Goal: Task Accomplishment & Management: Manage account settings

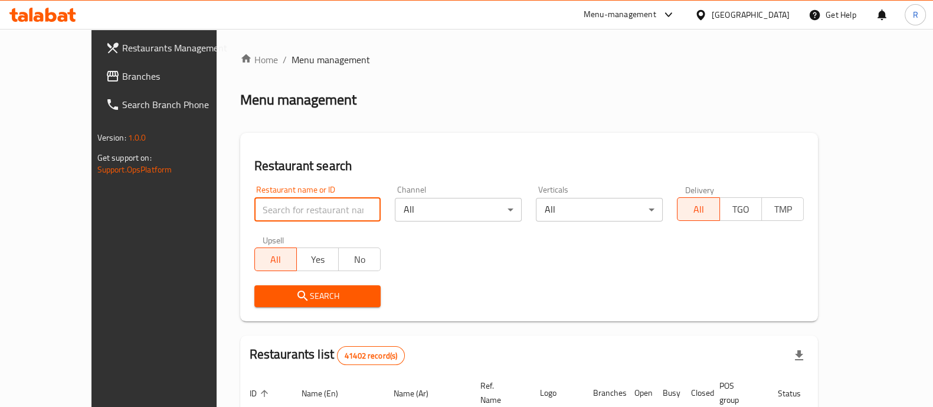
click at [278, 208] on input "search" at bounding box center [317, 210] width 127 height 24
type input "puffy pop"
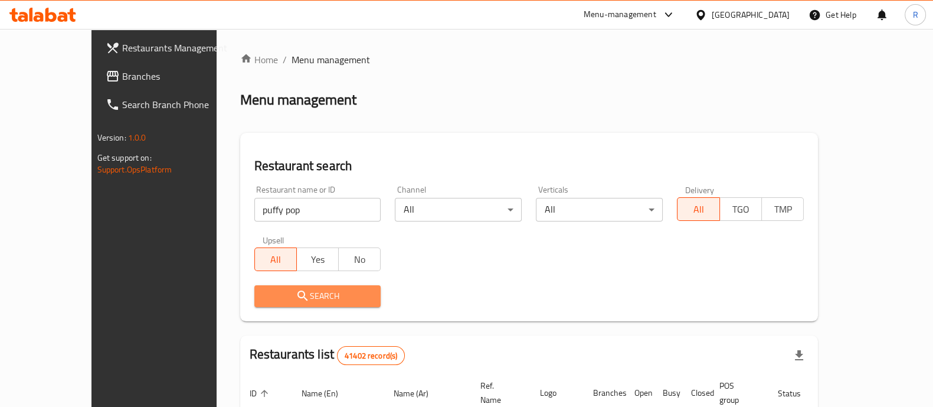
click at [280, 294] on span "Search" at bounding box center [318, 296] width 108 height 15
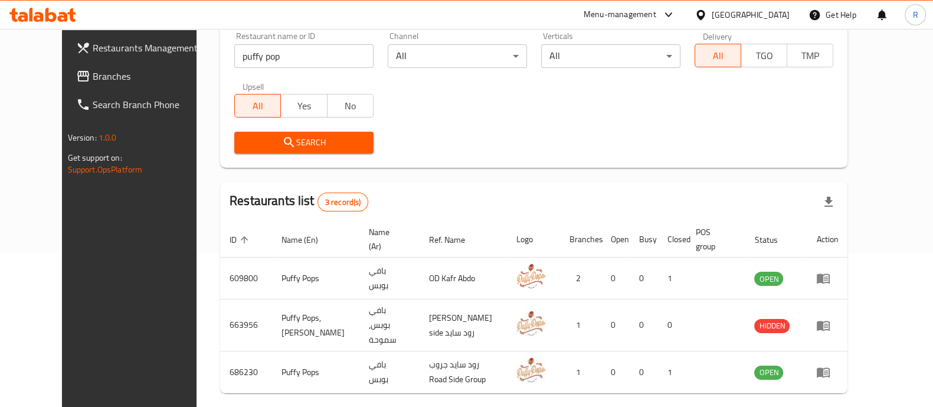
scroll to position [180, 0]
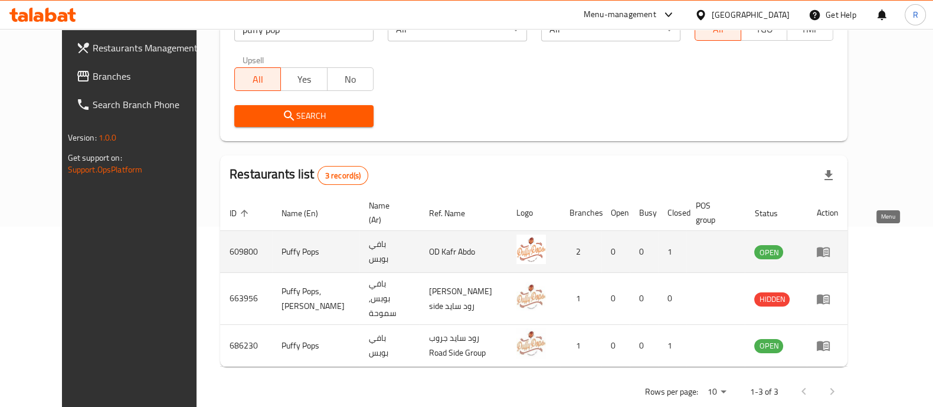
click at [830, 247] on icon "enhanced table" at bounding box center [823, 252] width 13 height 10
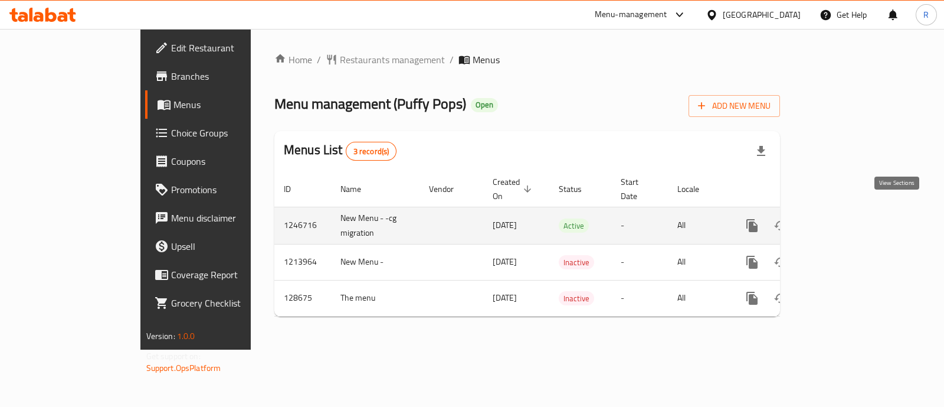
click at [852, 220] on link "enhanced table" at bounding box center [837, 225] width 28 height 28
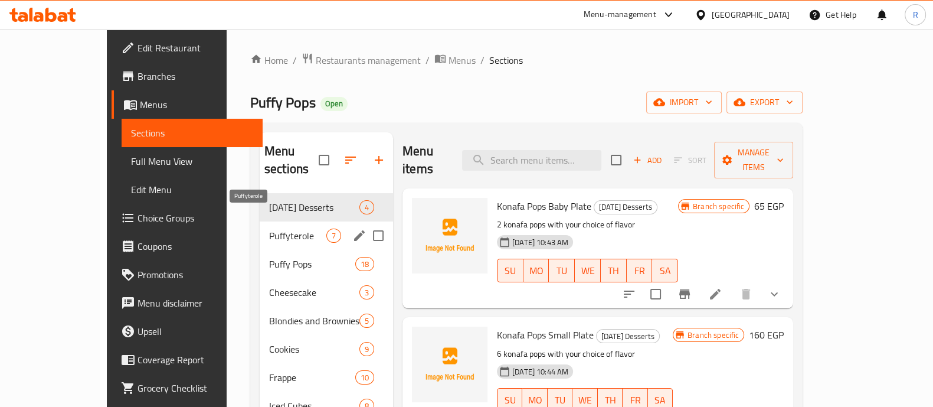
click at [269, 228] on span "Puffyterole" at bounding box center [297, 235] width 57 height 14
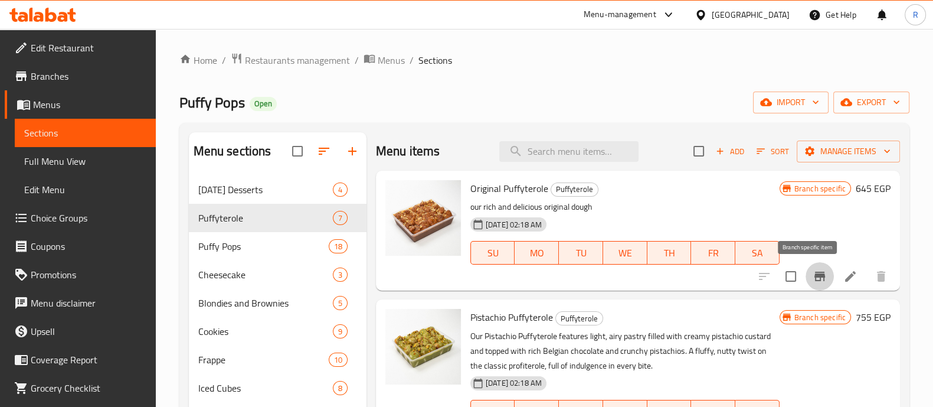
click at [813, 274] on icon "Branch-specific-item" at bounding box center [820, 276] width 14 height 14
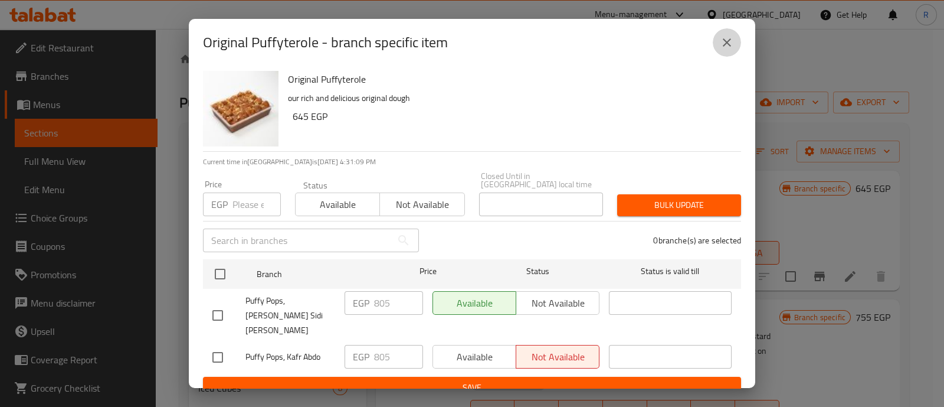
click at [721, 48] on icon "close" at bounding box center [727, 42] width 14 height 14
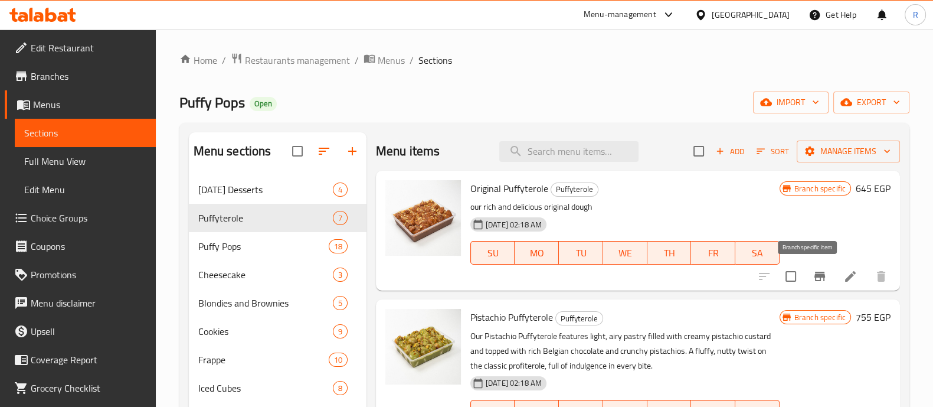
click at [813, 273] on icon "Branch-specific-item" at bounding box center [820, 276] width 14 height 14
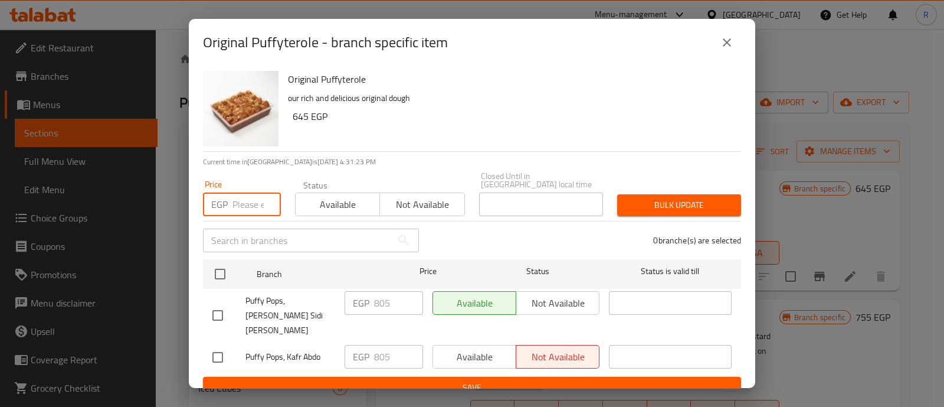
click at [247, 198] on input "number" at bounding box center [257, 204] width 48 height 24
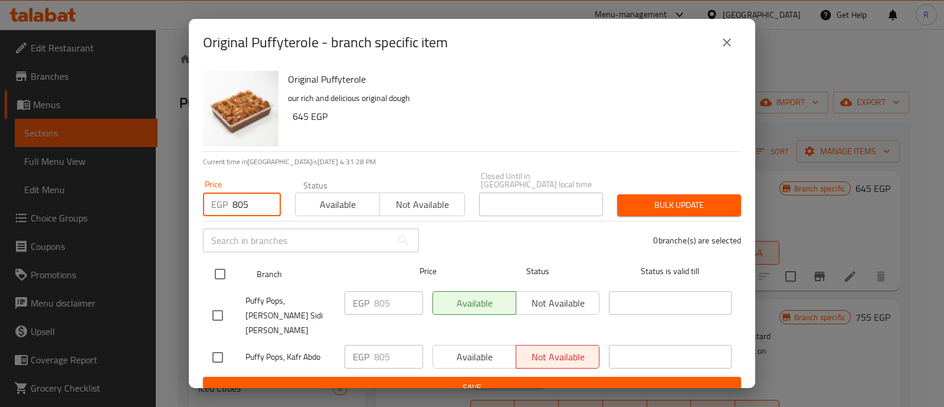
type input "805"
click at [215, 273] on input "checkbox" at bounding box center [220, 273] width 25 height 25
checkbox input "true"
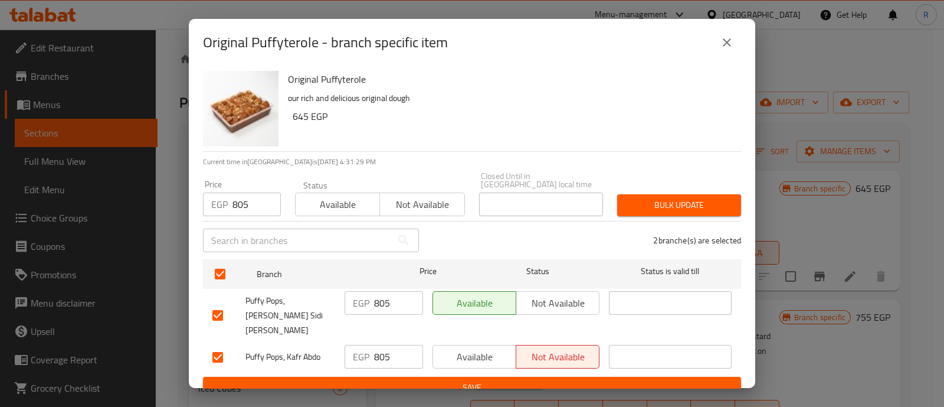
click at [653, 198] on span "Bulk update" at bounding box center [679, 205] width 105 height 15
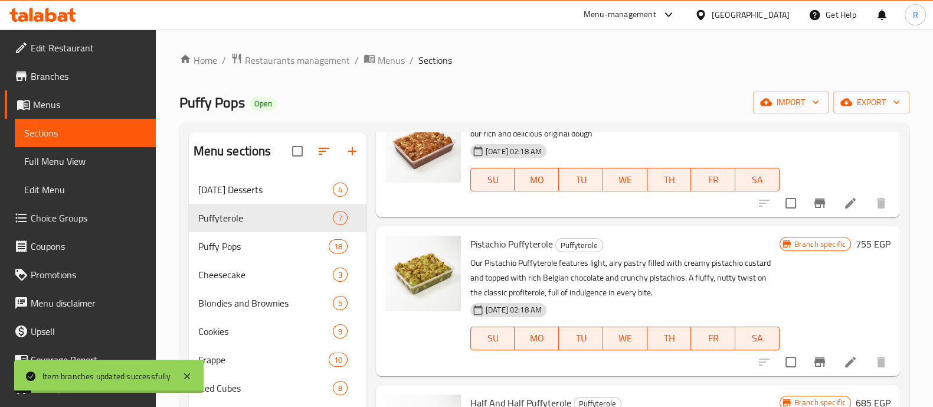
scroll to position [80, 0]
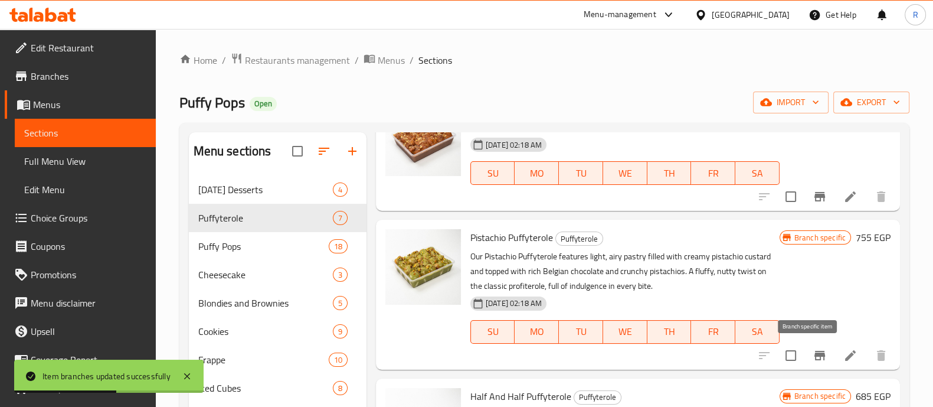
click at [813, 348] on icon "Branch-specific-item" at bounding box center [820, 355] width 14 height 14
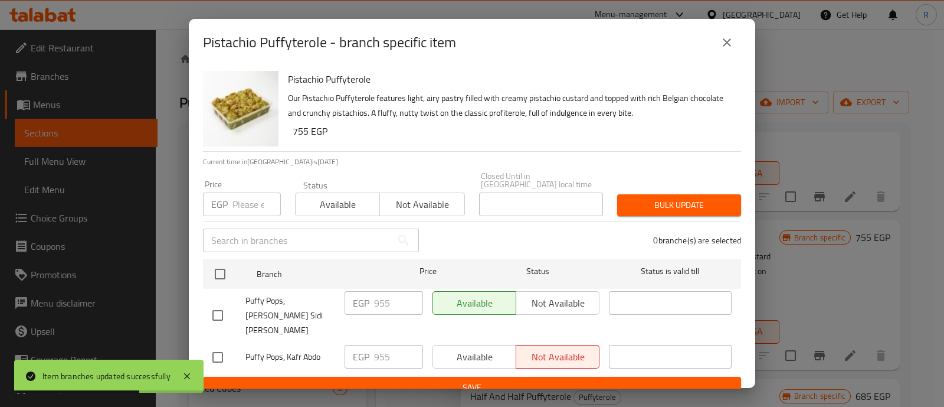
click at [246, 195] on input "number" at bounding box center [257, 204] width 48 height 24
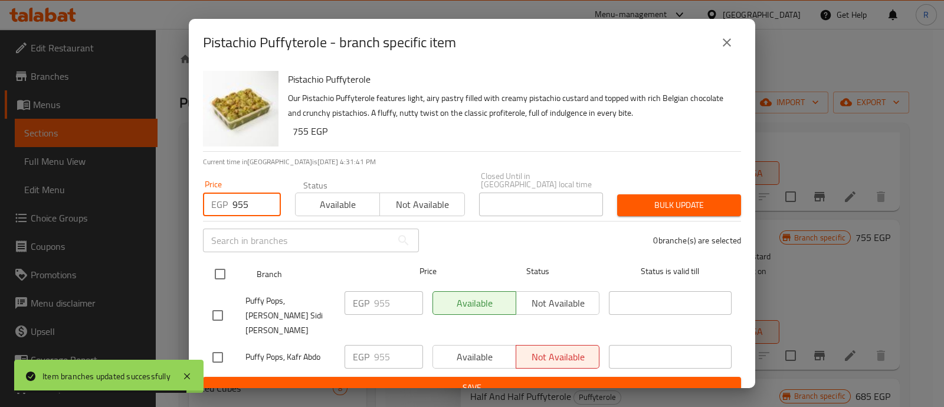
type input "955"
click at [218, 273] on input "checkbox" at bounding box center [220, 273] width 25 height 25
checkbox input "true"
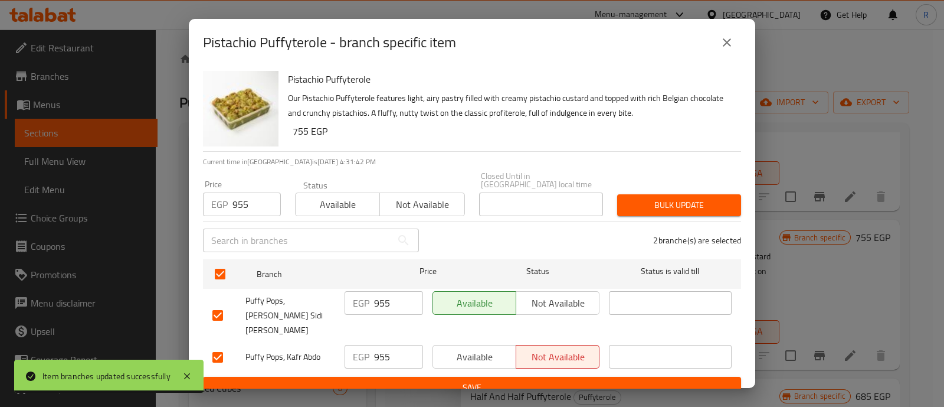
click at [651, 199] on span "Bulk update" at bounding box center [679, 205] width 105 height 15
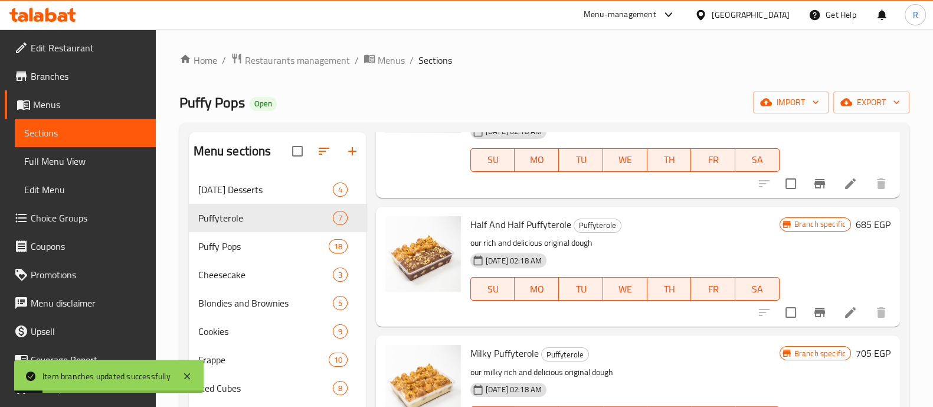
scroll to position [253, 0]
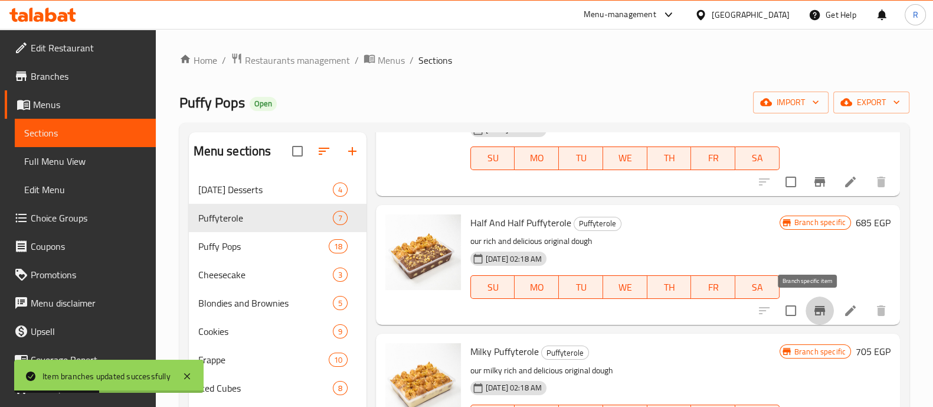
click at [806, 309] on button "Branch-specific-item" at bounding box center [820, 310] width 28 height 28
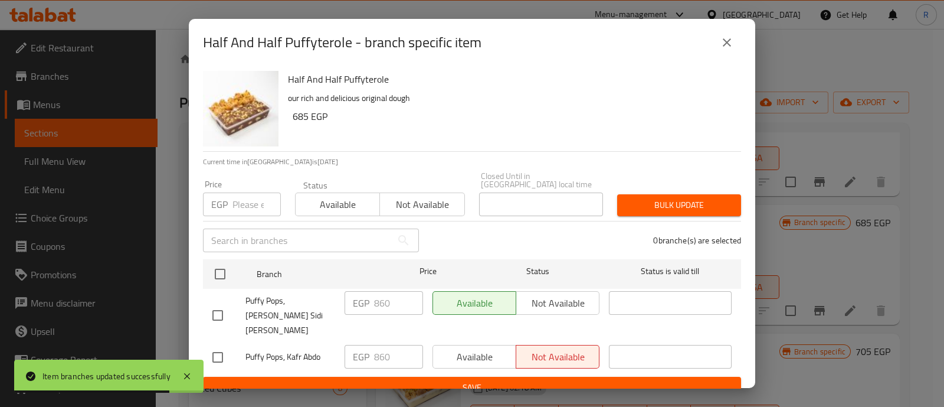
click at [253, 203] on input "number" at bounding box center [257, 204] width 48 height 24
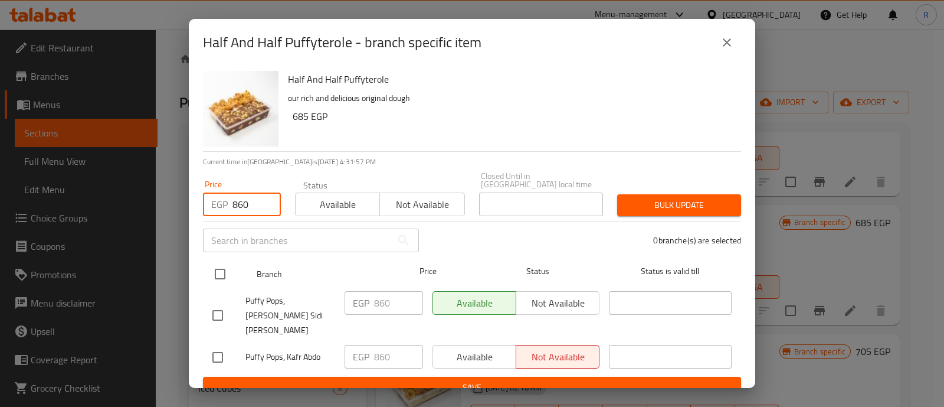
type input "860"
click at [221, 261] on input "checkbox" at bounding box center [220, 273] width 25 height 25
checkbox input "true"
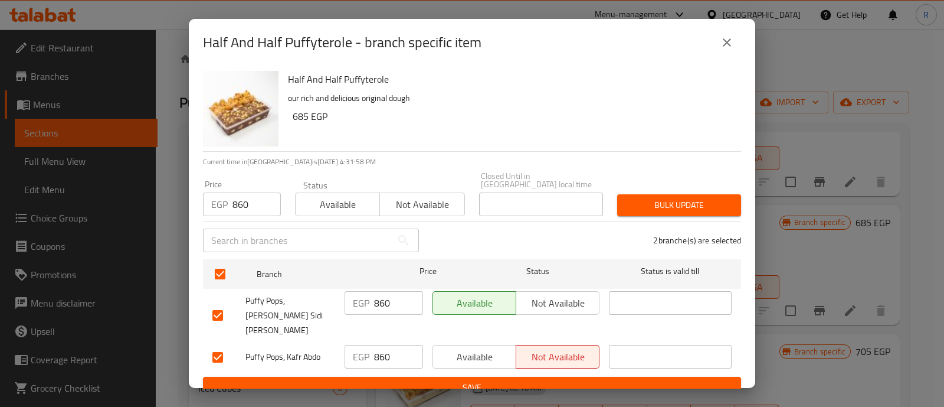
click at [640, 199] on span "Bulk update" at bounding box center [679, 205] width 105 height 15
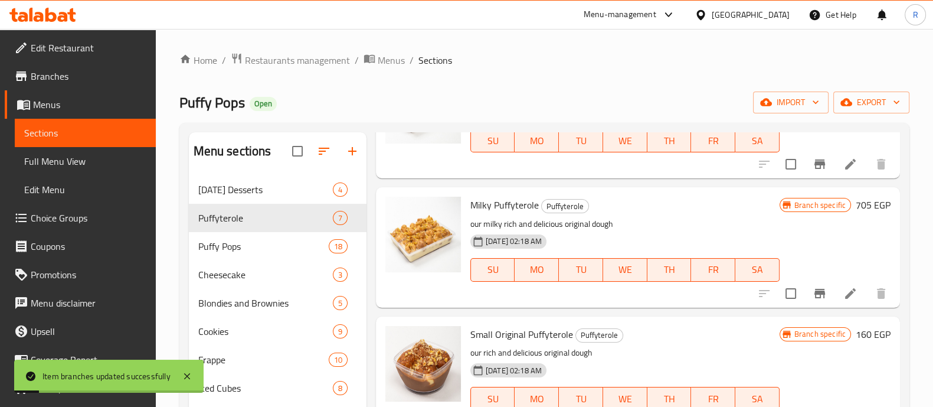
scroll to position [401, 0]
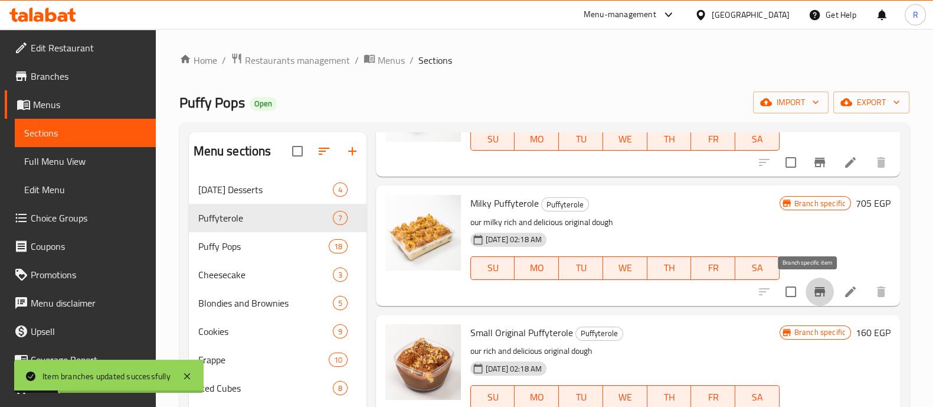
click at [814, 289] on icon "Branch-specific-item" at bounding box center [819, 291] width 11 height 9
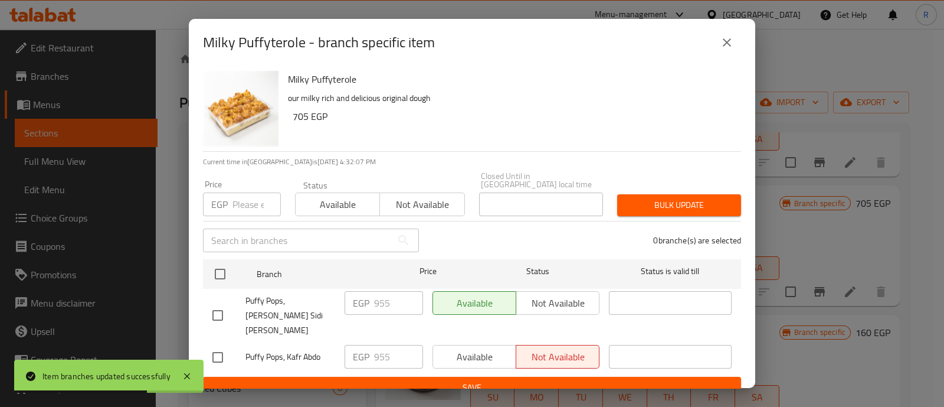
click at [260, 195] on input "number" at bounding box center [257, 204] width 48 height 24
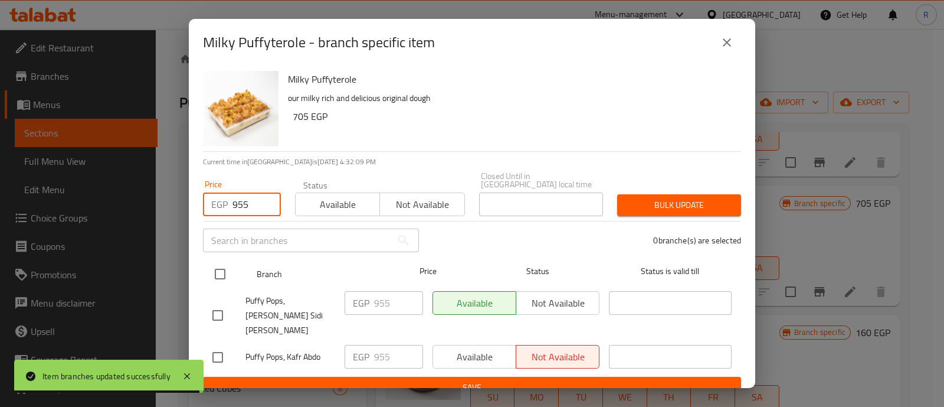
type input "955"
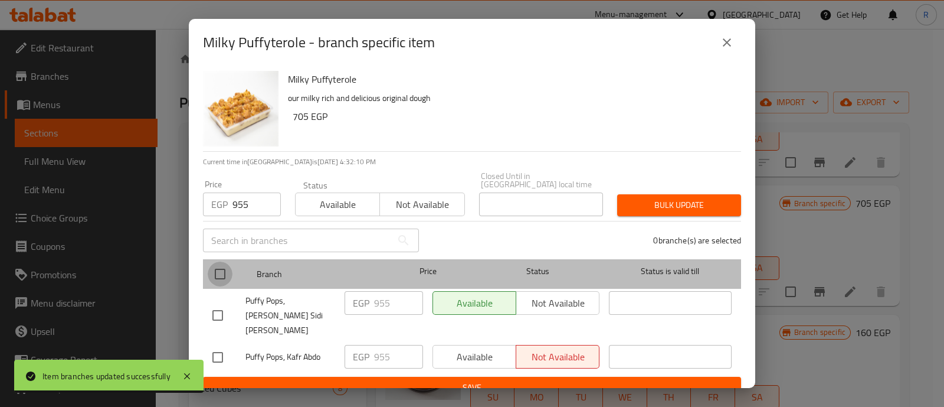
click at [217, 268] on input "checkbox" at bounding box center [220, 273] width 25 height 25
checkbox input "true"
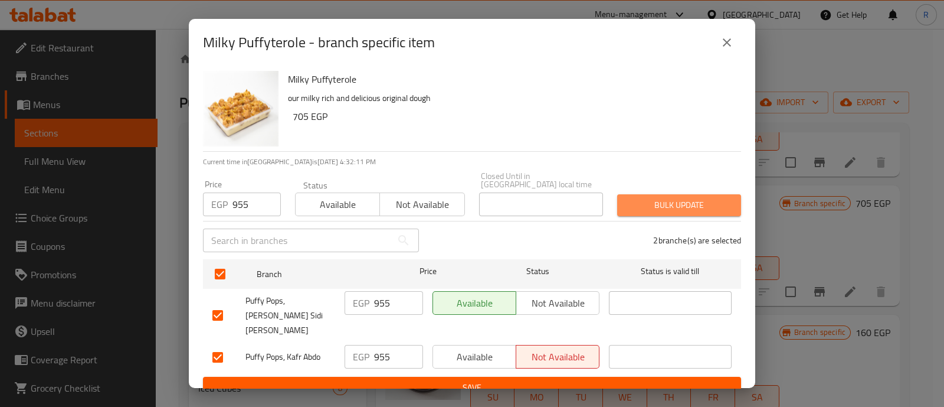
click at [634, 207] on span "Bulk update" at bounding box center [679, 205] width 105 height 15
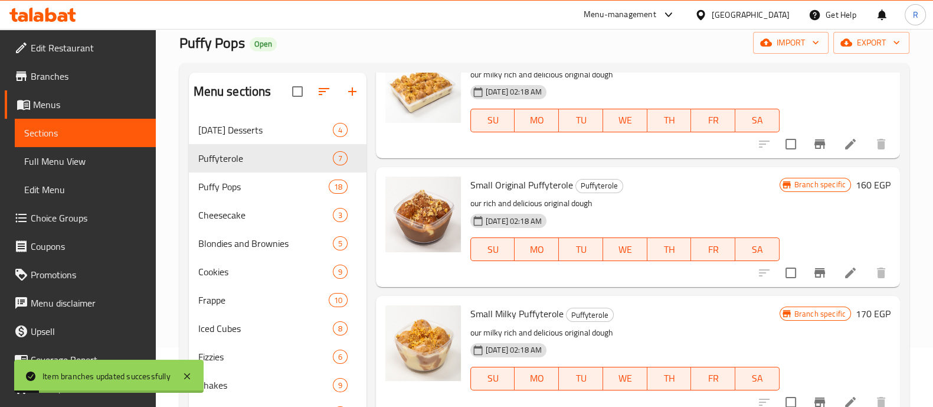
scroll to position [61, 0]
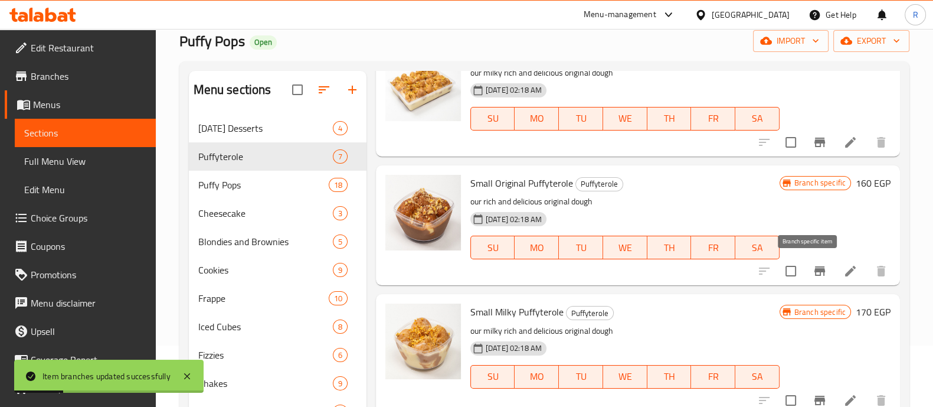
click at [813, 267] on icon "Branch-specific-item" at bounding box center [820, 271] width 14 height 14
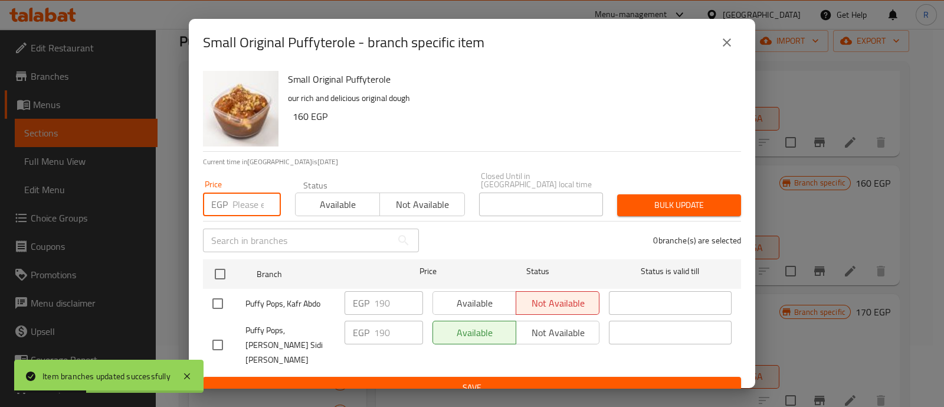
click at [239, 195] on input "number" at bounding box center [257, 204] width 48 height 24
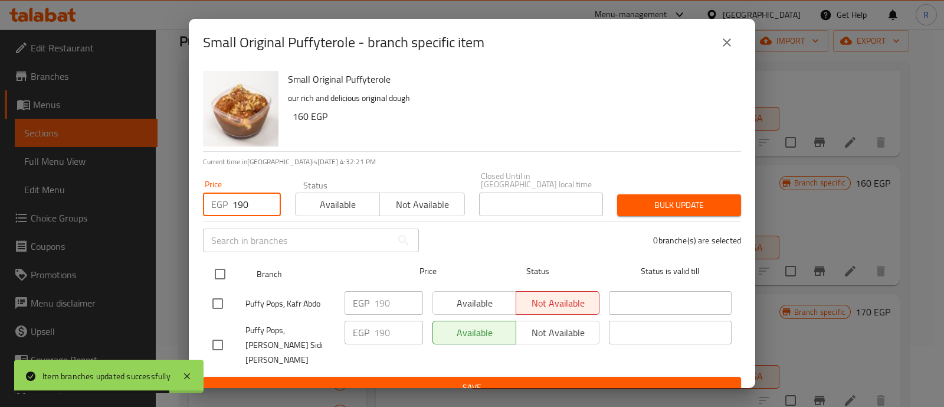
type input "190"
click at [220, 269] on input "checkbox" at bounding box center [220, 273] width 25 height 25
checkbox input "true"
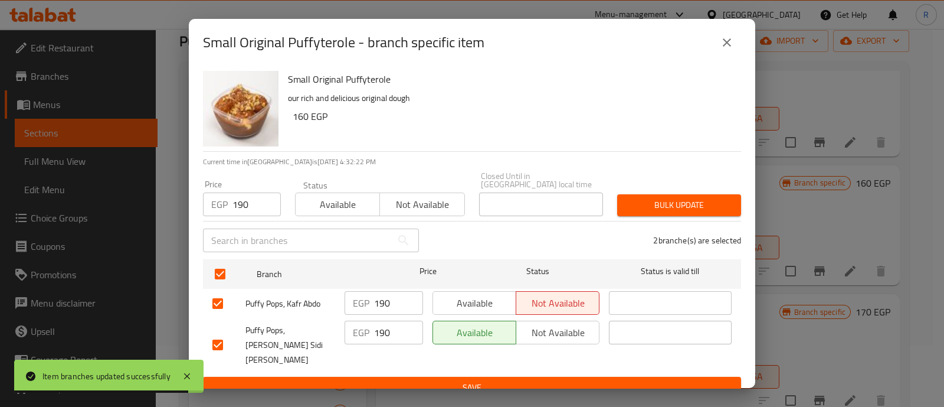
click at [655, 199] on span "Bulk update" at bounding box center [679, 205] width 105 height 15
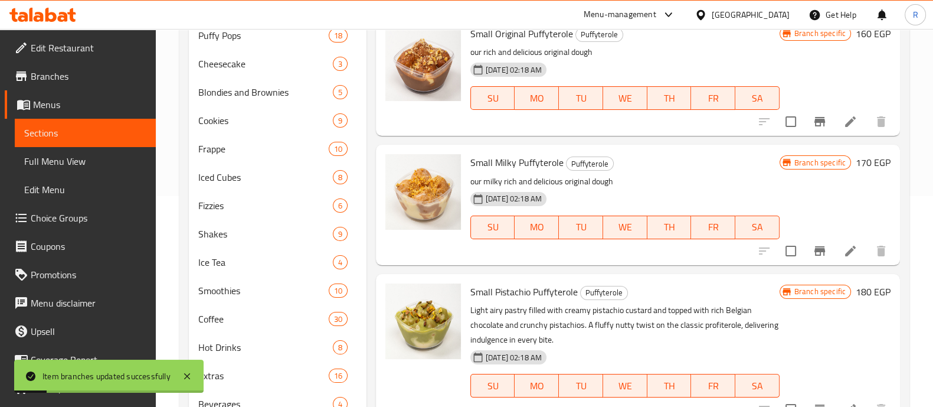
scroll to position [213, 0]
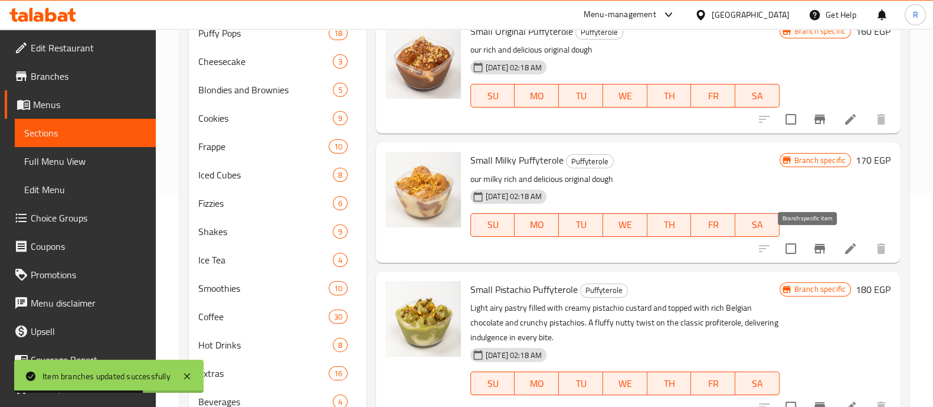
click at [814, 244] on icon "Branch-specific-item" at bounding box center [819, 248] width 11 height 9
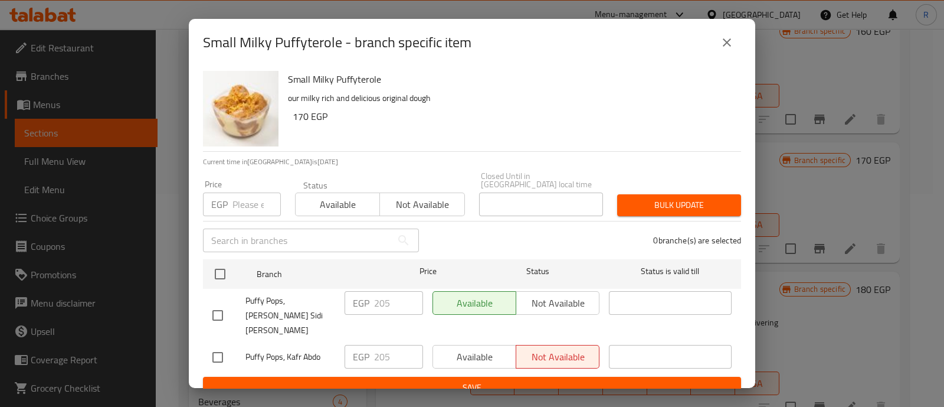
click at [246, 199] on input "number" at bounding box center [257, 204] width 48 height 24
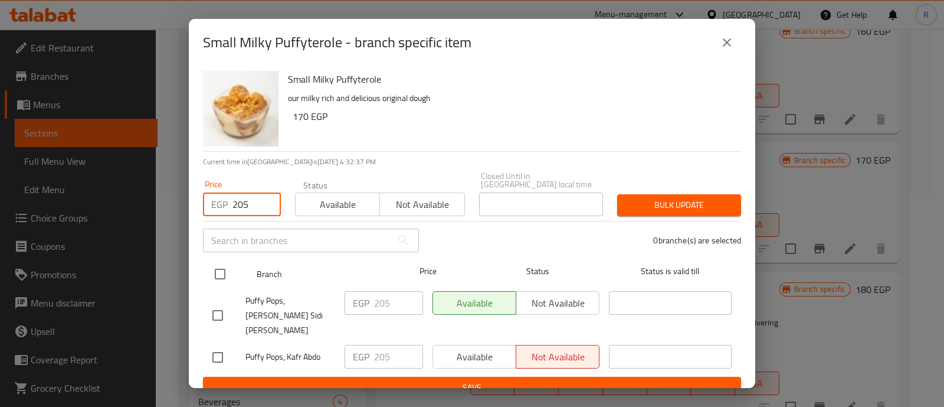
type input "205"
click at [223, 265] on input "checkbox" at bounding box center [220, 273] width 25 height 25
checkbox input "true"
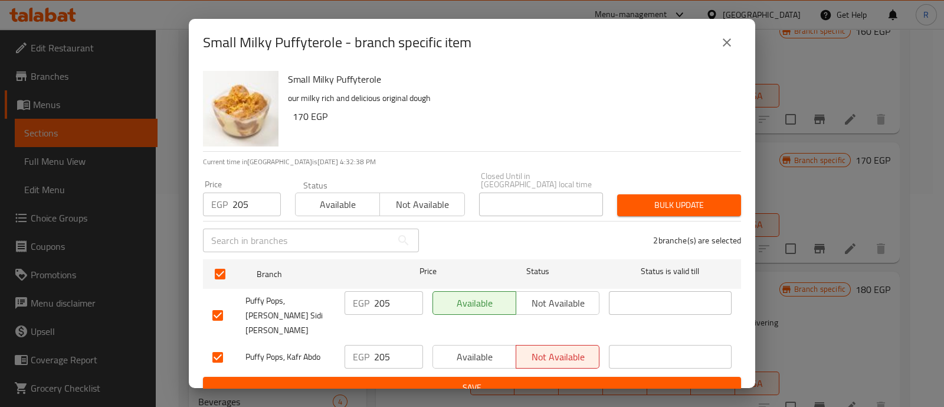
click at [650, 200] on span "Bulk update" at bounding box center [679, 205] width 105 height 15
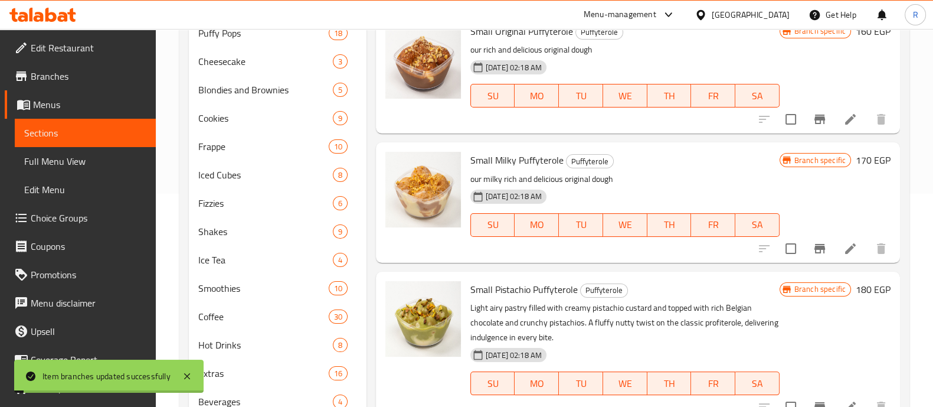
scroll to position [259, 0]
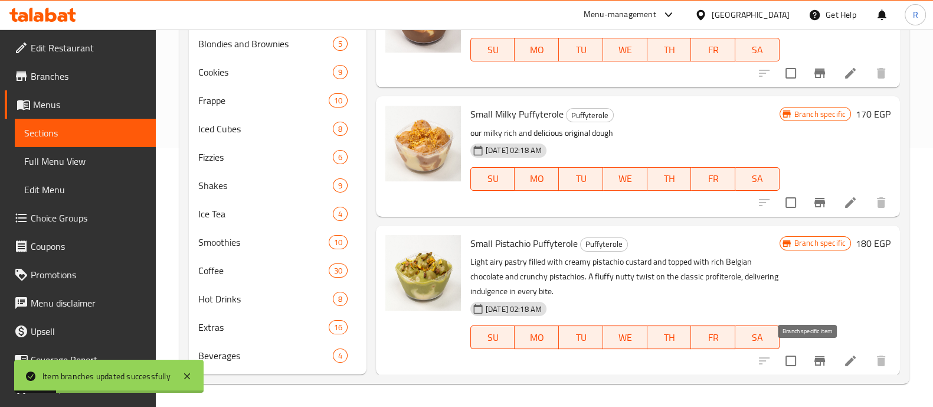
click at [813, 356] on icon "Branch-specific-item" at bounding box center [820, 361] width 14 height 14
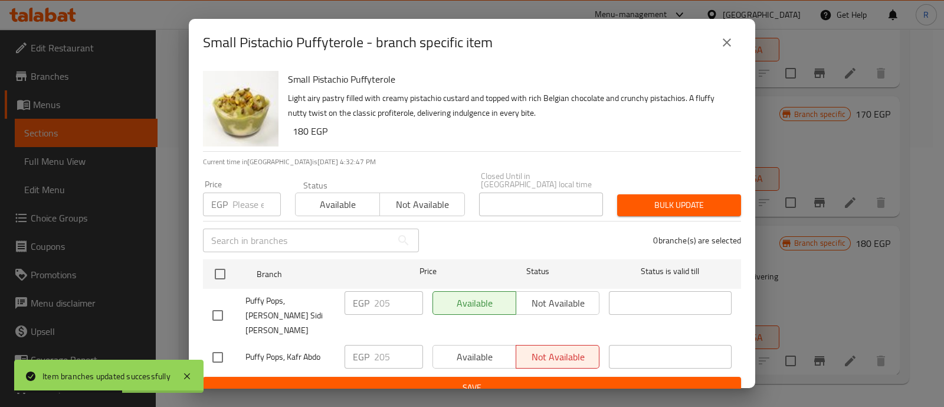
click at [248, 198] on input "number" at bounding box center [257, 204] width 48 height 24
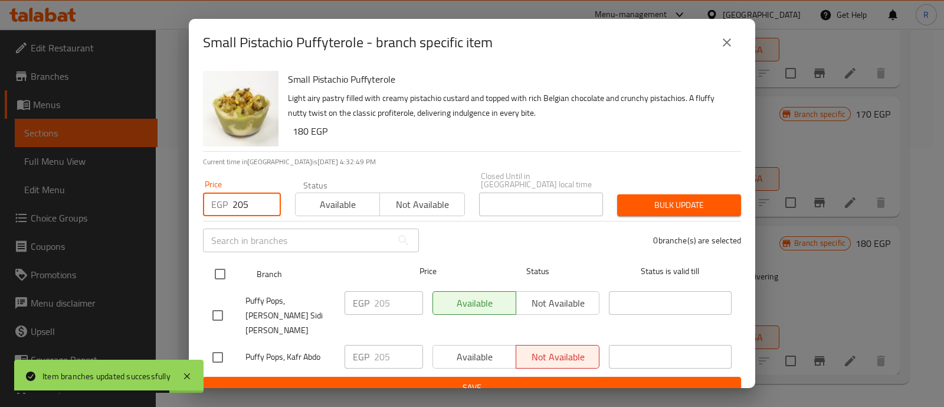
type input "205"
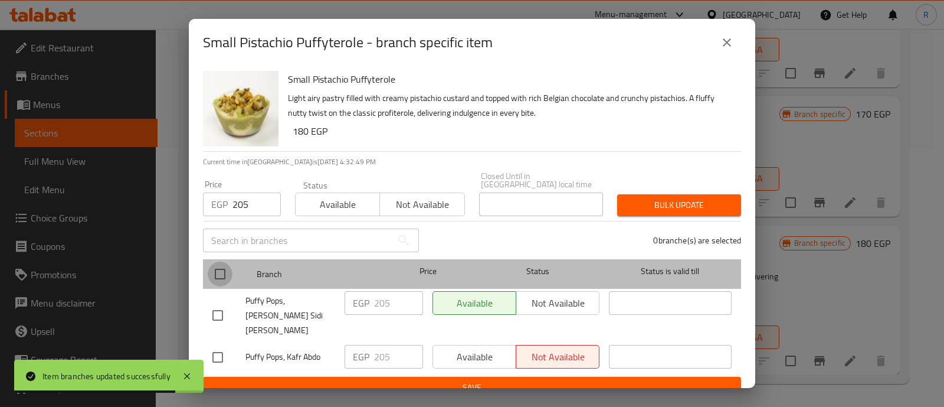
click at [215, 270] on input "checkbox" at bounding box center [220, 273] width 25 height 25
checkbox input "true"
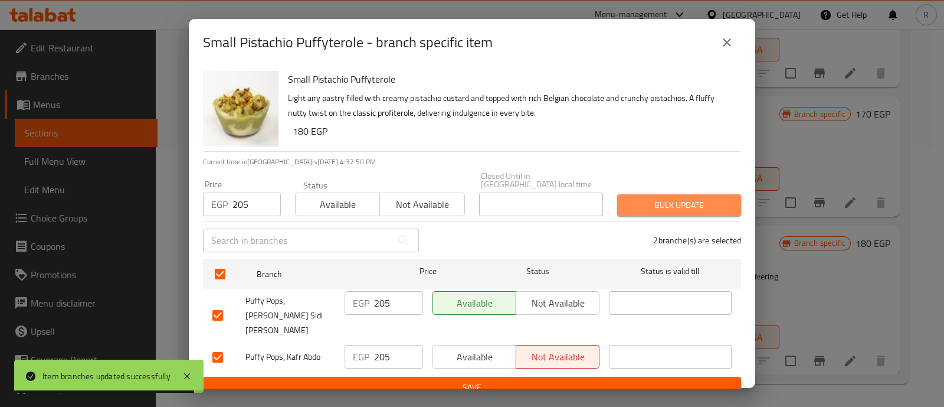
click at [663, 208] on button "Bulk update" at bounding box center [679, 205] width 124 height 22
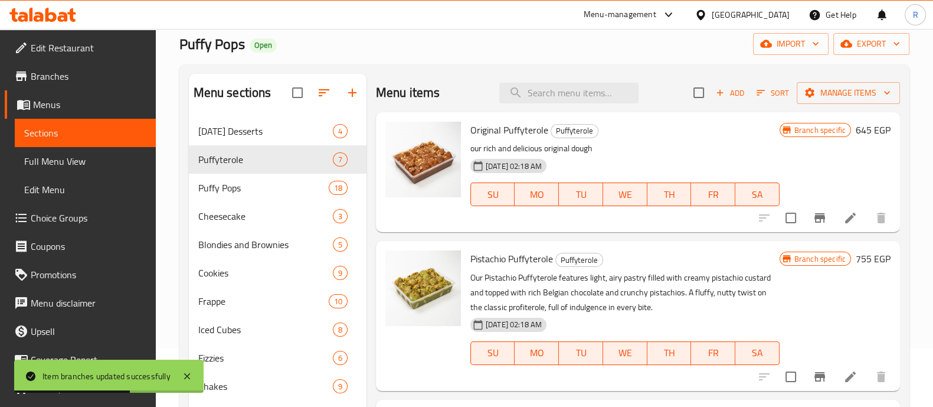
scroll to position [56, 0]
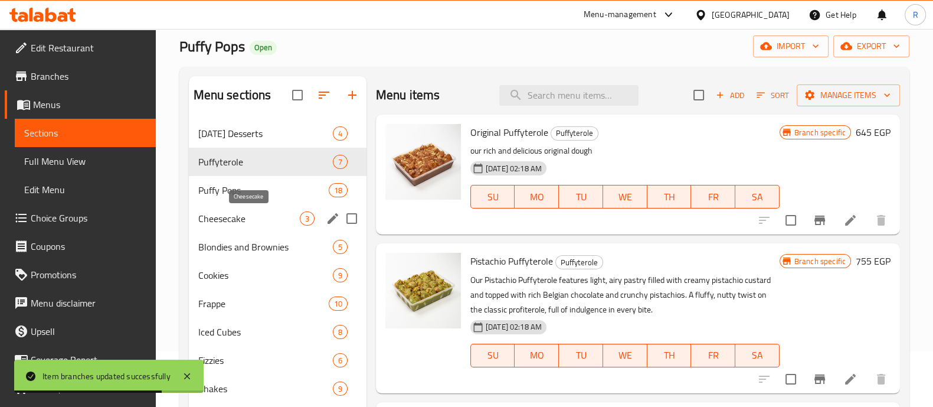
click at [235, 217] on span "Cheesecake" at bounding box center [249, 218] width 102 height 14
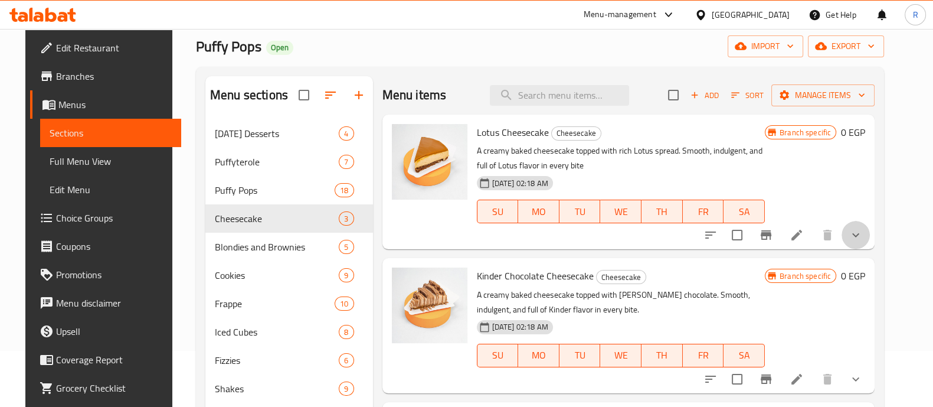
click at [863, 241] on icon "show more" at bounding box center [856, 235] width 14 height 14
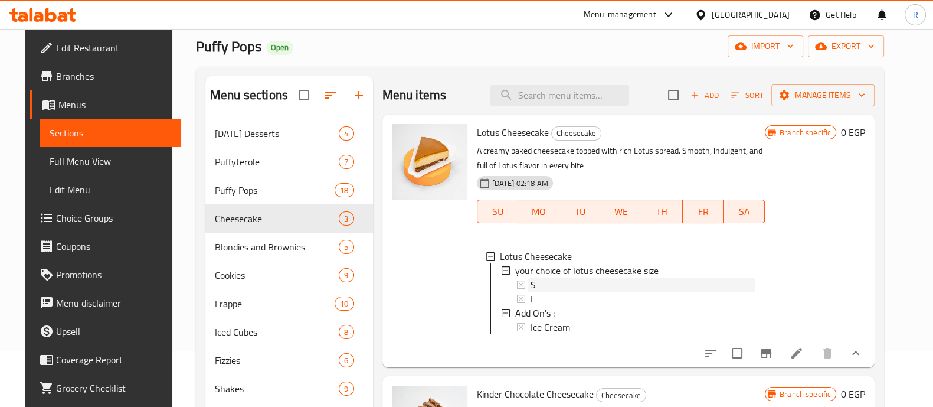
click at [531, 284] on div "S" at bounding box center [643, 284] width 225 height 14
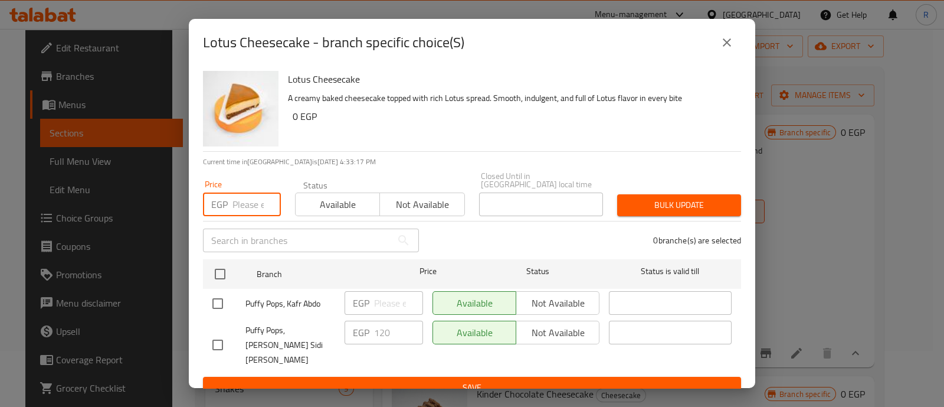
click at [247, 192] on input "number" at bounding box center [257, 204] width 48 height 24
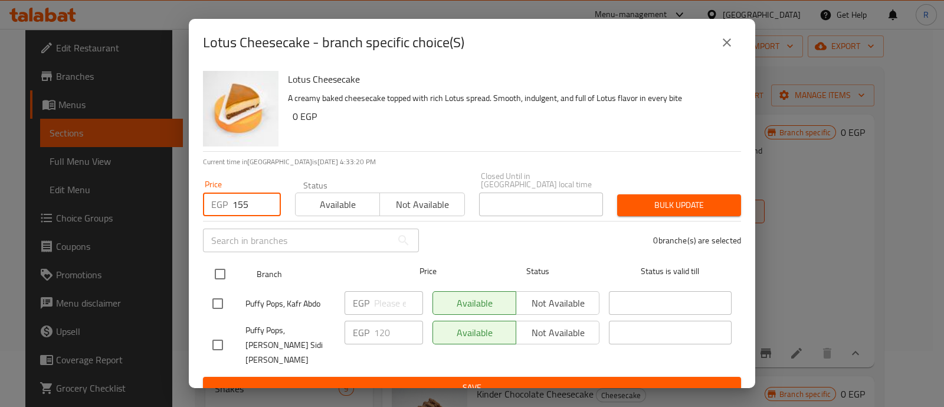
type input "155"
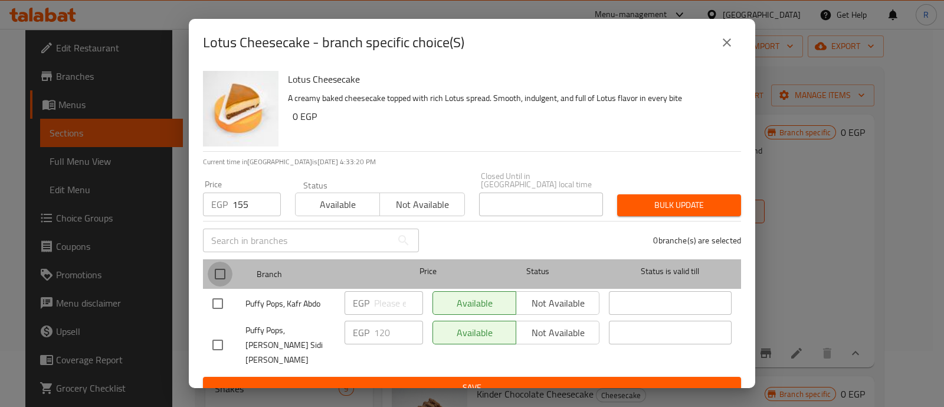
click at [218, 266] on input "checkbox" at bounding box center [220, 273] width 25 height 25
checkbox input "true"
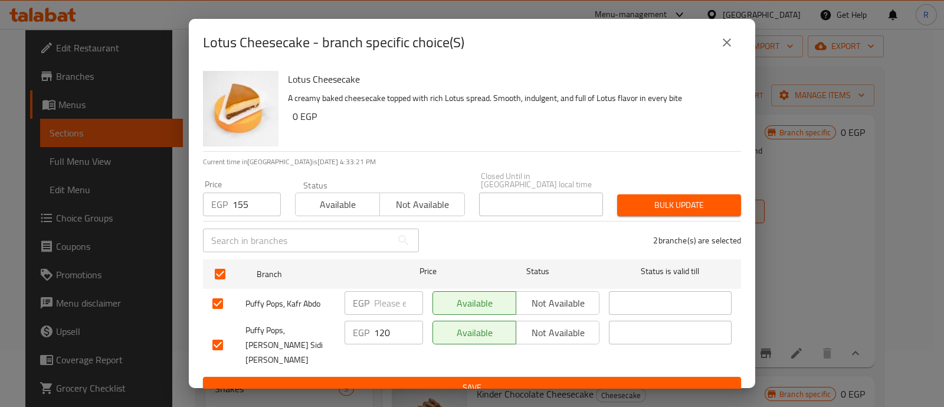
click at [621, 201] on button "Bulk update" at bounding box center [679, 205] width 124 height 22
click at [398, 325] on input "120" at bounding box center [398, 332] width 49 height 24
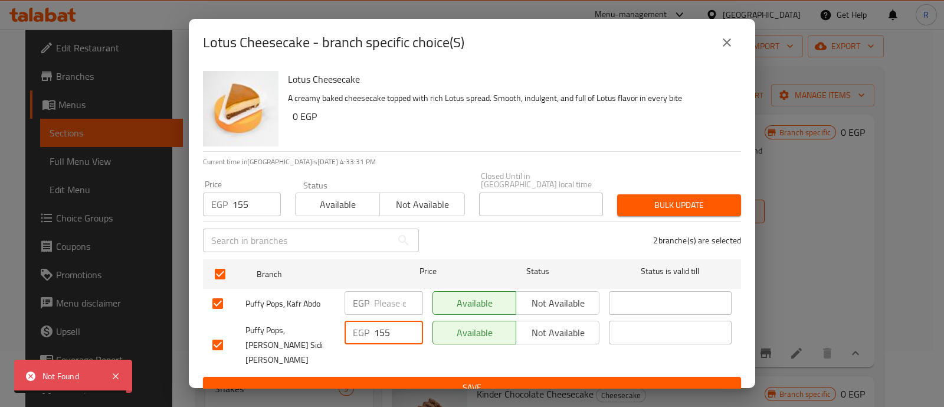
type input "155"
click at [637, 205] on span "Bulk update" at bounding box center [679, 205] width 105 height 15
click at [729, 43] on icon "close" at bounding box center [727, 42] width 8 height 8
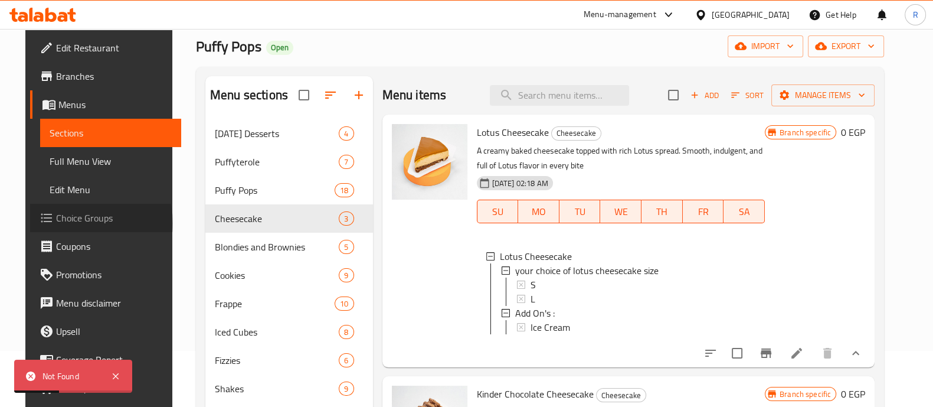
click at [57, 223] on span "Choice Groups" at bounding box center [114, 218] width 116 height 14
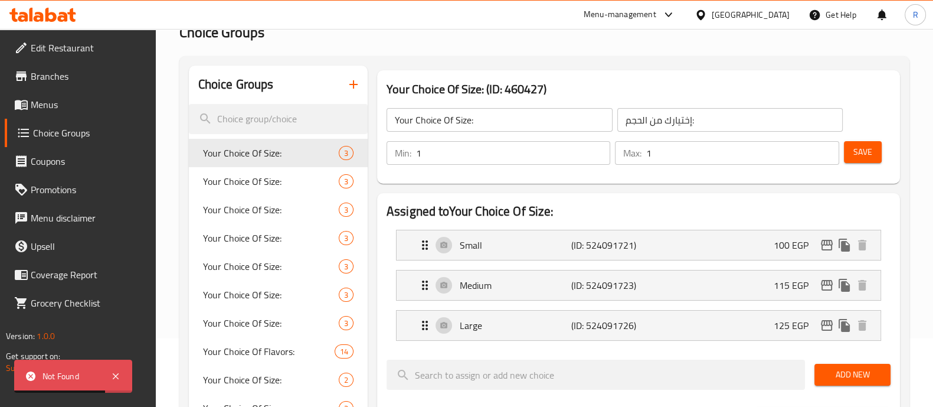
scroll to position [76, 0]
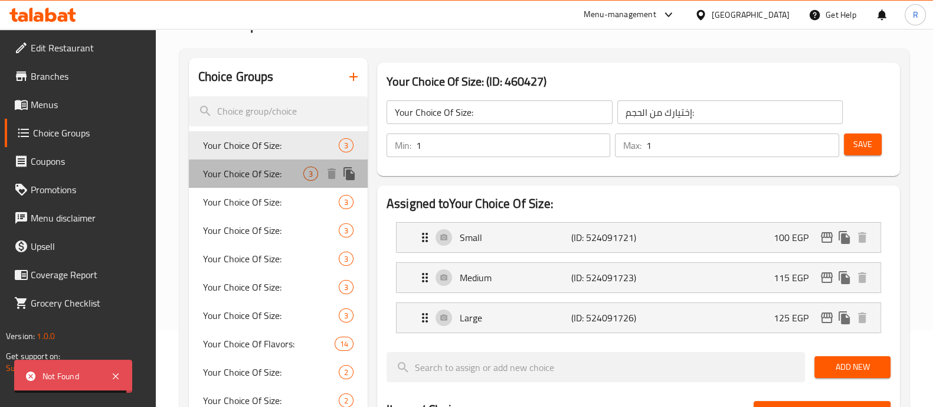
click at [252, 182] on div "Your Choice Of Size: 3" at bounding box center [278, 173] width 179 height 28
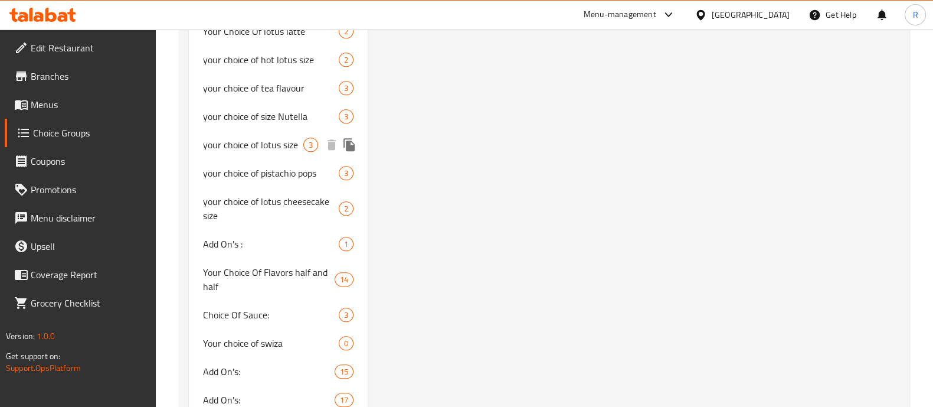
scroll to position [874, 0]
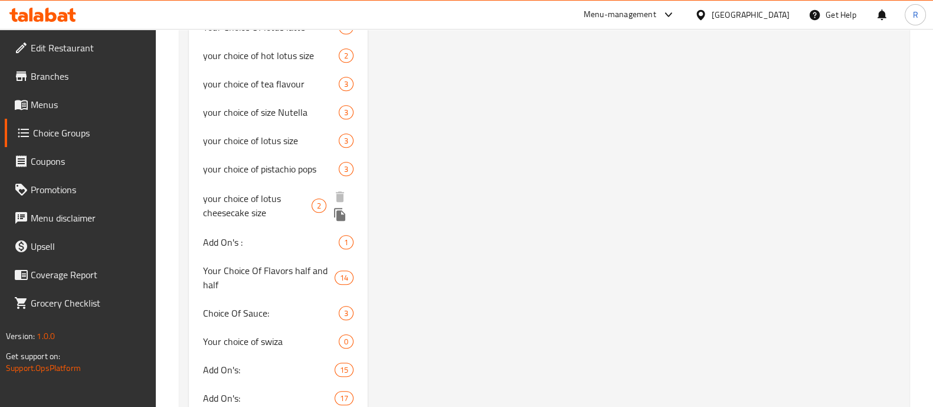
click at [300, 197] on span "your choice of lotus cheesecake size" at bounding box center [257, 205] width 109 height 28
type input "your choice of lotus cheesecake size"
type input "إختيارك من الحجم"
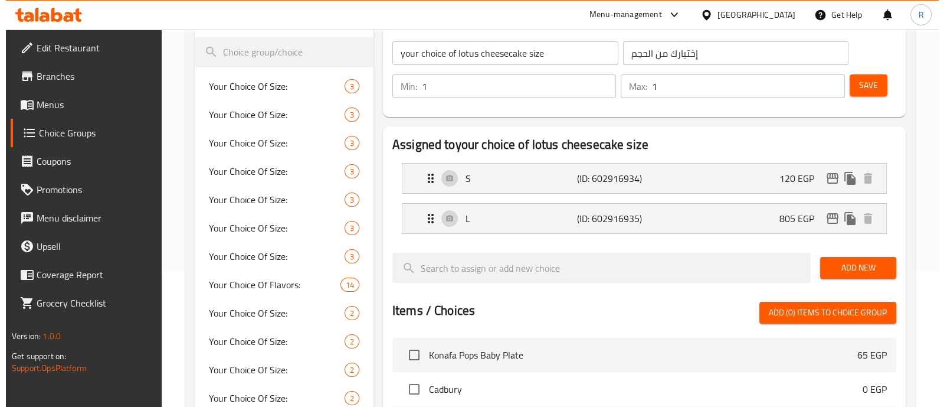
scroll to position [134, 0]
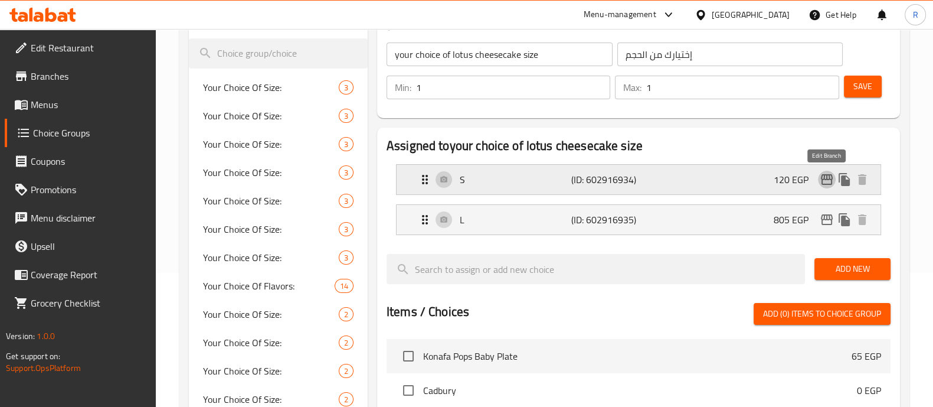
click at [823, 185] on icon "edit" at bounding box center [827, 179] width 14 height 14
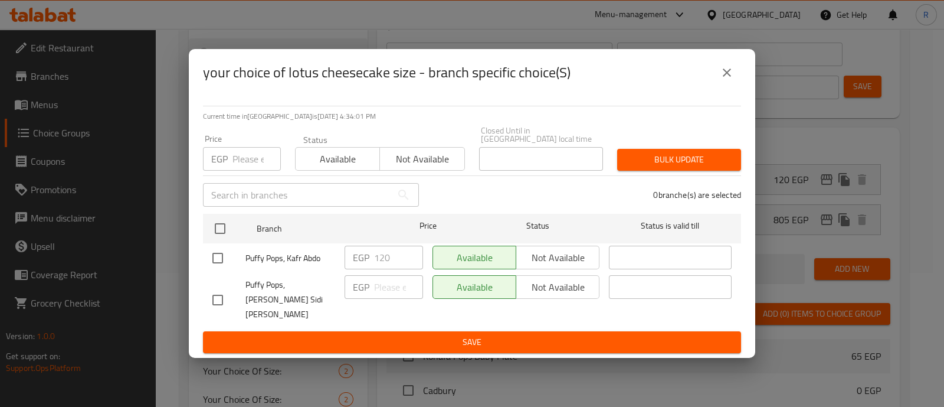
click at [236, 165] on input "number" at bounding box center [257, 159] width 48 height 24
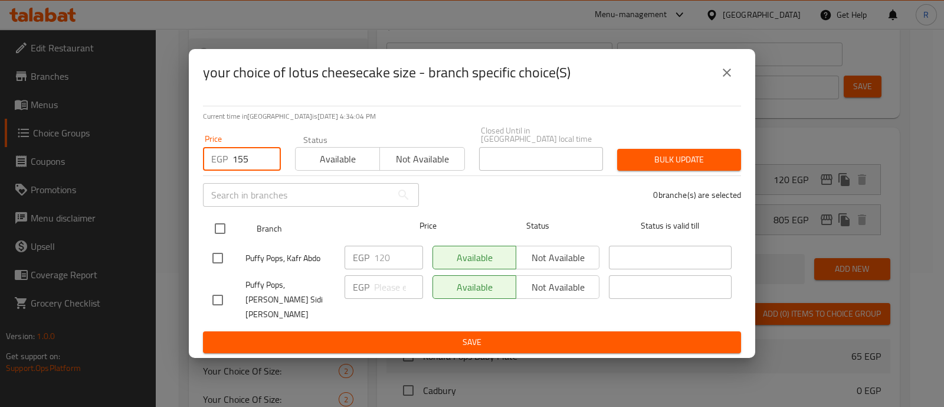
type input "155"
click at [221, 234] on input "checkbox" at bounding box center [220, 228] width 25 height 25
checkbox input "true"
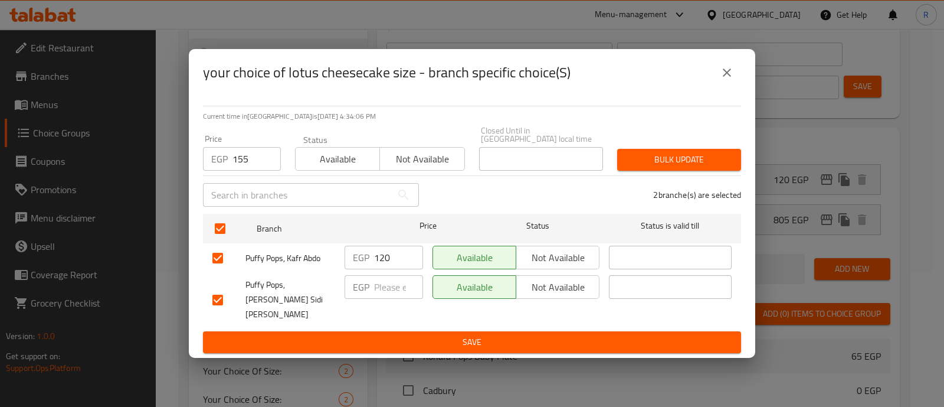
click at [652, 162] on span "Bulk update" at bounding box center [679, 159] width 105 height 15
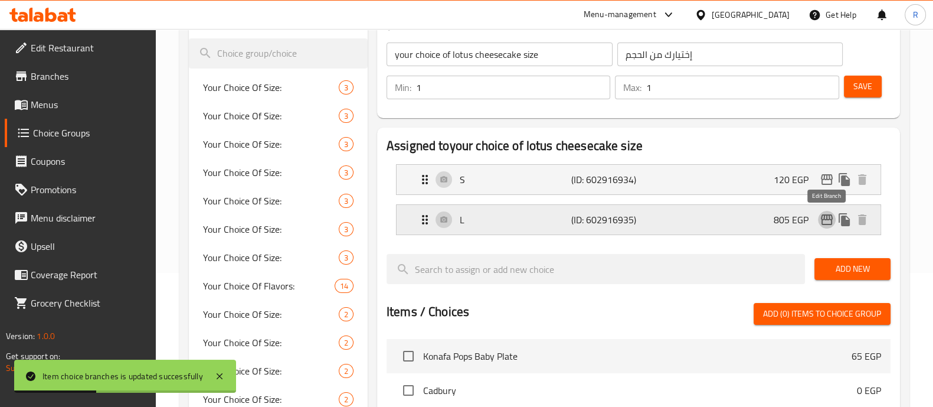
click at [821, 221] on icon "edit" at bounding box center [827, 219] width 14 height 14
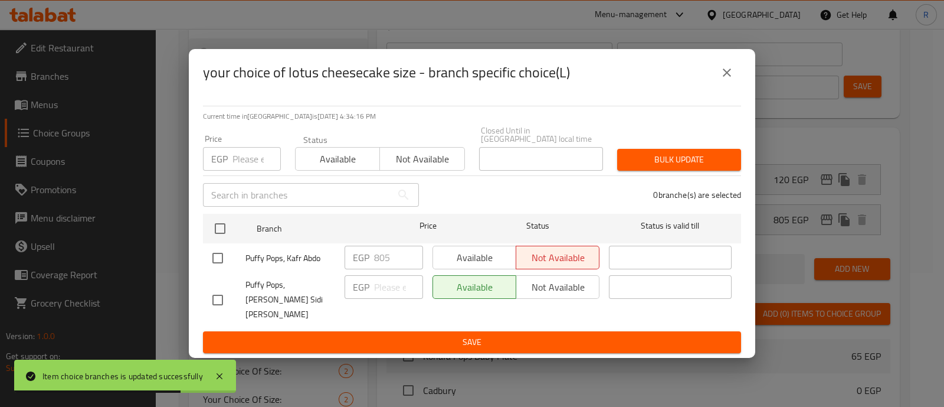
click at [240, 161] on input "number" at bounding box center [257, 159] width 48 height 24
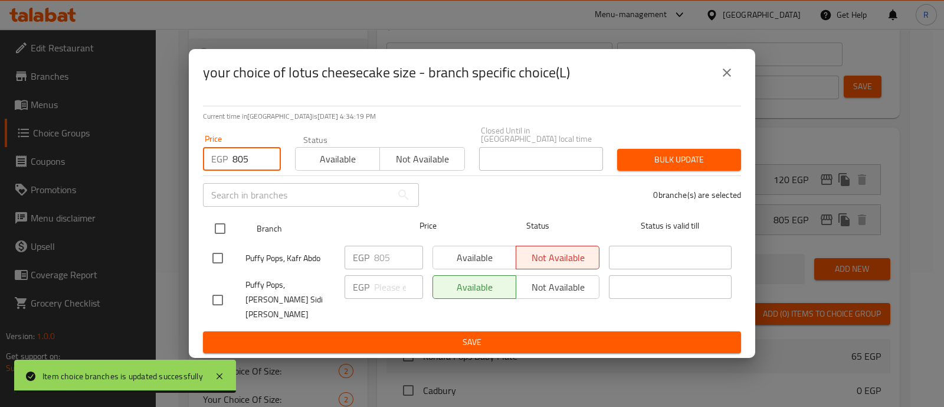
type input "805"
click at [221, 231] on input "checkbox" at bounding box center [220, 228] width 25 height 25
checkbox input "true"
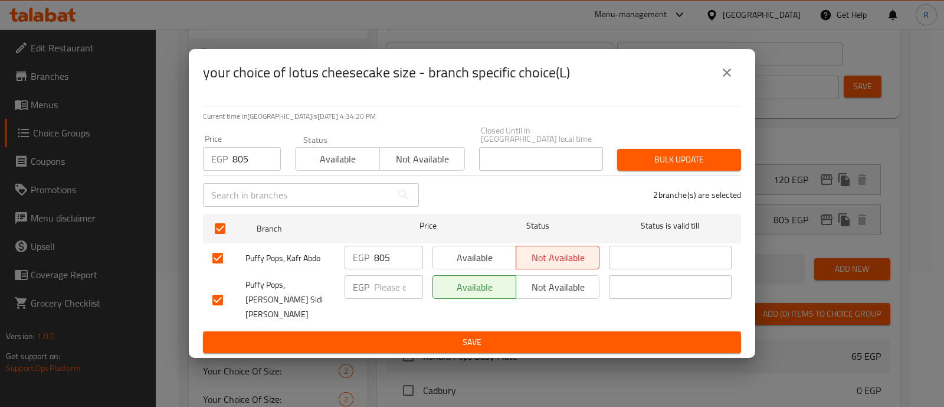
click at [655, 159] on span "Bulk update" at bounding box center [679, 159] width 105 height 15
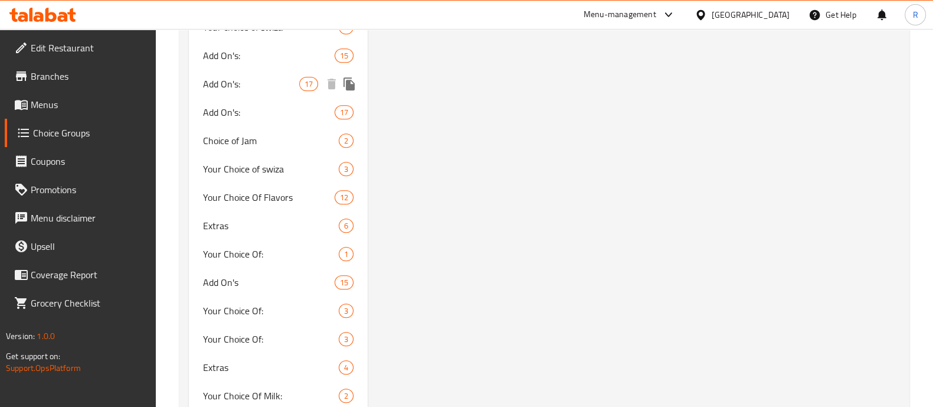
scroll to position [1226, 0]
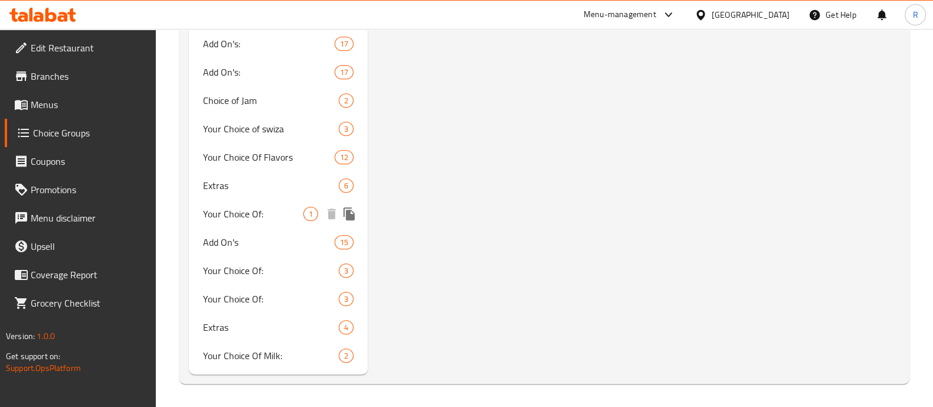
click at [218, 212] on span "Your Choice Of:" at bounding box center [253, 214] width 100 height 14
type input "Your Choice Of:"
type input "أختيارك من:"
type input "0"
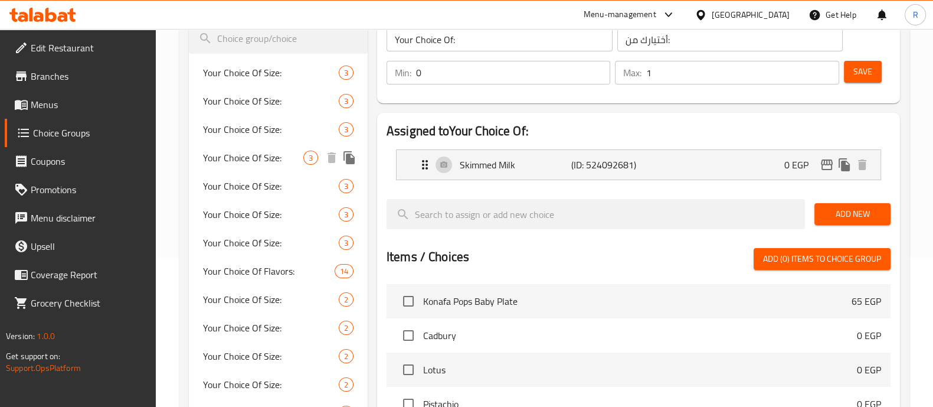
scroll to position [0, 0]
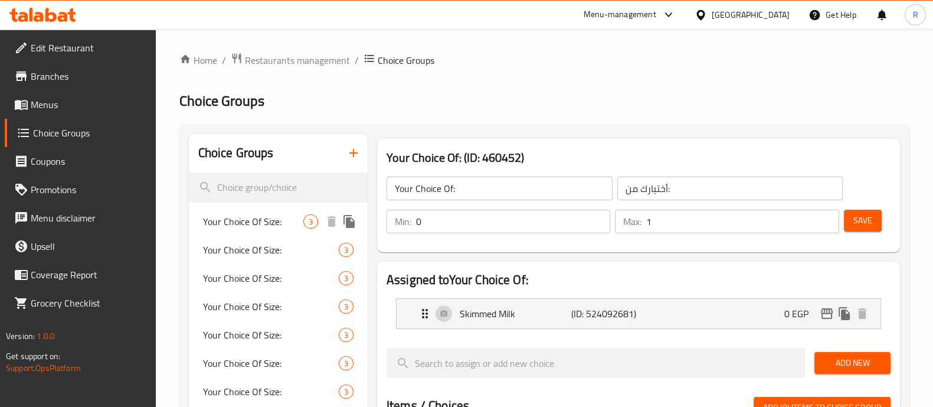
click at [232, 223] on span "Your Choice Of Size:" at bounding box center [253, 221] width 100 height 14
type input "Your Choice Of Size:"
type input "إختيارك من الحجم:"
type input "1"
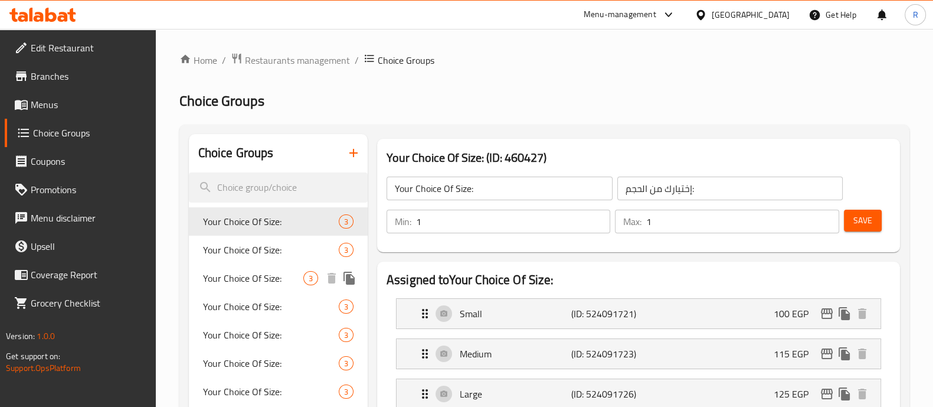
click at [218, 282] on span "Your Choice Of Size:" at bounding box center [253, 278] width 100 height 14
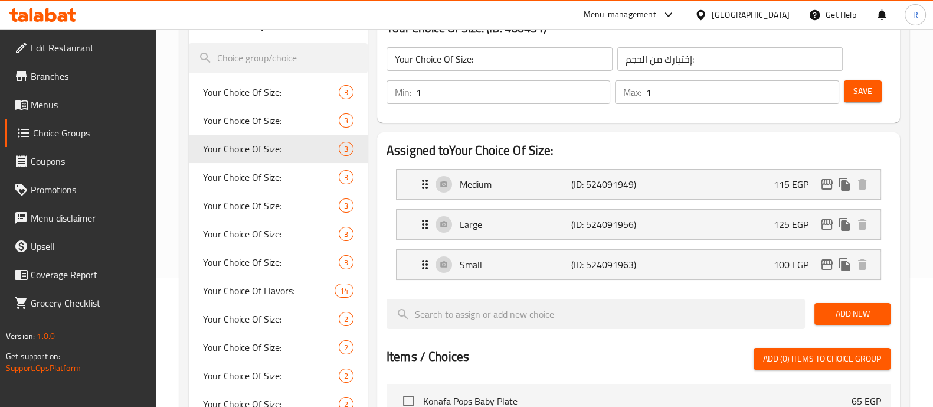
scroll to position [130, 0]
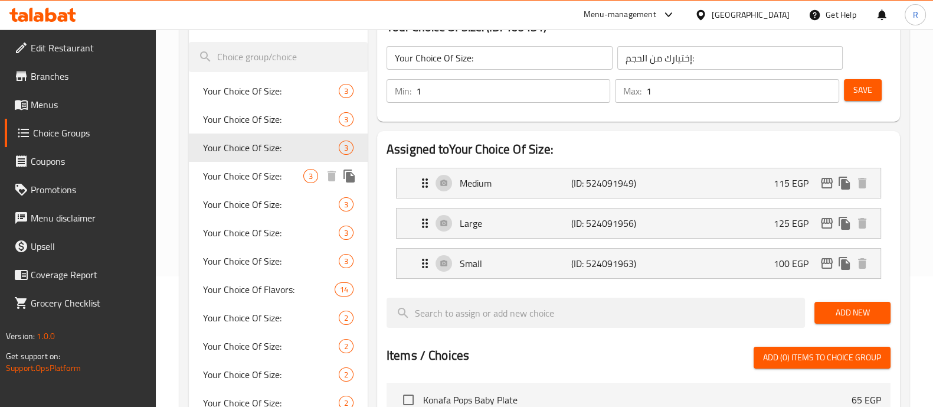
click at [250, 181] on span "Your Choice Of Size:" at bounding box center [253, 176] width 100 height 14
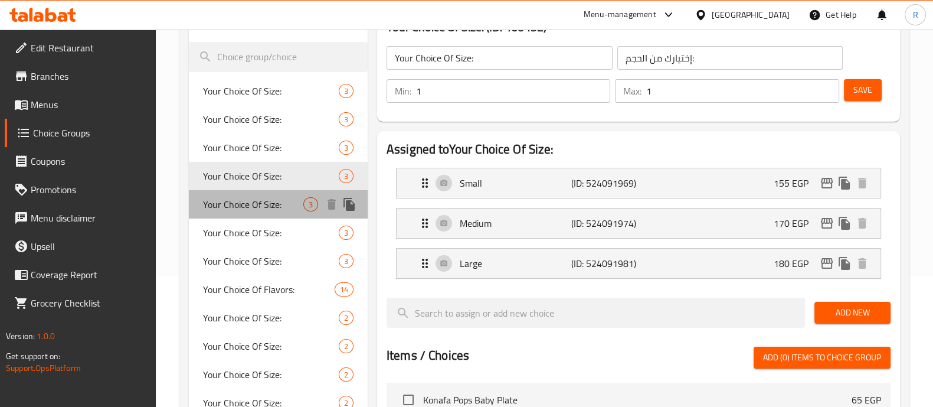
click at [252, 201] on span "Your Choice Of Size:" at bounding box center [253, 204] width 100 height 14
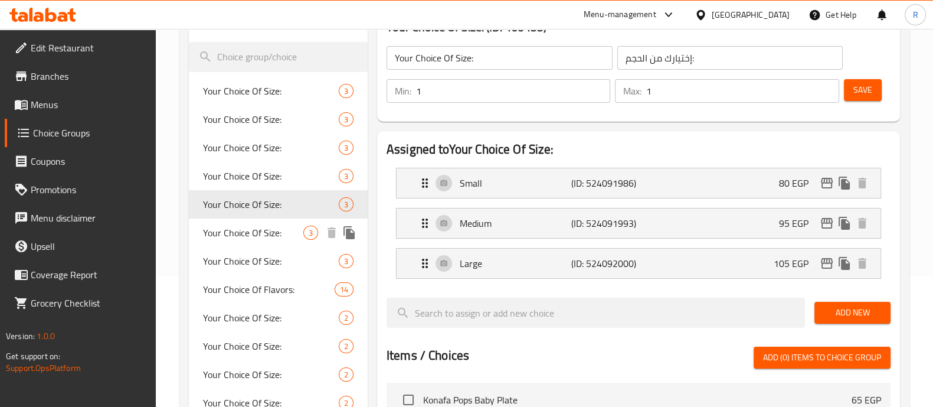
click at [252, 232] on span "Your Choice Of Size:" at bounding box center [253, 232] width 100 height 14
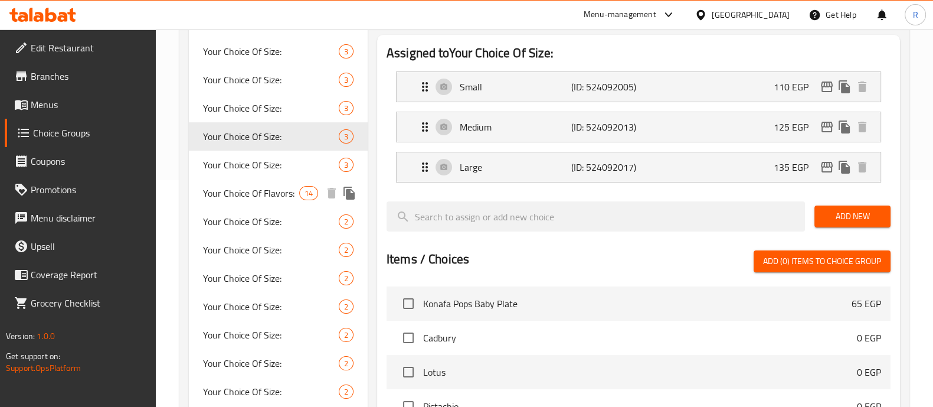
scroll to position [235, 0]
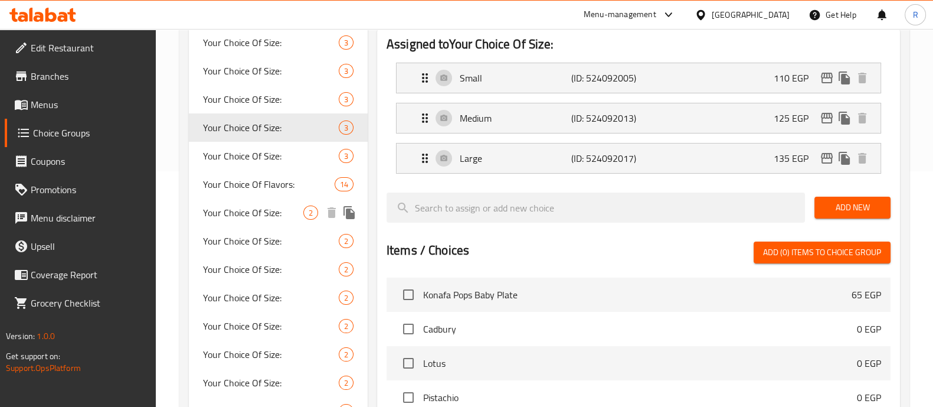
click at [239, 210] on span "Your Choice Of Size:" at bounding box center [253, 212] width 100 height 14
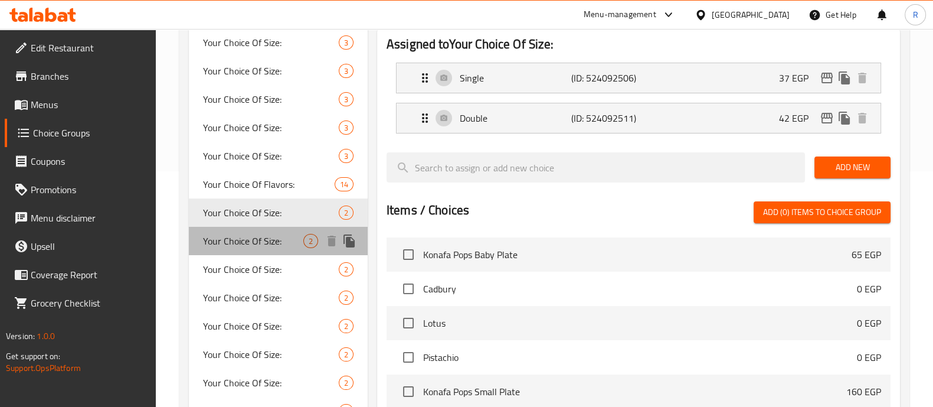
click at [241, 237] on span "Your Choice Of Size:" at bounding box center [253, 241] width 100 height 14
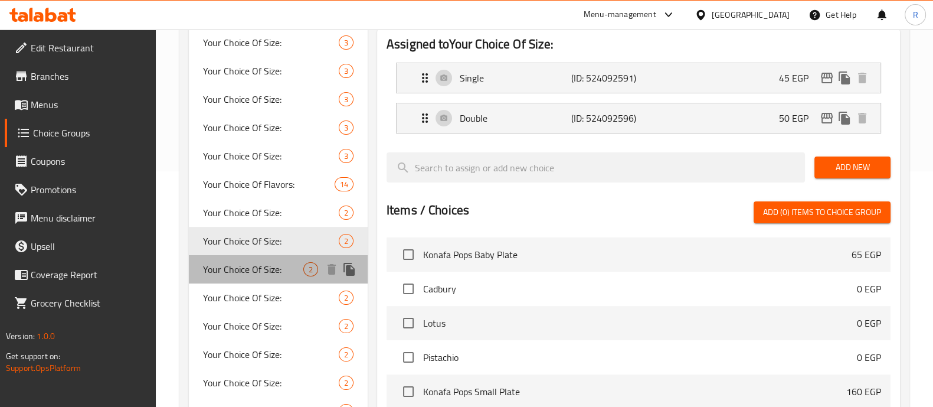
click at [246, 272] on span "Your Choice Of Size:" at bounding box center [253, 269] width 100 height 14
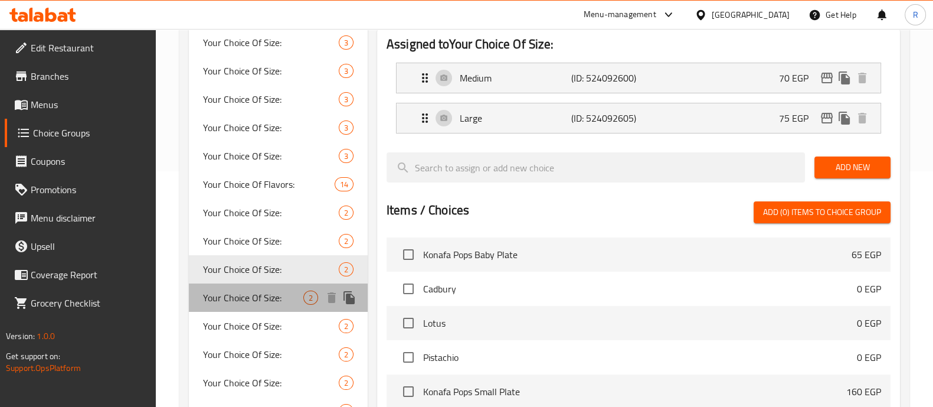
click at [244, 296] on span "Your Choice Of Size:" at bounding box center [253, 297] width 100 height 14
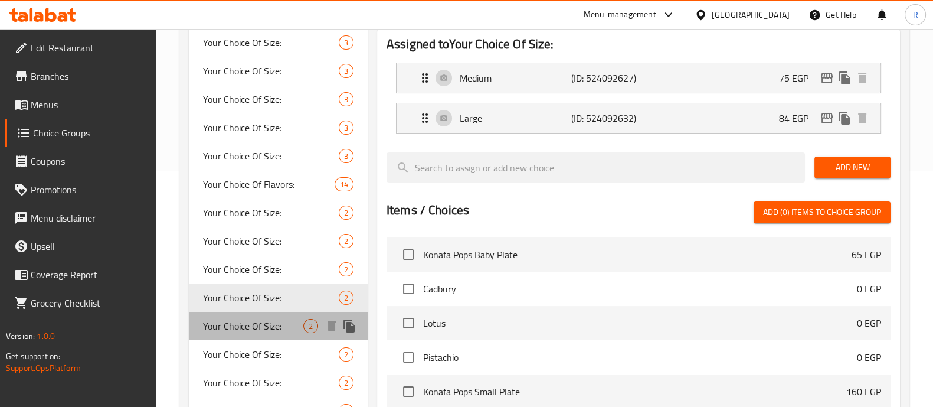
click at [246, 312] on div "Your Choice Of Size: 2" at bounding box center [278, 326] width 179 height 28
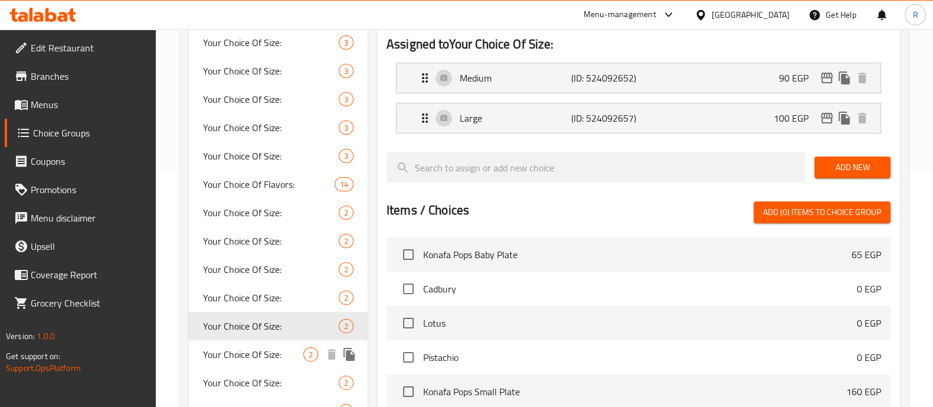
click at [253, 359] on span "Your Choice Of Size:" at bounding box center [253, 354] width 100 height 14
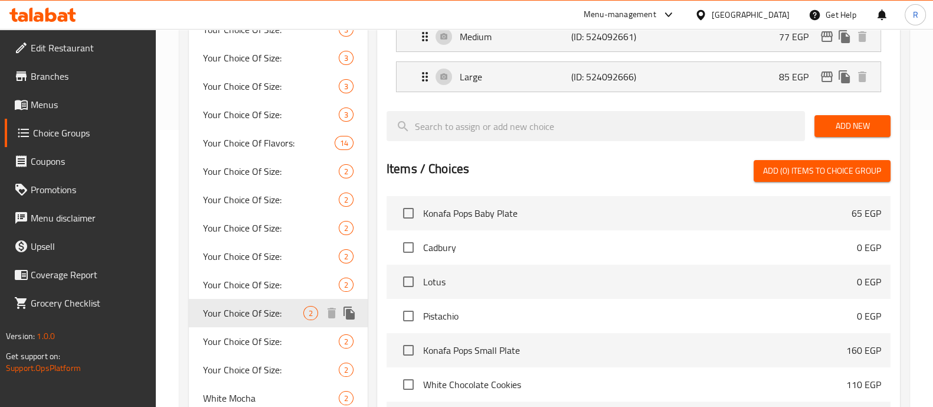
scroll to position [277, 0]
click at [248, 346] on span "Your Choice Of Size:" at bounding box center [253, 341] width 100 height 14
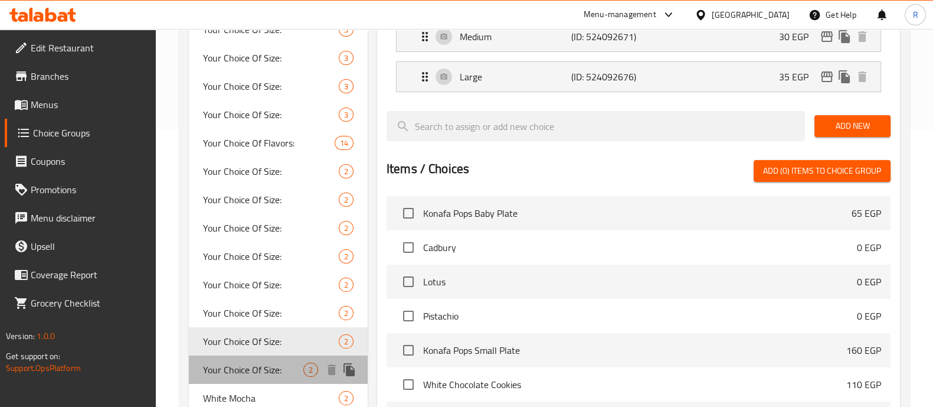
click at [243, 364] on span "Your Choice Of Size:" at bounding box center [253, 369] width 100 height 14
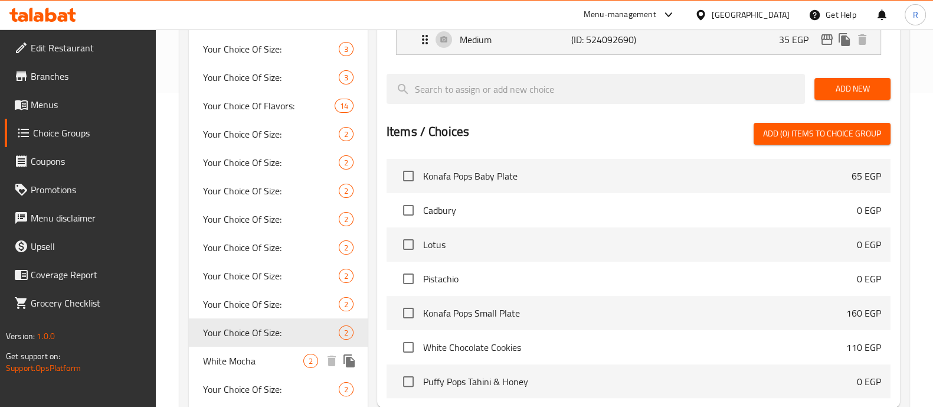
scroll to position [315, 0]
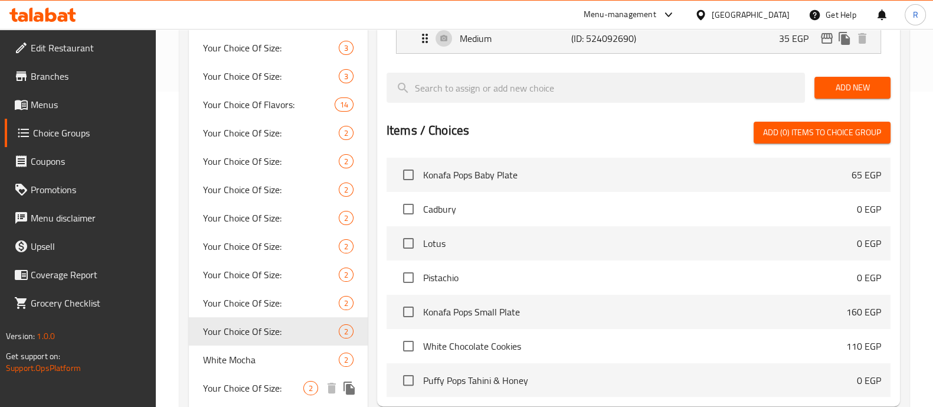
click at [240, 378] on div "Your Choice Of Size: 2" at bounding box center [278, 388] width 179 height 28
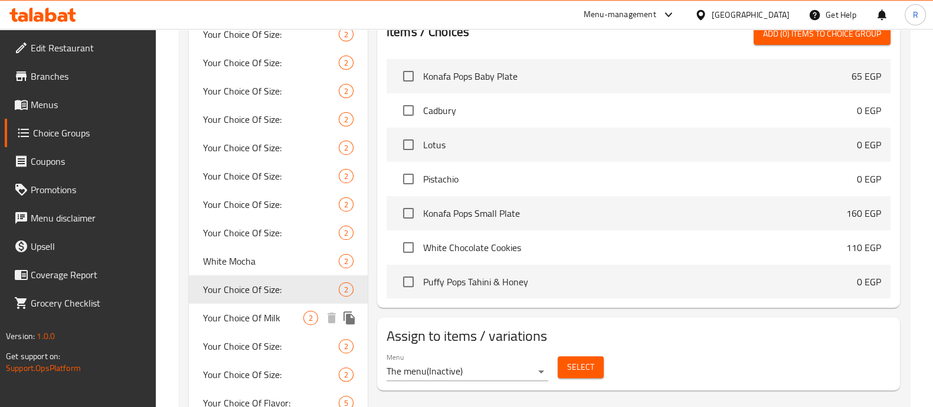
scroll to position [417, 0]
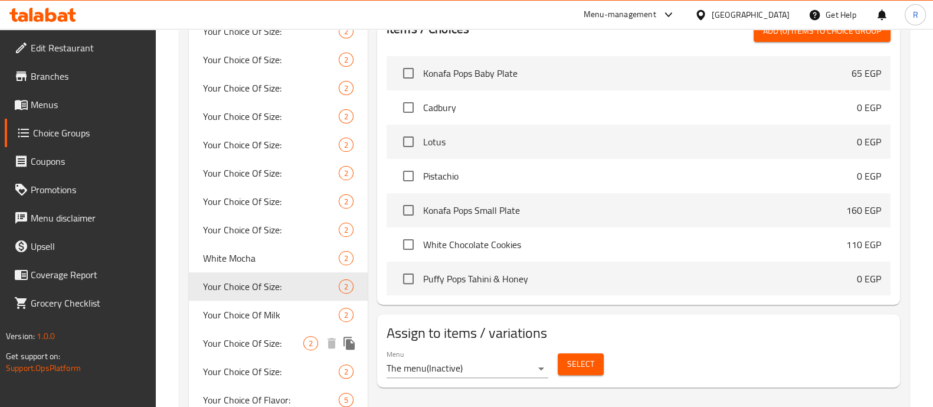
click at [237, 342] on span "Your Choice Of Size:" at bounding box center [253, 343] width 100 height 14
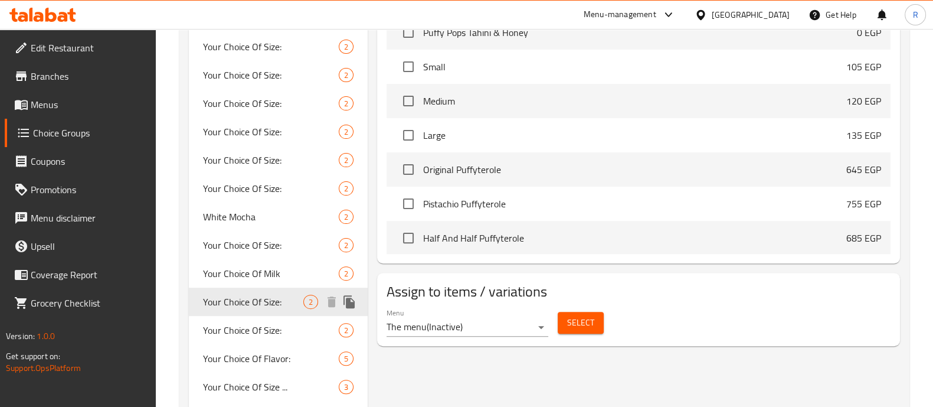
scroll to position [473, 0]
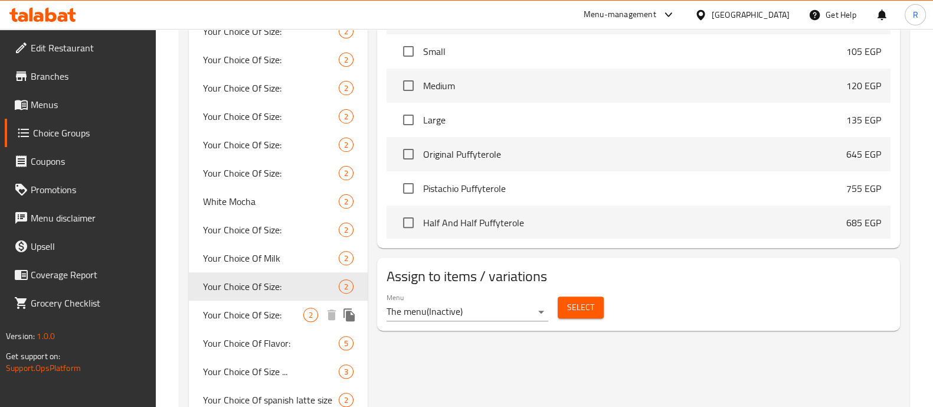
click at [251, 309] on span "Your Choice Of Size:" at bounding box center [253, 314] width 100 height 14
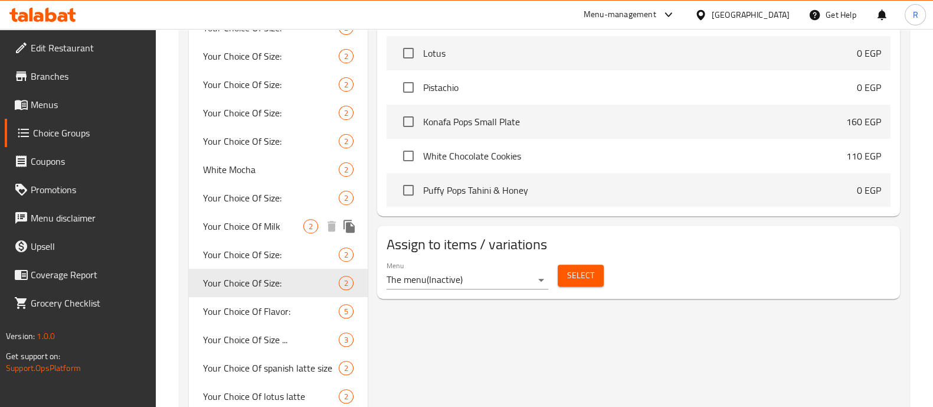
scroll to position [513, 0]
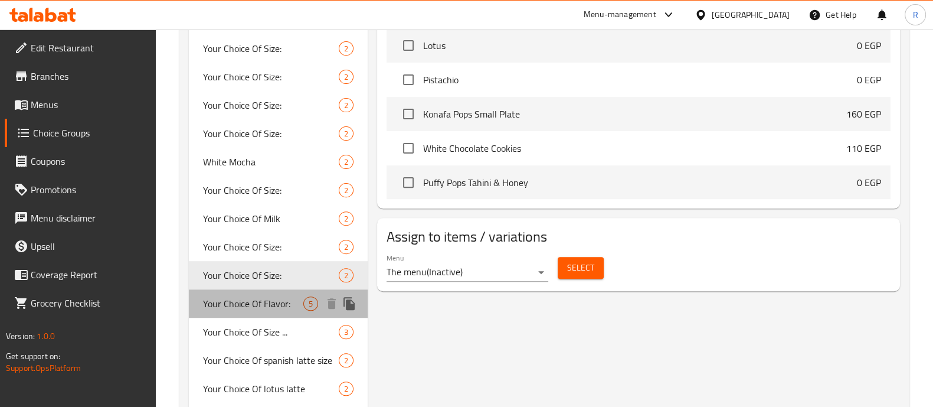
click at [247, 301] on span "Your Choice Of Flavor:" at bounding box center [253, 303] width 100 height 14
type input "Your Choice Of Flavor:"
type input "اختيارك من النكهة:"
type input "0"
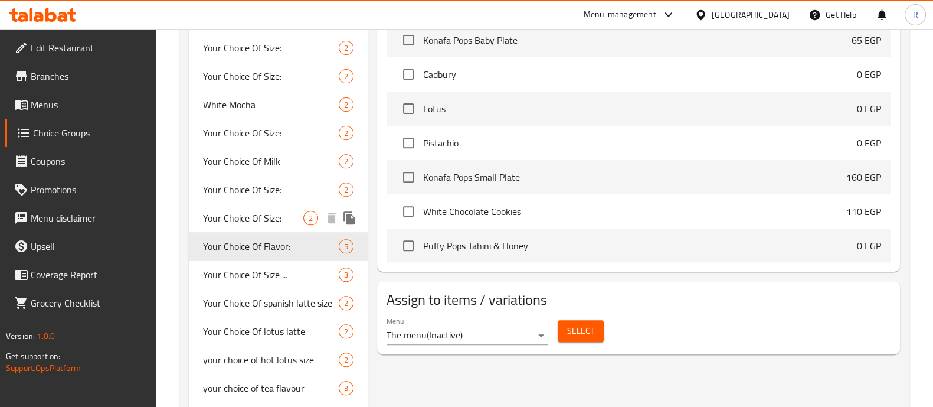
scroll to position [571, 0]
click at [251, 273] on span "Your Choice Of Size ..." at bounding box center [253, 274] width 100 height 14
type input "Your Choice Of Size ..."
type input "اختيارك من الحجم"
type input "1"
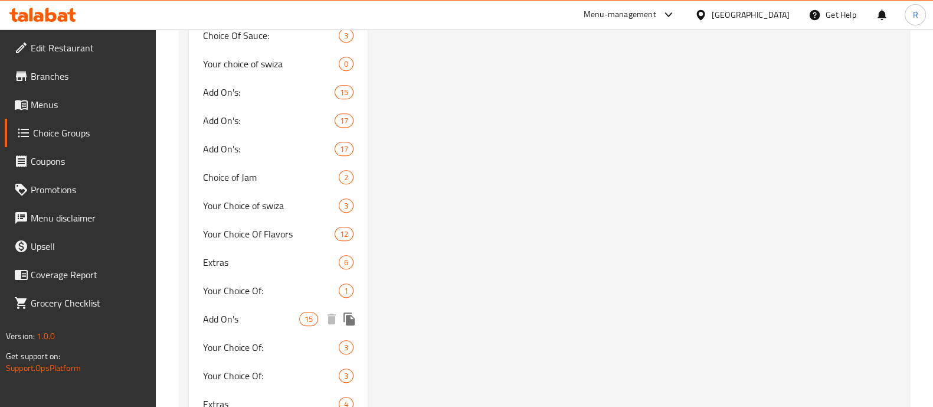
scroll to position [1158, 0]
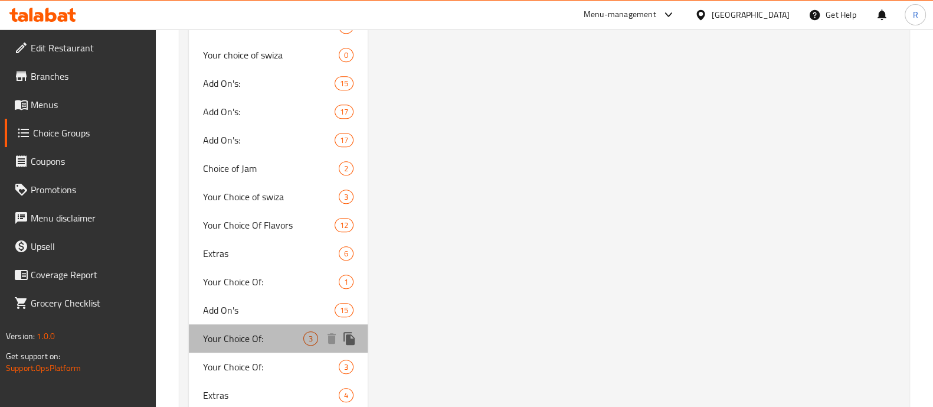
click at [211, 342] on span "Your Choice Of:" at bounding box center [253, 338] width 100 height 14
type input "Your Choice Of:"
type input "أختيارك من:"
type input "0"
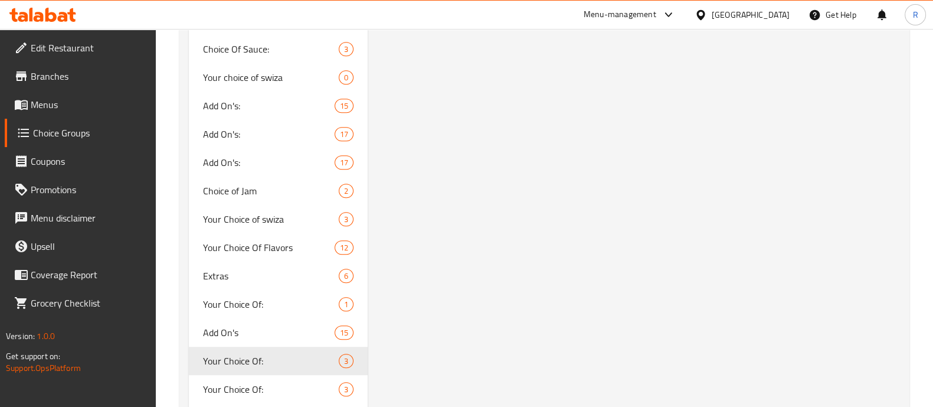
scroll to position [1226, 0]
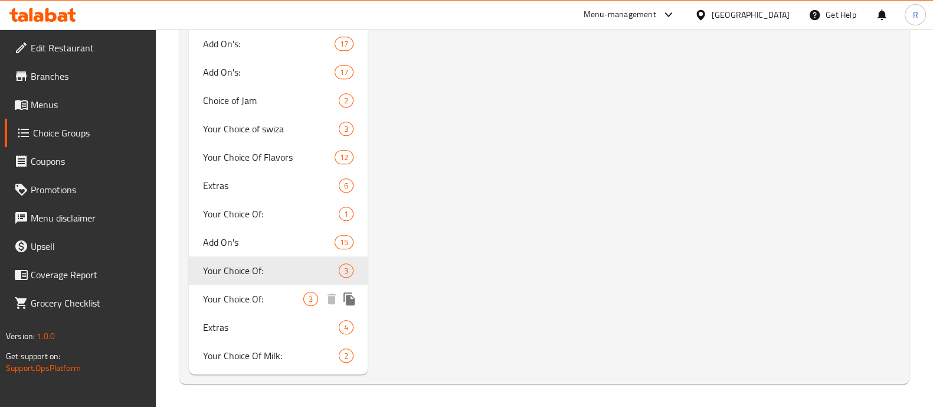
click at [227, 296] on span "Your Choice Of:" at bounding box center [253, 299] width 100 height 14
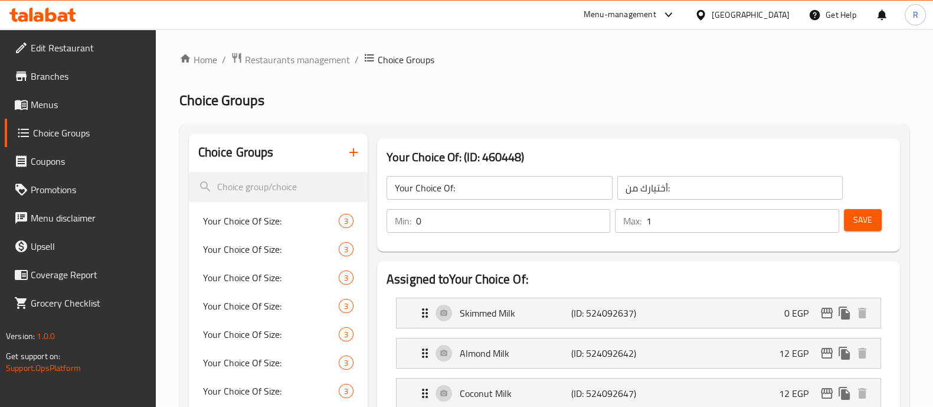
scroll to position [0, 0]
click at [55, 100] on span "Menus" at bounding box center [89, 104] width 116 height 14
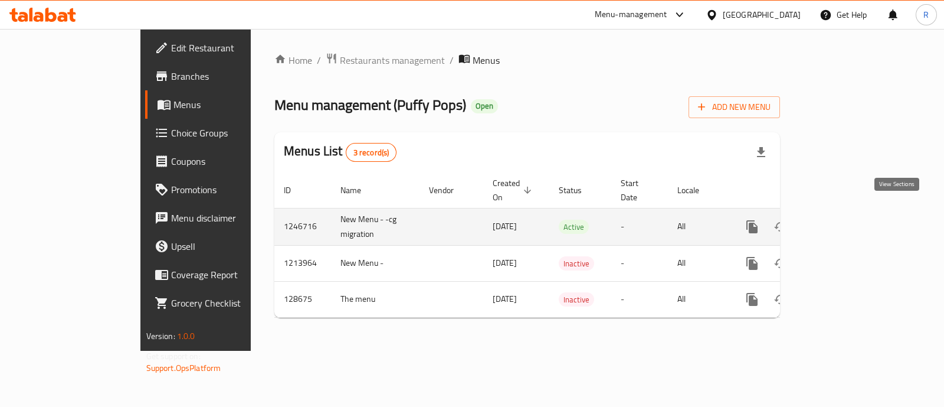
click at [845, 220] on icon "enhanced table" at bounding box center [837, 227] width 14 height 14
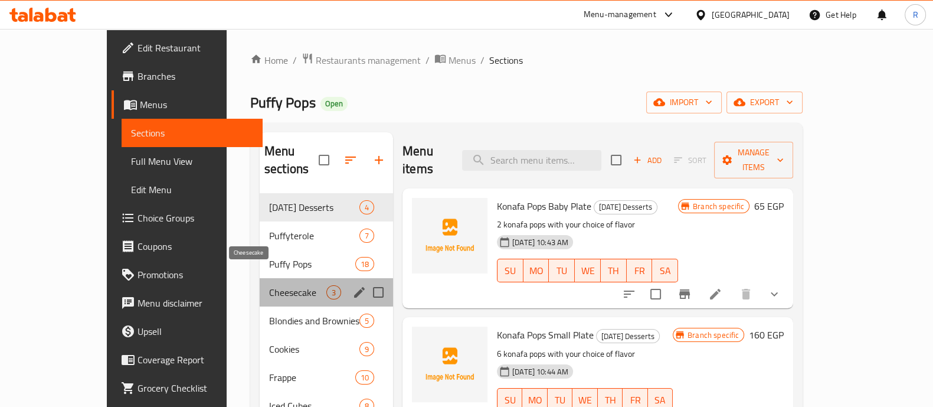
click at [269, 285] on span "Cheesecake" at bounding box center [297, 292] width 57 height 14
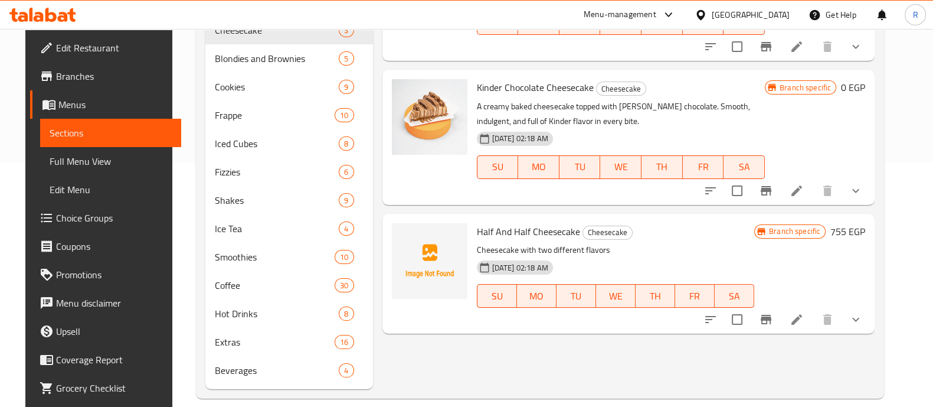
scroll to position [247, 0]
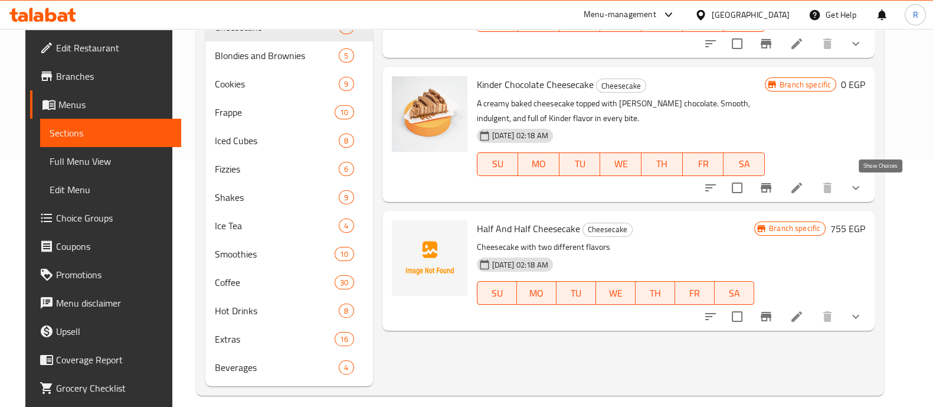
click at [859, 187] on icon "show more" at bounding box center [855, 187] width 7 height 4
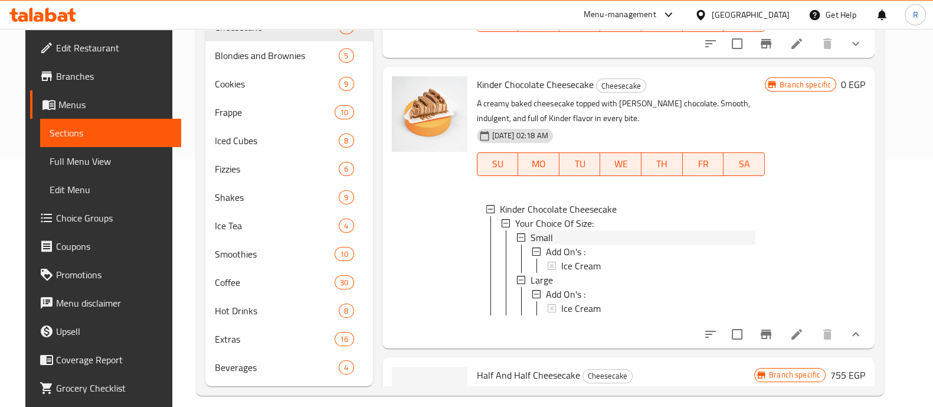
click at [531, 235] on span "Small" at bounding box center [542, 237] width 22 height 14
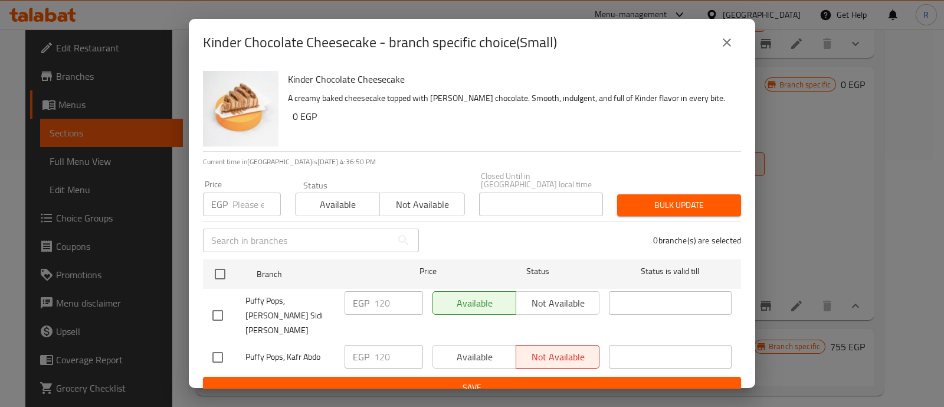
click at [238, 202] on input "number" at bounding box center [257, 204] width 48 height 24
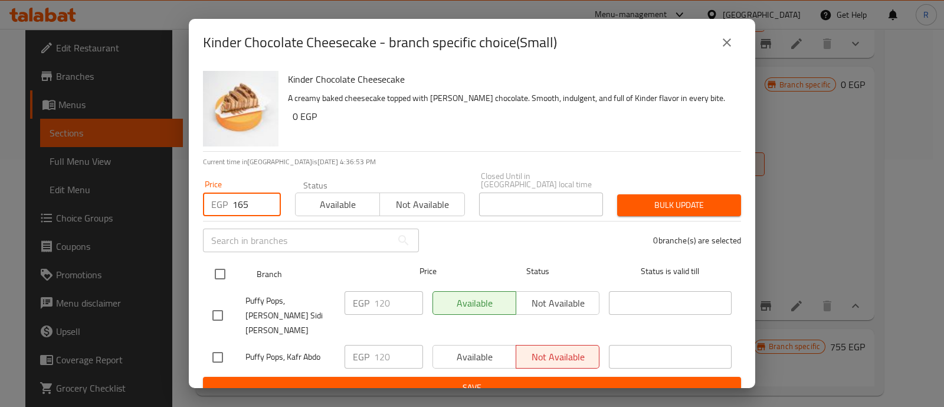
type input "165"
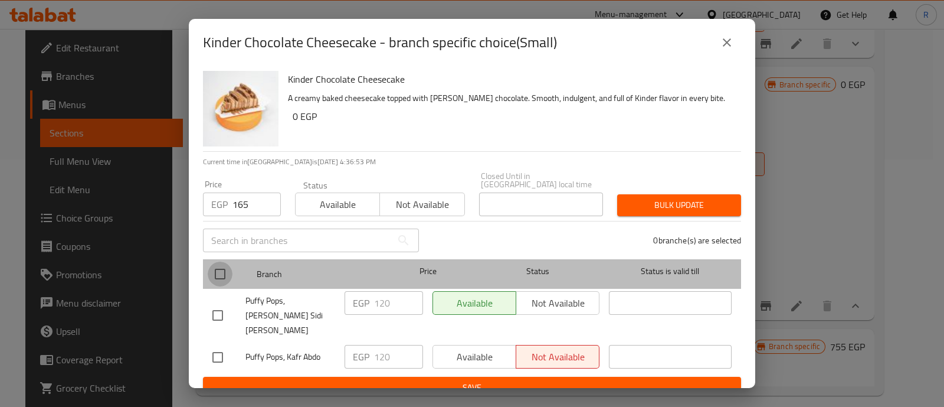
click at [223, 266] on input "checkbox" at bounding box center [220, 273] width 25 height 25
checkbox input "true"
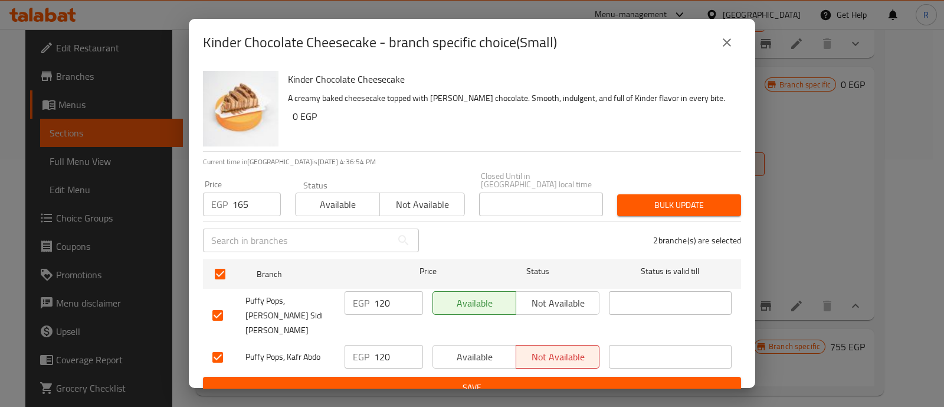
click at [633, 198] on span "Bulk update" at bounding box center [679, 205] width 105 height 15
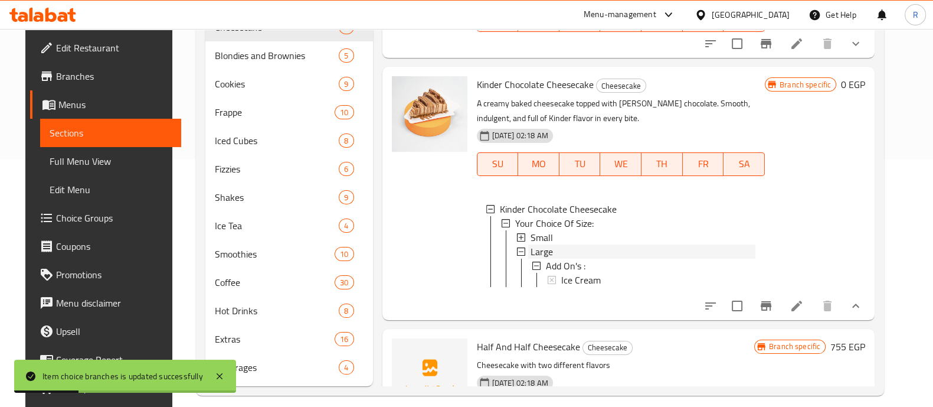
click at [531, 252] on span "Large" at bounding box center [542, 251] width 22 height 14
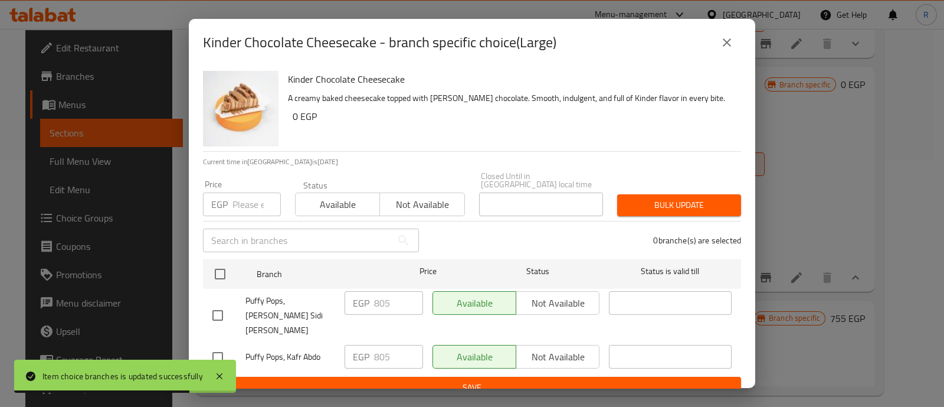
click at [254, 197] on input "number" at bounding box center [257, 204] width 48 height 24
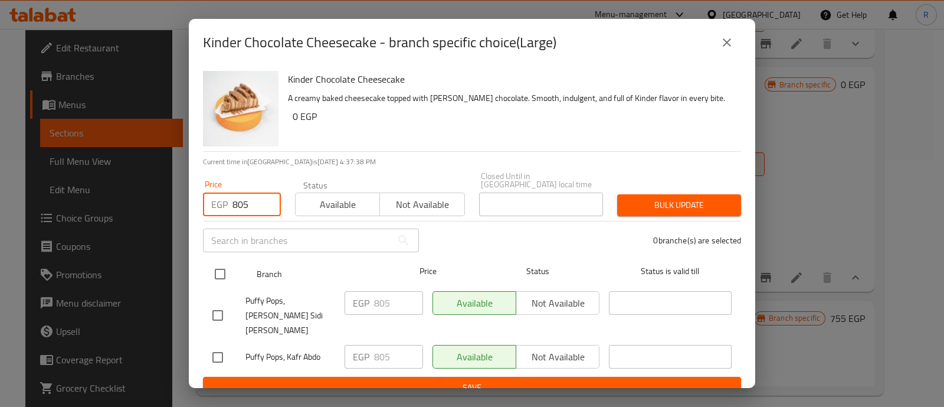
type input "805"
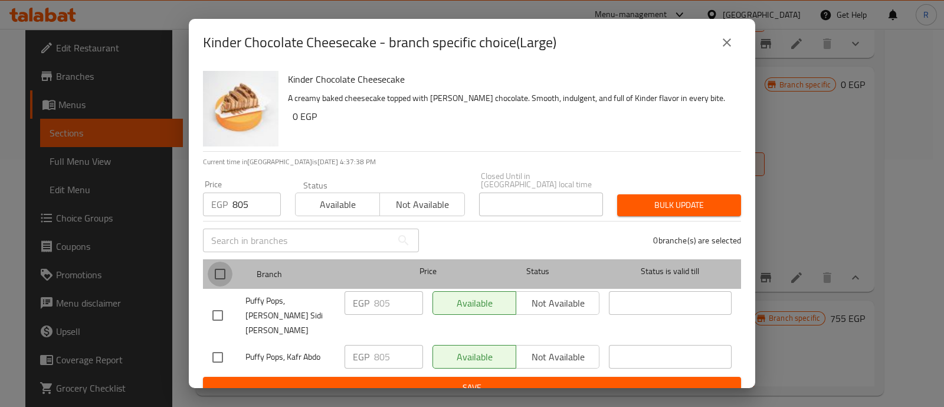
click at [216, 273] on input "checkbox" at bounding box center [220, 273] width 25 height 25
checkbox input "true"
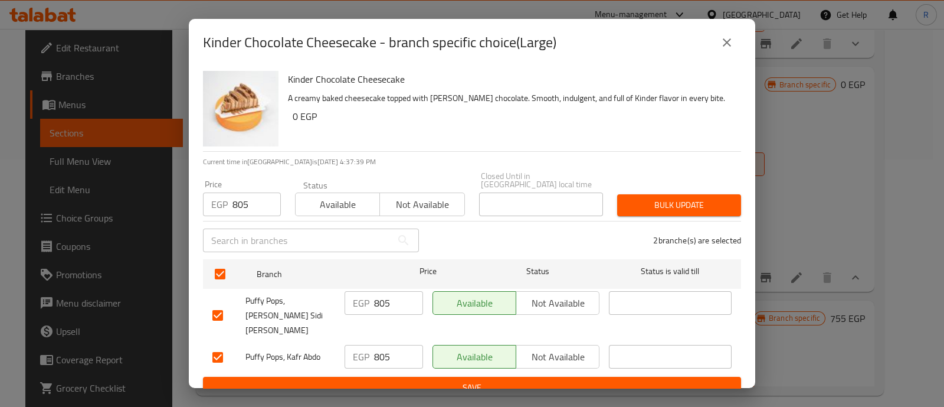
click at [652, 194] on button "Bulk update" at bounding box center [679, 205] width 124 height 22
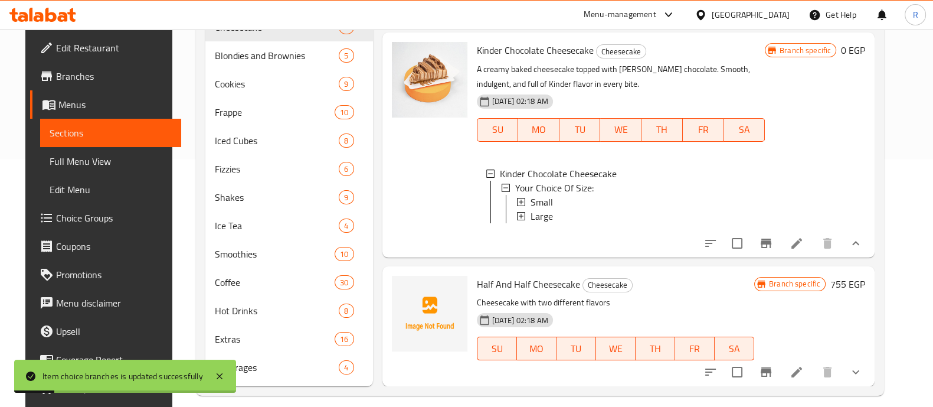
scroll to position [259, 0]
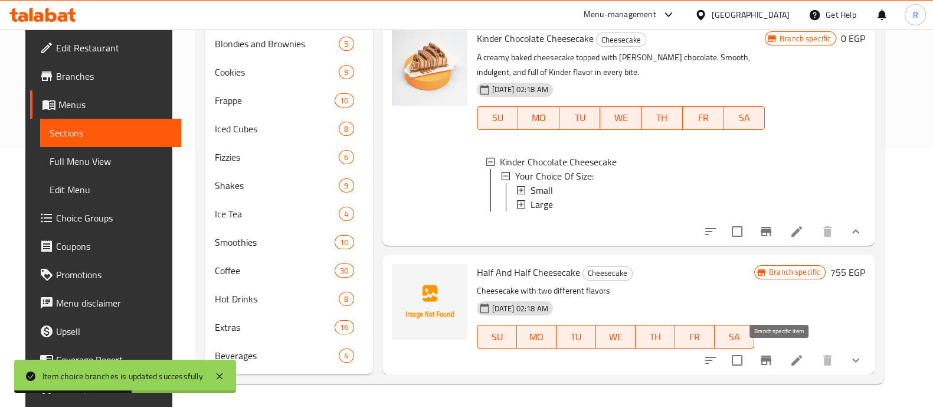
click at [771, 364] on icon "Branch-specific-item" at bounding box center [766, 359] width 11 height 9
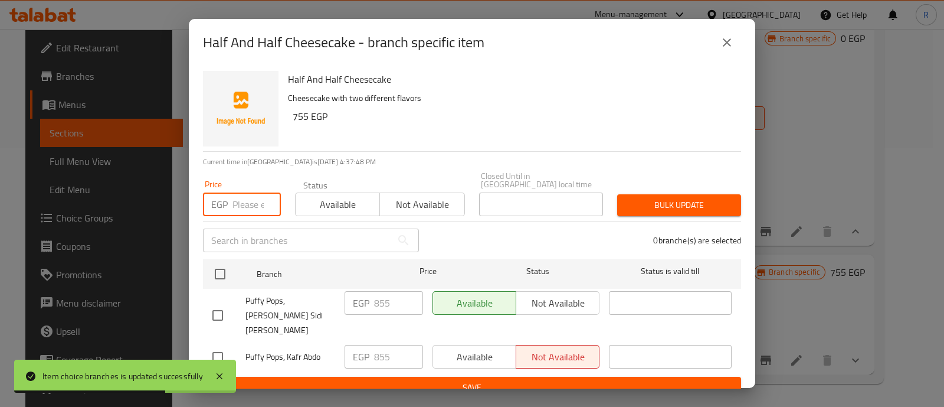
click at [234, 196] on input "number" at bounding box center [257, 204] width 48 height 24
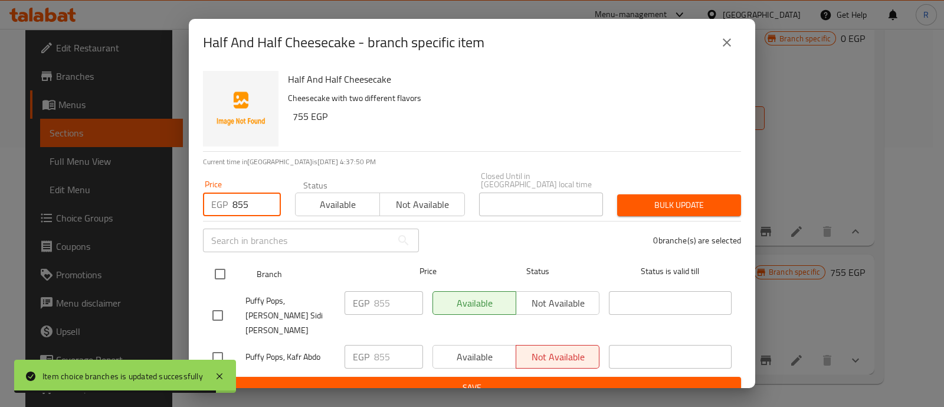
type input "855"
click at [221, 270] on input "checkbox" at bounding box center [220, 273] width 25 height 25
checkbox input "true"
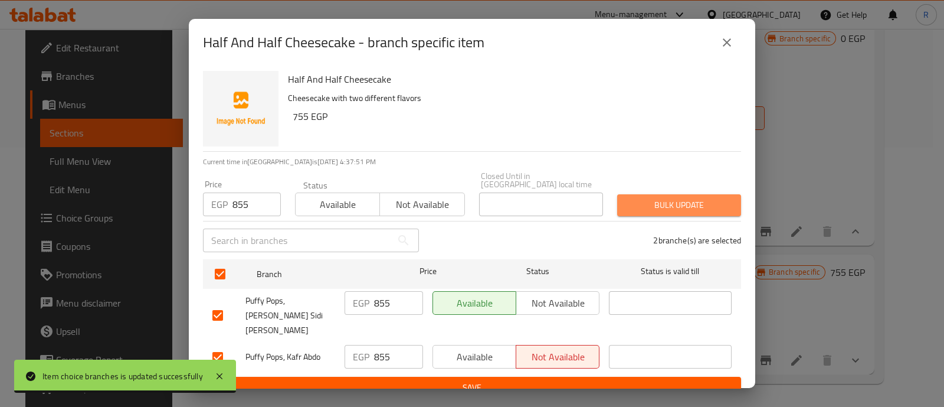
click at [648, 198] on span "Bulk update" at bounding box center [679, 205] width 105 height 15
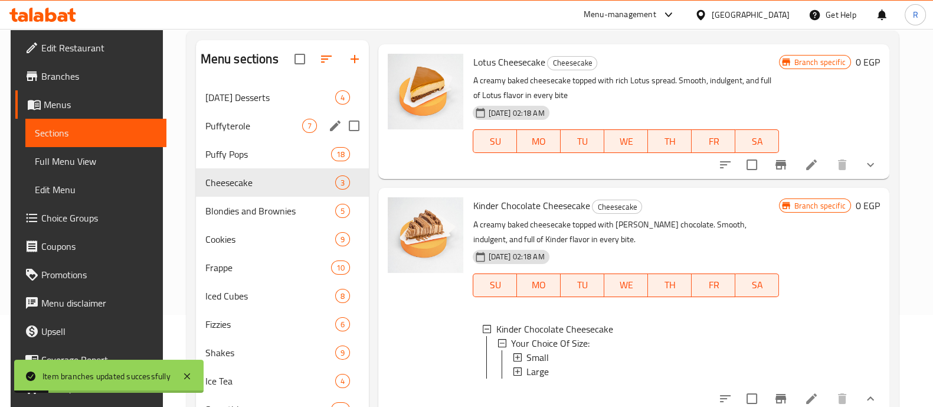
scroll to position [91, 0]
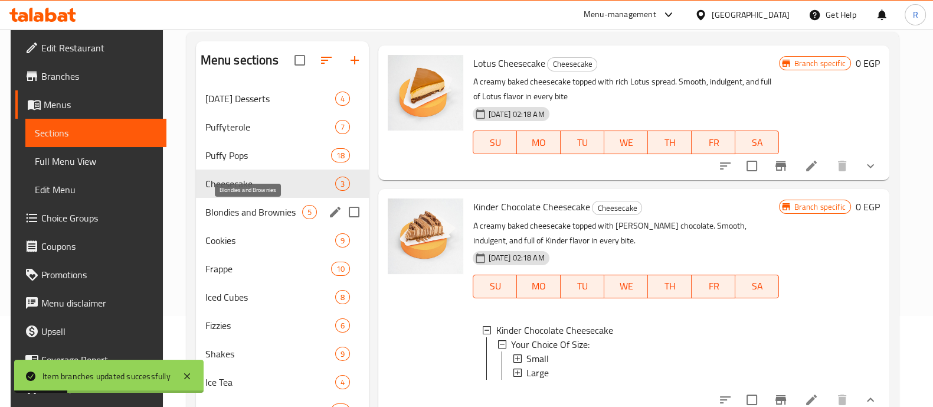
click at [240, 214] on span "Blondies and Brownies" at bounding box center [253, 212] width 97 height 14
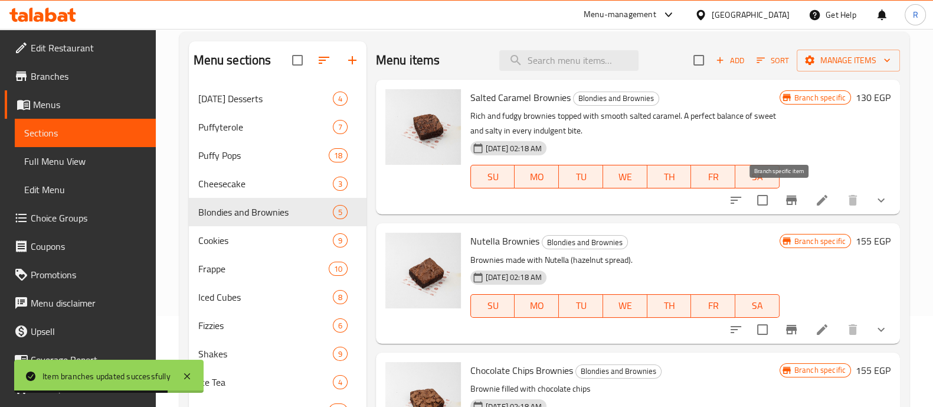
click at [784, 199] on icon "Branch-specific-item" at bounding box center [791, 200] width 14 height 14
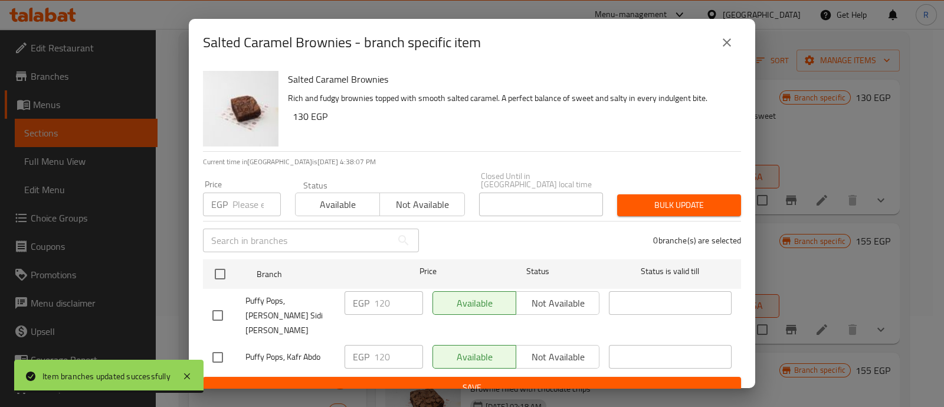
click at [246, 197] on input "number" at bounding box center [257, 204] width 48 height 24
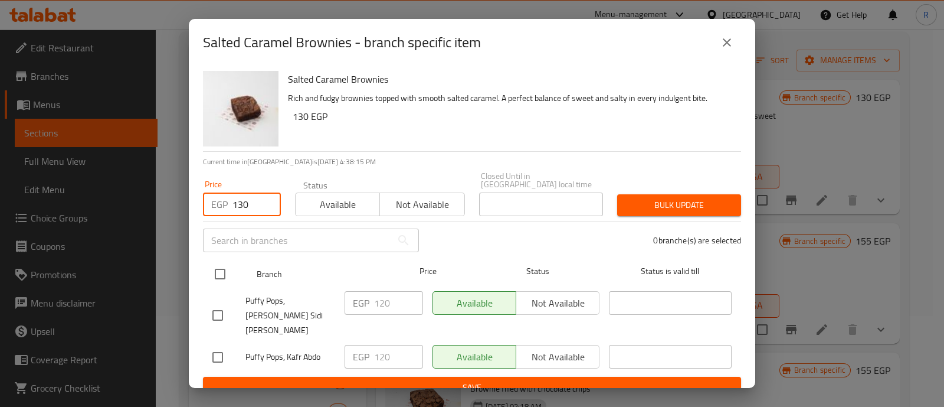
type input "130"
click at [224, 266] on input "checkbox" at bounding box center [220, 273] width 25 height 25
checkbox input "true"
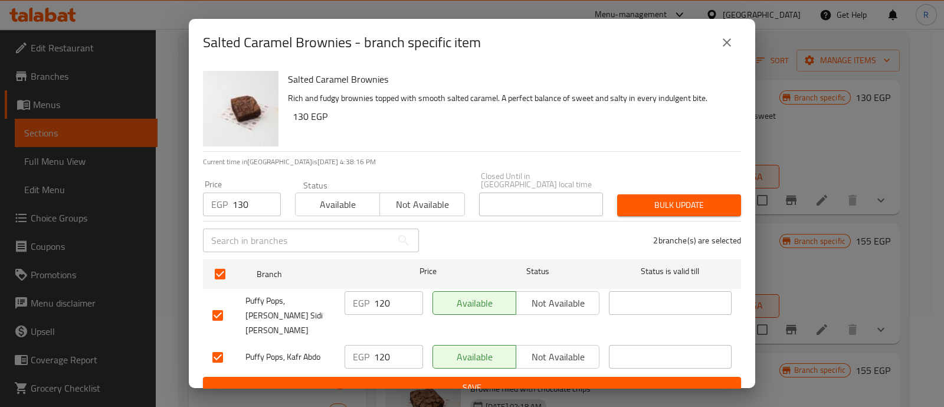
click at [648, 201] on span "Bulk update" at bounding box center [679, 205] width 105 height 15
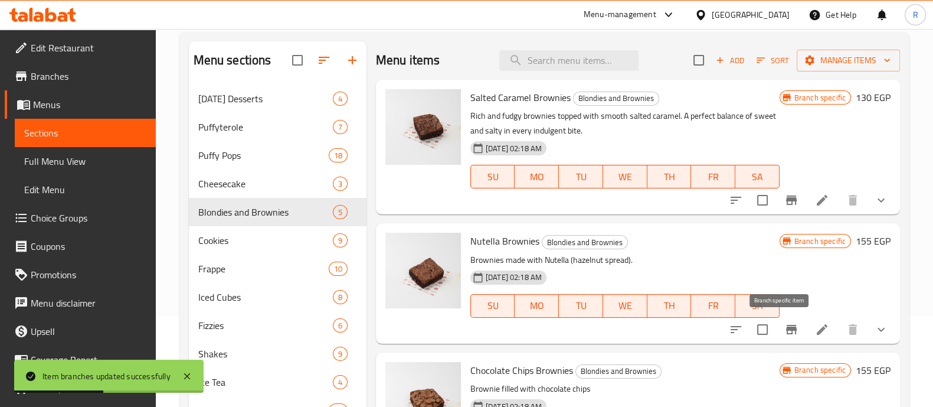
click at [784, 334] on icon "Branch-specific-item" at bounding box center [791, 329] width 14 height 14
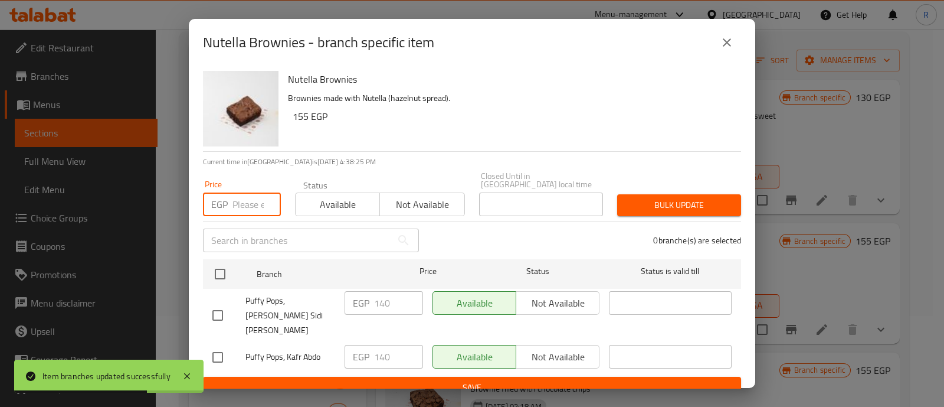
click at [241, 199] on input "number" at bounding box center [257, 204] width 48 height 24
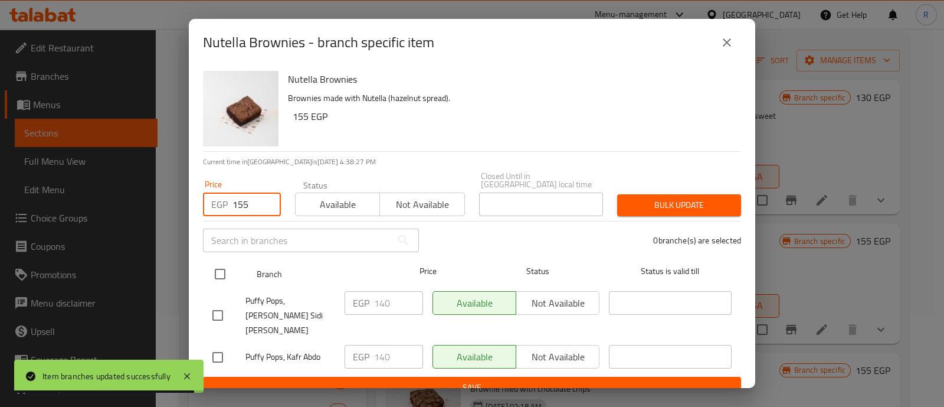
type input "155"
click at [215, 273] on input "checkbox" at bounding box center [220, 273] width 25 height 25
checkbox input "true"
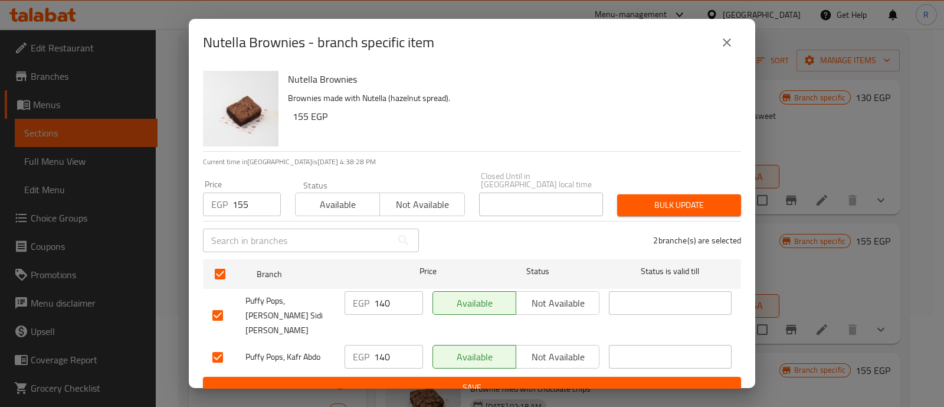
click at [644, 198] on span "Bulk update" at bounding box center [679, 205] width 105 height 15
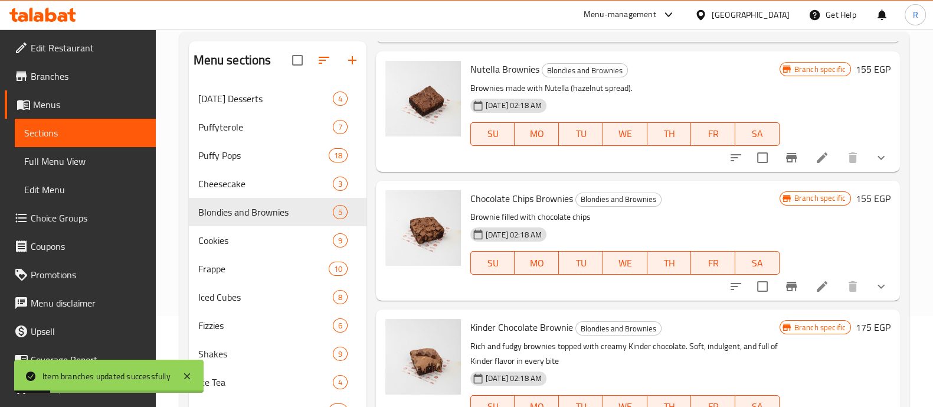
scroll to position [172, 0]
click at [786, 289] on icon "Branch-specific-item" at bounding box center [791, 285] width 11 height 9
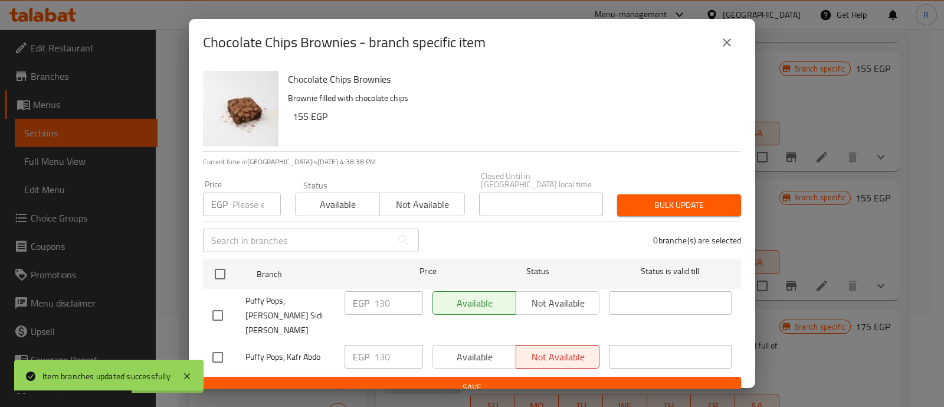
click at [245, 201] on input "number" at bounding box center [257, 204] width 48 height 24
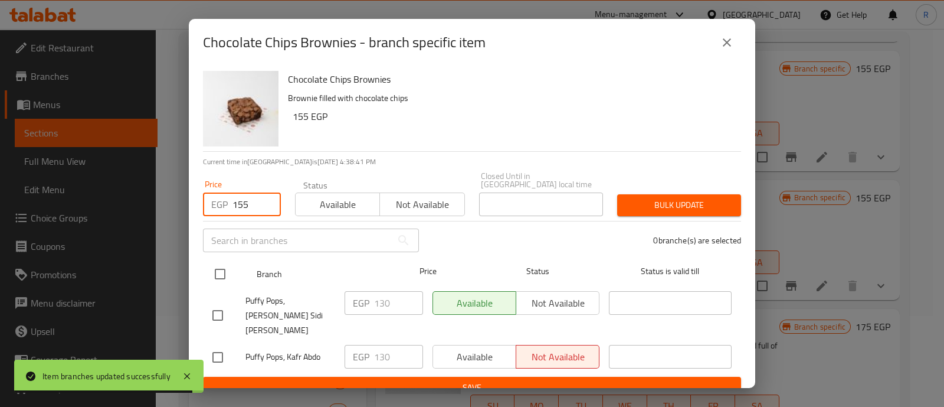
type input "155"
click at [223, 261] on input "checkbox" at bounding box center [220, 273] width 25 height 25
checkbox input "true"
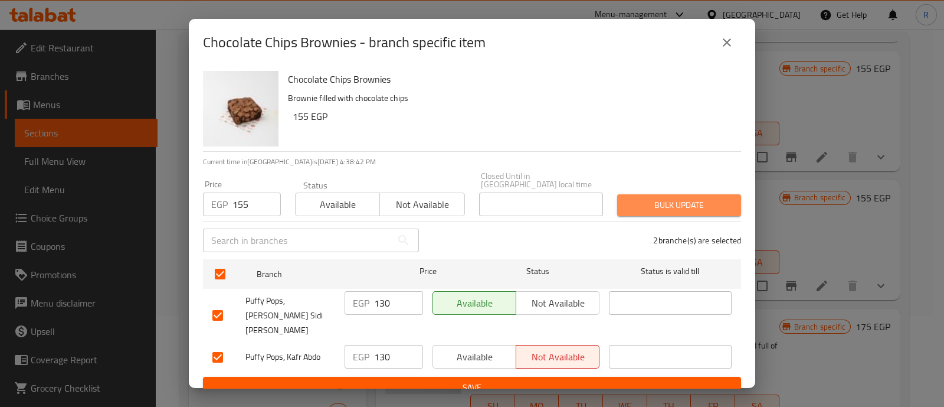
click at [626, 195] on button "Bulk update" at bounding box center [679, 205] width 124 height 22
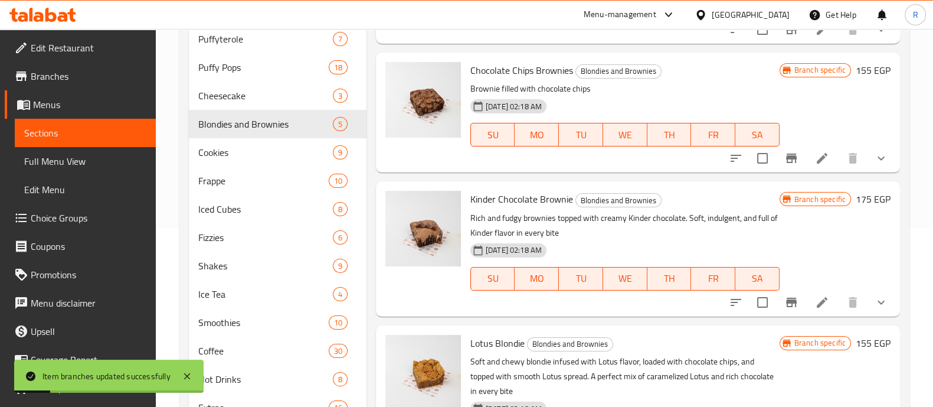
scroll to position [218, 0]
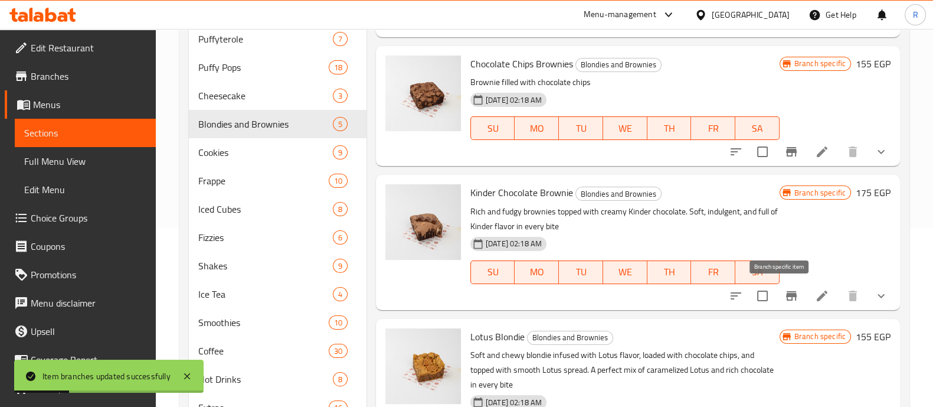
click at [784, 292] on icon "Branch-specific-item" at bounding box center [791, 296] width 14 height 14
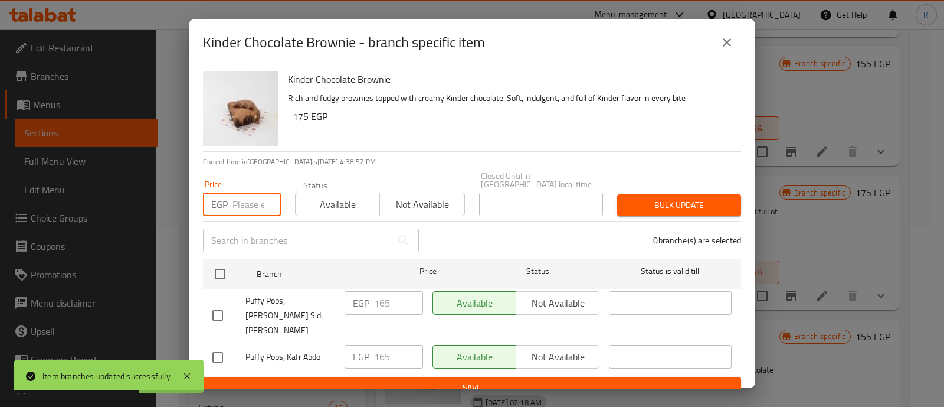
click at [240, 195] on input "number" at bounding box center [257, 204] width 48 height 24
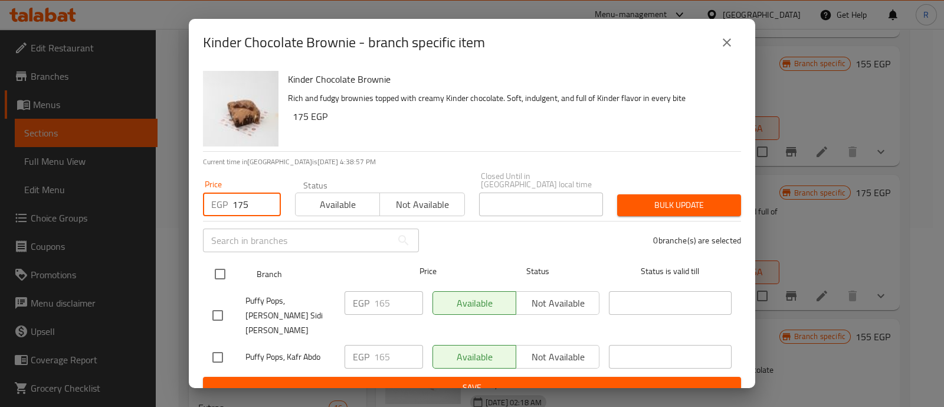
type input "175"
click at [215, 273] on input "checkbox" at bounding box center [220, 273] width 25 height 25
checkbox input "true"
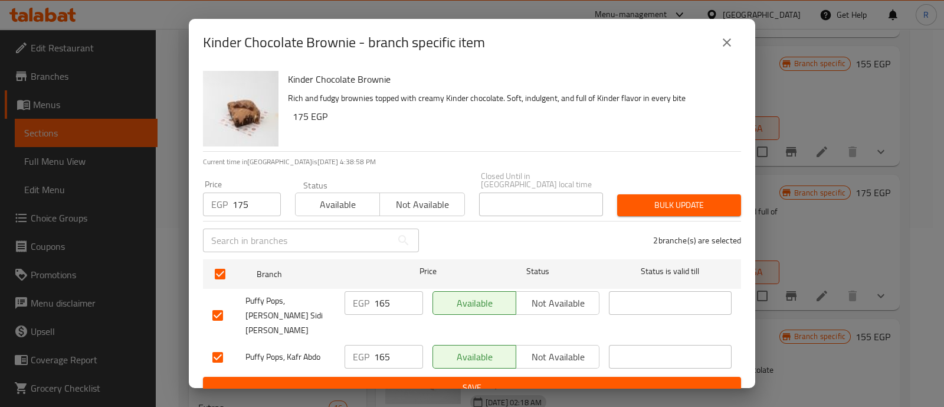
click at [646, 198] on span "Bulk update" at bounding box center [679, 205] width 105 height 15
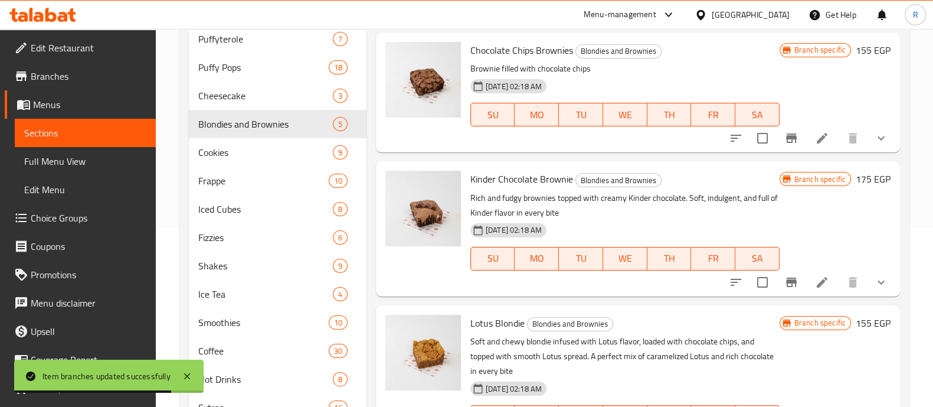
scroll to position [259, 0]
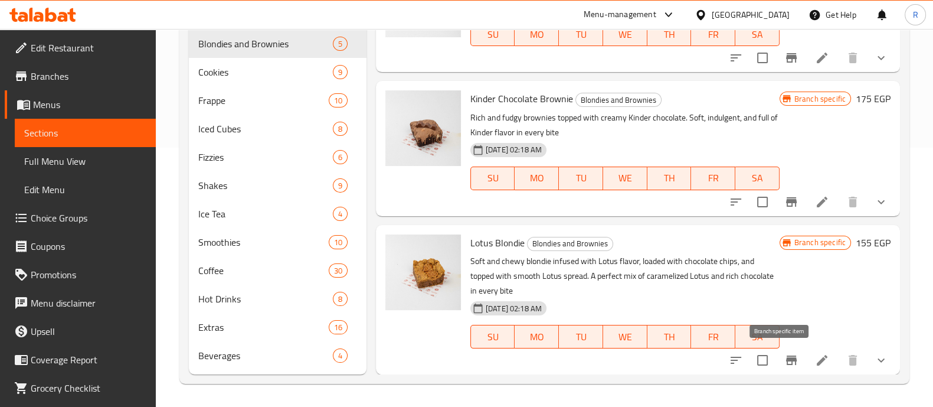
click at [777, 355] on button "Branch-specific-item" at bounding box center [791, 360] width 28 height 28
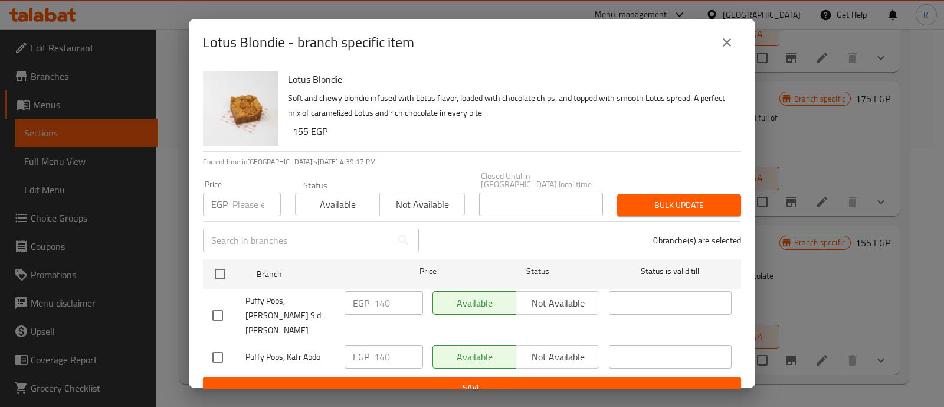
click at [234, 201] on input "number" at bounding box center [257, 204] width 48 height 24
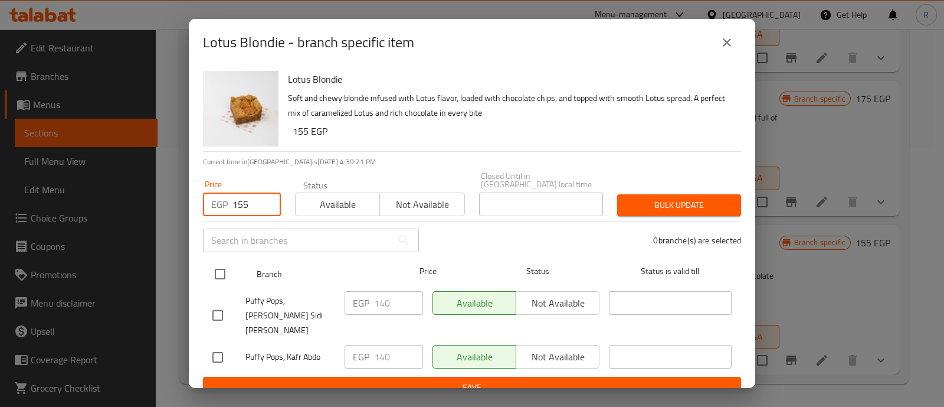
type input "155"
click at [219, 276] on input "checkbox" at bounding box center [220, 273] width 25 height 25
checkbox input "true"
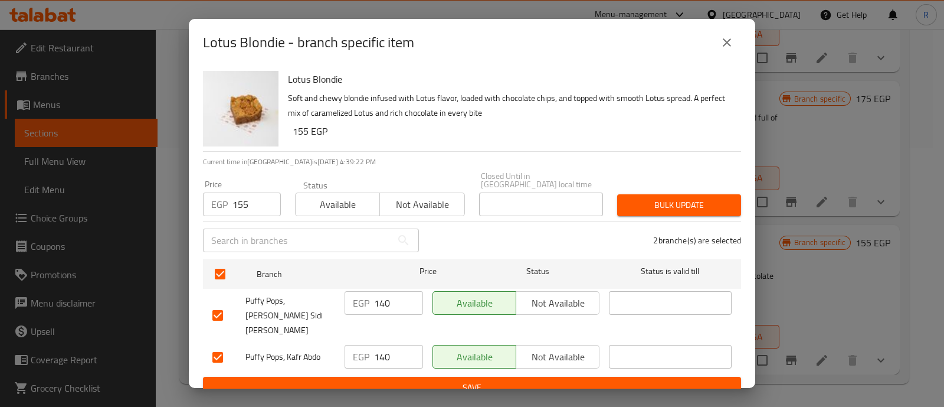
click at [678, 198] on span "Bulk update" at bounding box center [679, 205] width 105 height 15
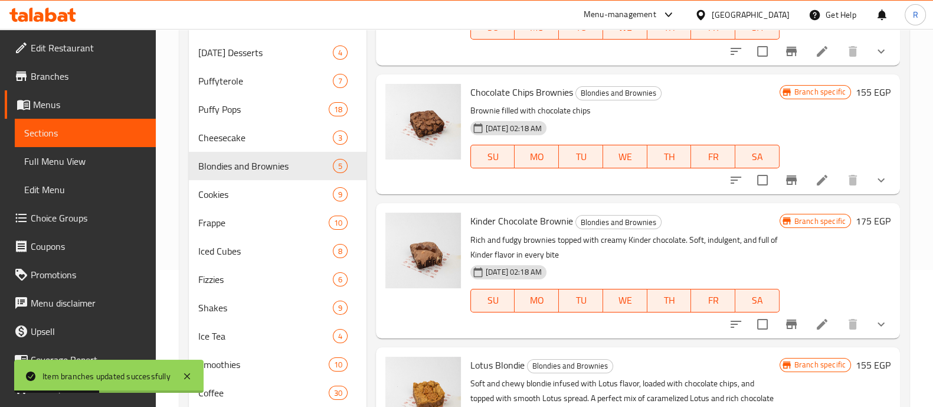
scroll to position [142, 0]
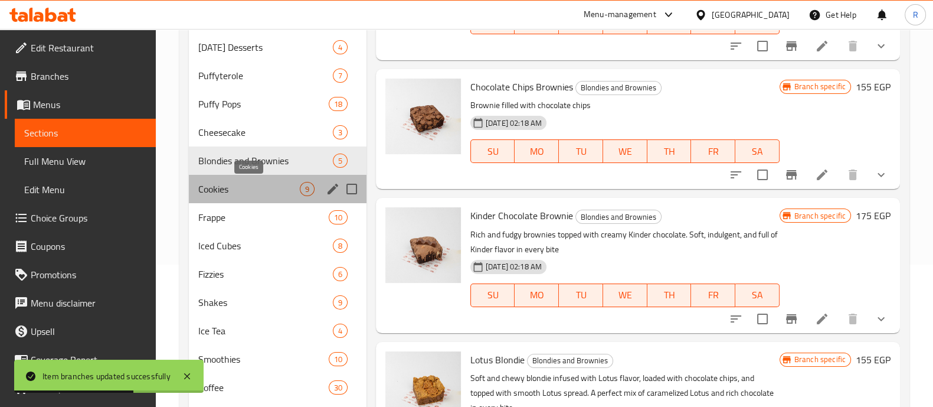
click at [254, 186] on span "Cookies" at bounding box center [249, 189] width 102 height 14
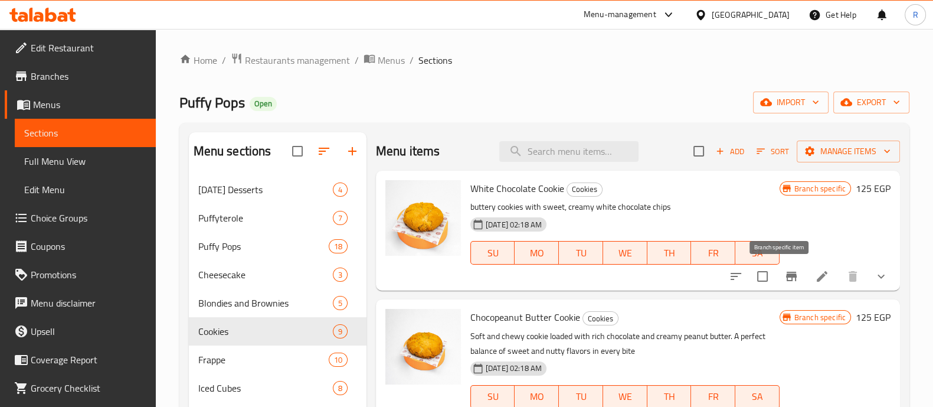
click at [784, 269] on icon "Branch-specific-item" at bounding box center [791, 276] width 14 height 14
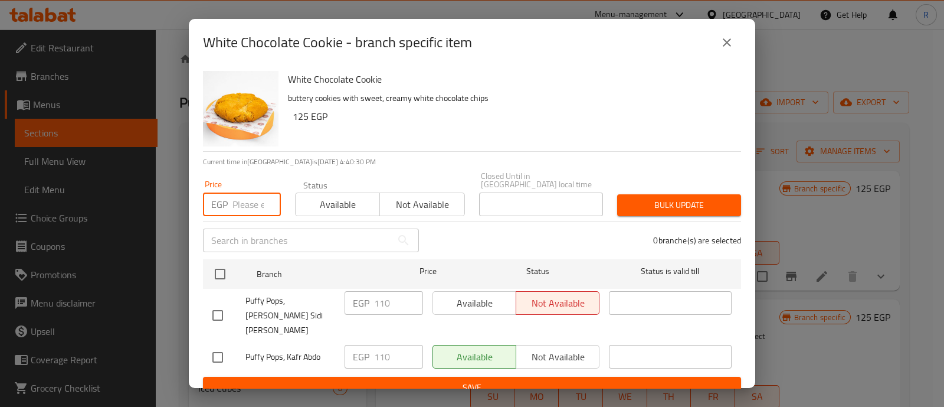
click at [242, 197] on input "number" at bounding box center [257, 204] width 48 height 24
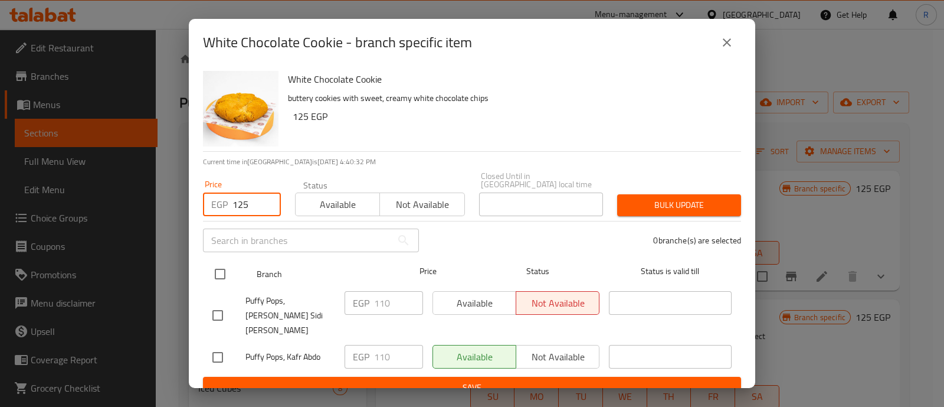
type input "125"
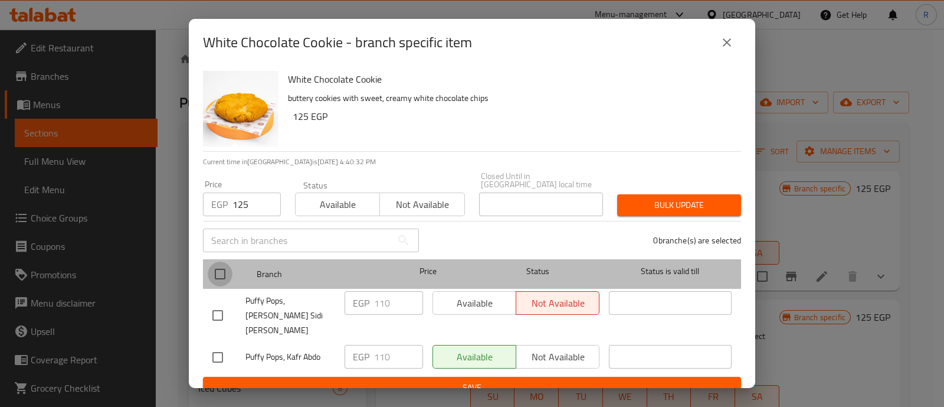
click at [215, 263] on input "checkbox" at bounding box center [220, 273] width 25 height 25
checkbox input "true"
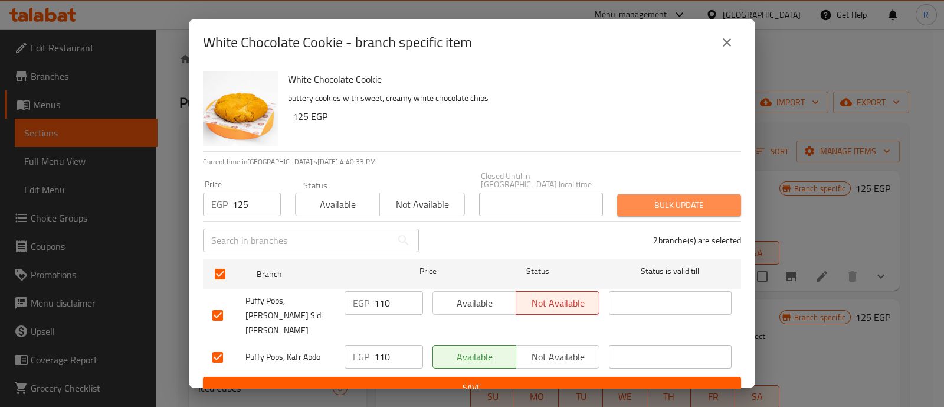
click at [626, 208] on button "Bulk update" at bounding box center [679, 205] width 124 height 22
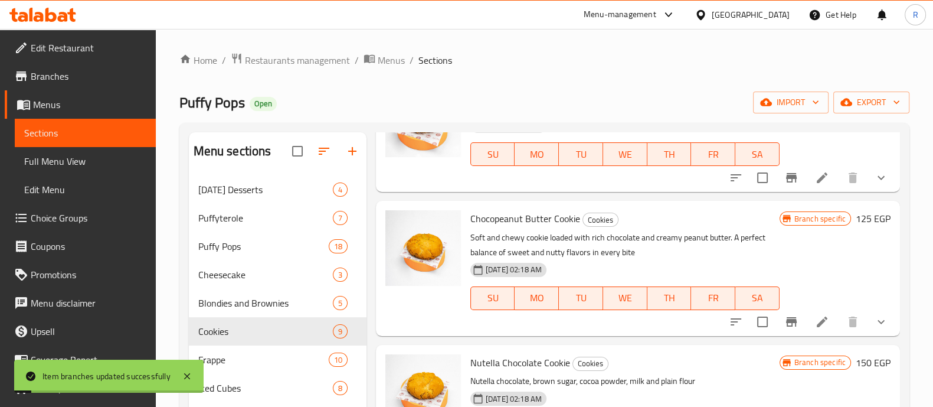
scroll to position [113, 0]
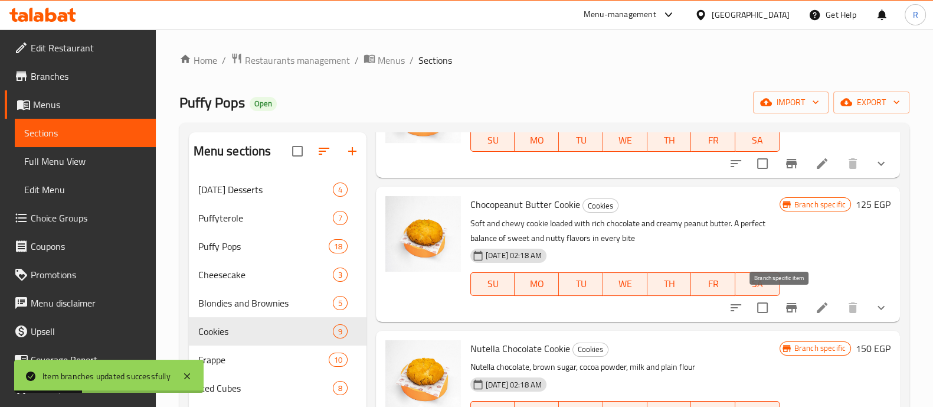
click at [784, 310] on icon "Branch-specific-item" at bounding box center [791, 307] width 14 height 14
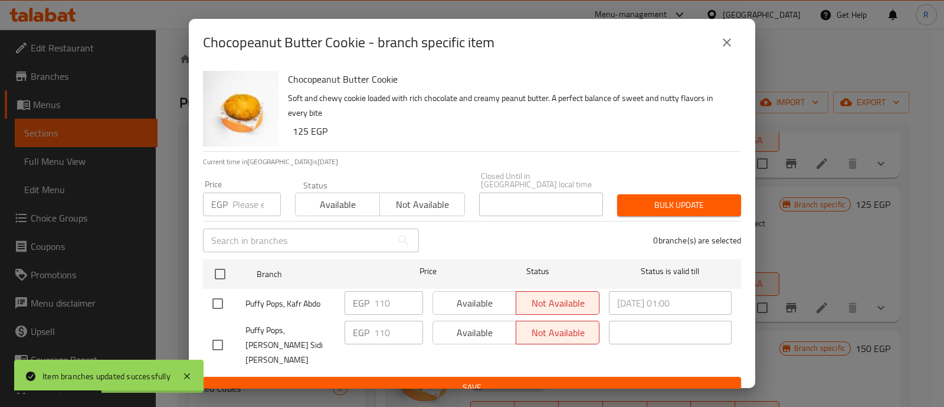
click at [253, 197] on input "number" at bounding box center [257, 204] width 48 height 24
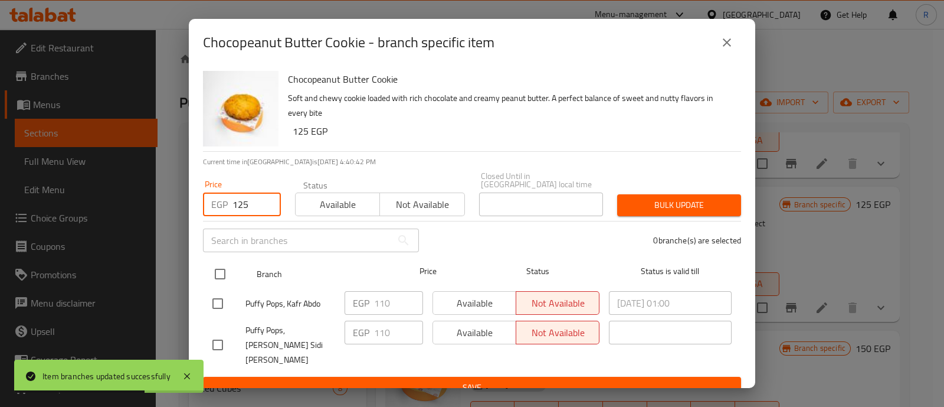
type input "125"
click at [221, 265] on input "checkbox" at bounding box center [220, 273] width 25 height 25
checkbox input "true"
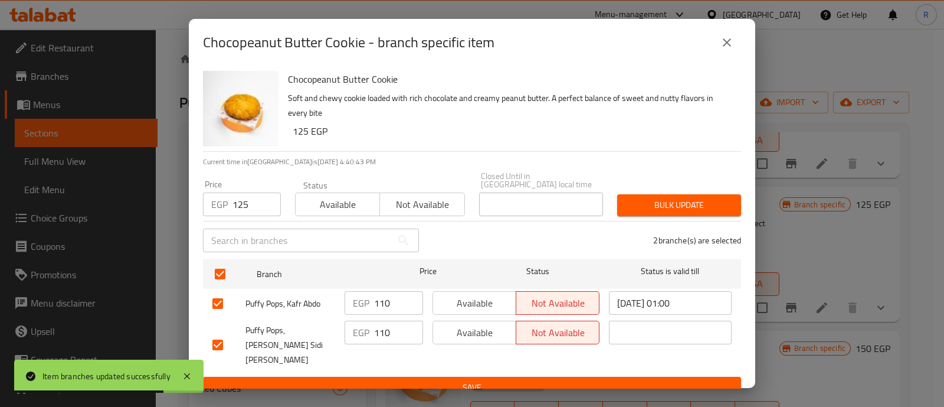
click at [653, 198] on span "Bulk update" at bounding box center [679, 205] width 105 height 15
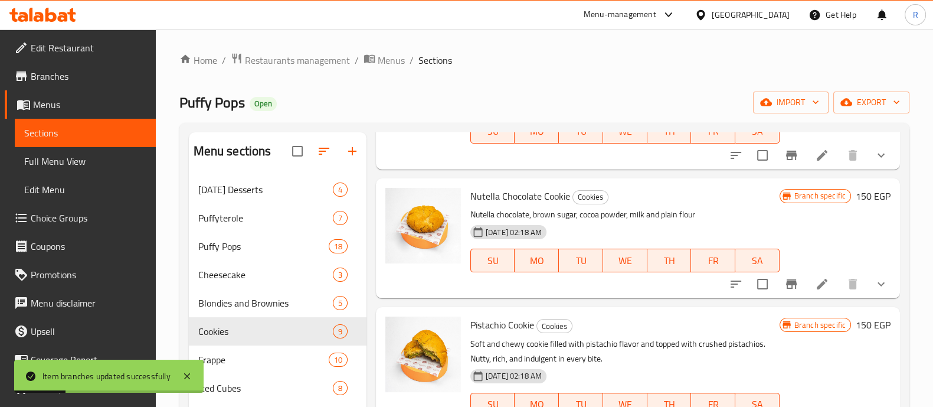
scroll to position [266, 0]
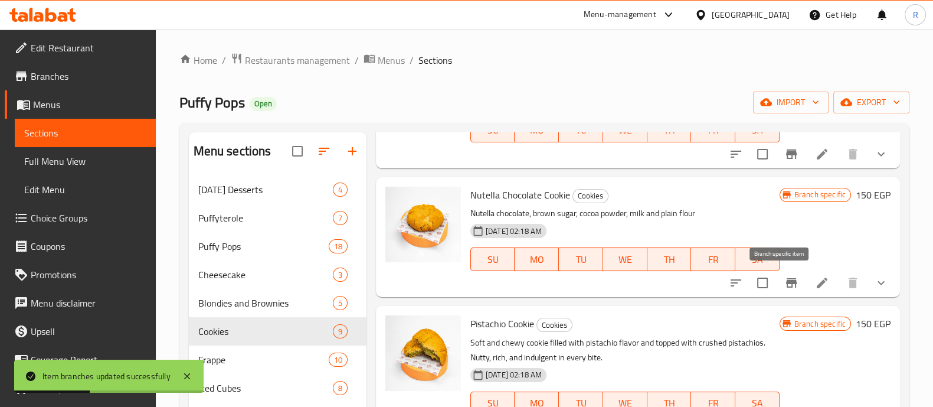
click at [786, 283] on icon "Branch-specific-item" at bounding box center [791, 282] width 11 height 9
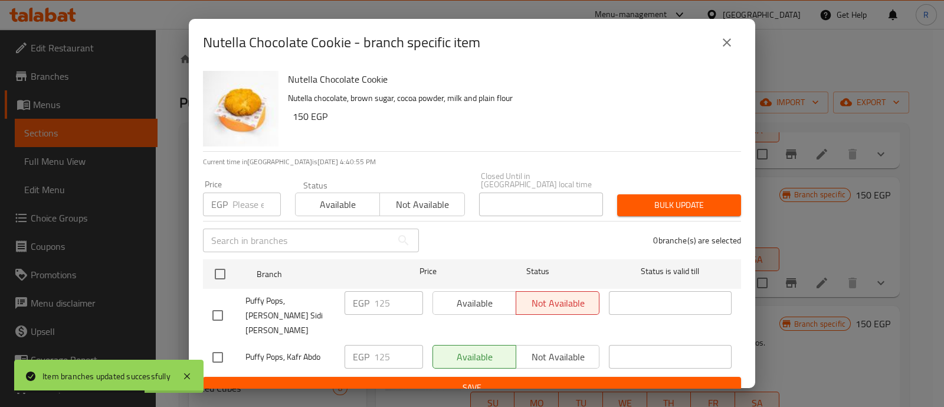
click at [236, 207] on input "number" at bounding box center [257, 204] width 48 height 24
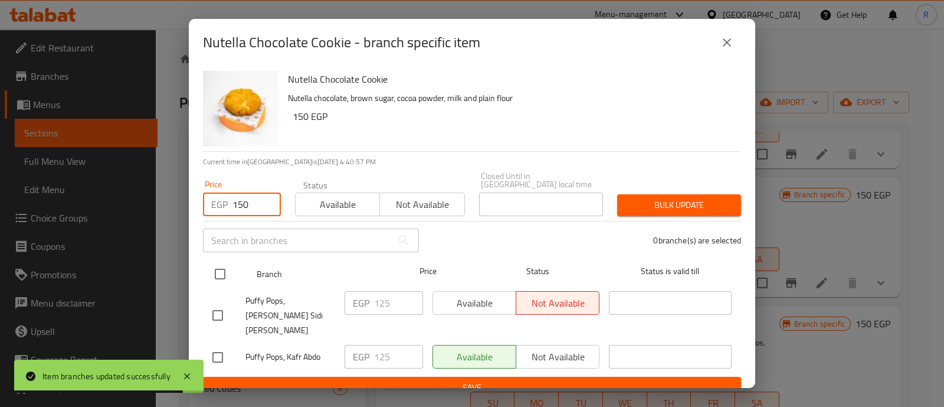
type input "150"
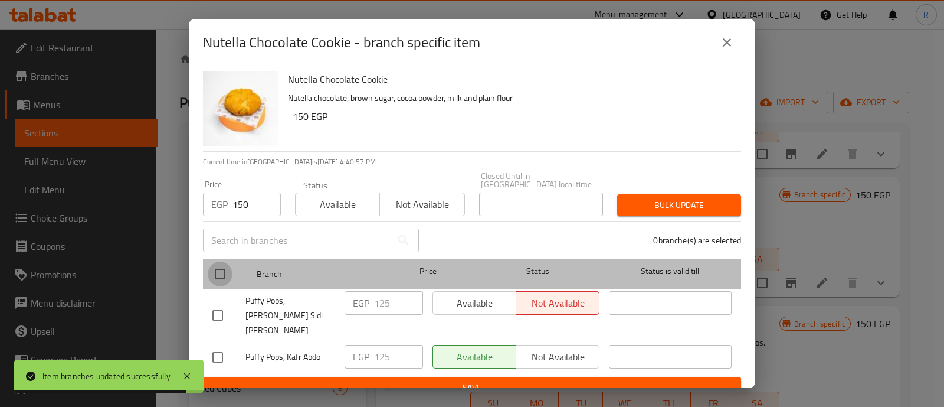
click at [222, 269] on input "checkbox" at bounding box center [220, 273] width 25 height 25
checkbox input "true"
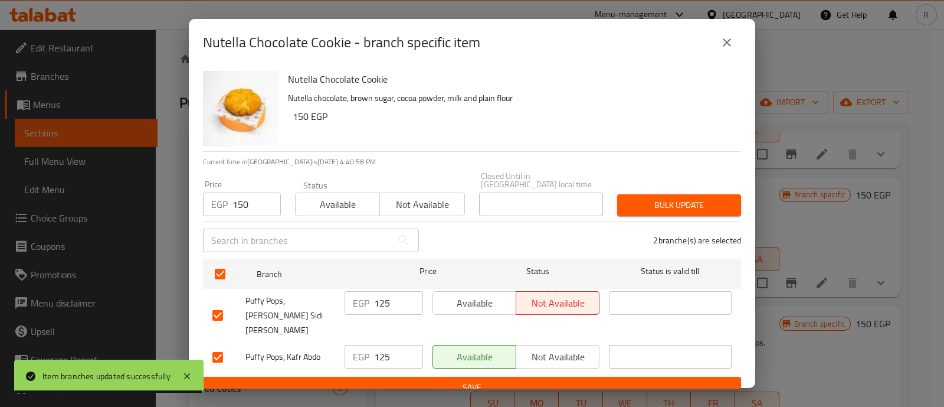
click at [647, 198] on span "Bulk update" at bounding box center [679, 205] width 105 height 15
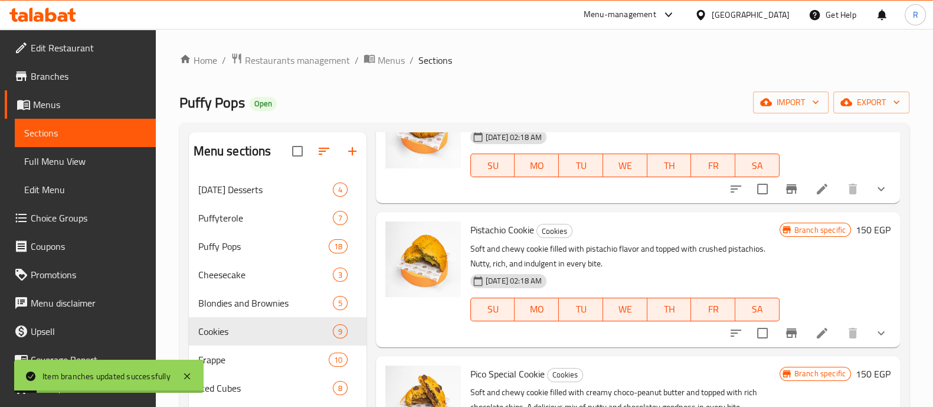
scroll to position [407, 0]
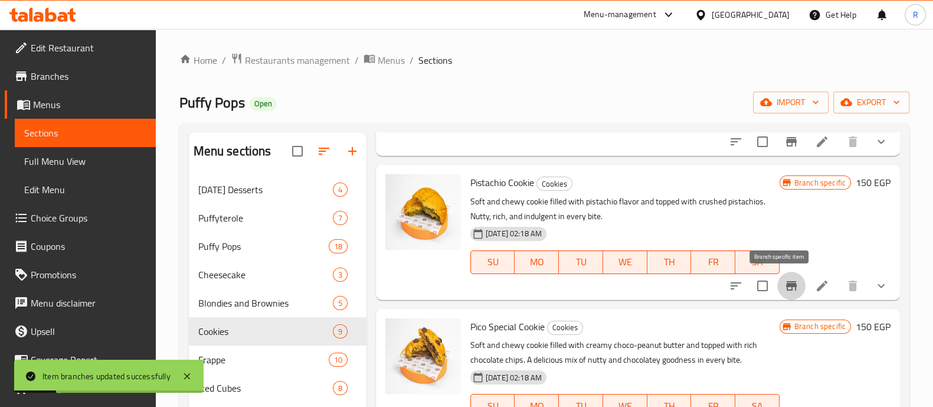
click at [786, 286] on icon "Branch-specific-item" at bounding box center [791, 285] width 11 height 9
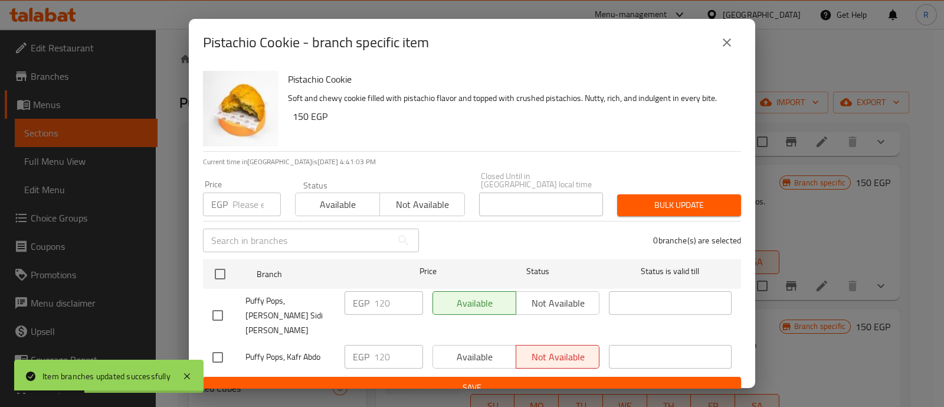
click at [253, 200] on input "number" at bounding box center [257, 204] width 48 height 24
type input "5"
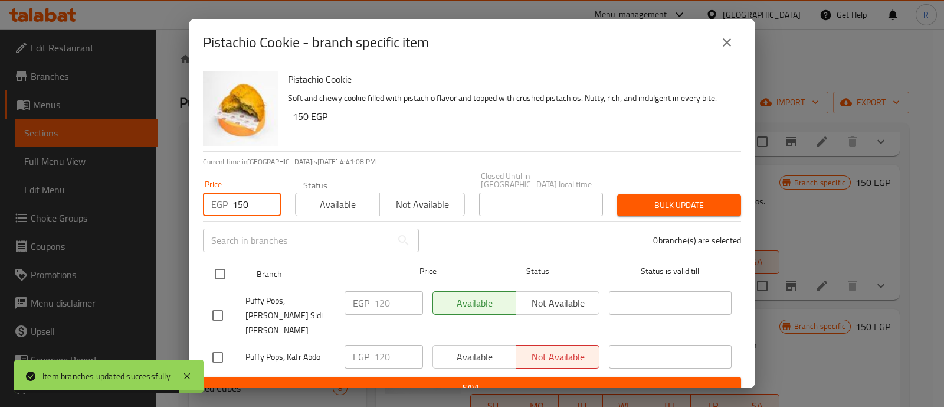
type input "150"
click at [215, 269] on input "checkbox" at bounding box center [220, 273] width 25 height 25
checkbox input "true"
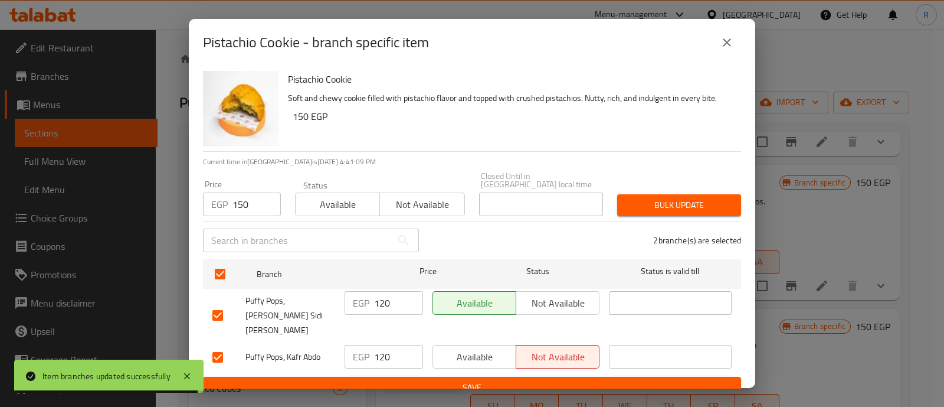
click at [634, 198] on span "Bulk update" at bounding box center [679, 205] width 105 height 15
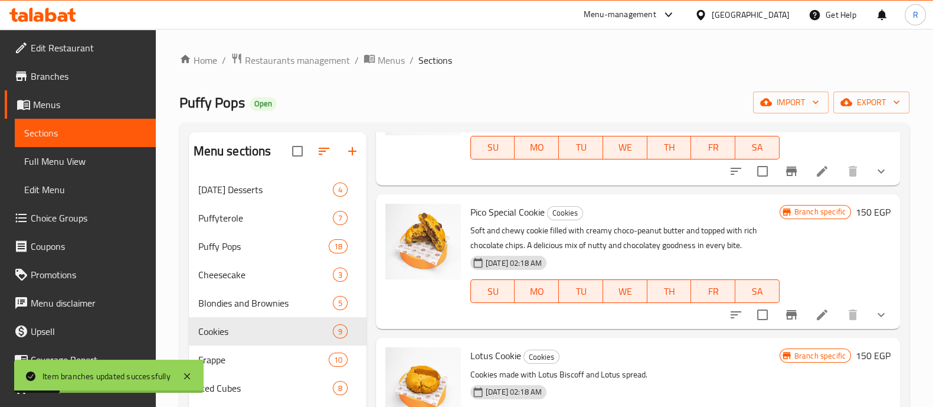
scroll to position [526, 0]
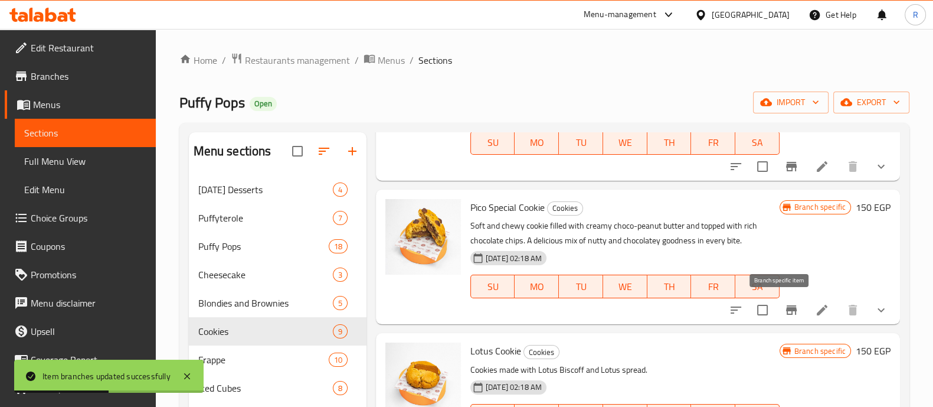
click at [784, 316] on icon "Branch-specific-item" at bounding box center [791, 310] width 14 height 14
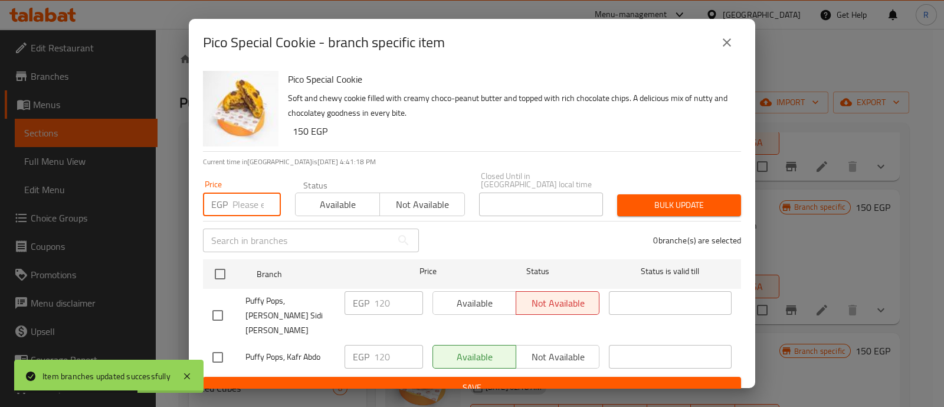
click at [246, 199] on input "number" at bounding box center [257, 204] width 48 height 24
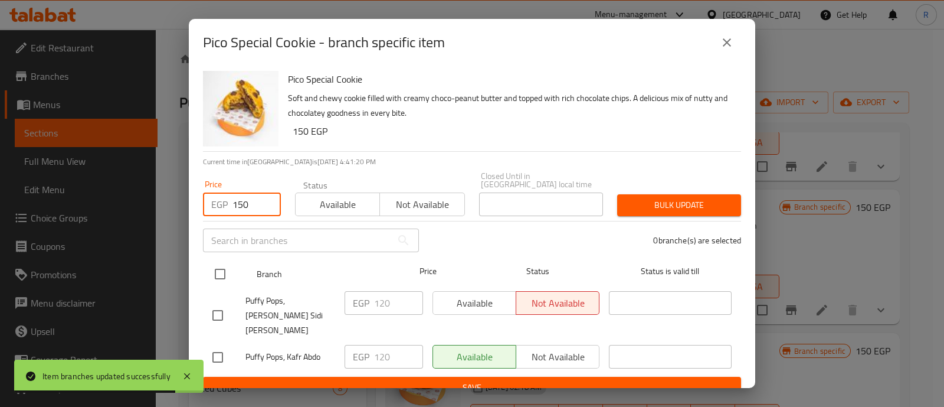
type input "150"
click at [217, 264] on input "checkbox" at bounding box center [220, 273] width 25 height 25
checkbox input "true"
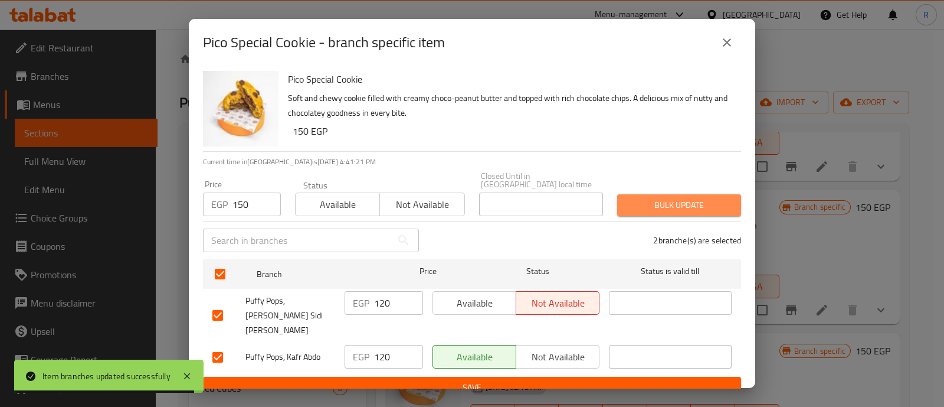
click at [632, 199] on span "Bulk update" at bounding box center [679, 205] width 105 height 15
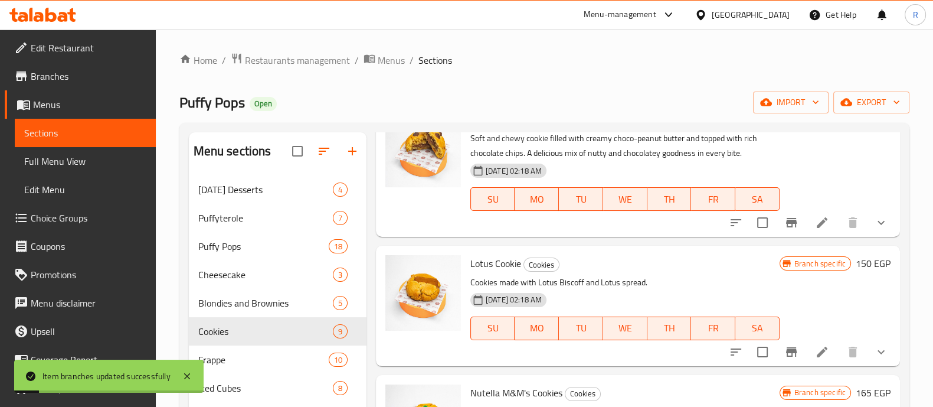
scroll to position [682, 0]
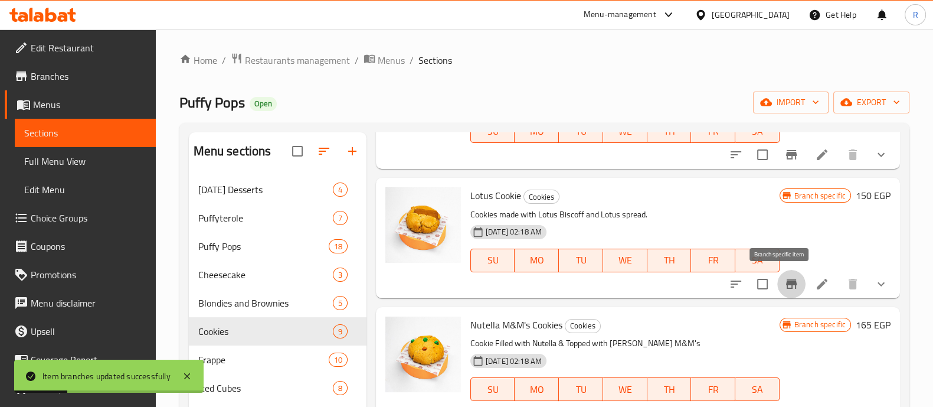
click at [786, 284] on icon "Branch-specific-item" at bounding box center [791, 283] width 11 height 9
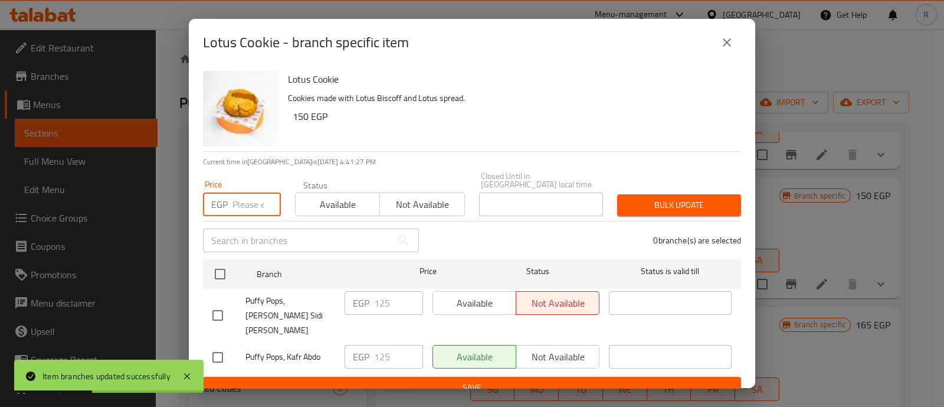
click at [235, 194] on input "number" at bounding box center [257, 204] width 48 height 24
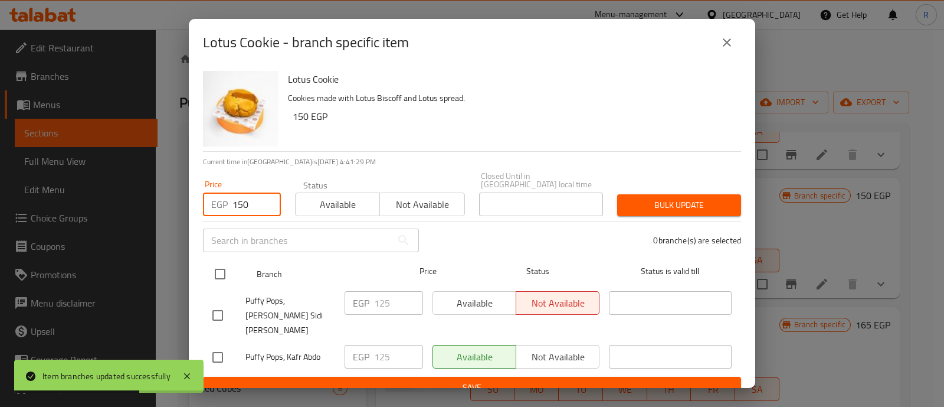
type input "150"
click at [220, 276] on input "checkbox" at bounding box center [220, 273] width 25 height 25
checkbox input "true"
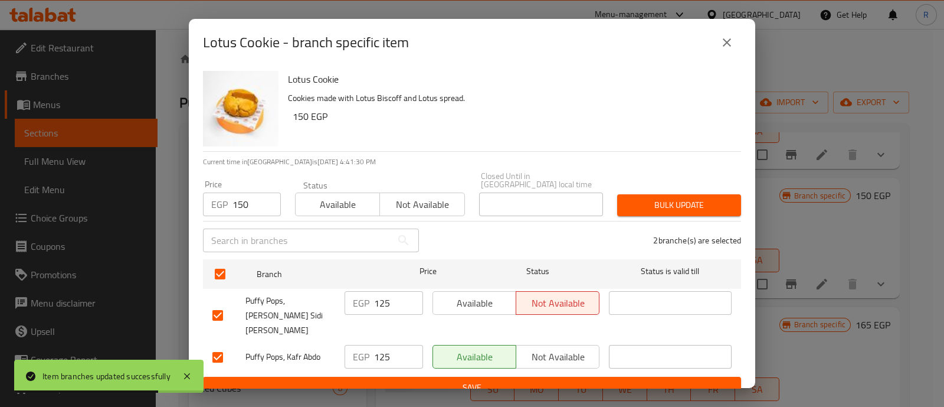
click at [652, 198] on span "Bulk update" at bounding box center [679, 205] width 105 height 15
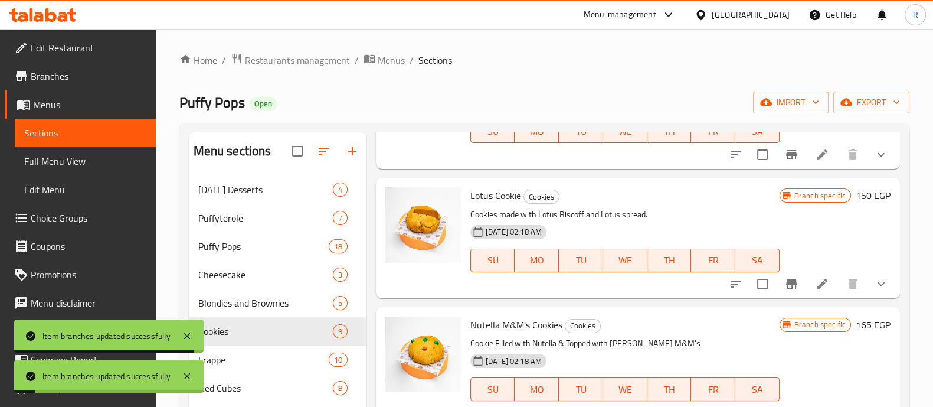
scroll to position [762, 0]
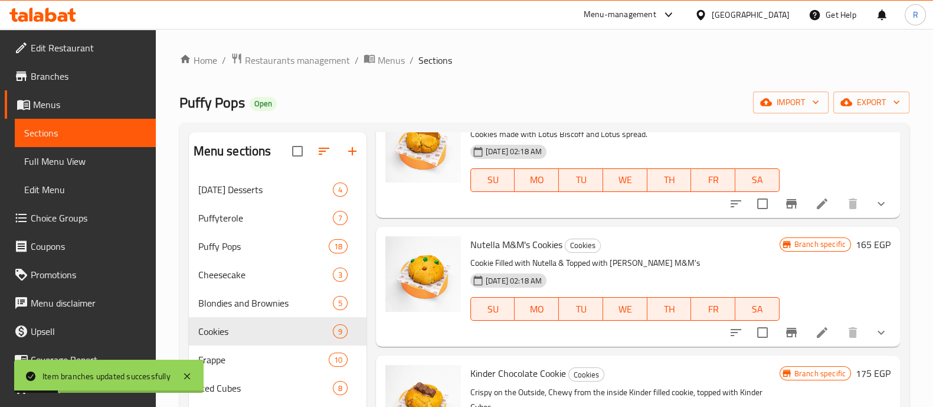
click at [784, 328] on icon "Branch-specific-item" at bounding box center [791, 332] width 14 height 14
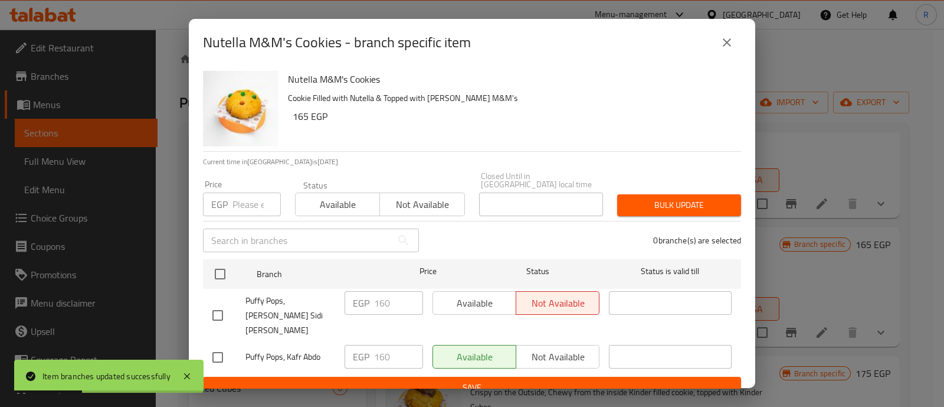
click at [244, 198] on input "number" at bounding box center [257, 204] width 48 height 24
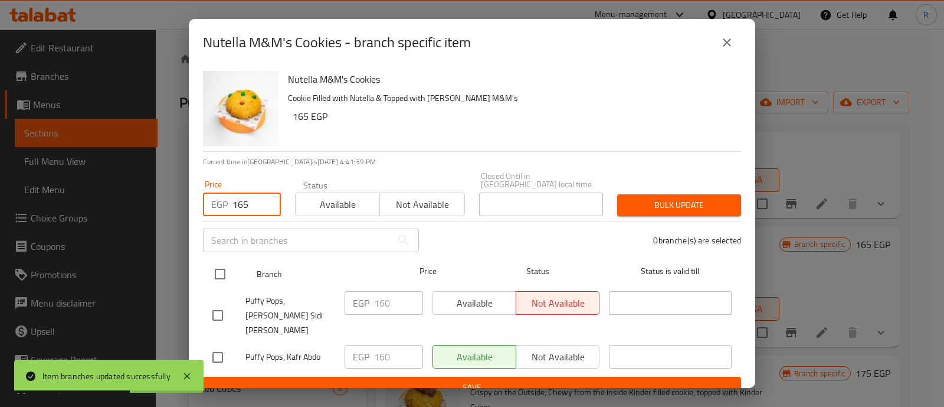
type input "165"
click at [224, 264] on input "checkbox" at bounding box center [220, 273] width 25 height 25
checkbox input "true"
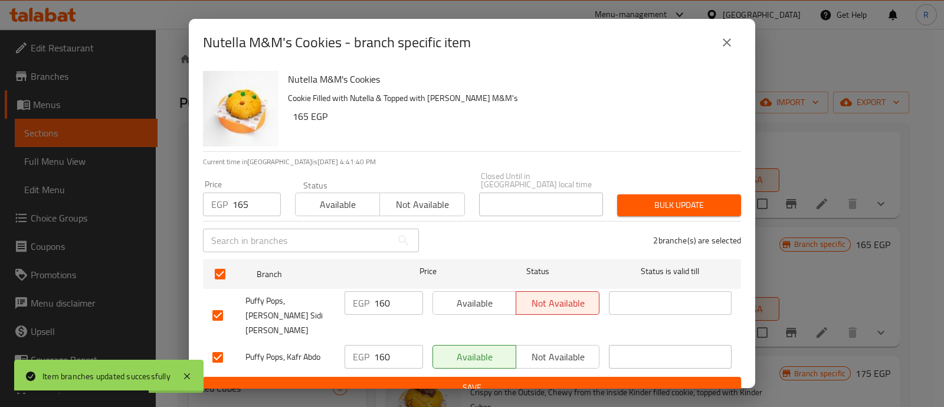
click at [623, 201] on button "Bulk update" at bounding box center [679, 205] width 124 height 22
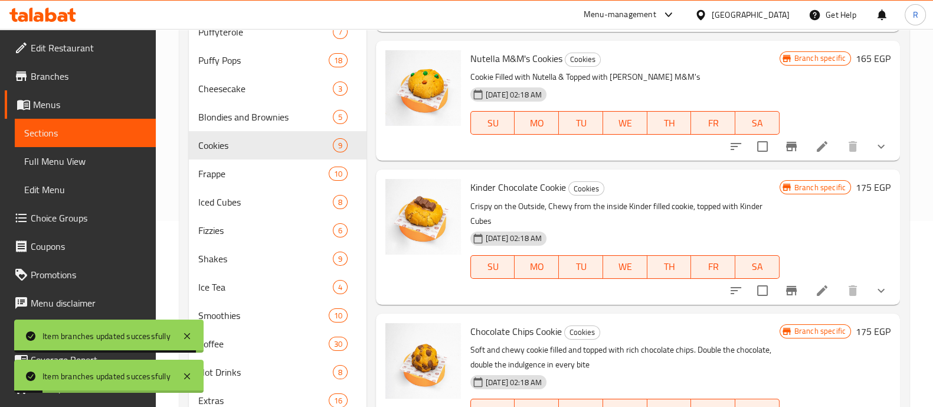
scroll to position [210, 0]
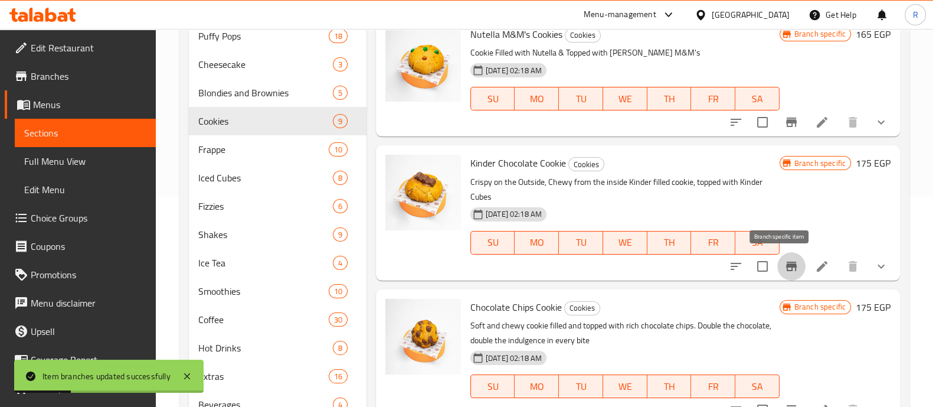
click at [784, 263] on icon "Branch-specific-item" at bounding box center [791, 266] width 14 height 14
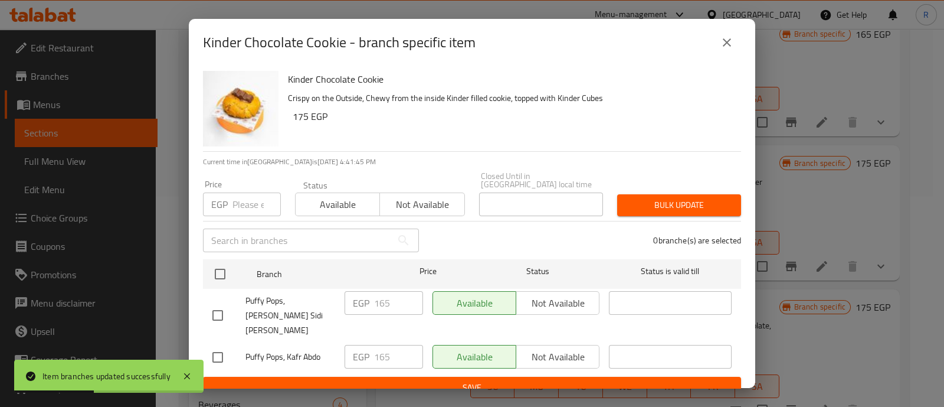
click at [248, 196] on input "number" at bounding box center [257, 204] width 48 height 24
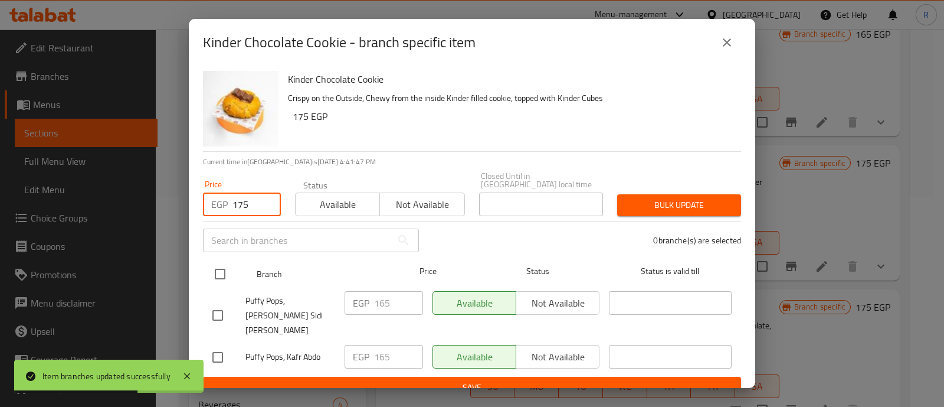
type input "175"
click at [221, 274] on input "checkbox" at bounding box center [220, 273] width 25 height 25
checkbox input "true"
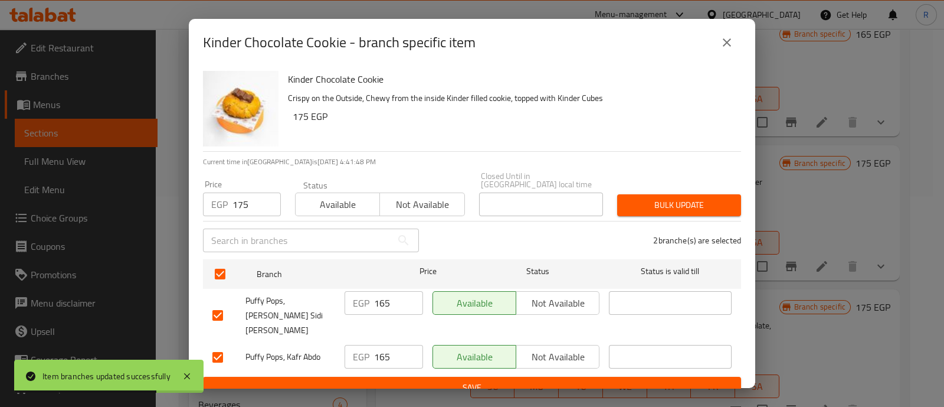
click at [624, 196] on button "Bulk update" at bounding box center [679, 205] width 124 height 22
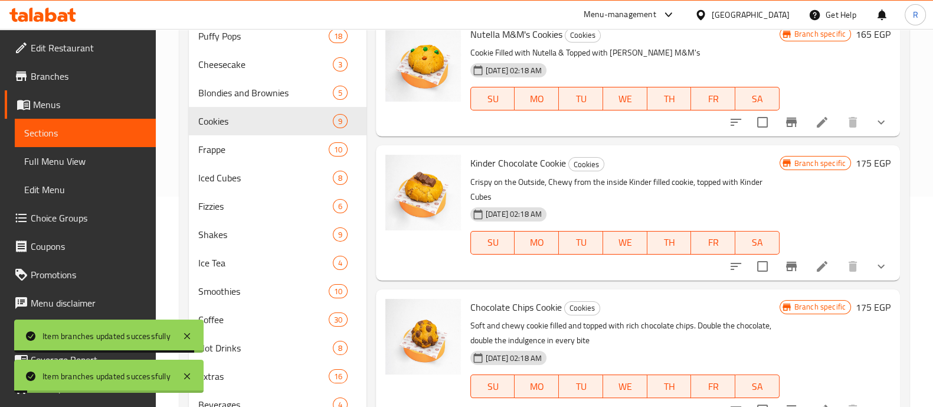
scroll to position [259, 0]
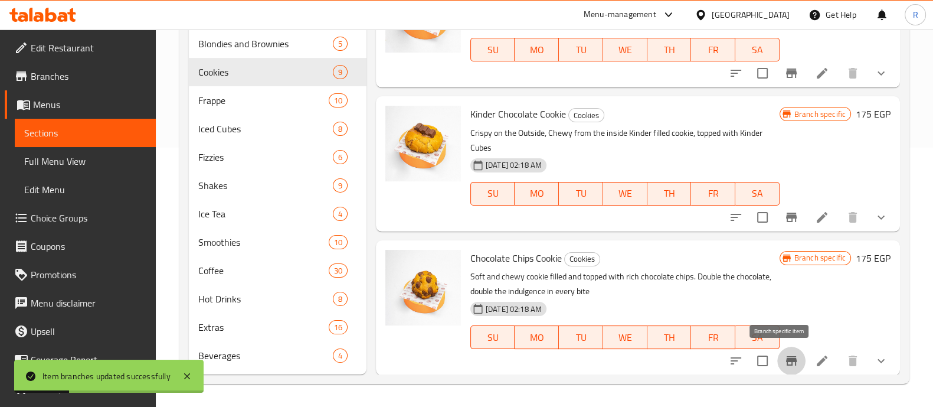
click at [786, 358] on icon "Branch-specific-item" at bounding box center [791, 360] width 11 height 9
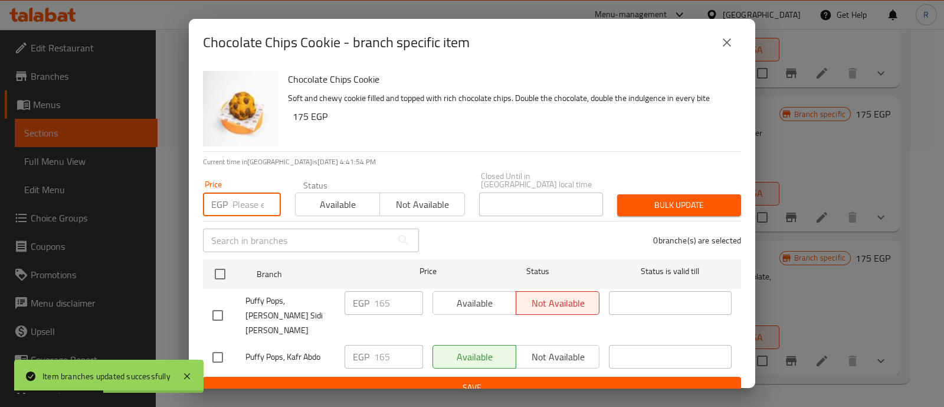
click at [239, 202] on input "number" at bounding box center [257, 204] width 48 height 24
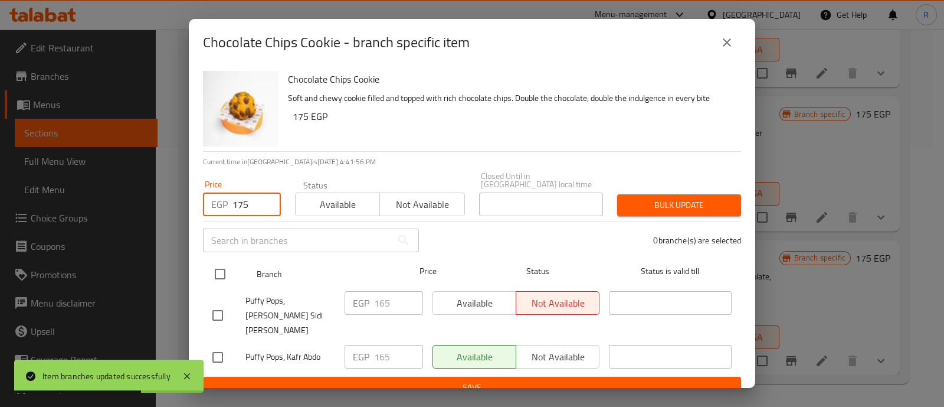
type input "175"
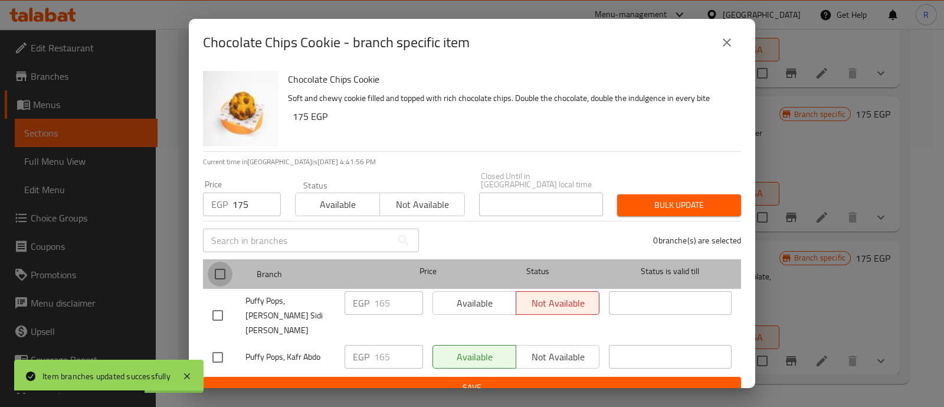
click at [223, 276] on input "checkbox" at bounding box center [220, 273] width 25 height 25
checkbox input "true"
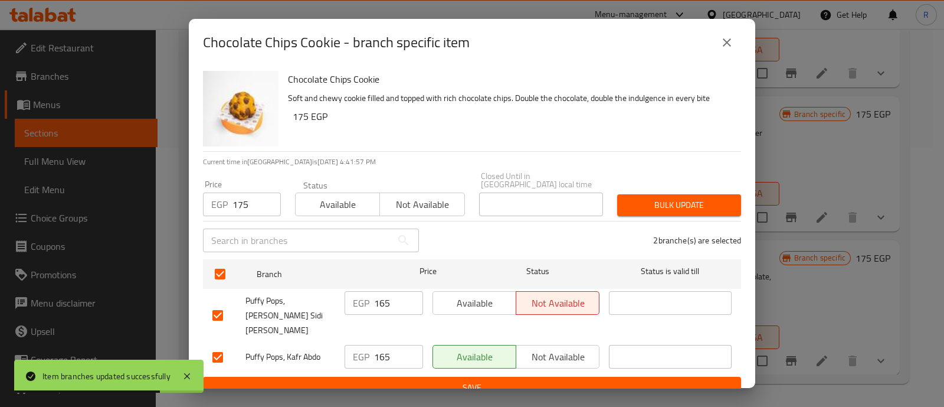
click at [632, 198] on span "Bulk update" at bounding box center [679, 205] width 105 height 15
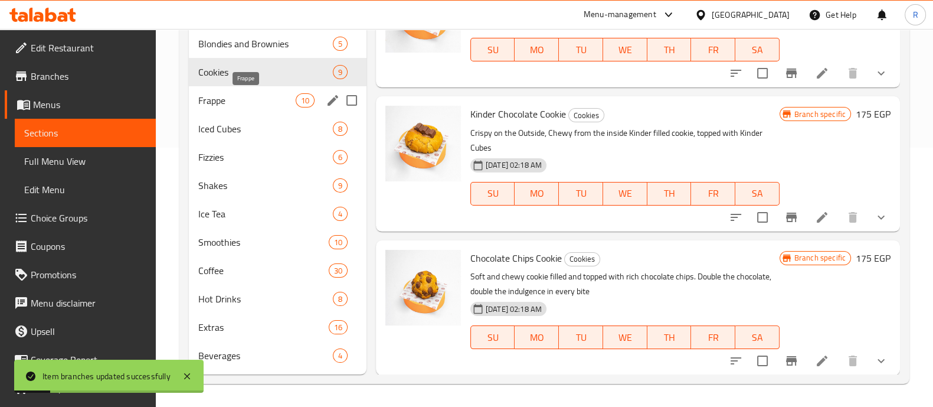
click at [247, 100] on span "Frappe" at bounding box center [246, 100] width 97 height 14
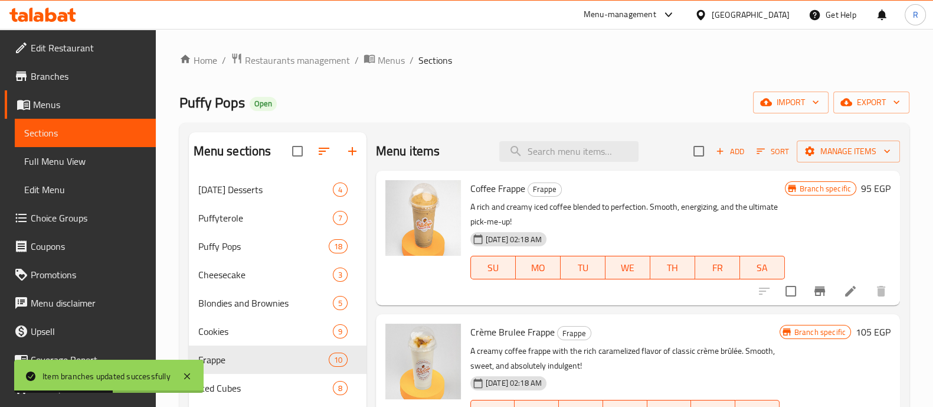
scroll to position [1, 0]
click at [814, 292] on icon "Branch-specific-item" at bounding box center [819, 290] width 11 height 9
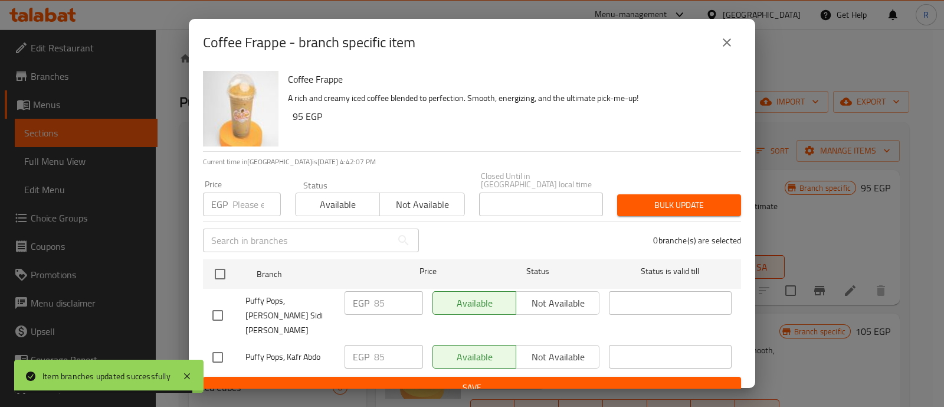
click at [241, 201] on input "number" at bounding box center [257, 204] width 48 height 24
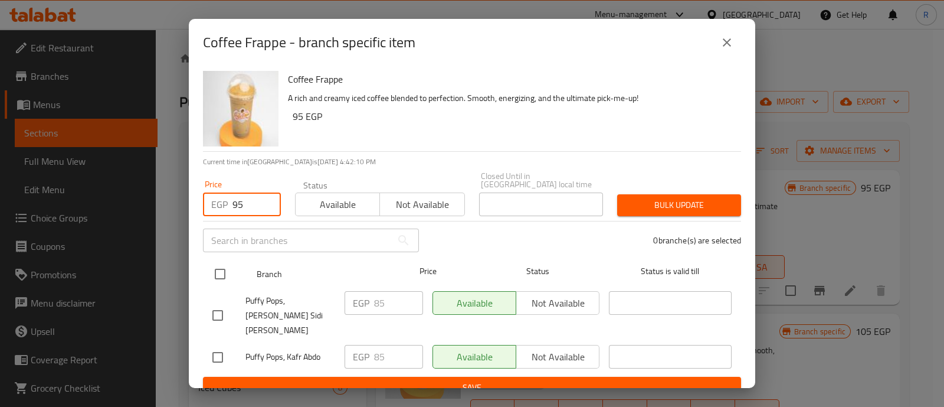
type input "95"
click at [215, 267] on input "checkbox" at bounding box center [220, 273] width 25 height 25
checkbox input "true"
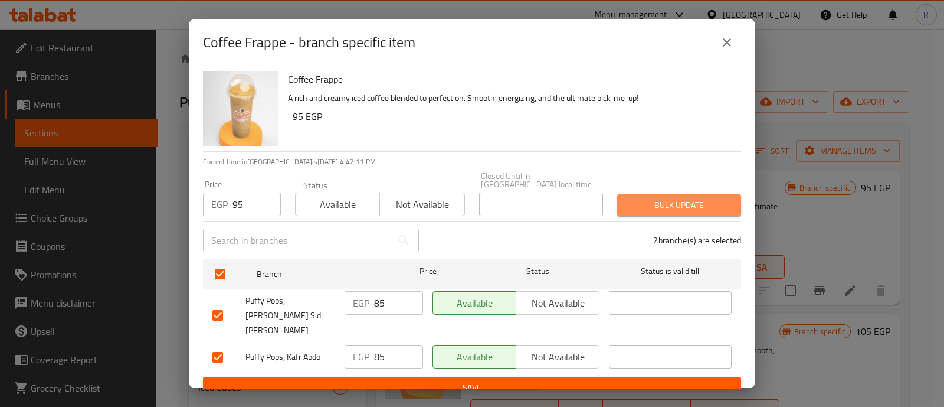
click at [633, 204] on span "Bulk update" at bounding box center [679, 205] width 105 height 15
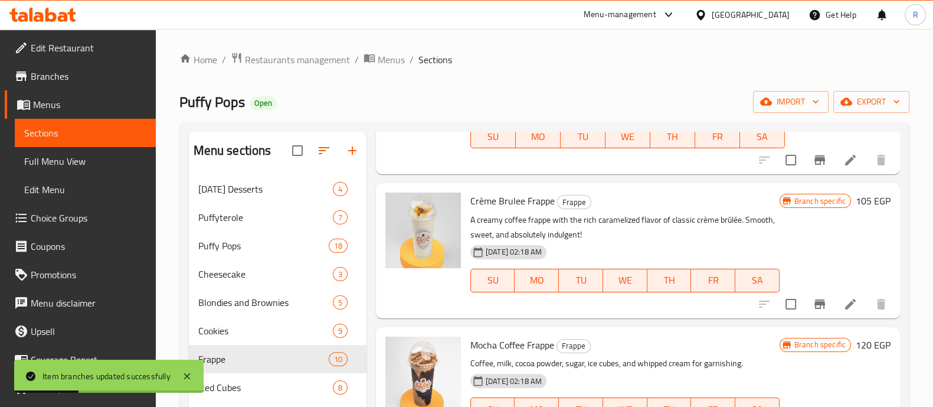
scroll to position [135, 0]
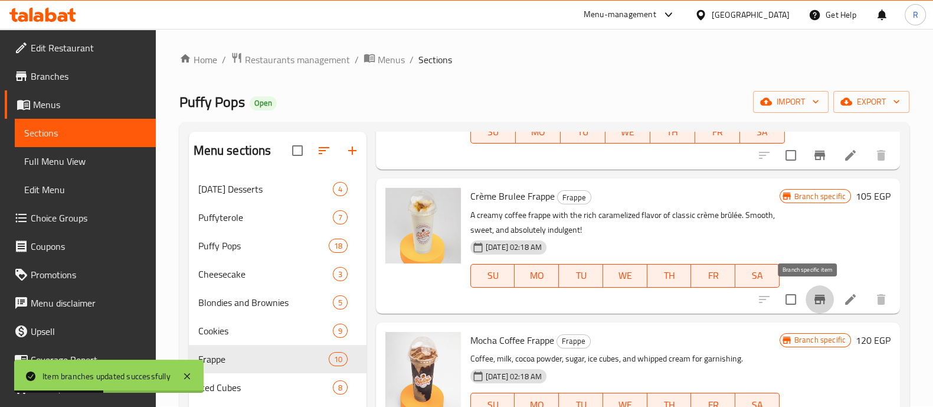
click at [813, 305] on icon "Branch-specific-item" at bounding box center [820, 299] width 14 height 14
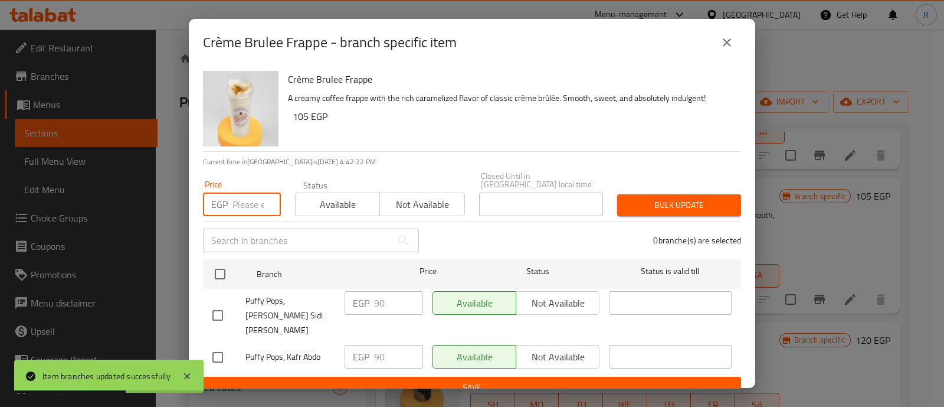
click at [250, 199] on input "number" at bounding box center [257, 204] width 48 height 24
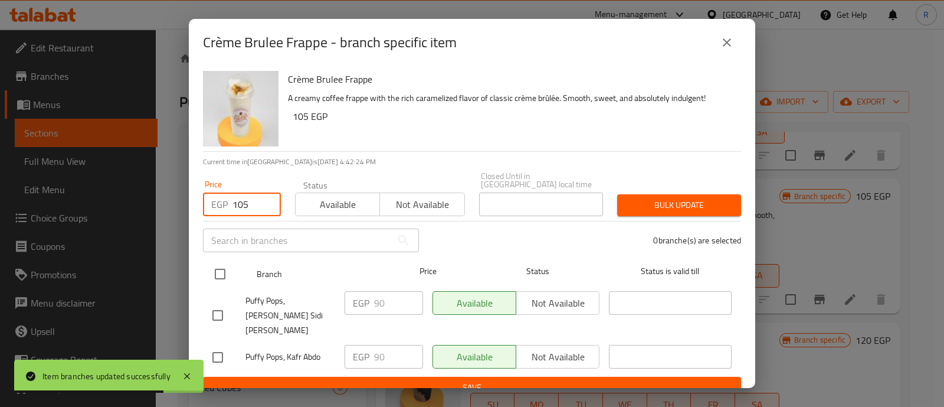
type input "105"
click at [216, 266] on input "checkbox" at bounding box center [220, 273] width 25 height 25
checkbox input "true"
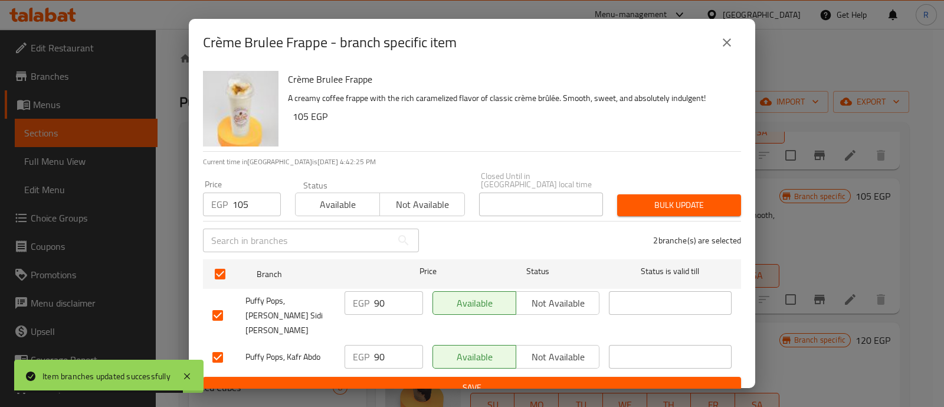
click at [634, 208] on span "Bulk update" at bounding box center [679, 205] width 105 height 15
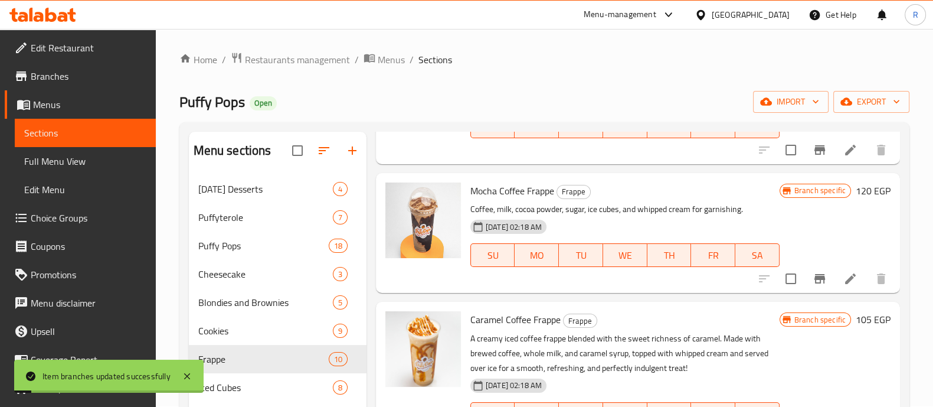
scroll to position [296, 0]
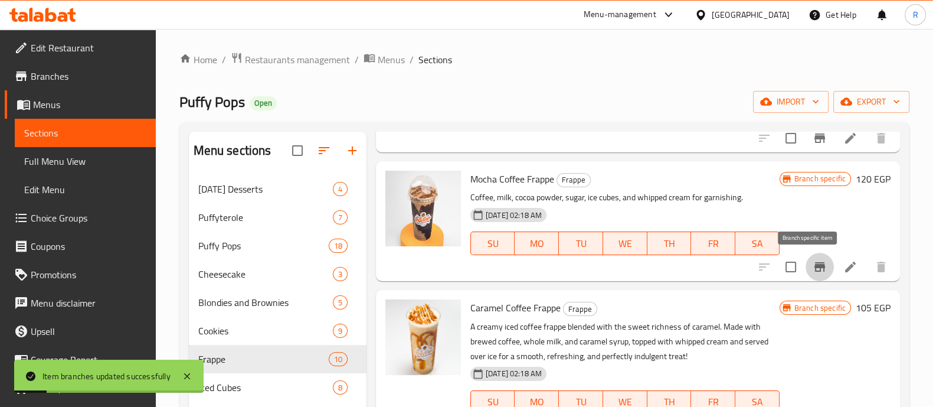
click at [814, 262] on icon "Branch-specific-item" at bounding box center [819, 266] width 11 height 9
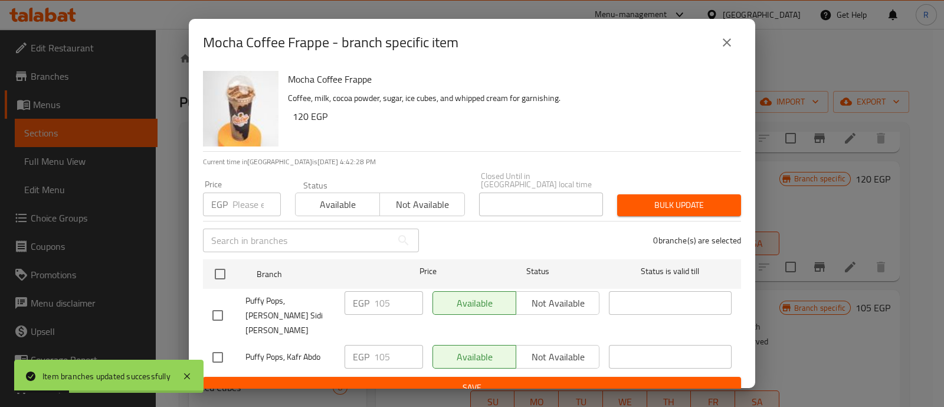
click at [242, 199] on input "number" at bounding box center [257, 204] width 48 height 24
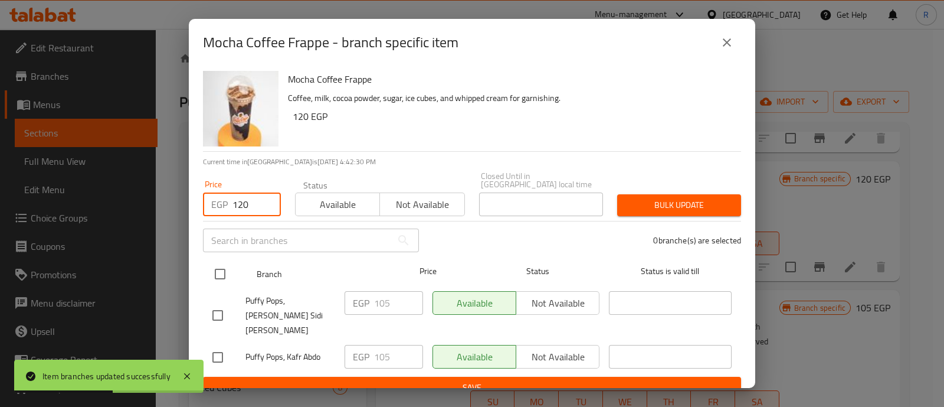
type input "120"
click at [221, 268] on input "checkbox" at bounding box center [220, 273] width 25 height 25
checkbox input "true"
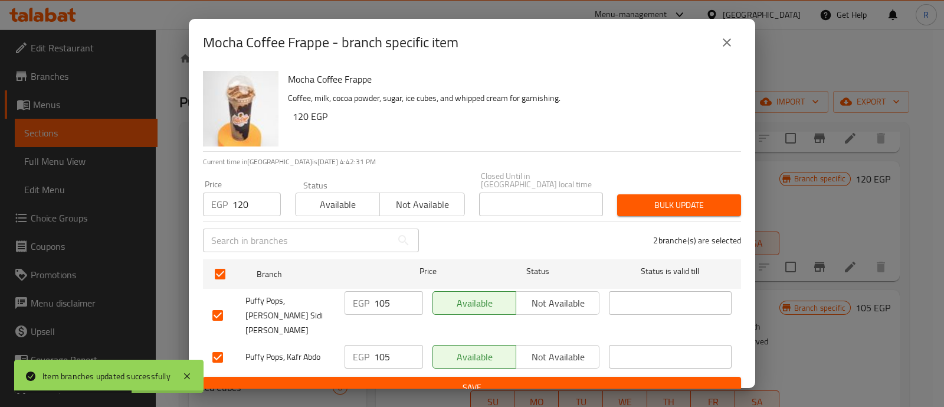
click at [626, 202] on button "Bulk update" at bounding box center [679, 205] width 124 height 22
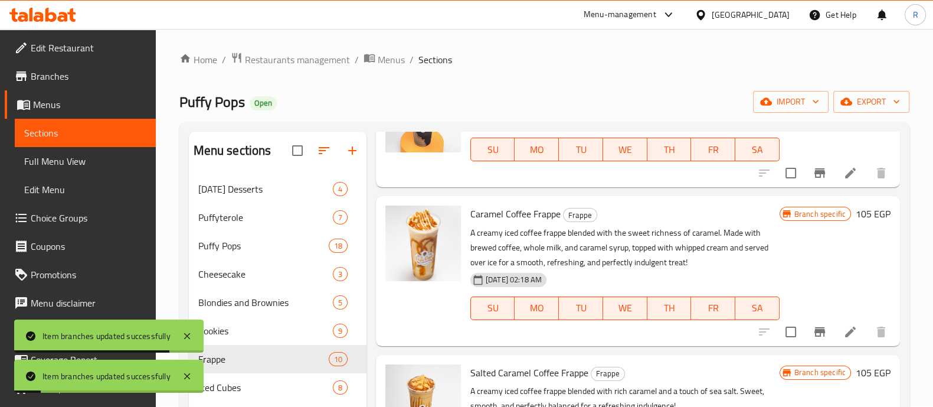
scroll to position [391, 0]
click at [806, 331] on button "Branch-specific-item" at bounding box center [820, 331] width 28 height 28
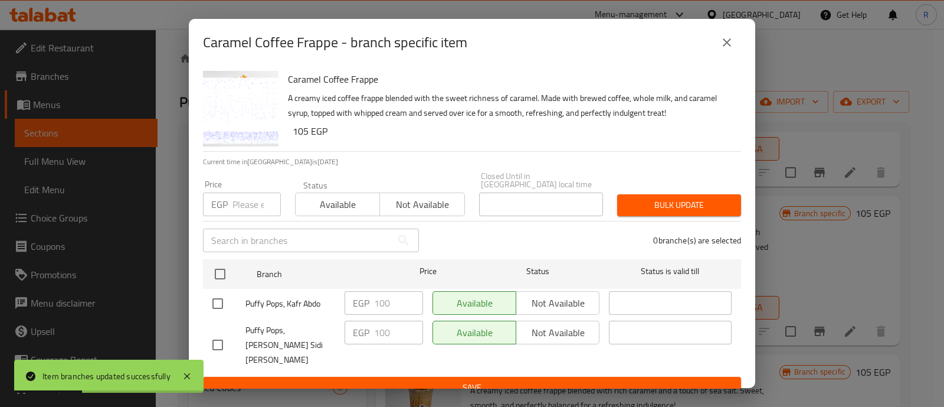
click at [248, 198] on input "number" at bounding box center [257, 204] width 48 height 24
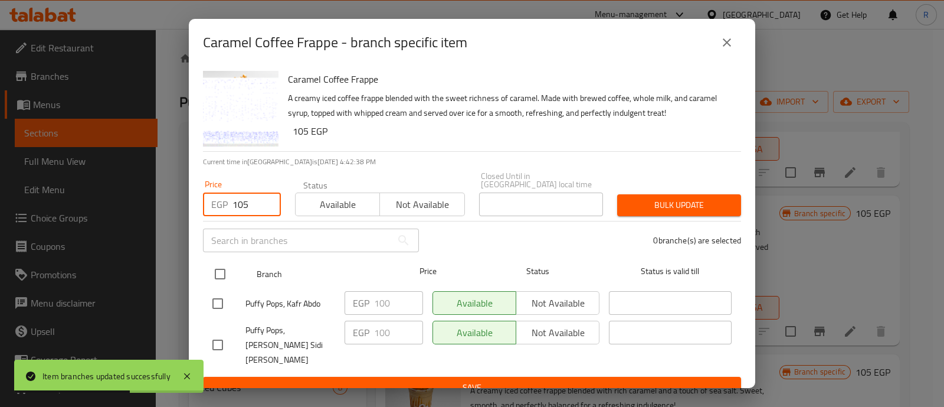
type input "105"
click at [217, 267] on input "checkbox" at bounding box center [220, 273] width 25 height 25
checkbox input "true"
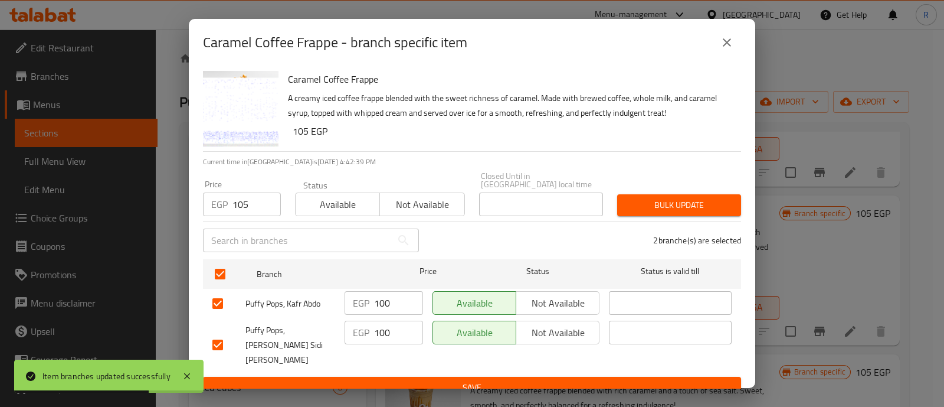
click at [638, 204] on span "Bulk update" at bounding box center [679, 205] width 105 height 15
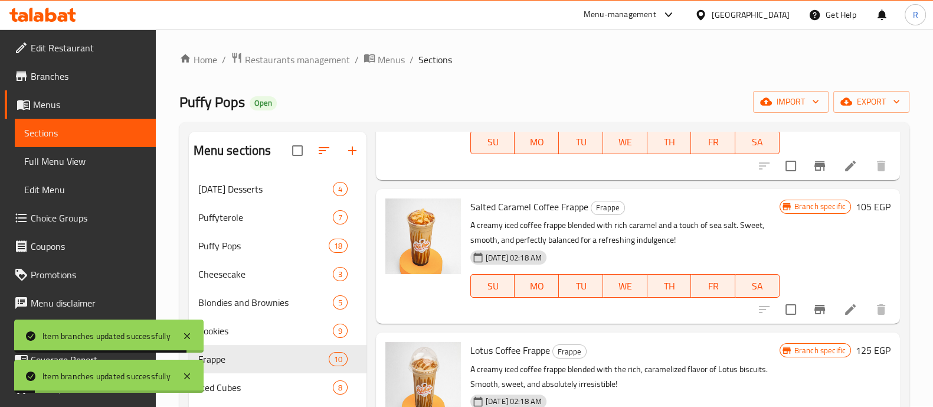
scroll to position [562, 0]
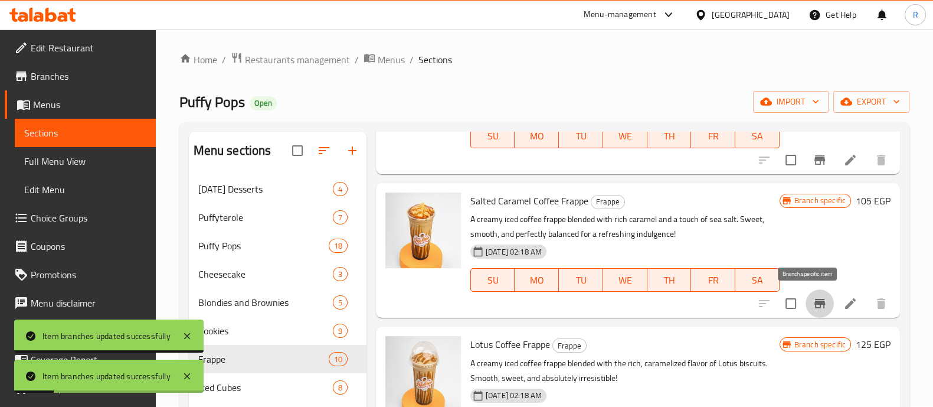
click at [813, 299] on icon "Branch-specific-item" at bounding box center [820, 303] width 14 height 14
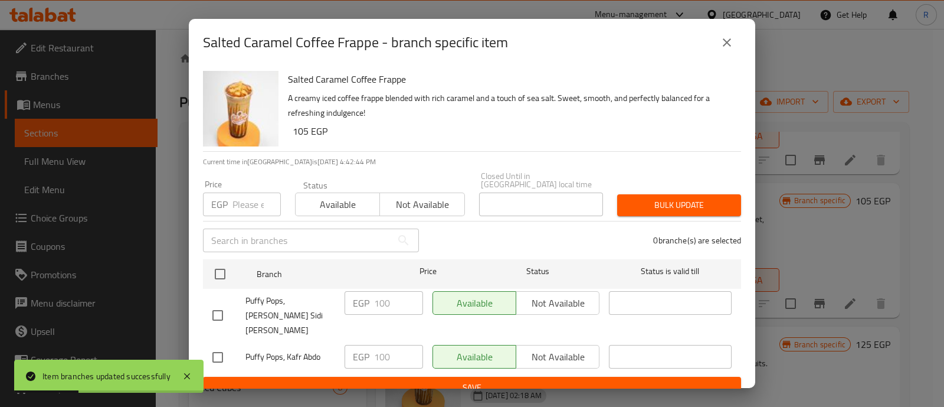
click at [253, 201] on input "number" at bounding box center [257, 204] width 48 height 24
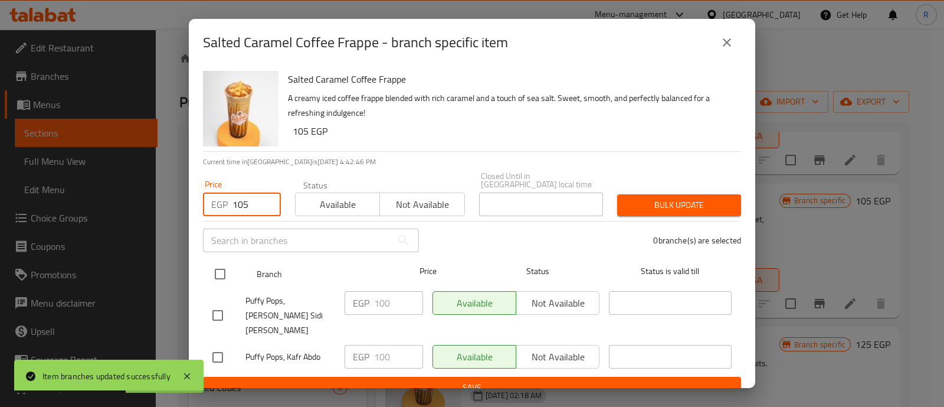
type input "105"
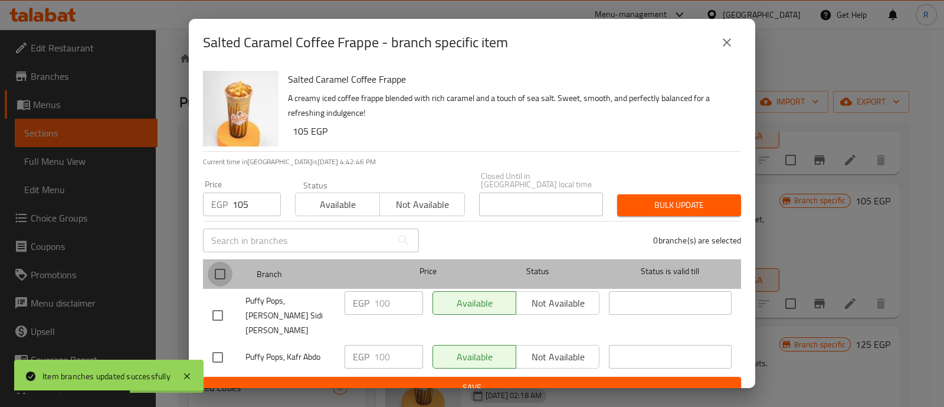
click at [218, 266] on input "checkbox" at bounding box center [220, 273] width 25 height 25
checkbox input "true"
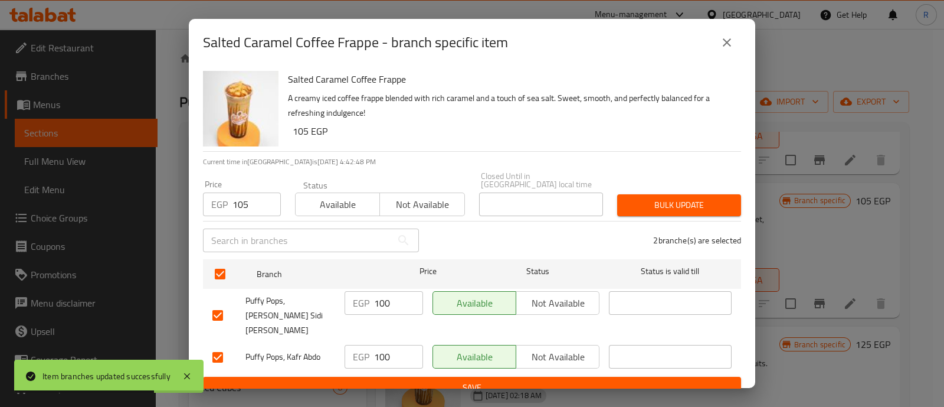
click at [646, 205] on span "Bulk update" at bounding box center [679, 205] width 105 height 15
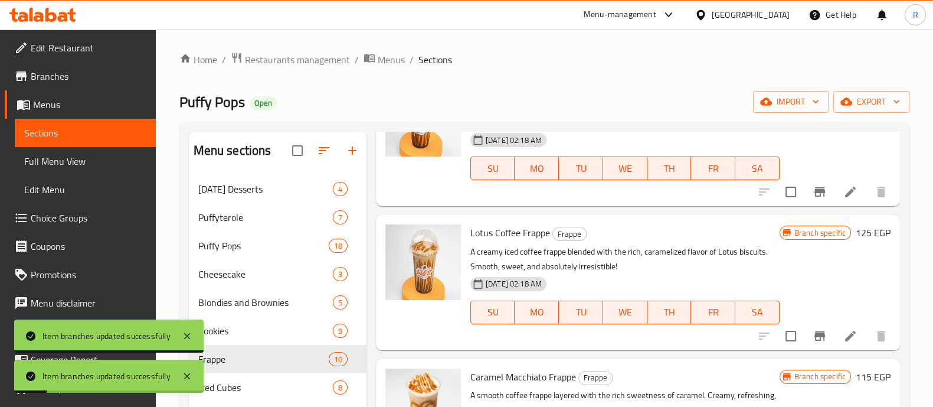
scroll to position [697, 0]
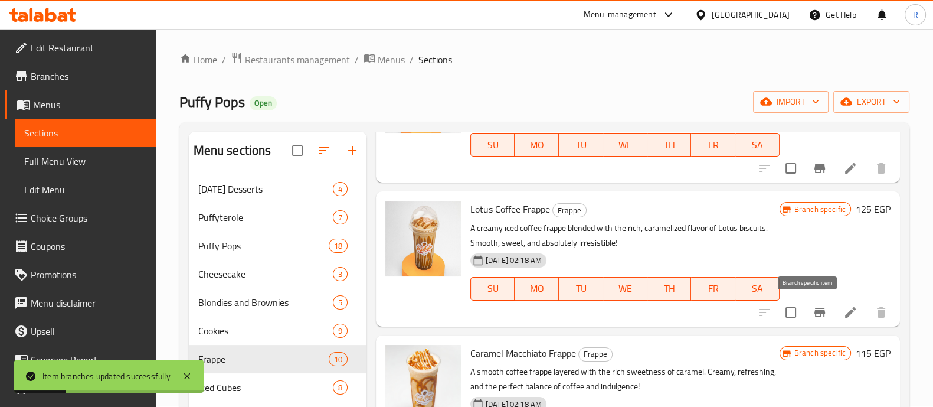
click at [814, 309] on icon "Branch-specific-item" at bounding box center [819, 311] width 11 height 9
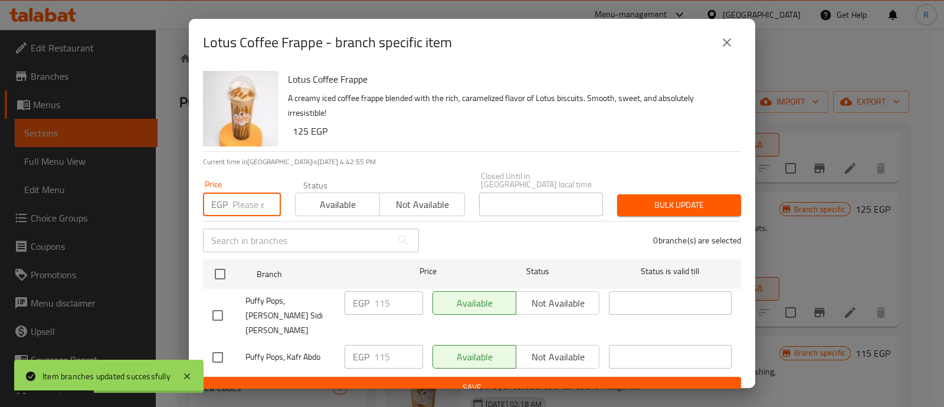
click at [251, 200] on input "number" at bounding box center [257, 204] width 48 height 24
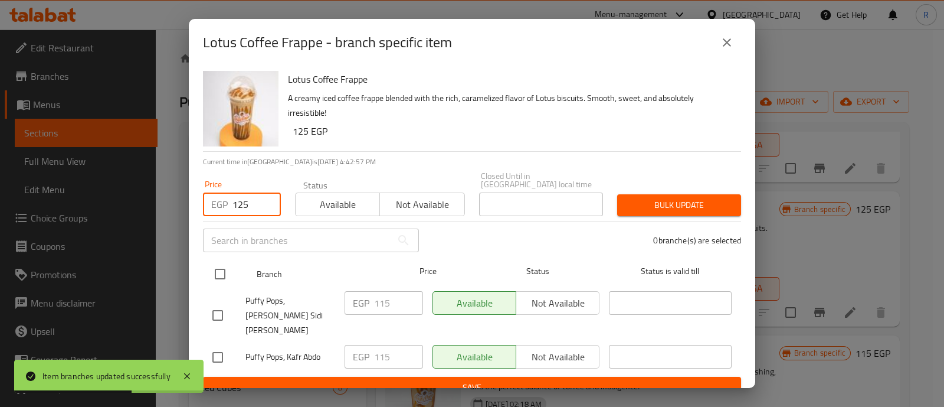
type input "125"
click at [223, 264] on input "checkbox" at bounding box center [220, 273] width 25 height 25
checkbox input "true"
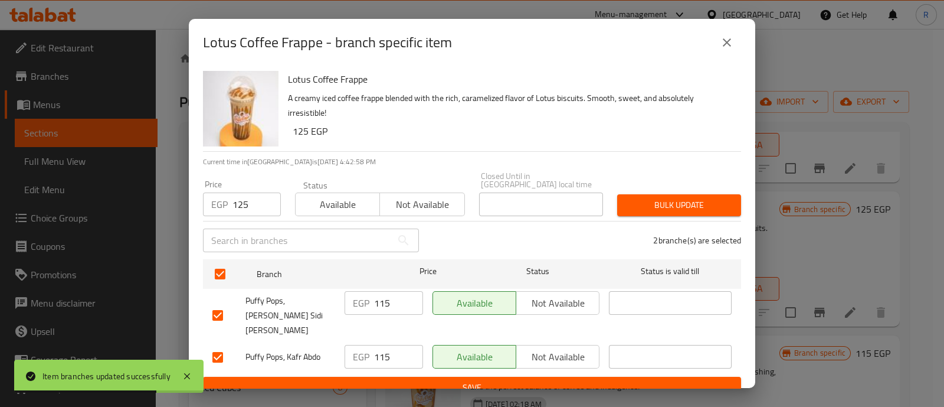
click at [668, 207] on span "Bulk update" at bounding box center [679, 205] width 105 height 15
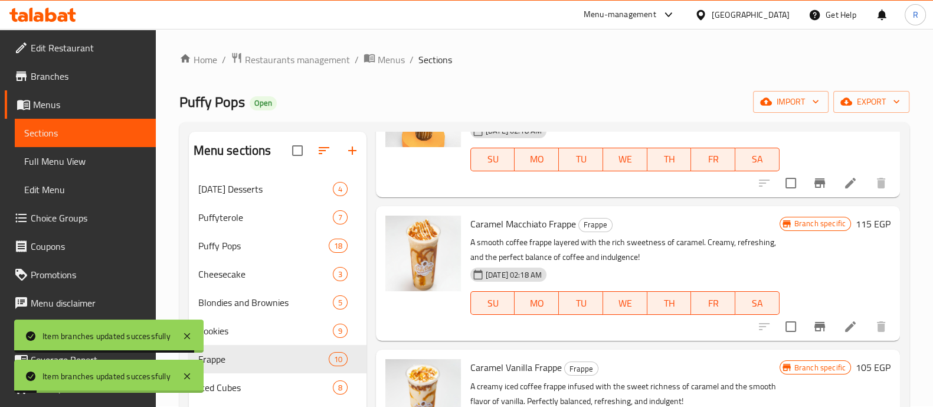
scroll to position [827, 0]
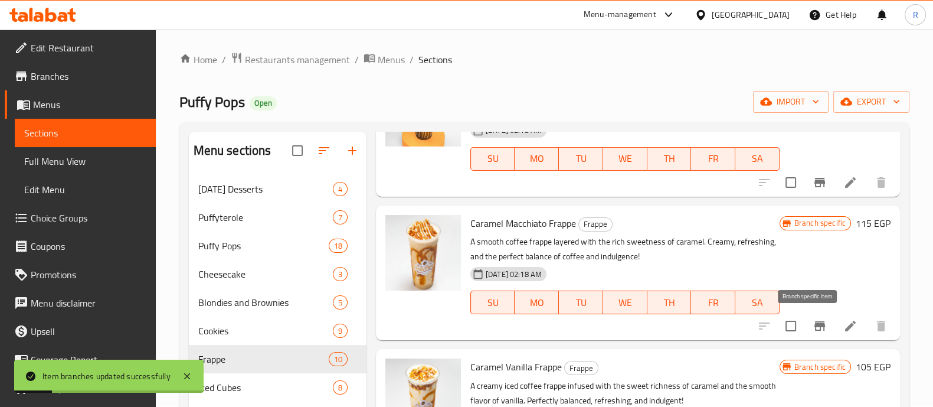
click at [814, 323] on icon "Branch-specific-item" at bounding box center [819, 325] width 11 height 9
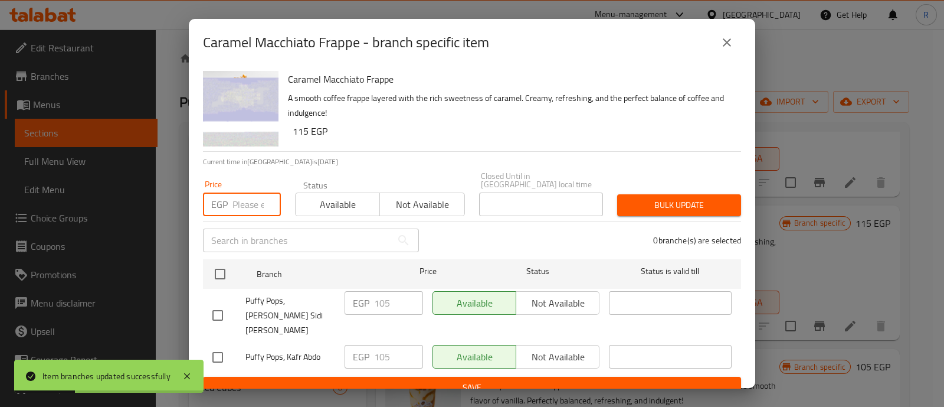
click at [246, 196] on input "number" at bounding box center [257, 204] width 48 height 24
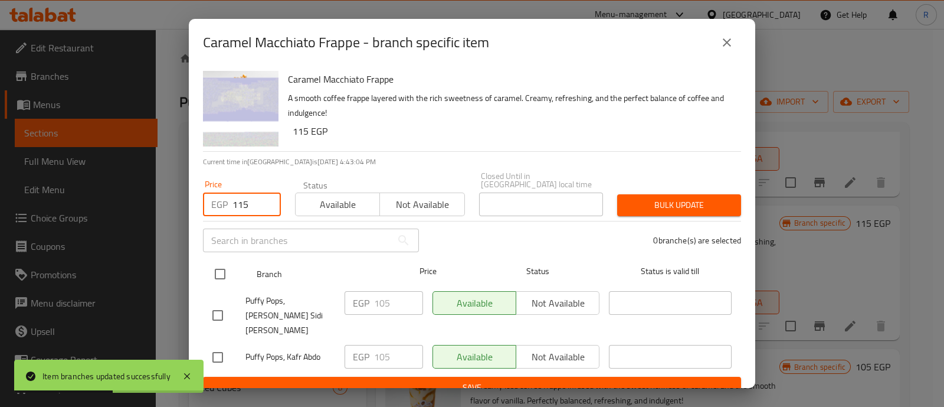
type input "115"
click at [225, 272] on input "checkbox" at bounding box center [220, 273] width 25 height 25
checkbox input "true"
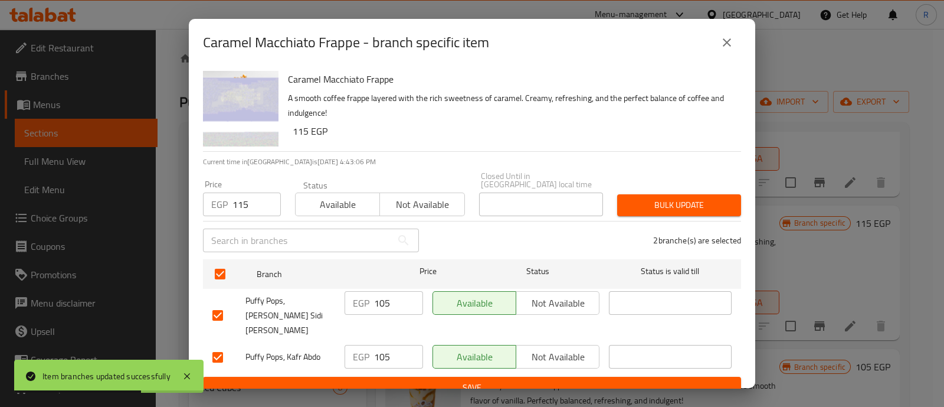
click at [627, 201] on span "Bulk update" at bounding box center [679, 205] width 105 height 15
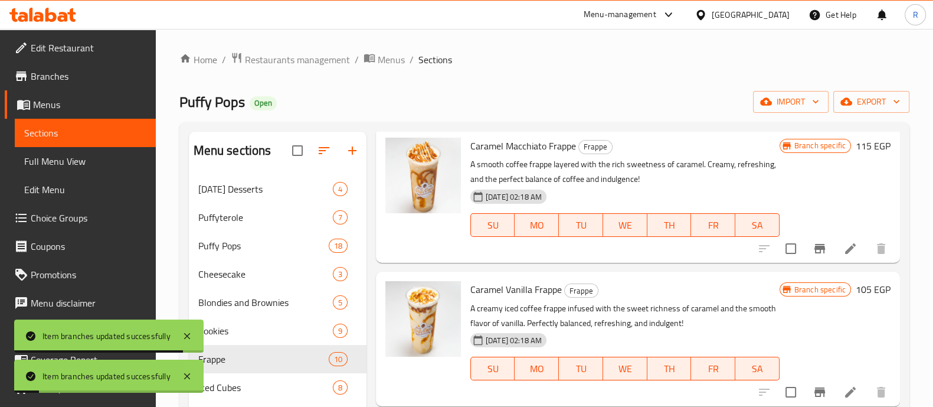
scroll to position [964, 0]
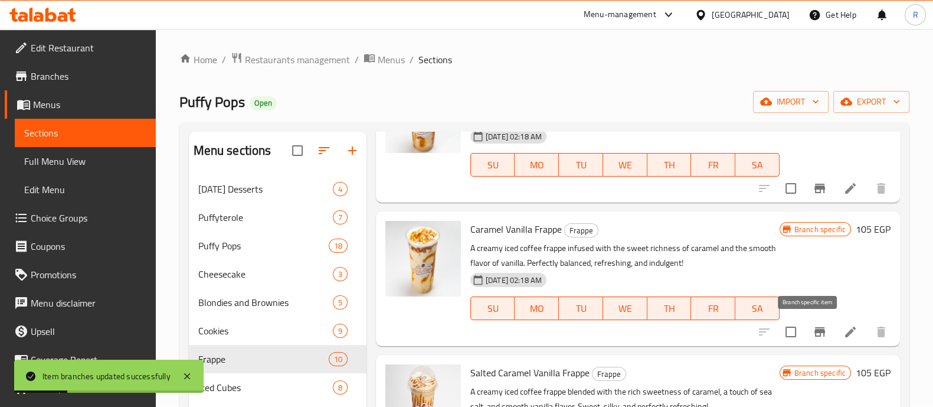
click at [814, 334] on icon "Branch-specific-item" at bounding box center [820, 332] width 14 height 14
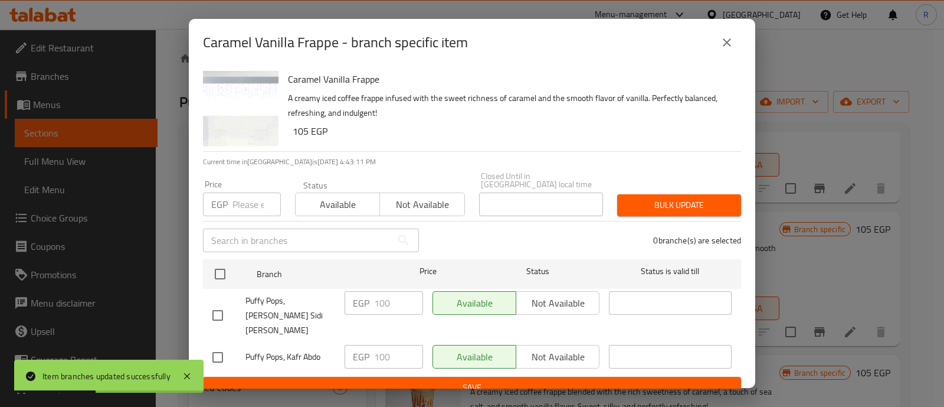
click at [241, 202] on input "number" at bounding box center [257, 204] width 48 height 24
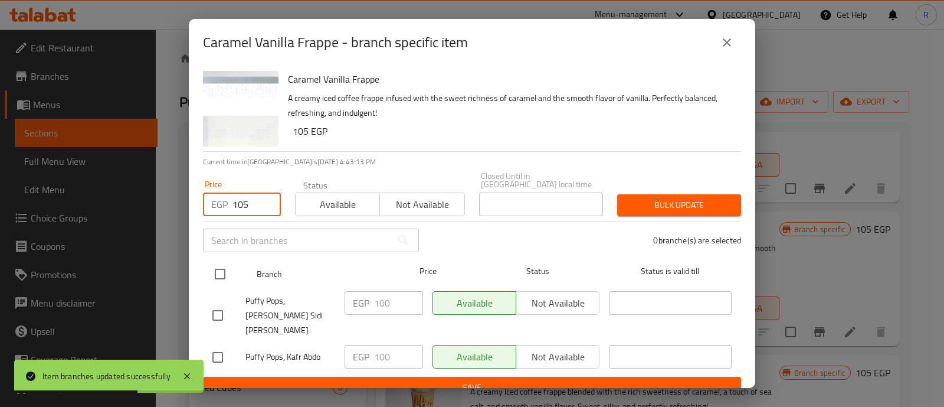
type input "105"
click at [223, 267] on input "checkbox" at bounding box center [220, 273] width 25 height 25
checkbox input "true"
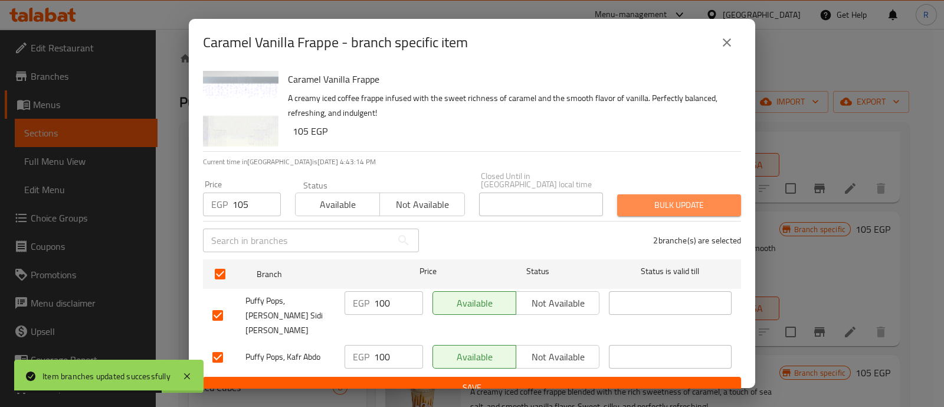
click at [676, 198] on span "Bulk update" at bounding box center [679, 205] width 105 height 15
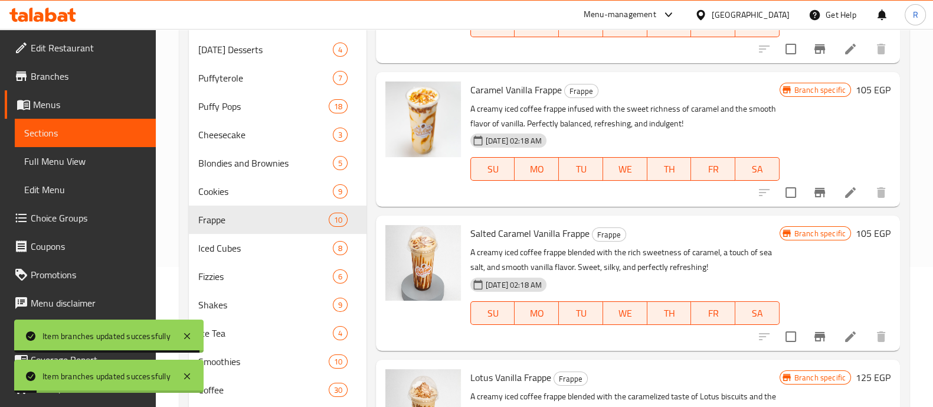
scroll to position [188, 0]
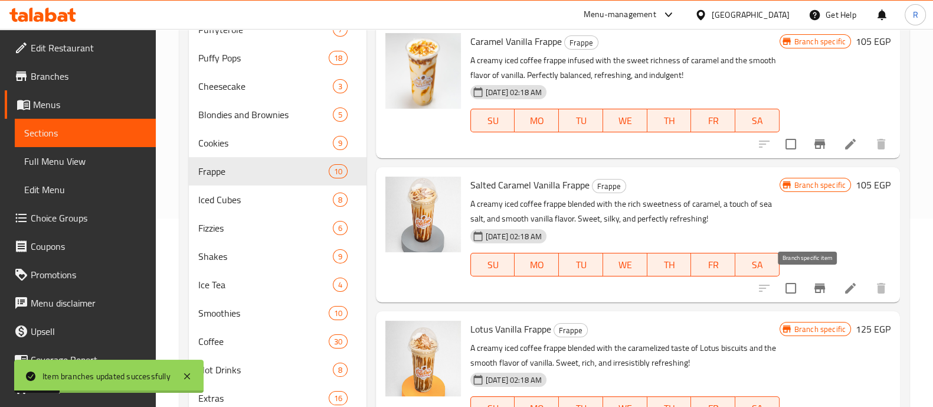
click at [813, 287] on icon "Branch-specific-item" at bounding box center [820, 288] width 14 height 14
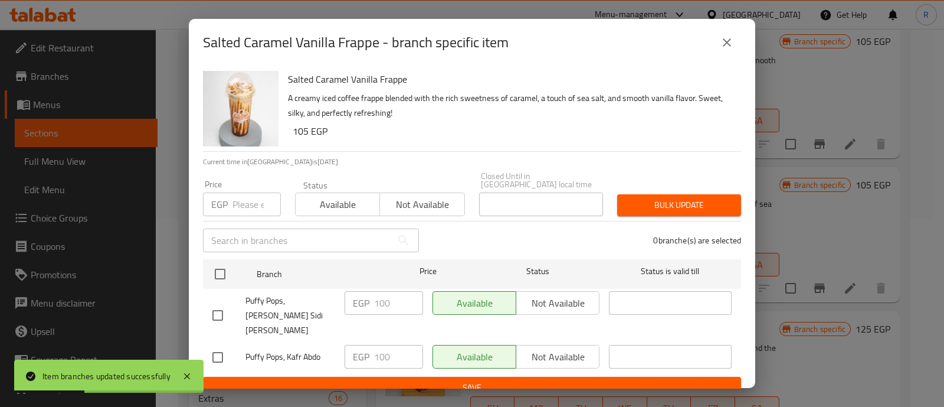
click at [251, 197] on input "number" at bounding box center [257, 204] width 48 height 24
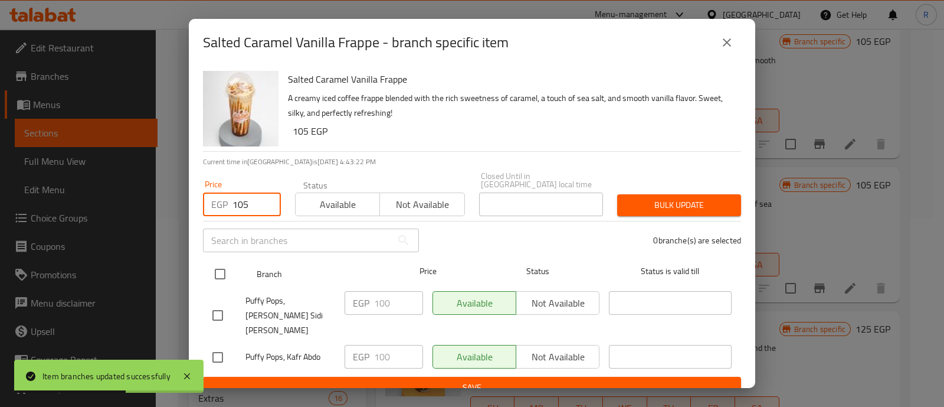
type input "105"
click at [225, 270] on input "checkbox" at bounding box center [220, 273] width 25 height 25
checkbox input "true"
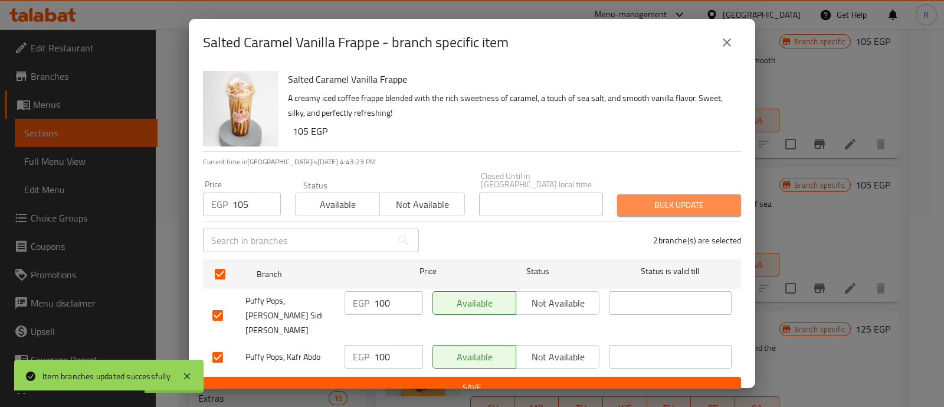
click at [640, 198] on span "Bulk update" at bounding box center [679, 205] width 105 height 15
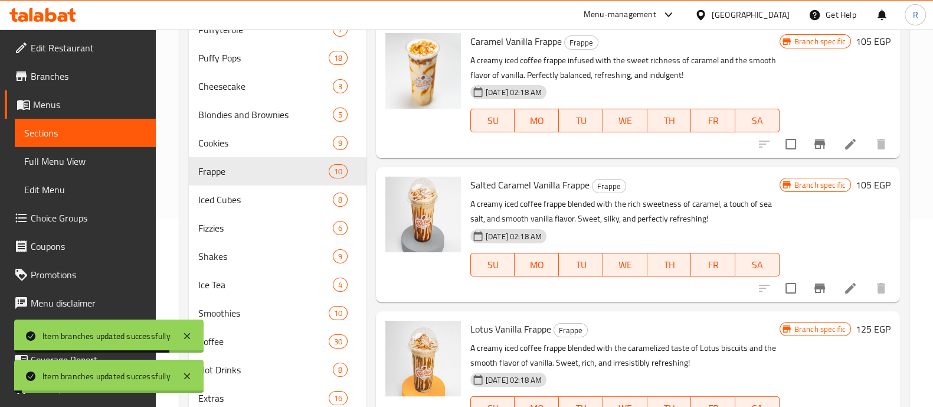
scroll to position [259, 0]
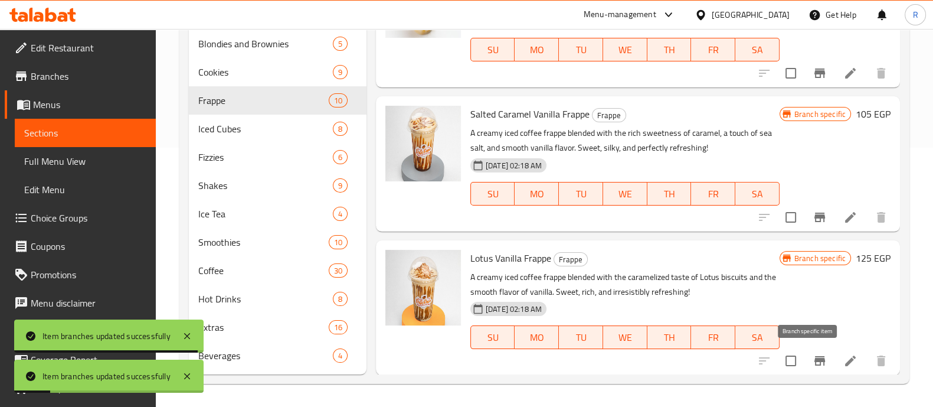
click at [814, 359] on icon "Branch-specific-item" at bounding box center [819, 360] width 11 height 9
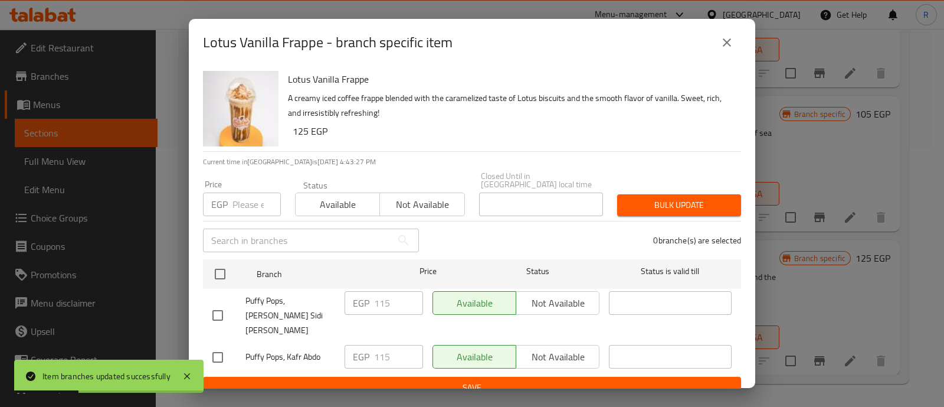
click at [255, 197] on input "number" at bounding box center [257, 204] width 48 height 24
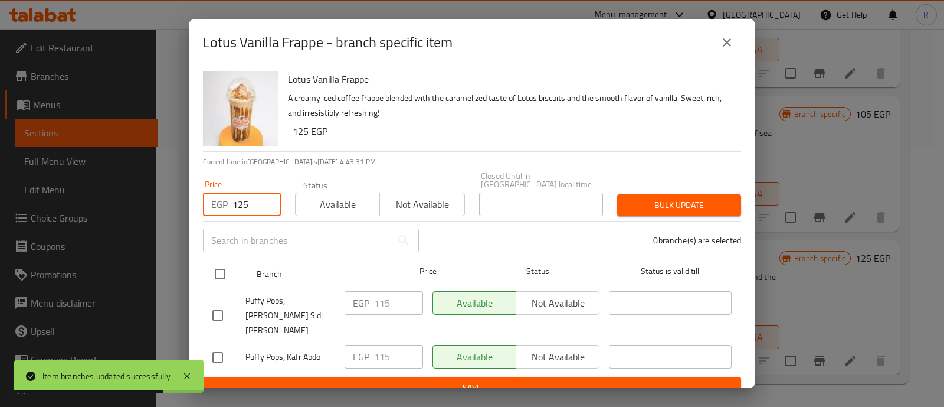
type input "125"
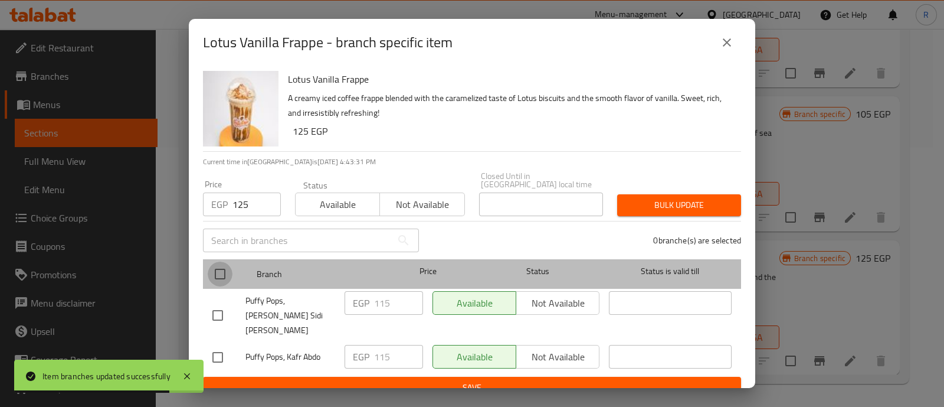
click at [224, 268] on input "checkbox" at bounding box center [220, 273] width 25 height 25
checkbox input "true"
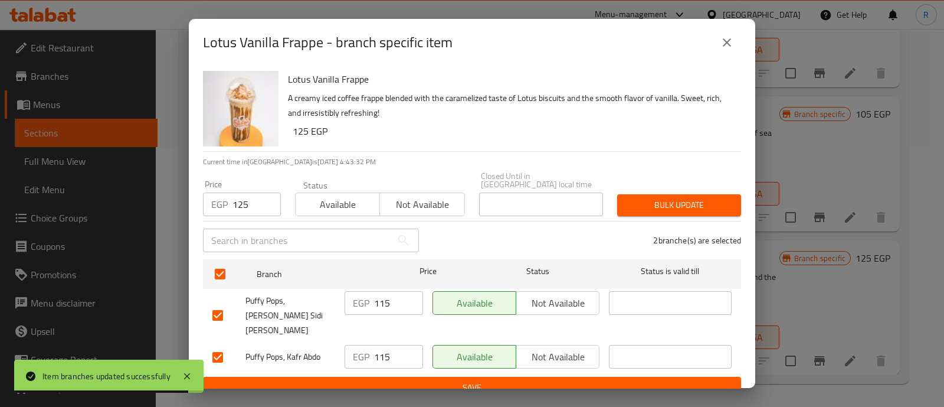
click at [665, 210] on button "Bulk update" at bounding box center [679, 205] width 124 height 22
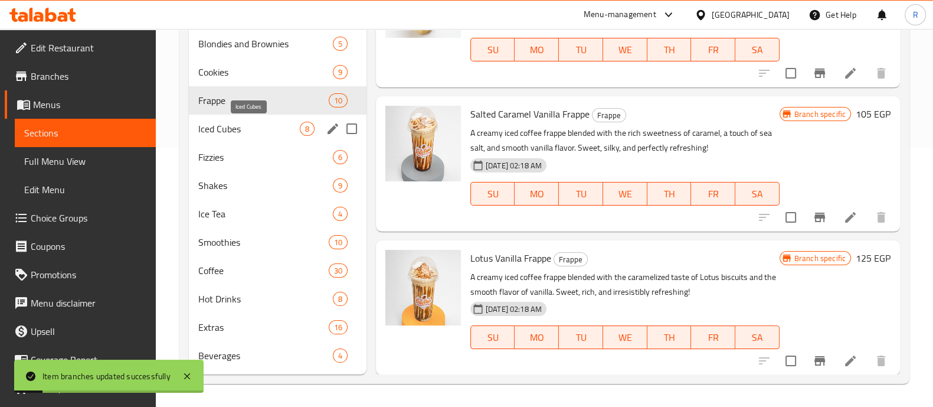
click at [244, 129] on span "Iced Cubes" at bounding box center [249, 129] width 102 height 14
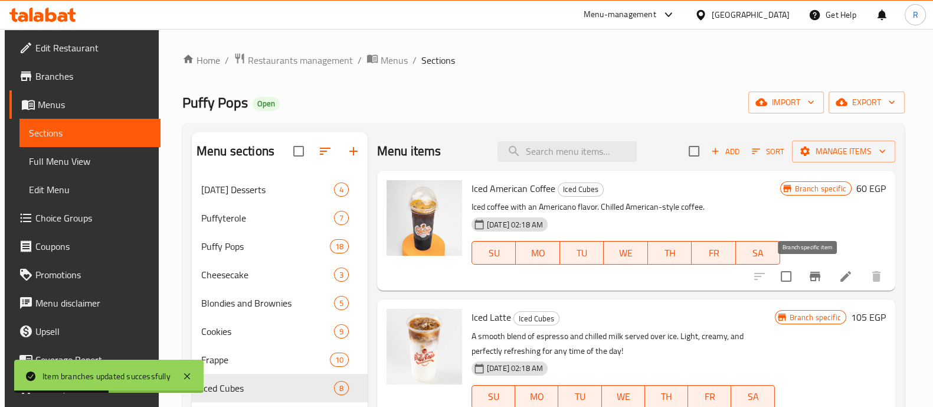
click at [814, 275] on icon "Branch-specific-item" at bounding box center [815, 276] width 14 height 14
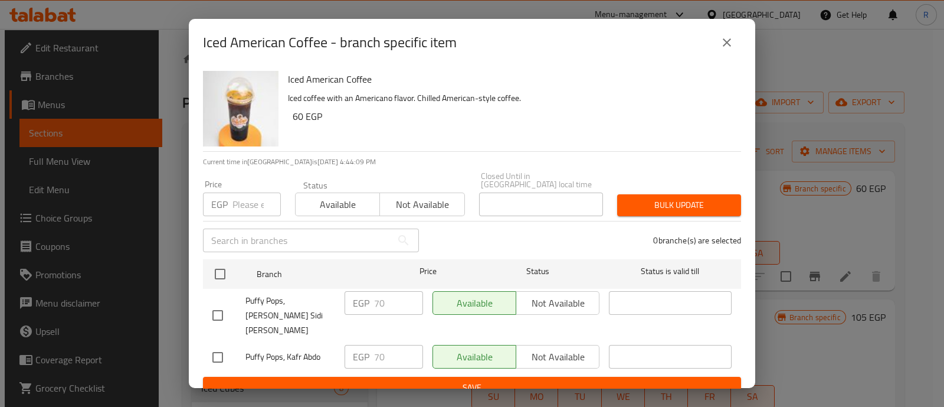
click at [722, 50] on icon "close" at bounding box center [727, 42] width 14 height 14
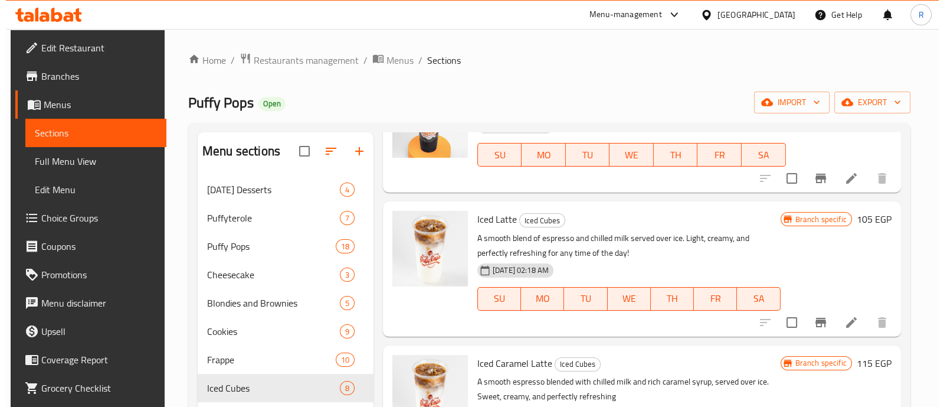
scroll to position [99, 0]
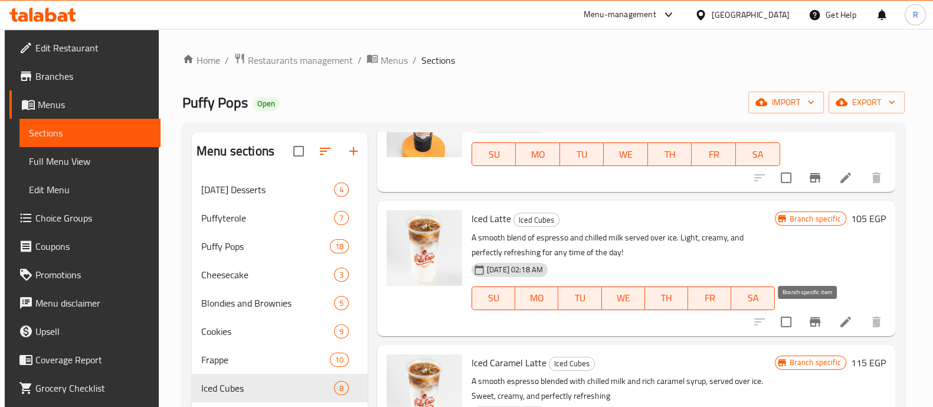
click at [801, 321] on button "Branch-specific-item" at bounding box center [815, 321] width 28 height 28
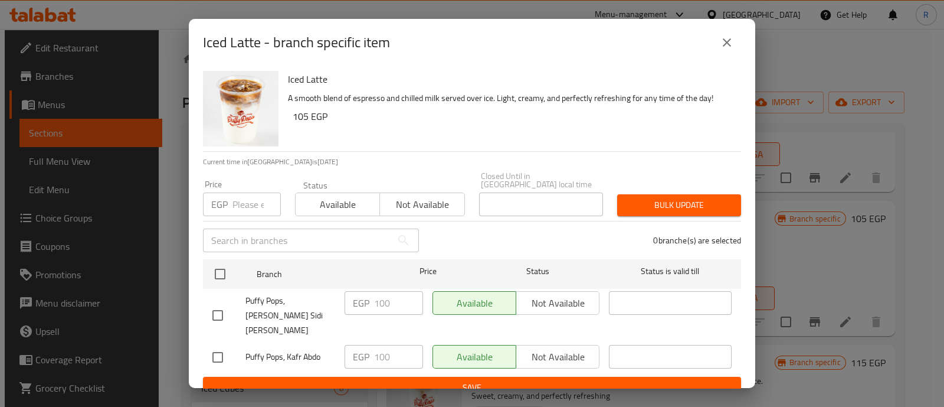
click at [258, 202] on input "number" at bounding box center [257, 204] width 48 height 24
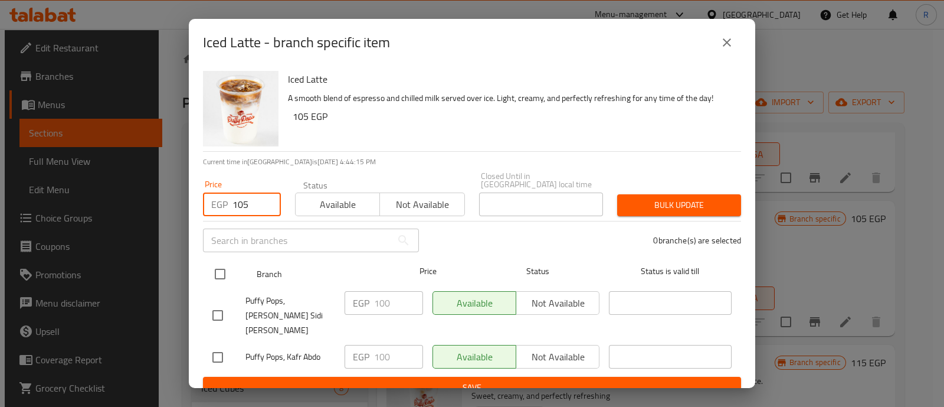
type input "105"
click at [215, 279] on input "checkbox" at bounding box center [220, 273] width 25 height 25
checkbox input "true"
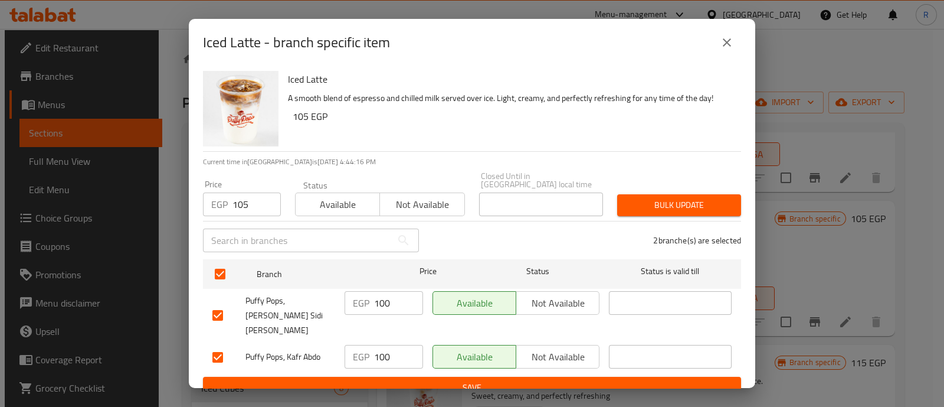
click at [646, 211] on div "Bulk update" at bounding box center [679, 205] width 138 height 36
click at [644, 207] on span "Bulk update" at bounding box center [679, 205] width 105 height 15
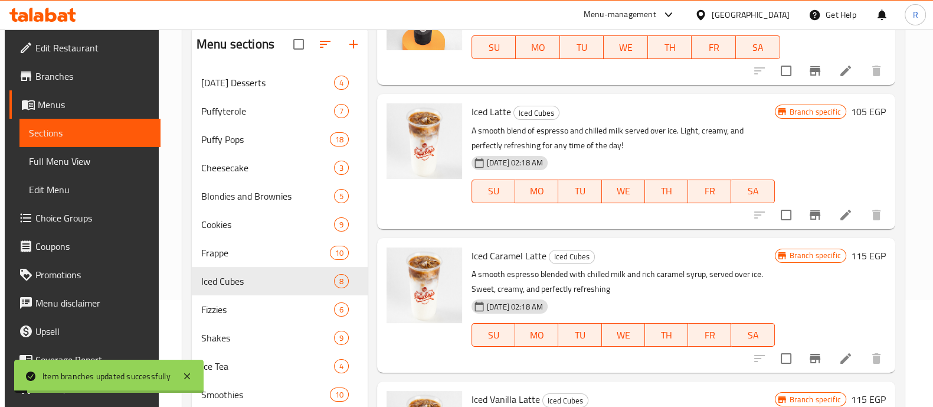
scroll to position [107, 0]
click at [810, 349] on button "Branch-specific-item" at bounding box center [815, 357] width 28 height 28
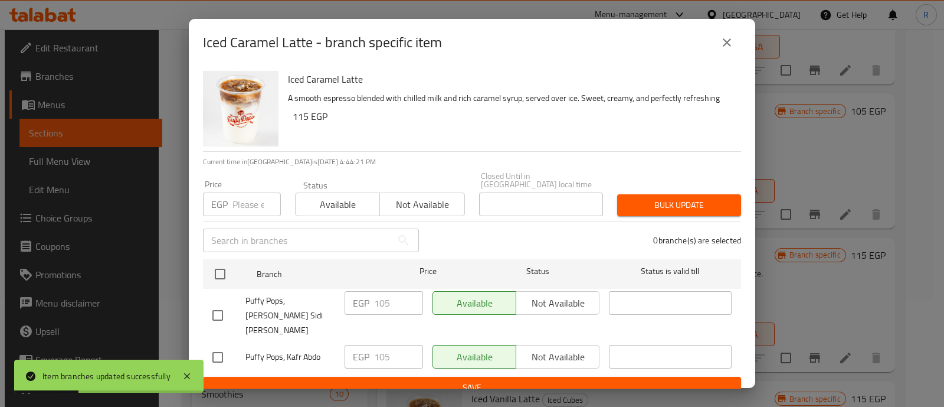
click at [233, 196] on input "number" at bounding box center [257, 204] width 48 height 24
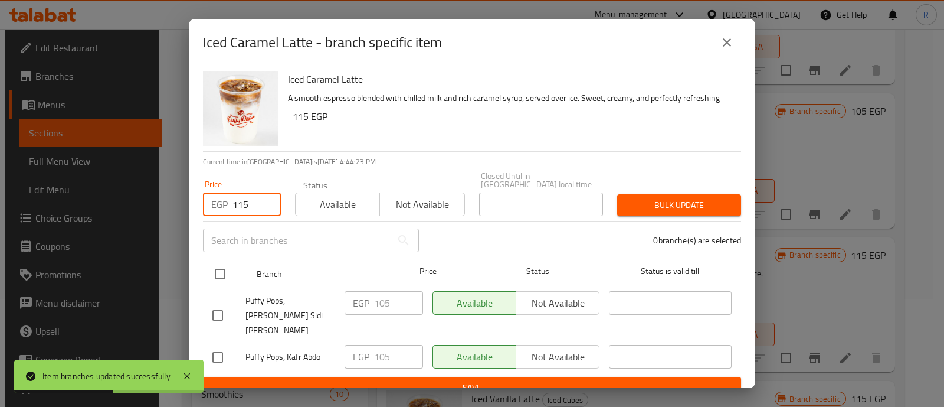
type input "115"
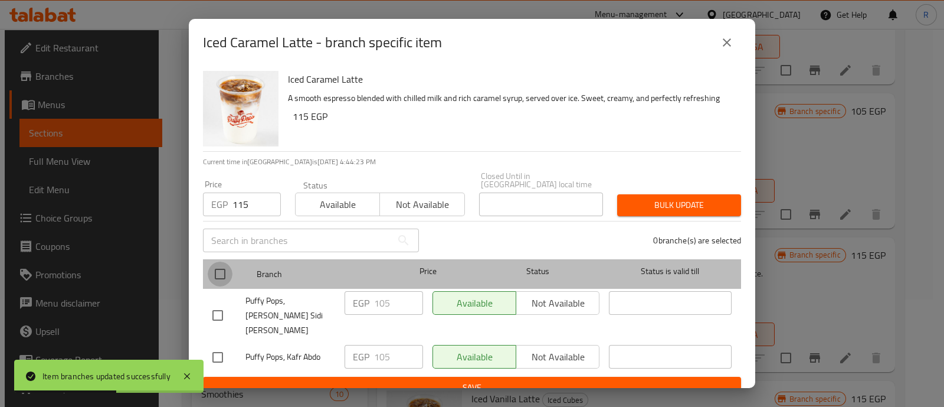
click at [218, 275] on input "checkbox" at bounding box center [220, 273] width 25 height 25
checkbox input "true"
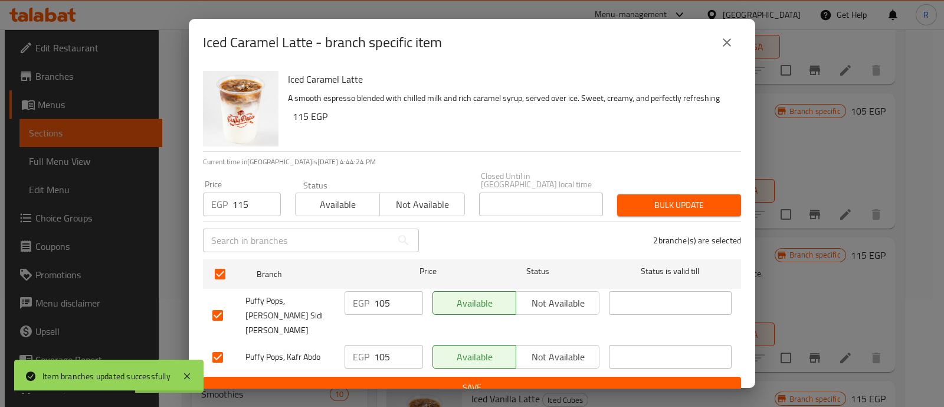
click at [636, 203] on span "Bulk update" at bounding box center [679, 205] width 105 height 15
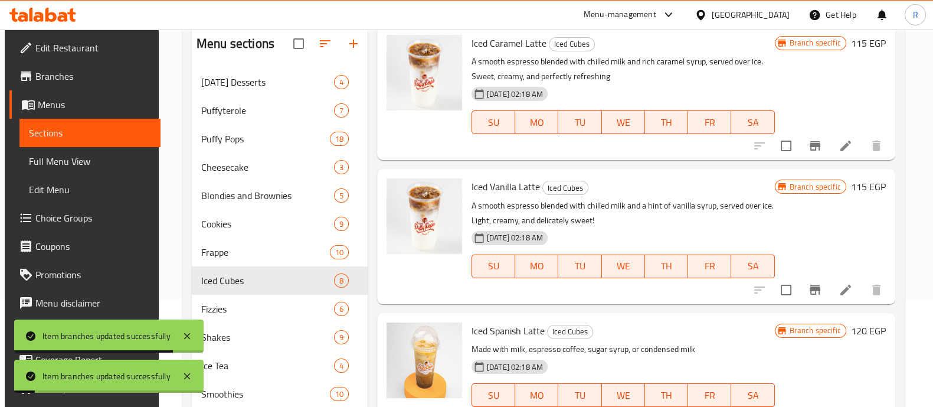
scroll to position [313, 0]
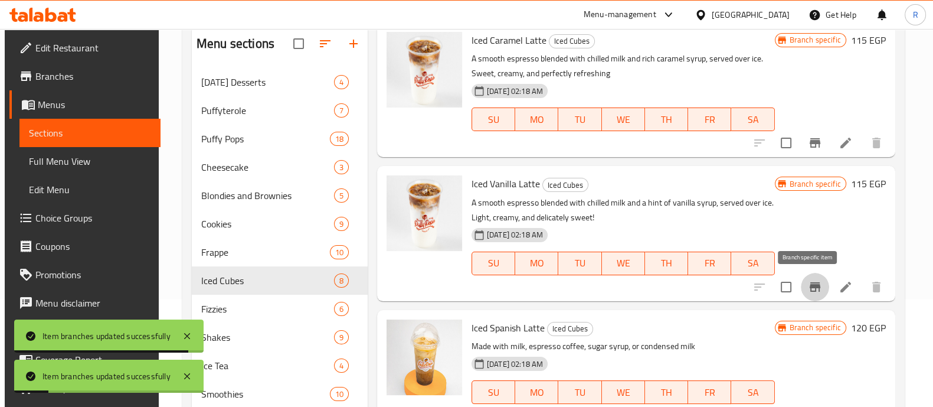
click at [808, 290] on icon "Branch-specific-item" at bounding box center [815, 287] width 14 height 14
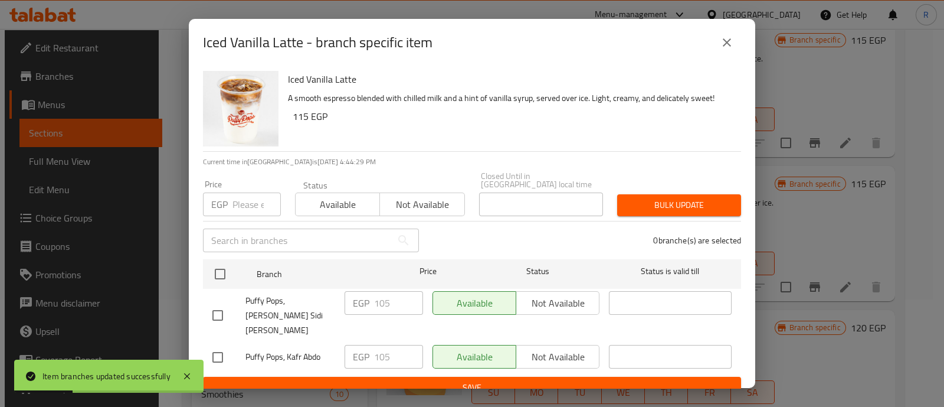
click at [251, 205] on input "number" at bounding box center [257, 204] width 48 height 24
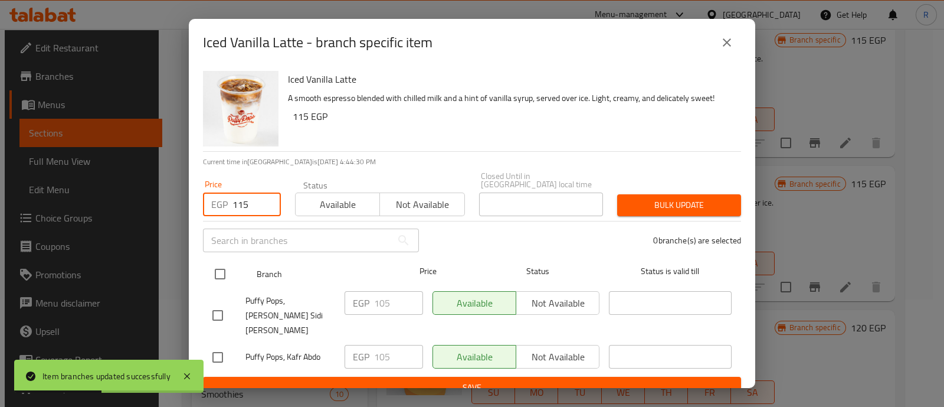
type input "115"
click at [215, 269] on input "checkbox" at bounding box center [220, 273] width 25 height 25
checkbox input "true"
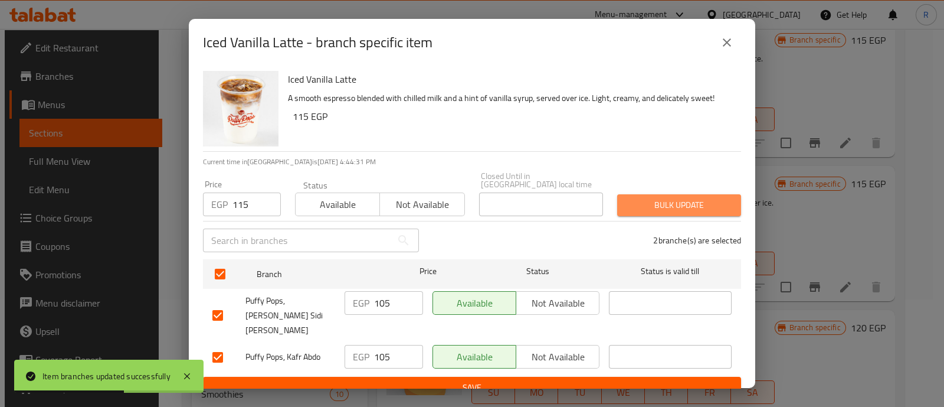
click at [620, 197] on button "Bulk update" at bounding box center [679, 205] width 124 height 22
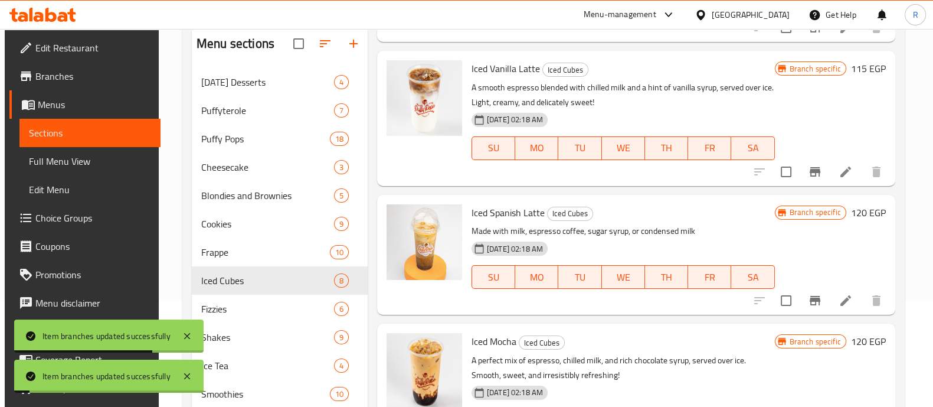
scroll to position [429, 0]
click at [813, 298] on icon "Branch-specific-item" at bounding box center [815, 299] width 11 height 9
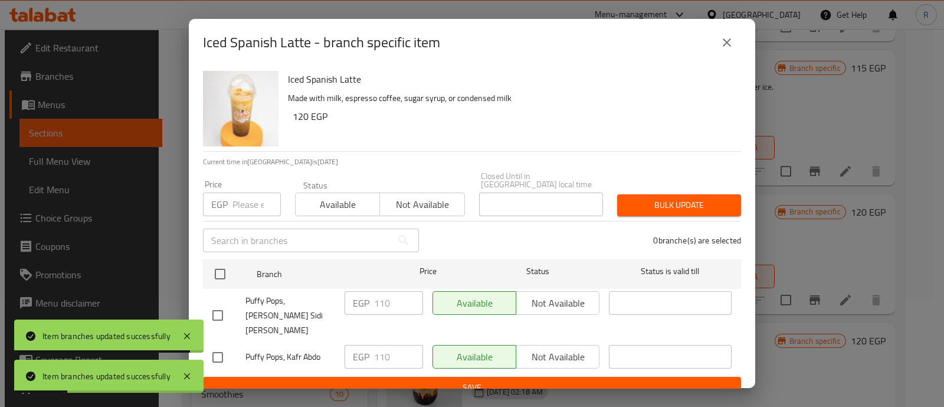
click at [242, 198] on input "number" at bounding box center [257, 204] width 48 height 24
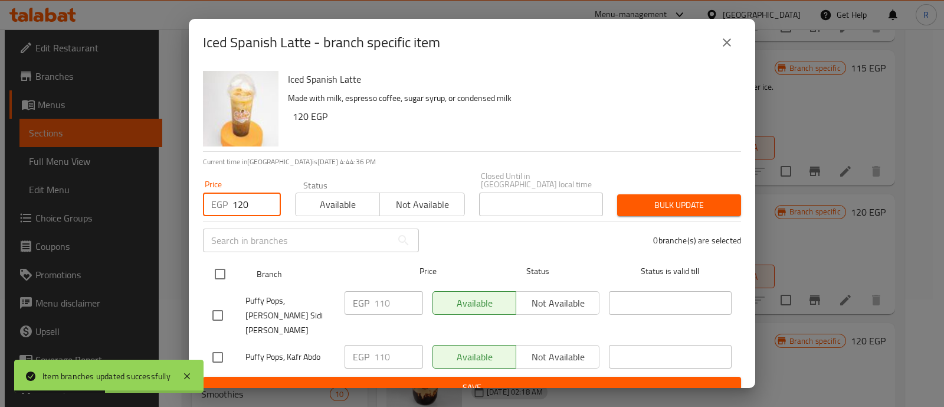
type input "120"
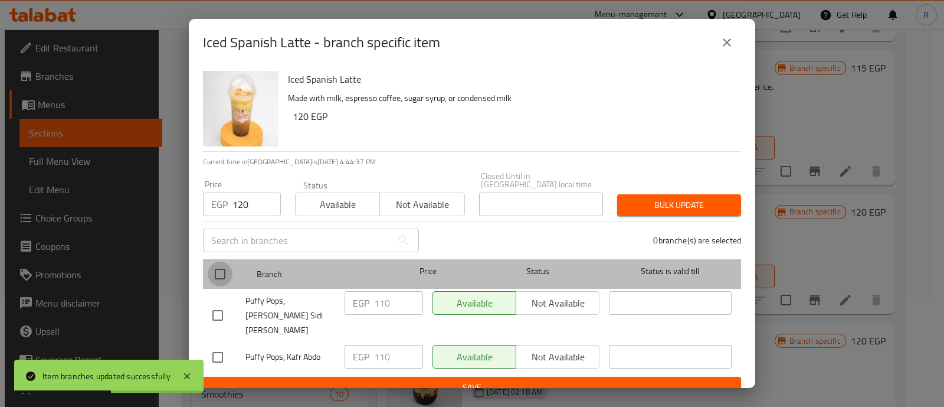
click at [219, 270] on input "checkbox" at bounding box center [220, 273] width 25 height 25
checkbox input "true"
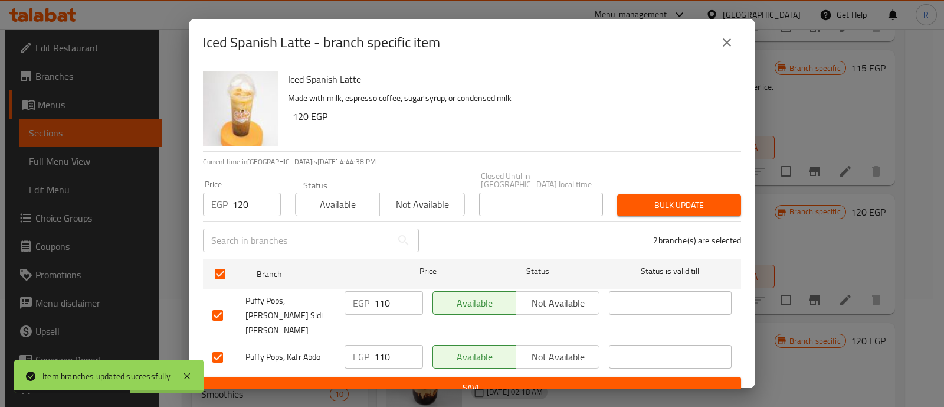
click at [662, 205] on span "Bulk update" at bounding box center [679, 205] width 105 height 15
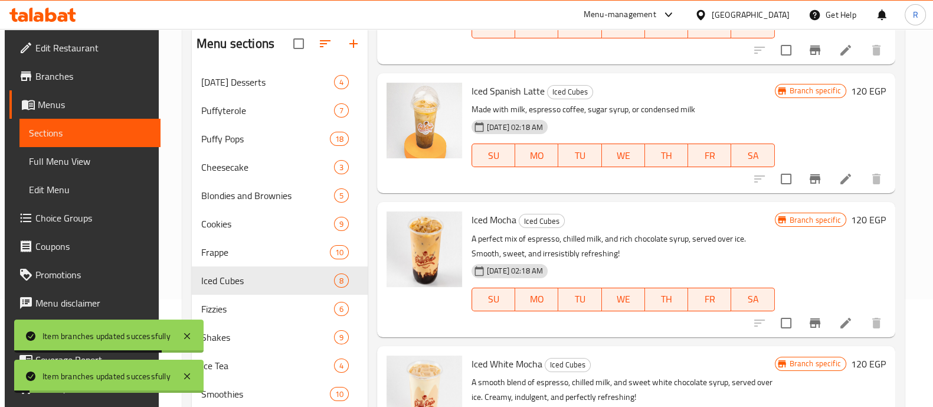
scroll to position [551, 0]
click at [809, 315] on icon "Branch-specific-item" at bounding box center [815, 322] width 14 height 14
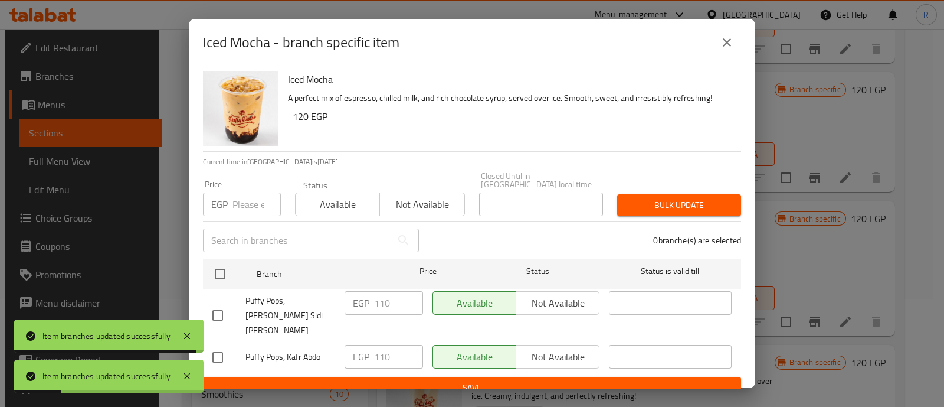
click at [241, 197] on input "number" at bounding box center [257, 204] width 48 height 24
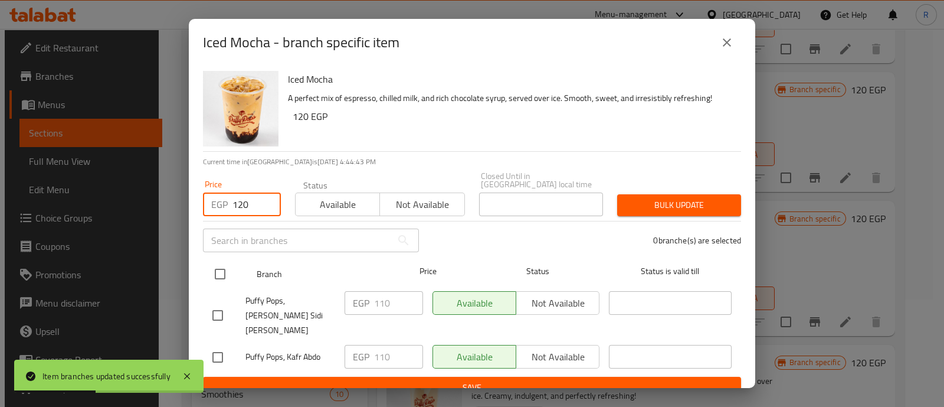
type input "120"
click at [224, 264] on input "checkbox" at bounding box center [220, 273] width 25 height 25
checkbox input "true"
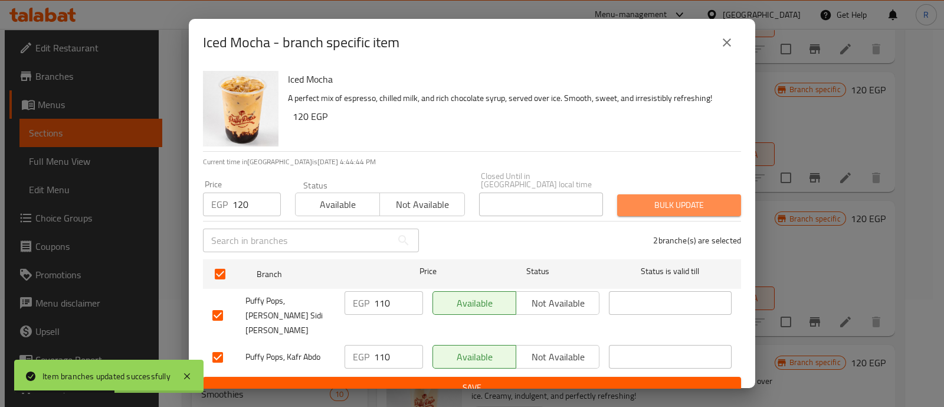
click at [632, 198] on span "Bulk update" at bounding box center [679, 205] width 105 height 15
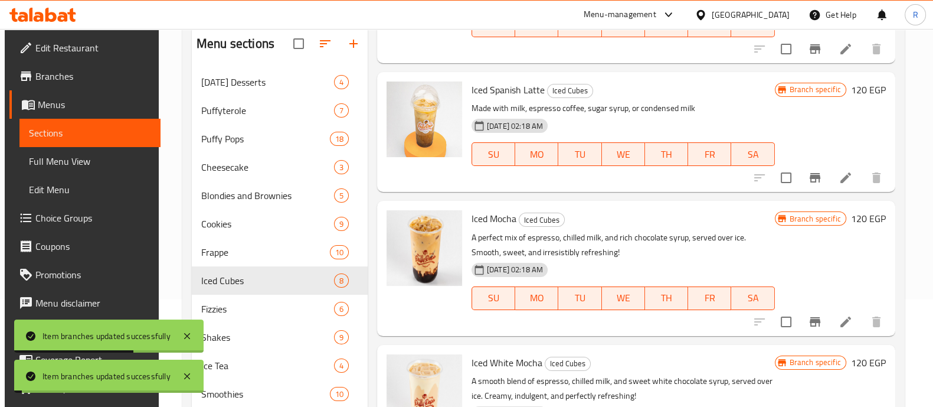
scroll to position [648, 0]
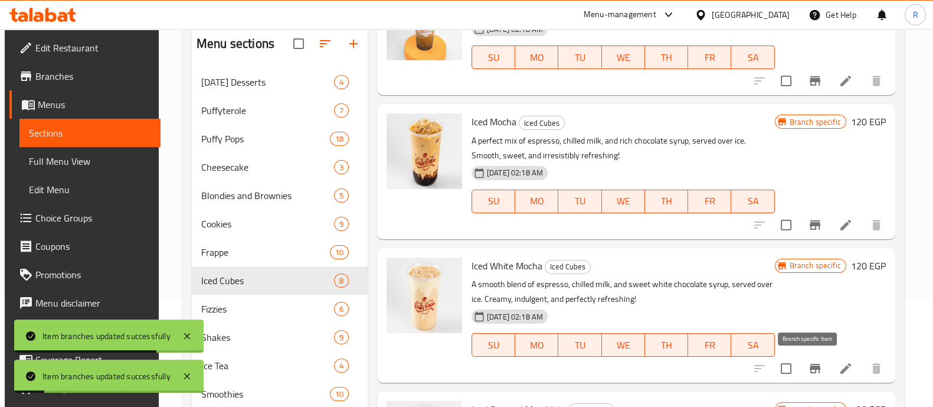
click at [812, 364] on icon "Branch-specific-item" at bounding box center [815, 368] width 14 height 14
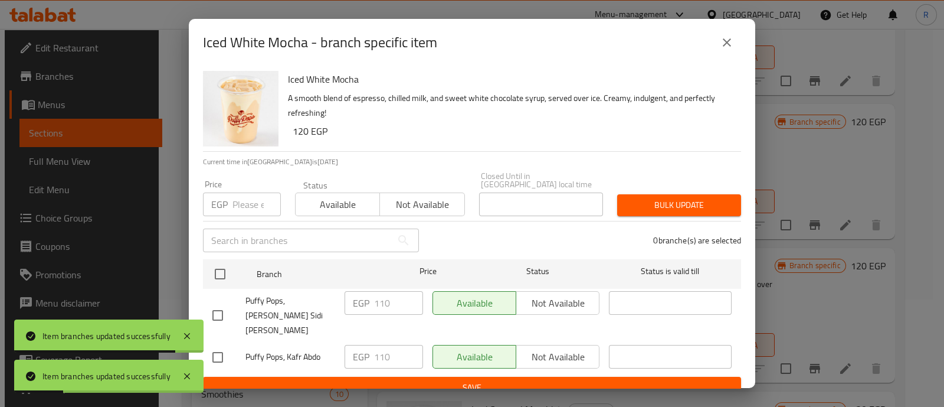
click at [251, 194] on input "number" at bounding box center [257, 204] width 48 height 24
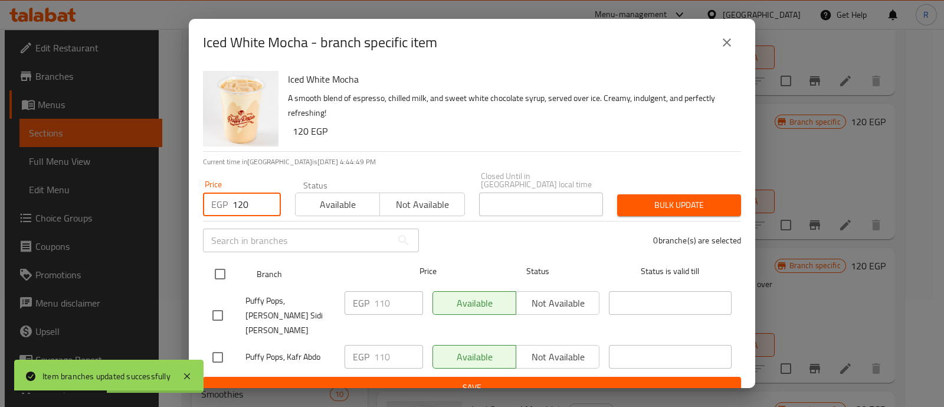
type input "120"
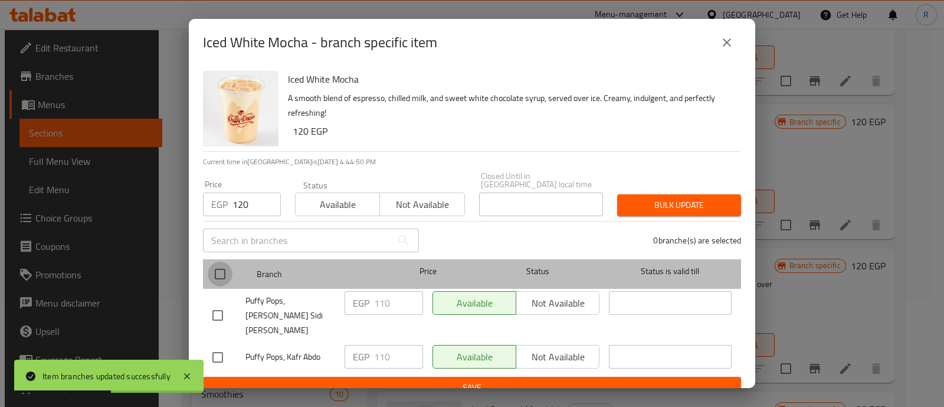
click at [219, 264] on input "checkbox" at bounding box center [220, 273] width 25 height 25
checkbox input "true"
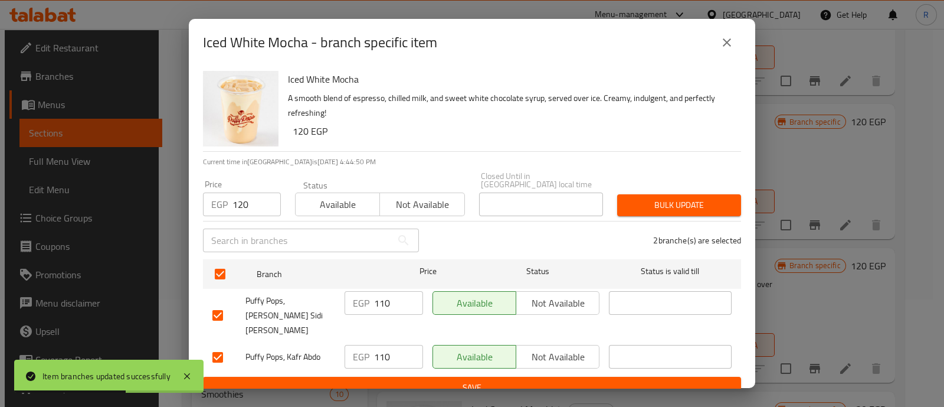
click at [647, 194] on button "Bulk update" at bounding box center [679, 205] width 124 height 22
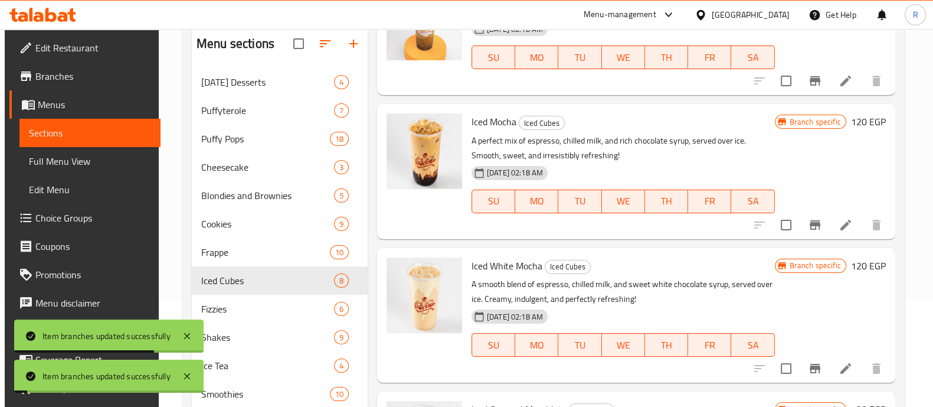
scroll to position [259, 0]
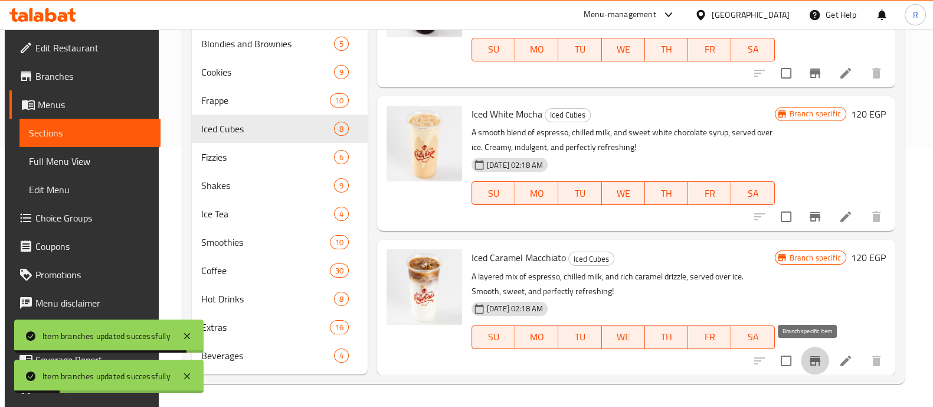
click at [808, 365] on icon "Branch-specific-item" at bounding box center [815, 361] width 14 height 14
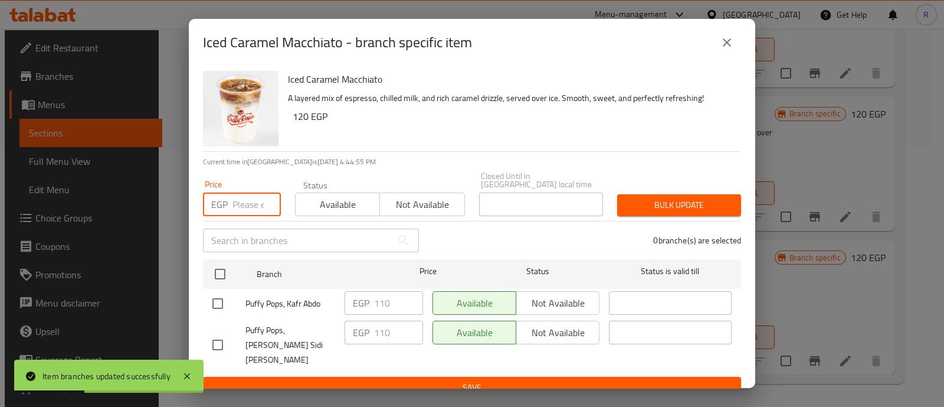
click at [238, 196] on input "number" at bounding box center [257, 204] width 48 height 24
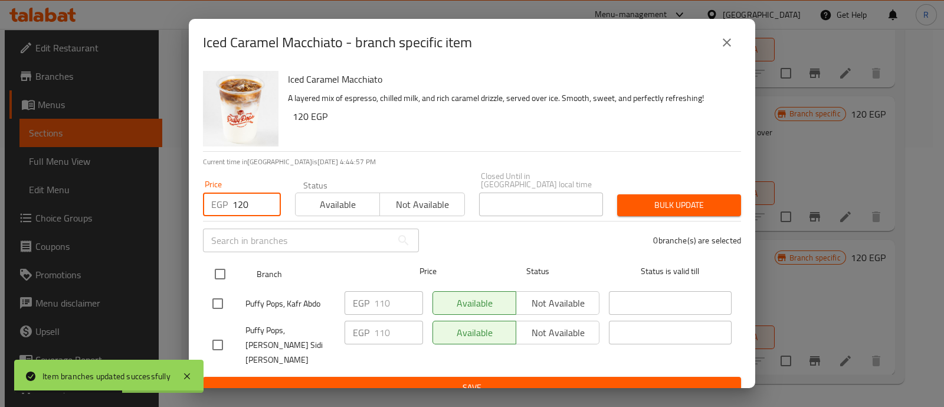
type input "120"
click at [223, 271] on input "checkbox" at bounding box center [220, 273] width 25 height 25
checkbox input "true"
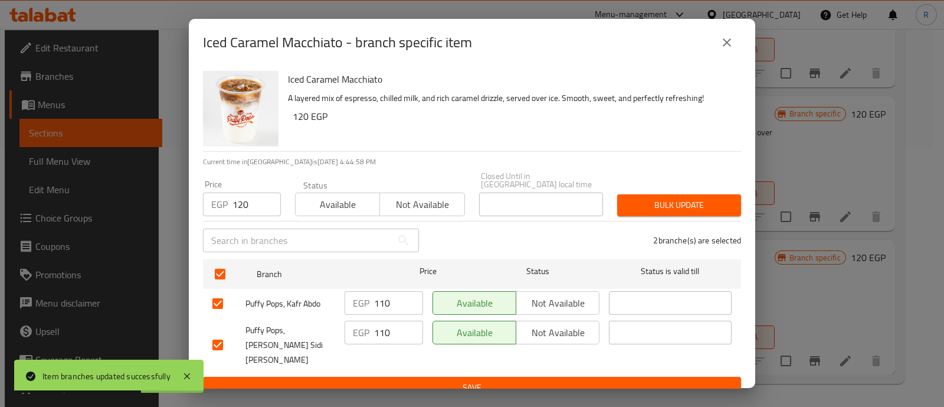
click at [665, 198] on span "Bulk update" at bounding box center [679, 205] width 105 height 15
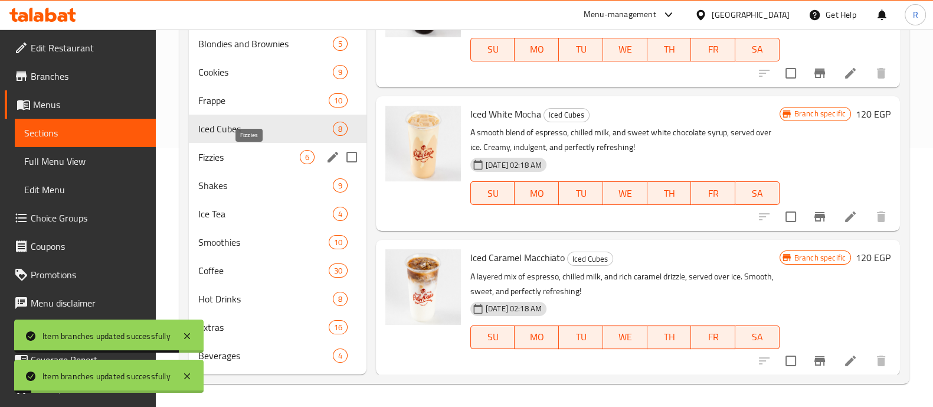
click at [249, 160] on span "Fizzies" at bounding box center [249, 157] width 102 height 14
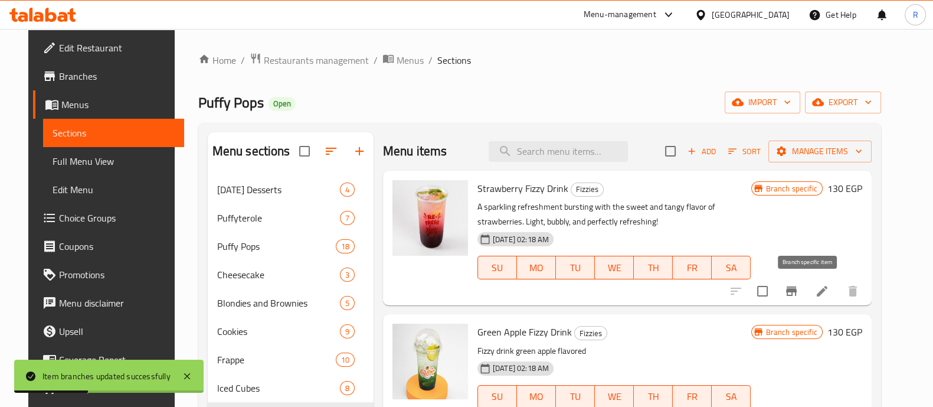
click at [797, 289] on icon "Branch-specific-item" at bounding box center [791, 290] width 11 height 9
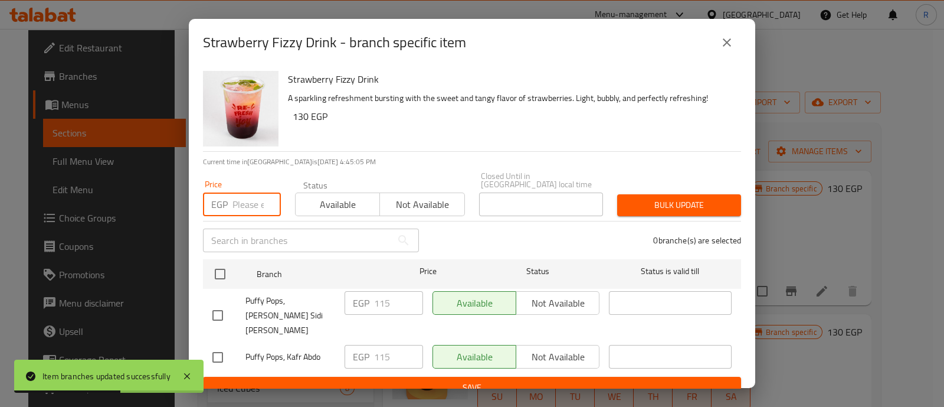
click at [243, 202] on input "number" at bounding box center [257, 204] width 48 height 24
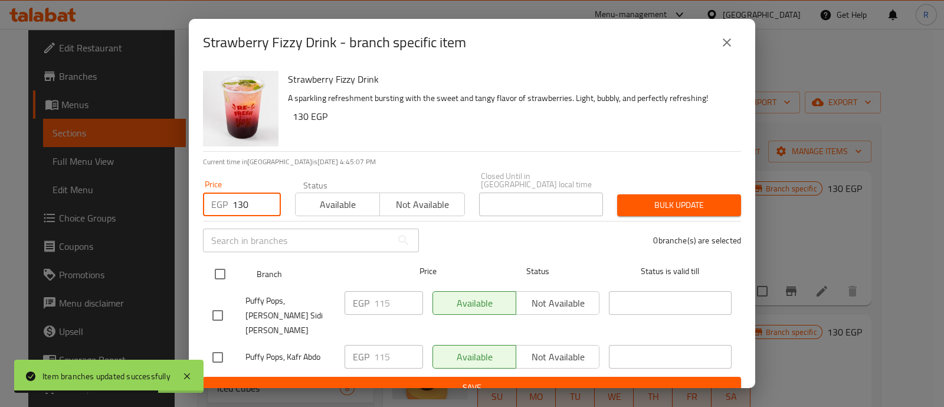
type input "130"
click at [223, 267] on input "checkbox" at bounding box center [220, 273] width 25 height 25
checkbox input "true"
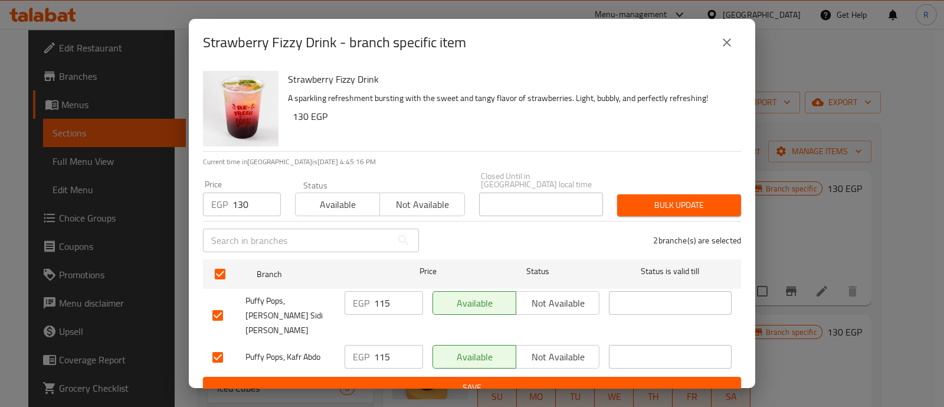
click at [658, 199] on span "Bulk update" at bounding box center [679, 205] width 105 height 15
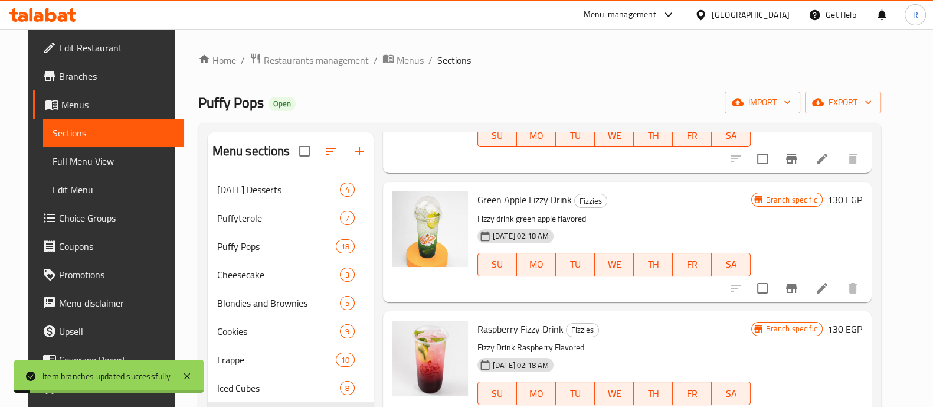
scroll to position [133, 0]
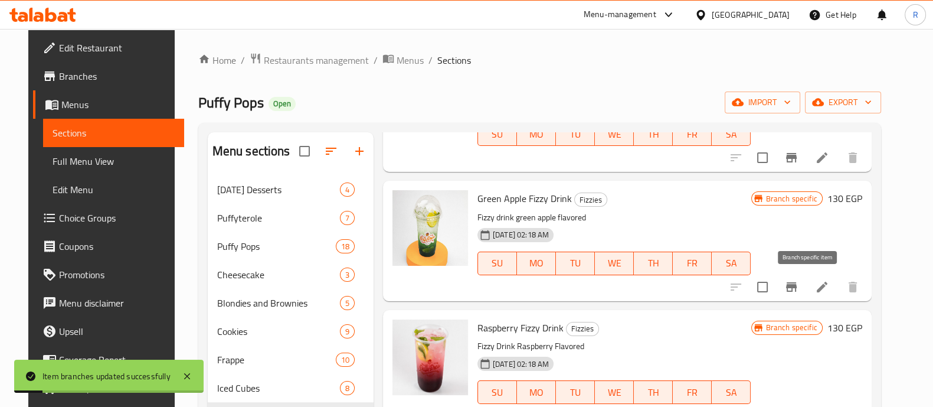
click at [797, 285] on icon "Branch-specific-item" at bounding box center [791, 286] width 11 height 9
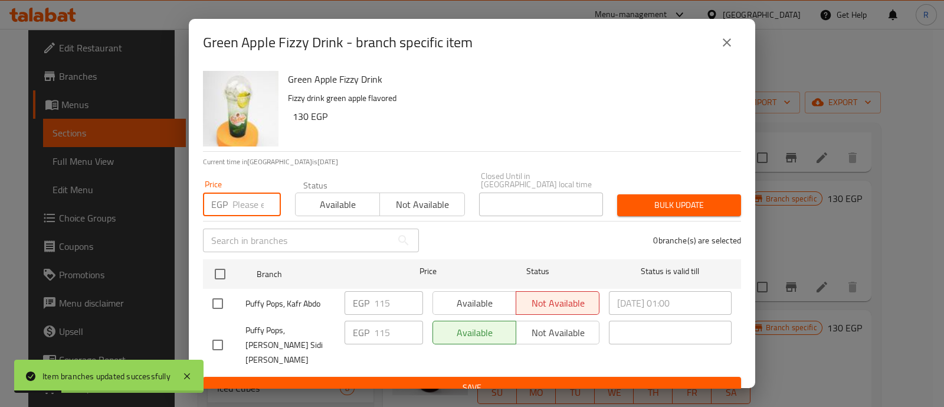
click at [244, 201] on input "number" at bounding box center [257, 204] width 48 height 24
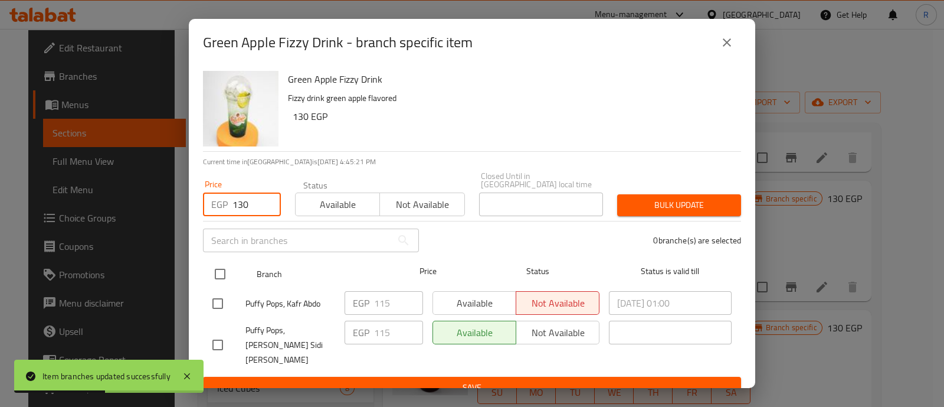
click at [224, 270] on input "checkbox" at bounding box center [220, 273] width 25 height 25
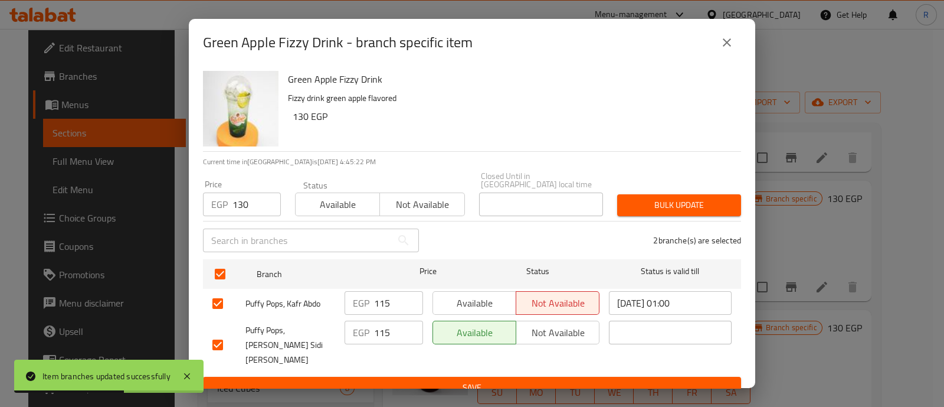
click at [679, 198] on span "Bulk update" at bounding box center [679, 205] width 105 height 15
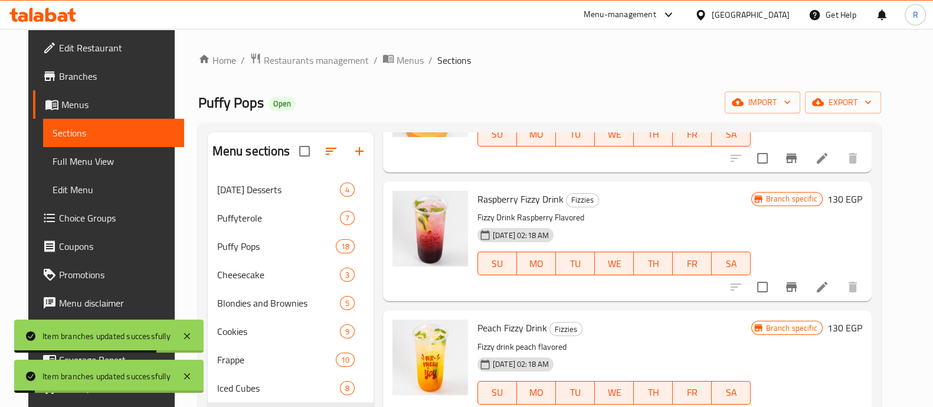
scroll to position [262, 0]
click at [797, 290] on icon "Branch-specific-item" at bounding box center [791, 286] width 11 height 9
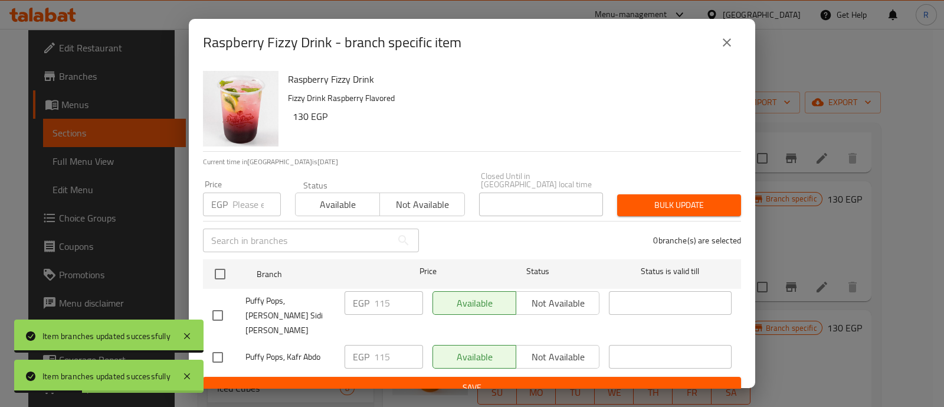
click at [250, 199] on input "number" at bounding box center [257, 204] width 48 height 24
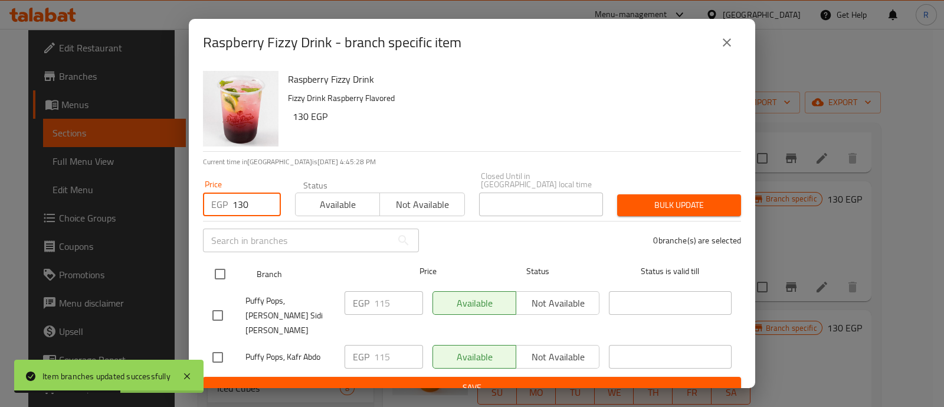
click at [223, 276] on input "checkbox" at bounding box center [220, 273] width 25 height 25
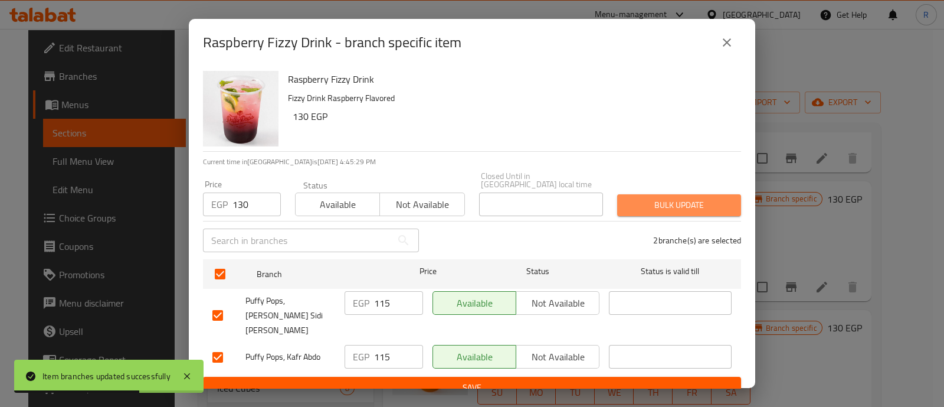
click at [634, 200] on span "Bulk update" at bounding box center [679, 205] width 105 height 15
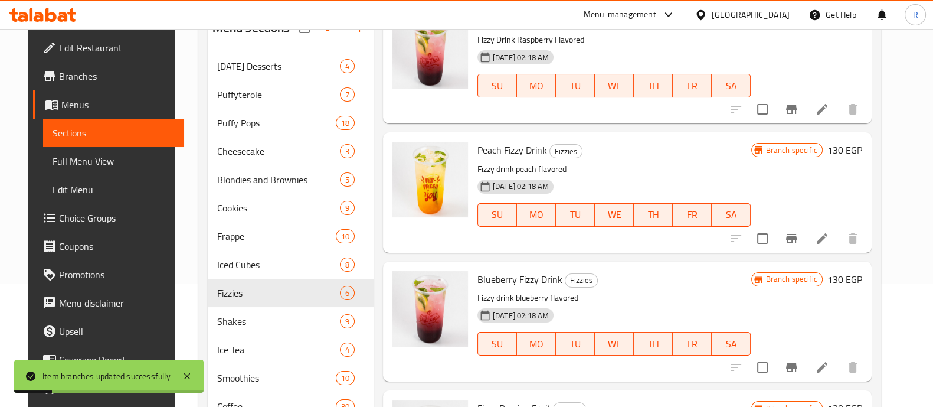
scroll to position [123, 0]
click at [799, 243] on icon "Branch-specific-item" at bounding box center [791, 238] width 14 height 14
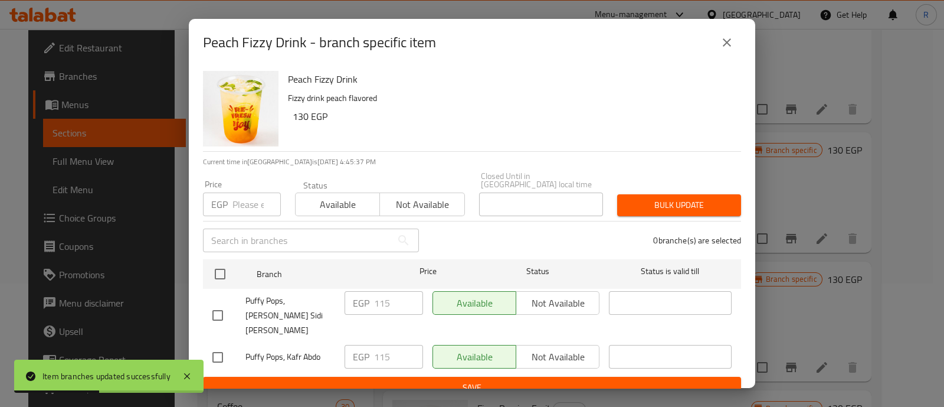
click at [245, 196] on input "number" at bounding box center [257, 204] width 48 height 24
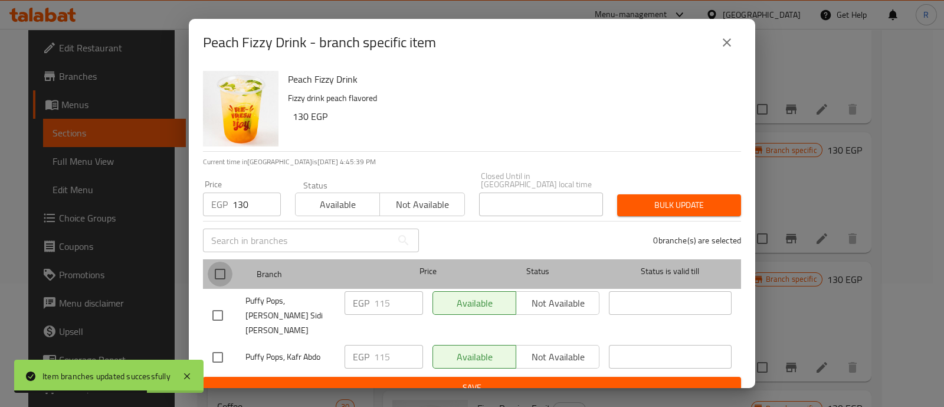
click at [224, 264] on input "checkbox" at bounding box center [220, 273] width 25 height 25
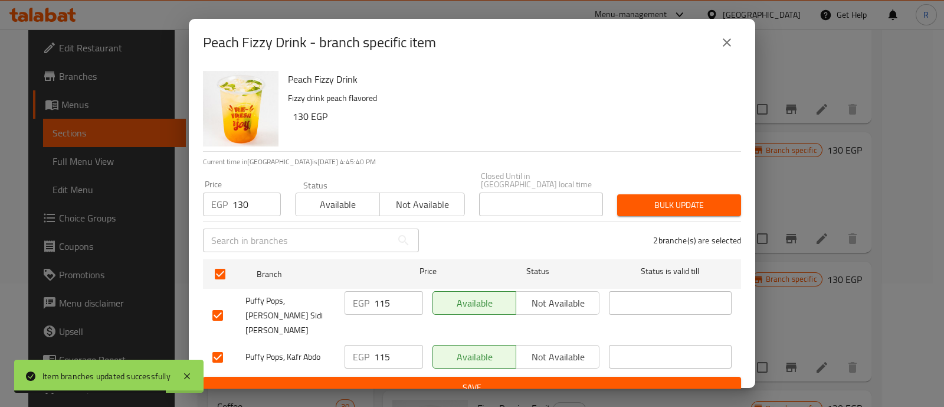
click at [661, 198] on span "Bulk update" at bounding box center [679, 205] width 105 height 15
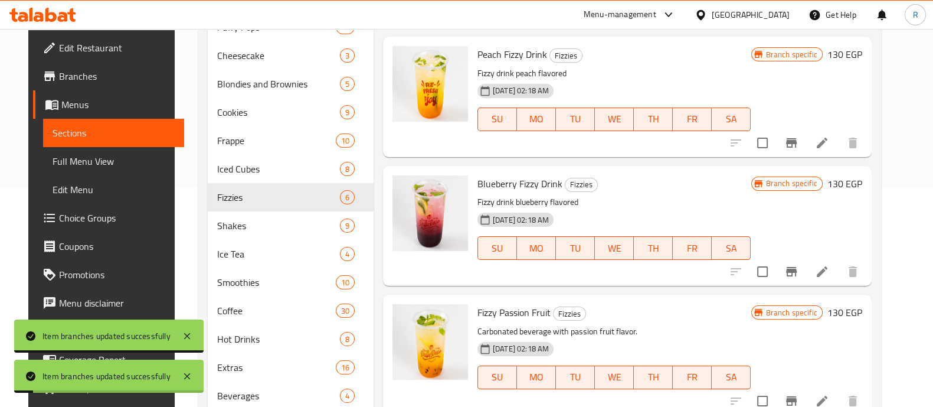
scroll to position [241, 0]
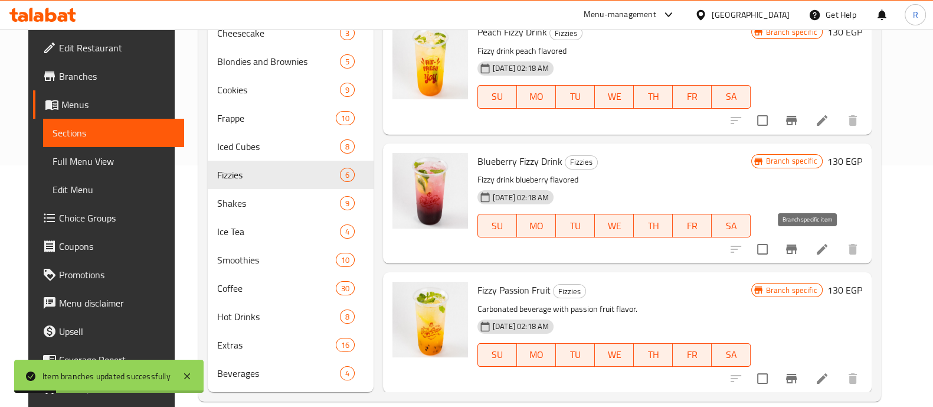
click at [805, 259] on button "Branch-specific-item" at bounding box center [791, 249] width 28 height 28
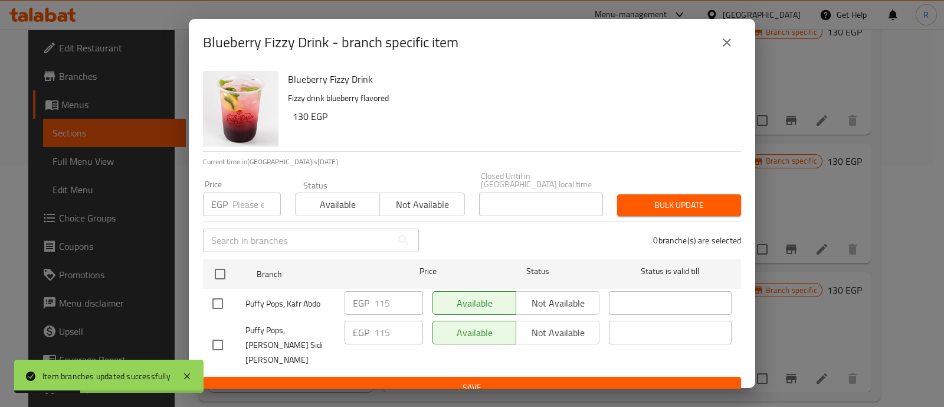
click at [250, 195] on input "number" at bounding box center [257, 204] width 48 height 24
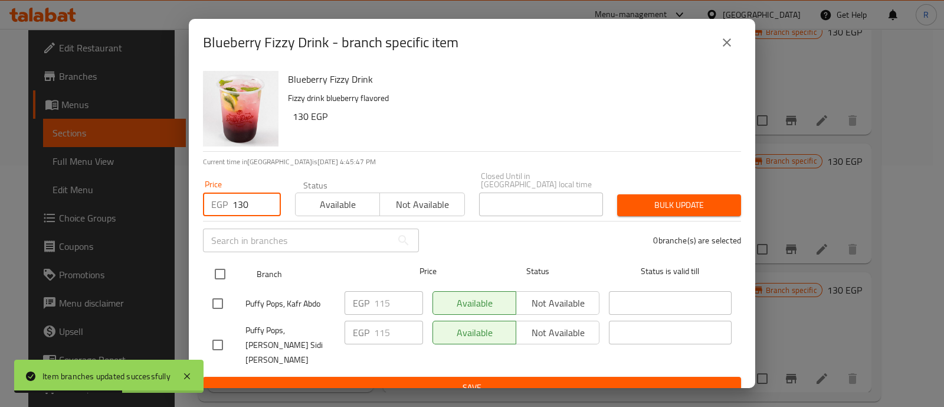
click at [218, 270] on input "checkbox" at bounding box center [220, 273] width 25 height 25
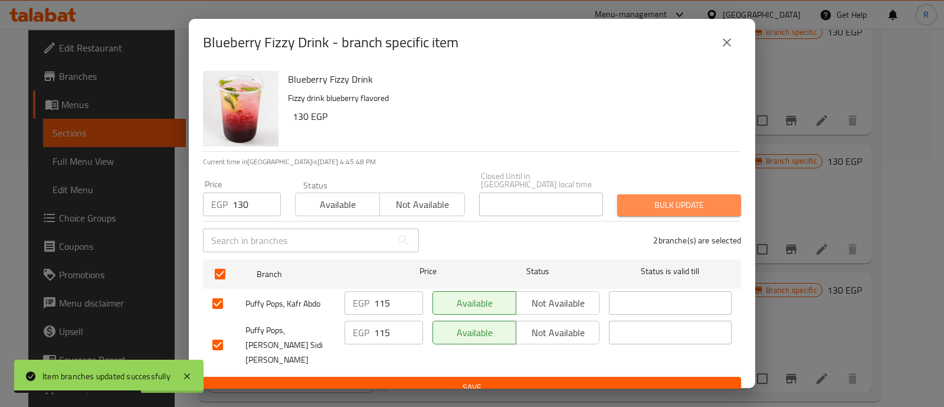
click at [629, 202] on span "Bulk update" at bounding box center [679, 205] width 105 height 15
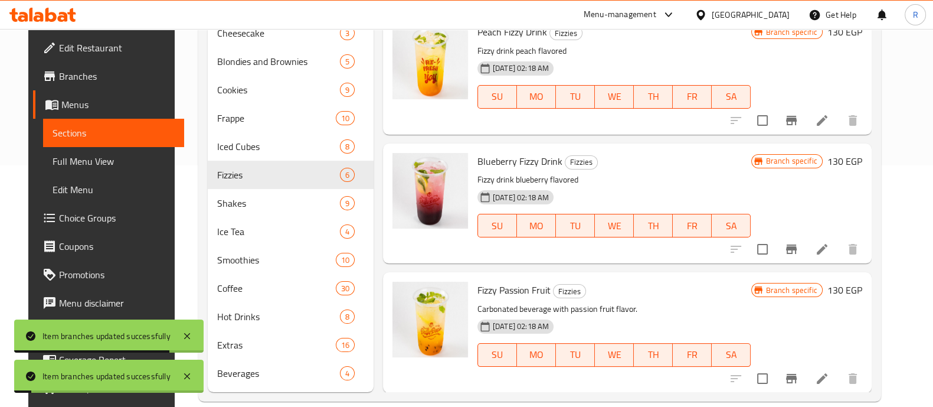
scroll to position [259, 0]
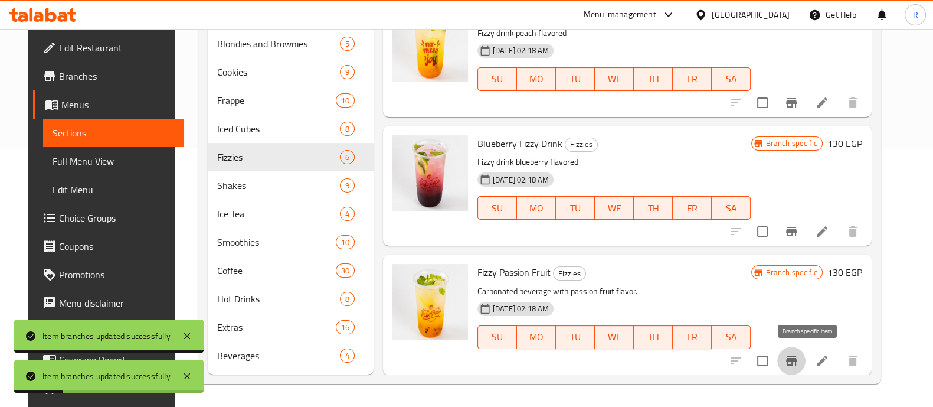
click at [797, 359] on icon "Branch-specific-item" at bounding box center [791, 360] width 11 height 9
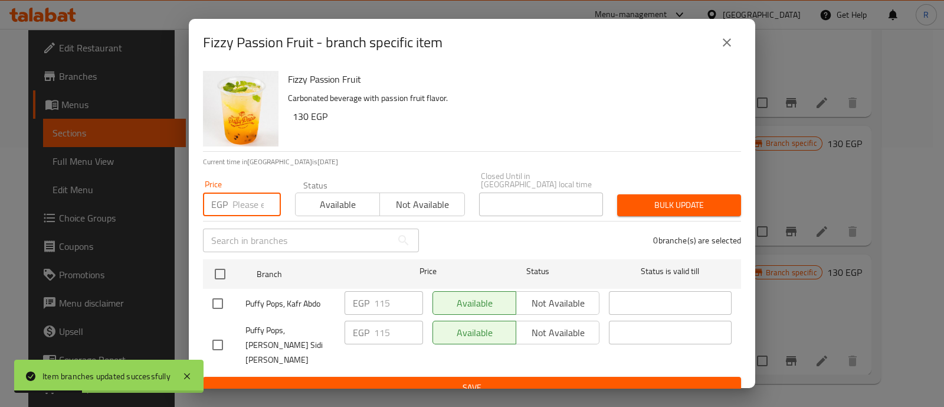
click at [255, 203] on input "number" at bounding box center [257, 204] width 48 height 24
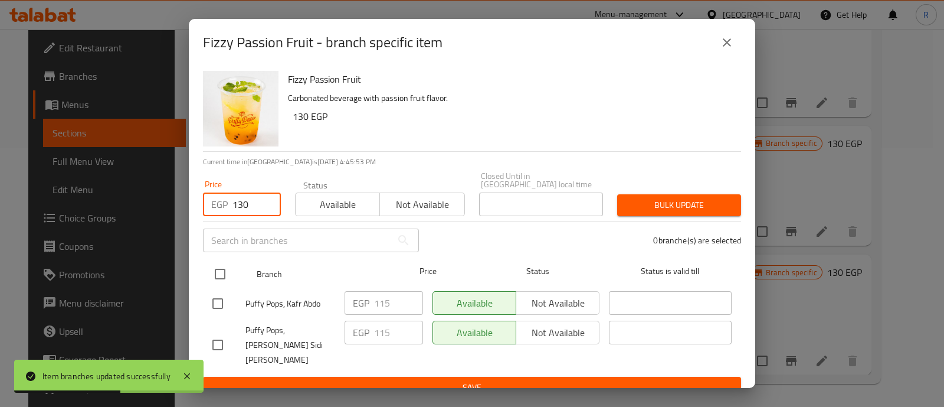
click at [215, 271] on input "checkbox" at bounding box center [220, 273] width 25 height 25
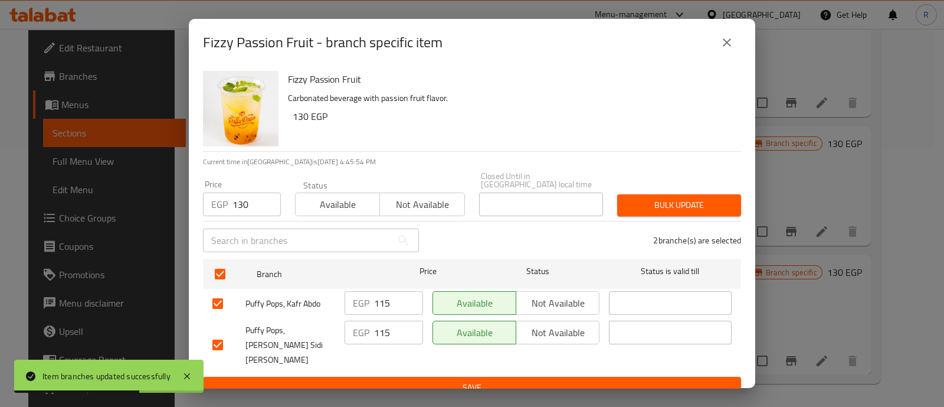
click at [623, 199] on button "Bulk update" at bounding box center [679, 205] width 124 height 22
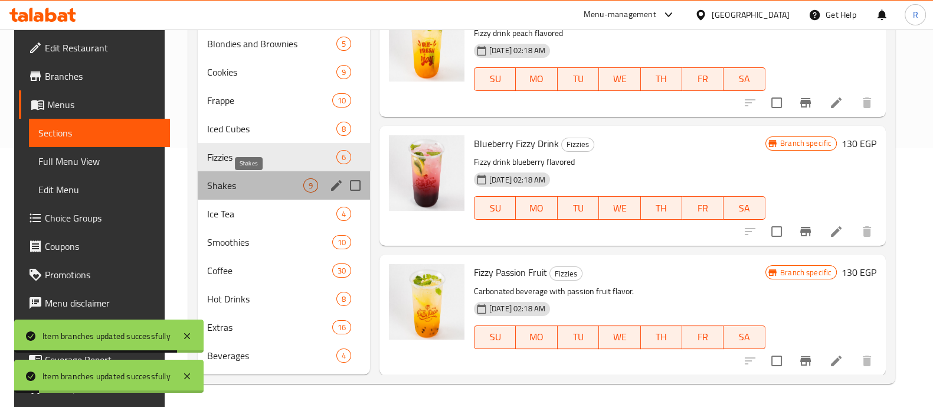
click at [215, 185] on span "Shakes" at bounding box center [255, 185] width 96 height 14
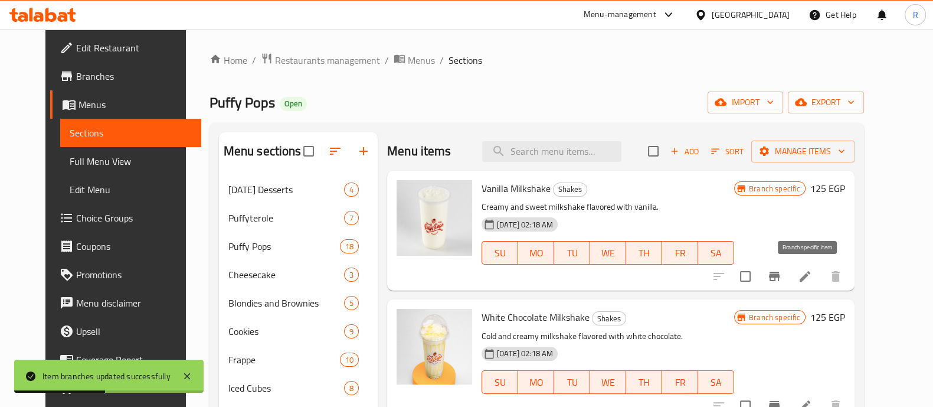
click at [781, 279] on icon "Branch-specific-item" at bounding box center [774, 276] width 14 height 14
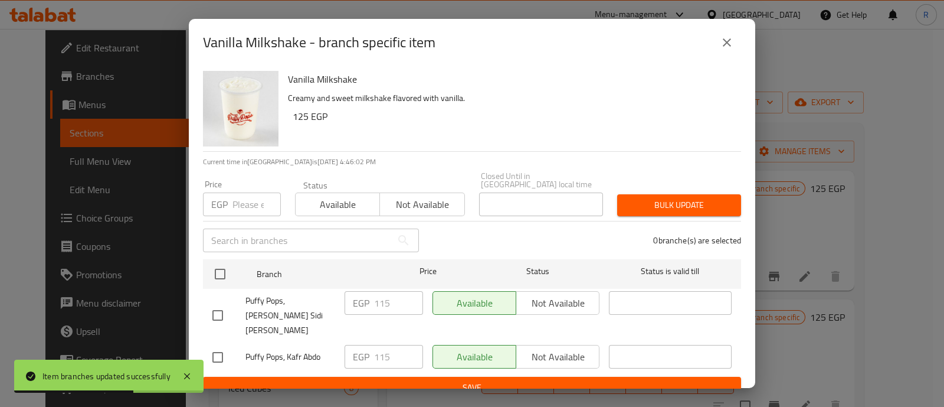
click at [255, 202] on input "number" at bounding box center [257, 204] width 48 height 24
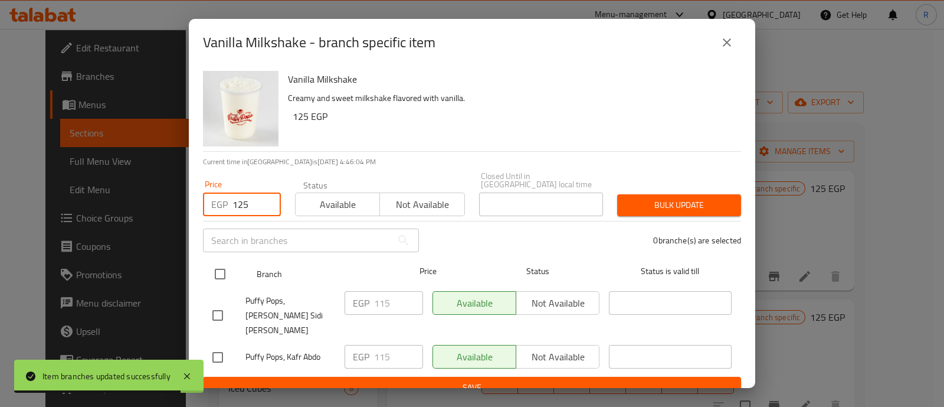
click at [221, 270] on input "checkbox" at bounding box center [220, 273] width 25 height 25
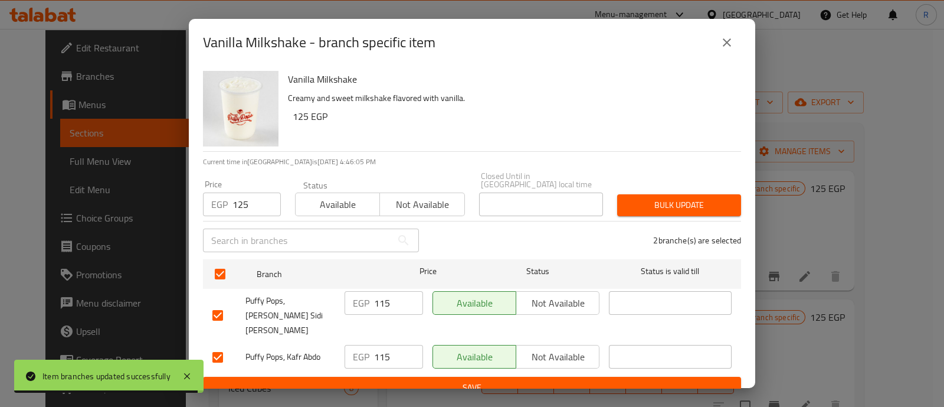
click at [673, 205] on span "Bulk update" at bounding box center [679, 205] width 105 height 15
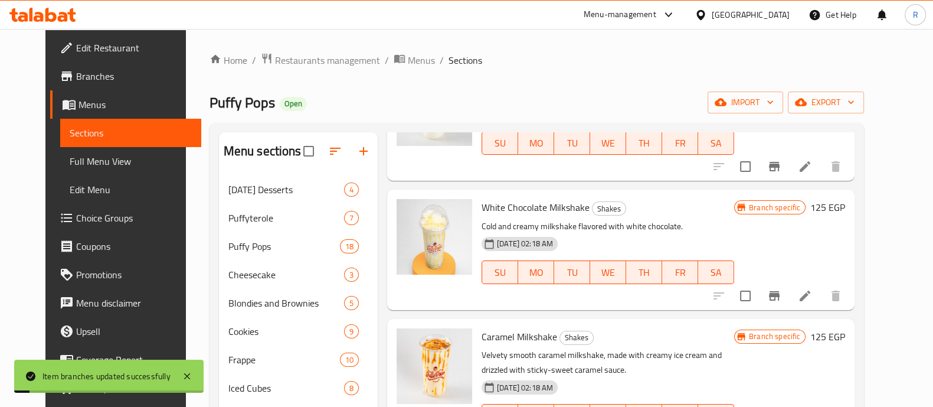
scroll to position [112, 0]
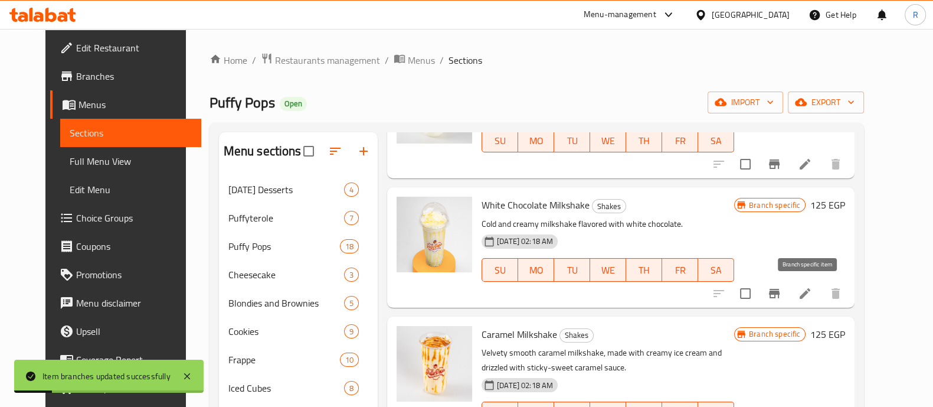
click at [789, 292] on button "Branch-specific-item" at bounding box center [774, 293] width 28 height 28
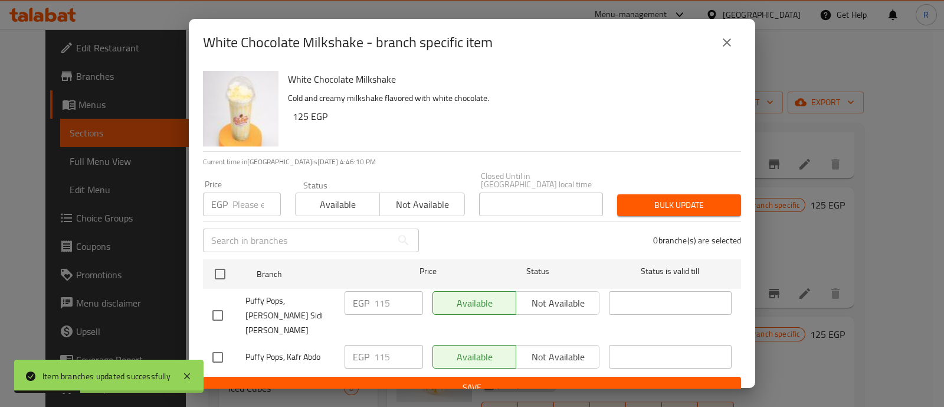
click at [238, 201] on input "number" at bounding box center [257, 204] width 48 height 24
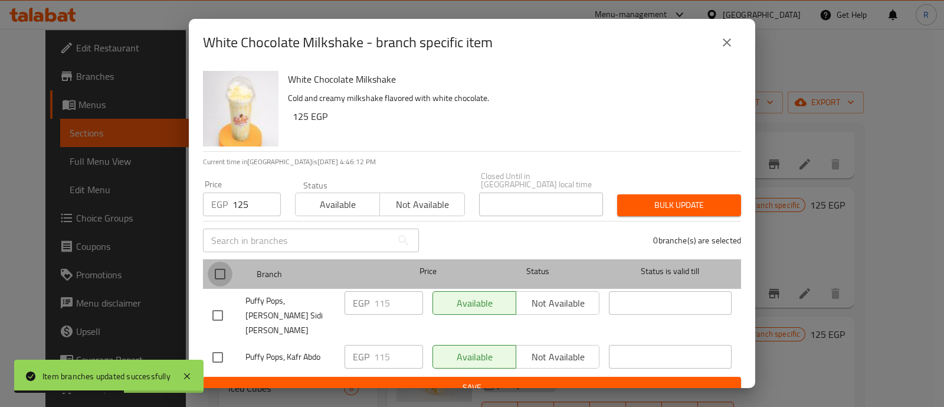
click at [218, 267] on input "checkbox" at bounding box center [220, 273] width 25 height 25
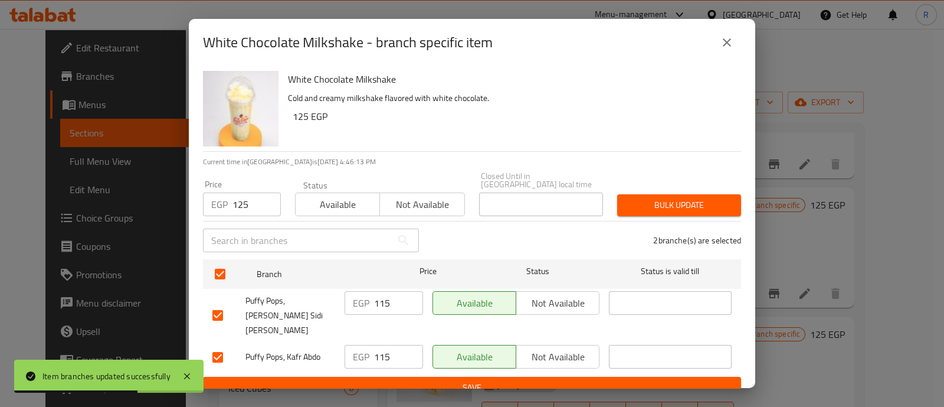
click at [634, 200] on span "Bulk update" at bounding box center [679, 205] width 105 height 15
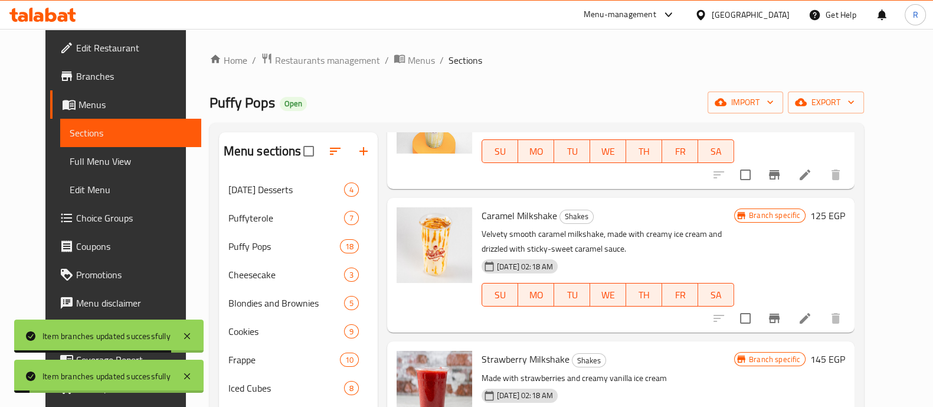
scroll to position [238, 0]
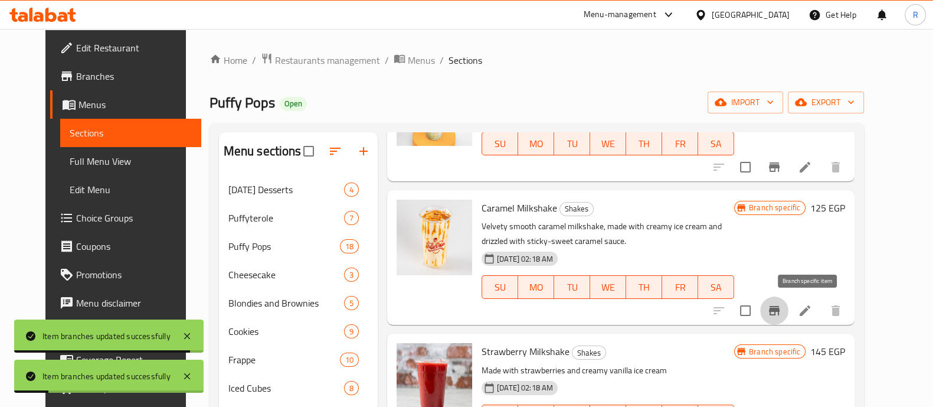
click at [781, 311] on icon "Branch-specific-item" at bounding box center [774, 310] width 14 height 14
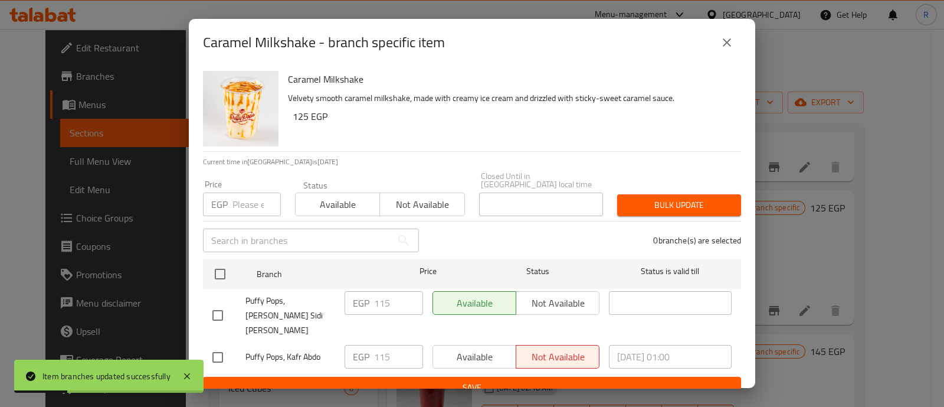
click at [247, 201] on input "number" at bounding box center [257, 204] width 48 height 24
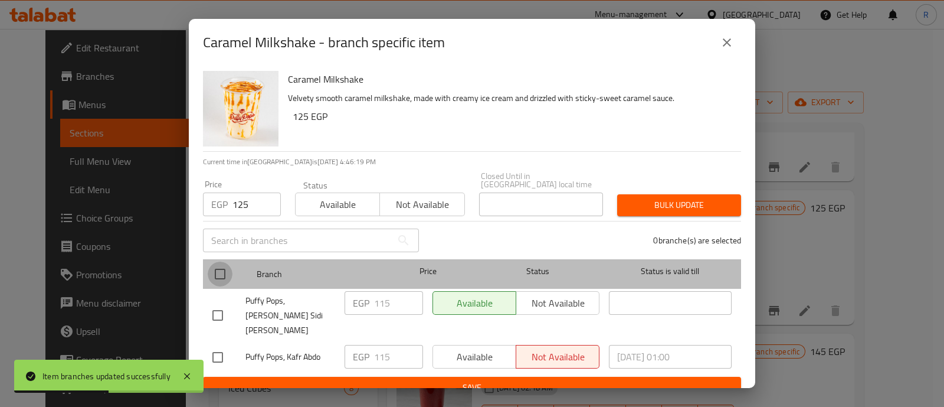
click at [227, 266] on input "checkbox" at bounding box center [220, 273] width 25 height 25
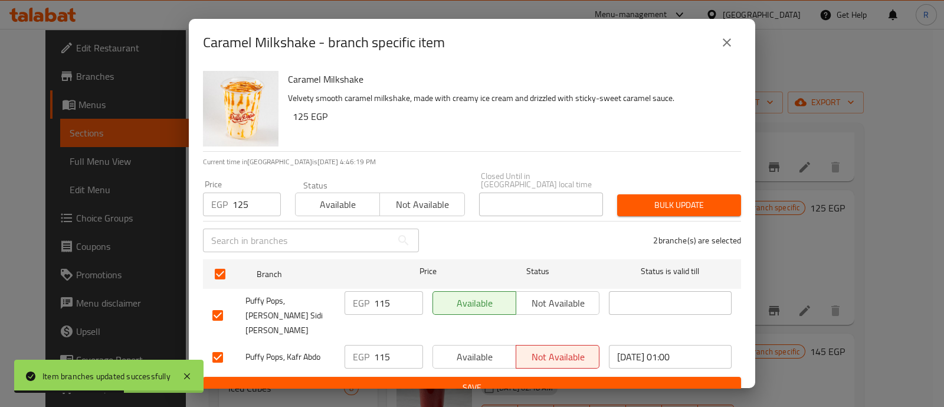
click at [629, 198] on span "Bulk update" at bounding box center [679, 205] width 105 height 15
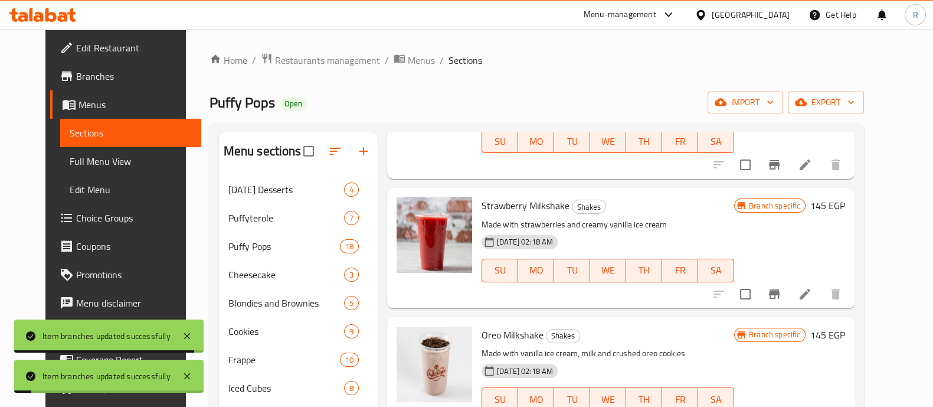
scroll to position [385, 0]
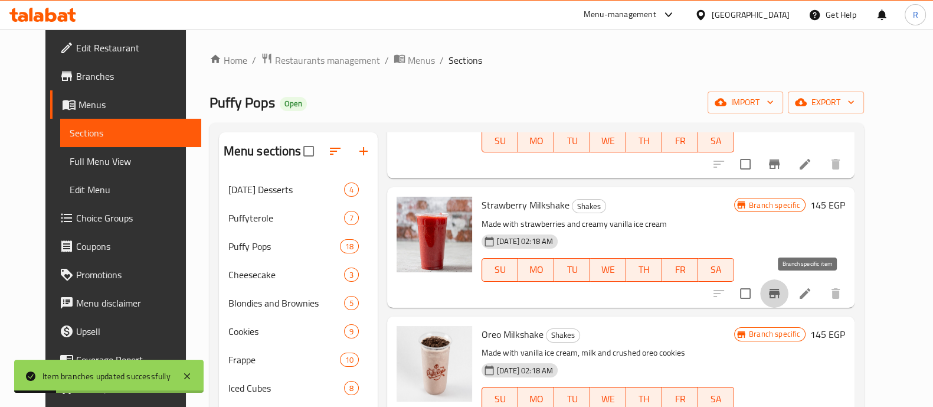
click at [781, 293] on icon "Branch-specific-item" at bounding box center [774, 293] width 14 height 14
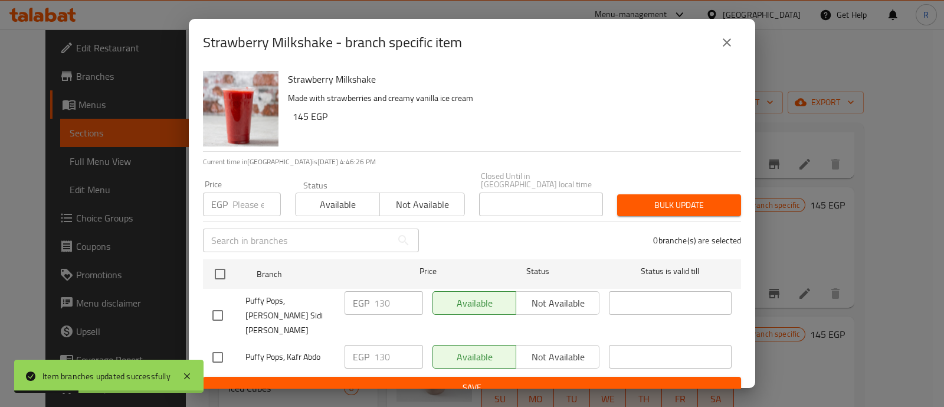
click at [246, 201] on input "number" at bounding box center [257, 204] width 48 height 24
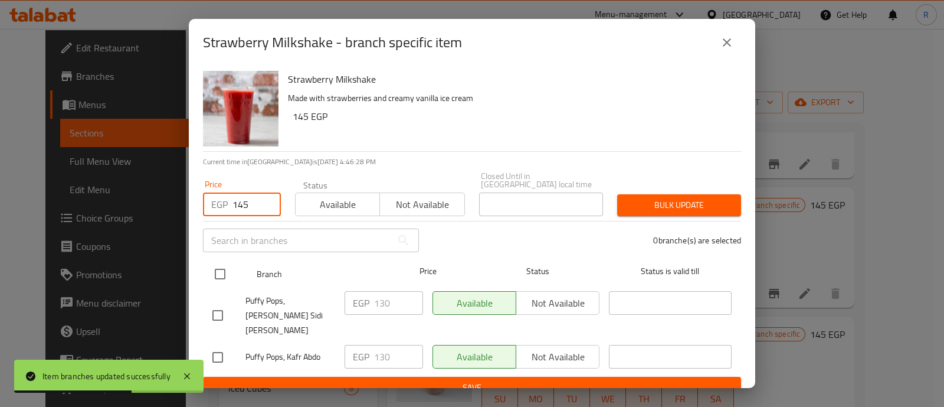
click at [218, 271] on input "checkbox" at bounding box center [220, 273] width 25 height 25
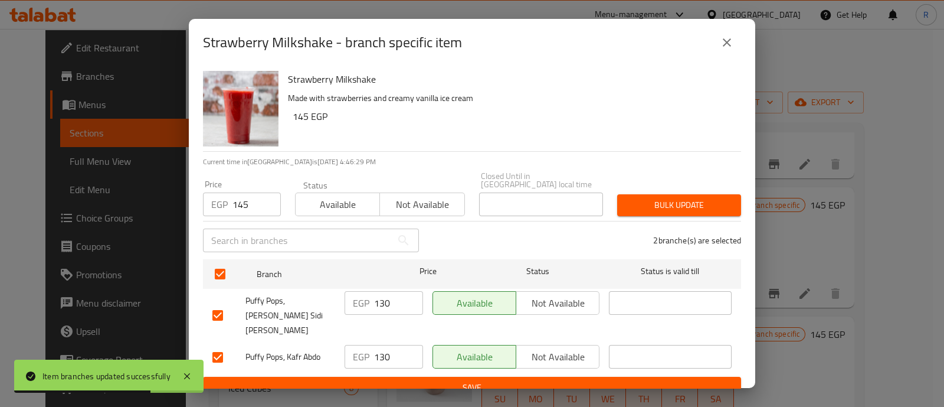
click at [630, 199] on span "Bulk update" at bounding box center [679, 205] width 105 height 15
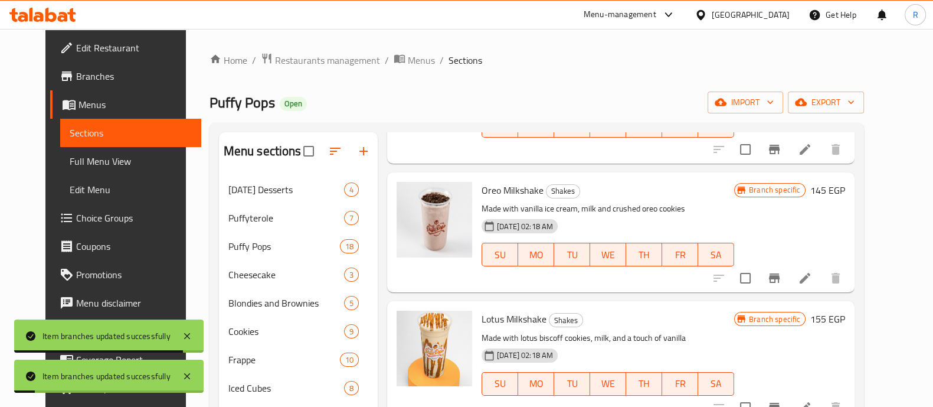
scroll to position [529, 0]
click at [781, 284] on icon "Branch-specific-item" at bounding box center [774, 277] width 14 height 14
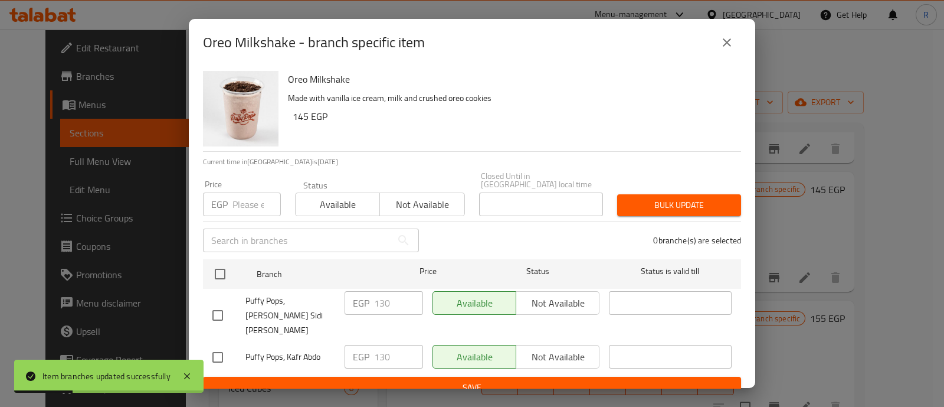
click at [243, 202] on input "number" at bounding box center [257, 204] width 48 height 24
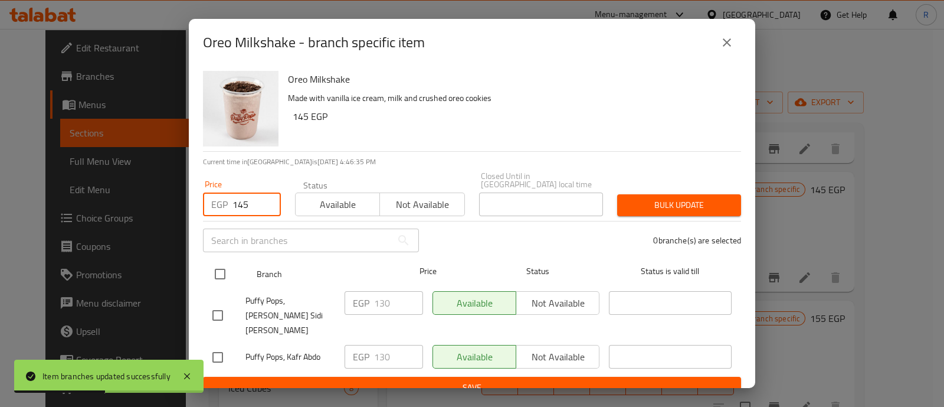
click at [220, 271] on input "checkbox" at bounding box center [220, 273] width 25 height 25
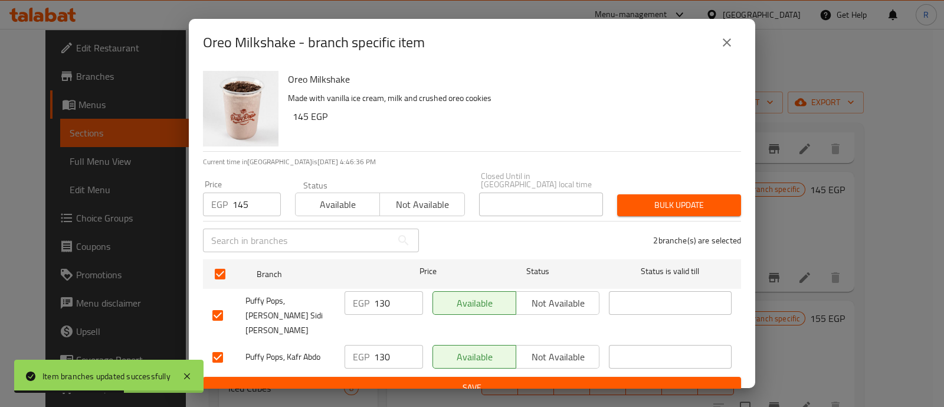
click at [643, 198] on span "Bulk update" at bounding box center [679, 205] width 105 height 15
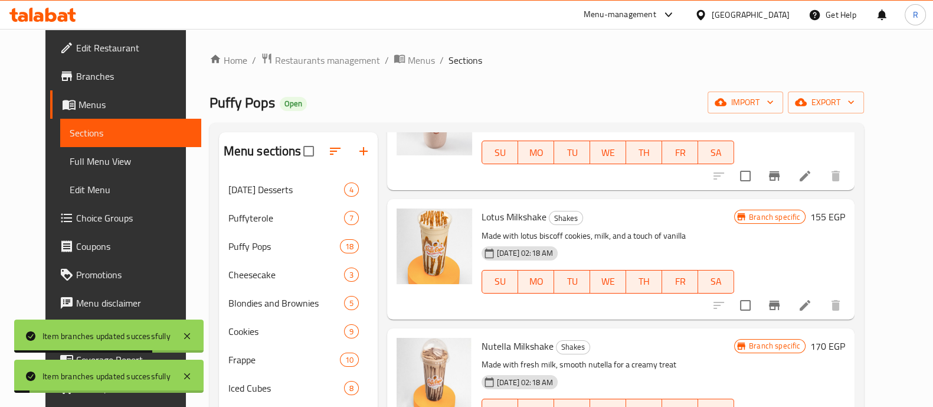
scroll to position [644, 0]
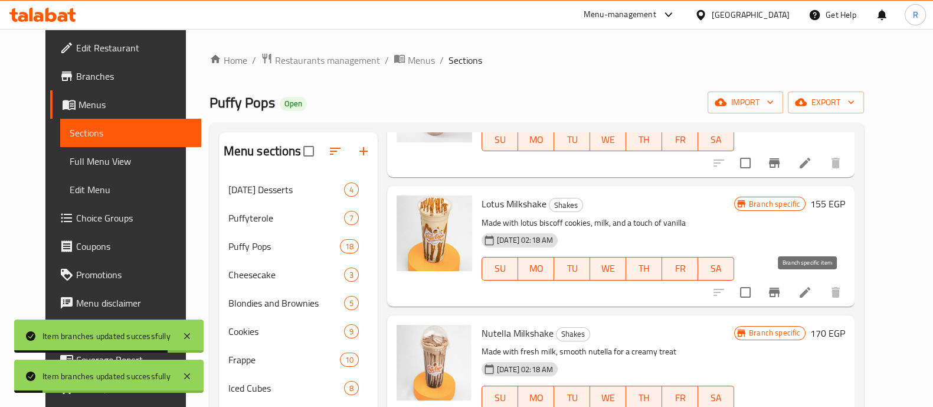
click at [781, 296] on icon "Branch-specific-item" at bounding box center [774, 292] width 14 height 14
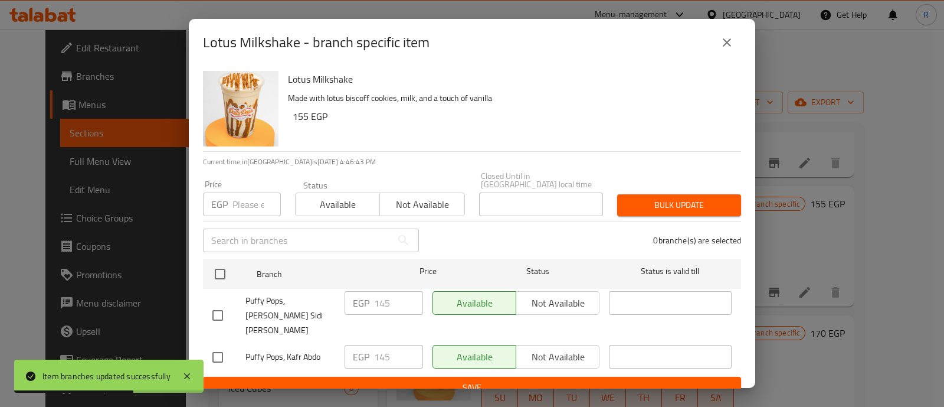
click at [255, 205] on input "number" at bounding box center [257, 204] width 48 height 24
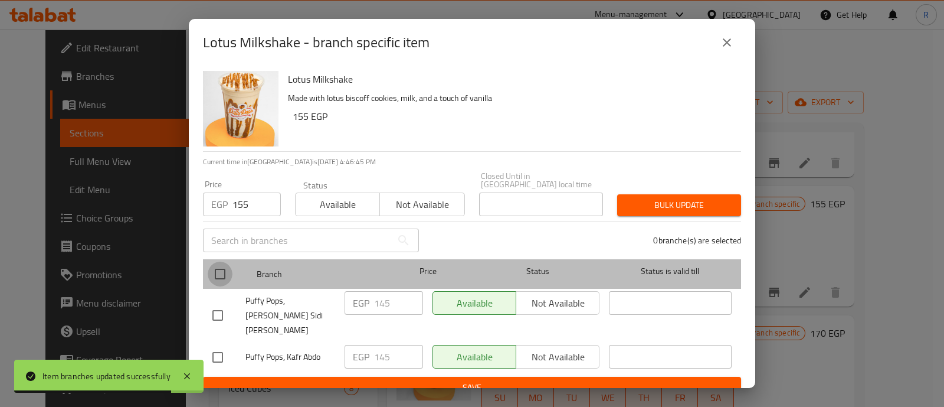
click at [217, 272] on input "checkbox" at bounding box center [220, 273] width 25 height 25
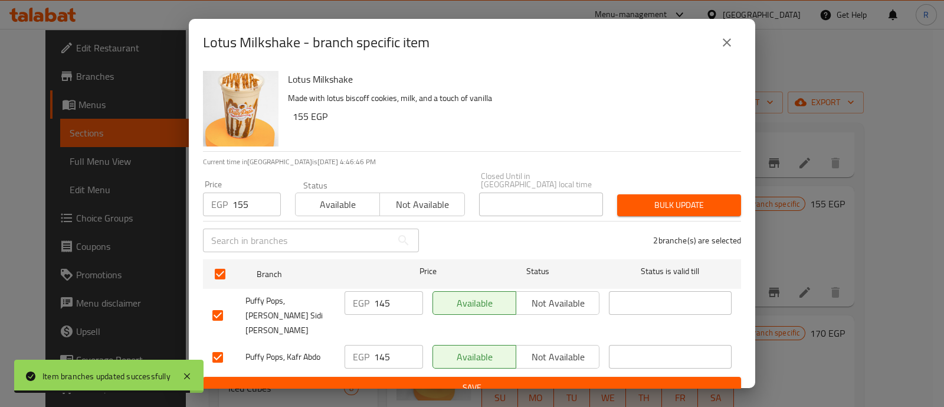
click at [641, 208] on span "Bulk update" at bounding box center [679, 205] width 105 height 15
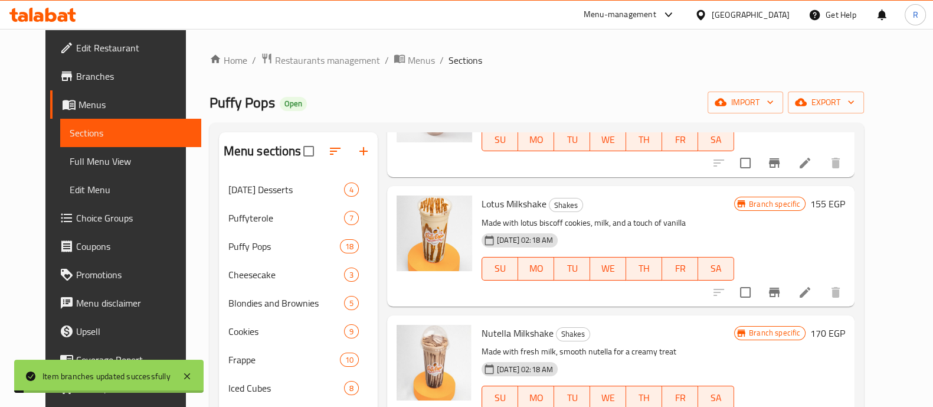
scroll to position [704, 0]
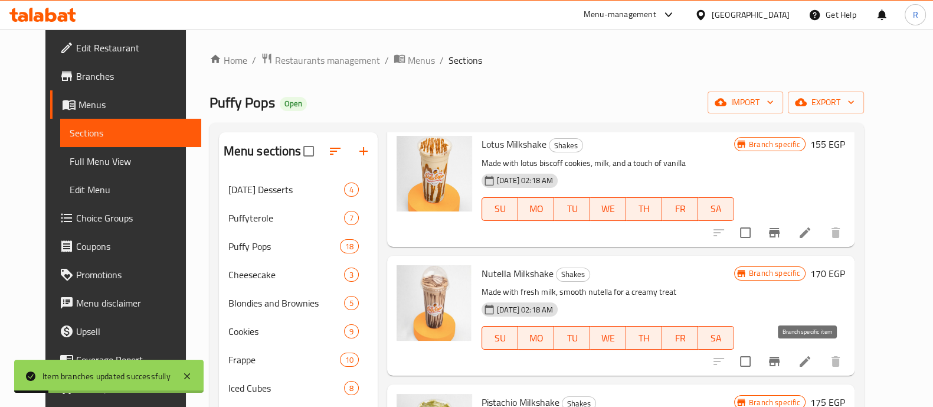
click at [781, 361] on icon "Branch-specific-item" at bounding box center [774, 361] width 14 height 14
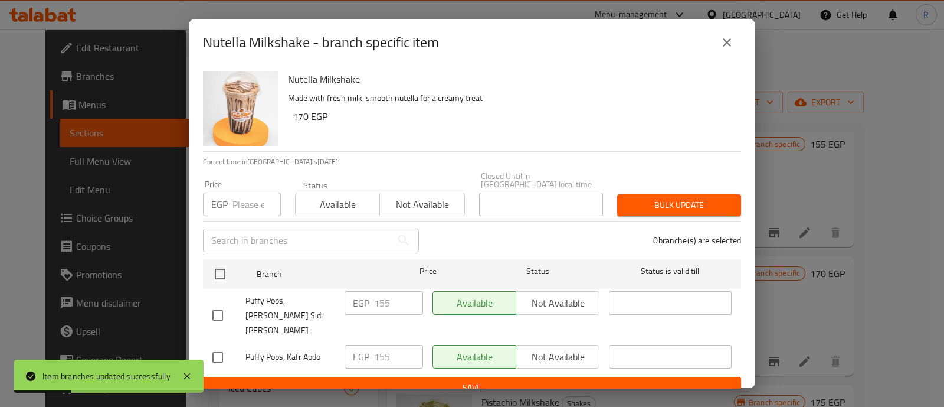
click at [238, 202] on input "number" at bounding box center [257, 204] width 48 height 24
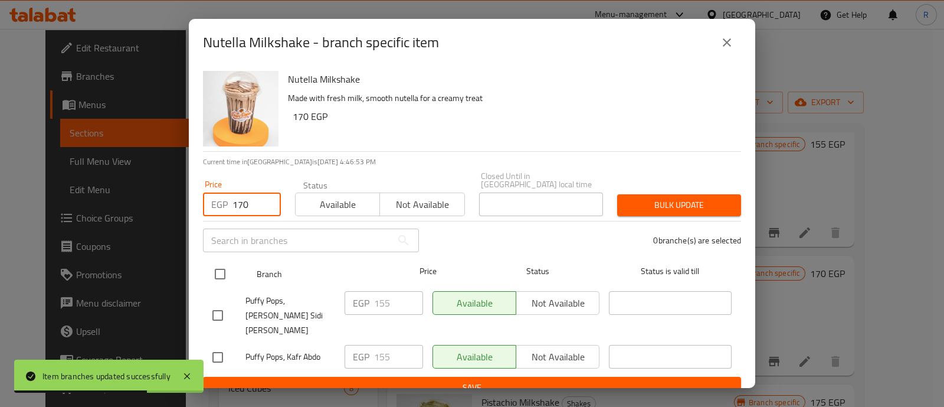
click at [221, 269] on input "checkbox" at bounding box center [220, 273] width 25 height 25
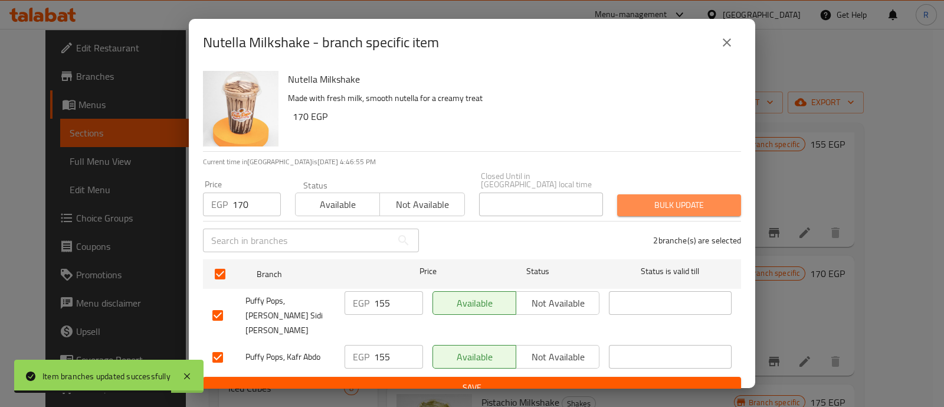
click at [634, 199] on span "Bulk update" at bounding box center [679, 205] width 105 height 15
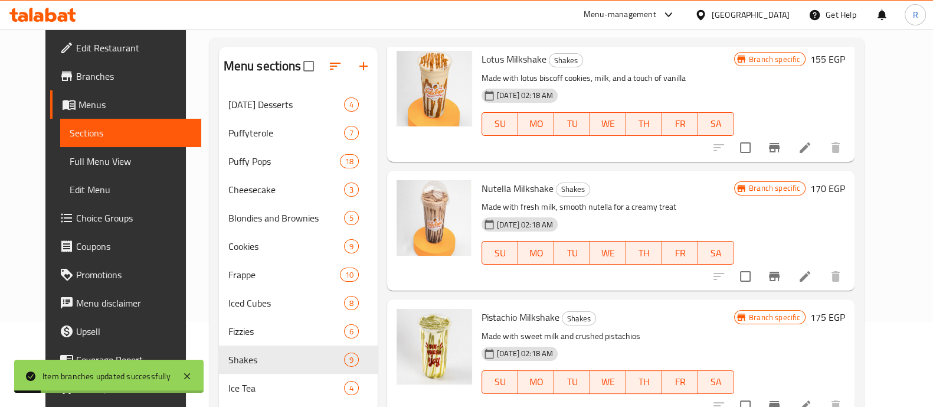
scroll to position [86, 0]
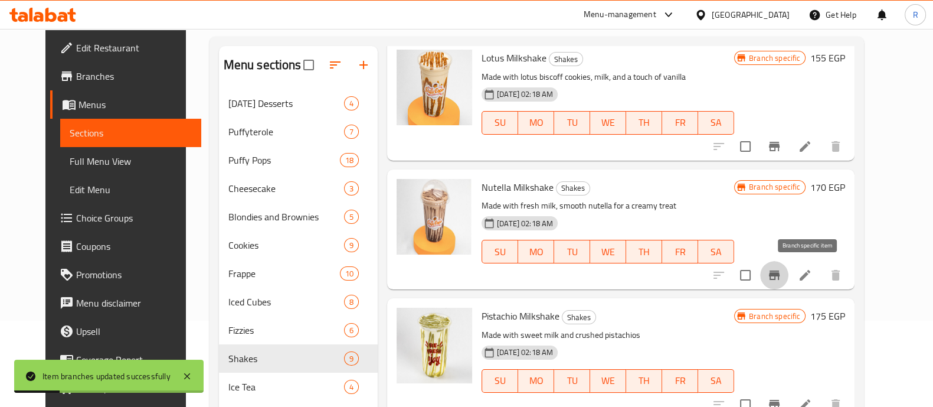
click at [780, 273] on icon "Branch-specific-item" at bounding box center [774, 274] width 11 height 9
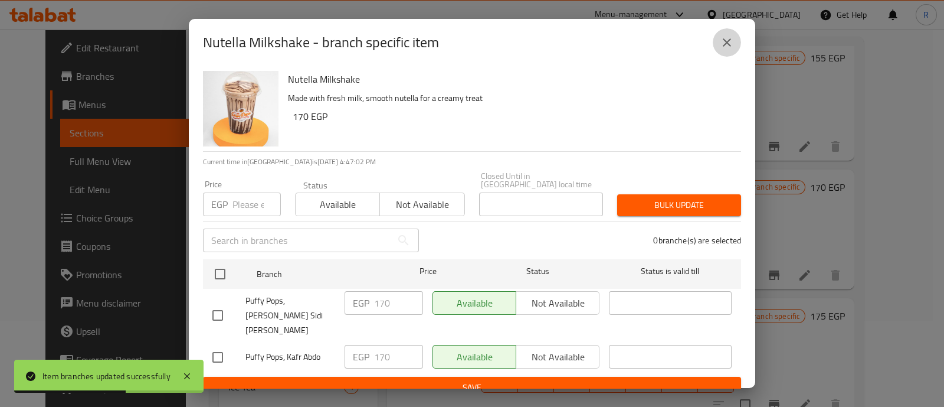
click at [718, 51] on button "close" at bounding box center [727, 42] width 28 height 28
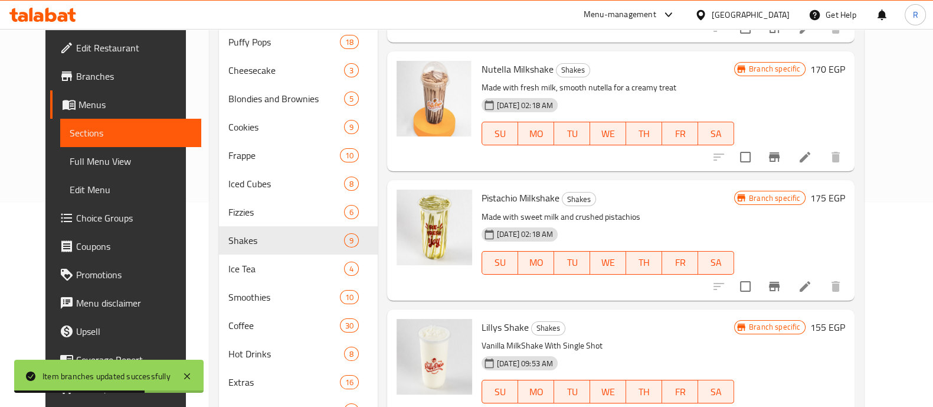
scroll to position [205, 0]
click at [781, 290] on icon "Branch-specific-item" at bounding box center [774, 286] width 14 height 14
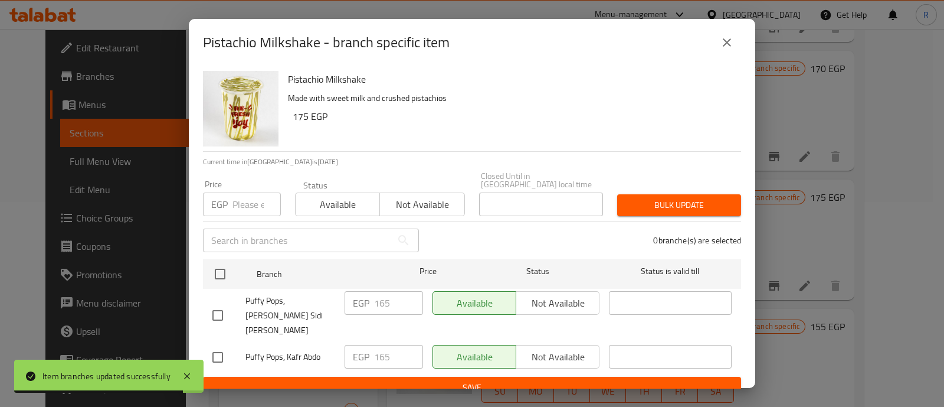
click at [241, 196] on input "number" at bounding box center [257, 204] width 48 height 24
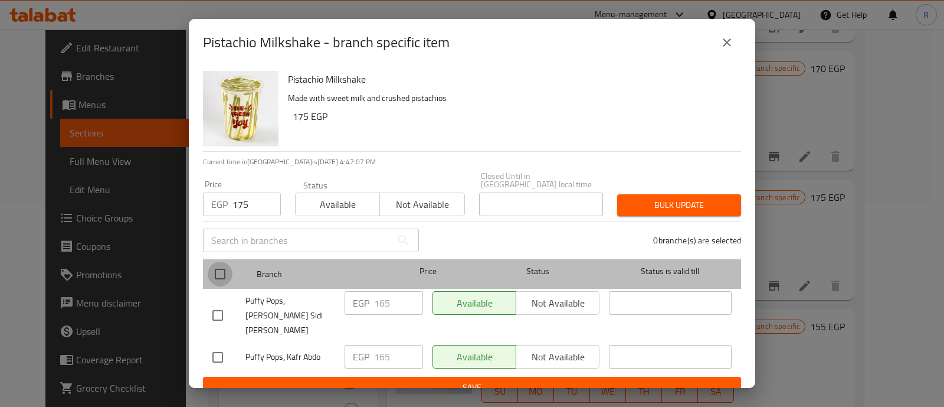
click at [218, 271] on input "checkbox" at bounding box center [220, 273] width 25 height 25
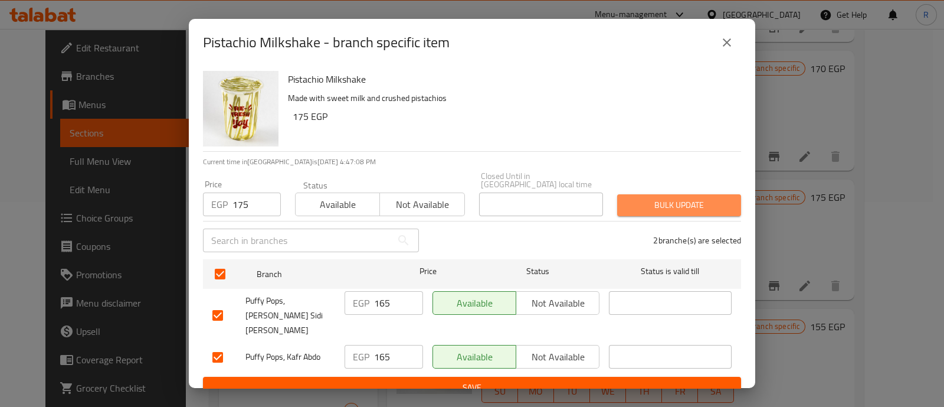
click at [646, 198] on span "Bulk update" at bounding box center [679, 205] width 105 height 15
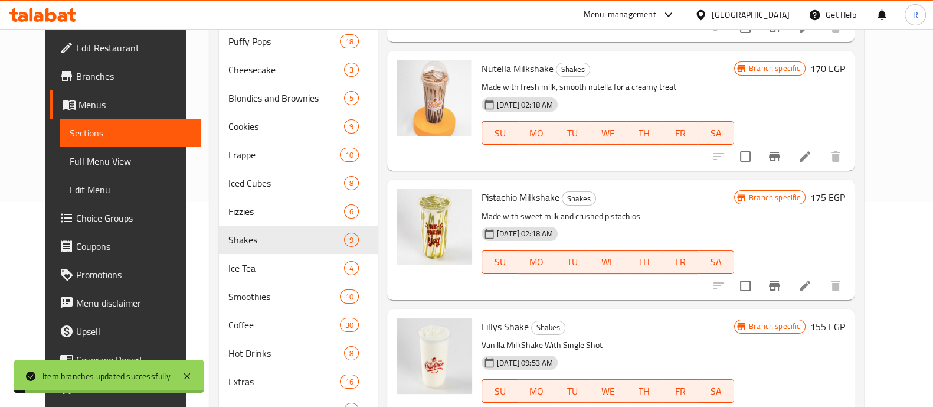
scroll to position [259, 0]
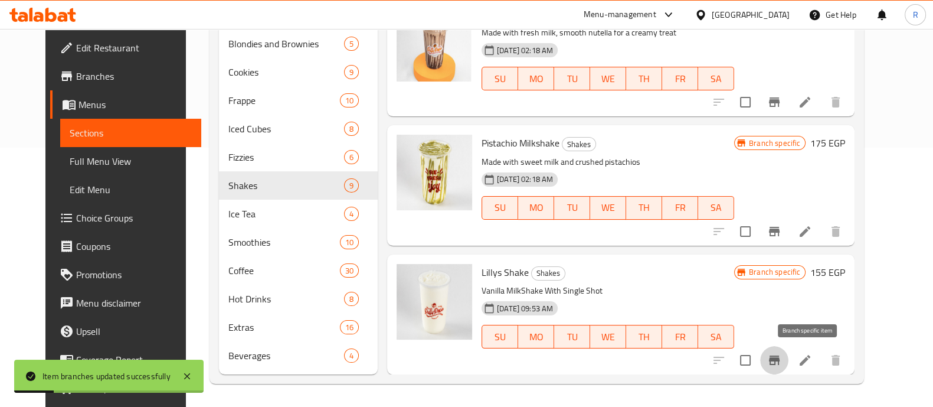
click at [780, 355] on icon "Branch-specific-item" at bounding box center [774, 359] width 11 height 9
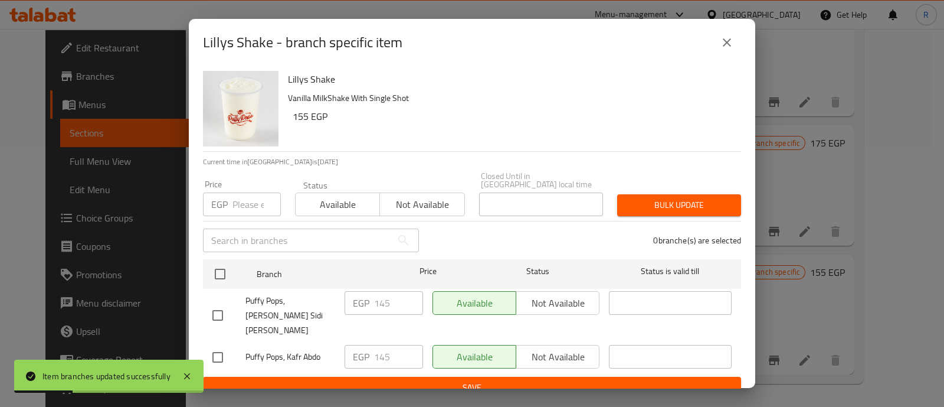
click at [246, 194] on input "number" at bounding box center [257, 204] width 48 height 24
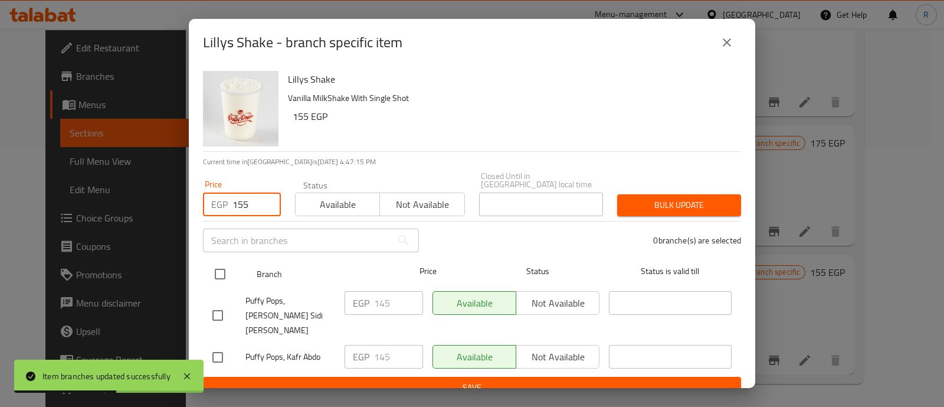
click at [222, 269] on input "checkbox" at bounding box center [220, 273] width 25 height 25
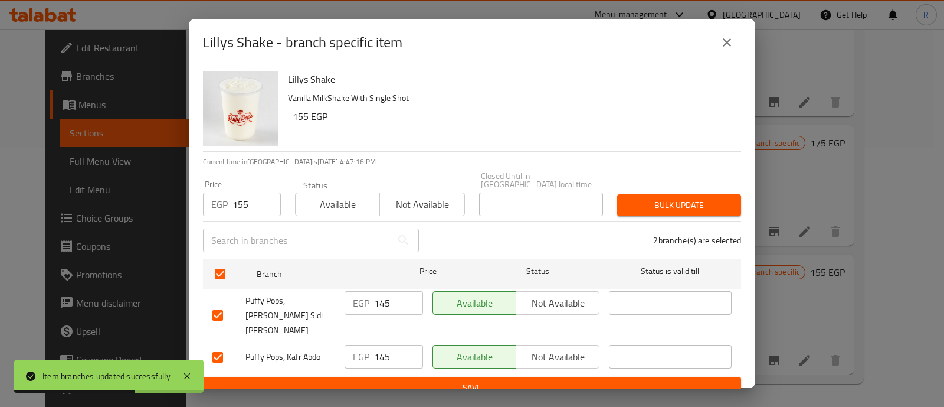
click at [640, 206] on span "Bulk update" at bounding box center [679, 205] width 105 height 15
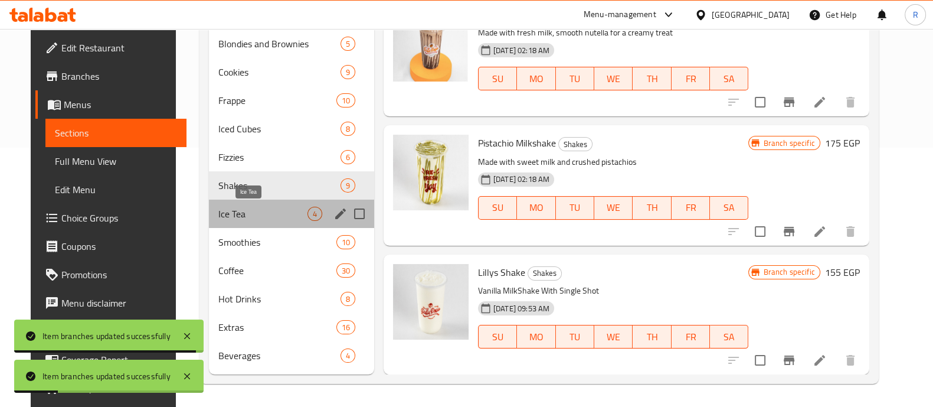
click at [225, 215] on span "Ice Tea" at bounding box center [262, 214] width 89 height 14
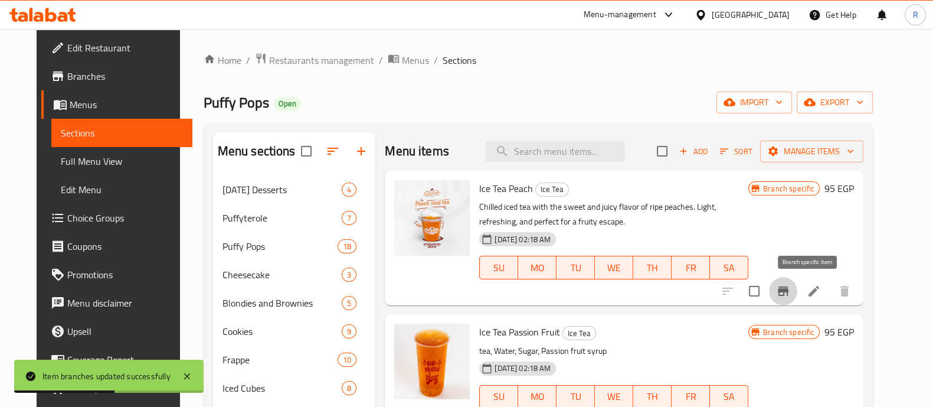
click at [790, 292] on icon "Branch-specific-item" at bounding box center [783, 291] width 14 height 14
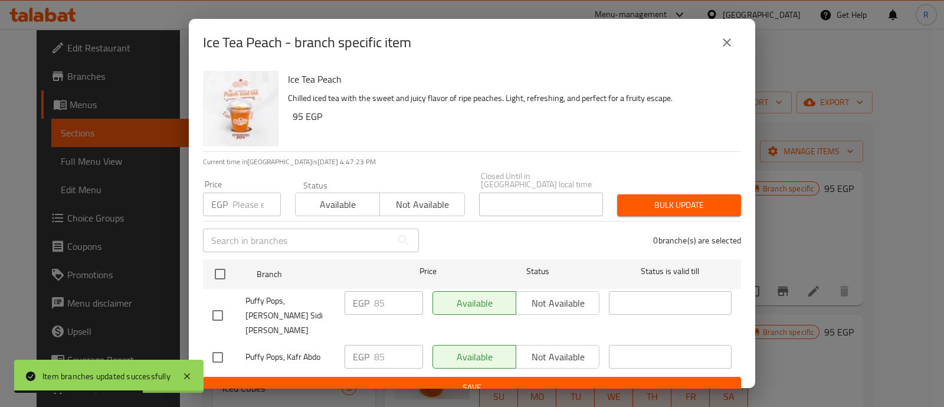
click at [247, 199] on input "number" at bounding box center [257, 204] width 48 height 24
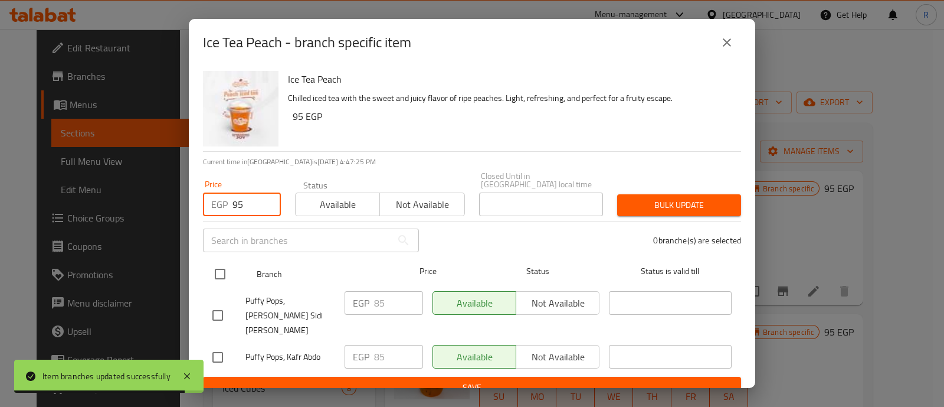
click at [222, 264] on input "checkbox" at bounding box center [220, 273] width 25 height 25
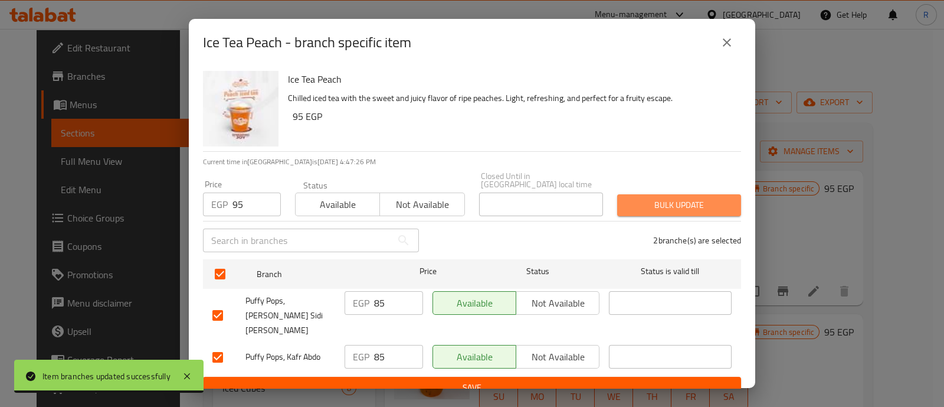
click at [650, 208] on button "Bulk update" at bounding box center [679, 205] width 124 height 22
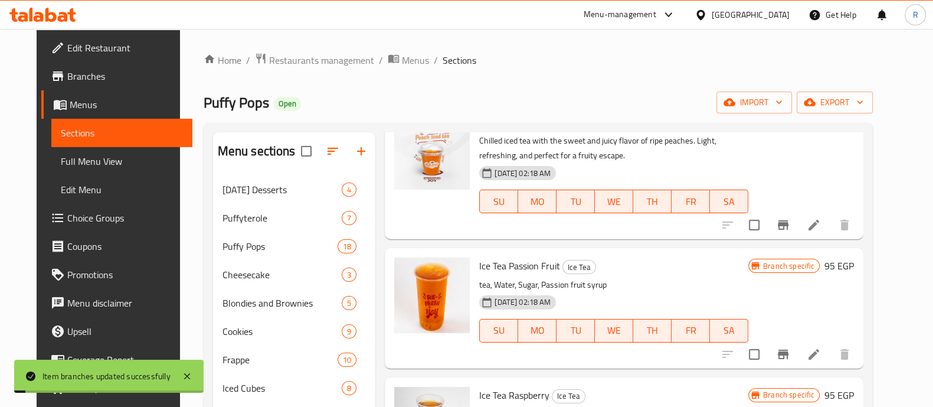
scroll to position [73, 0]
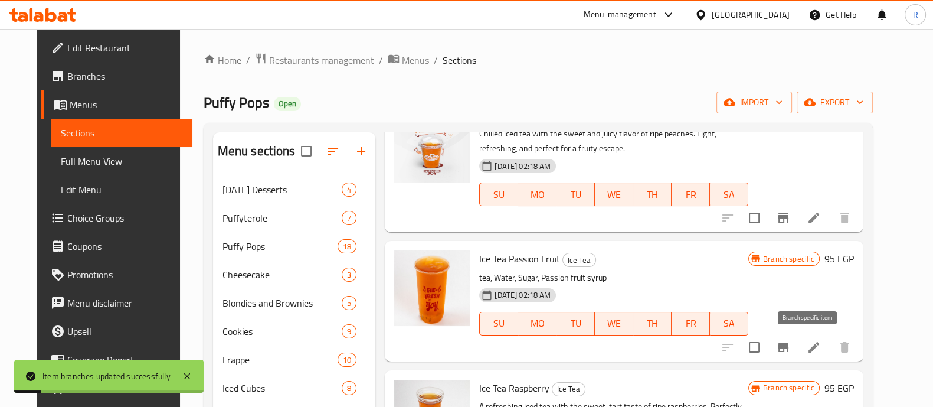
click at [790, 341] on icon "Branch-specific-item" at bounding box center [783, 347] width 14 height 14
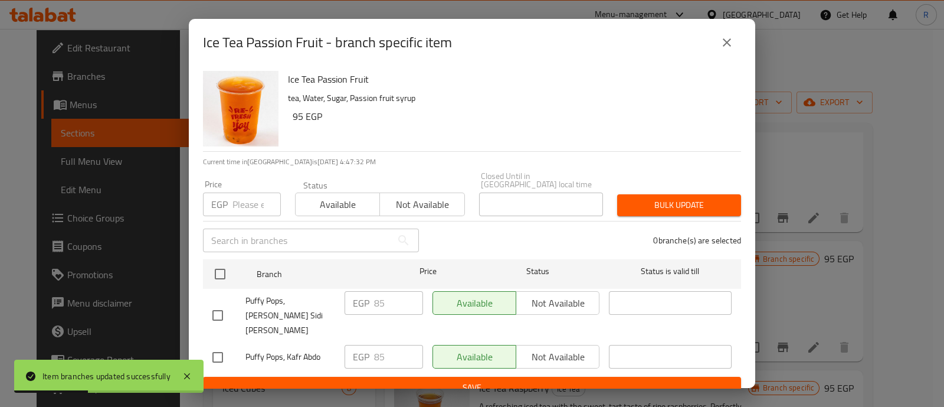
click at [248, 197] on input "number" at bounding box center [257, 204] width 48 height 24
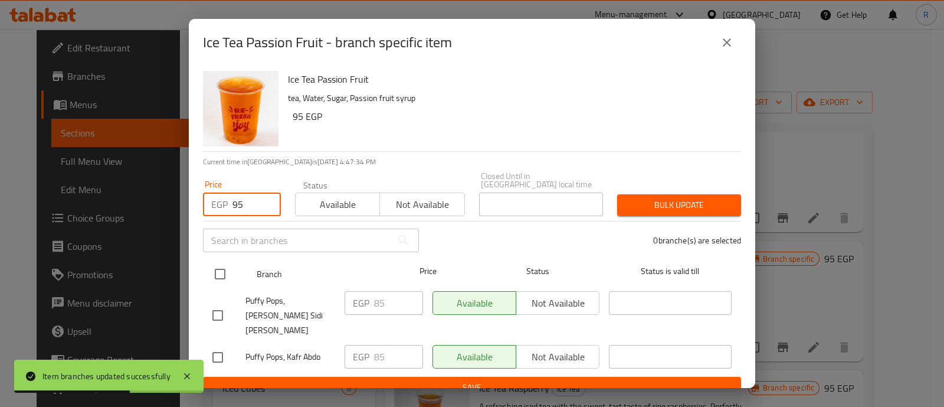
click at [215, 270] on input "checkbox" at bounding box center [220, 273] width 25 height 25
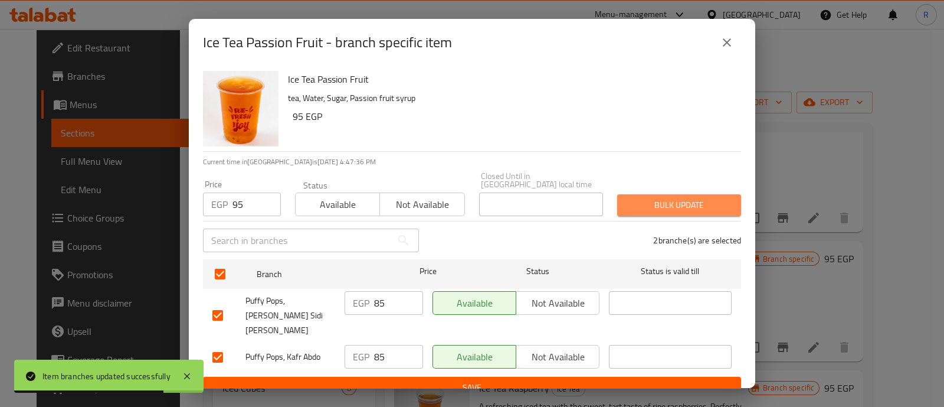
click at [660, 208] on span "Bulk update" at bounding box center [679, 205] width 105 height 15
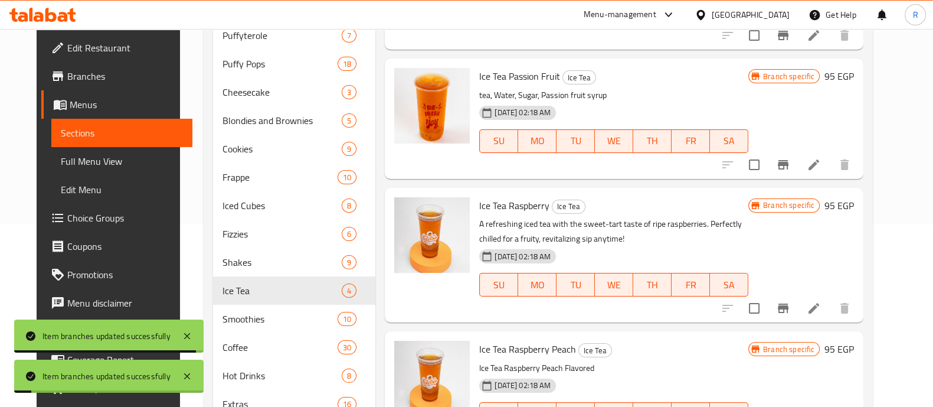
scroll to position [183, 0]
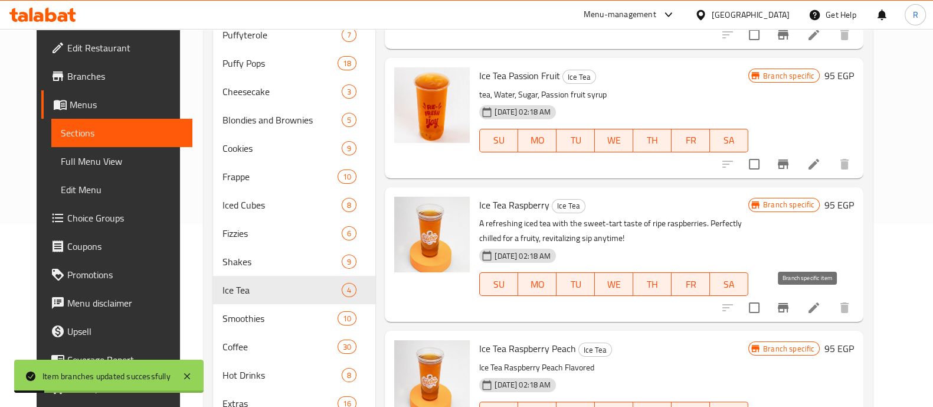
click at [790, 302] on icon "Branch-specific-item" at bounding box center [783, 307] width 14 height 14
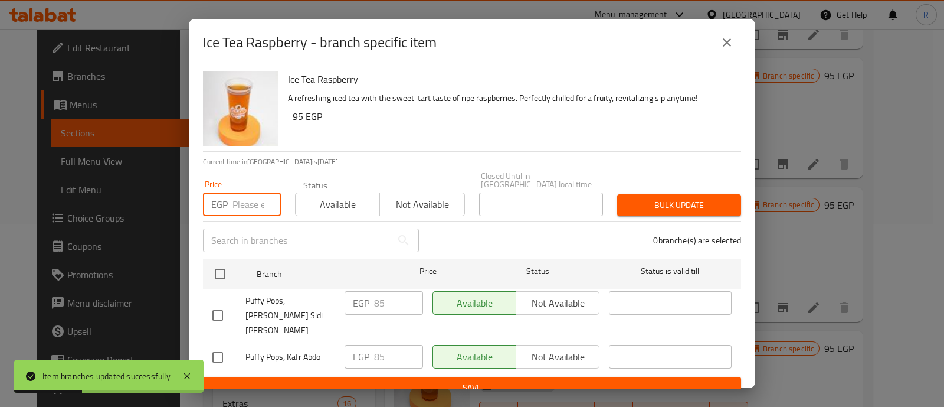
click at [234, 197] on input "number" at bounding box center [257, 204] width 48 height 24
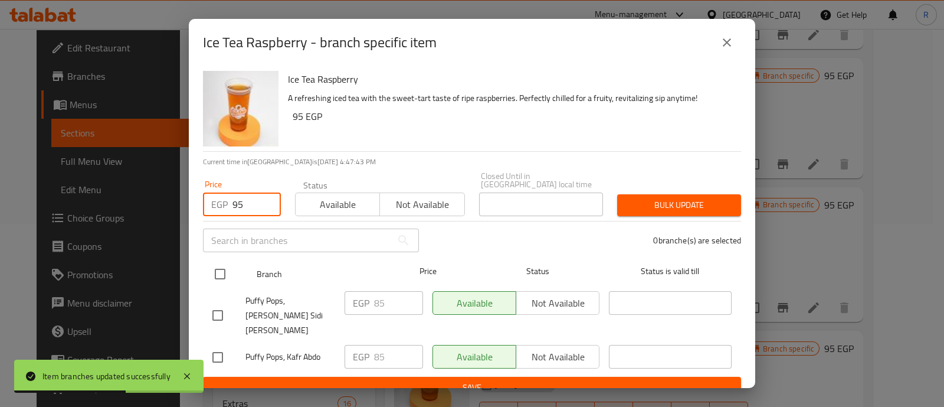
click at [220, 266] on input "checkbox" at bounding box center [220, 273] width 25 height 25
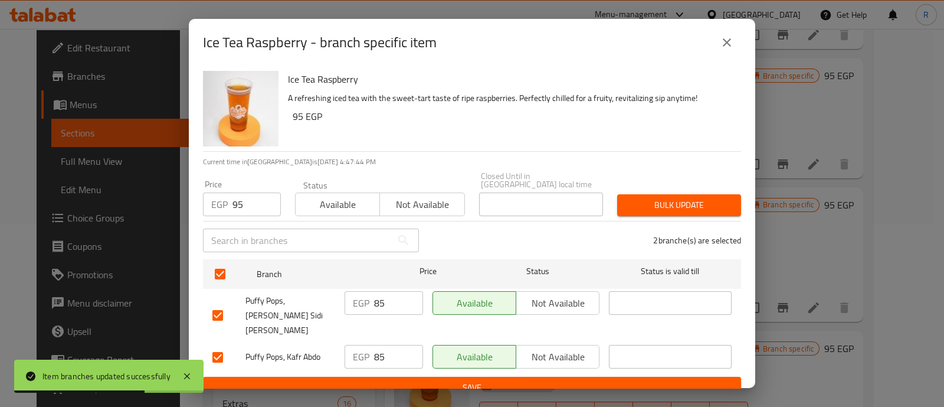
click at [630, 199] on span "Bulk update" at bounding box center [679, 205] width 105 height 15
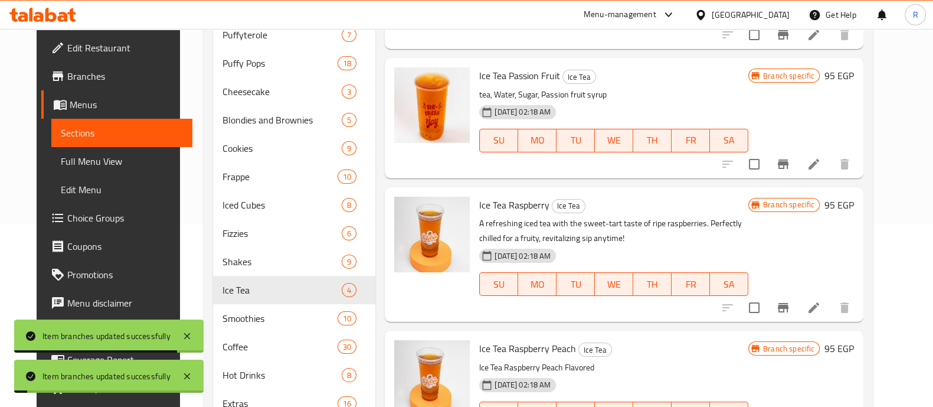
scroll to position [259, 0]
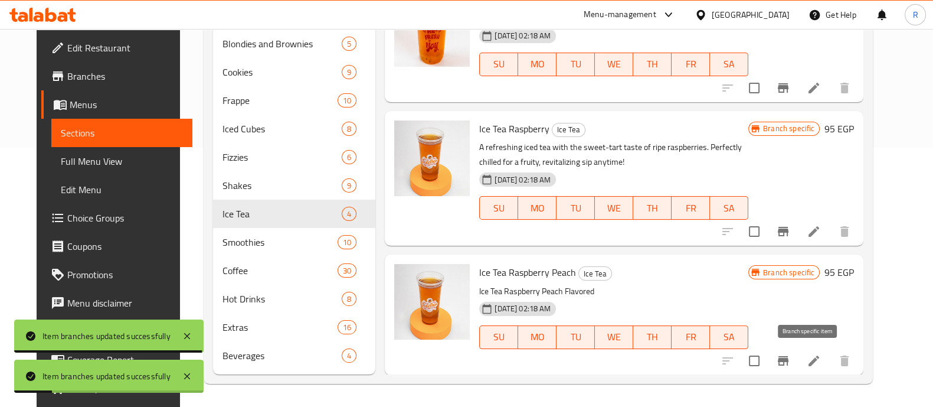
click at [790, 357] on icon "Branch-specific-item" at bounding box center [783, 361] width 14 height 14
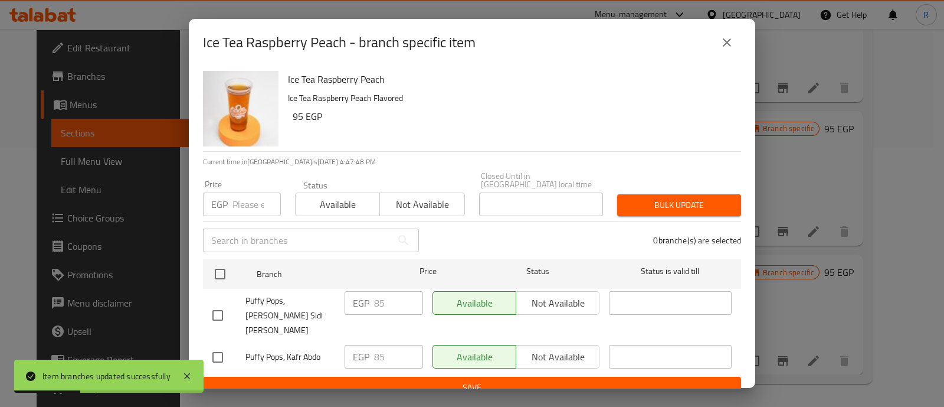
click at [245, 199] on input "number" at bounding box center [257, 204] width 48 height 24
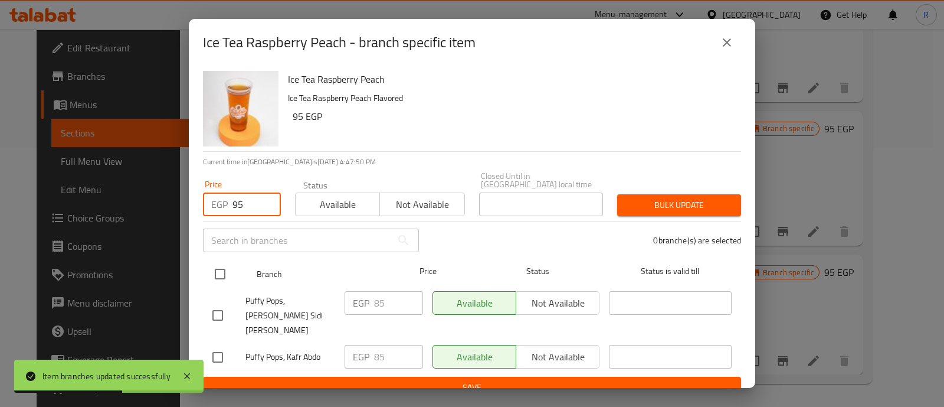
click at [227, 270] on input "checkbox" at bounding box center [220, 273] width 25 height 25
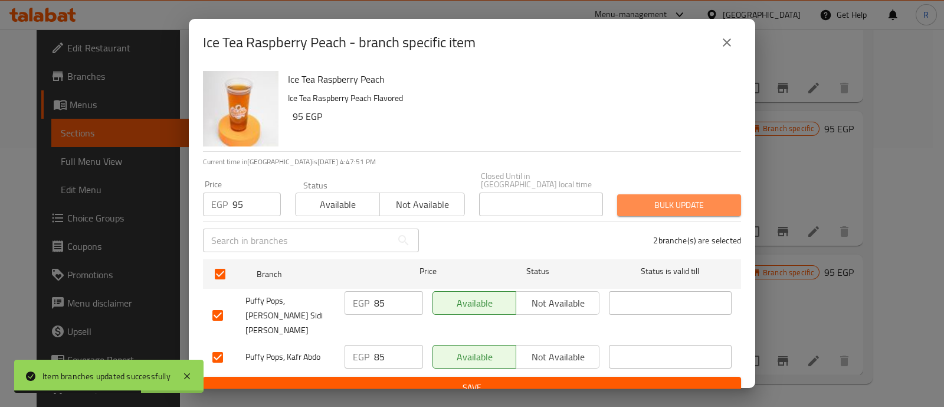
click at [646, 198] on span "Bulk update" at bounding box center [679, 205] width 105 height 15
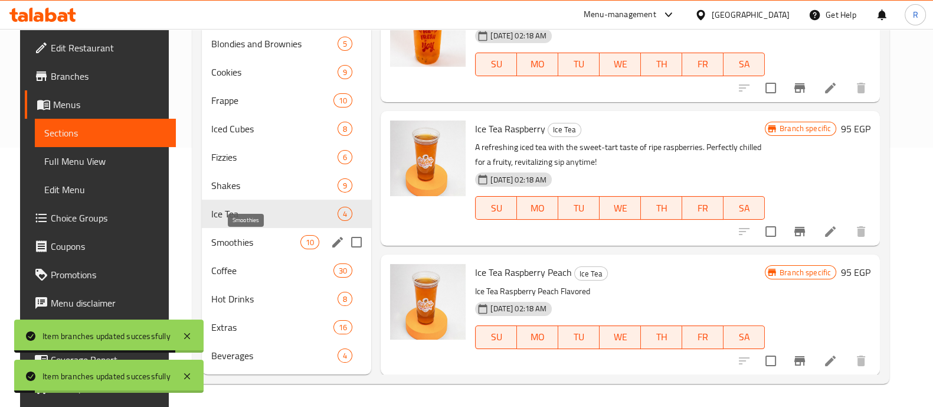
click at [231, 240] on span "Smoothies" at bounding box center [255, 242] width 89 height 14
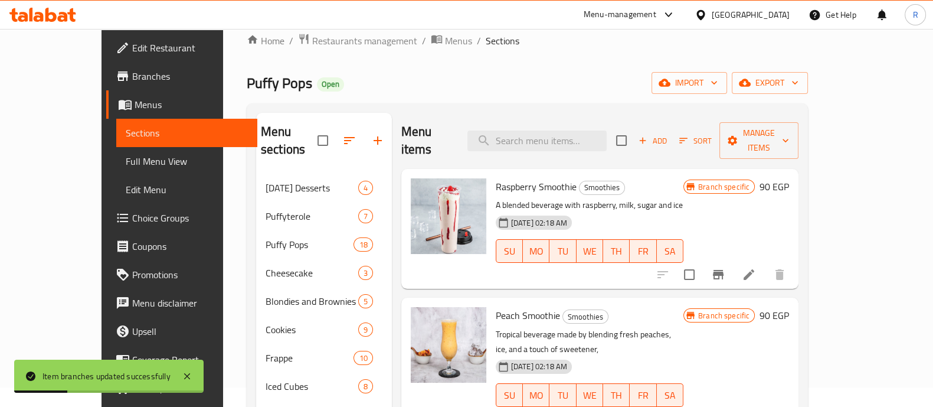
scroll to position [18, 0]
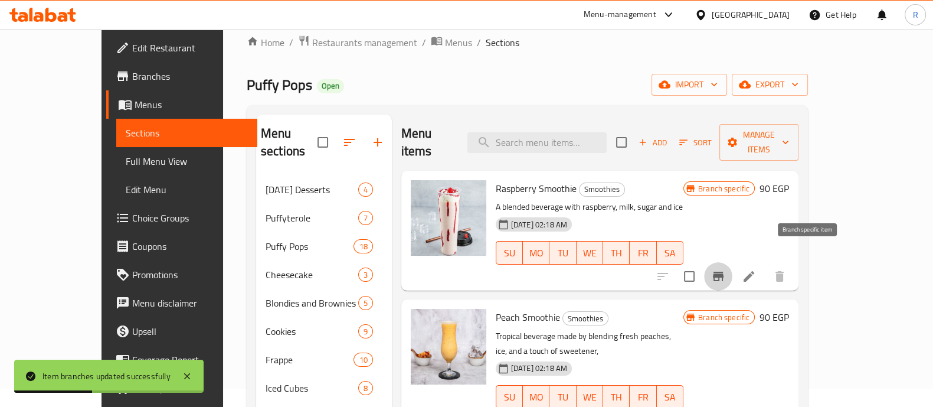
click at [732, 262] on button "Branch-specific-item" at bounding box center [718, 276] width 28 height 28
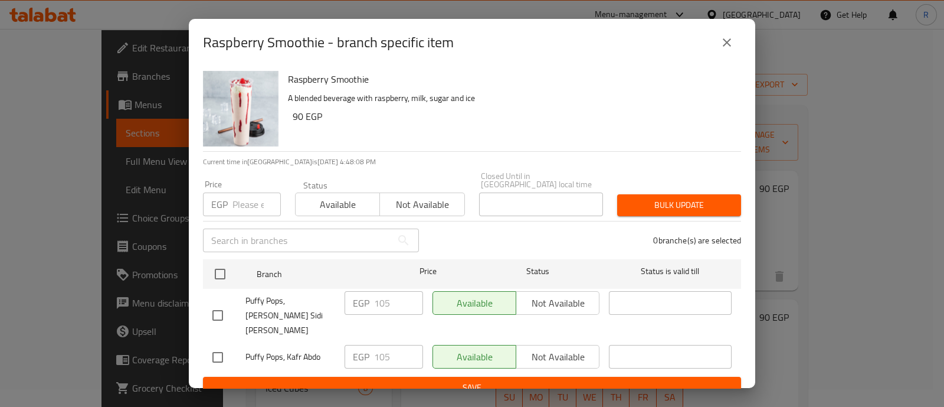
click at [725, 47] on icon "close" at bounding box center [727, 42] width 8 height 8
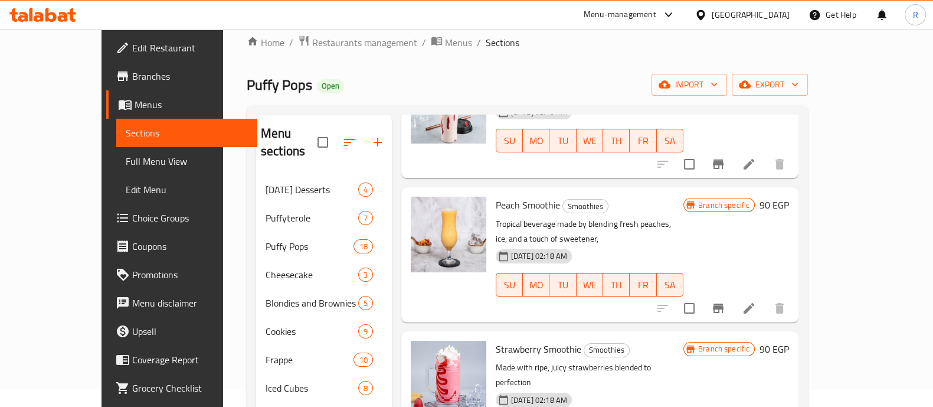
scroll to position [113, 0]
click at [724, 303] on icon "Branch-specific-item" at bounding box center [718, 307] width 11 height 9
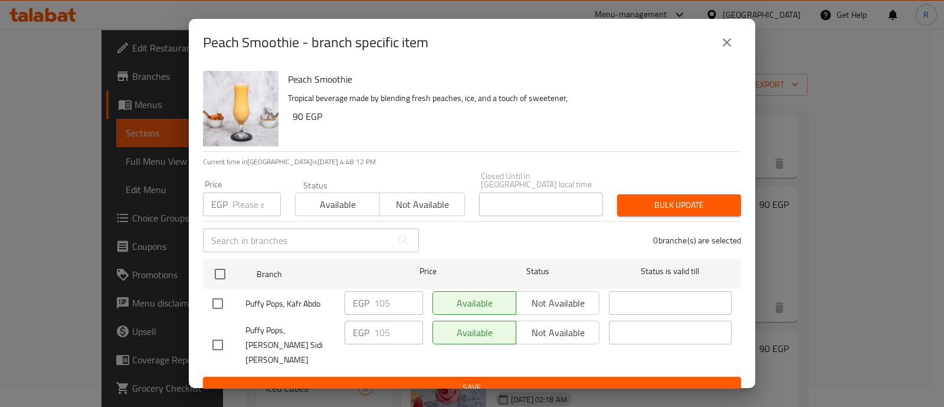
click at [723, 55] on button "close" at bounding box center [727, 42] width 28 height 28
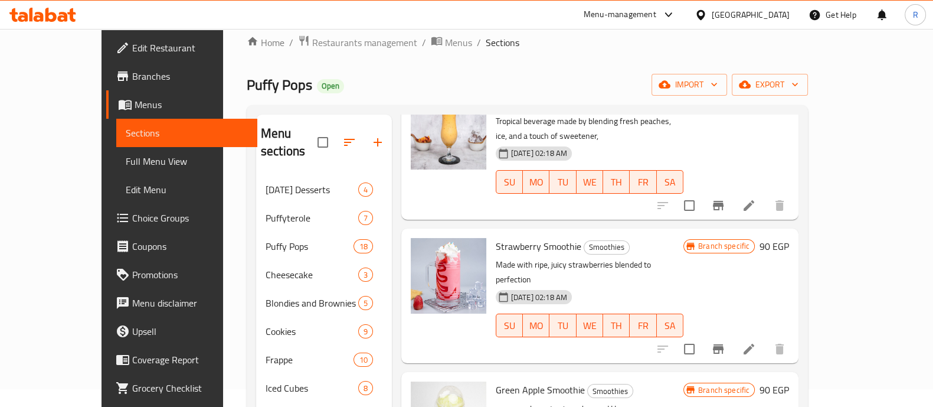
scroll to position [237, 0]
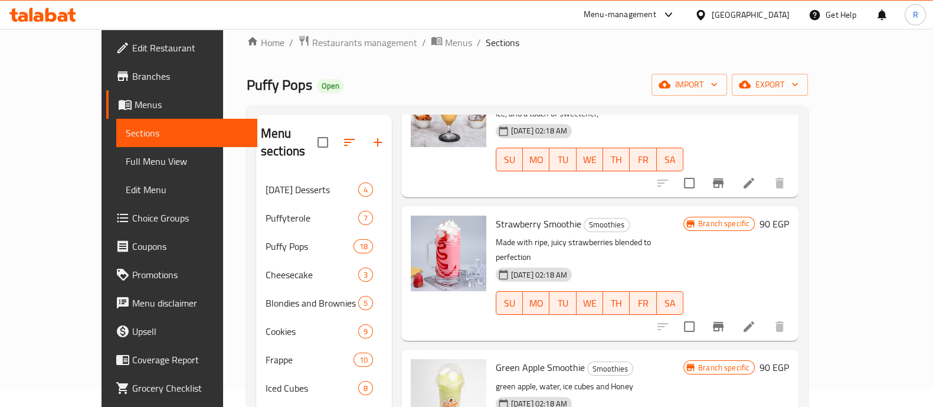
click at [724, 322] on icon "Branch-specific-item" at bounding box center [718, 326] width 11 height 9
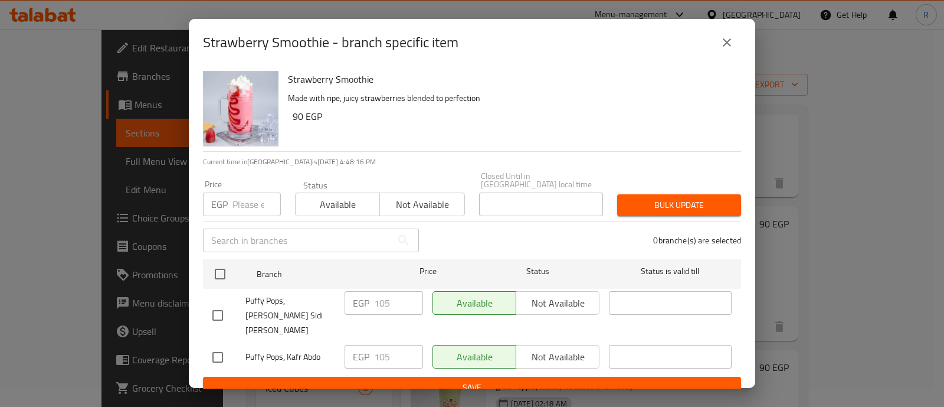
click at [722, 49] on icon "close" at bounding box center [727, 42] width 14 height 14
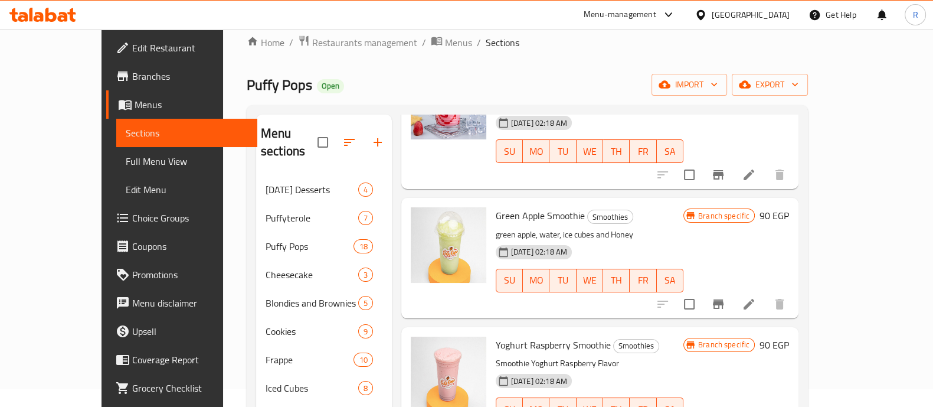
scroll to position [390, 0]
click at [724, 299] on icon "Branch-specific-item" at bounding box center [718, 303] width 11 height 9
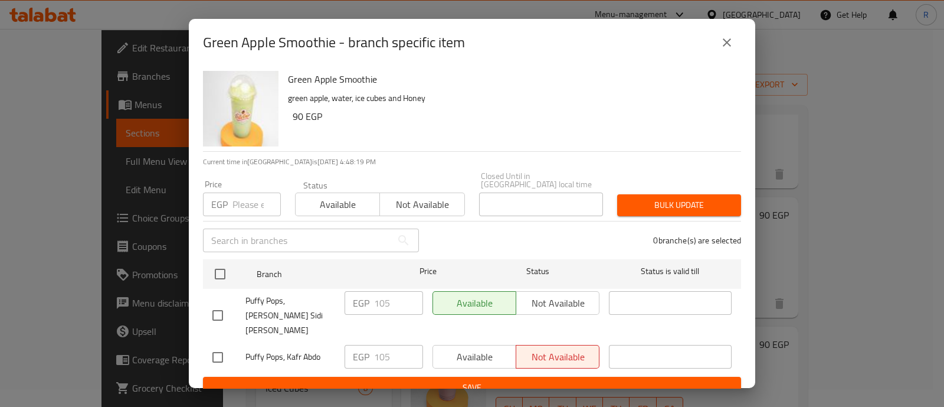
click at [731, 42] on icon "close" at bounding box center [727, 42] width 14 height 14
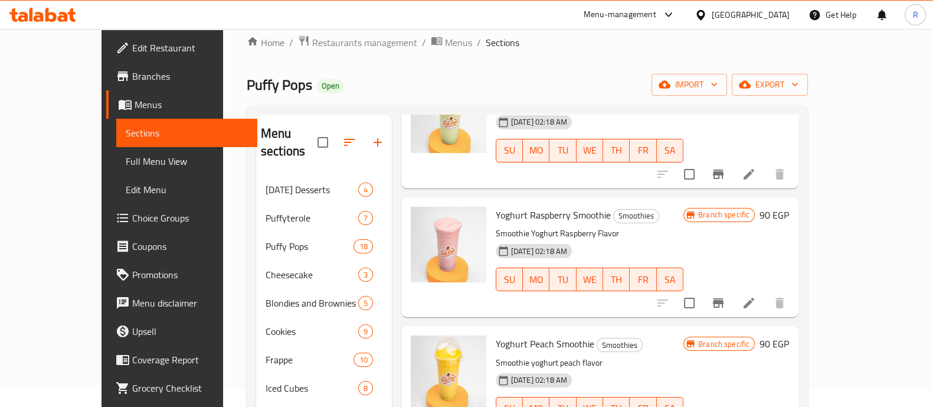
scroll to position [520, 0]
click at [724, 297] on icon "Branch-specific-item" at bounding box center [718, 301] width 11 height 9
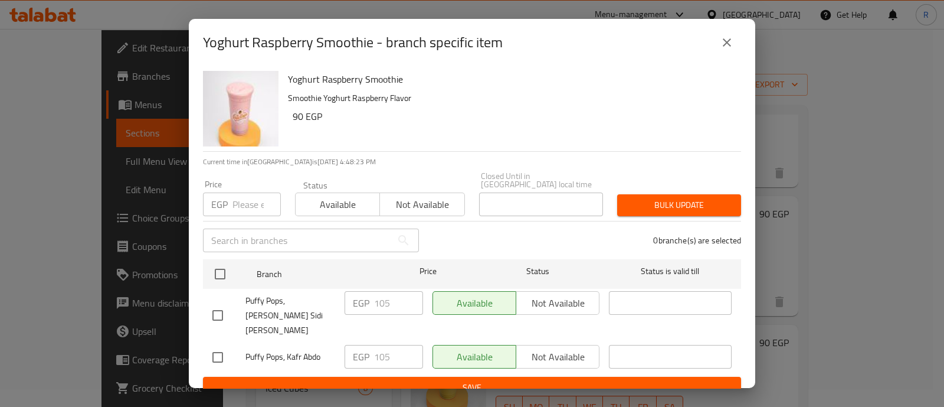
click at [723, 49] on icon "close" at bounding box center [727, 42] width 14 height 14
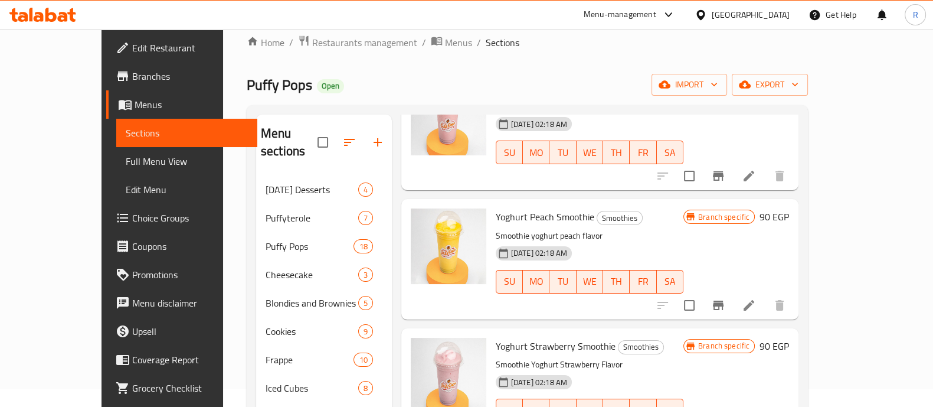
scroll to position [650, 0]
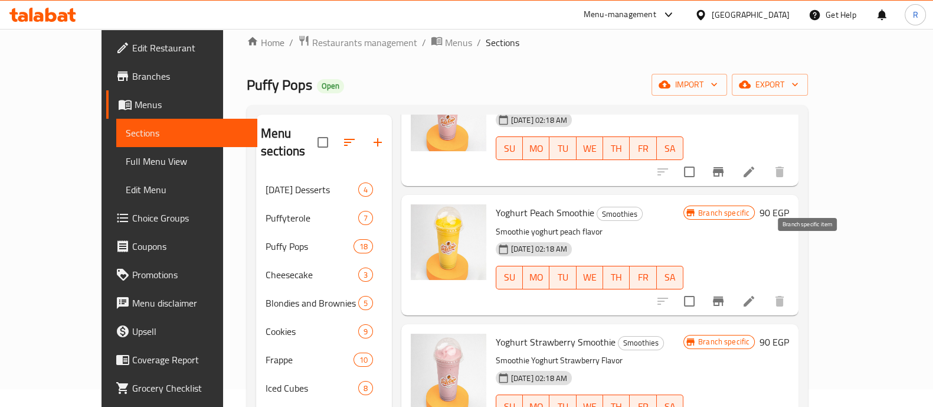
click at [732, 287] on button "Branch-specific-item" at bounding box center [718, 301] width 28 height 28
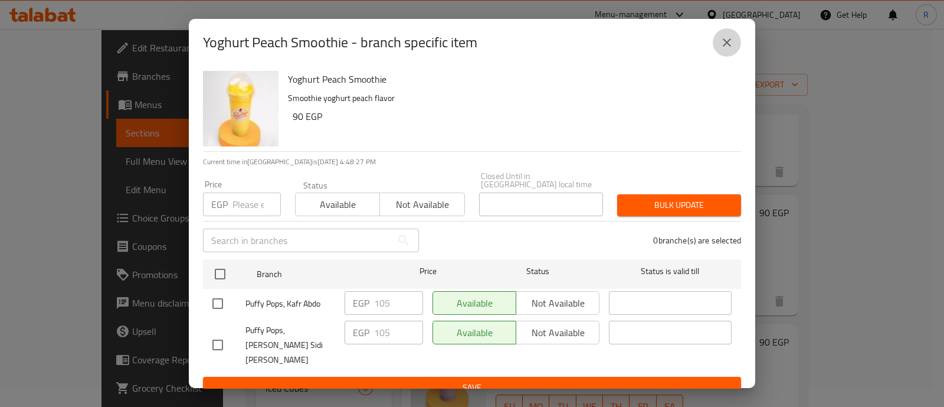
click at [726, 50] on icon "close" at bounding box center [727, 42] width 14 height 14
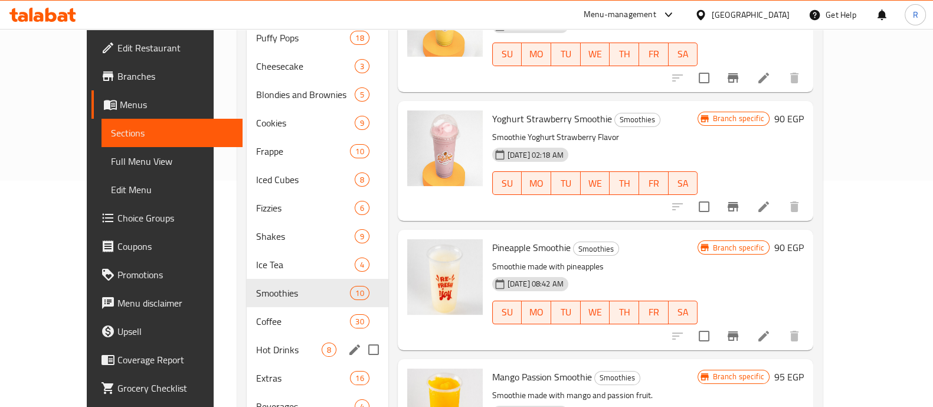
scroll to position [259, 0]
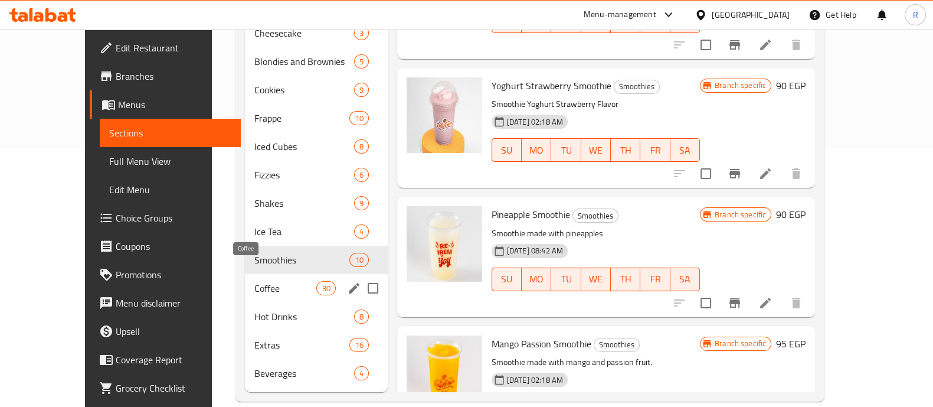
click at [254, 281] on span "Coffee" at bounding box center [285, 288] width 62 height 14
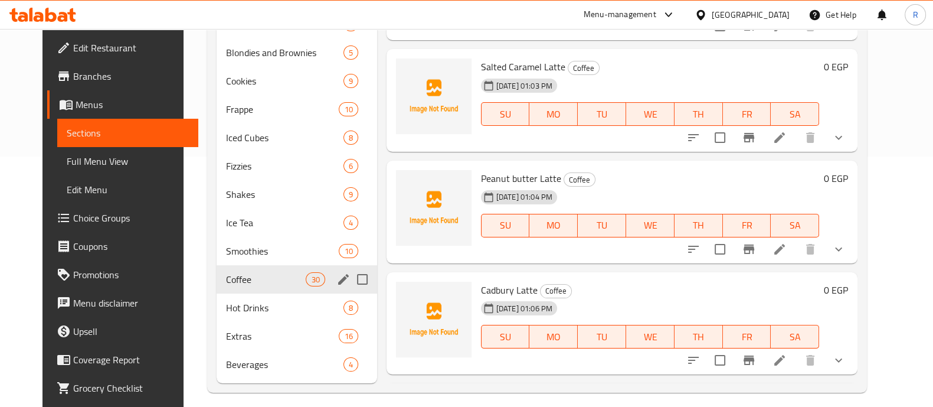
scroll to position [251, 0]
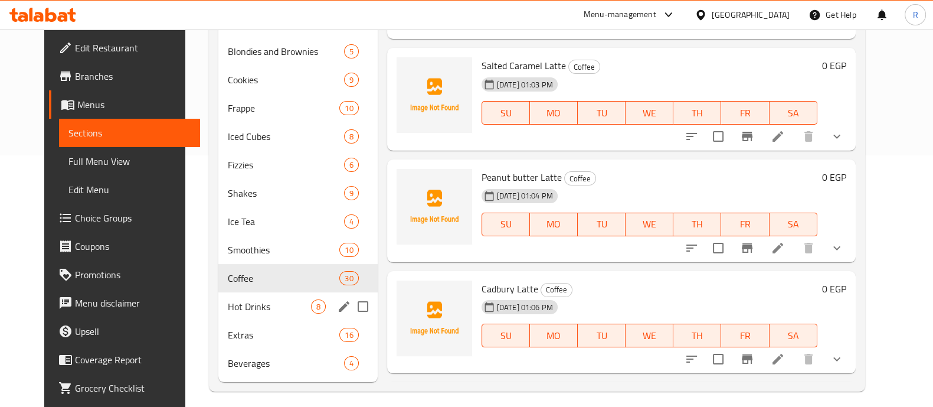
click at [223, 313] on div "Hot Drinks 8" at bounding box center [297, 306] width 159 height 28
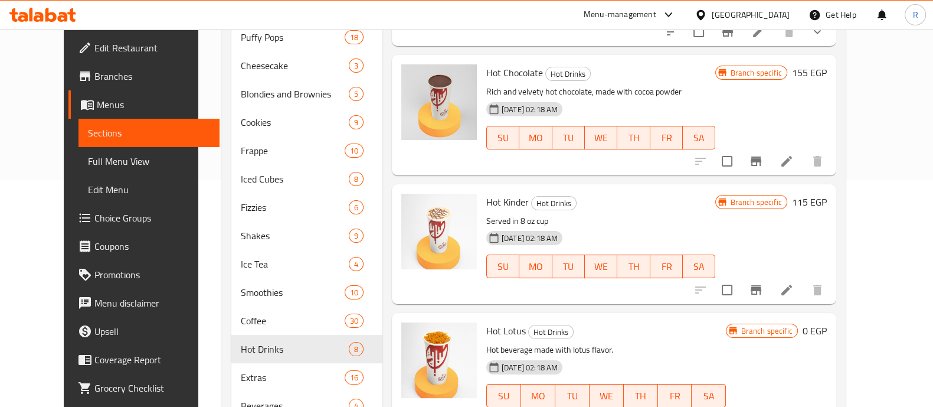
scroll to position [259, 0]
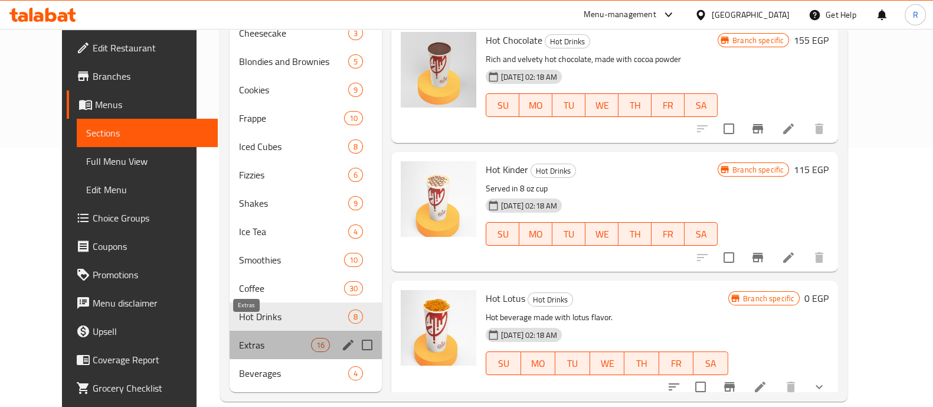
click at [239, 338] on span "Extras" at bounding box center [274, 345] width 71 height 14
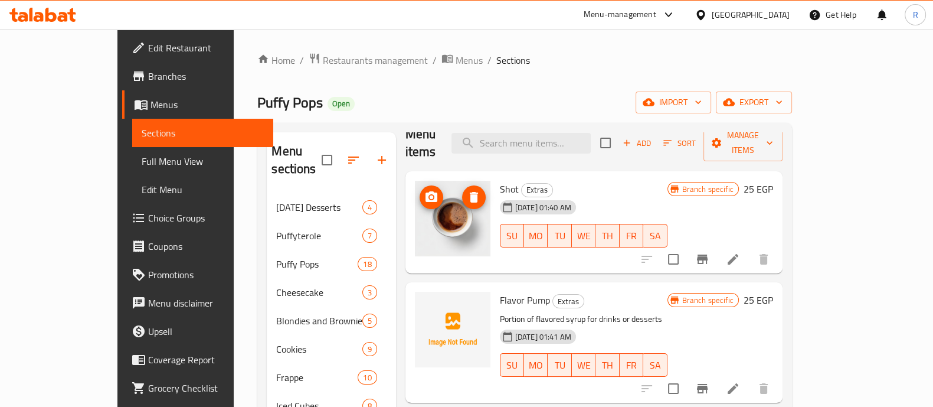
scroll to position [17, 0]
click at [708, 254] on icon "Branch-specific-item" at bounding box center [702, 258] width 11 height 9
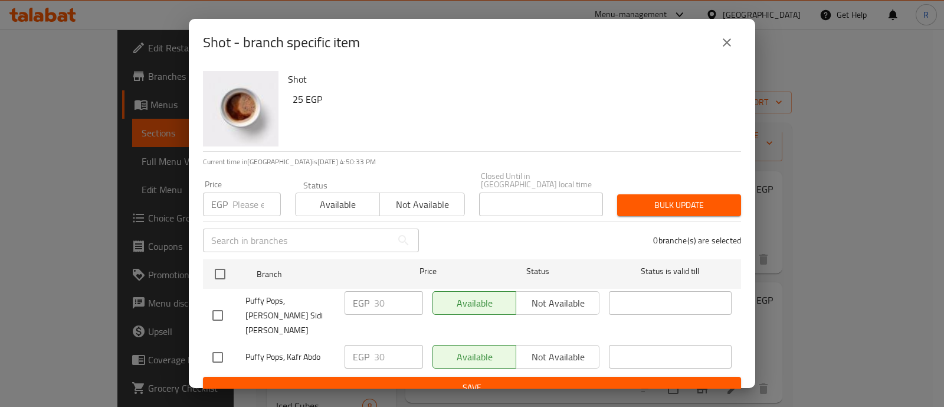
click at [244, 199] on input "number" at bounding box center [257, 204] width 48 height 24
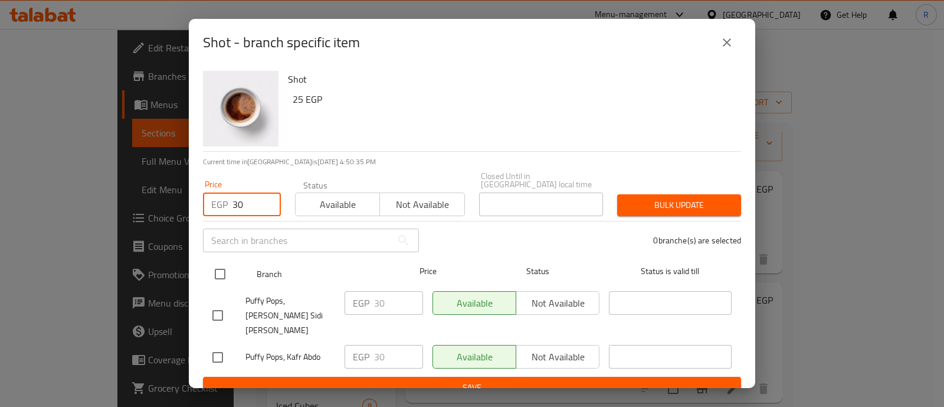
click at [225, 267] on input "checkbox" at bounding box center [220, 273] width 25 height 25
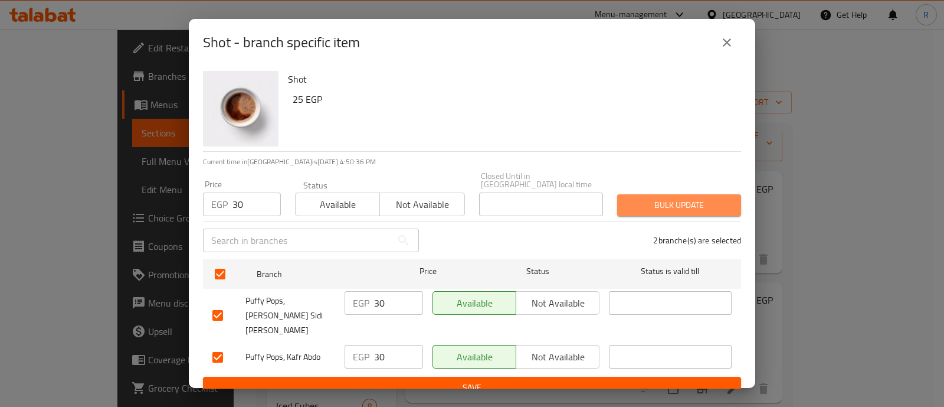
click at [642, 209] on button "Bulk update" at bounding box center [679, 205] width 124 height 22
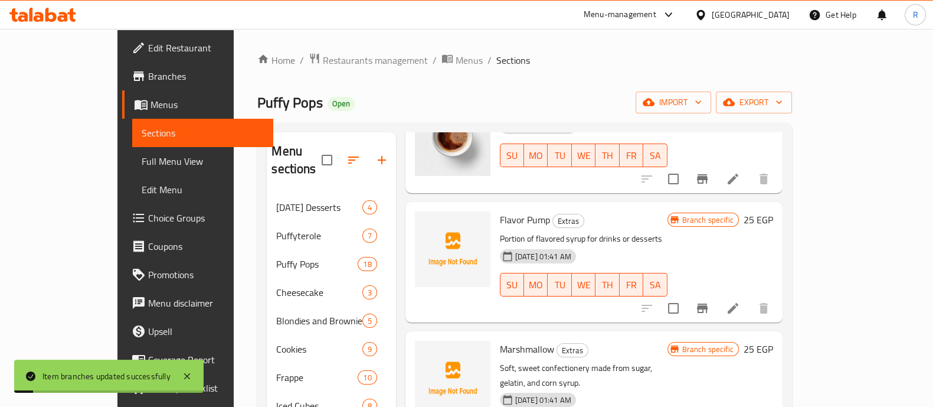
scroll to position [98, 0]
click at [709, 300] on icon "Branch-specific-item" at bounding box center [702, 307] width 14 height 14
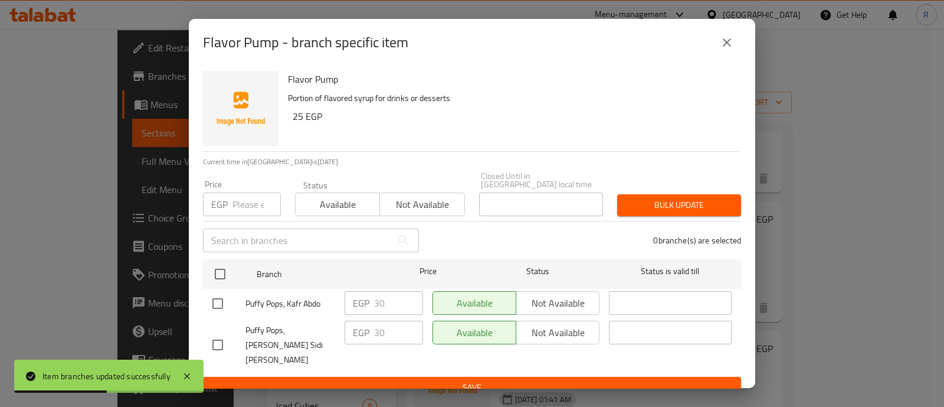
click at [254, 198] on input "number" at bounding box center [257, 204] width 48 height 24
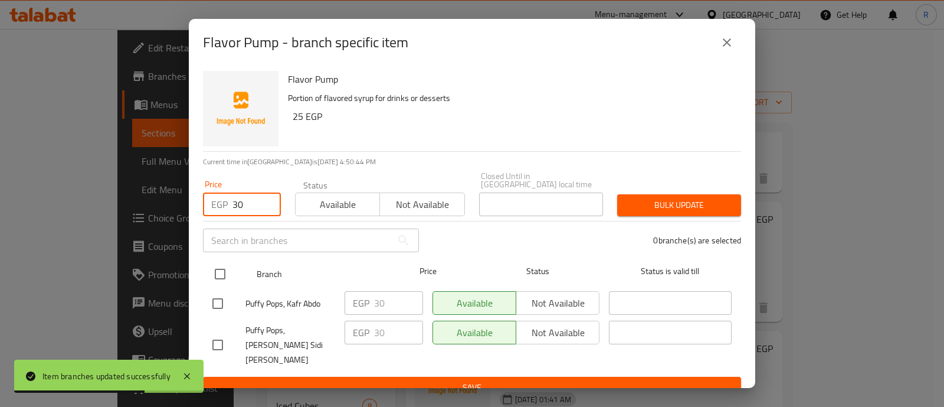
click at [221, 264] on input "checkbox" at bounding box center [220, 273] width 25 height 25
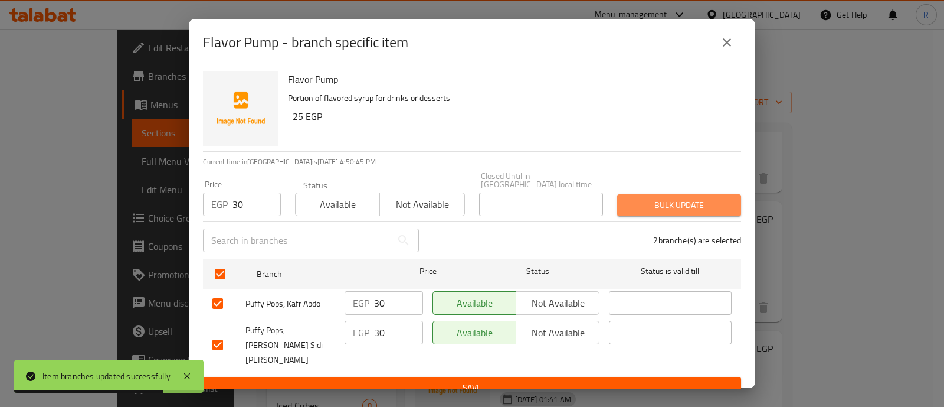
click at [653, 201] on span "Bulk update" at bounding box center [679, 205] width 105 height 15
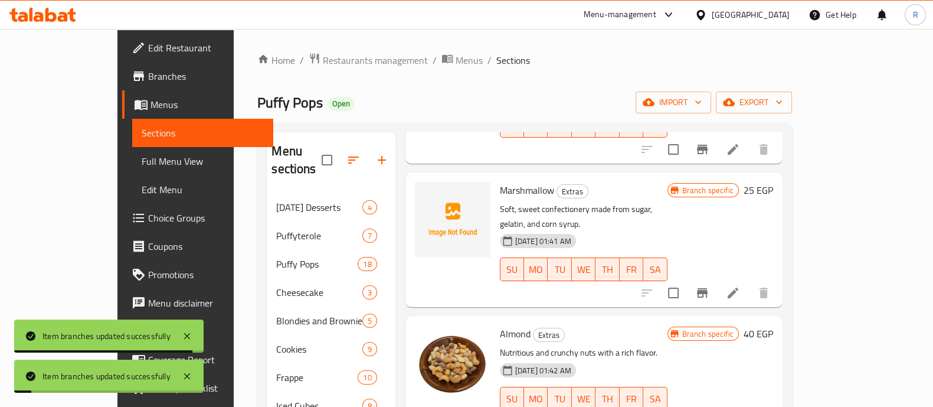
scroll to position [257, 0]
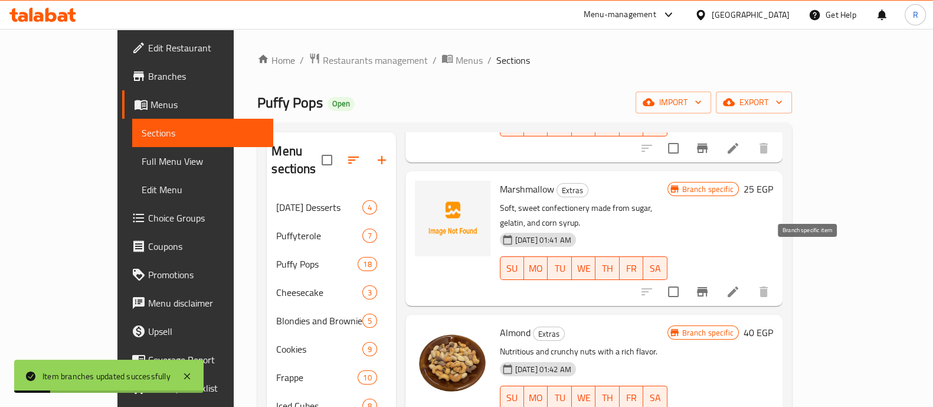
click at [709, 284] on icon "Branch-specific-item" at bounding box center [702, 291] width 14 height 14
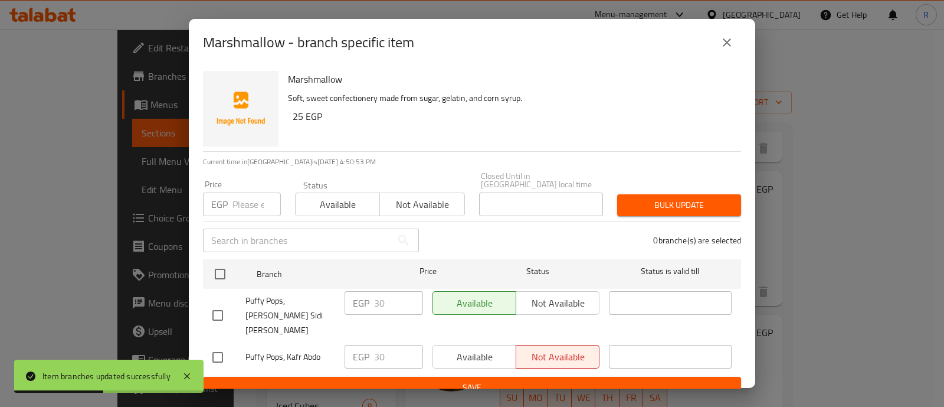
click at [247, 201] on input "number" at bounding box center [257, 204] width 48 height 24
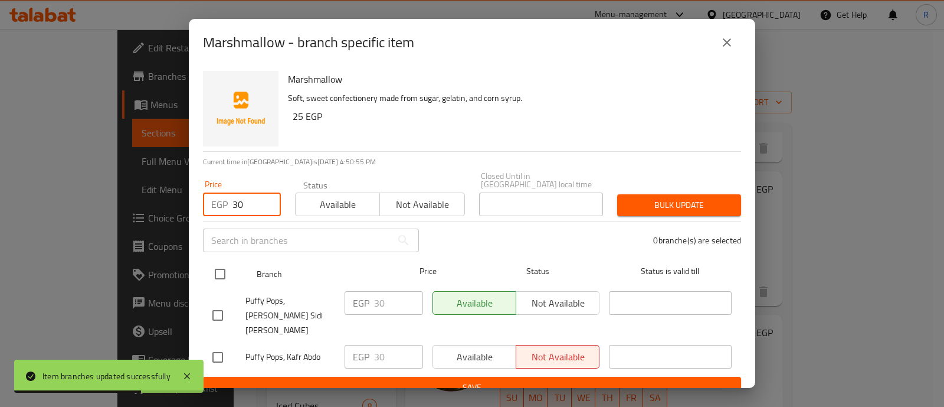
click at [222, 264] on input "checkbox" at bounding box center [220, 273] width 25 height 25
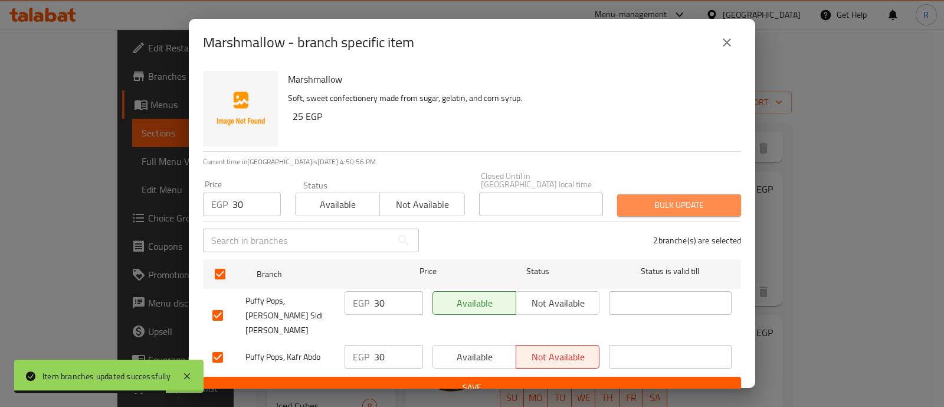
click at [699, 198] on span "Bulk update" at bounding box center [679, 205] width 105 height 15
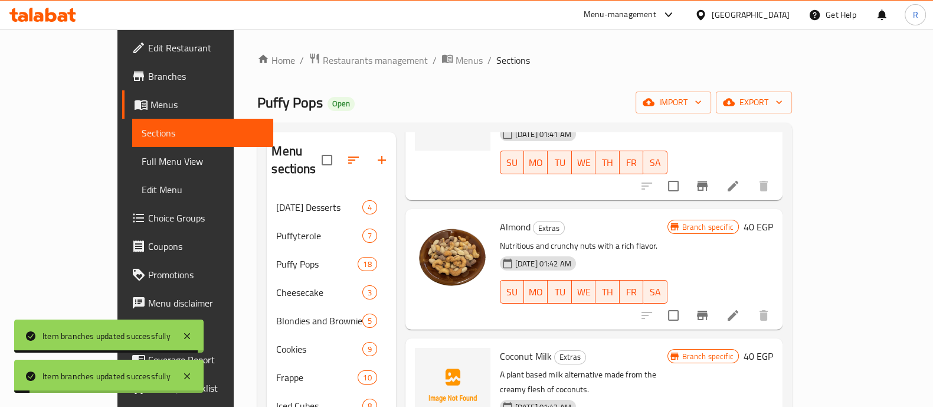
scroll to position [364, 0]
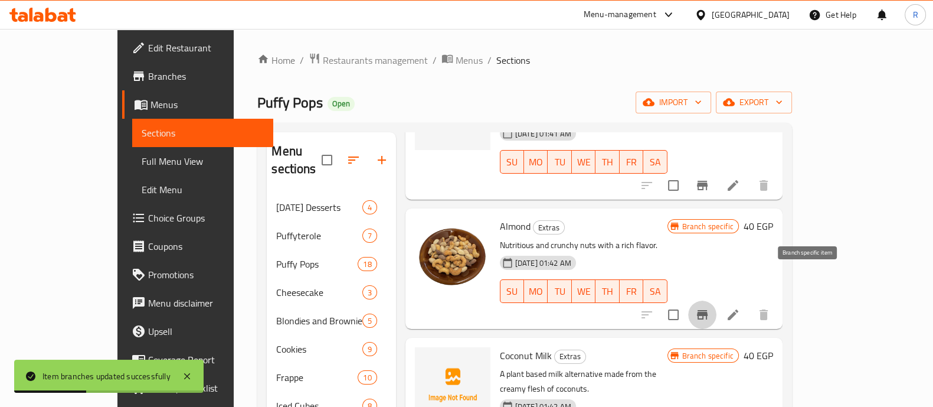
click at [709, 307] on icon "Branch-specific-item" at bounding box center [702, 314] width 14 height 14
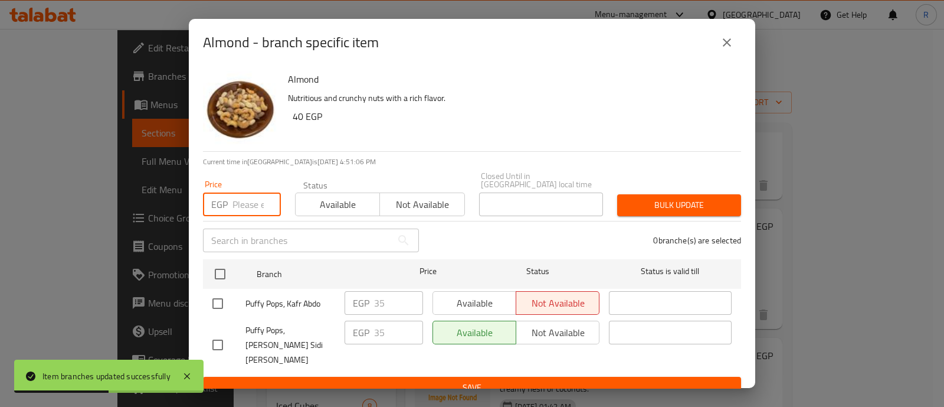
click at [254, 199] on input "number" at bounding box center [257, 204] width 48 height 24
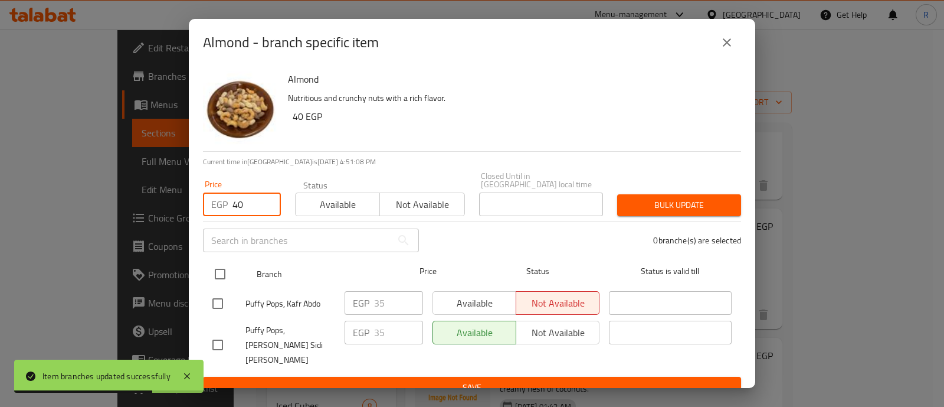
click at [218, 273] on input "checkbox" at bounding box center [220, 273] width 25 height 25
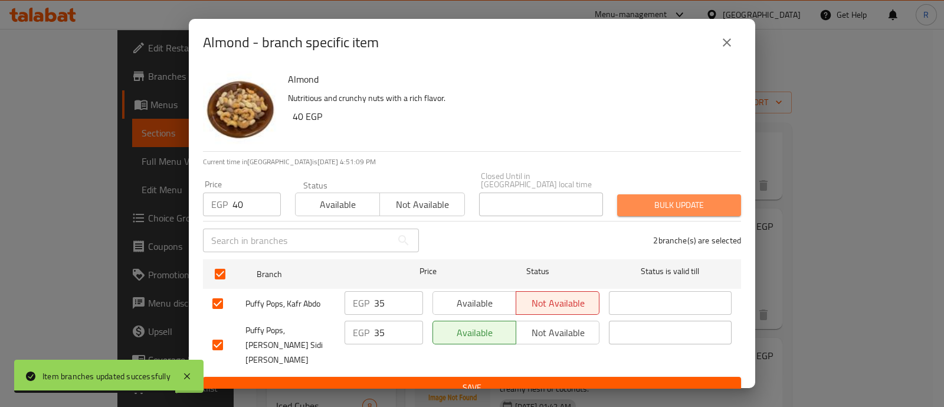
click at [652, 198] on span "Bulk update" at bounding box center [679, 205] width 105 height 15
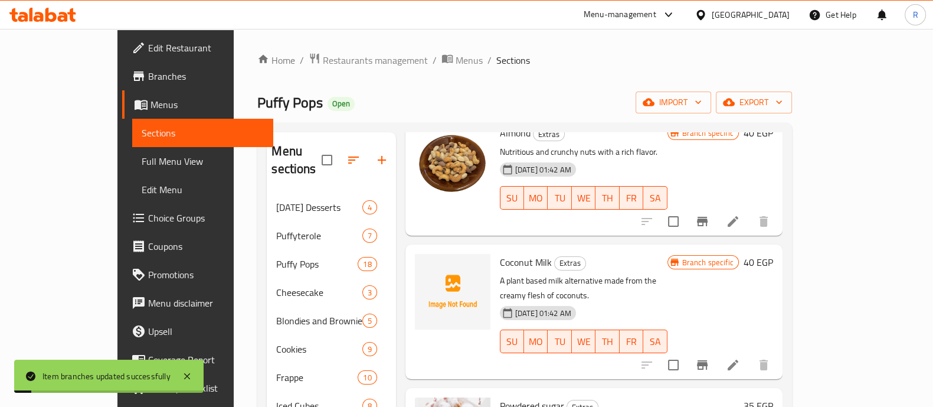
scroll to position [479, 0]
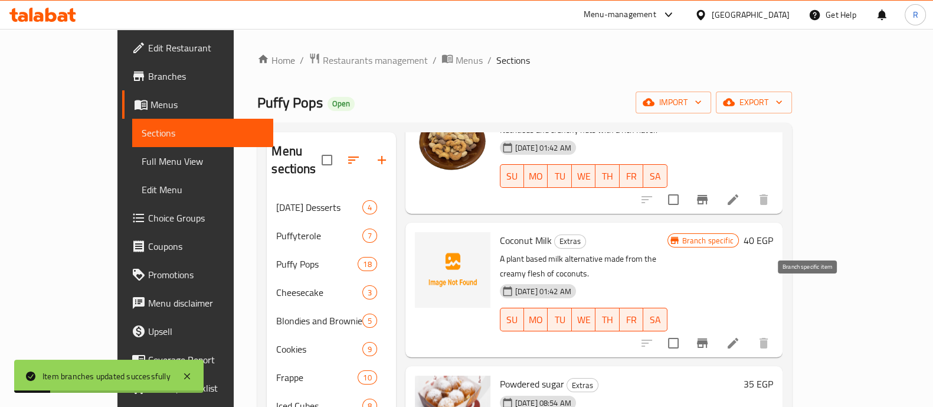
click at [709, 336] on icon "Branch-specific-item" at bounding box center [702, 343] width 14 height 14
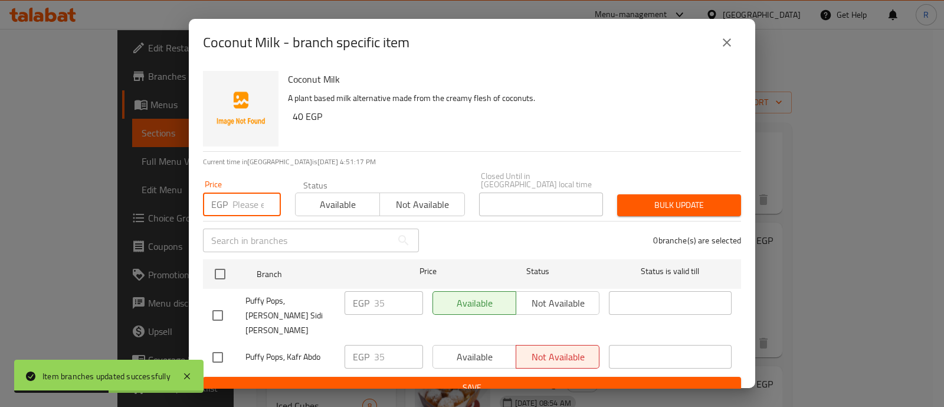
click at [257, 196] on input "number" at bounding box center [257, 204] width 48 height 24
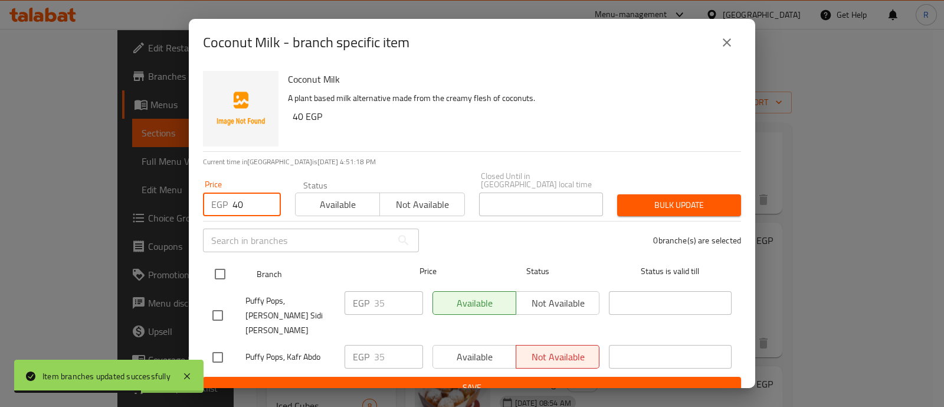
click at [220, 273] on input "checkbox" at bounding box center [220, 273] width 25 height 25
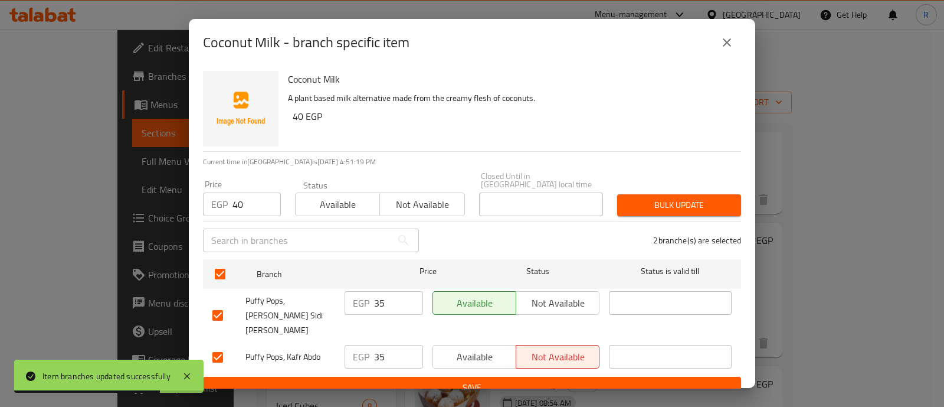
click at [624, 194] on button "Bulk update" at bounding box center [679, 205] width 124 height 22
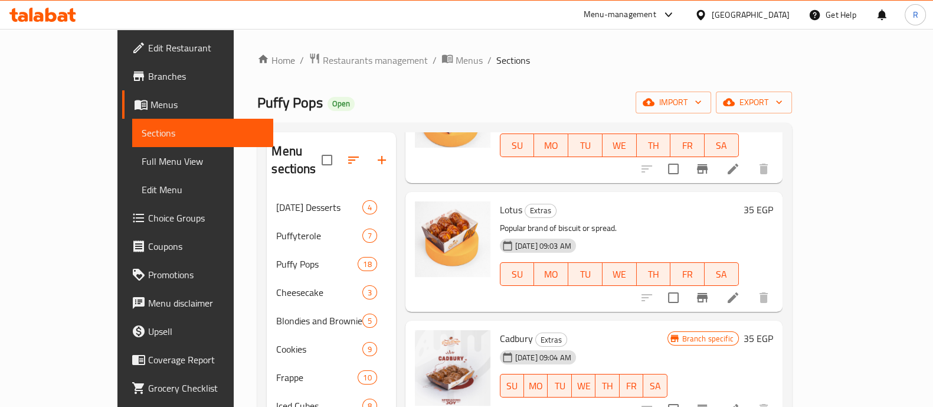
scroll to position [259, 0]
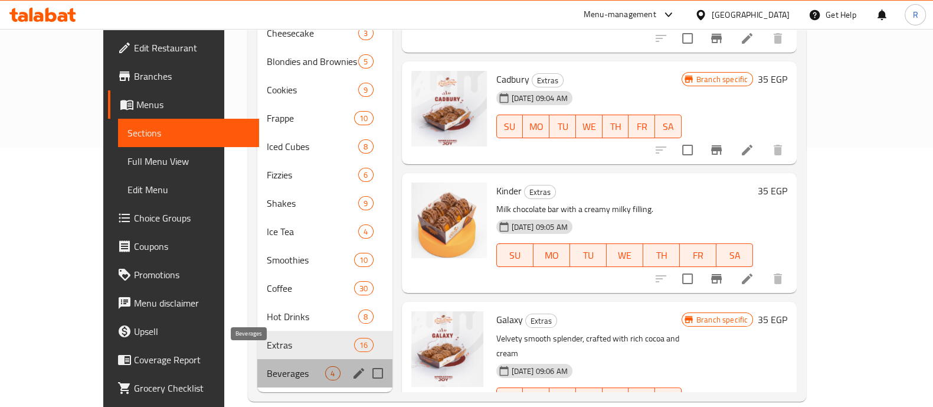
click at [267, 366] on span "Beverages" at bounding box center [296, 373] width 58 height 14
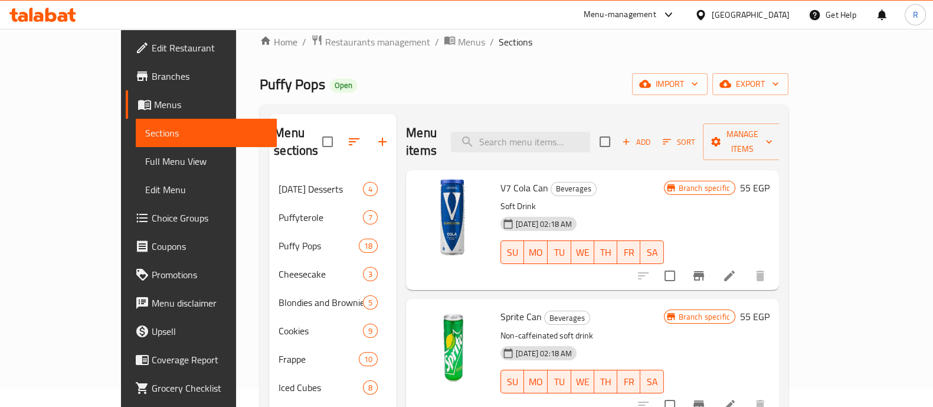
scroll to position [15, 0]
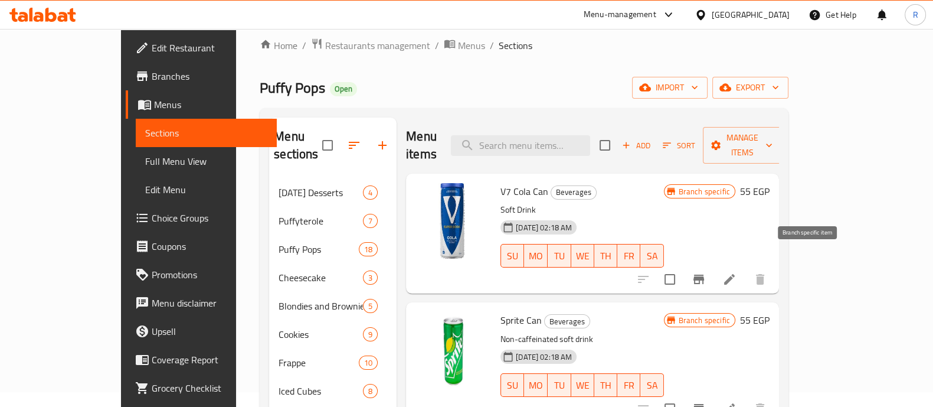
click at [704, 274] on icon "Branch-specific-item" at bounding box center [698, 278] width 11 height 9
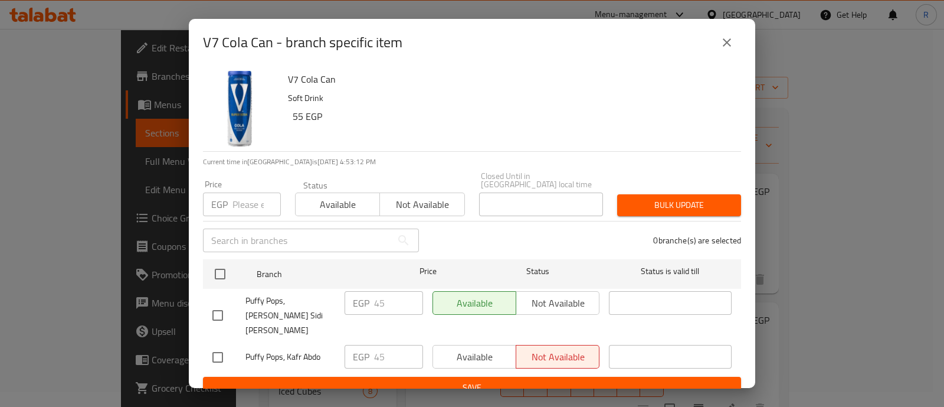
click at [247, 196] on input "number" at bounding box center [257, 204] width 48 height 24
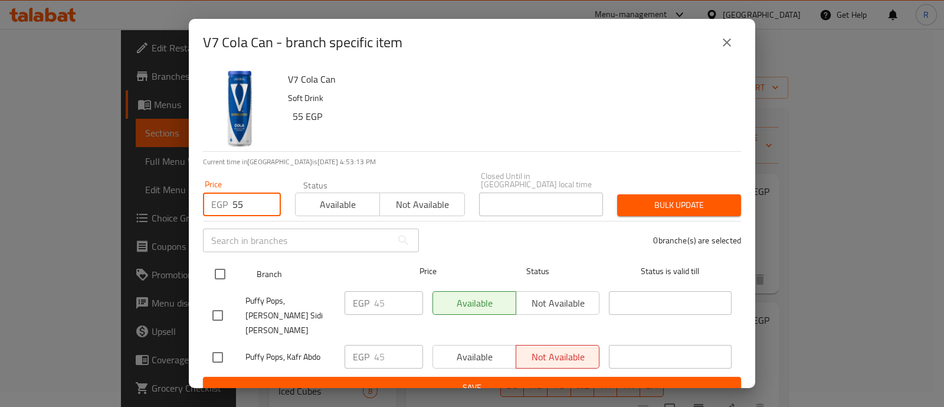
click at [220, 270] on input "checkbox" at bounding box center [220, 273] width 25 height 25
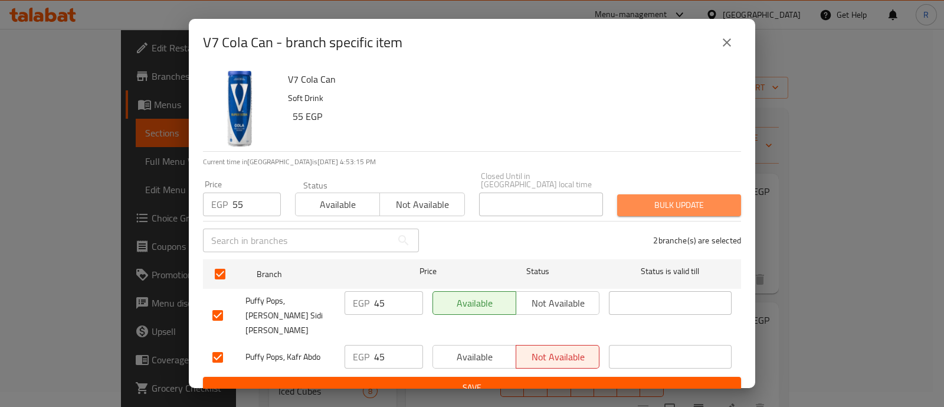
click at [642, 205] on span "Bulk update" at bounding box center [679, 205] width 105 height 15
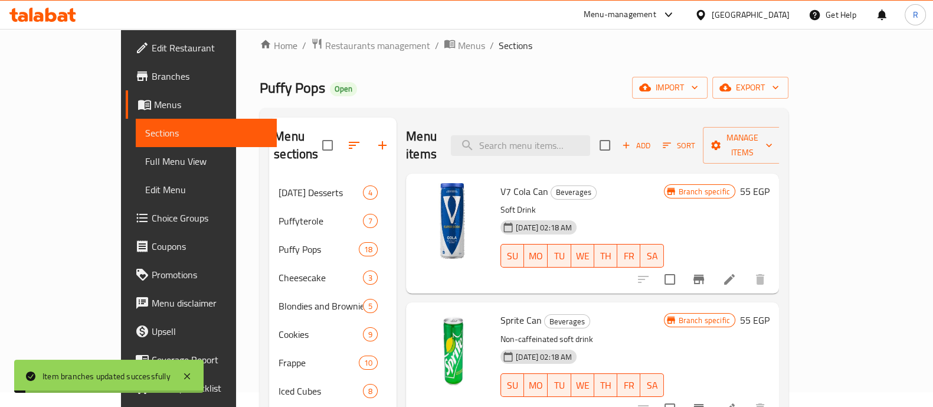
scroll to position [44, 0]
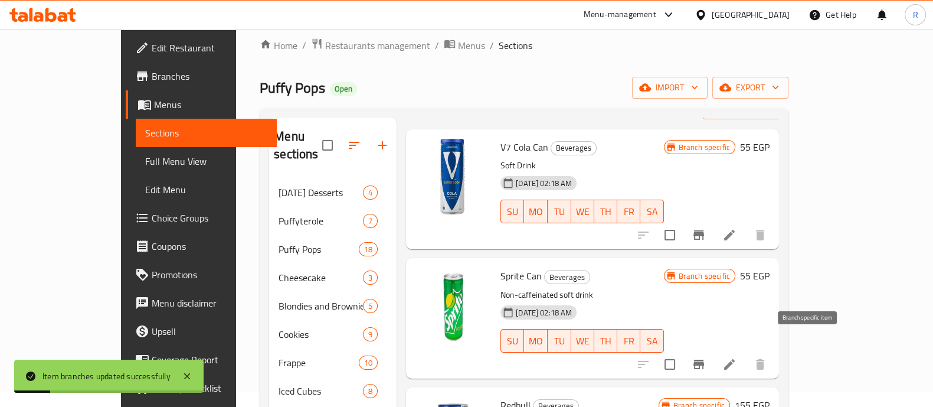
click at [713, 350] on button "Branch-specific-item" at bounding box center [699, 364] width 28 height 28
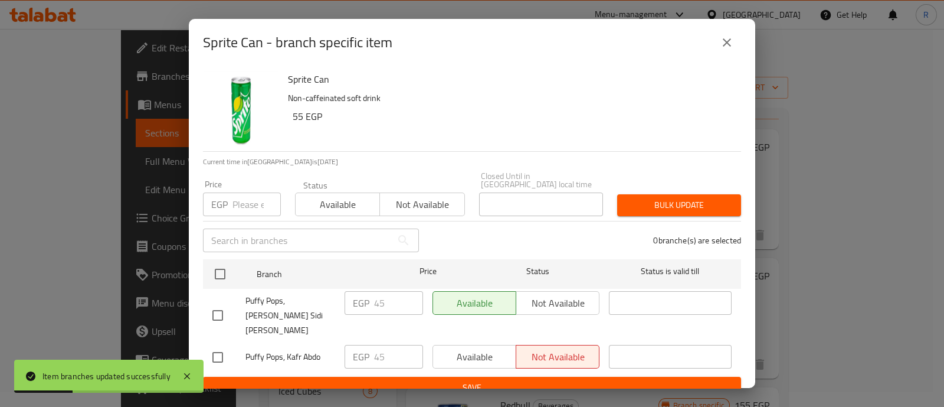
click at [244, 200] on input "number" at bounding box center [257, 204] width 48 height 24
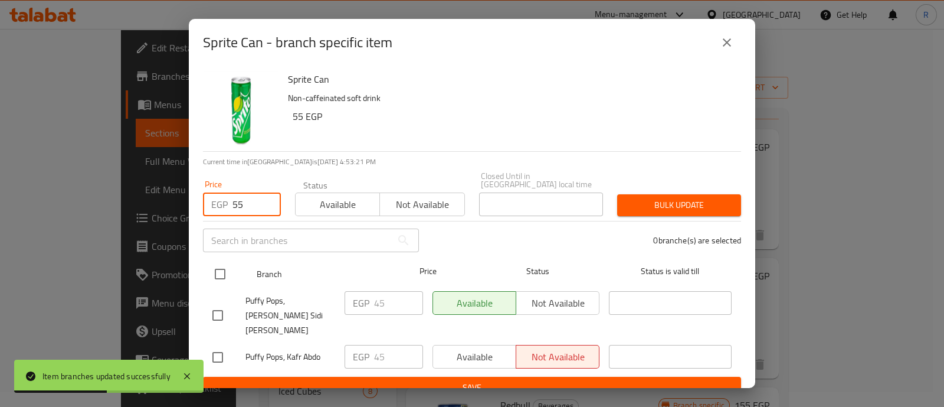
click at [218, 275] on input "checkbox" at bounding box center [220, 273] width 25 height 25
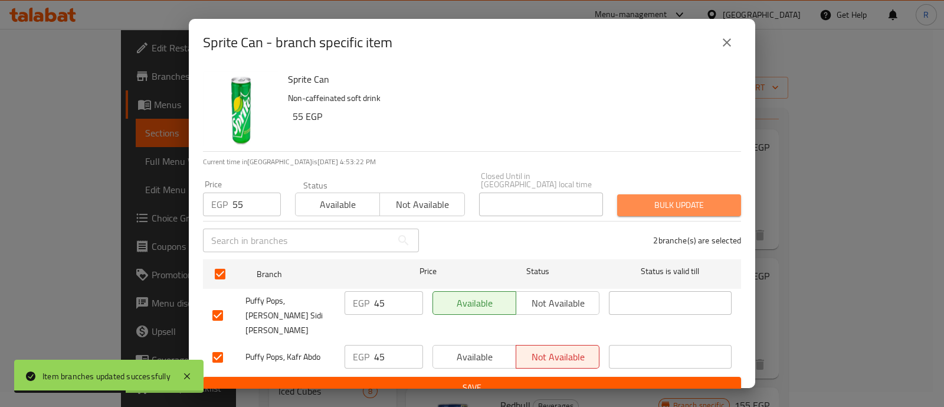
click at [637, 198] on span "Bulk update" at bounding box center [679, 205] width 105 height 15
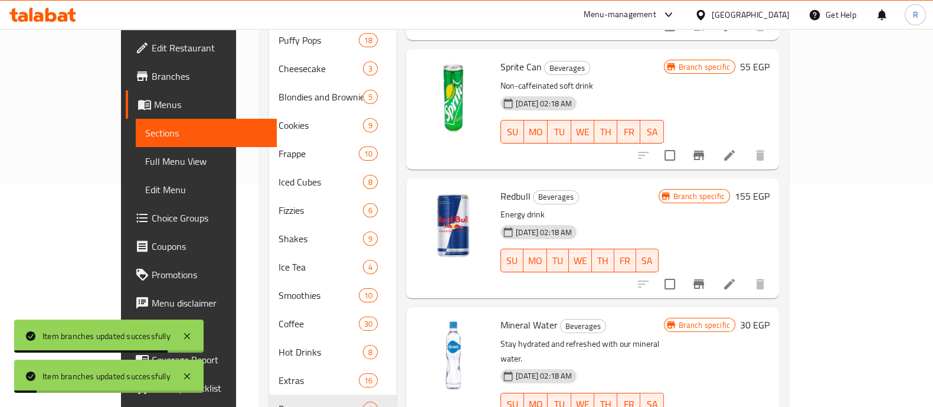
scroll to position [224, 0]
click at [704, 279] on icon "Branch-specific-item" at bounding box center [698, 283] width 11 height 9
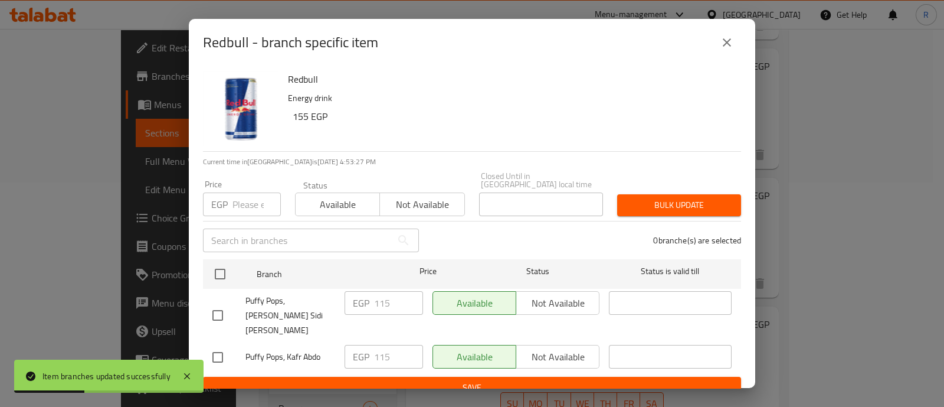
click at [240, 204] on input "number" at bounding box center [257, 204] width 48 height 24
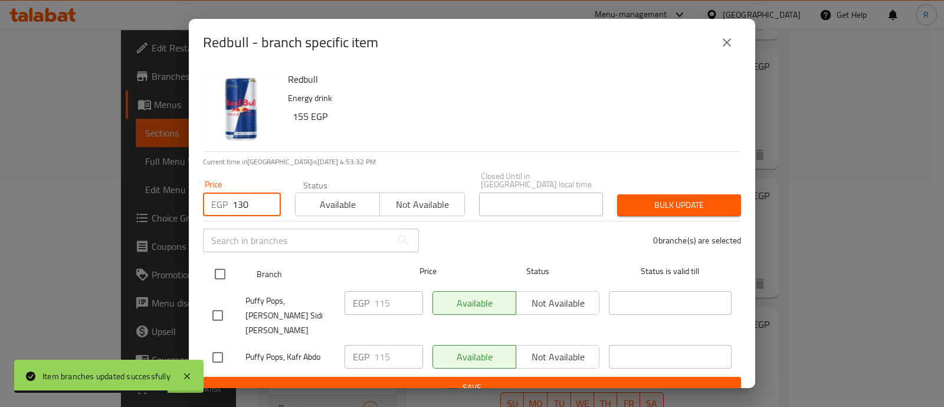
click at [217, 272] on input "checkbox" at bounding box center [220, 273] width 25 height 25
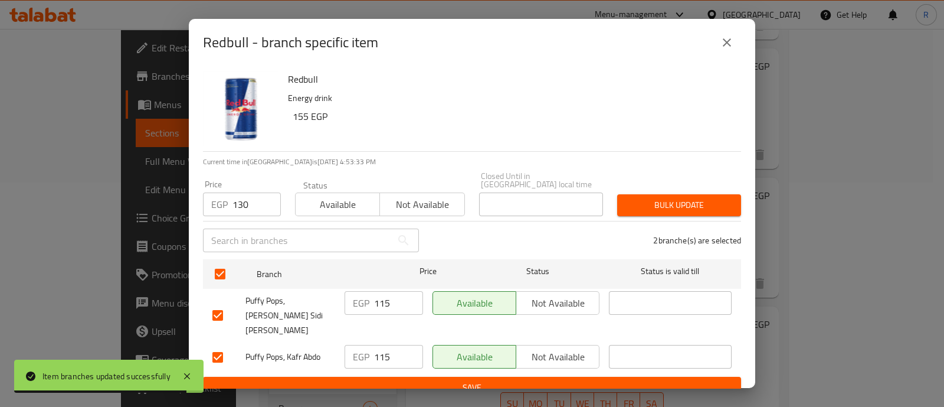
click at [646, 198] on span "Bulk update" at bounding box center [679, 205] width 105 height 15
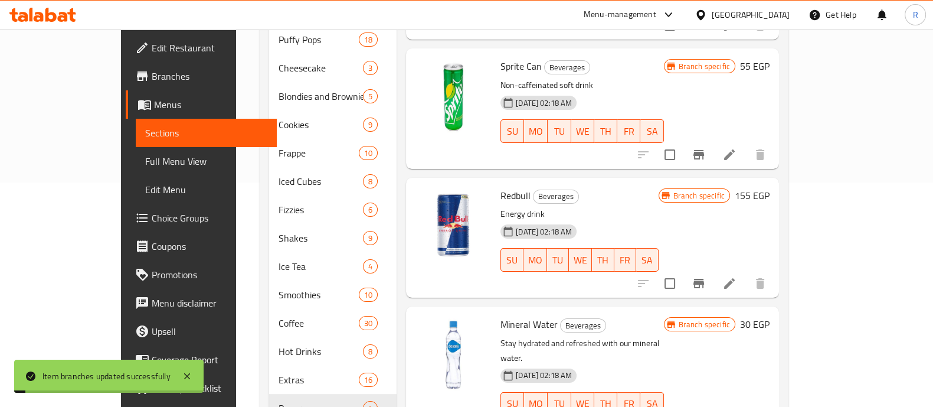
scroll to position [259, 0]
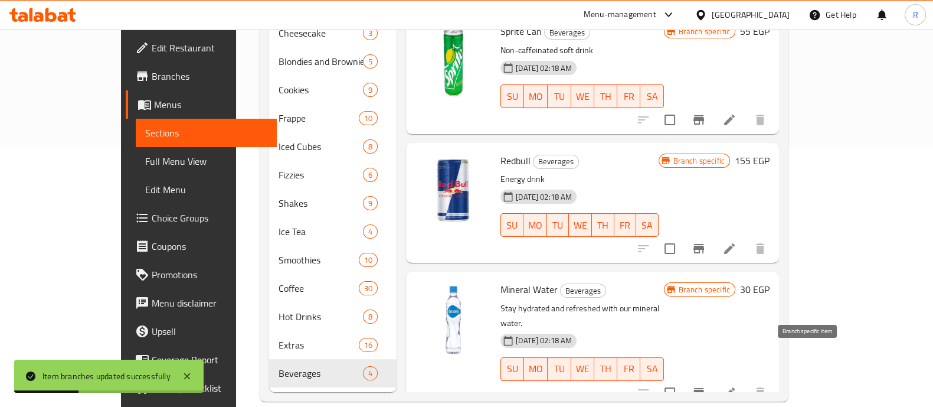
click at [706, 385] on icon "Branch-specific-item" at bounding box center [699, 392] width 14 height 14
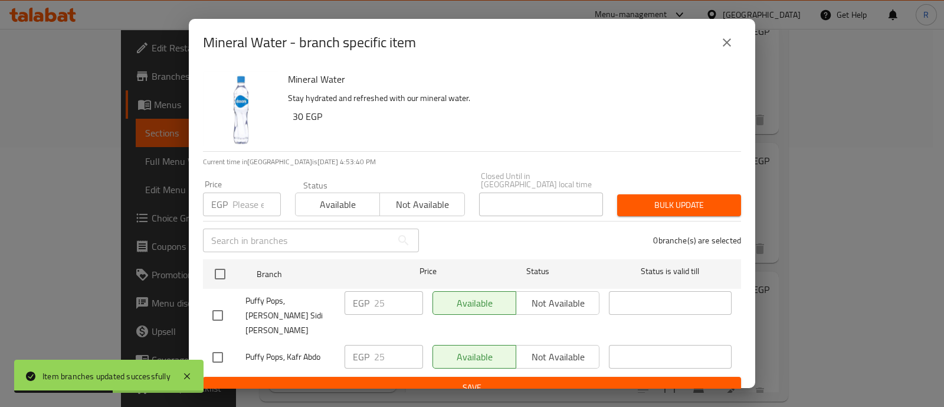
click at [245, 203] on input "number" at bounding box center [257, 204] width 48 height 24
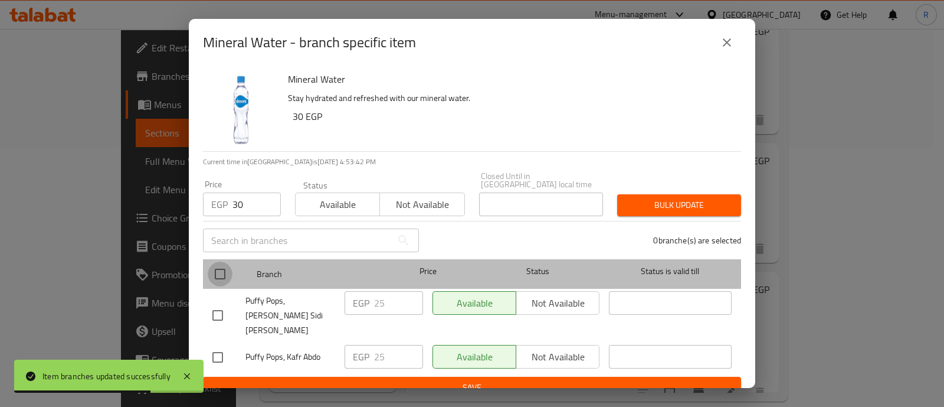
click at [222, 270] on input "checkbox" at bounding box center [220, 273] width 25 height 25
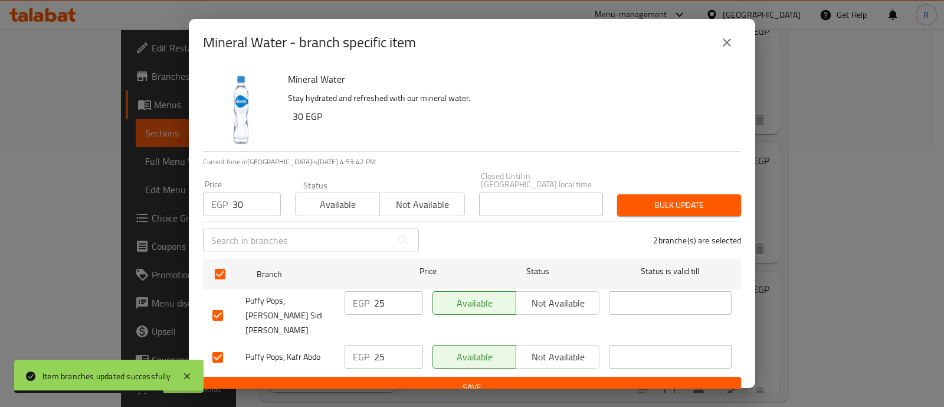
click at [632, 198] on span "Bulk update" at bounding box center [679, 205] width 105 height 15
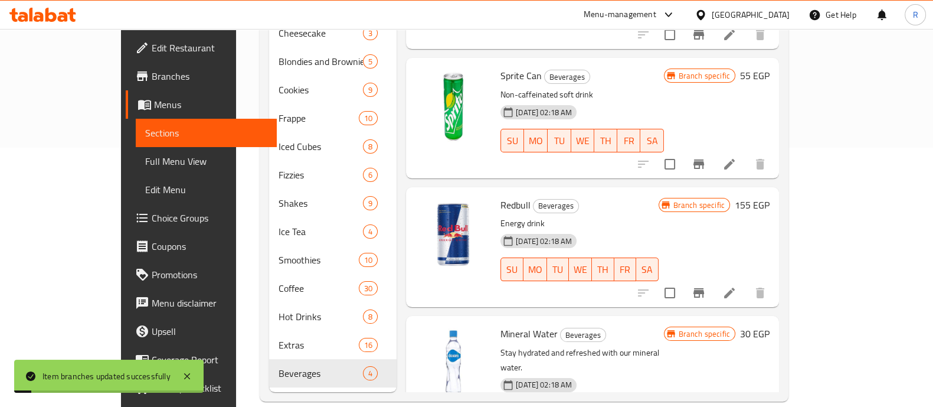
scroll to position [0, 0]
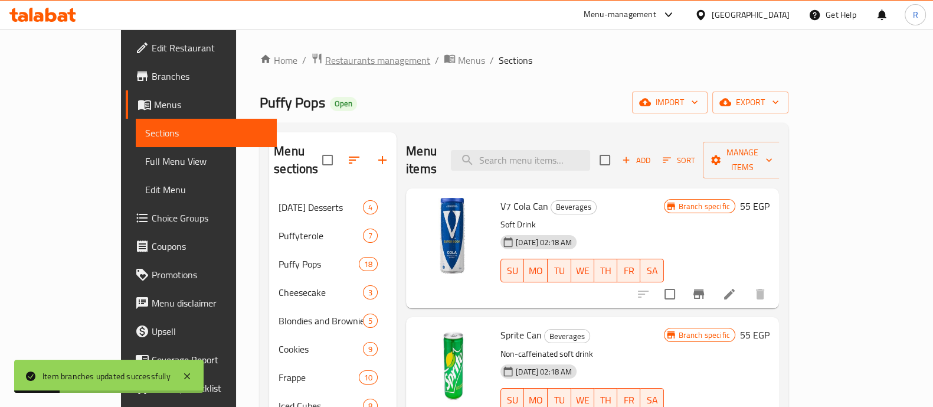
click at [325, 66] on span "Restaurants management" at bounding box center [377, 60] width 105 height 14
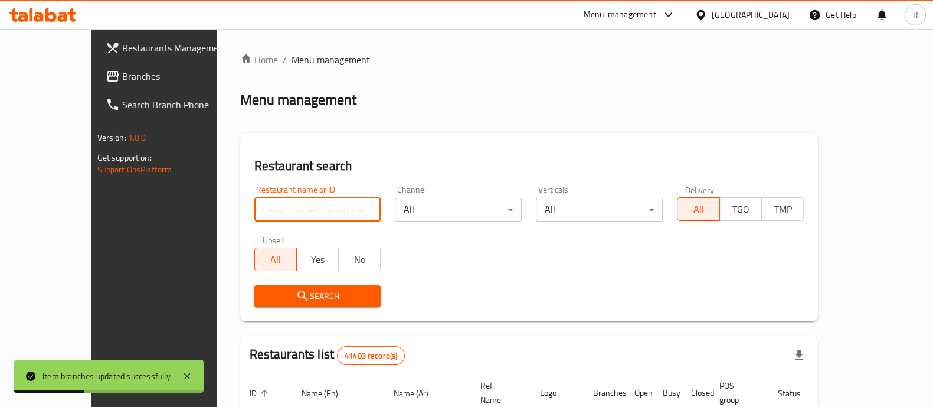
click at [263, 208] on input "search" at bounding box center [317, 210] width 127 height 24
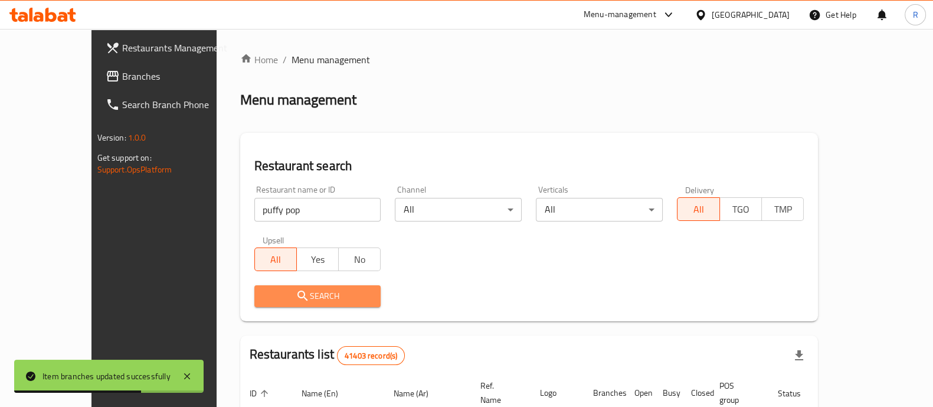
click at [274, 296] on span "Search" at bounding box center [318, 296] width 108 height 15
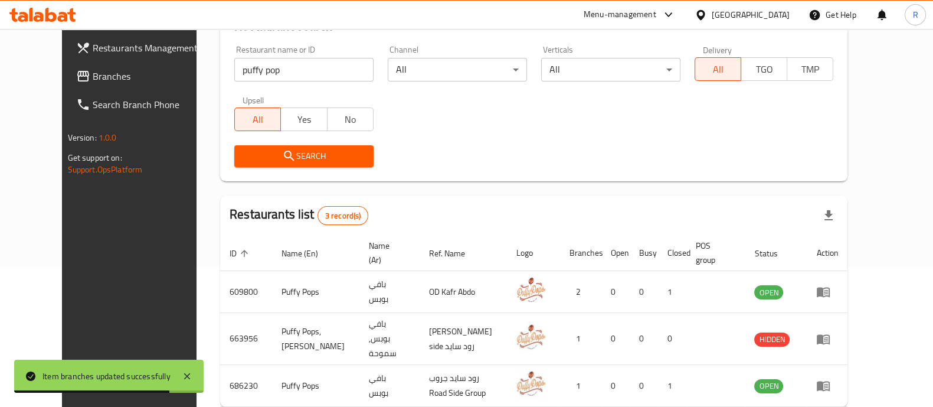
scroll to position [180, 0]
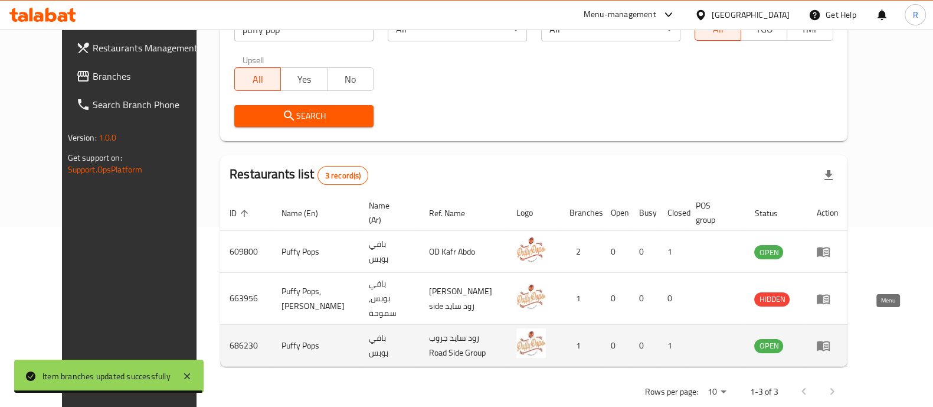
click at [828, 343] on icon "enhanced table" at bounding box center [826, 345] width 4 height 5
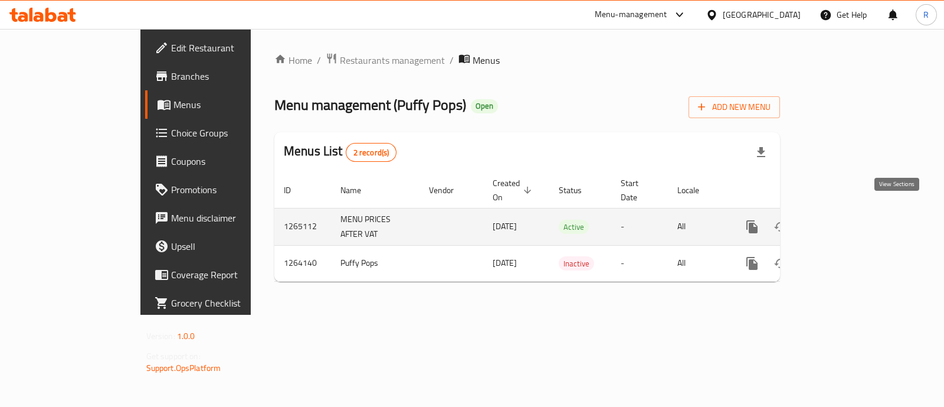
click at [852, 221] on link "enhanced table" at bounding box center [837, 226] width 28 height 28
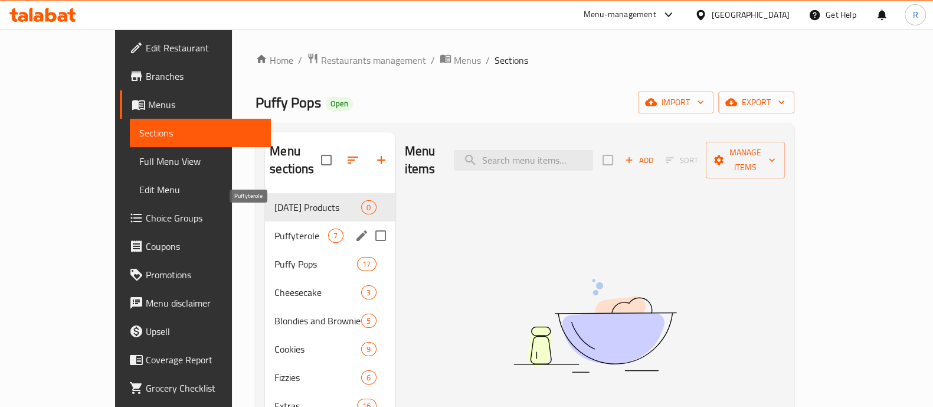
click at [274, 228] on span "Puffyterole" at bounding box center [301, 235] width 54 height 14
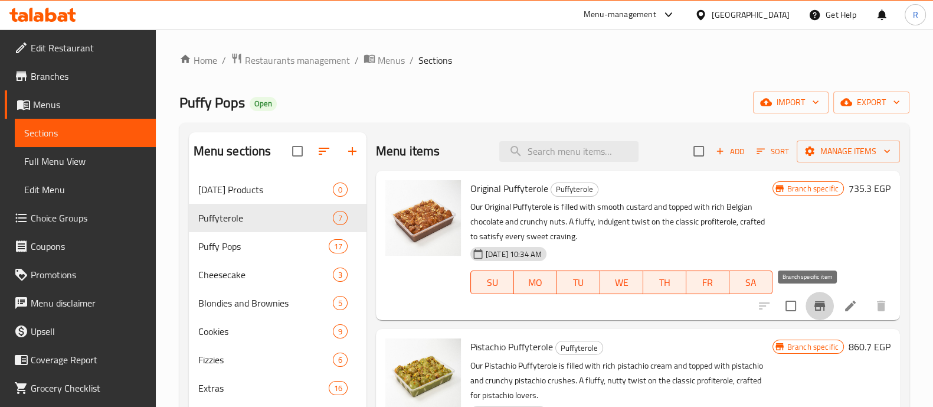
click at [814, 306] on icon "Branch-specific-item" at bounding box center [819, 305] width 11 height 9
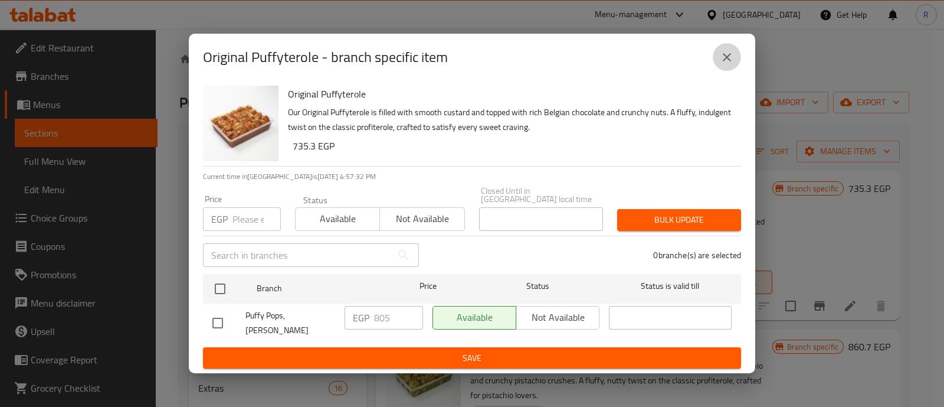
click at [731, 61] on icon "close" at bounding box center [727, 57] width 8 height 8
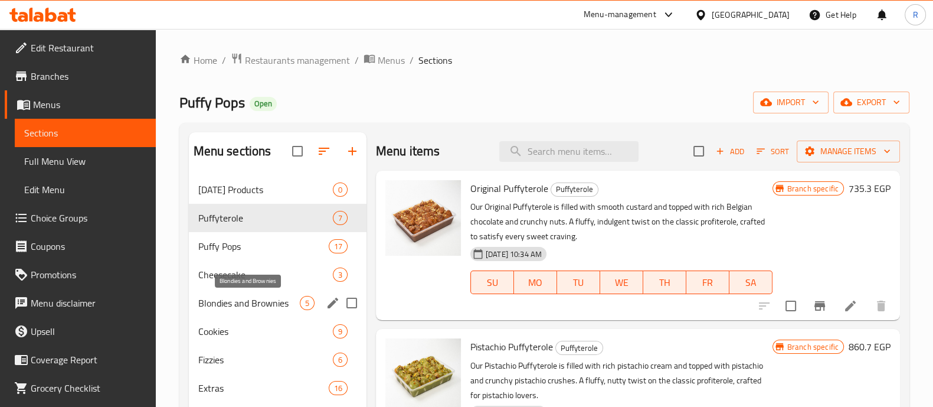
click at [220, 306] on span "Blondies and Brownies" at bounding box center [249, 303] width 102 height 14
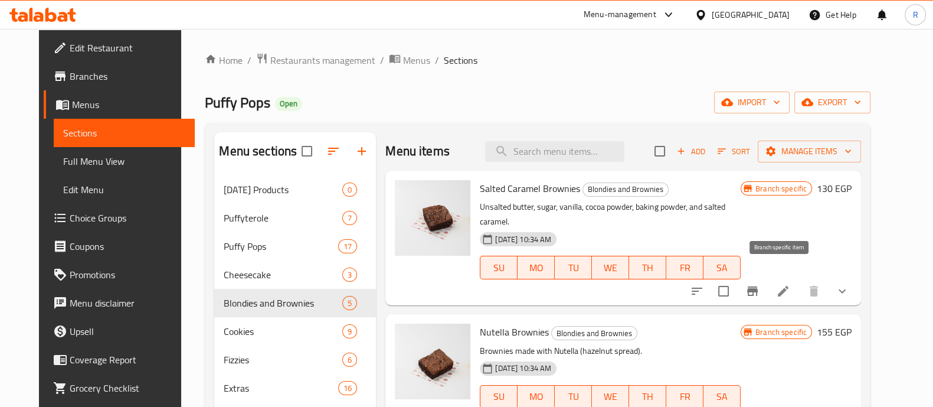
click at [758, 286] on icon "Branch-specific-item" at bounding box center [752, 290] width 11 height 9
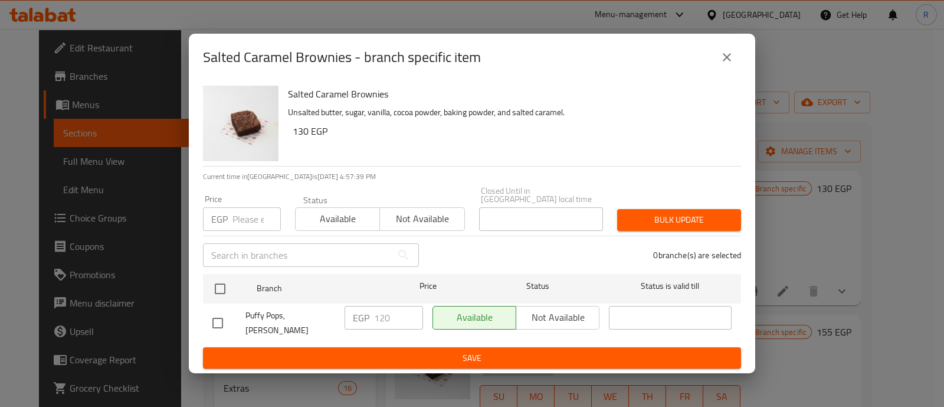
click at [248, 214] on input "number" at bounding box center [257, 219] width 48 height 24
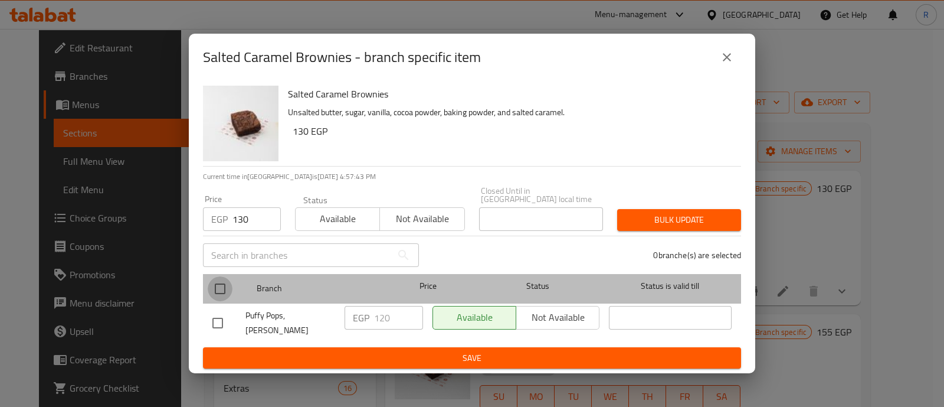
click at [228, 295] on input "checkbox" at bounding box center [220, 288] width 25 height 25
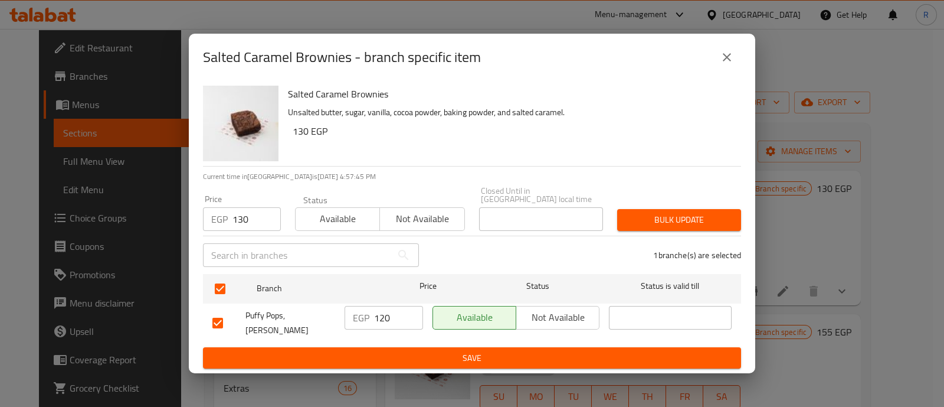
click at [629, 217] on span "Bulk update" at bounding box center [679, 219] width 105 height 15
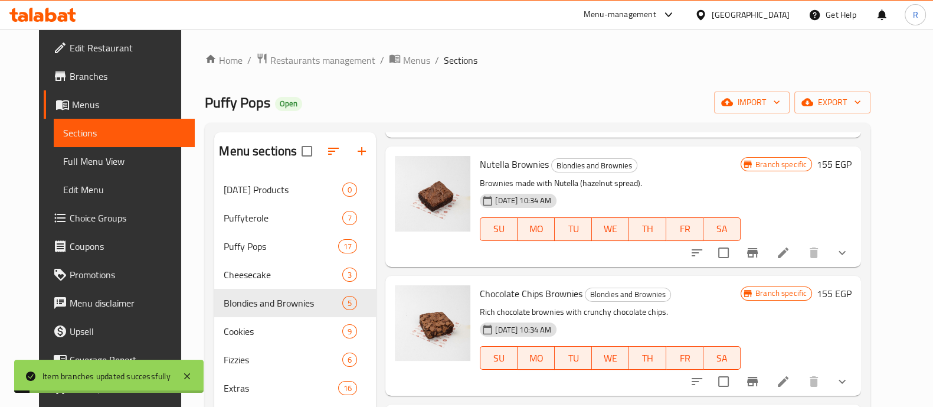
scroll to position [168, 0]
click at [760, 245] on icon "Branch-specific-item" at bounding box center [752, 252] width 14 height 14
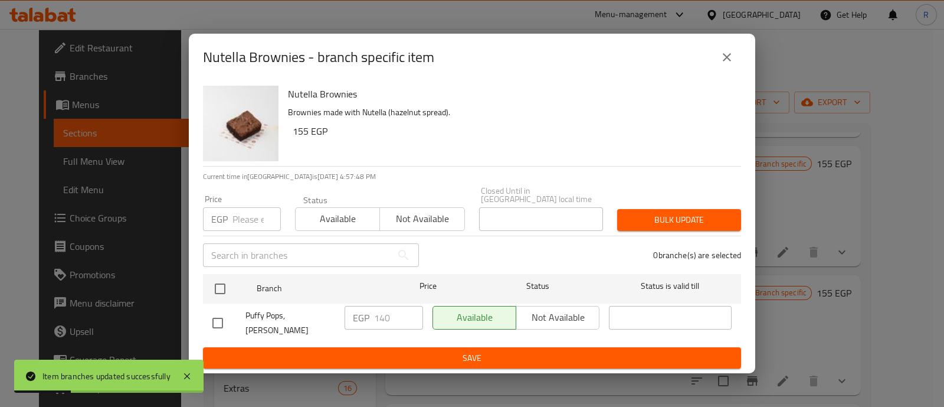
click at [251, 220] on input "number" at bounding box center [257, 219] width 48 height 24
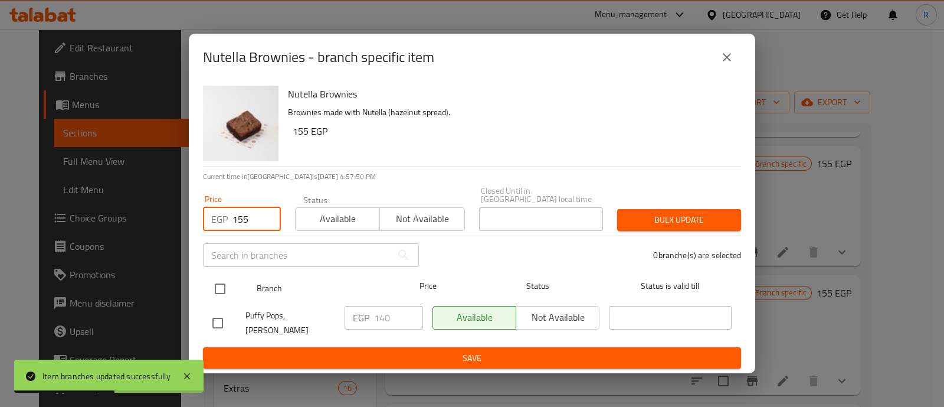
click at [223, 282] on input "checkbox" at bounding box center [220, 288] width 25 height 25
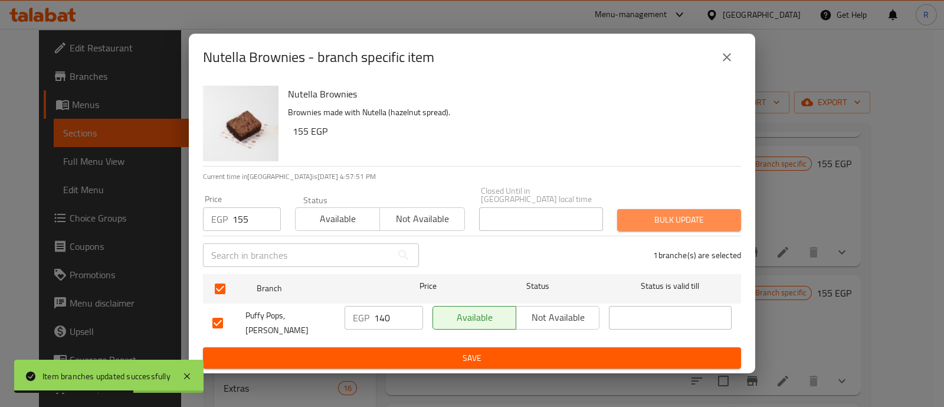
click at [629, 211] on button "Bulk update" at bounding box center [679, 220] width 124 height 22
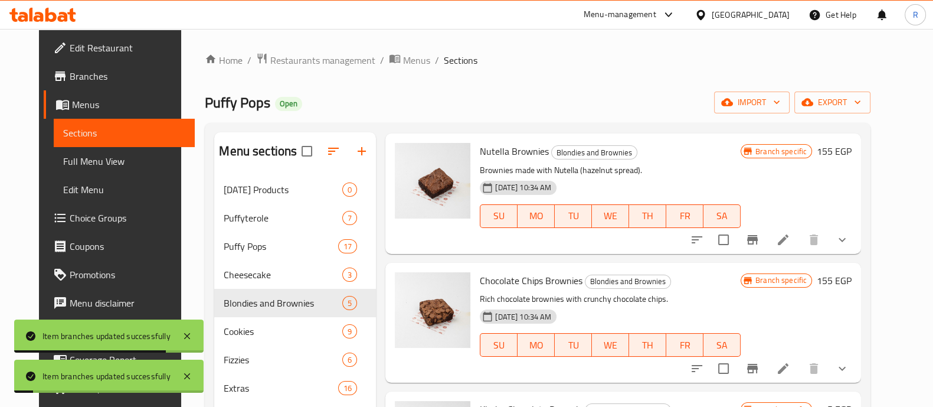
scroll to position [188, 0]
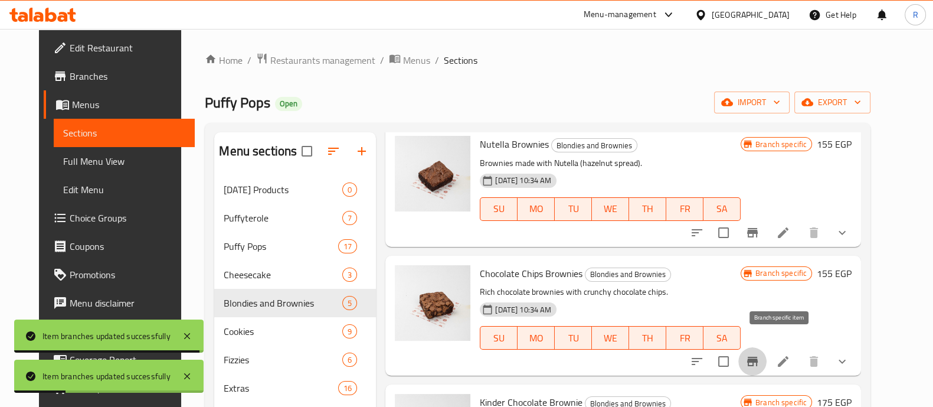
click at [758, 356] on icon "Branch-specific-item" at bounding box center [752, 360] width 11 height 9
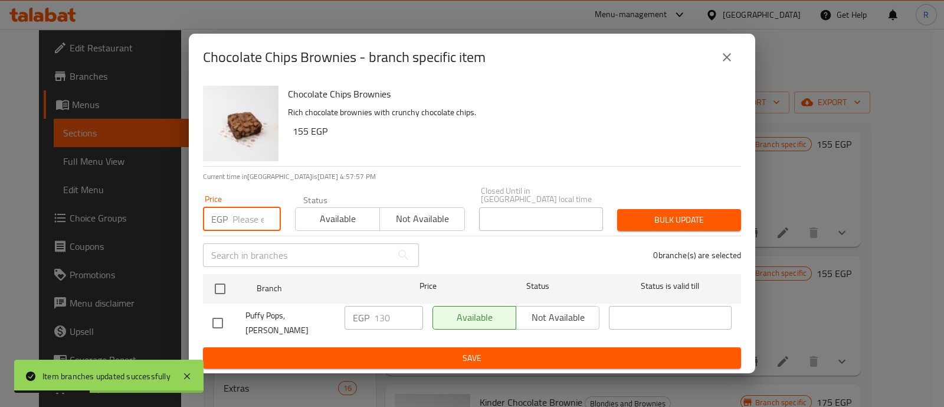
click at [238, 219] on input "number" at bounding box center [257, 219] width 48 height 24
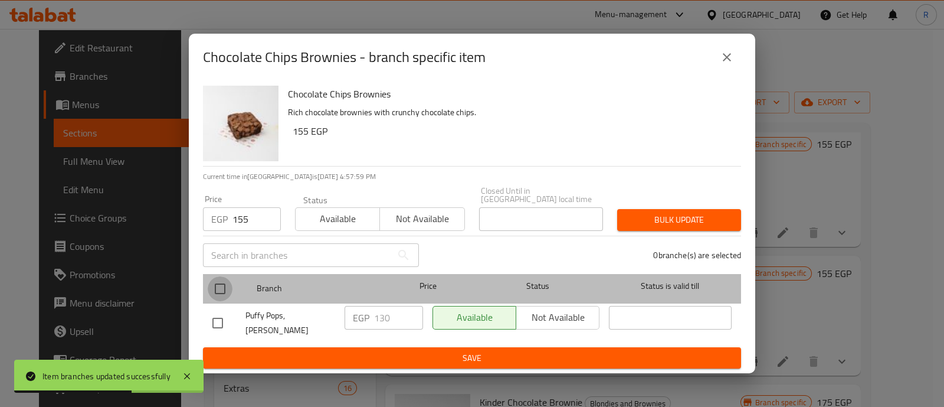
click at [221, 286] on input "checkbox" at bounding box center [220, 288] width 25 height 25
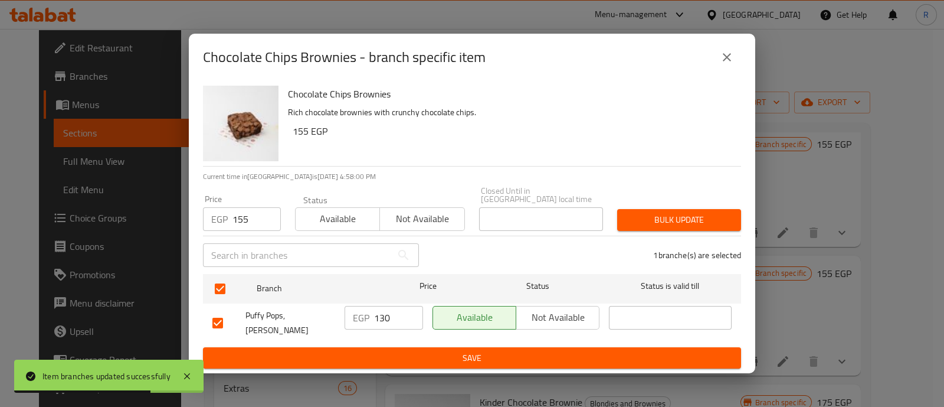
click at [635, 221] on span "Bulk update" at bounding box center [679, 219] width 105 height 15
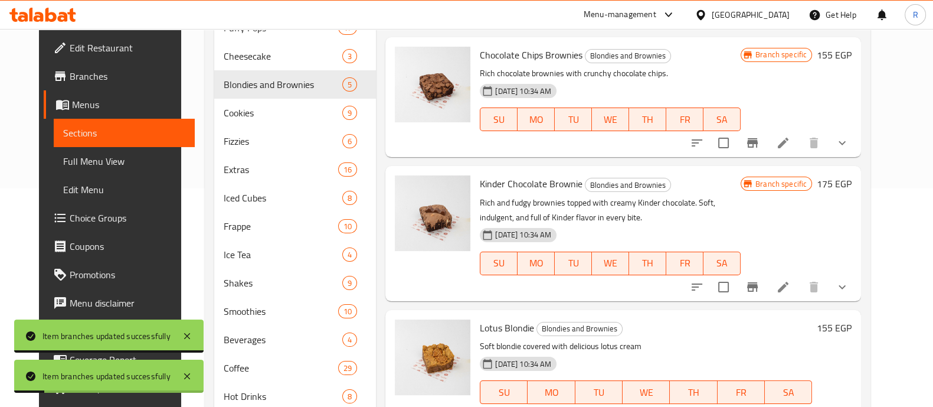
scroll to position [224, 0]
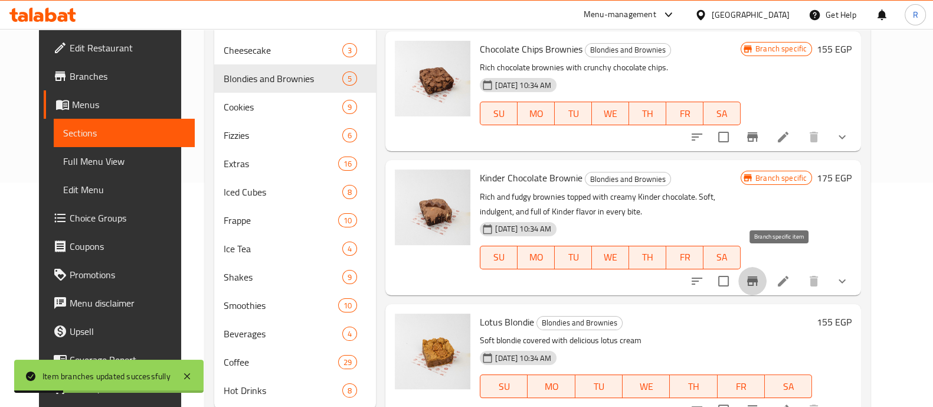
click at [760, 274] on icon "Branch-specific-item" at bounding box center [752, 281] width 14 height 14
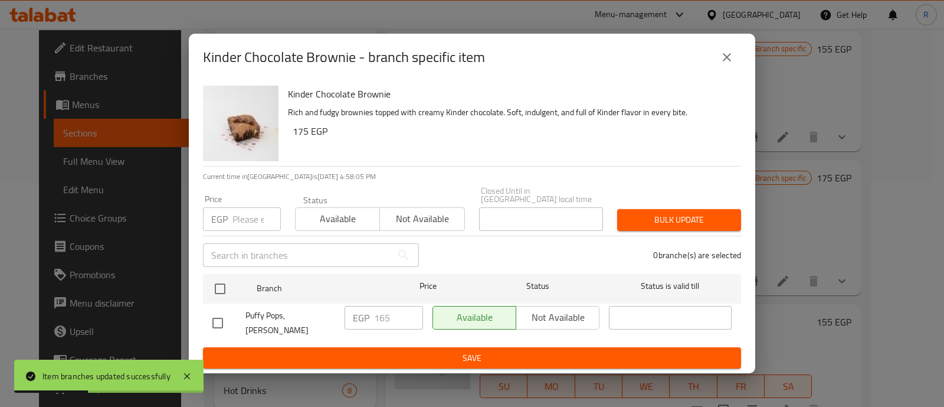
click at [250, 217] on input "number" at bounding box center [257, 219] width 48 height 24
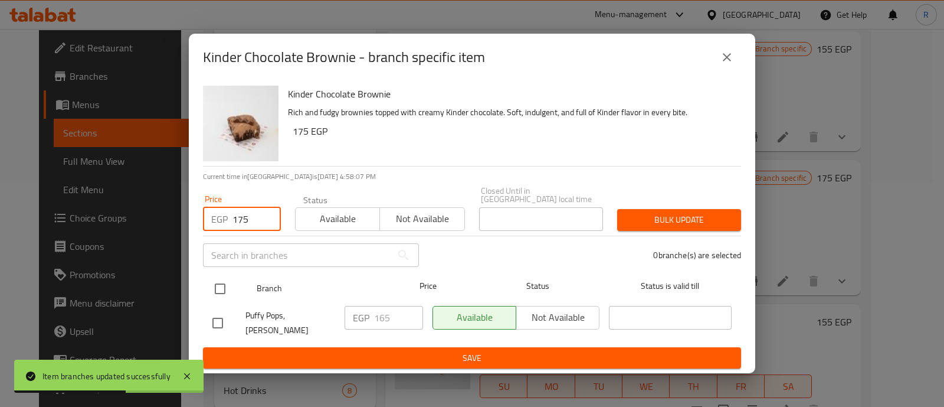
click at [224, 291] on input "checkbox" at bounding box center [220, 288] width 25 height 25
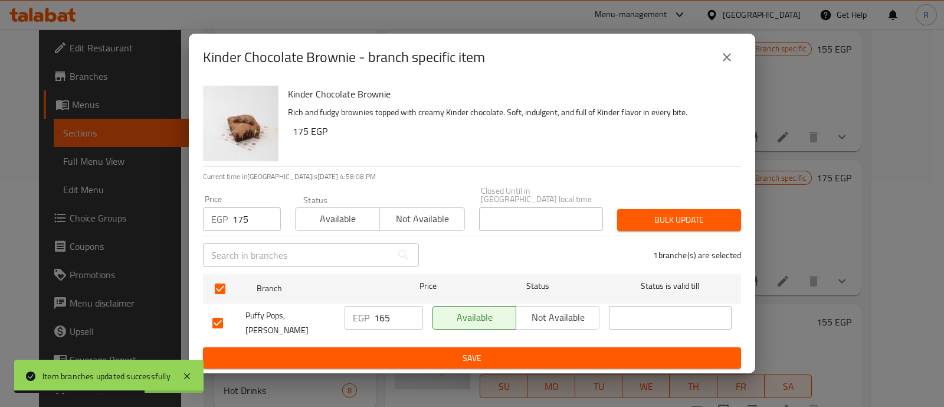
click at [629, 211] on button "Bulk update" at bounding box center [679, 220] width 124 height 22
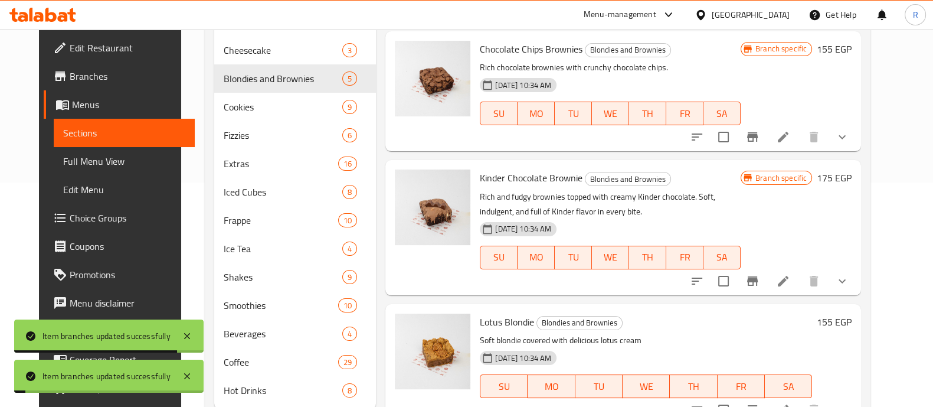
scroll to position [259, 0]
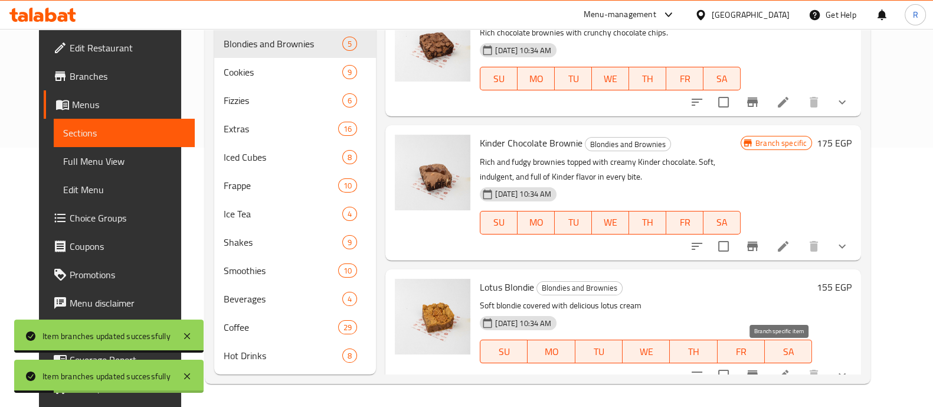
click at [758, 370] on icon "Branch-specific-item" at bounding box center [752, 374] width 11 height 9
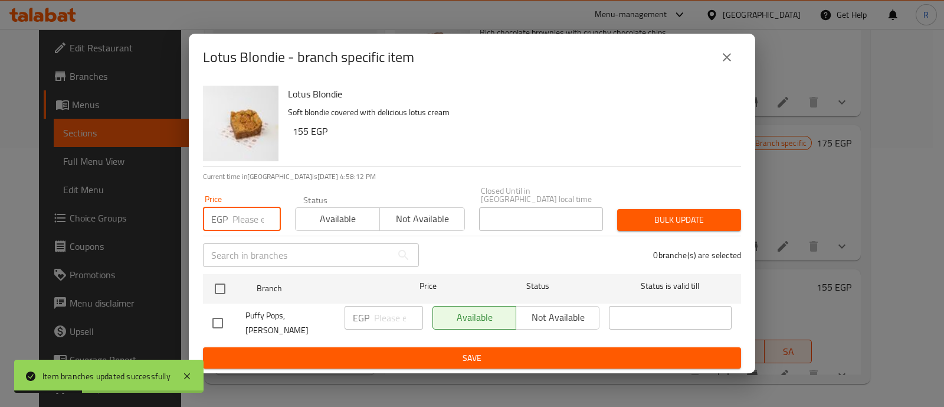
click at [251, 217] on input "number" at bounding box center [257, 219] width 48 height 24
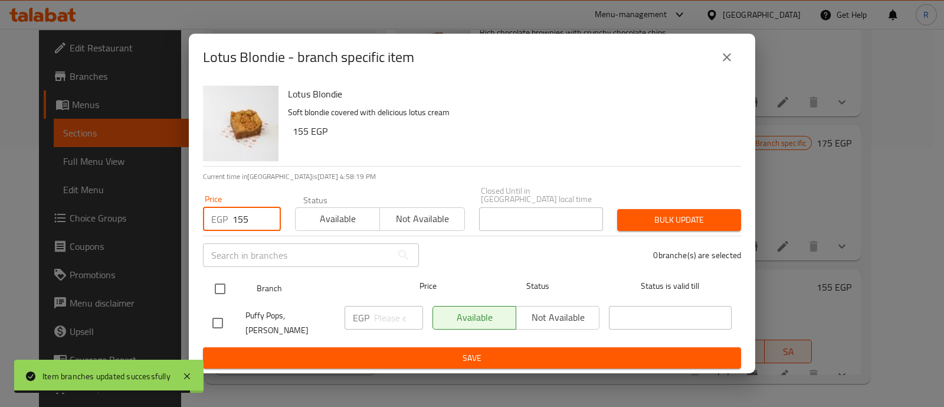
click at [222, 282] on input "checkbox" at bounding box center [220, 288] width 25 height 25
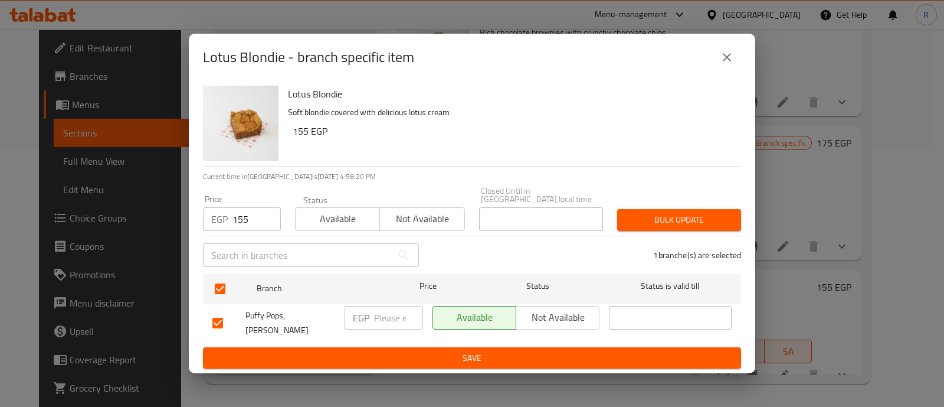
click at [629, 220] on span "Bulk update" at bounding box center [679, 219] width 105 height 15
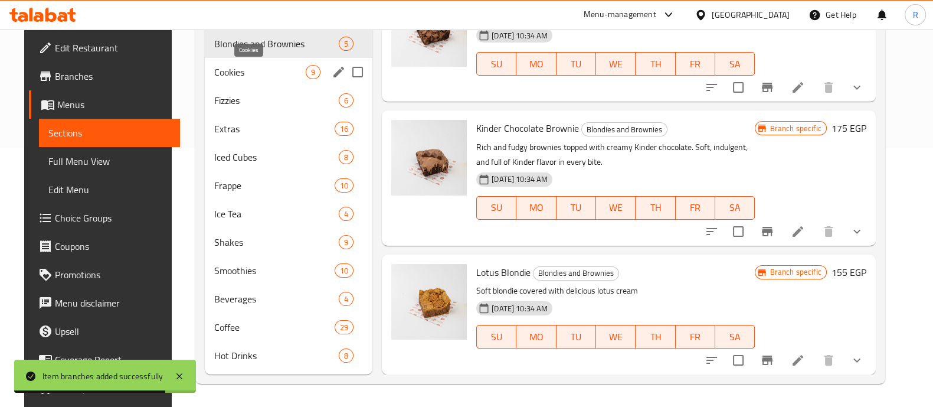
click at [214, 71] on span "Cookies" at bounding box center [259, 72] width 91 height 14
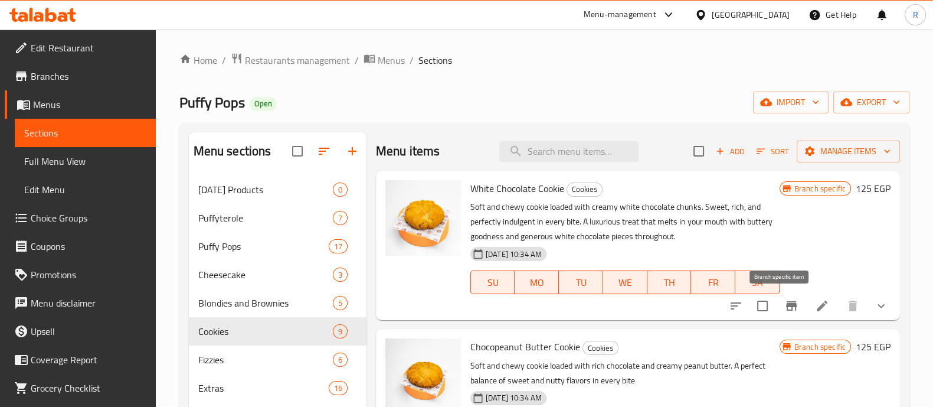
click at [786, 308] on icon "Branch-specific-item" at bounding box center [791, 305] width 11 height 9
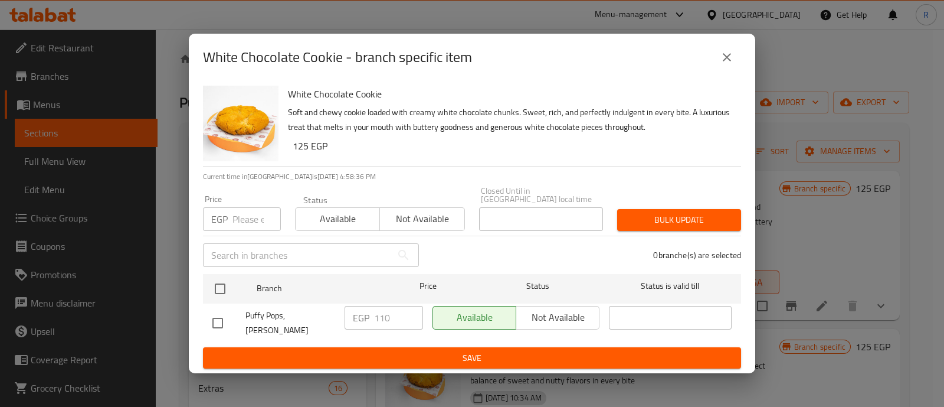
click at [250, 219] on input "number" at bounding box center [257, 219] width 48 height 24
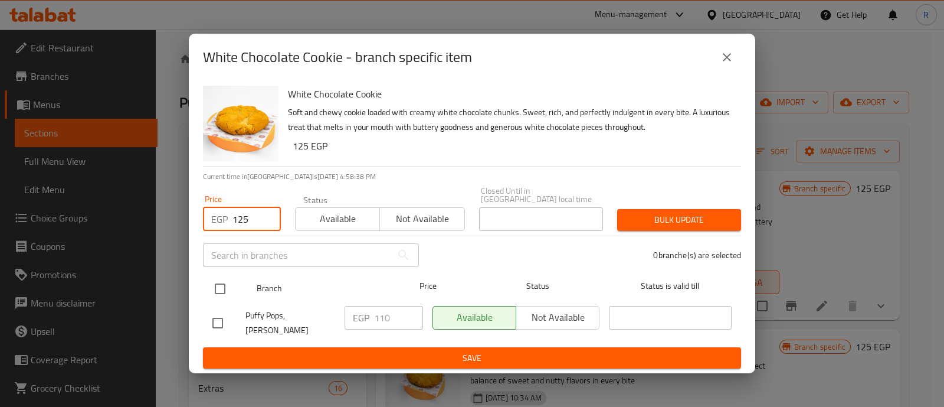
click at [221, 289] on input "checkbox" at bounding box center [220, 288] width 25 height 25
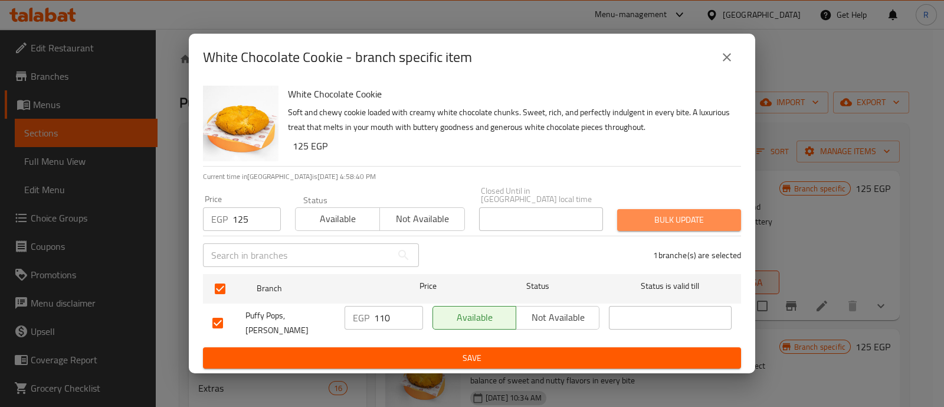
click at [681, 212] on span "Bulk update" at bounding box center [679, 219] width 105 height 15
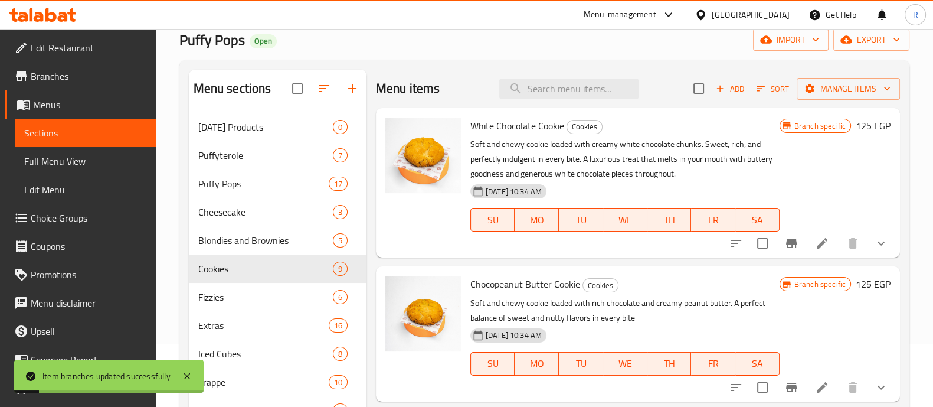
scroll to position [177, 0]
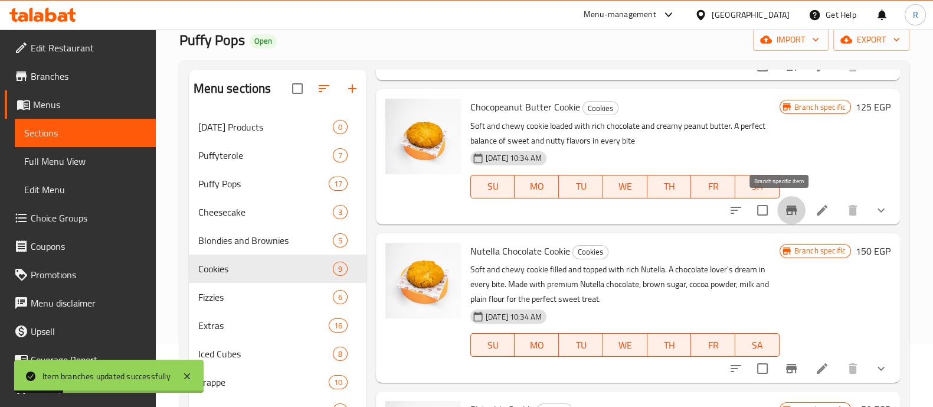
click at [777, 217] on button "Branch-specific-item" at bounding box center [791, 210] width 28 height 28
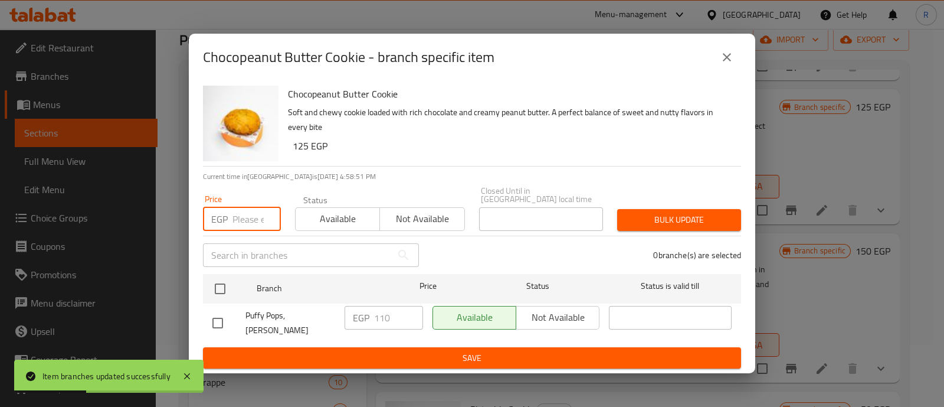
click at [247, 220] on input "number" at bounding box center [257, 219] width 48 height 24
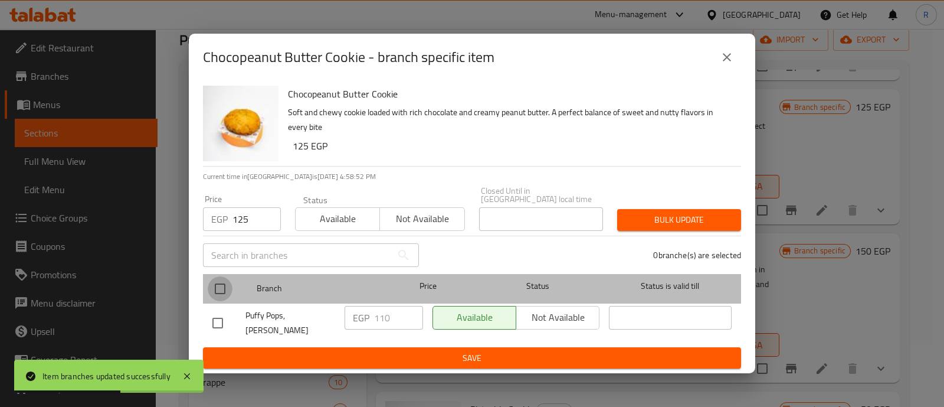
click at [219, 286] on input "checkbox" at bounding box center [220, 288] width 25 height 25
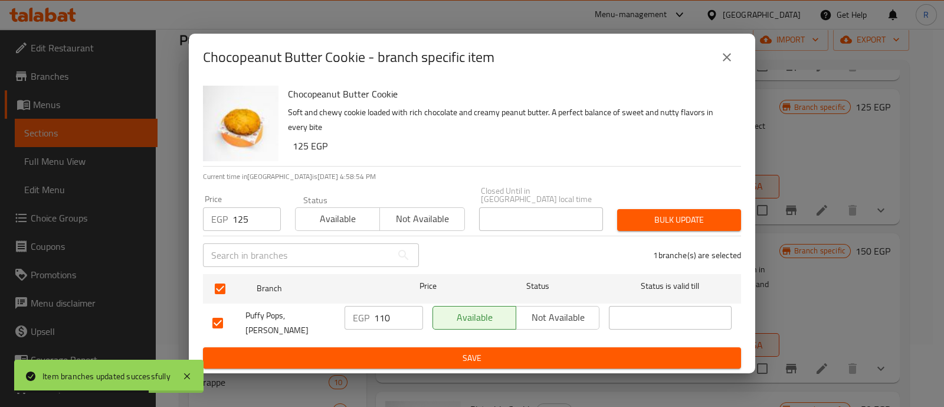
click at [655, 227] on span "Bulk update" at bounding box center [679, 219] width 105 height 15
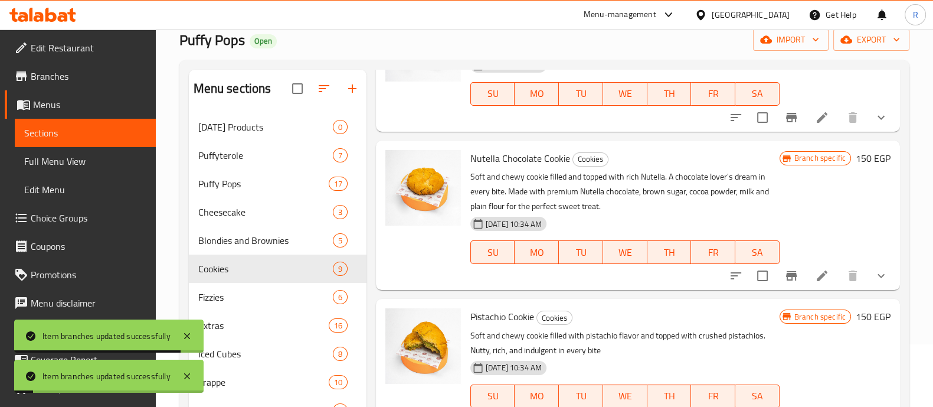
scroll to position [271, 0]
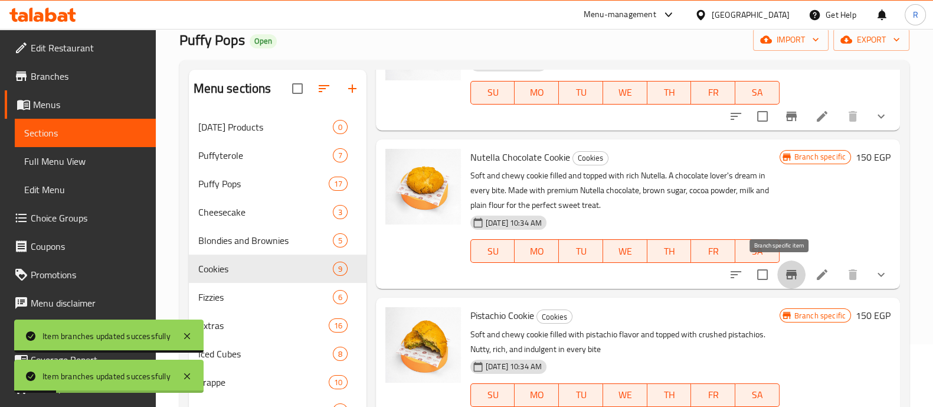
click at [784, 272] on icon "Branch-specific-item" at bounding box center [791, 274] width 14 height 14
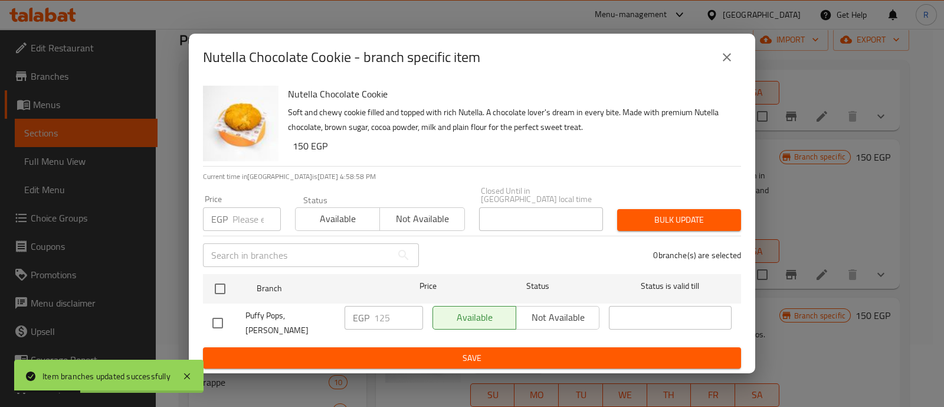
click at [243, 212] on input "number" at bounding box center [257, 219] width 48 height 24
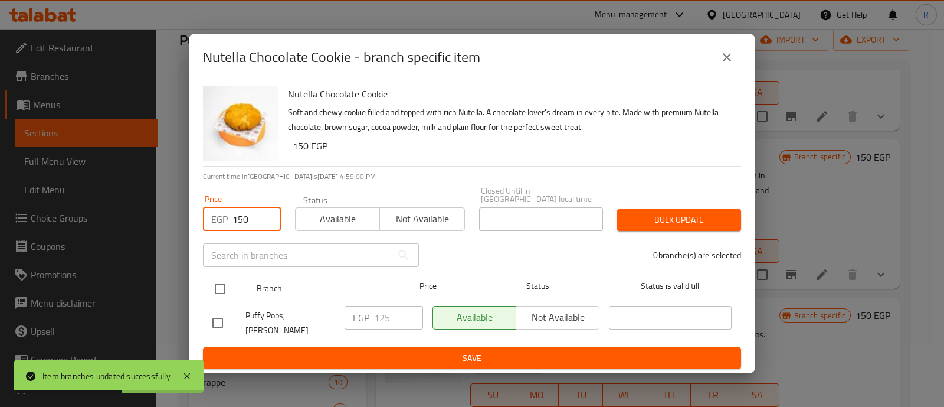
click at [222, 290] on input "checkbox" at bounding box center [220, 288] width 25 height 25
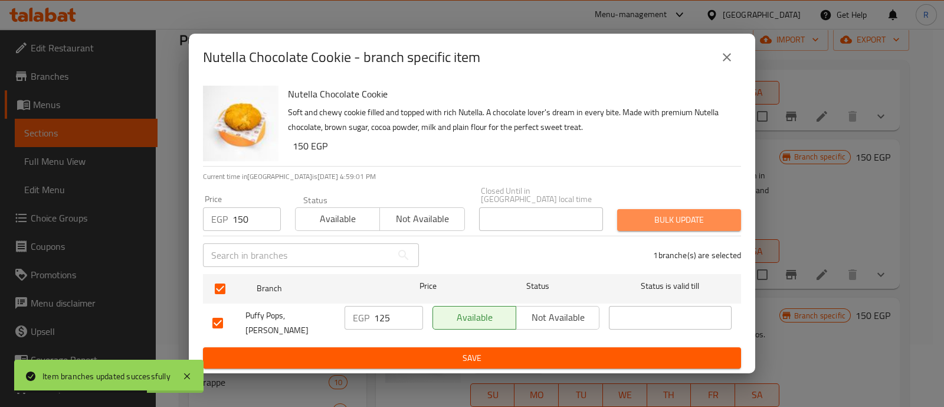
click at [629, 226] on span "Bulk update" at bounding box center [679, 219] width 105 height 15
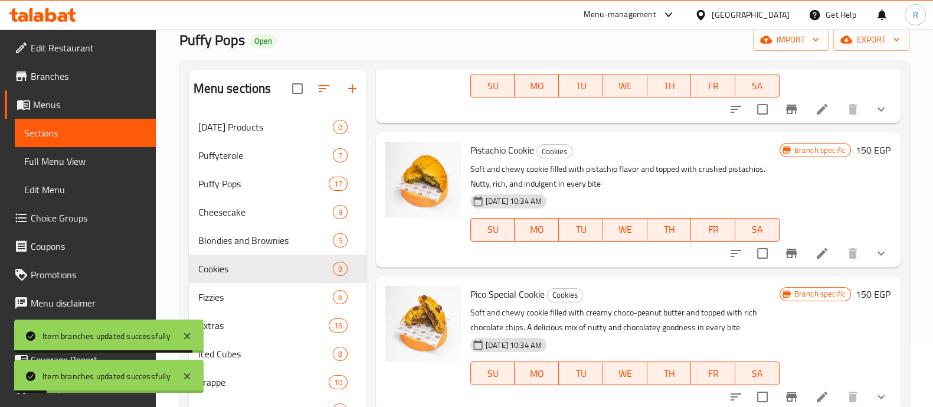
scroll to position [447, 0]
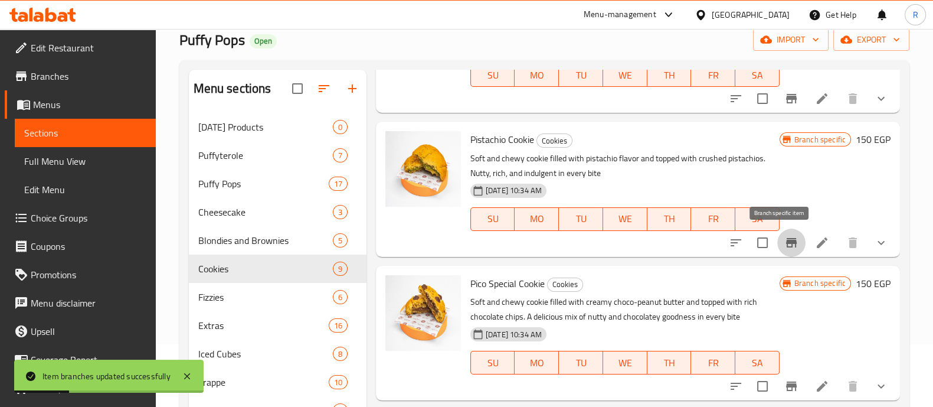
click at [784, 248] on icon "Branch-specific-item" at bounding box center [791, 242] width 14 height 14
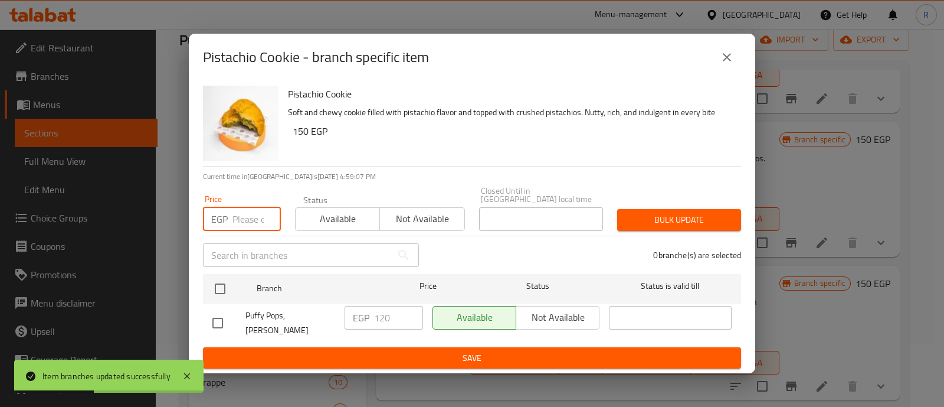
click at [251, 210] on input "number" at bounding box center [257, 219] width 48 height 24
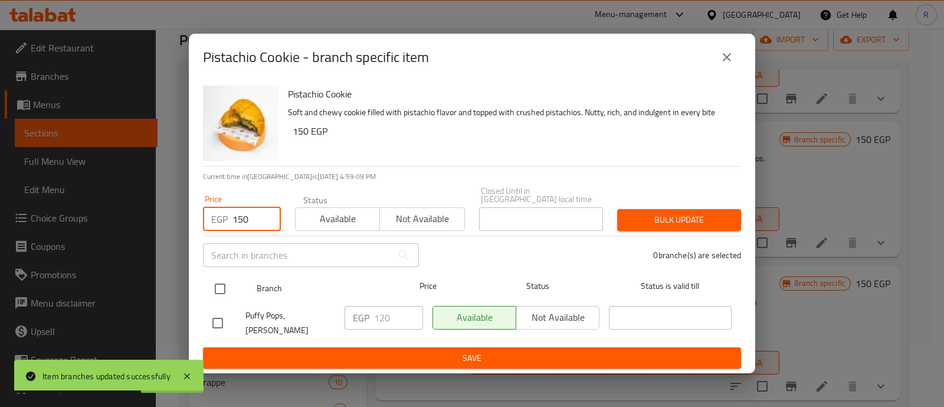
click at [225, 293] on input "checkbox" at bounding box center [220, 288] width 25 height 25
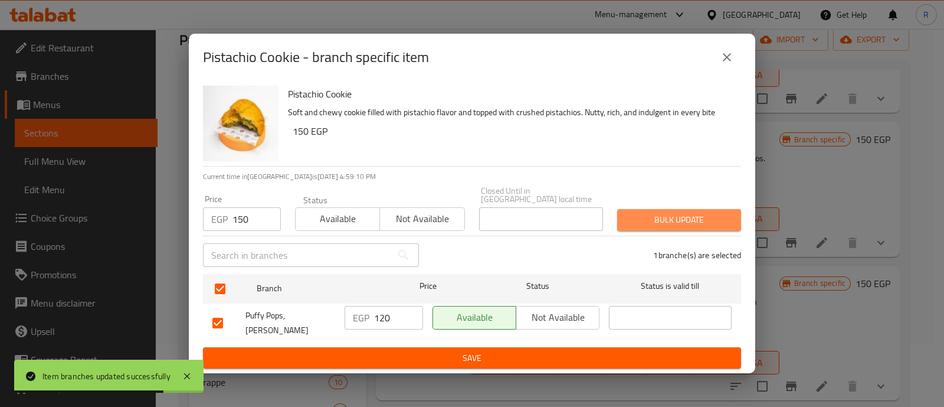
click at [637, 223] on span "Bulk update" at bounding box center [679, 219] width 105 height 15
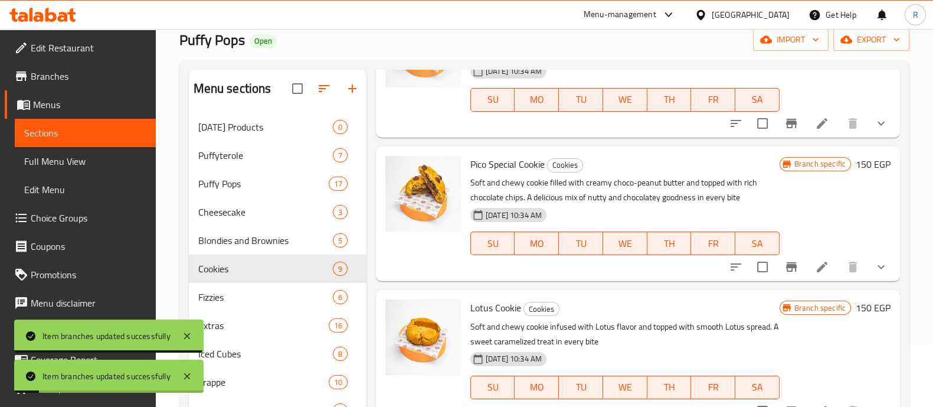
scroll to position [570, 0]
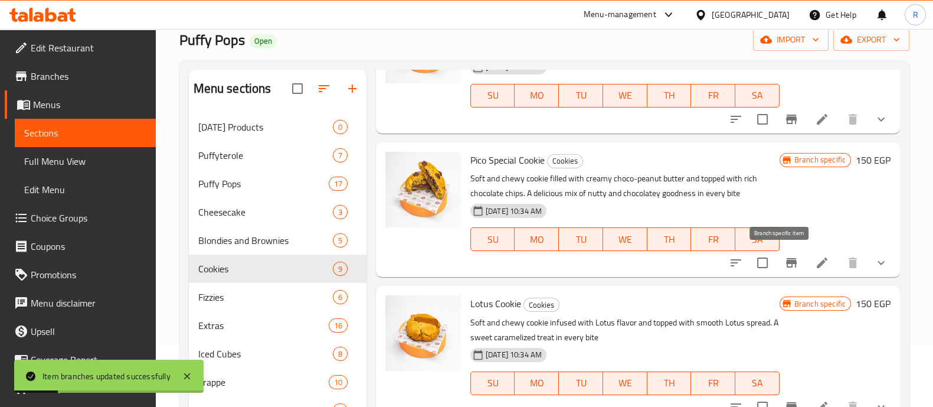
click at [786, 266] on icon "Branch-specific-item" at bounding box center [791, 262] width 11 height 9
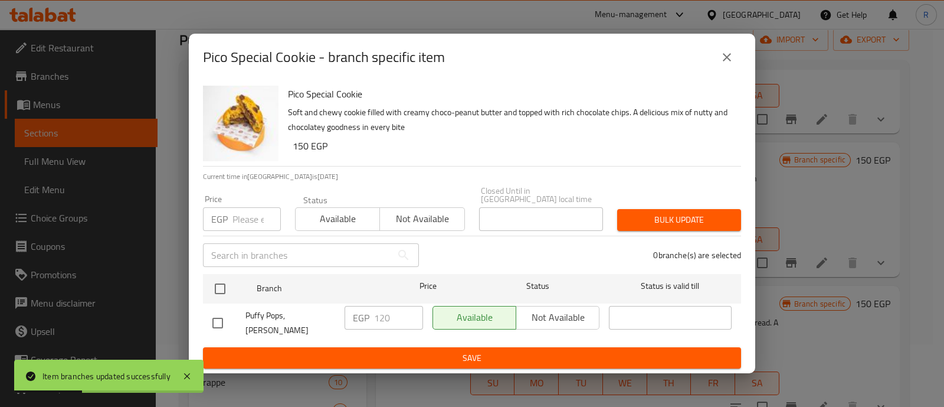
click at [246, 220] on input "number" at bounding box center [257, 219] width 48 height 24
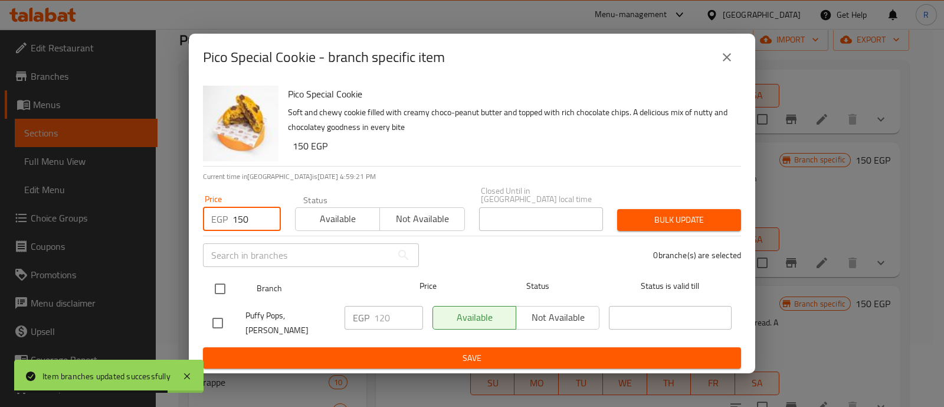
click at [226, 283] on input "checkbox" at bounding box center [220, 288] width 25 height 25
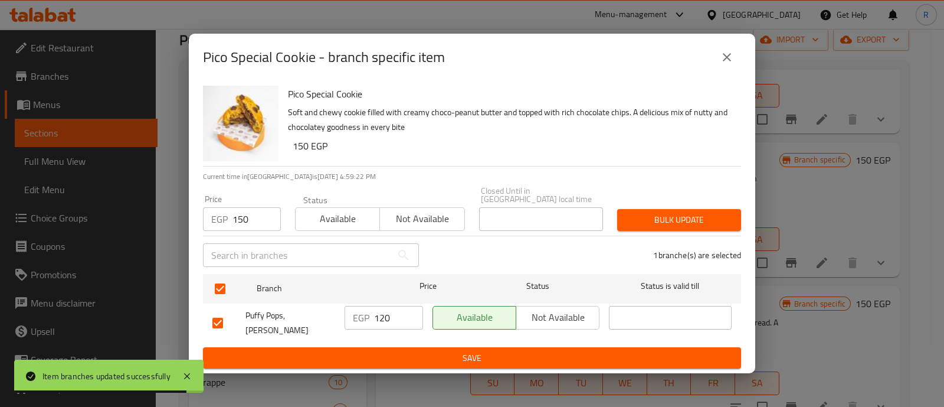
click at [638, 225] on span "Bulk update" at bounding box center [679, 219] width 105 height 15
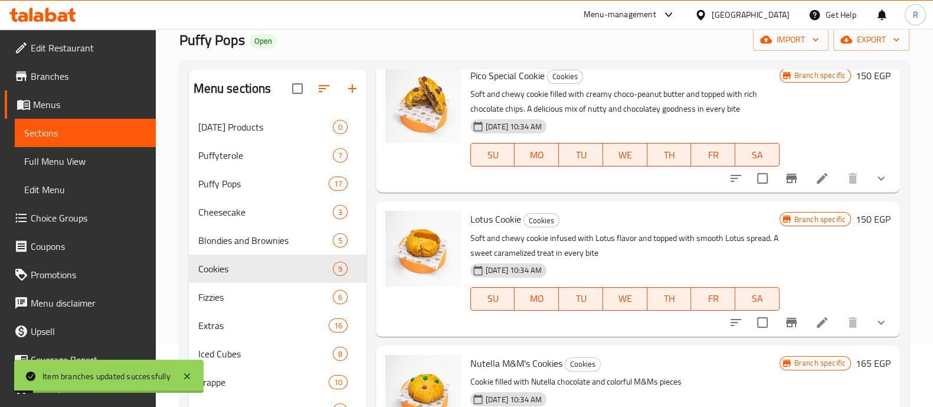
scroll to position [680, 0]
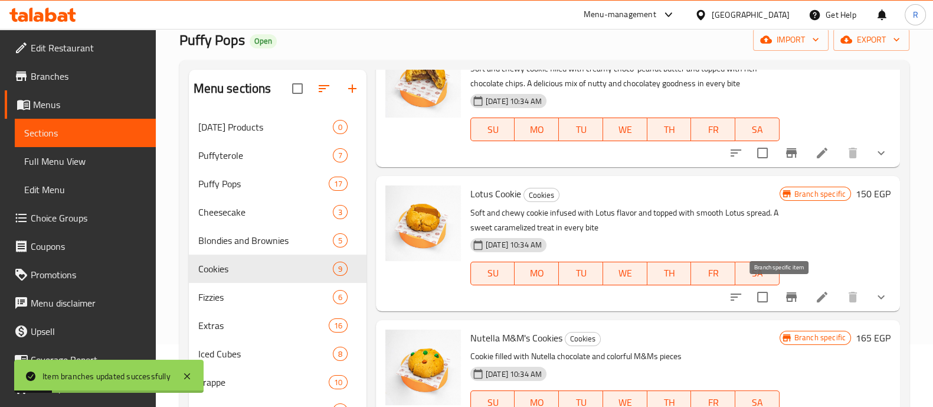
click at [786, 295] on icon "Branch-specific-item" at bounding box center [791, 296] width 11 height 9
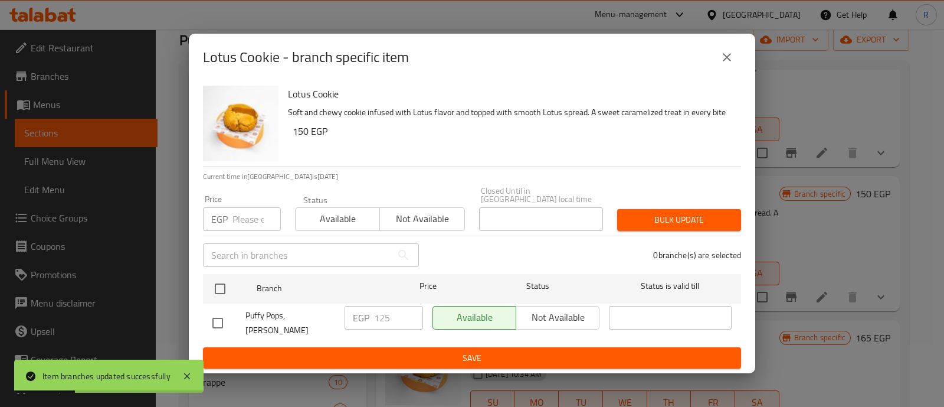
click at [251, 225] on input "number" at bounding box center [257, 219] width 48 height 24
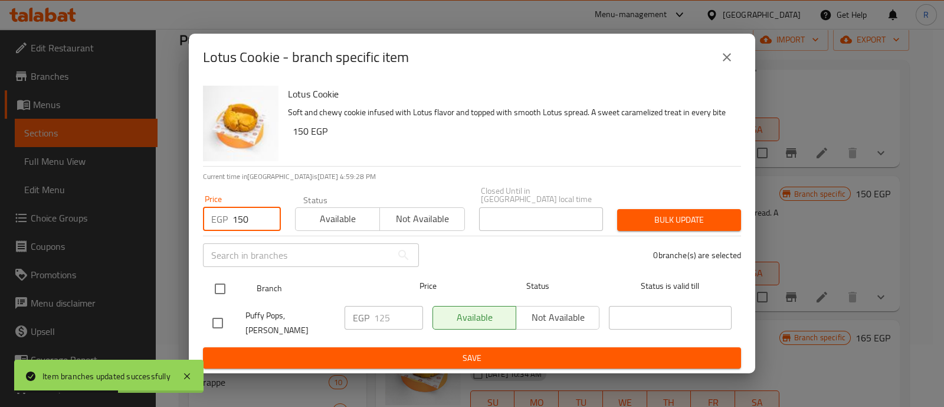
click at [224, 287] on input "checkbox" at bounding box center [220, 288] width 25 height 25
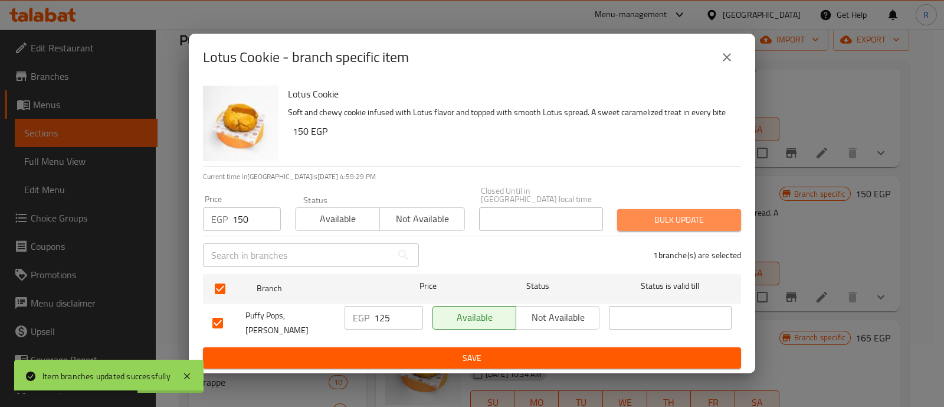
click at [676, 210] on button "Bulk update" at bounding box center [679, 220] width 124 height 22
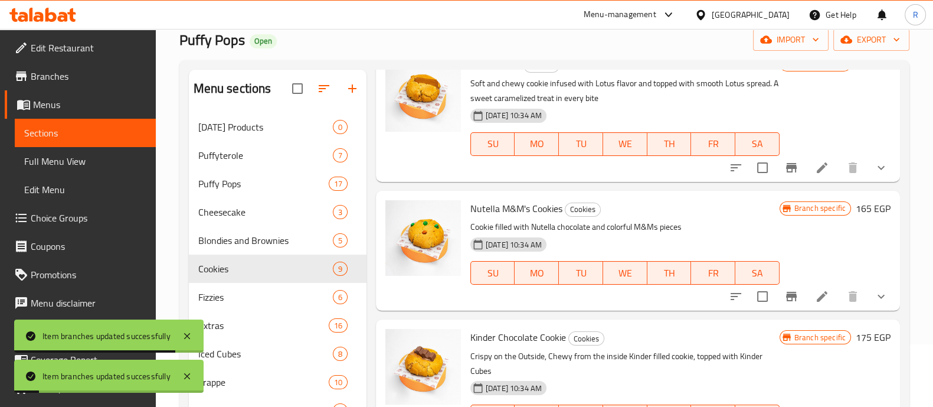
scroll to position [810, 0]
click at [786, 293] on icon "Branch-specific-item" at bounding box center [791, 295] width 11 height 9
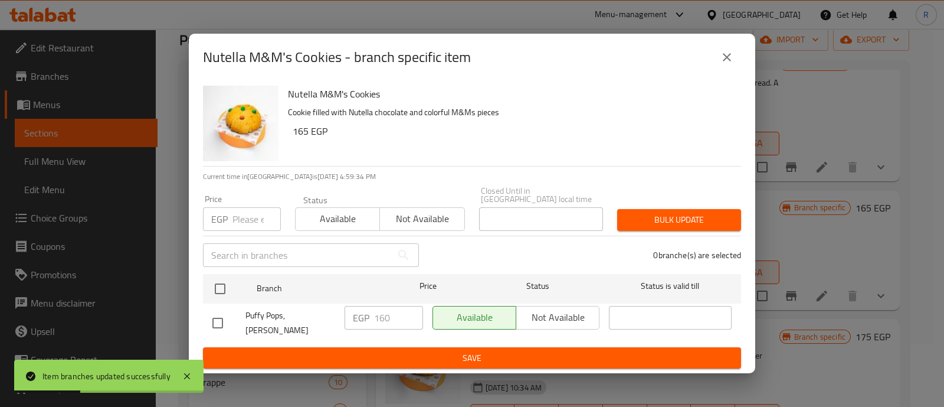
click at [239, 217] on input "number" at bounding box center [257, 219] width 48 height 24
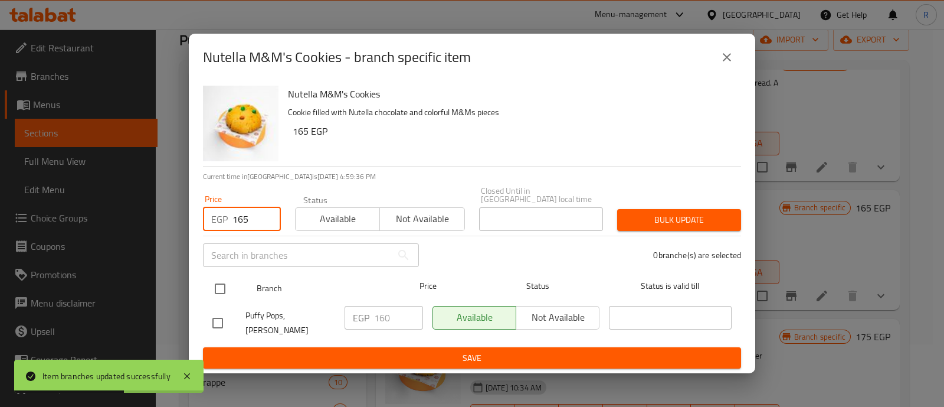
click at [225, 288] on input "checkbox" at bounding box center [220, 288] width 25 height 25
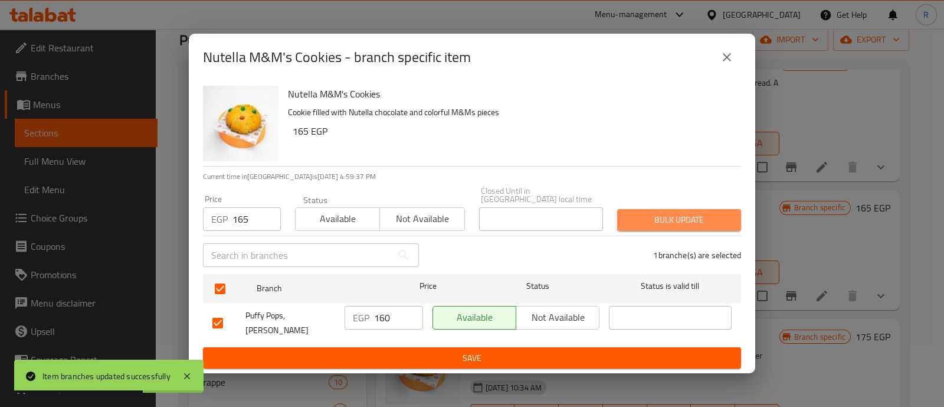
click at [627, 218] on span "Bulk update" at bounding box center [679, 219] width 105 height 15
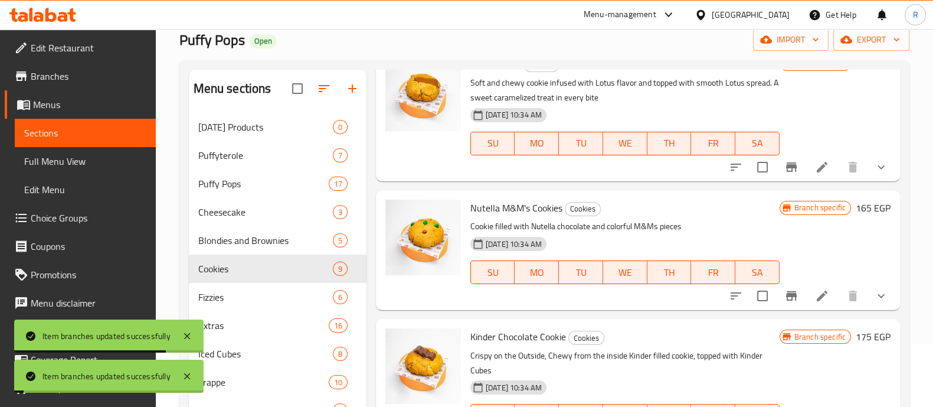
scroll to position [836, 0]
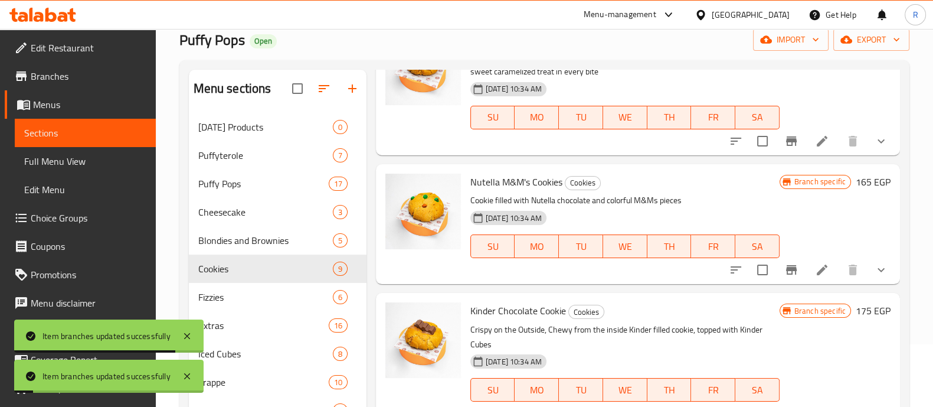
click at [618, 215] on div "[DATE] 10:34 AM SU MO TU WE TH FR SA" at bounding box center [625, 238] width 319 height 64
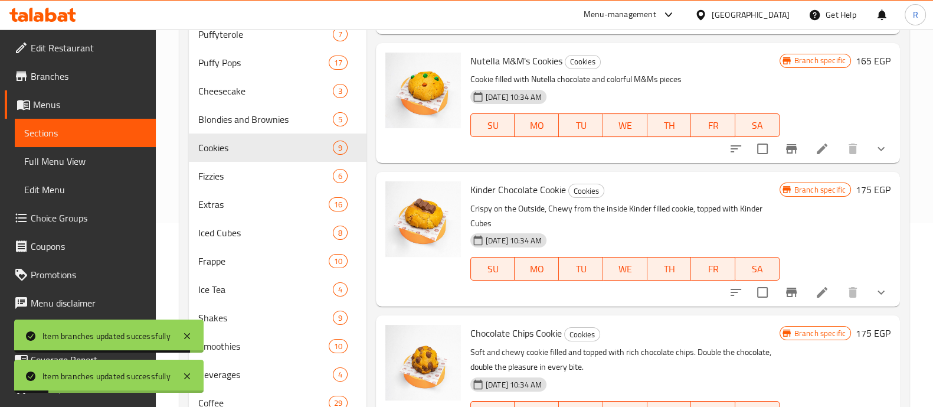
scroll to position [184, 0]
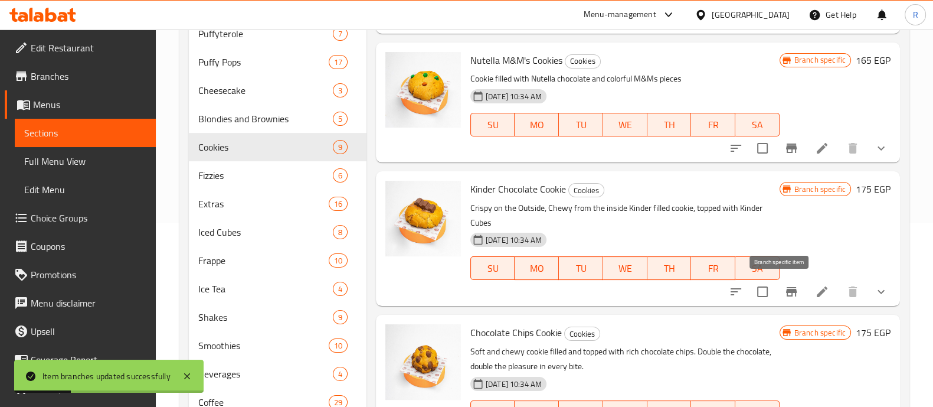
click at [786, 292] on icon "Branch-specific-item" at bounding box center [791, 291] width 11 height 9
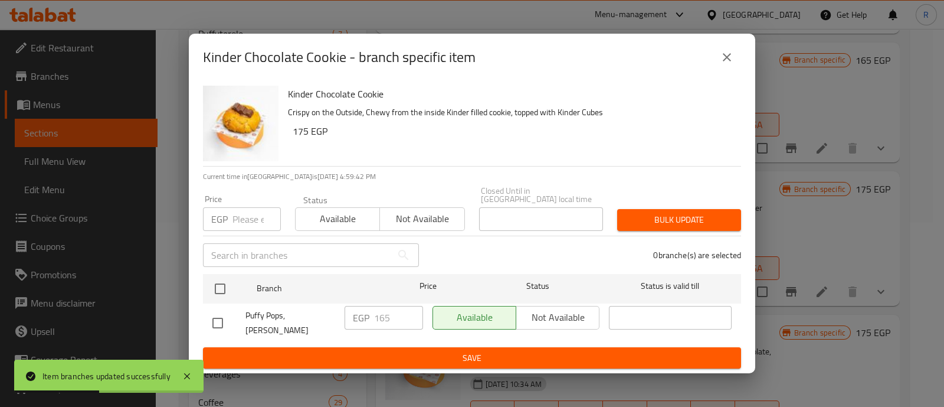
click at [244, 218] on input "number" at bounding box center [257, 219] width 48 height 24
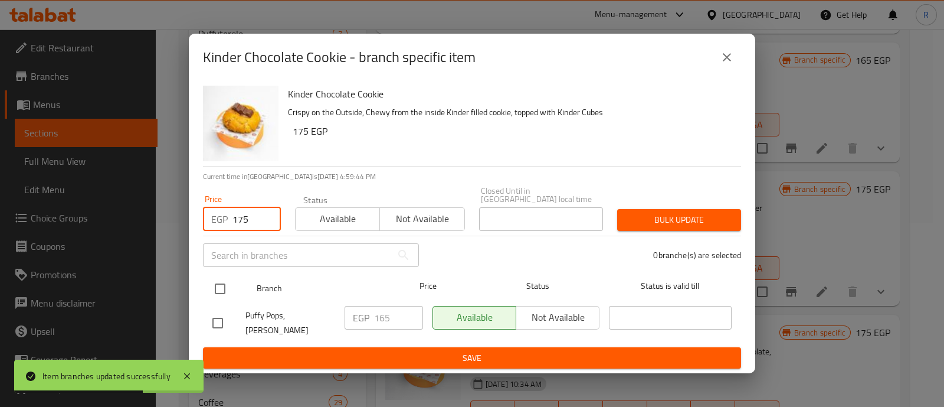
click at [220, 281] on input "checkbox" at bounding box center [220, 288] width 25 height 25
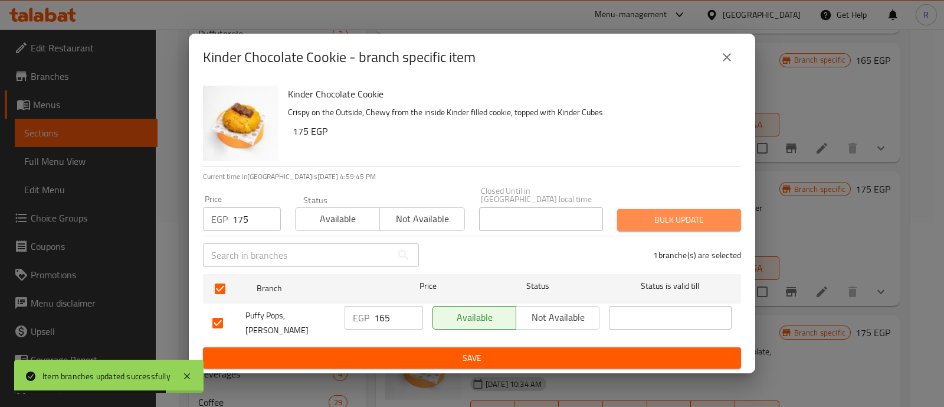
click at [649, 215] on span "Bulk update" at bounding box center [679, 219] width 105 height 15
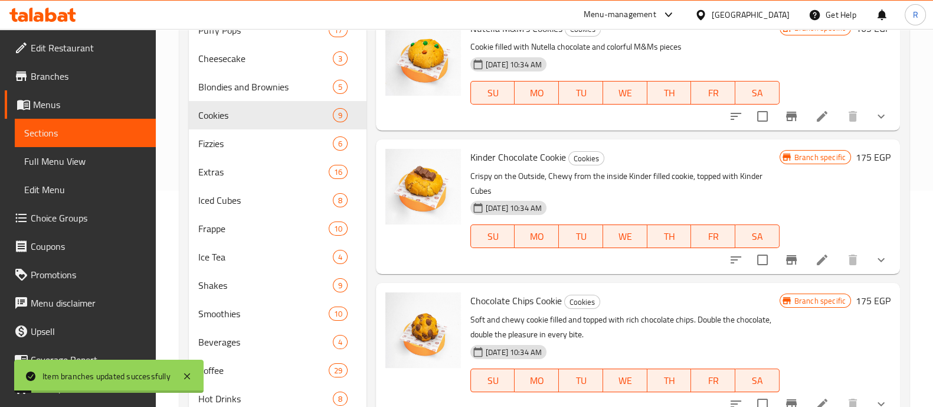
scroll to position [259, 0]
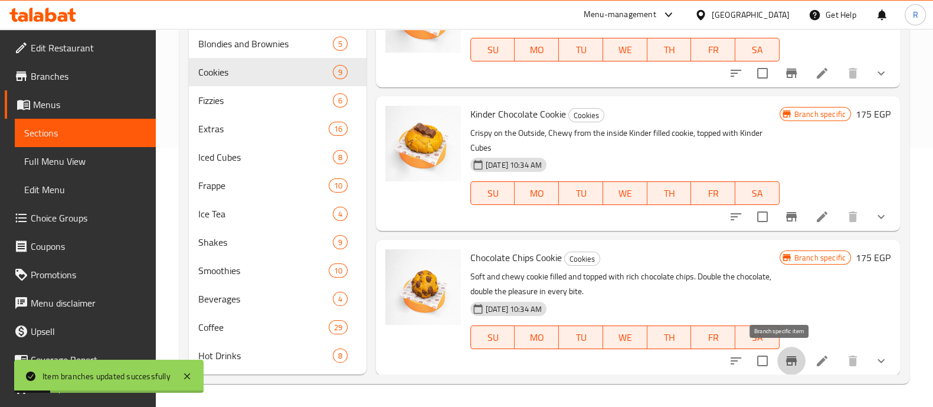
click at [784, 365] on icon "Branch-specific-item" at bounding box center [791, 361] width 14 height 14
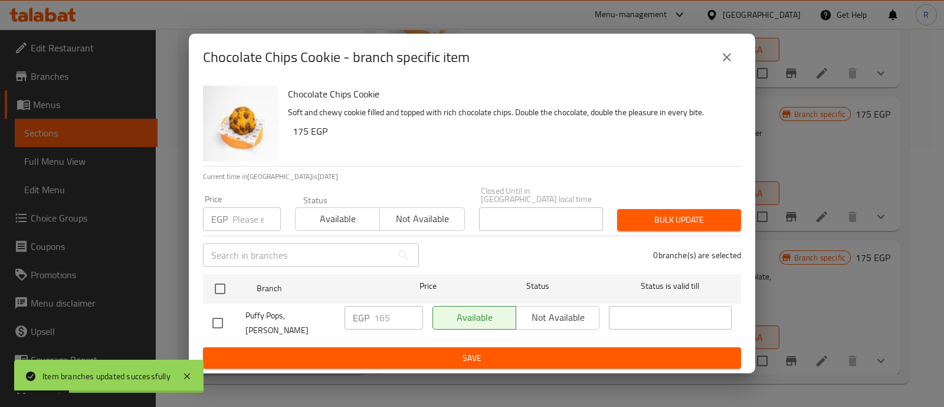
click at [257, 212] on input "number" at bounding box center [257, 219] width 48 height 24
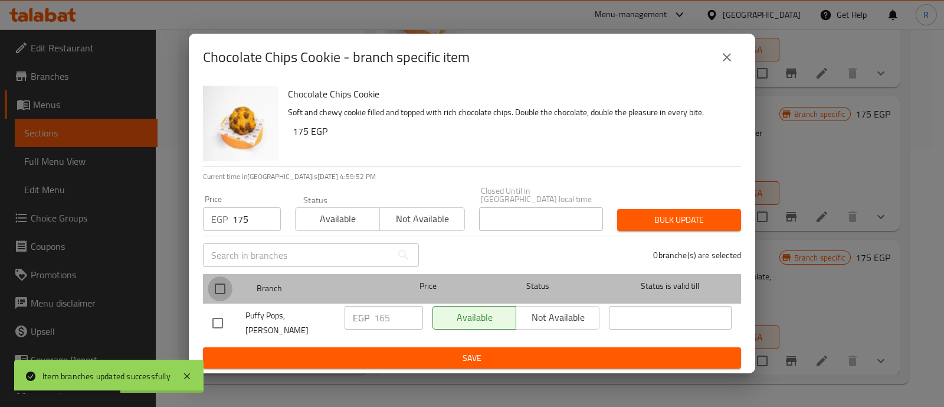
click at [213, 291] on input "checkbox" at bounding box center [220, 288] width 25 height 25
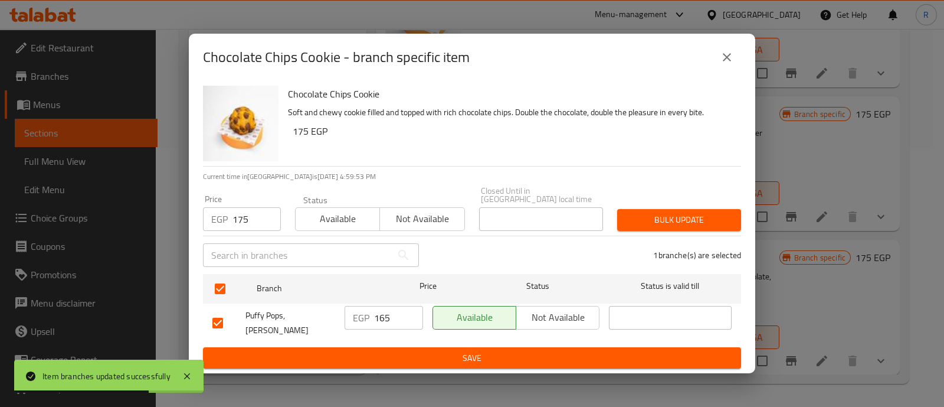
click at [634, 225] on span "Bulk update" at bounding box center [679, 219] width 105 height 15
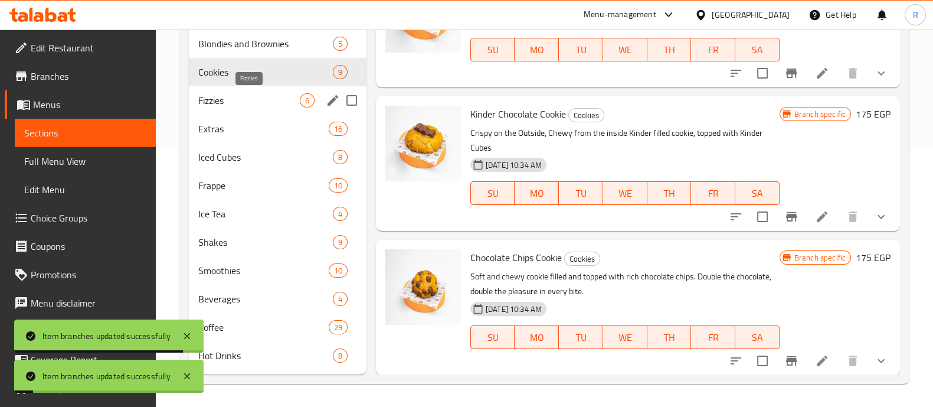
click at [201, 97] on span "Fizzies" at bounding box center [249, 100] width 102 height 14
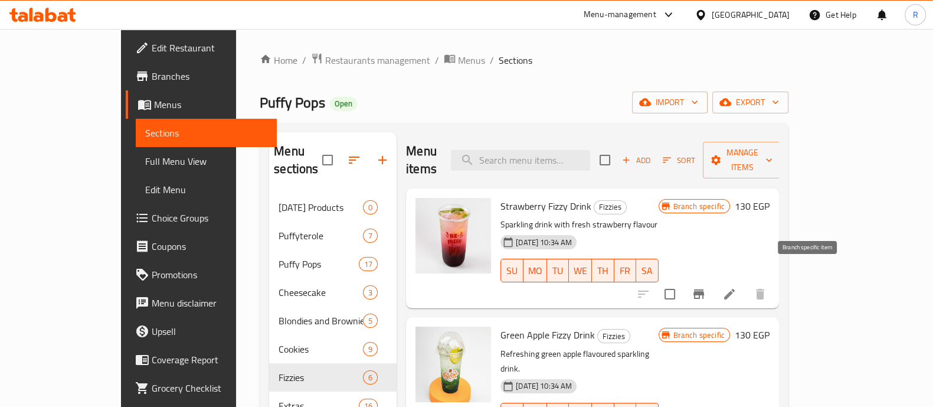
click at [713, 280] on button "Branch-specific-item" at bounding box center [699, 294] width 28 height 28
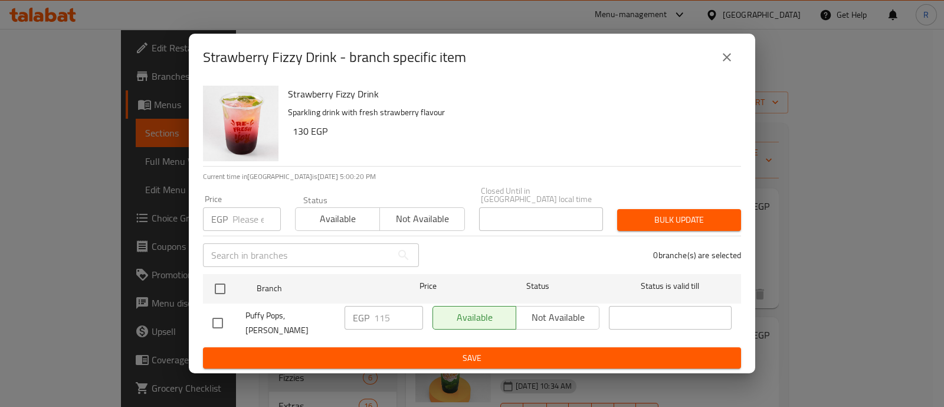
click at [245, 225] on input "number" at bounding box center [257, 219] width 48 height 24
click at [245, 225] on input "1" at bounding box center [257, 219] width 48 height 24
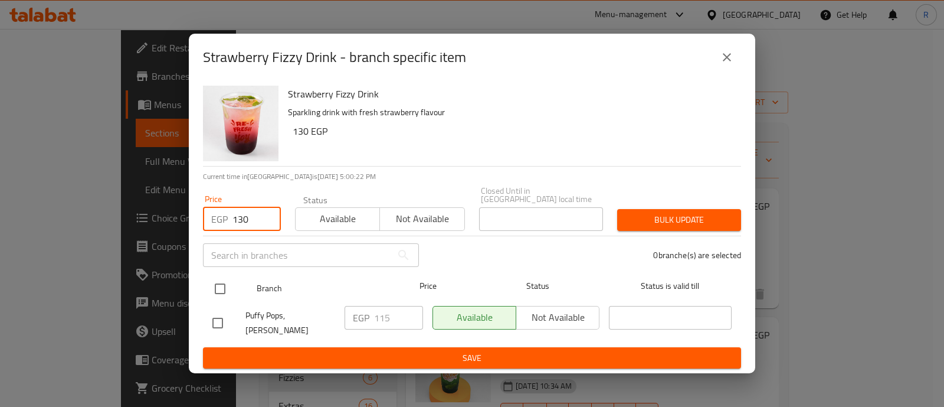
click at [224, 279] on input "checkbox" at bounding box center [220, 288] width 25 height 25
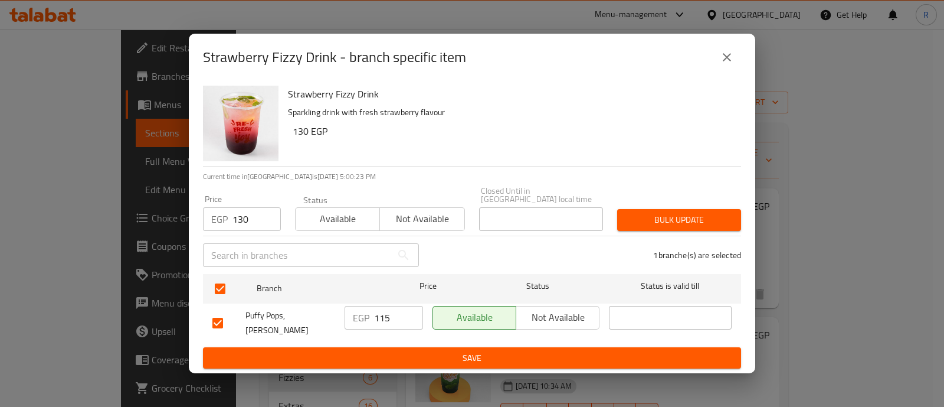
click at [626, 221] on button "Bulk update" at bounding box center [679, 220] width 124 height 22
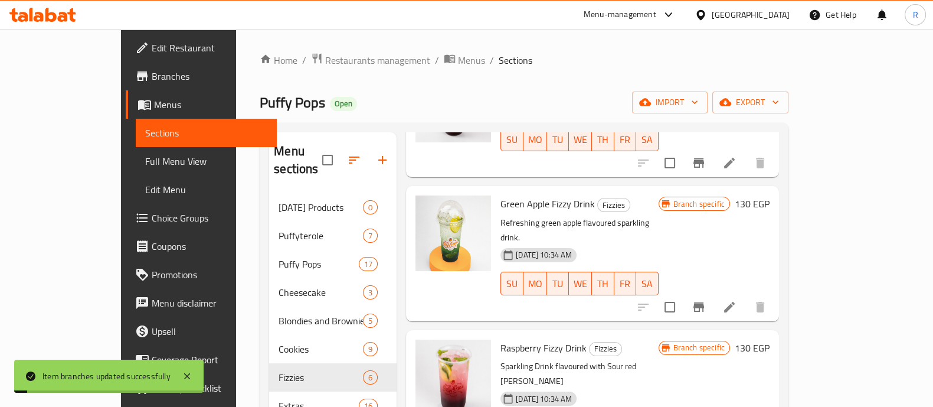
scroll to position [133, 0]
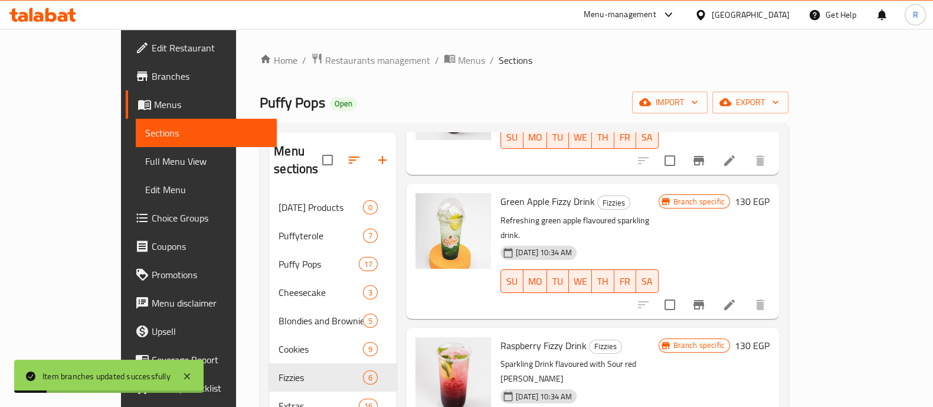
click at [706, 297] on icon "Branch-specific-item" at bounding box center [699, 304] width 14 height 14
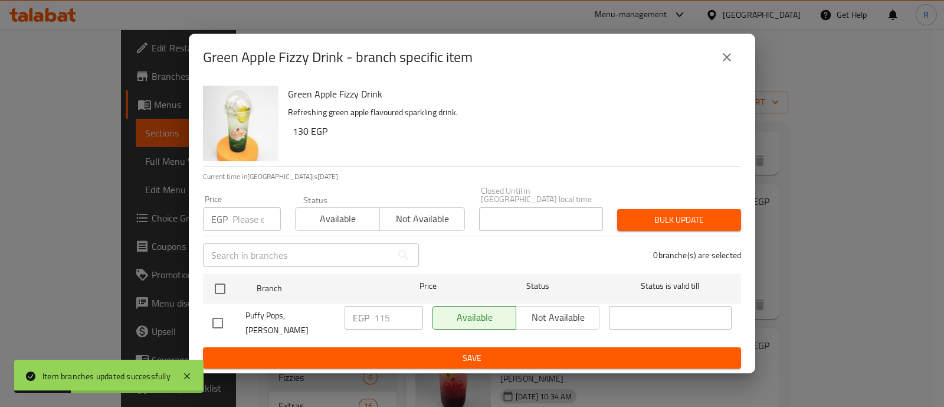
click at [248, 224] on input "number" at bounding box center [257, 219] width 48 height 24
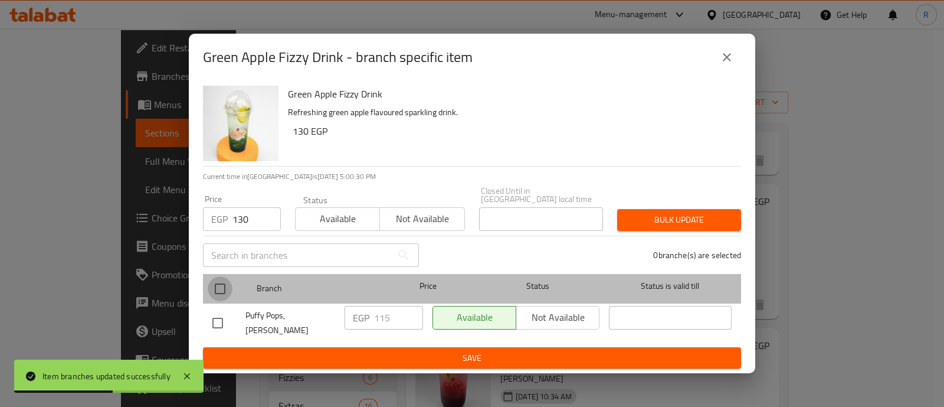
click at [221, 292] on input "checkbox" at bounding box center [220, 288] width 25 height 25
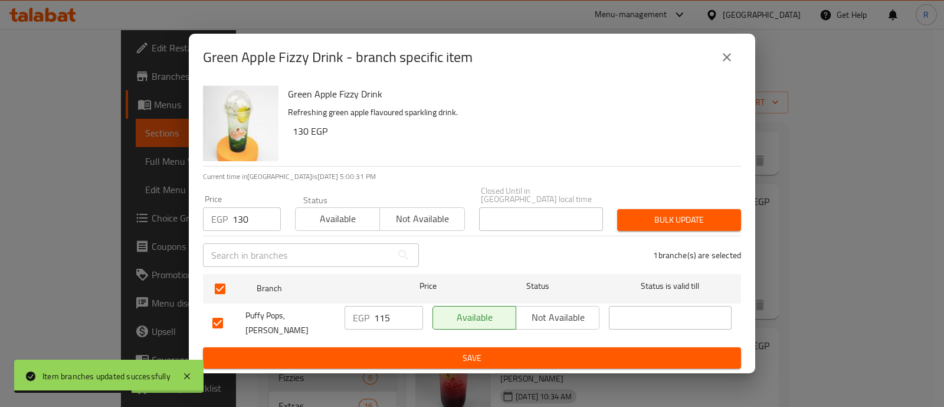
click at [619, 214] on button "Bulk update" at bounding box center [679, 220] width 124 height 22
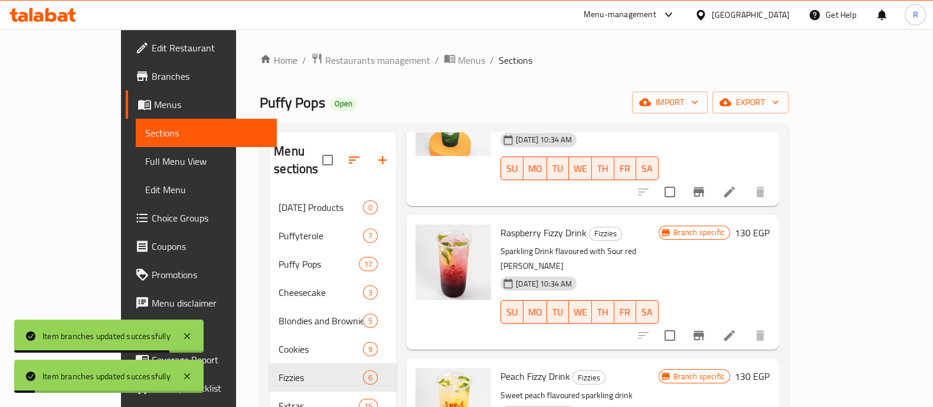
scroll to position [302, 0]
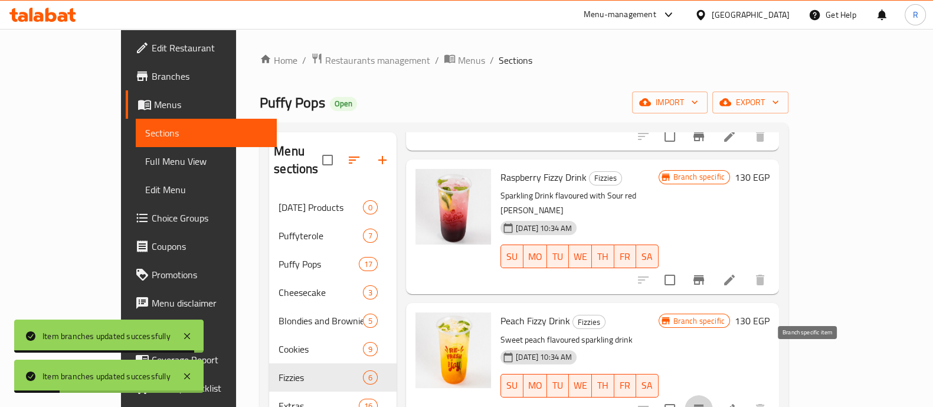
click at [704, 404] on icon "Branch-specific-item" at bounding box center [698, 408] width 11 height 9
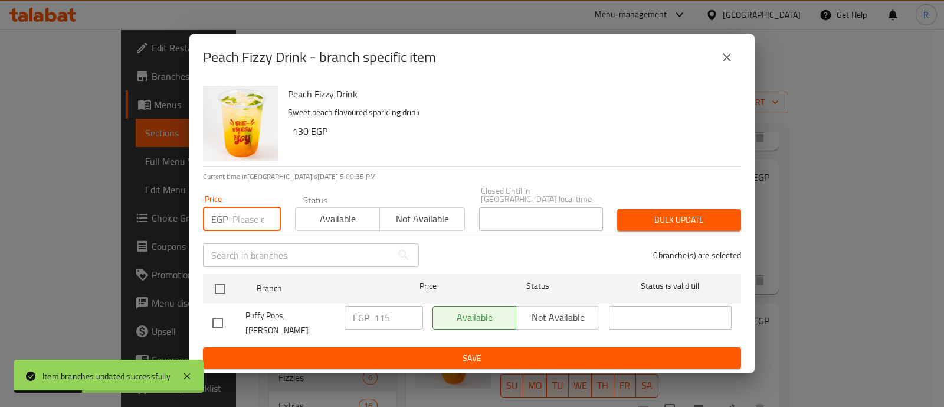
click at [242, 220] on input "number" at bounding box center [257, 219] width 48 height 24
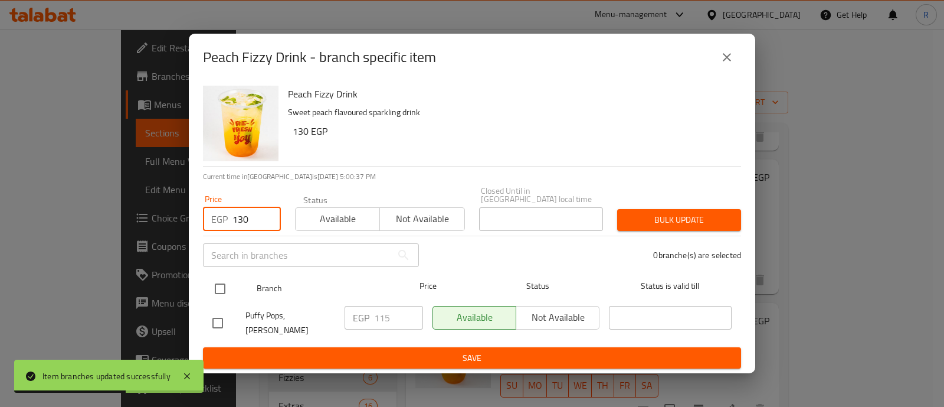
click at [230, 294] on input "checkbox" at bounding box center [220, 288] width 25 height 25
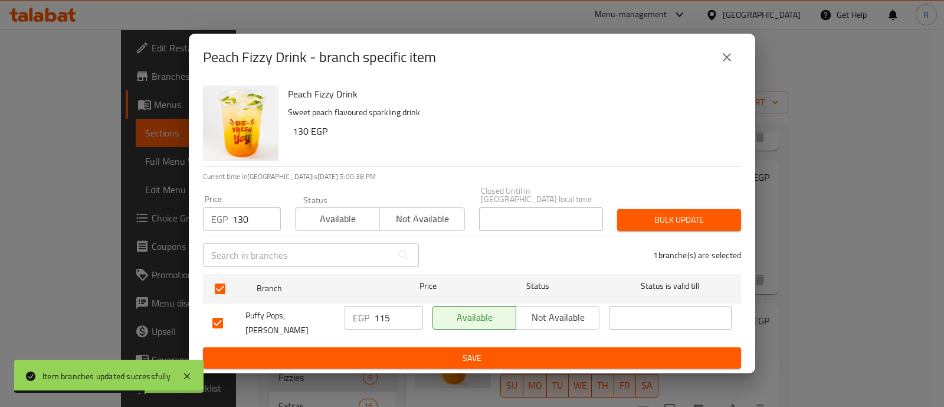
click at [627, 214] on span "Bulk update" at bounding box center [679, 219] width 105 height 15
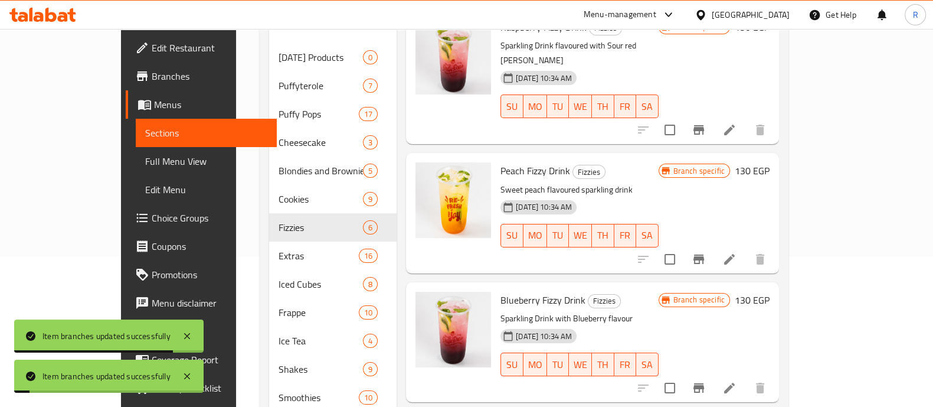
scroll to position [171, 0]
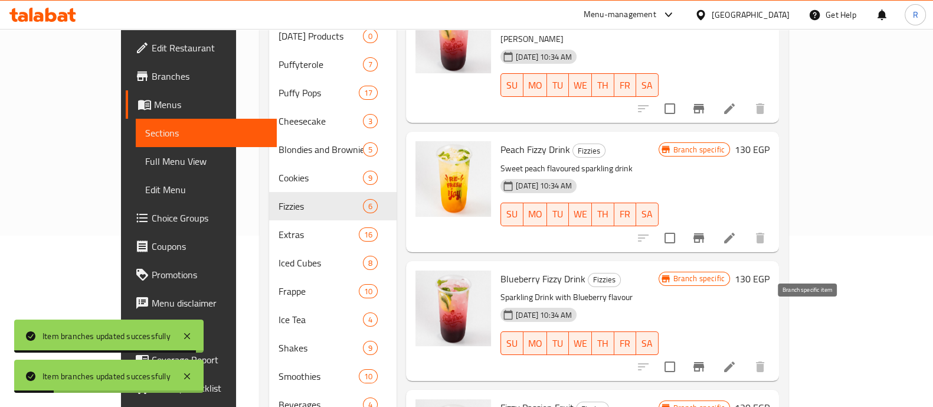
click at [706, 359] on icon "Branch-specific-item" at bounding box center [699, 366] width 14 height 14
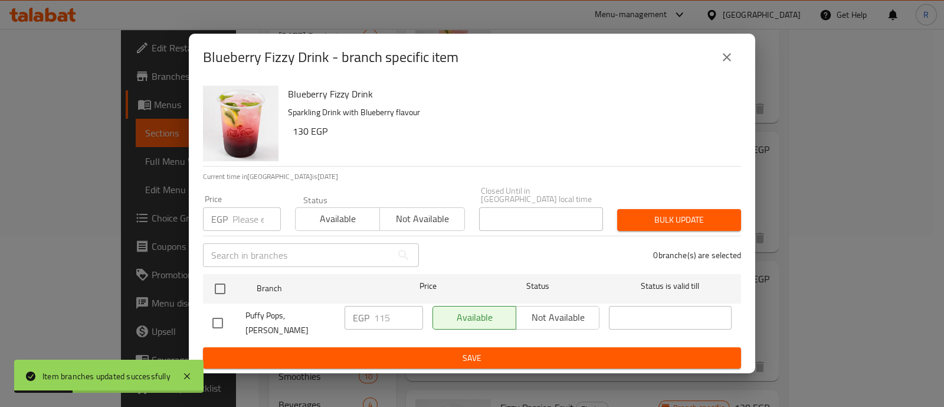
click at [247, 212] on input "number" at bounding box center [257, 219] width 48 height 24
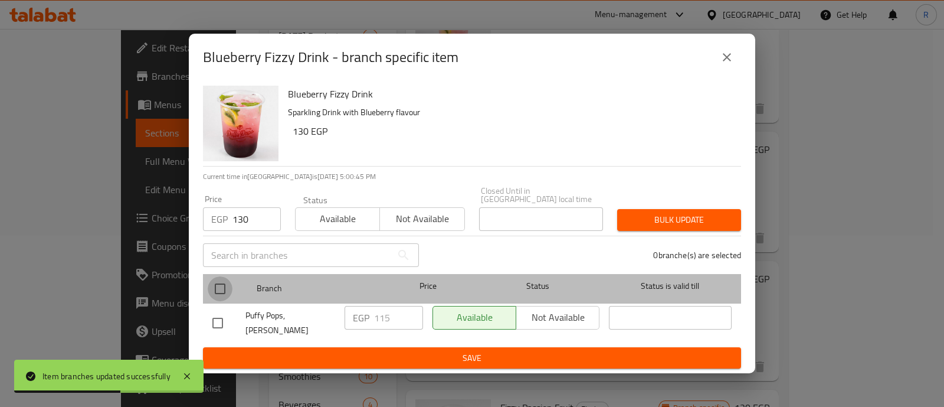
click at [218, 284] on input "checkbox" at bounding box center [220, 288] width 25 height 25
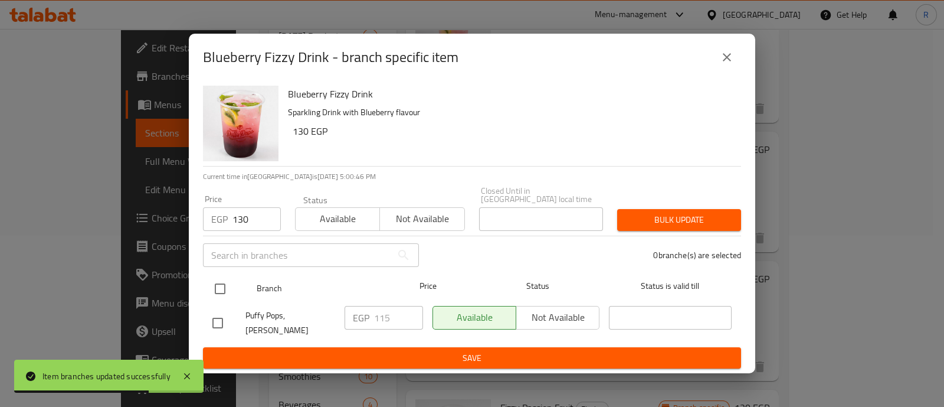
click at [217, 293] on input "checkbox" at bounding box center [220, 288] width 25 height 25
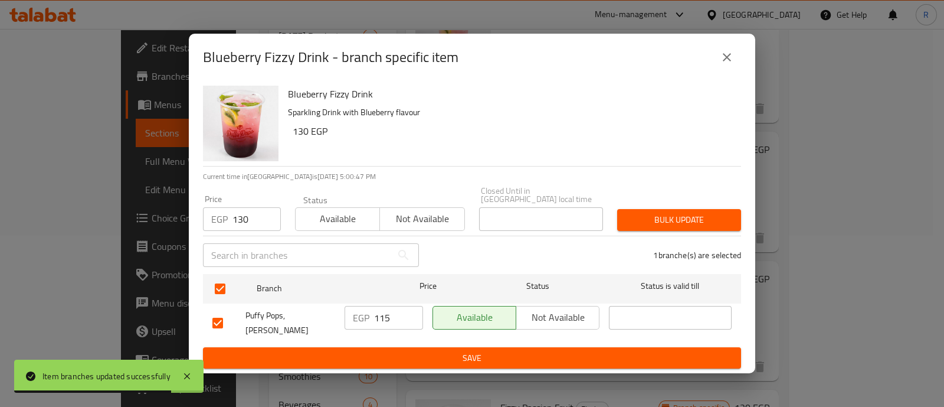
click at [640, 220] on span "Bulk update" at bounding box center [679, 219] width 105 height 15
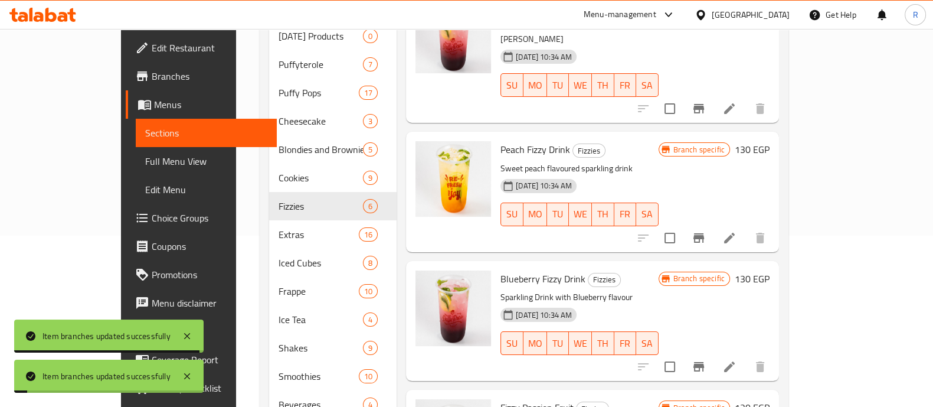
scroll to position [259, 0]
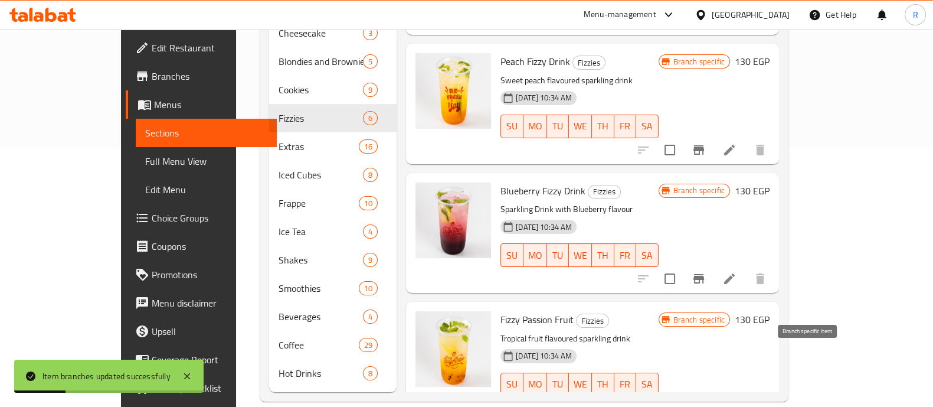
click at [704, 403] on icon "Branch-specific-item" at bounding box center [698, 407] width 11 height 9
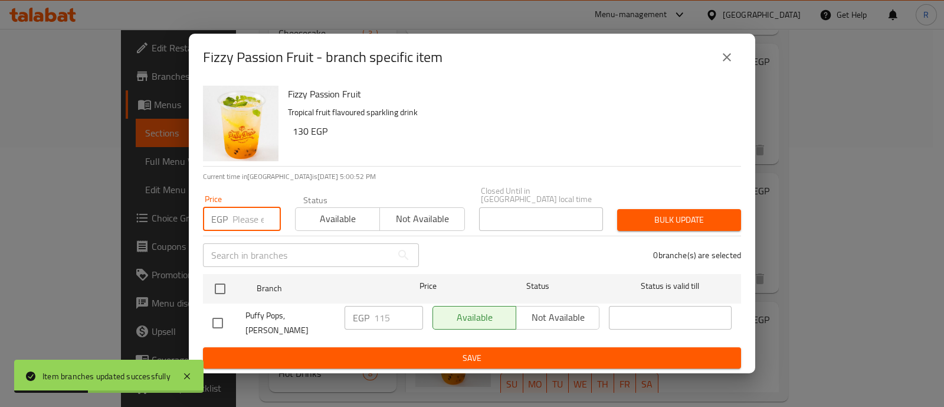
click at [244, 221] on input "number" at bounding box center [257, 219] width 48 height 24
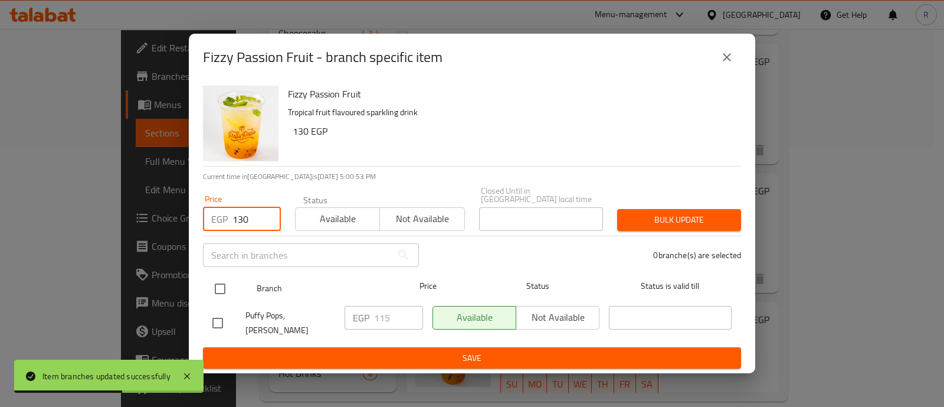
click at [217, 288] on input "checkbox" at bounding box center [220, 288] width 25 height 25
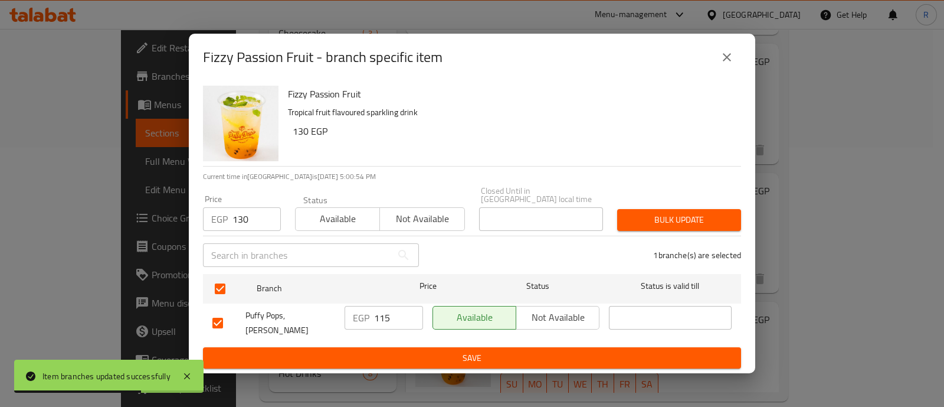
click at [657, 214] on span "Bulk update" at bounding box center [679, 219] width 105 height 15
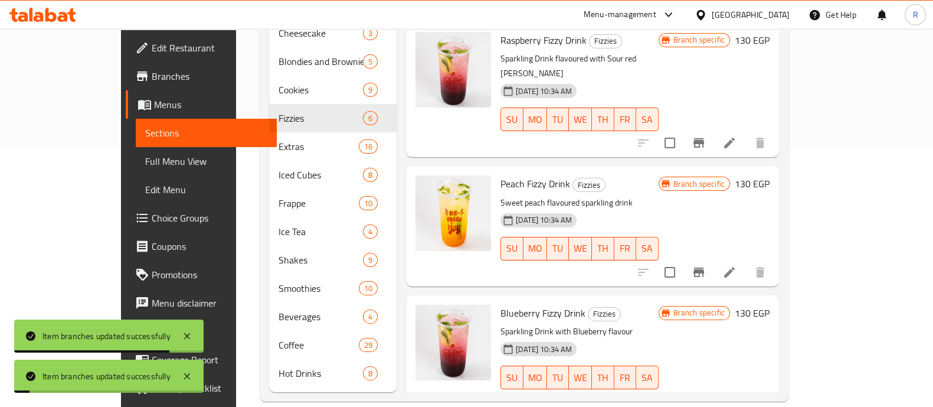
scroll to position [175, 0]
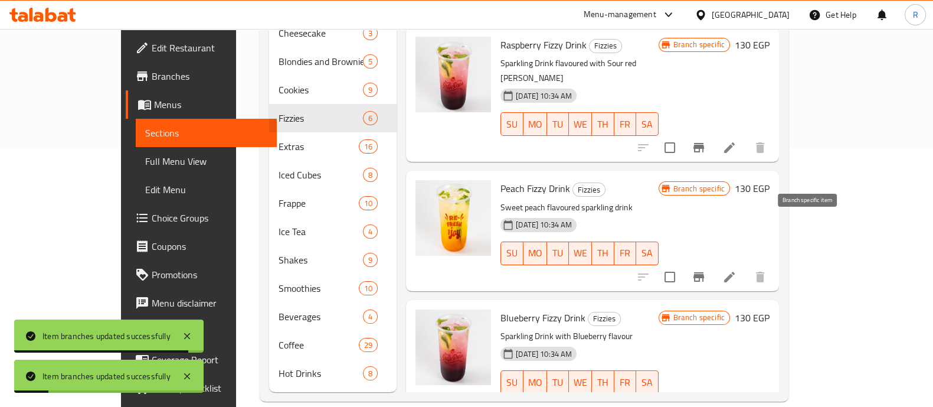
click at [706, 270] on icon "Branch-specific-item" at bounding box center [699, 277] width 14 height 14
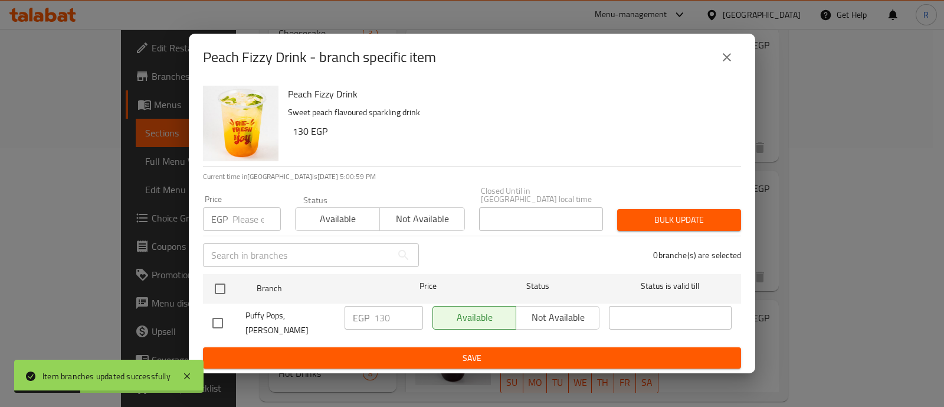
click at [727, 64] on icon "close" at bounding box center [727, 57] width 14 height 14
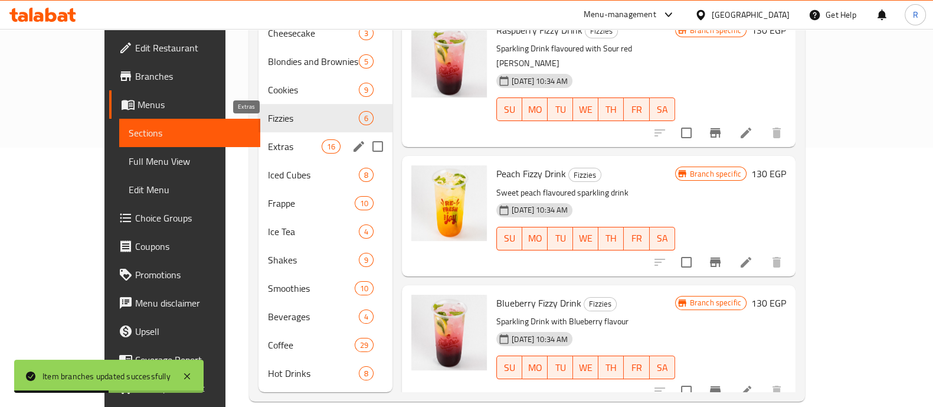
click at [268, 139] on span "Extras" at bounding box center [295, 146] width 54 height 14
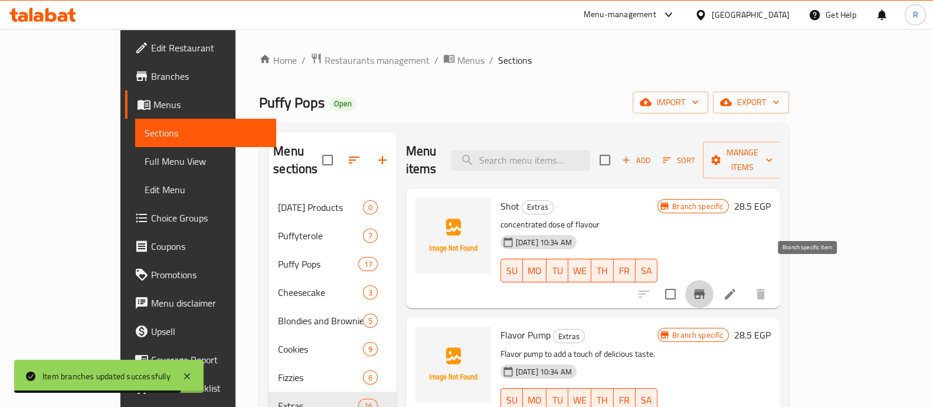
click at [705, 289] on icon "Branch-specific-item" at bounding box center [699, 293] width 11 height 9
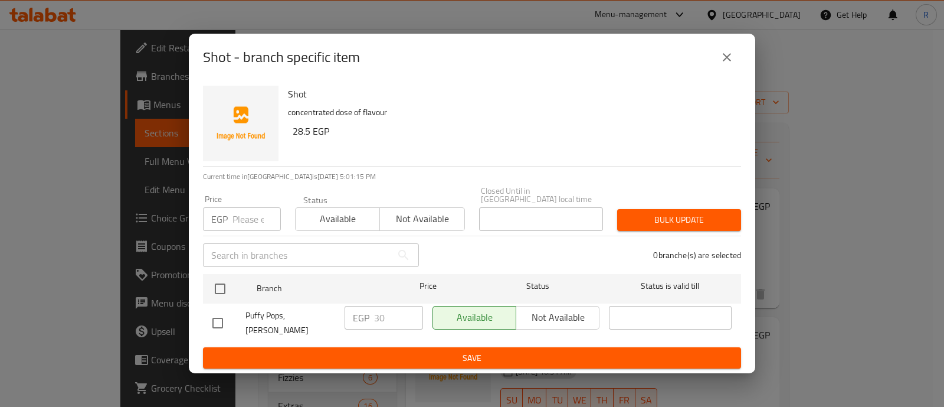
click at [727, 64] on icon "close" at bounding box center [727, 57] width 14 height 14
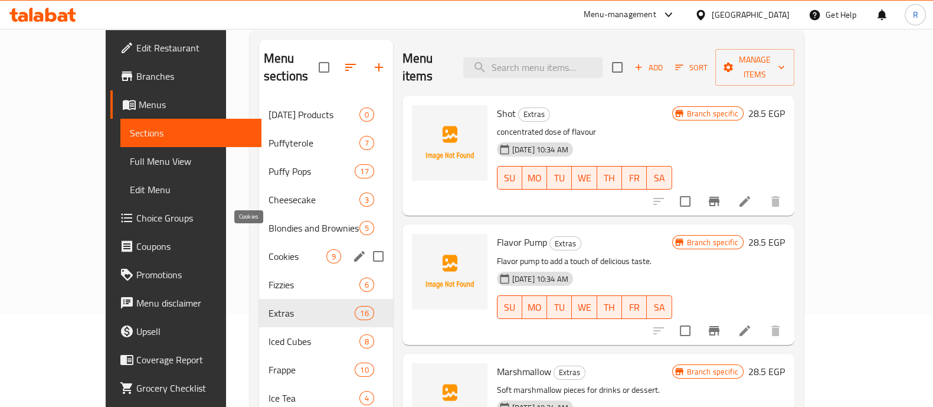
scroll to position [104, 0]
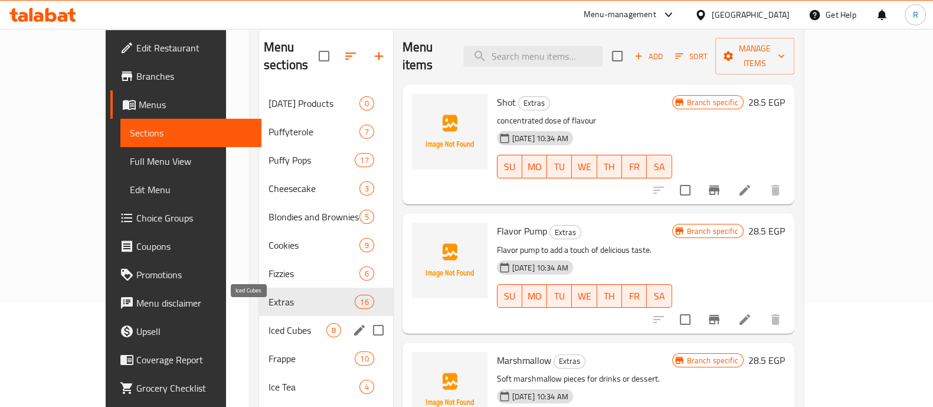
click at [269, 323] on span "Iced Cubes" at bounding box center [298, 330] width 58 height 14
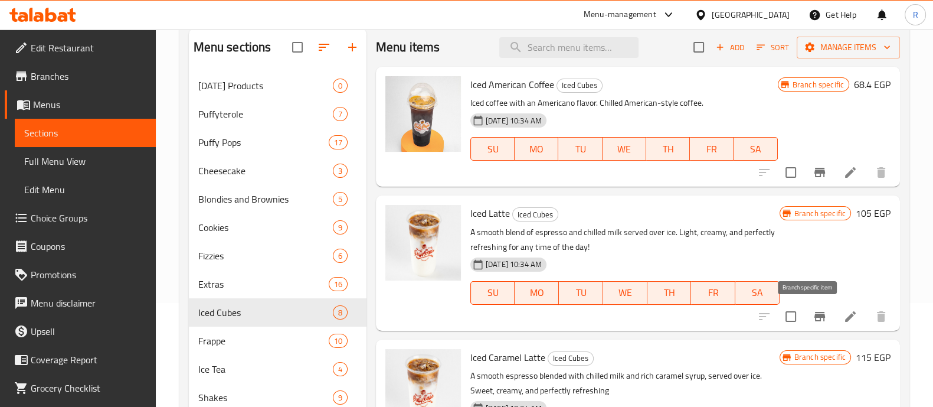
click at [813, 313] on icon "Branch-specific-item" at bounding box center [820, 316] width 14 height 14
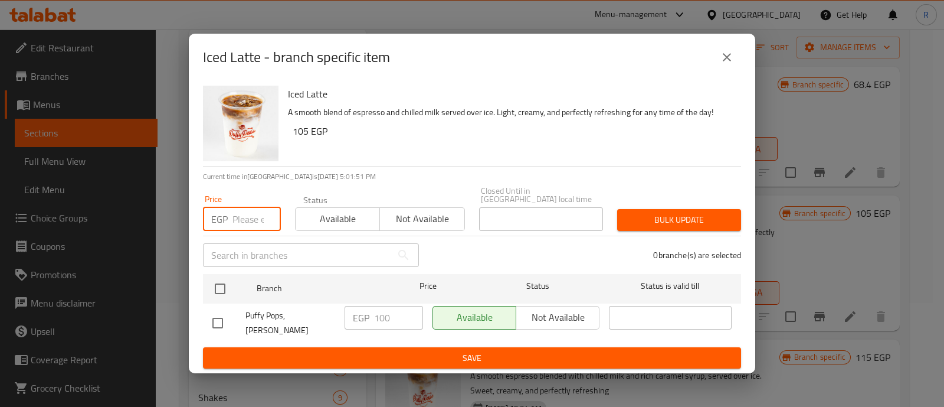
click at [246, 212] on input "number" at bounding box center [257, 219] width 48 height 24
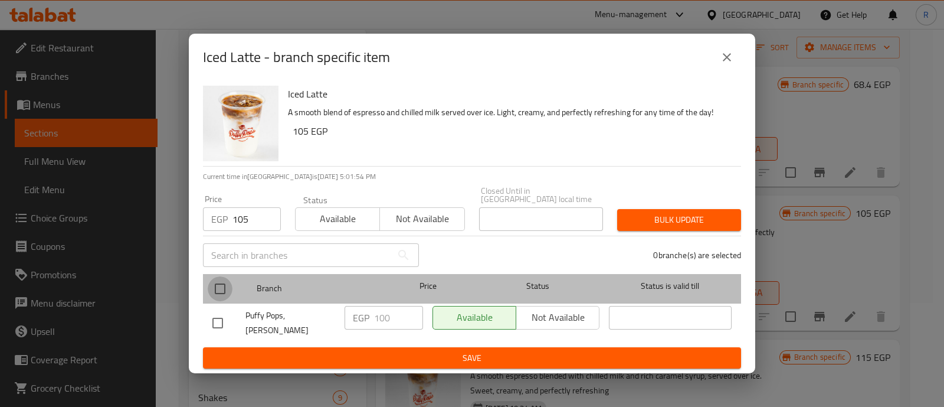
click at [225, 287] on input "checkbox" at bounding box center [220, 288] width 25 height 25
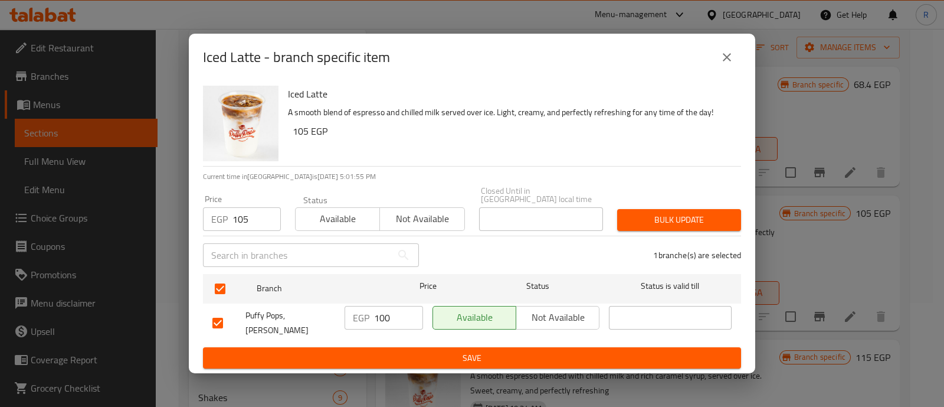
click at [663, 225] on span "Bulk update" at bounding box center [679, 219] width 105 height 15
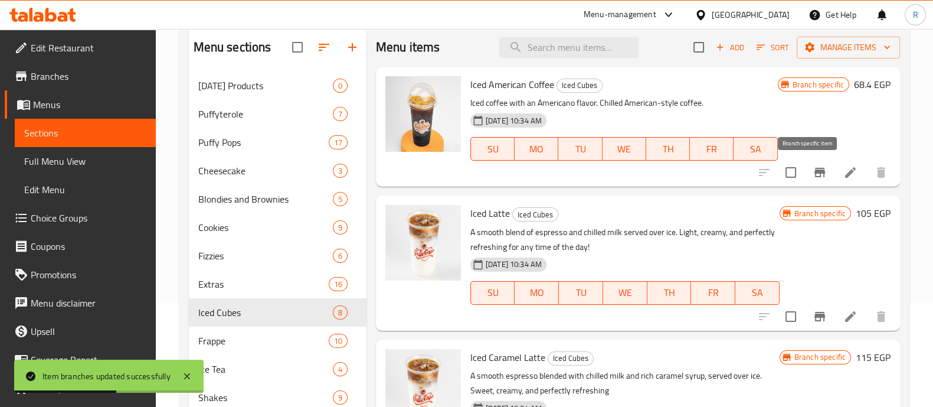
click at [813, 175] on icon "Branch-specific-item" at bounding box center [820, 172] width 14 height 14
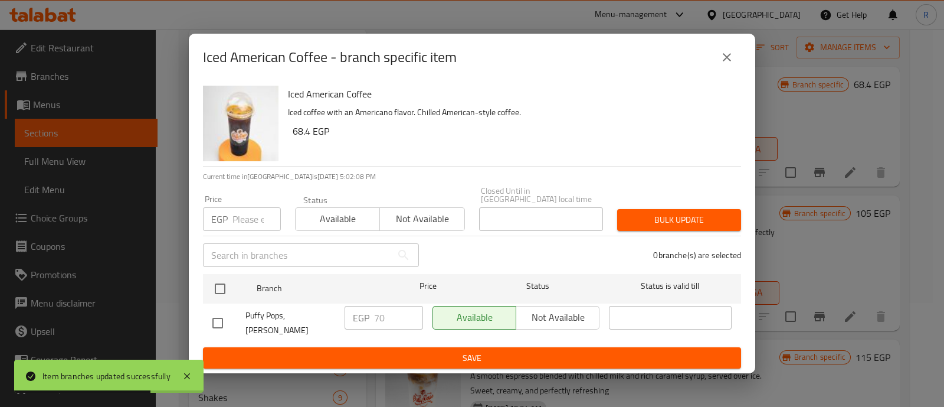
click at [727, 61] on icon "close" at bounding box center [727, 57] width 8 height 8
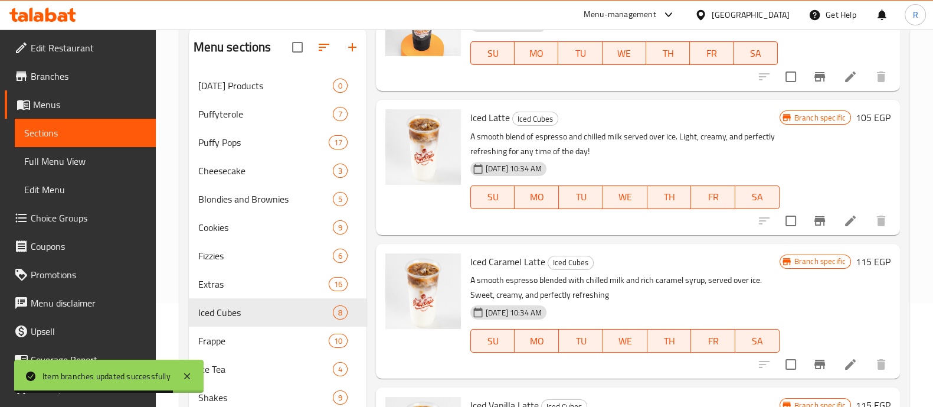
scroll to position [119, 0]
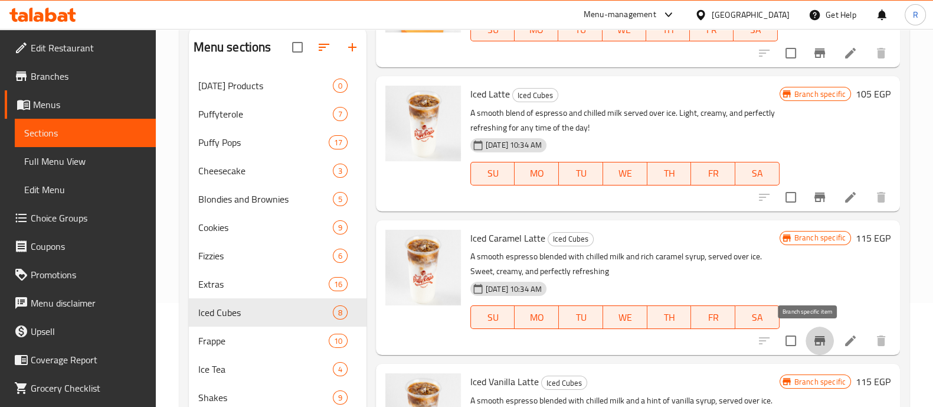
click at [813, 333] on icon "Branch-specific-item" at bounding box center [820, 340] width 14 height 14
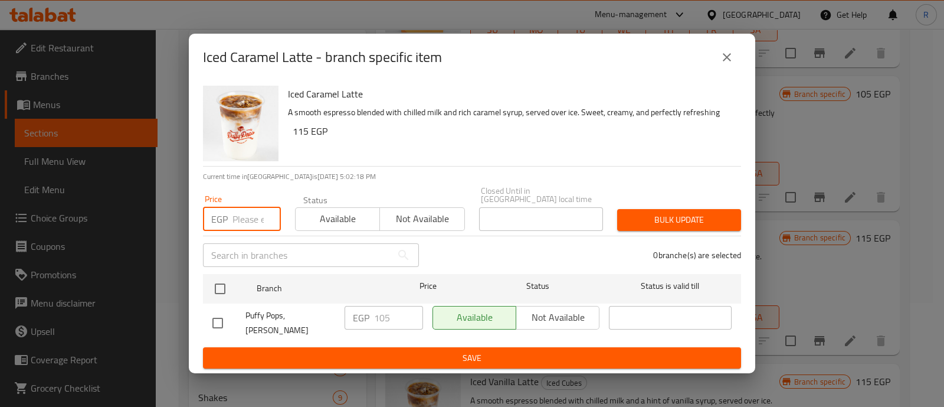
click at [251, 219] on input "number" at bounding box center [257, 219] width 48 height 24
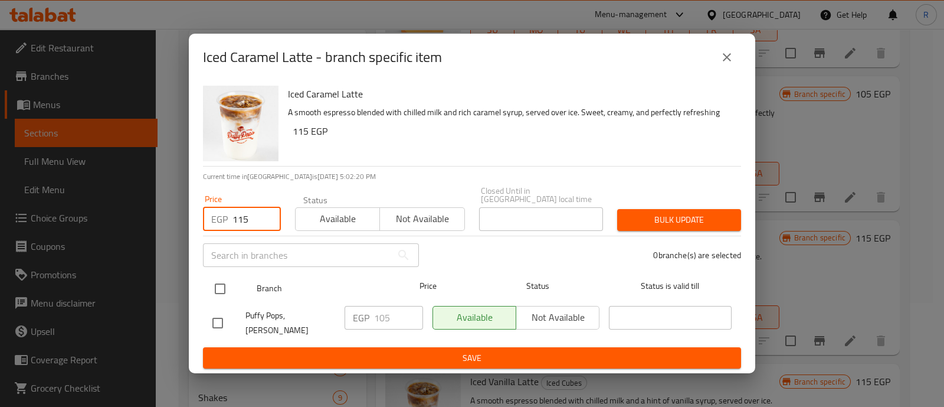
click at [226, 284] on input "checkbox" at bounding box center [220, 288] width 25 height 25
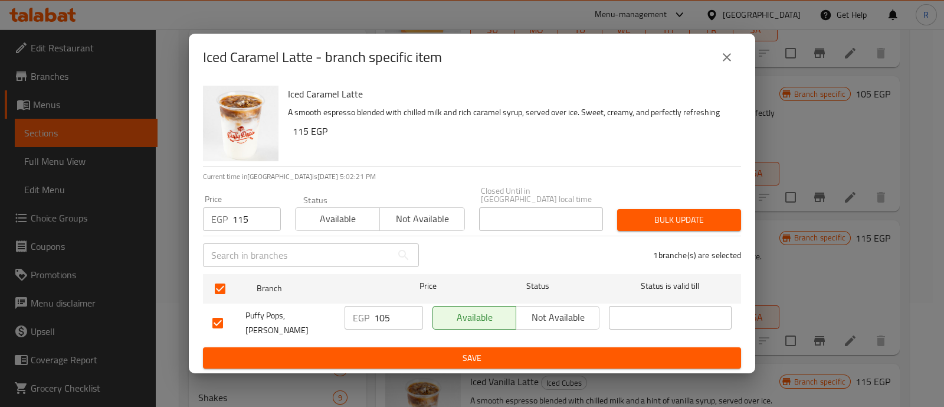
click at [653, 214] on span "Bulk update" at bounding box center [679, 219] width 105 height 15
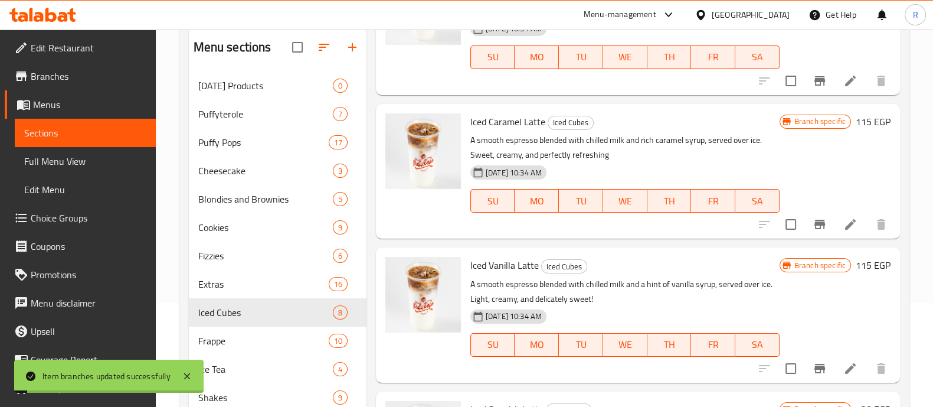
scroll to position [277, 0]
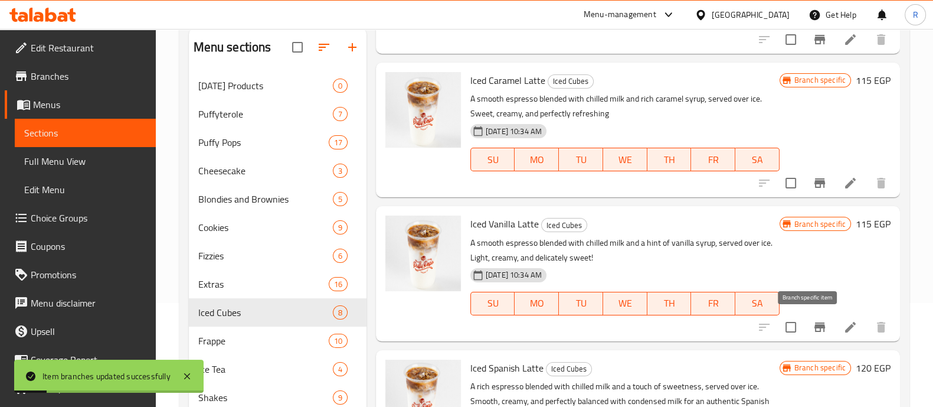
click at [814, 329] on icon "Branch-specific-item" at bounding box center [819, 326] width 11 height 9
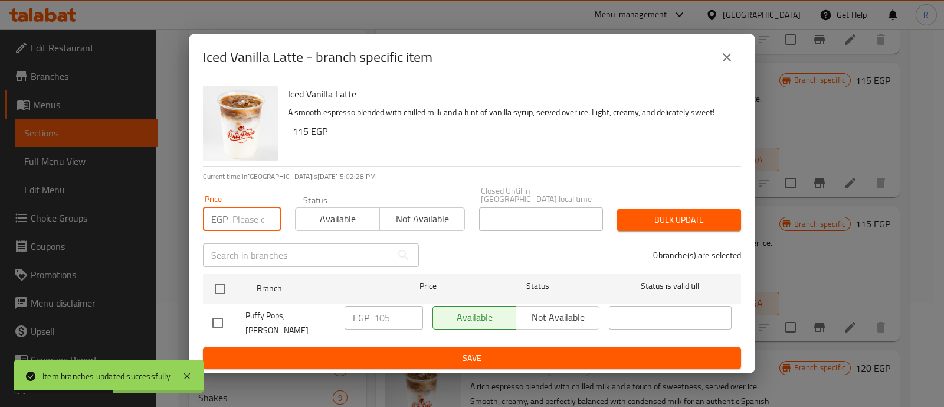
click at [238, 217] on input "number" at bounding box center [257, 219] width 48 height 24
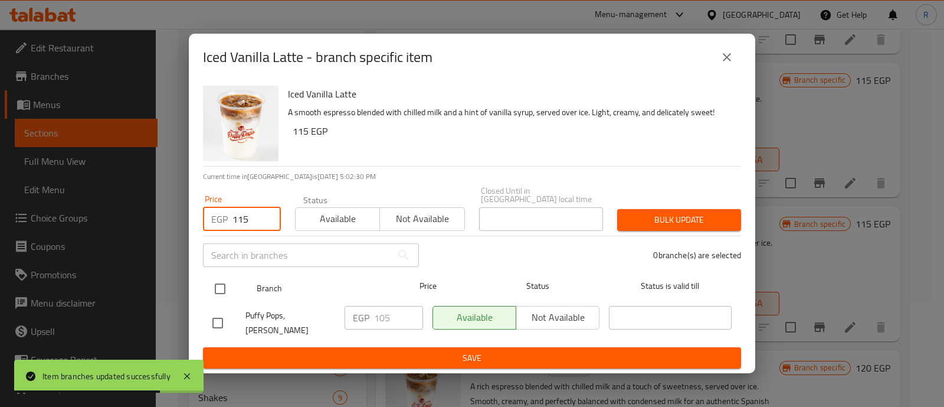
click at [223, 283] on input "checkbox" at bounding box center [220, 288] width 25 height 25
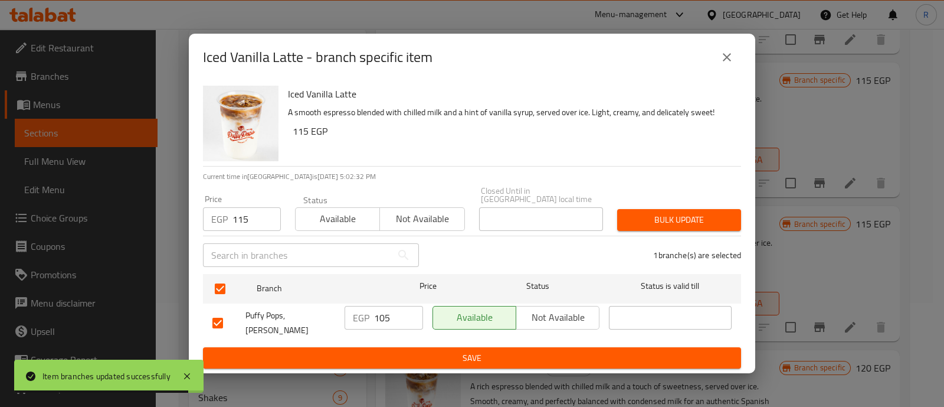
click at [633, 224] on span "Bulk update" at bounding box center [679, 219] width 105 height 15
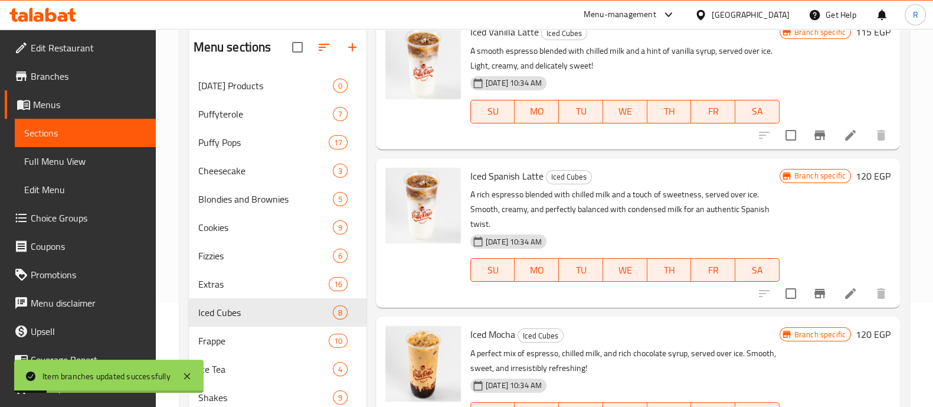
scroll to position [473, 0]
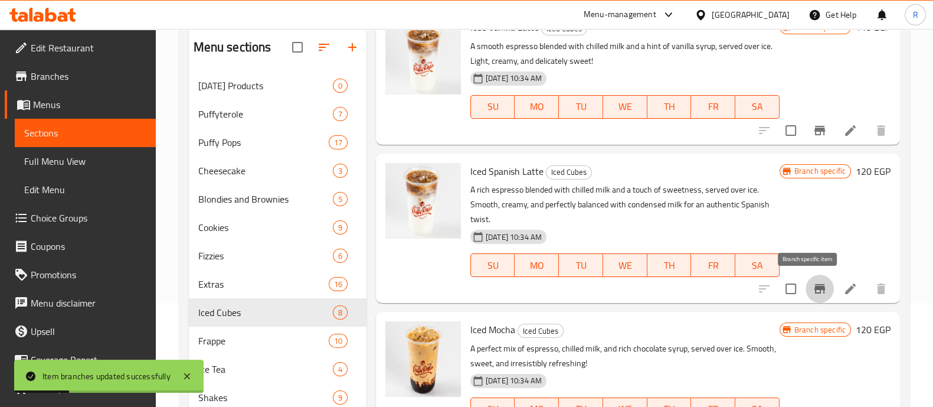
click at [814, 292] on icon "Branch-specific-item" at bounding box center [819, 288] width 11 height 9
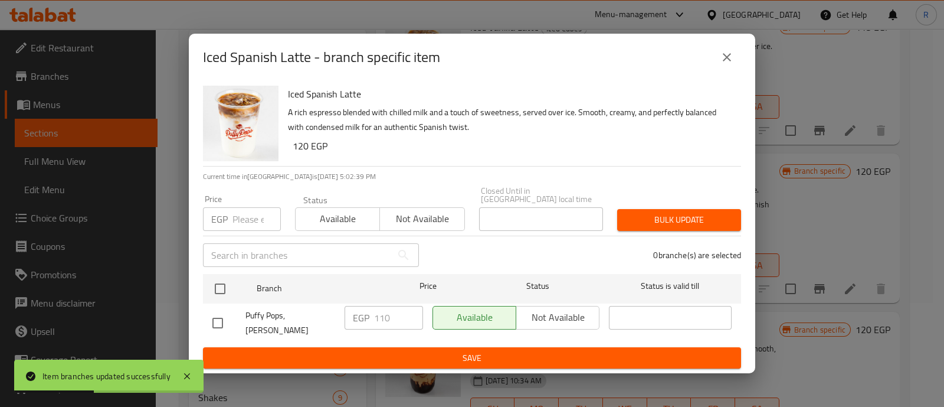
click at [242, 215] on input "number" at bounding box center [257, 219] width 48 height 24
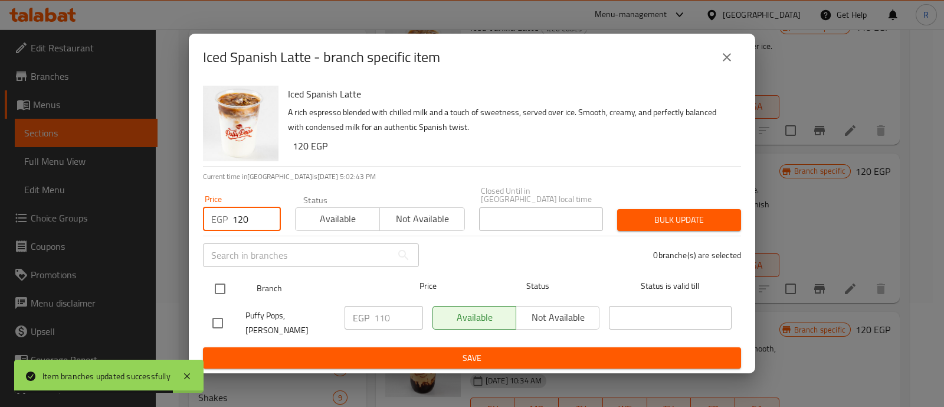
click at [221, 289] on input "checkbox" at bounding box center [220, 288] width 25 height 25
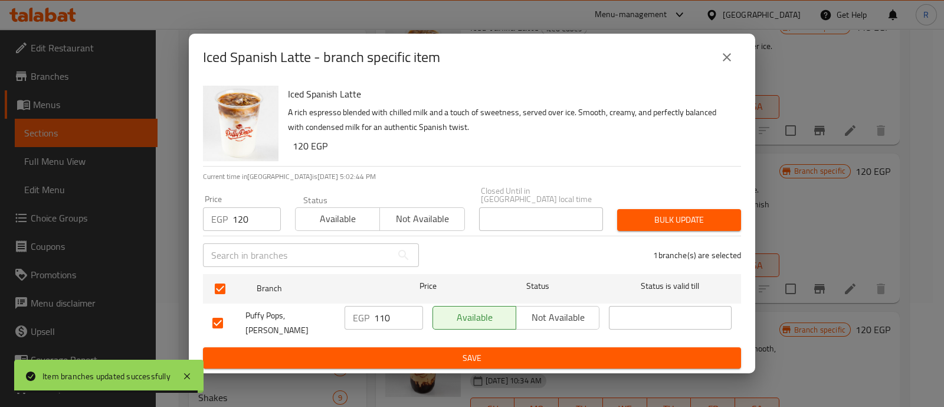
click at [628, 221] on span "Bulk update" at bounding box center [679, 219] width 105 height 15
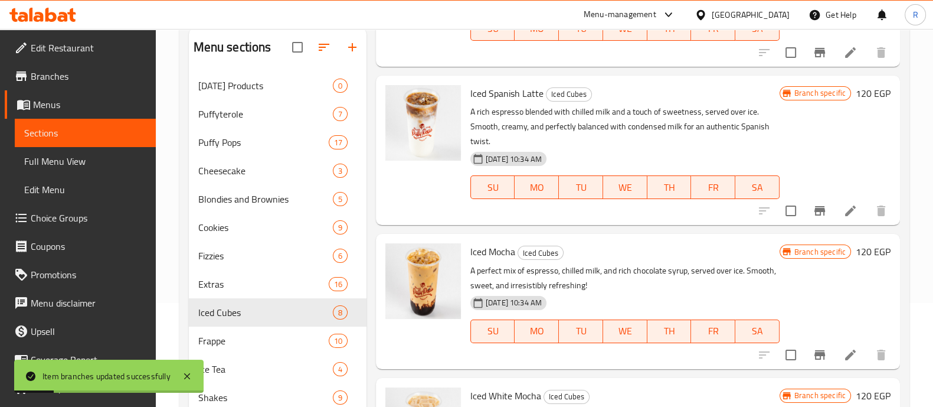
scroll to position [598, 0]
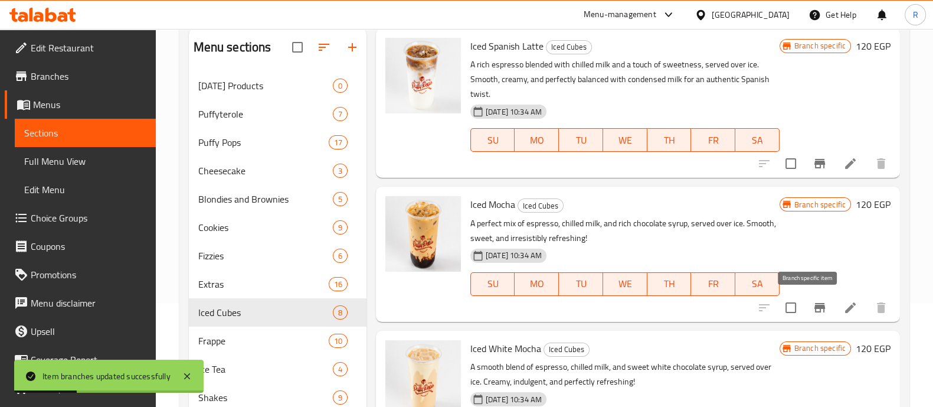
click at [814, 303] on icon "Branch-specific-item" at bounding box center [819, 307] width 11 height 9
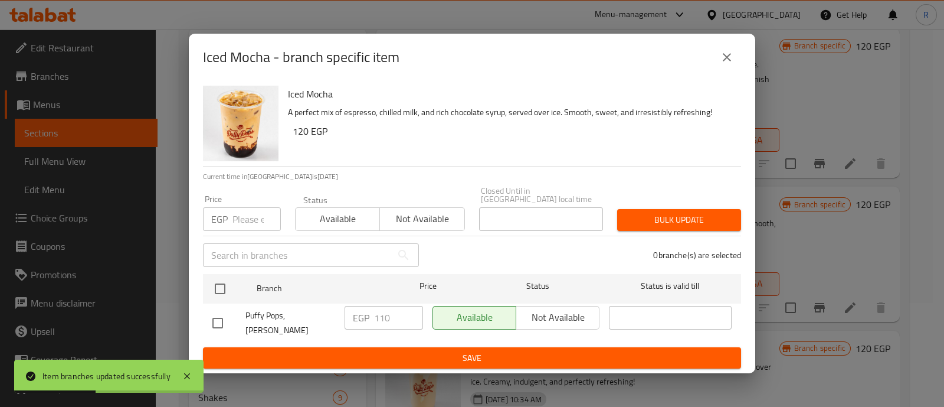
click at [245, 214] on input "number" at bounding box center [257, 219] width 48 height 24
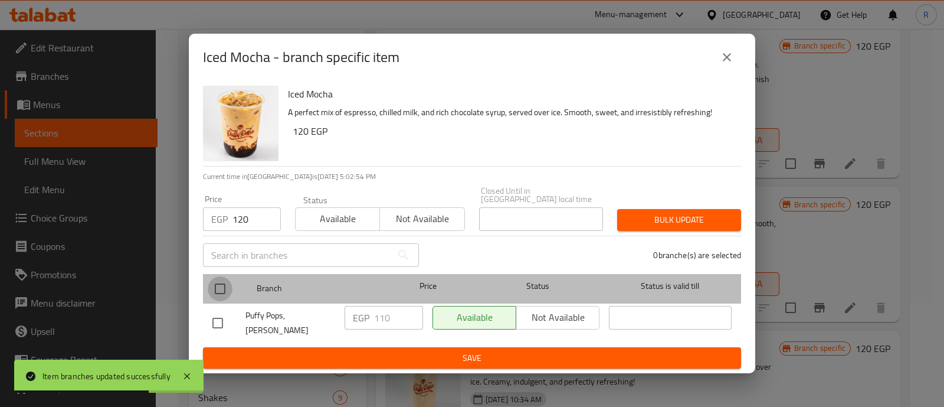
click at [219, 291] on input "checkbox" at bounding box center [220, 288] width 25 height 25
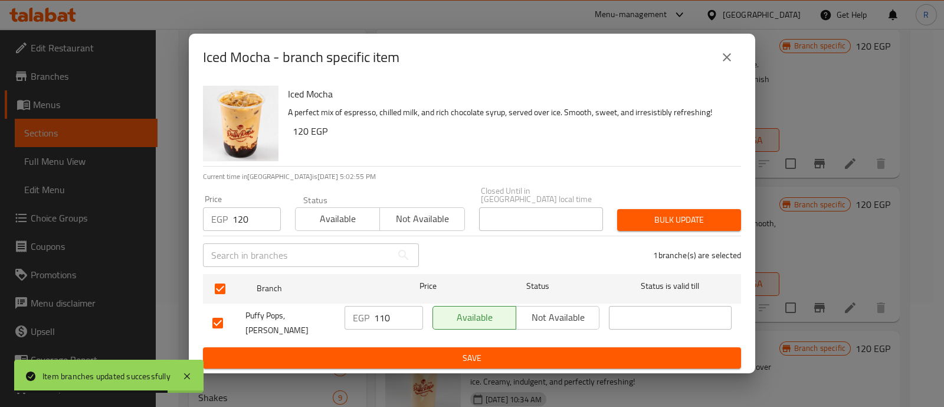
click at [640, 216] on span "Bulk update" at bounding box center [679, 219] width 105 height 15
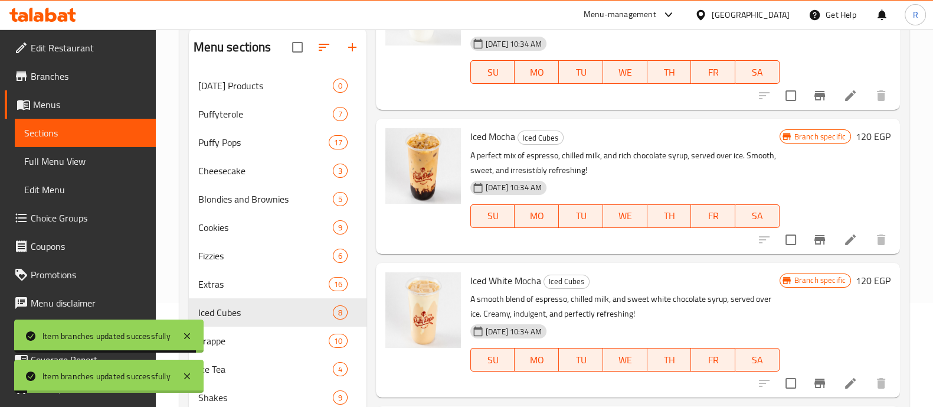
scroll to position [678, 0]
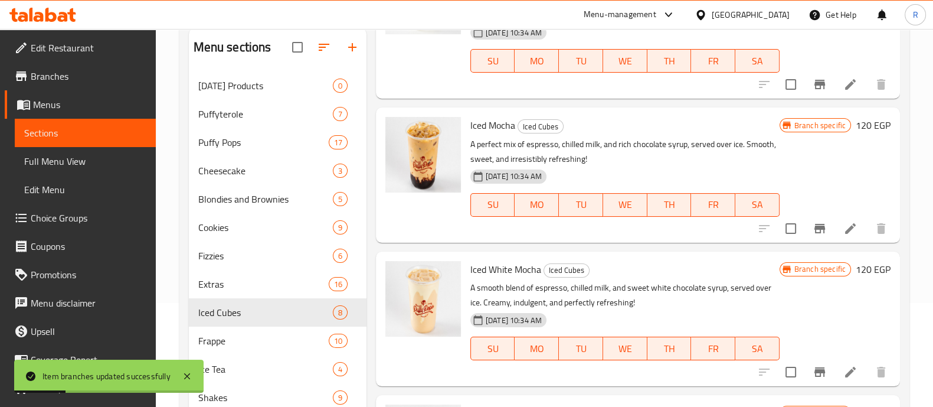
click at [813, 373] on icon "Branch-specific-item" at bounding box center [820, 372] width 14 height 14
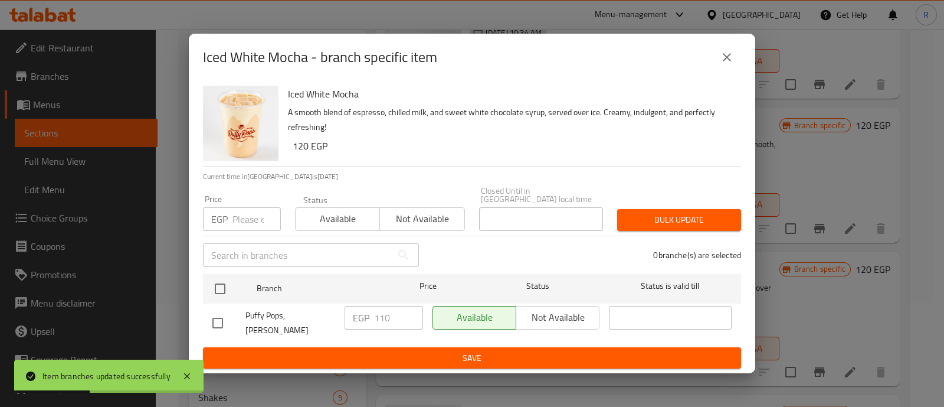
click at [262, 221] on input "number" at bounding box center [257, 219] width 48 height 24
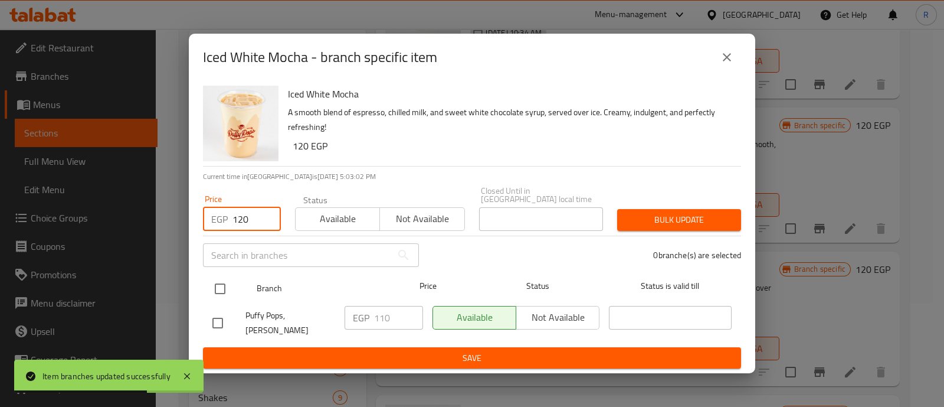
click at [220, 284] on input "checkbox" at bounding box center [220, 288] width 25 height 25
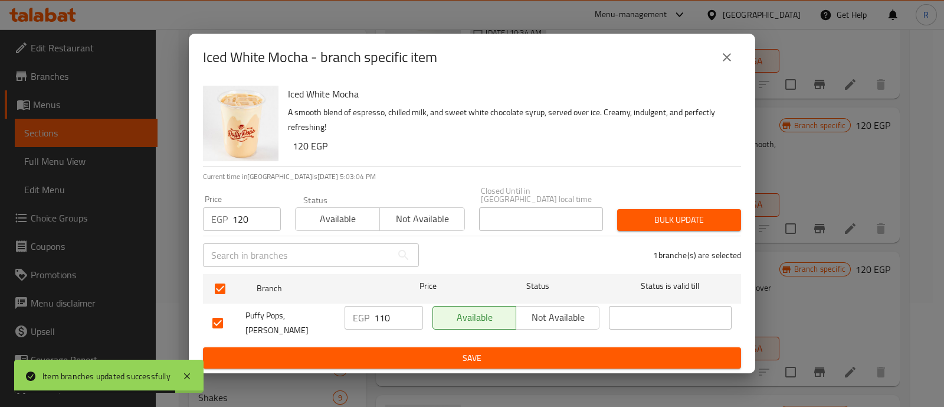
click at [634, 217] on span "Bulk update" at bounding box center [679, 219] width 105 height 15
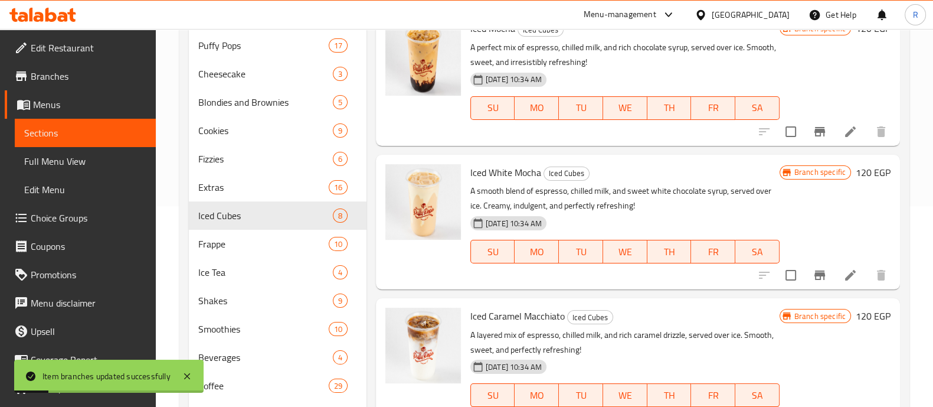
scroll to position [259, 0]
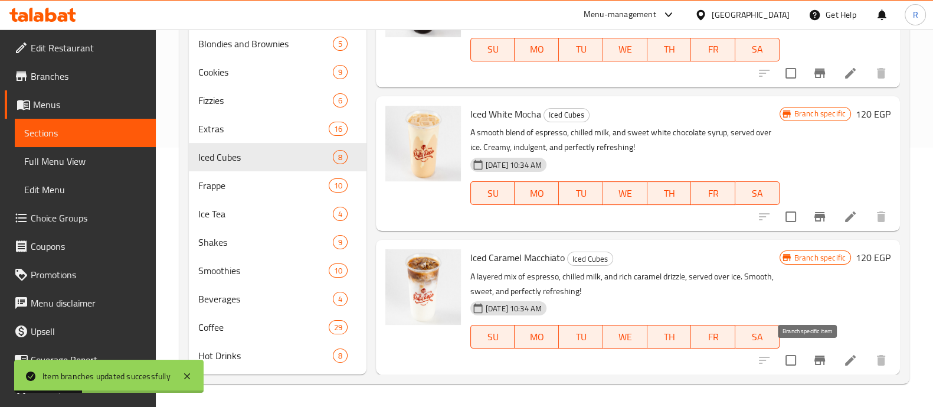
click at [814, 359] on icon "Branch-specific-item" at bounding box center [819, 359] width 11 height 9
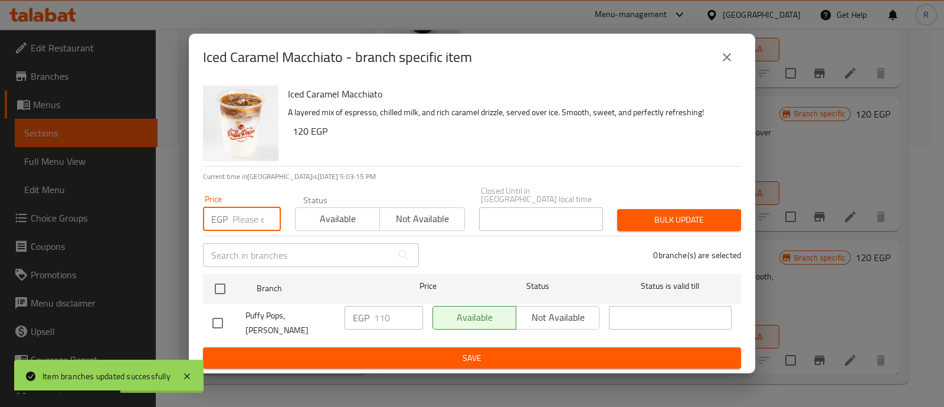
click at [236, 229] on input "number" at bounding box center [257, 219] width 48 height 24
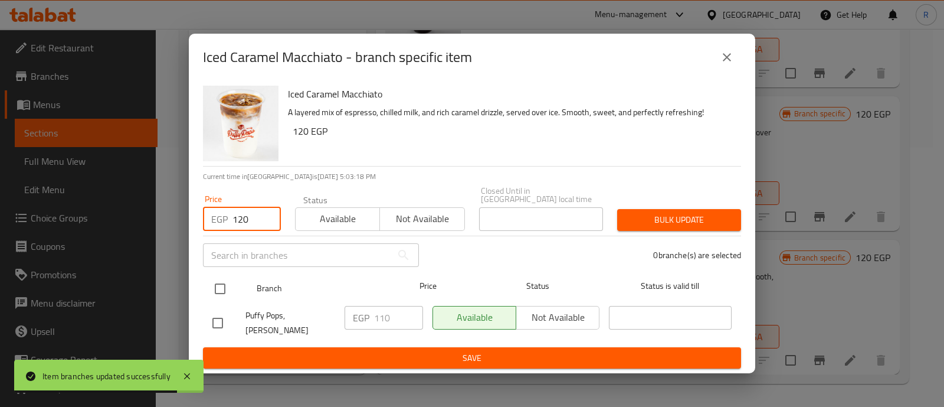
click at [220, 287] on input "checkbox" at bounding box center [220, 288] width 25 height 25
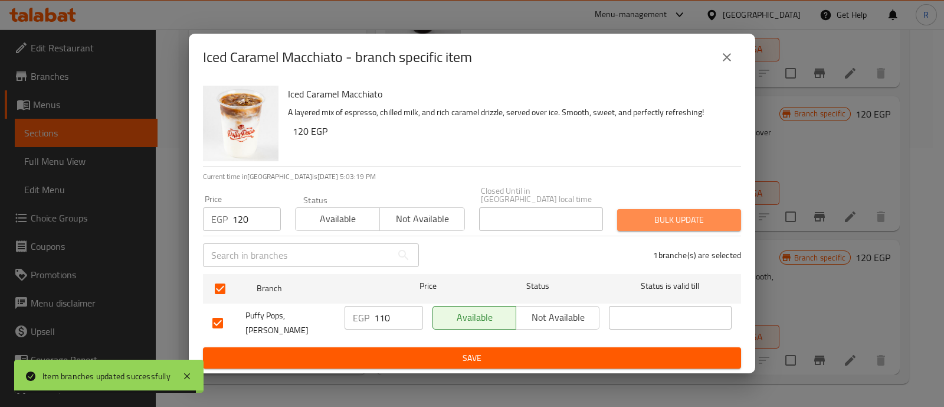
click at [631, 220] on span "Bulk update" at bounding box center [679, 219] width 105 height 15
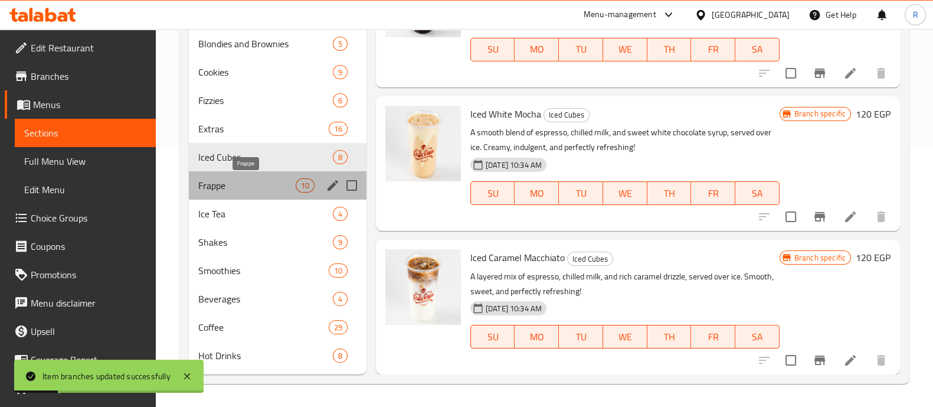
click at [248, 183] on span "Frappe" at bounding box center [246, 185] width 97 height 14
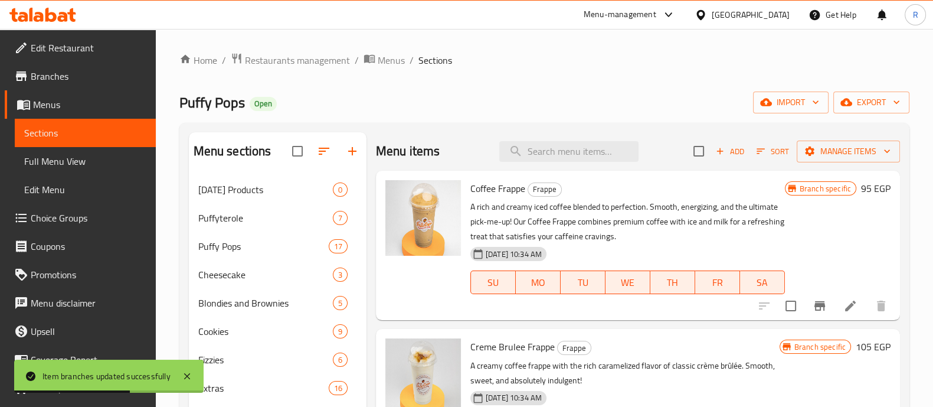
click at [814, 307] on icon "Branch-specific-item" at bounding box center [819, 305] width 11 height 9
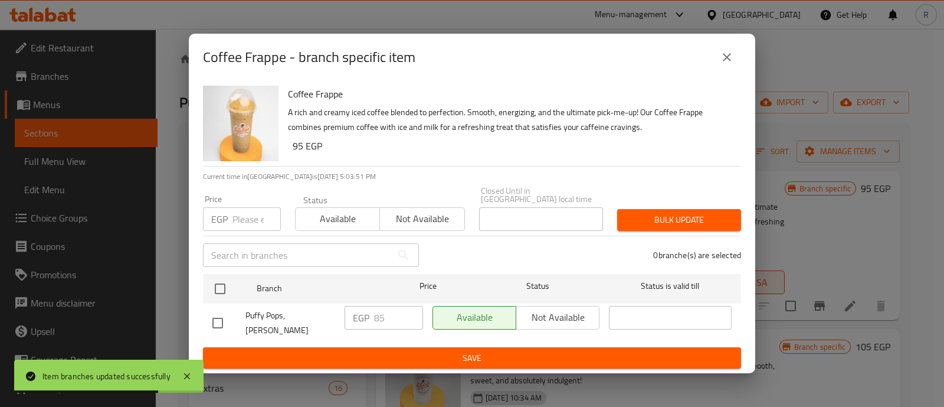
click at [244, 219] on input "number" at bounding box center [257, 219] width 48 height 24
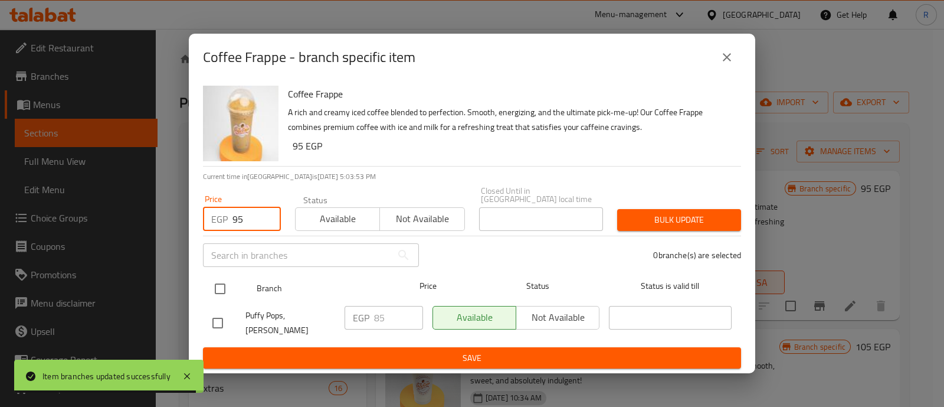
click at [221, 289] on input "checkbox" at bounding box center [220, 288] width 25 height 25
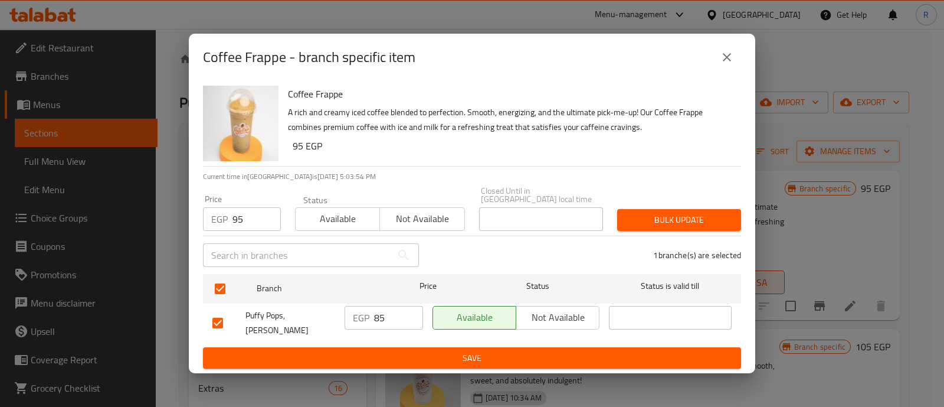
click at [661, 215] on span "Bulk update" at bounding box center [679, 219] width 105 height 15
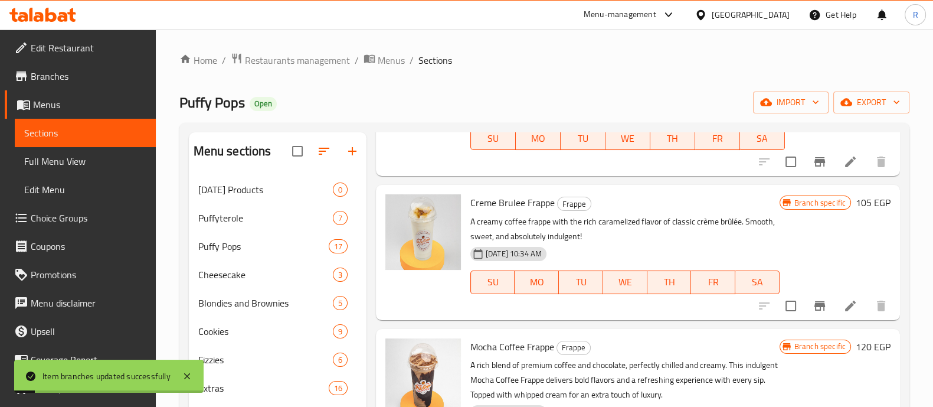
scroll to position [148, 0]
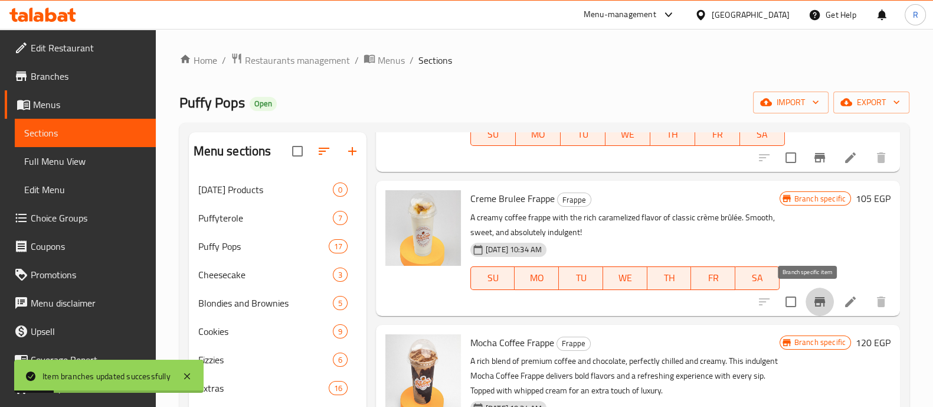
click at [813, 301] on icon "Branch-specific-item" at bounding box center [820, 302] width 14 height 14
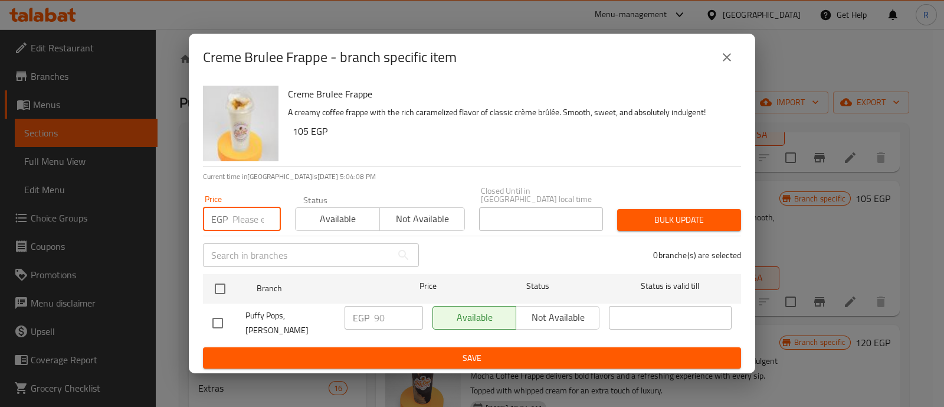
click at [240, 228] on input "number" at bounding box center [257, 219] width 48 height 24
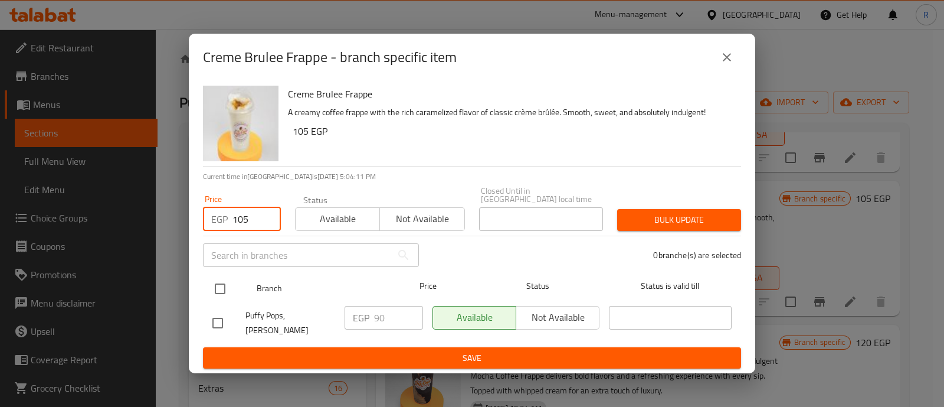
click at [215, 286] on input "checkbox" at bounding box center [220, 288] width 25 height 25
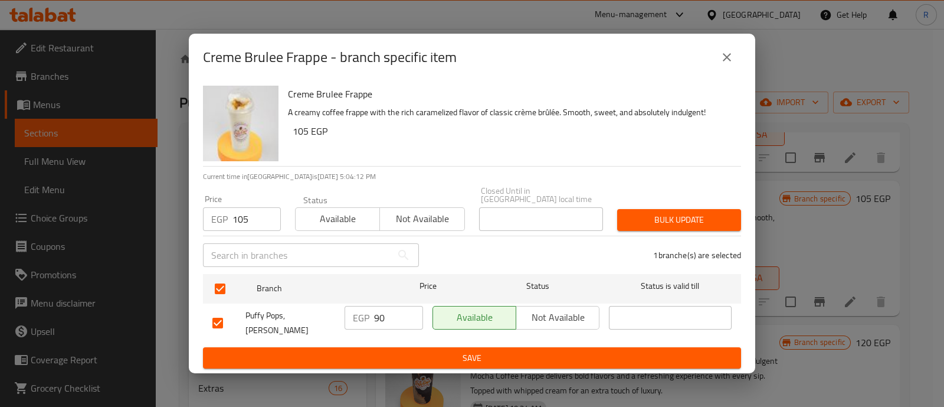
click at [628, 218] on span "Bulk update" at bounding box center [679, 219] width 105 height 15
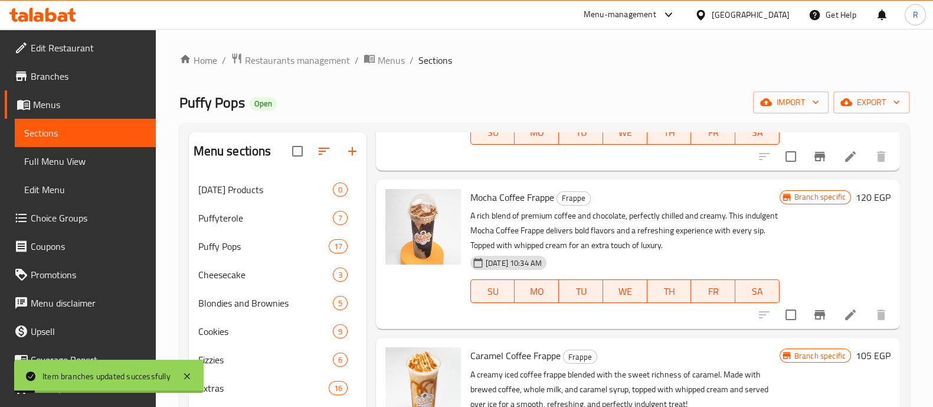
scroll to position [295, 0]
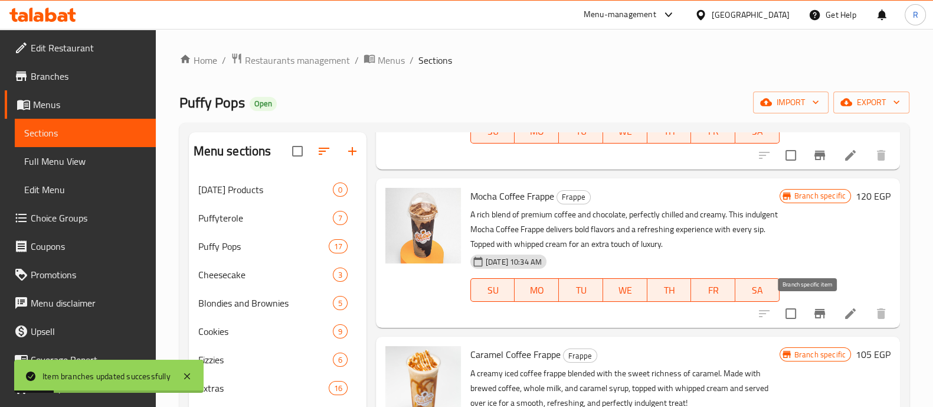
click at [814, 318] on icon "Branch-specific-item" at bounding box center [819, 313] width 11 height 9
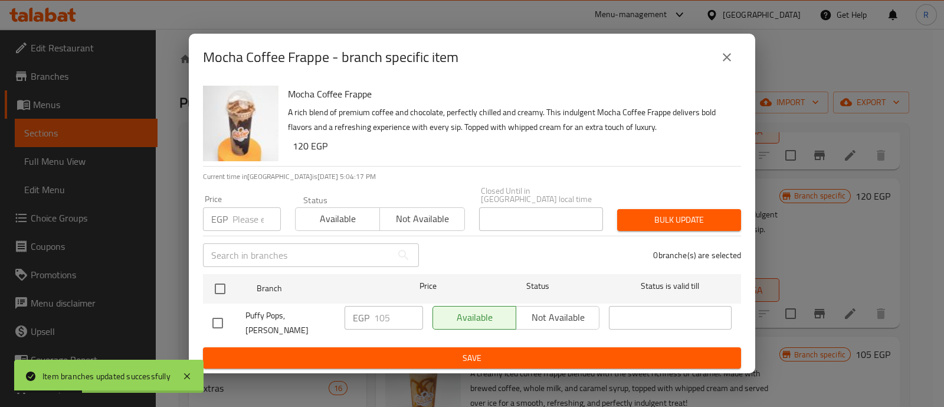
click at [246, 223] on input "number" at bounding box center [257, 219] width 48 height 24
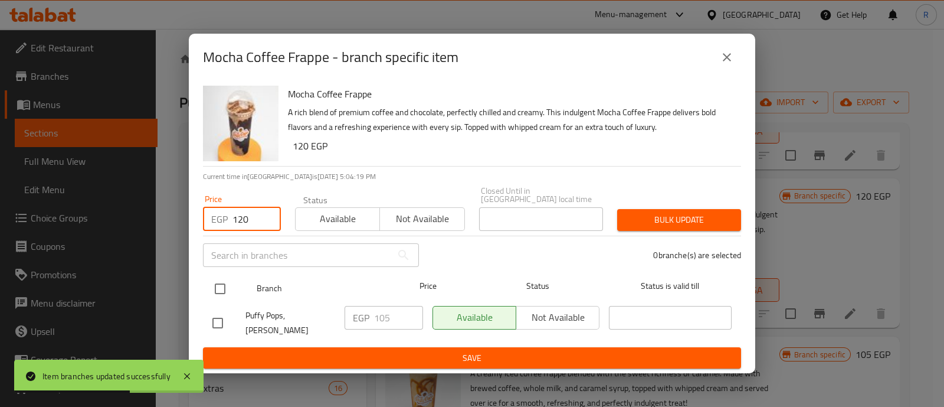
click at [224, 281] on input "checkbox" at bounding box center [220, 288] width 25 height 25
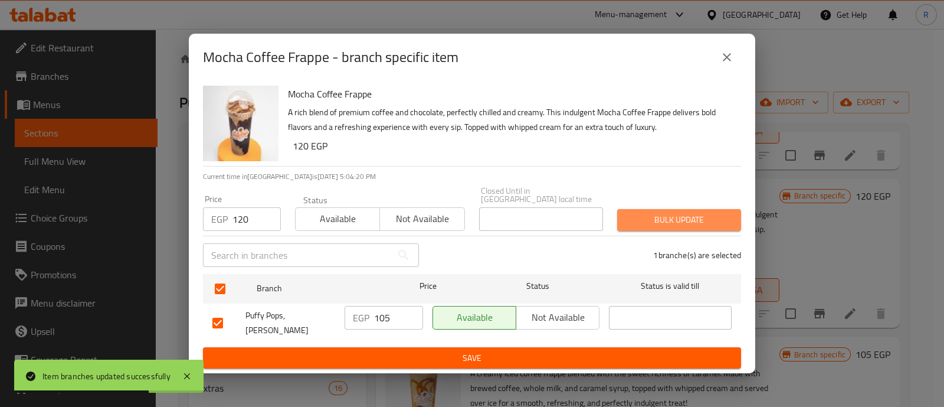
click at [646, 228] on button "Bulk update" at bounding box center [679, 220] width 124 height 22
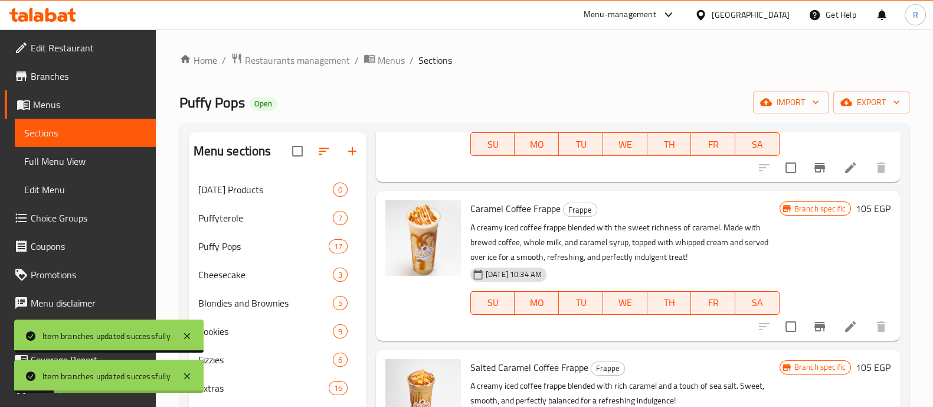
scroll to position [443, 0]
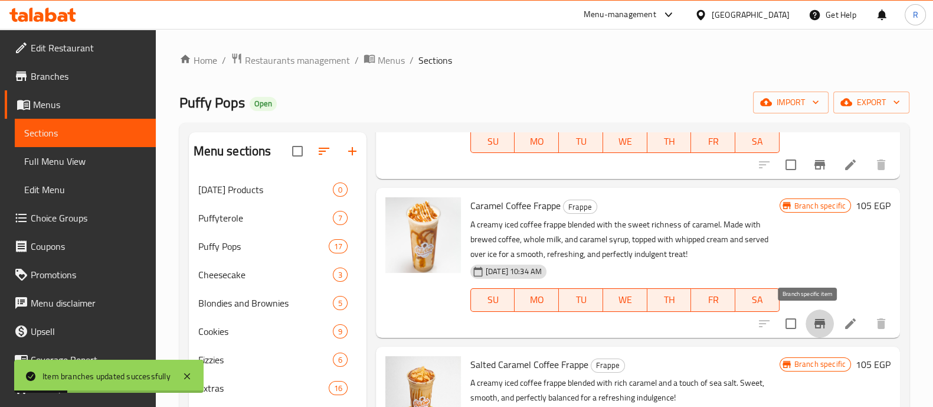
click at [814, 320] on icon "Branch-specific-item" at bounding box center [819, 323] width 11 height 9
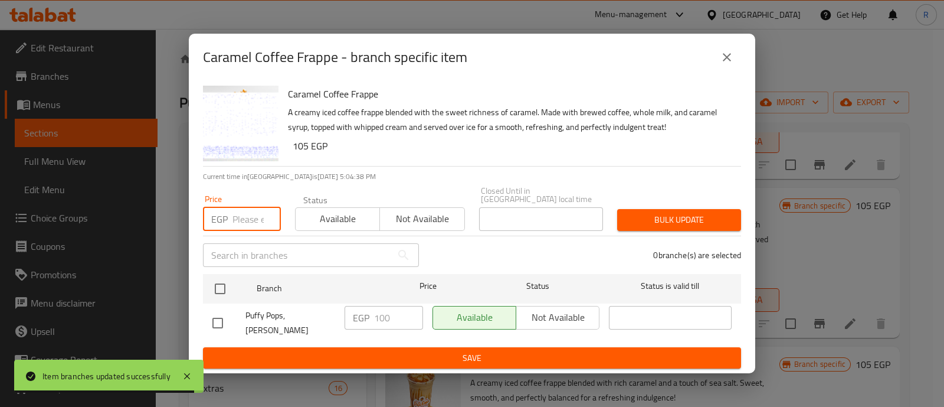
click at [254, 212] on input "number" at bounding box center [257, 219] width 48 height 24
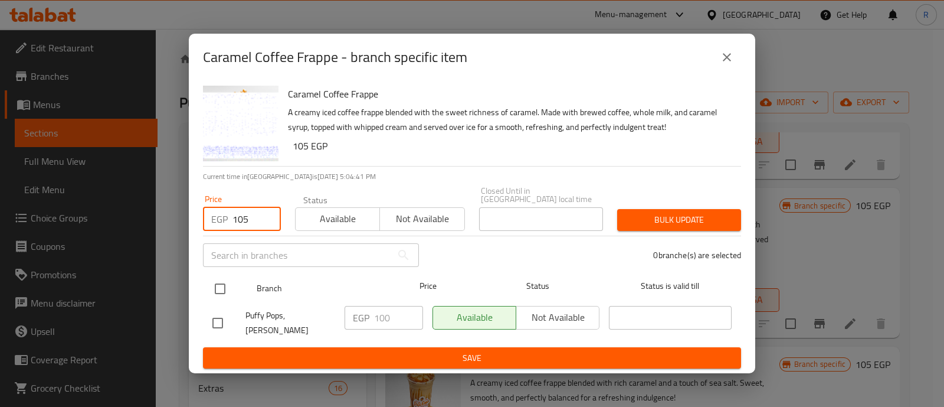
click at [227, 286] on input "checkbox" at bounding box center [220, 288] width 25 height 25
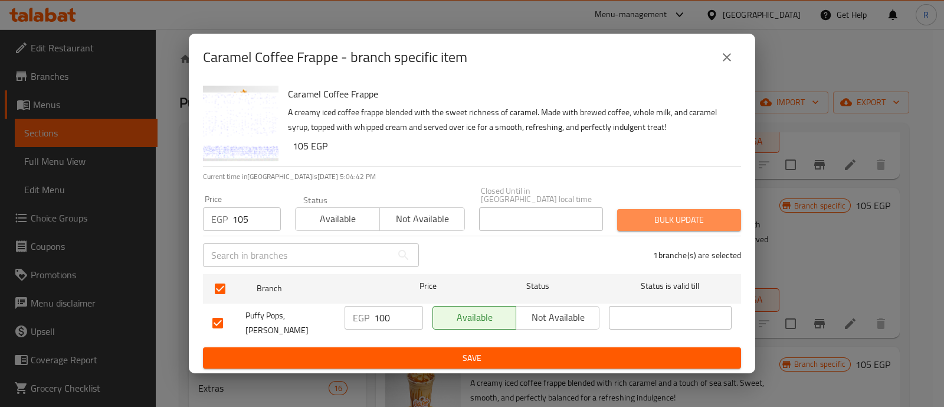
click at [632, 224] on span "Bulk update" at bounding box center [679, 219] width 105 height 15
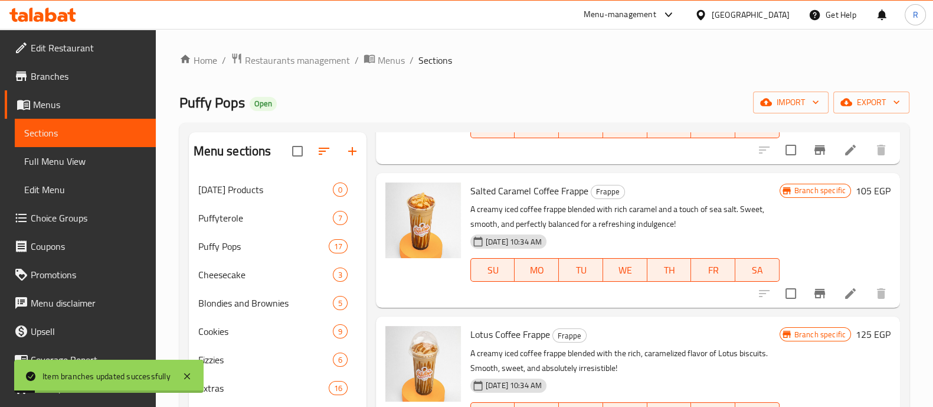
scroll to position [617, 0]
click at [814, 292] on icon "Branch-specific-item" at bounding box center [819, 292] width 11 height 9
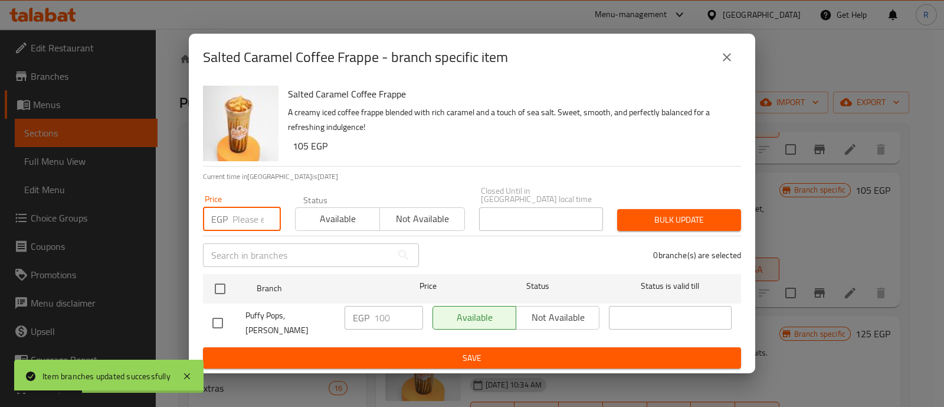
click at [243, 211] on input "number" at bounding box center [257, 219] width 48 height 24
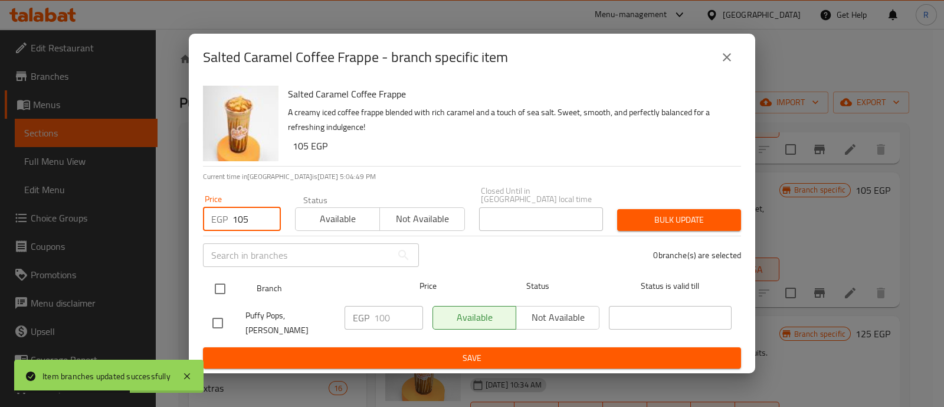
click at [221, 282] on input "checkbox" at bounding box center [220, 288] width 25 height 25
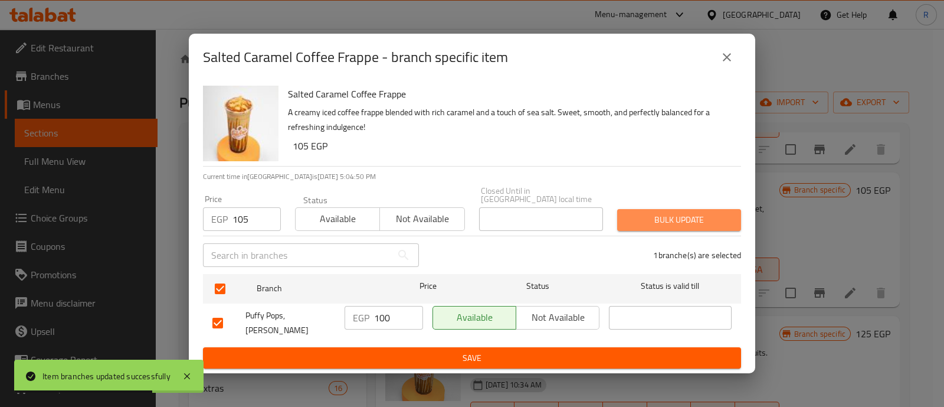
click at [655, 215] on span "Bulk update" at bounding box center [679, 219] width 105 height 15
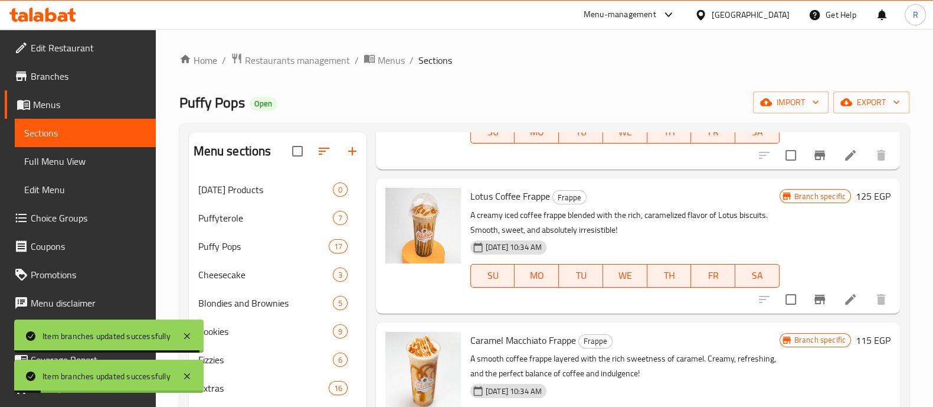
scroll to position [759, 0]
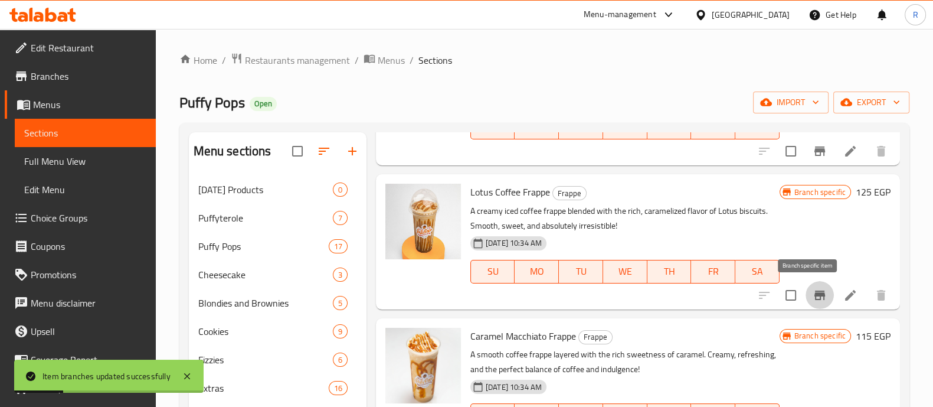
click at [813, 291] on icon "Branch-specific-item" at bounding box center [820, 295] width 14 height 14
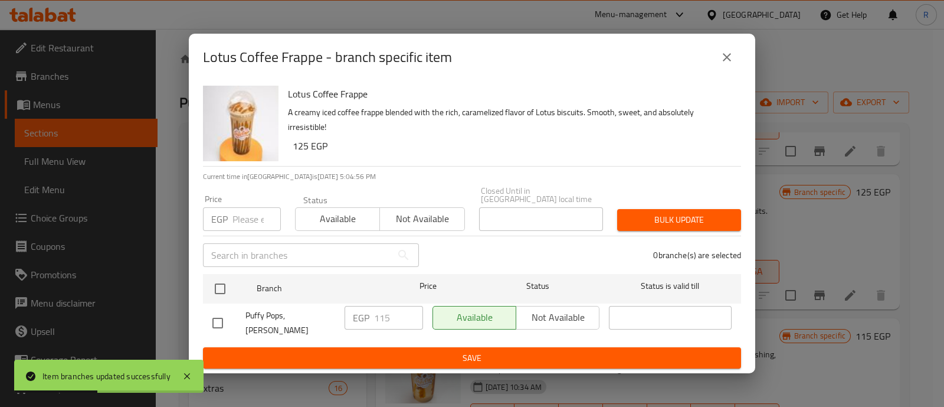
click at [237, 225] on input "number" at bounding box center [257, 219] width 48 height 24
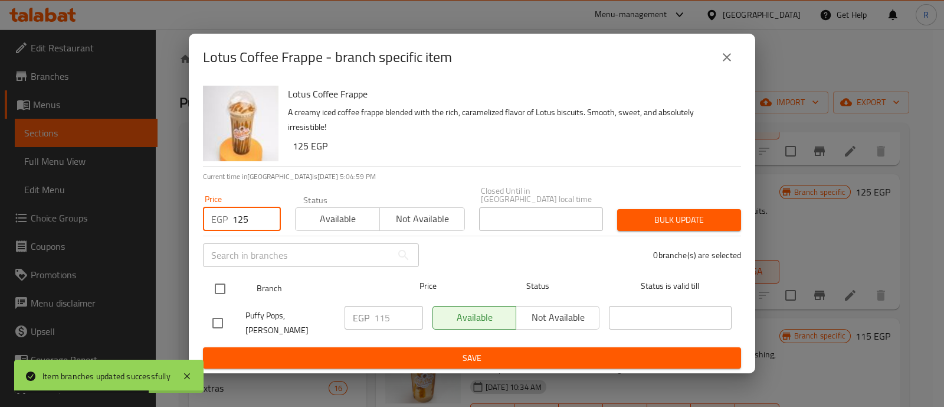
click at [223, 290] on input "checkbox" at bounding box center [220, 288] width 25 height 25
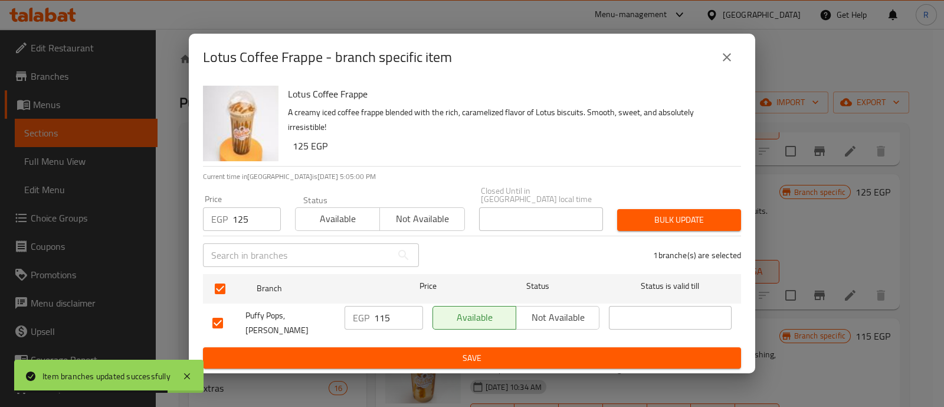
click at [631, 211] on button "Bulk update" at bounding box center [679, 220] width 124 height 22
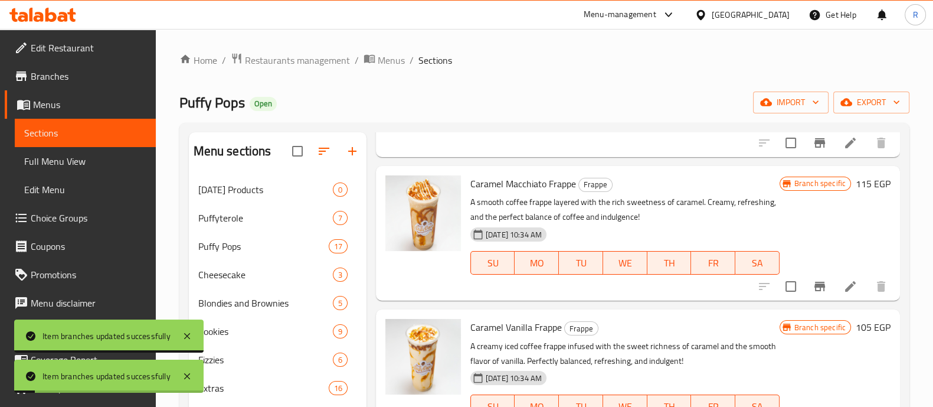
scroll to position [917, 0]
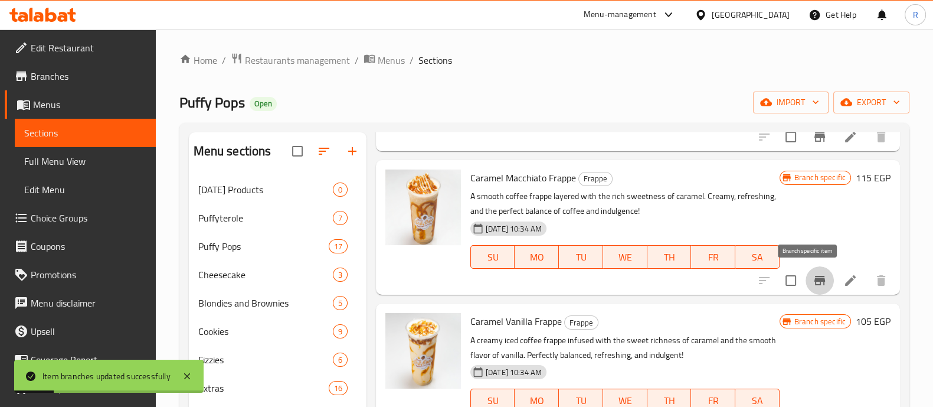
click at [813, 282] on icon "Branch-specific-item" at bounding box center [820, 280] width 14 height 14
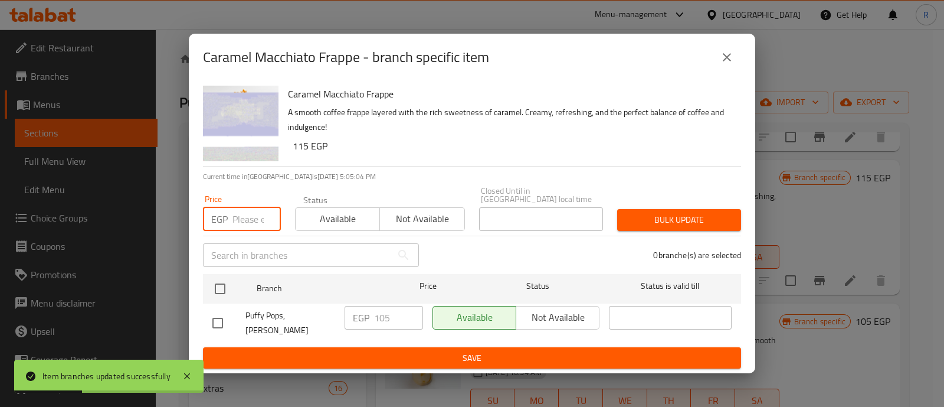
click at [248, 214] on input "number" at bounding box center [257, 219] width 48 height 24
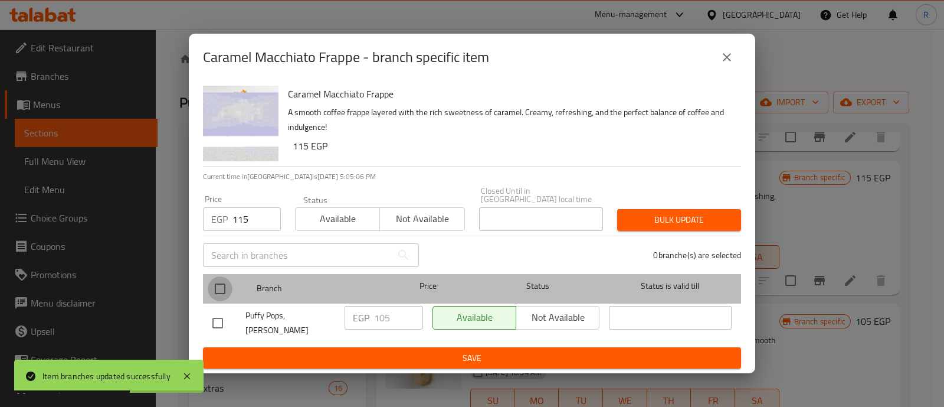
click at [216, 295] on input "checkbox" at bounding box center [220, 288] width 25 height 25
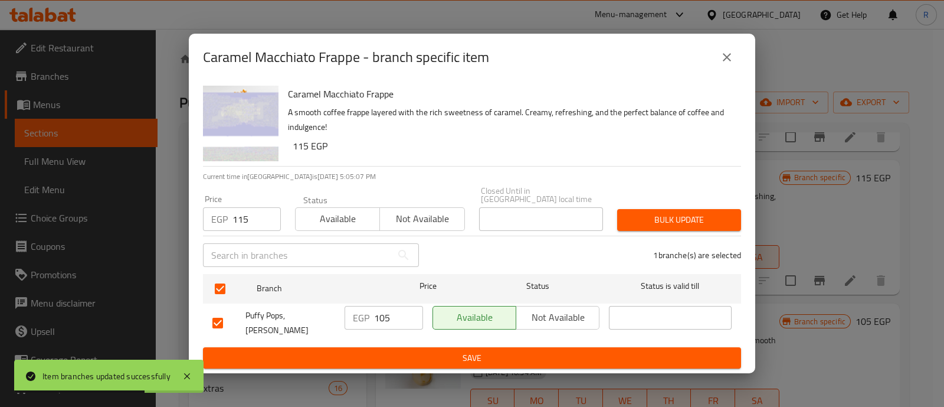
click at [629, 224] on span "Bulk update" at bounding box center [679, 219] width 105 height 15
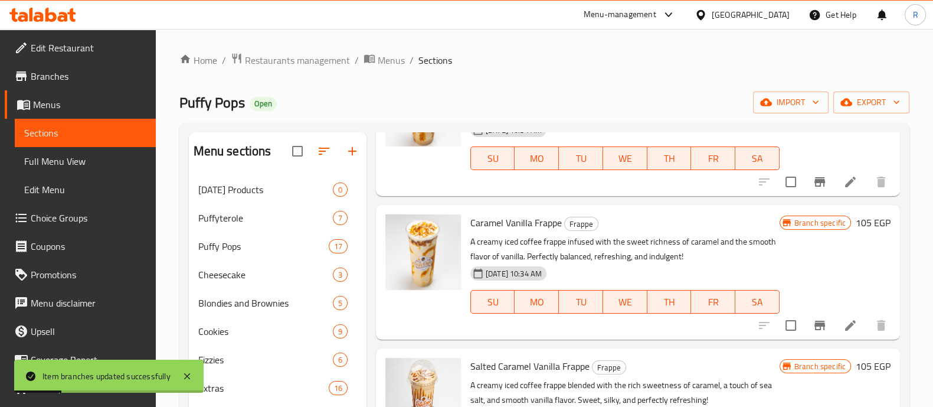
scroll to position [1023, 0]
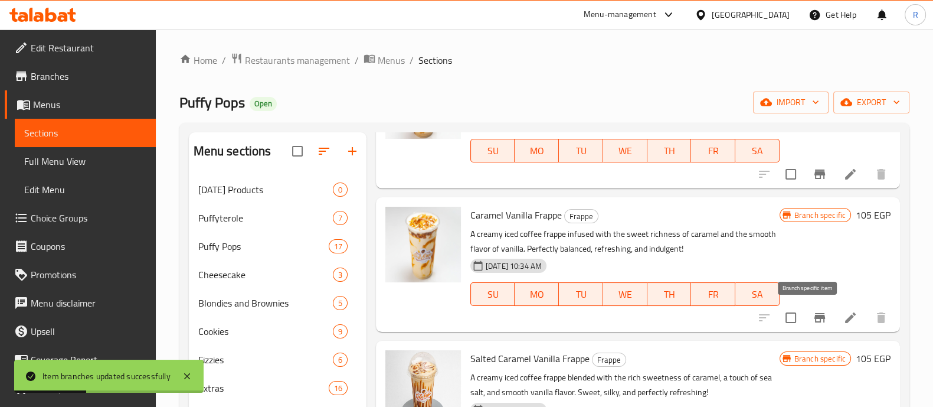
click at [814, 314] on icon "Branch-specific-item" at bounding box center [819, 317] width 11 height 9
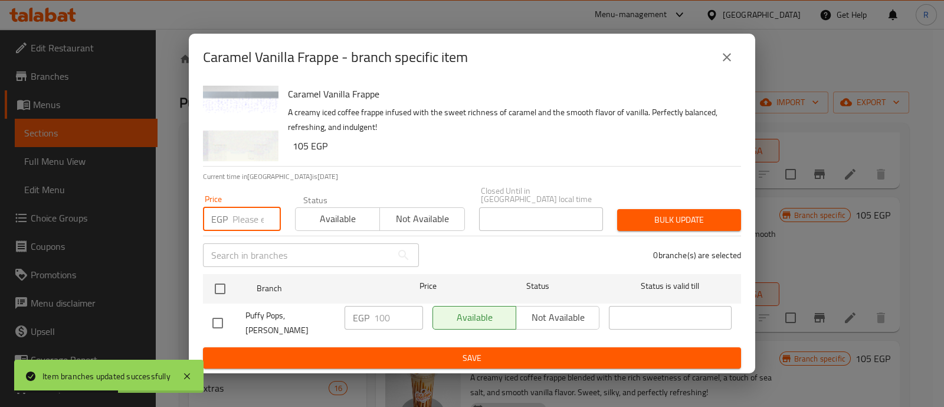
click at [241, 218] on input "number" at bounding box center [257, 219] width 48 height 24
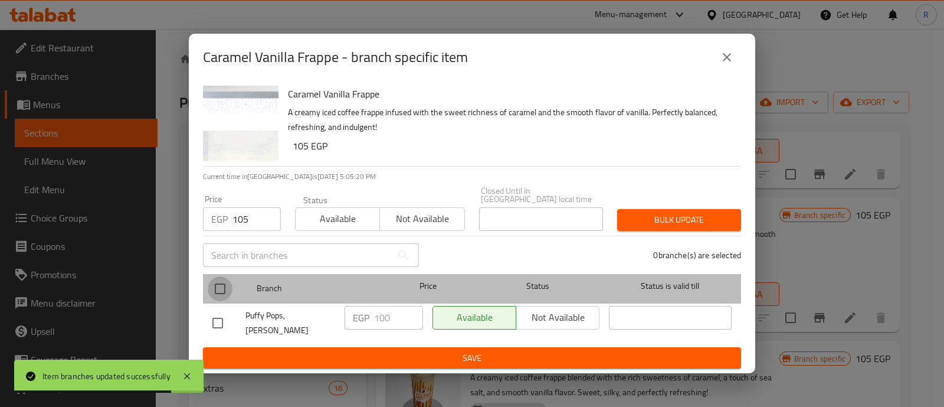
click at [223, 282] on input "checkbox" at bounding box center [220, 288] width 25 height 25
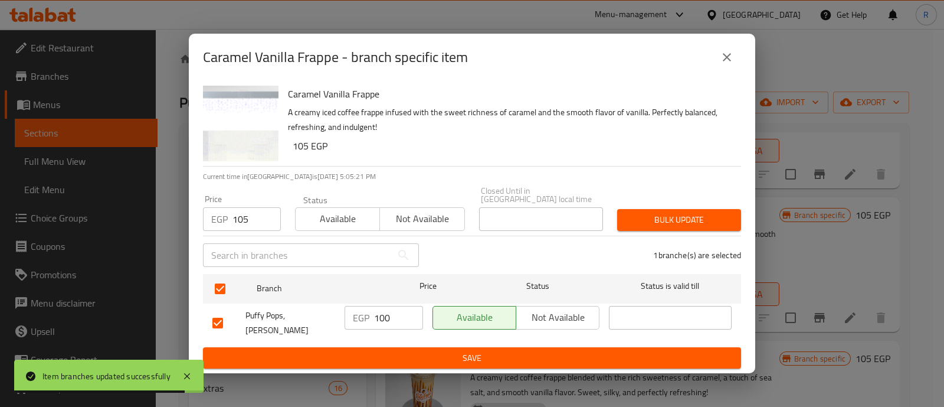
click at [643, 213] on span "Bulk update" at bounding box center [679, 219] width 105 height 15
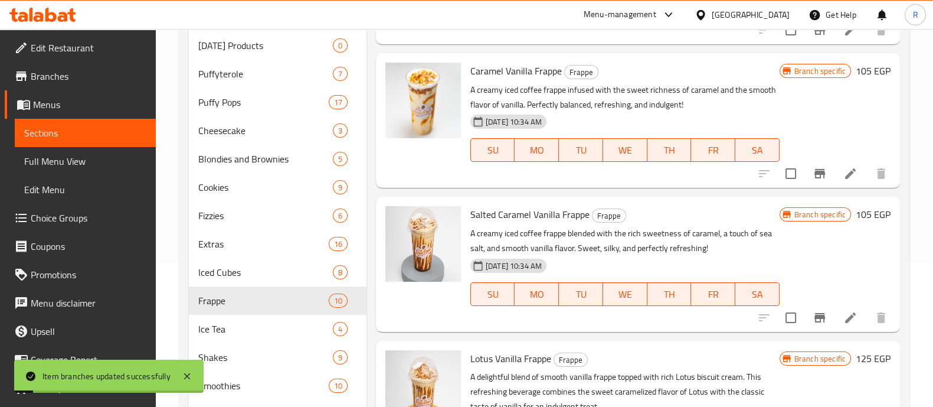
scroll to position [144, 0]
click at [813, 319] on icon "Branch-specific-item" at bounding box center [820, 317] width 14 height 14
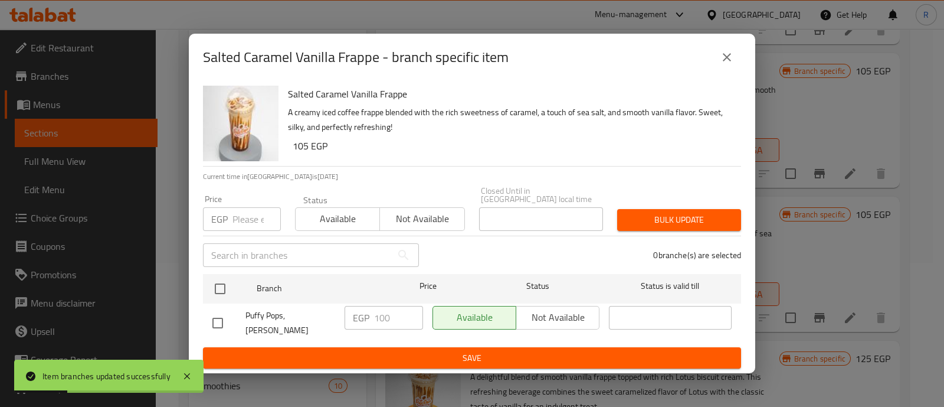
click at [253, 217] on input "number" at bounding box center [257, 219] width 48 height 24
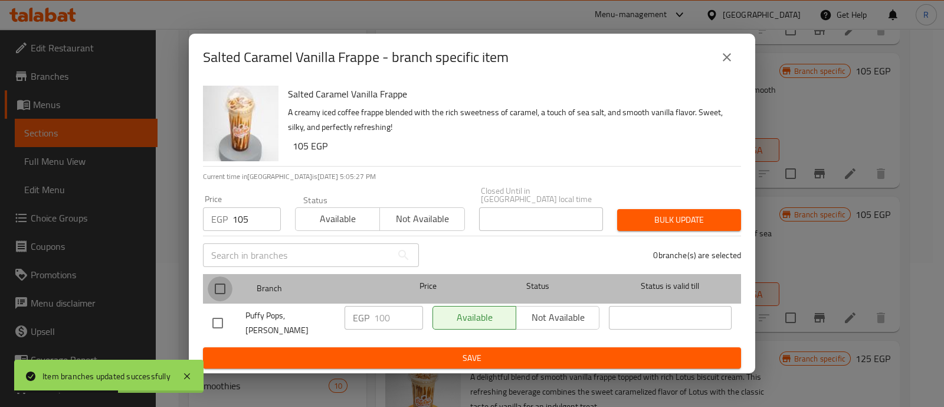
click at [227, 282] on input "checkbox" at bounding box center [220, 288] width 25 height 25
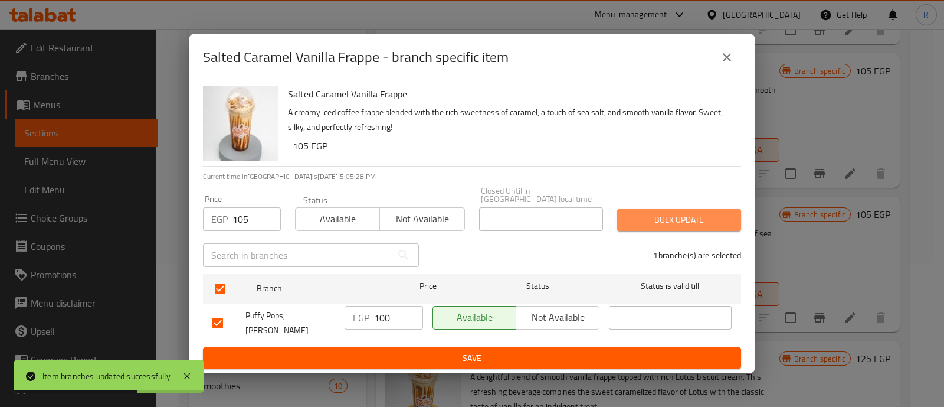
click at [629, 212] on span "Bulk update" at bounding box center [679, 219] width 105 height 15
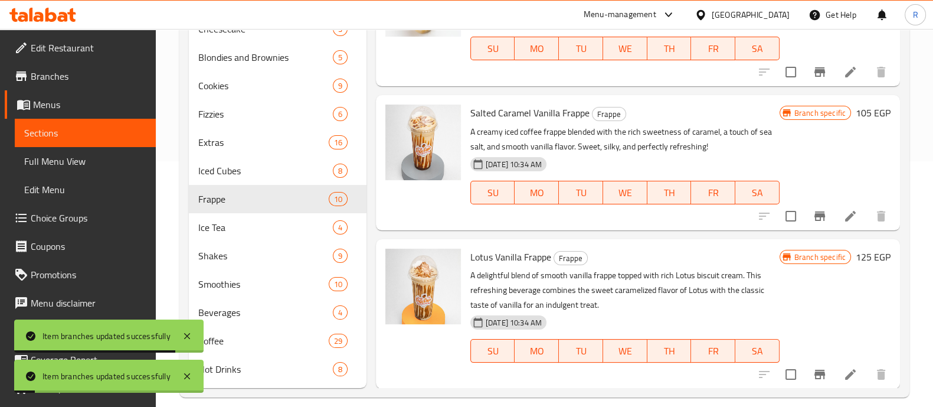
scroll to position [259, 0]
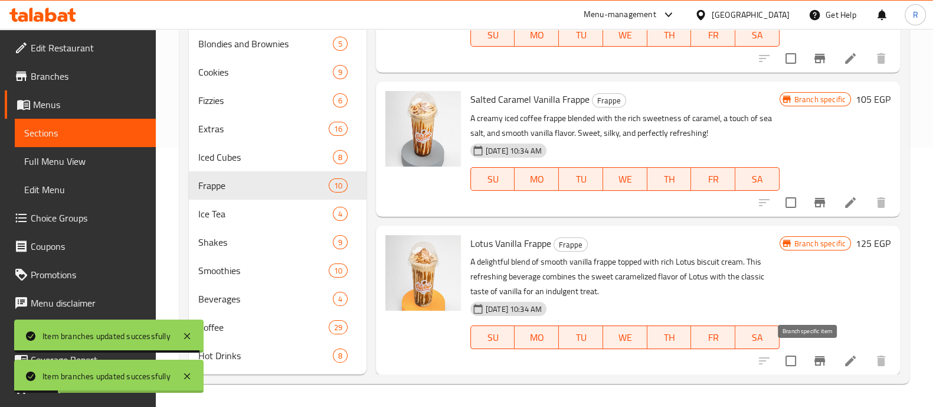
click at [814, 356] on icon "Branch-specific-item" at bounding box center [819, 360] width 11 height 9
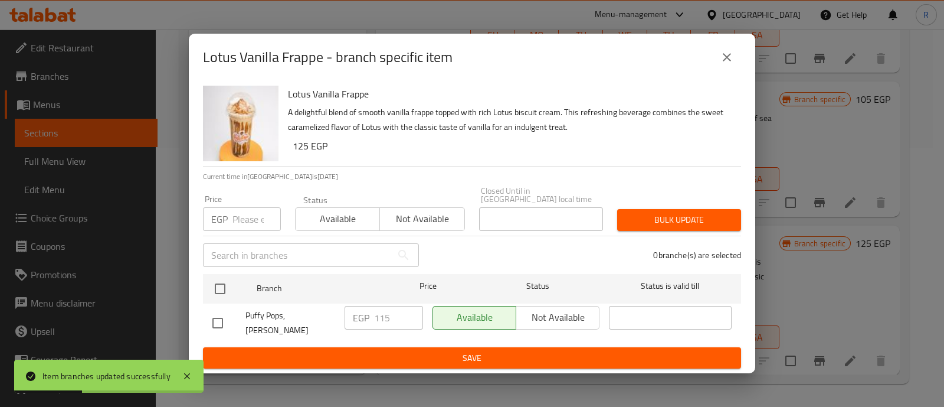
click at [251, 220] on input "number" at bounding box center [257, 219] width 48 height 24
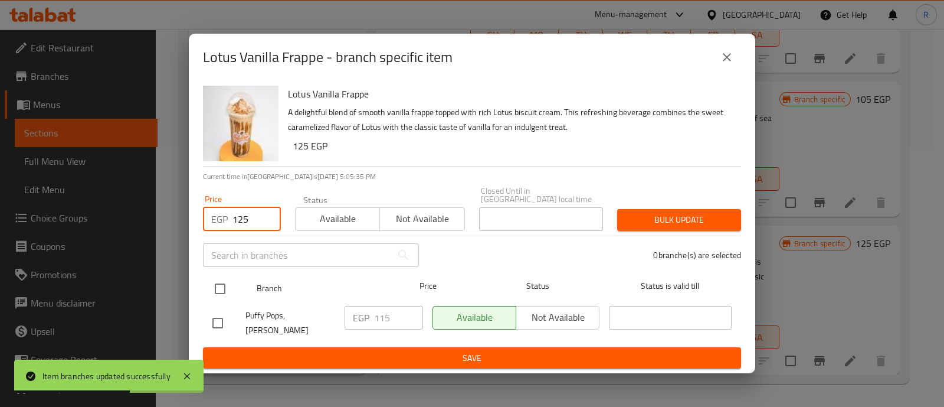
click at [220, 289] on input "checkbox" at bounding box center [220, 288] width 25 height 25
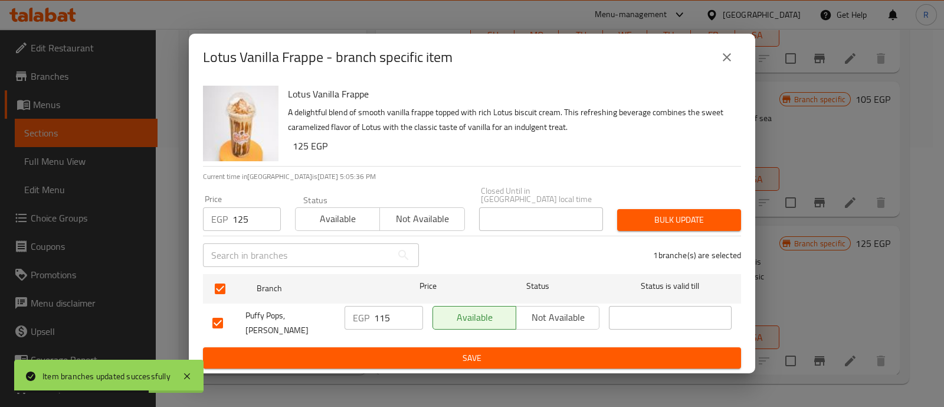
click at [647, 214] on span "Bulk update" at bounding box center [679, 219] width 105 height 15
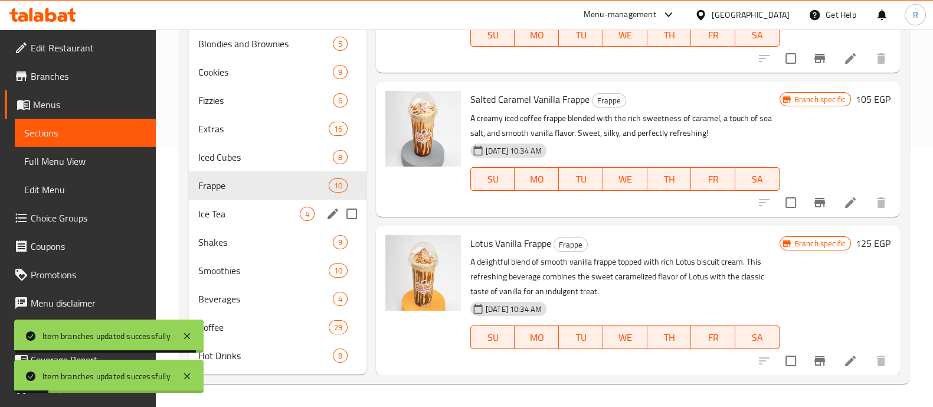
click at [252, 222] on div "Ice Tea 4" at bounding box center [278, 213] width 178 height 28
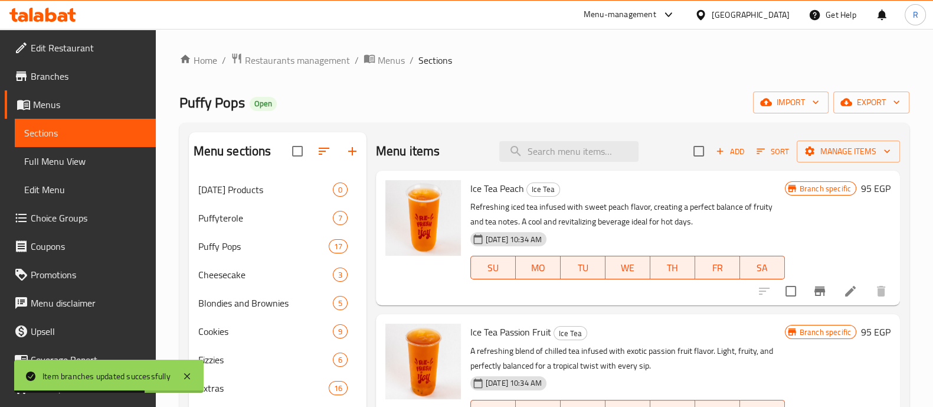
click at [814, 296] on icon "Branch-specific-item" at bounding box center [819, 290] width 11 height 9
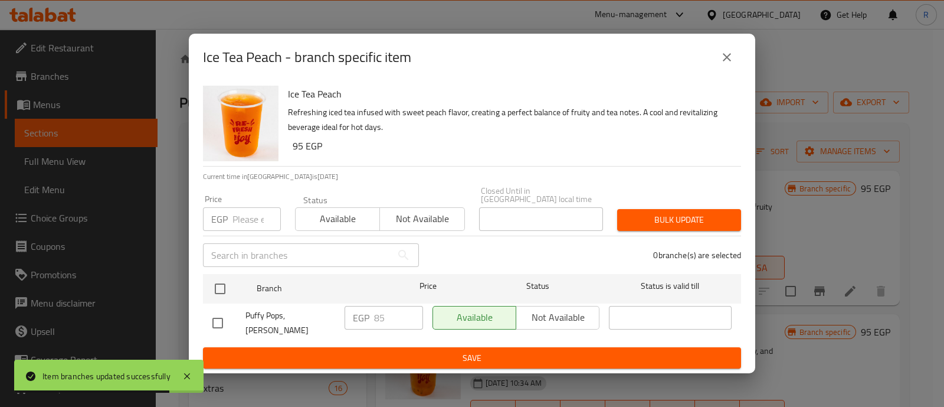
click at [248, 218] on input "number" at bounding box center [257, 219] width 48 height 24
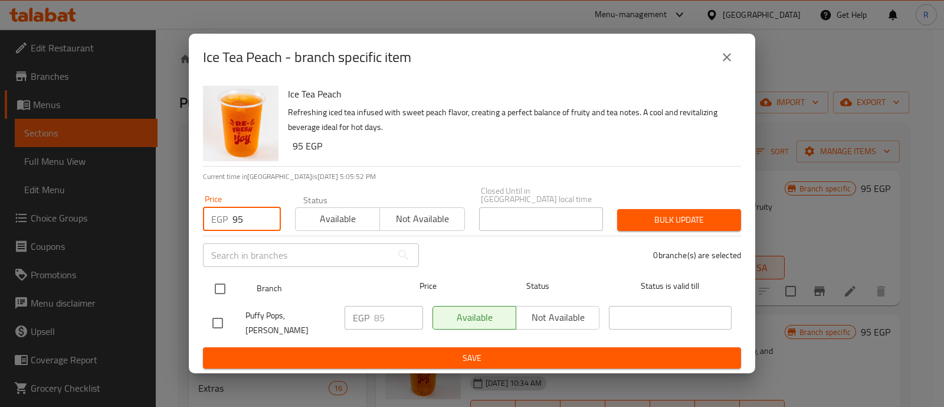
click at [223, 293] on input "checkbox" at bounding box center [220, 288] width 25 height 25
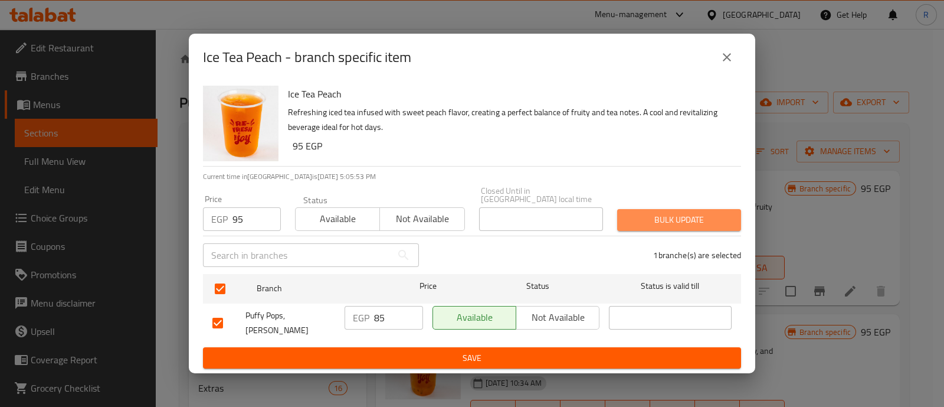
click at [637, 217] on span "Bulk update" at bounding box center [679, 219] width 105 height 15
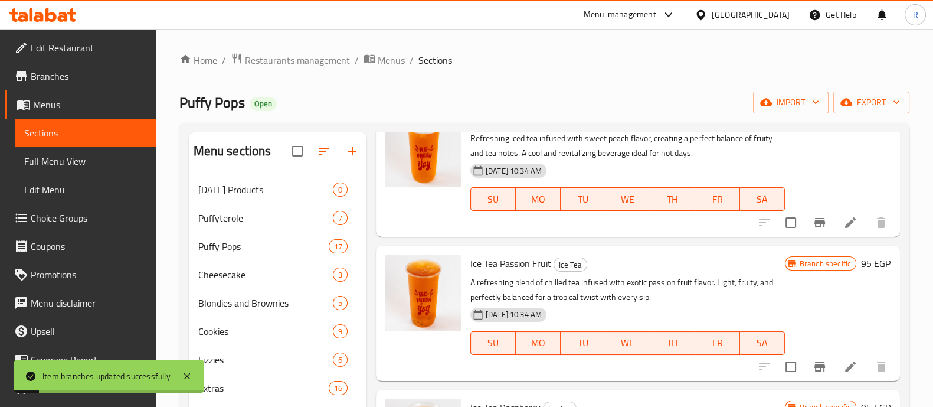
scroll to position [117, 0]
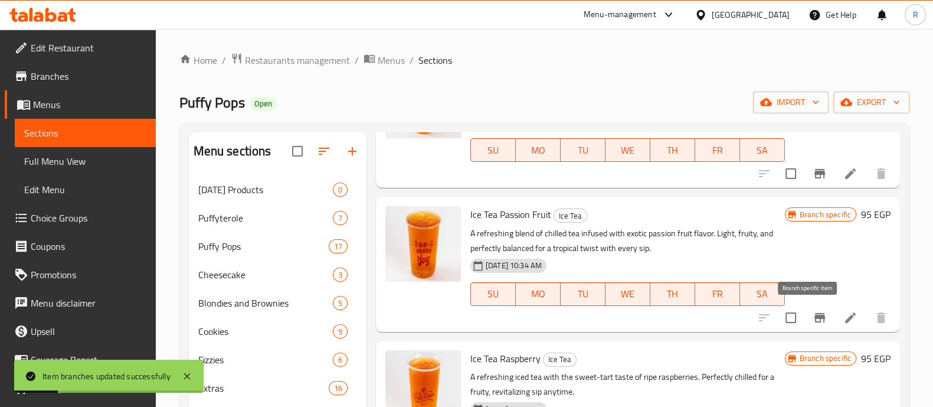
click at [813, 312] on icon "Branch-specific-item" at bounding box center [820, 317] width 14 height 14
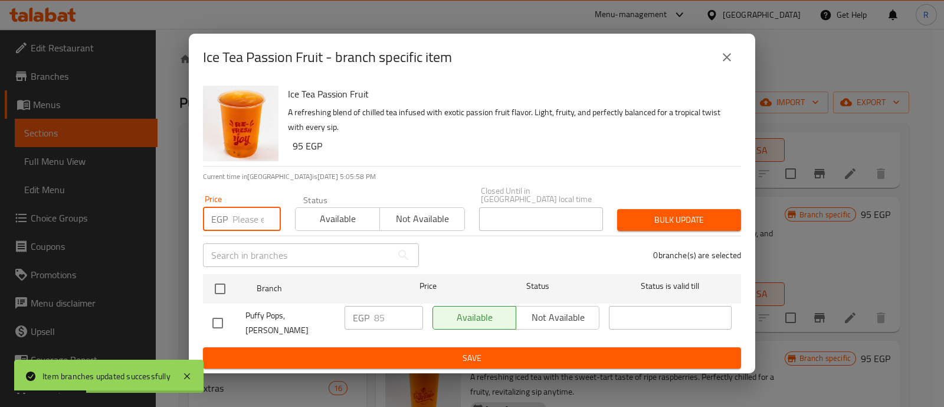
click at [245, 213] on input "number" at bounding box center [257, 219] width 48 height 24
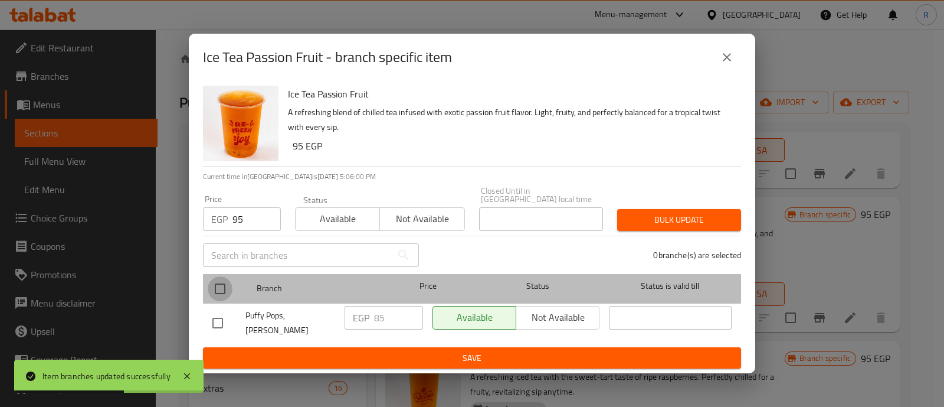
click at [221, 284] on input "checkbox" at bounding box center [220, 288] width 25 height 25
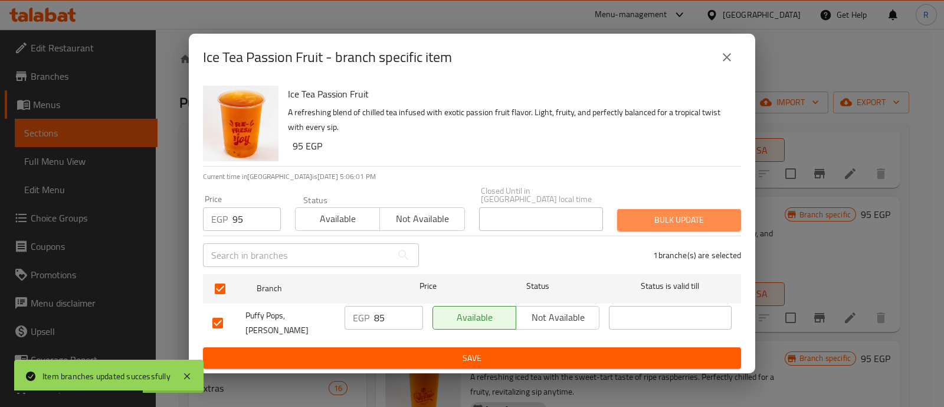
click at [639, 215] on span "Bulk update" at bounding box center [679, 219] width 105 height 15
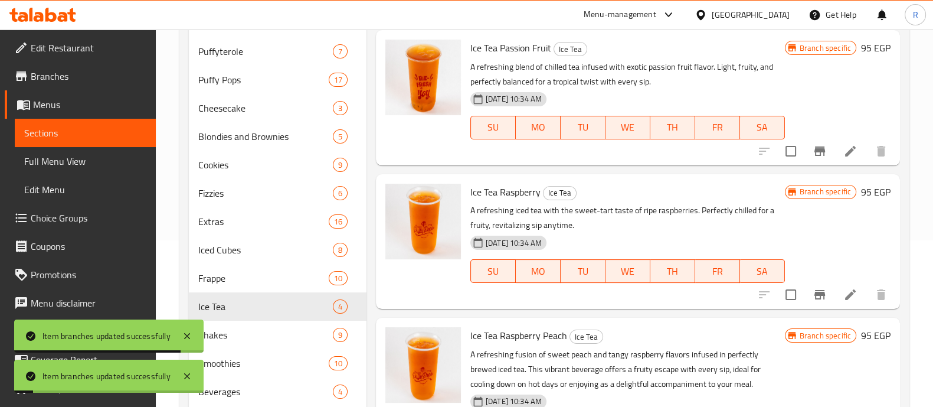
scroll to position [168, 0]
click at [814, 289] on icon "Branch-specific-item" at bounding box center [819, 293] width 11 height 9
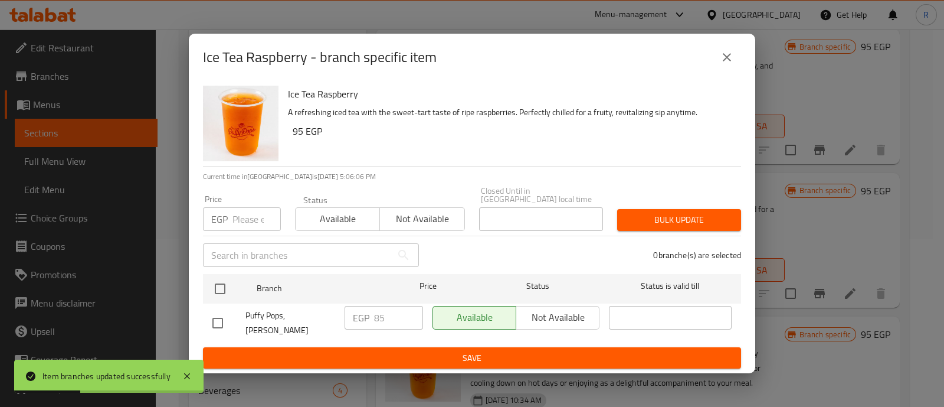
click at [240, 207] on div "Price EGP Price" at bounding box center [242, 213] width 78 height 36
click at [251, 217] on input "number" at bounding box center [257, 219] width 48 height 24
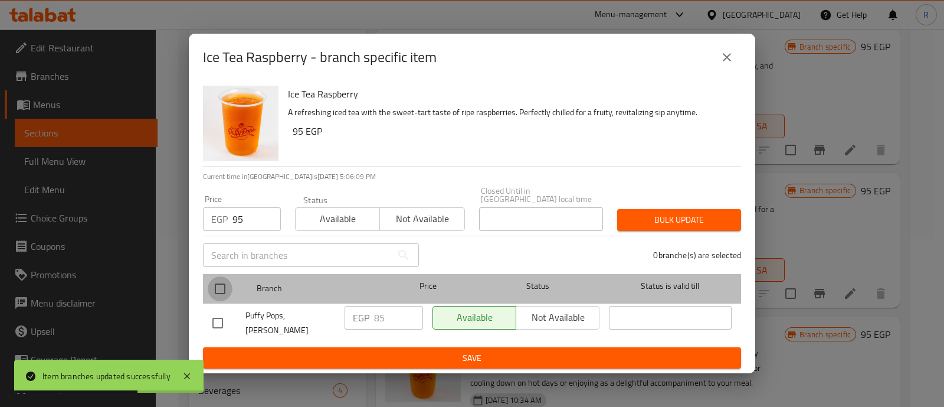
click at [215, 290] on input "checkbox" at bounding box center [220, 288] width 25 height 25
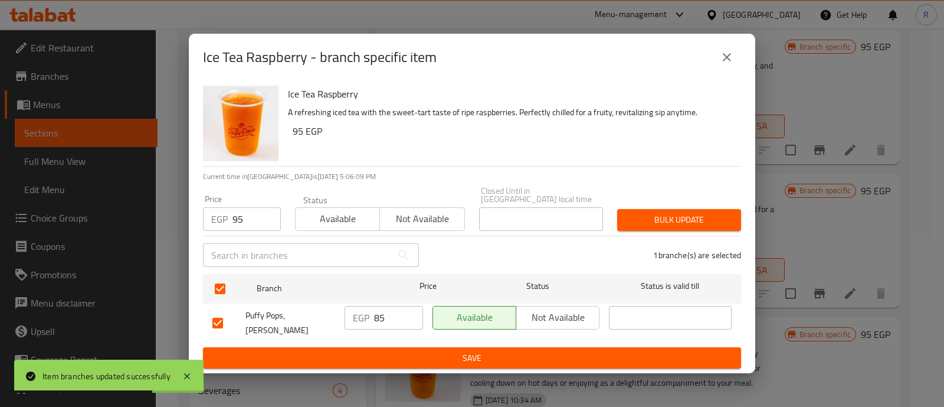
click at [642, 220] on span "Bulk update" at bounding box center [679, 219] width 105 height 15
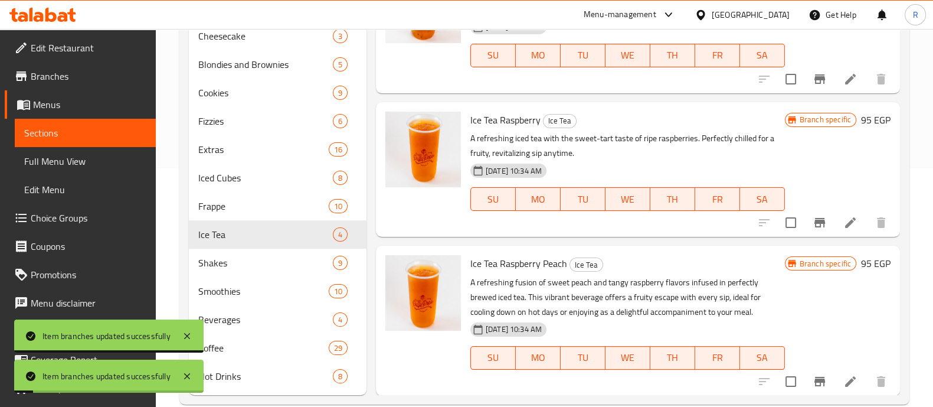
scroll to position [259, 0]
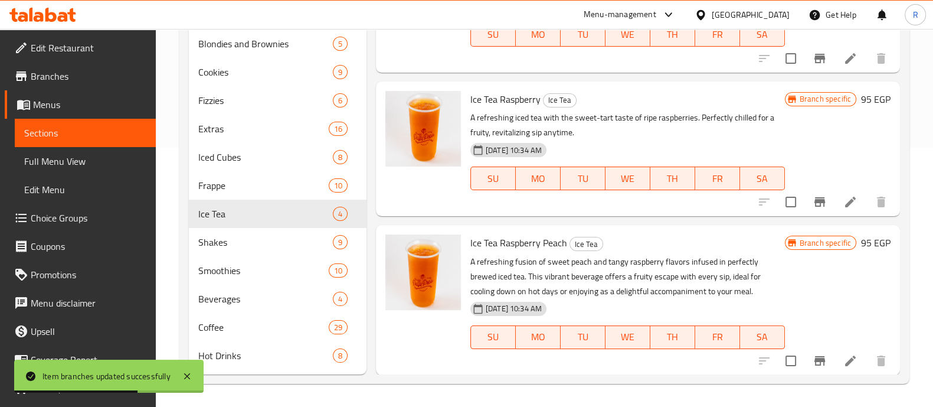
click at [834, 358] on li at bounding box center [850, 360] width 33 height 21
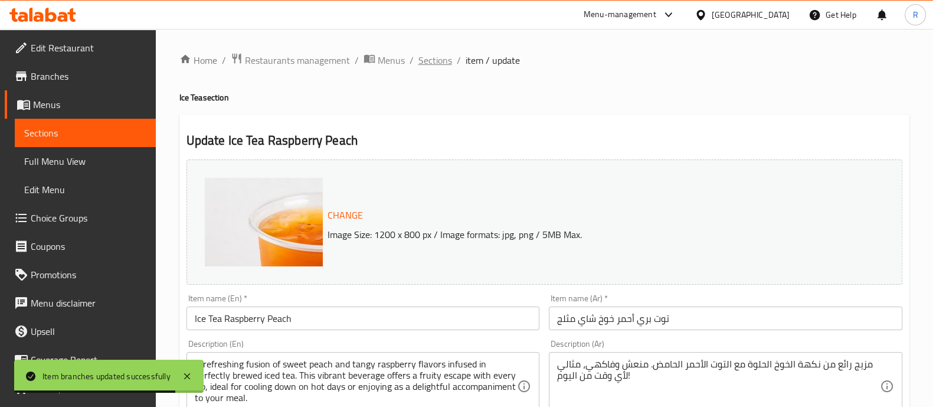
click at [438, 59] on span "Sections" at bounding box center [435, 60] width 34 height 14
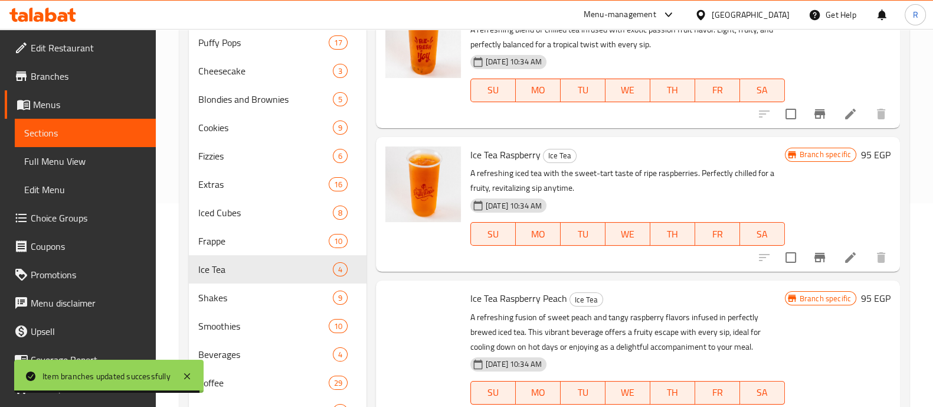
scroll to position [259, 0]
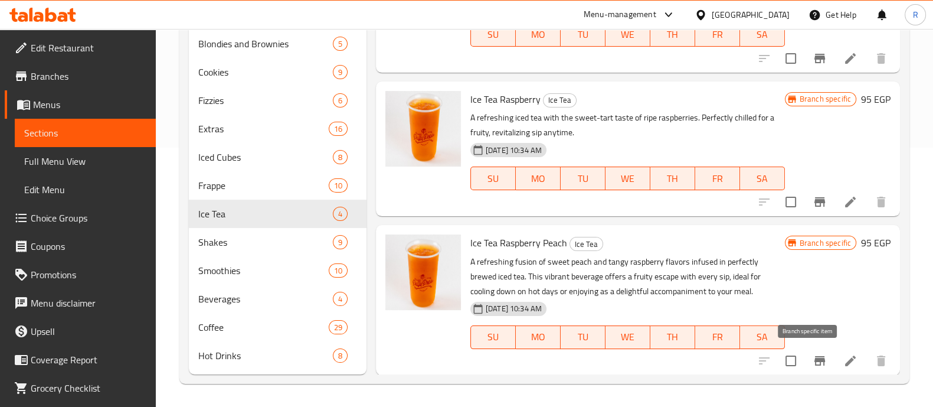
click at [813, 365] on icon "Branch-specific-item" at bounding box center [820, 361] width 14 height 14
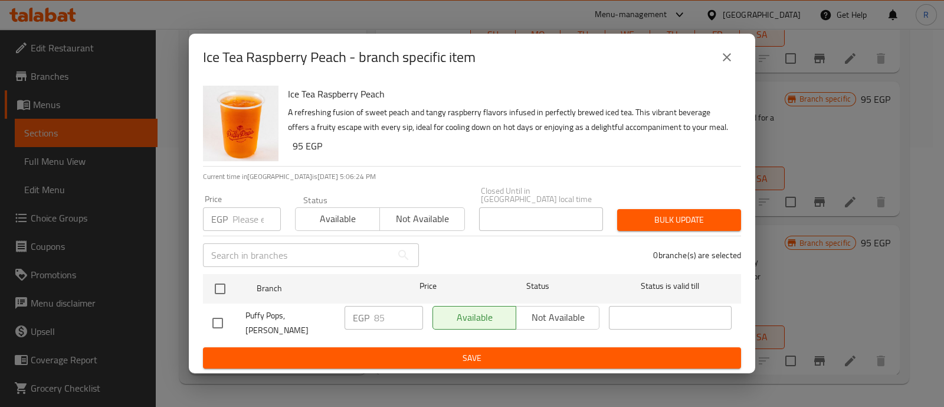
click at [258, 214] on input "number" at bounding box center [257, 219] width 48 height 24
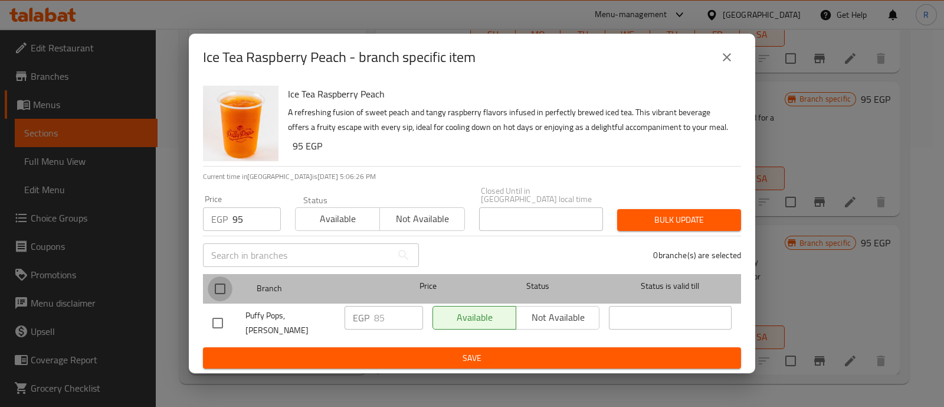
click at [225, 290] on input "checkbox" at bounding box center [220, 288] width 25 height 25
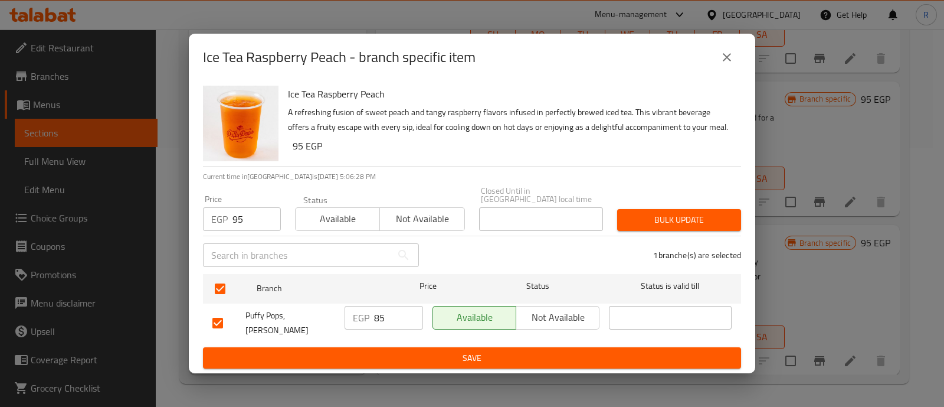
click at [630, 226] on span "Bulk update" at bounding box center [679, 219] width 105 height 15
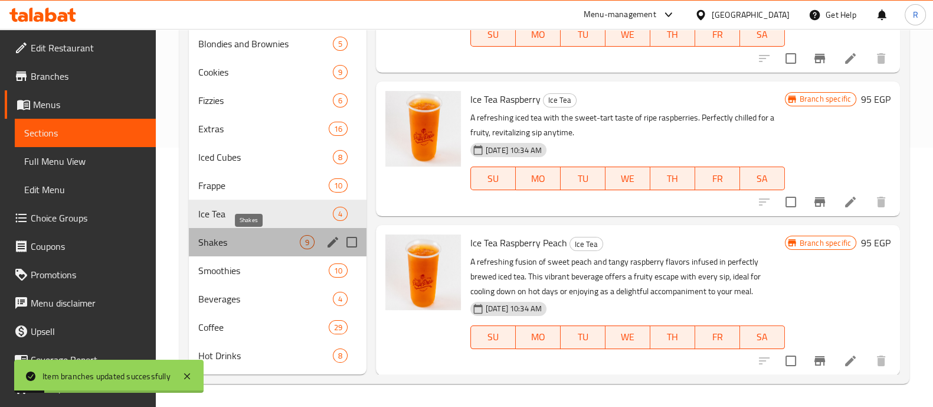
click at [205, 241] on span "Shakes" at bounding box center [249, 242] width 102 height 14
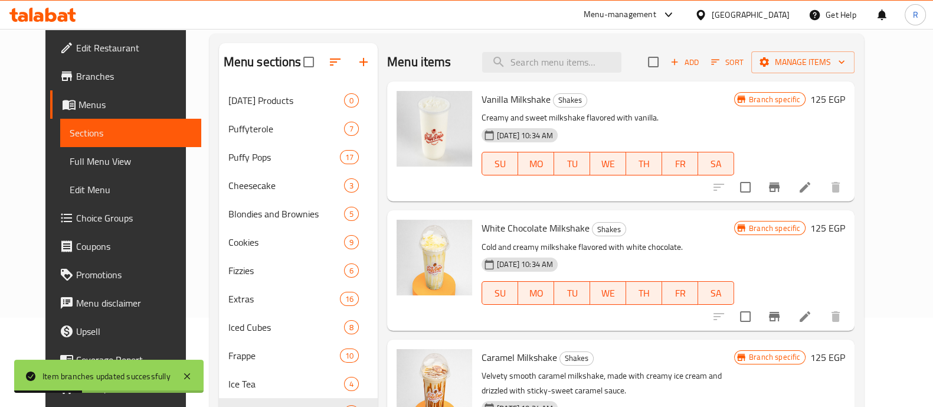
scroll to position [89, 0]
click at [789, 189] on button "Branch-specific-item" at bounding box center [774, 188] width 28 height 28
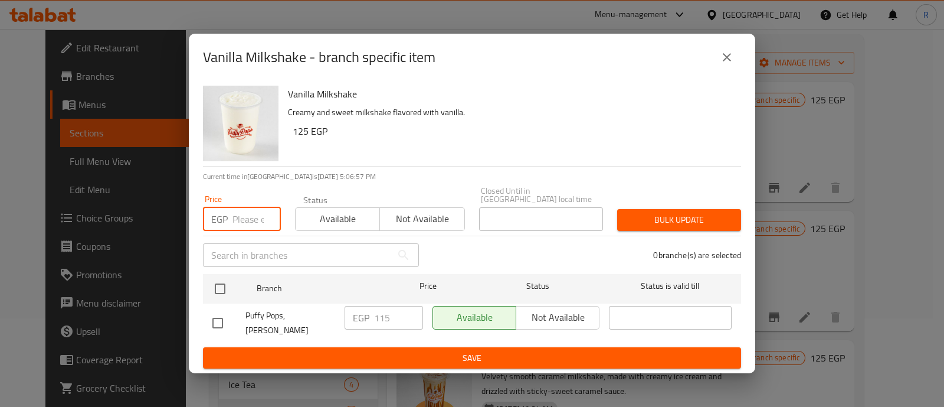
click at [248, 218] on input "number" at bounding box center [257, 219] width 48 height 24
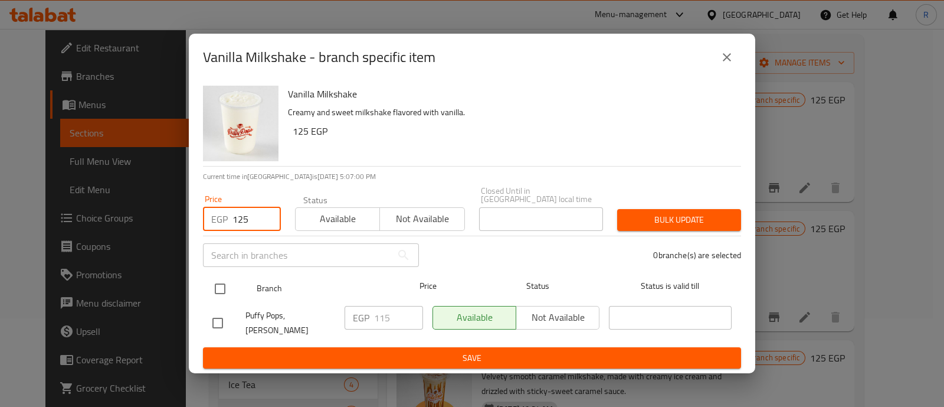
click at [221, 291] on input "checkbox" at bounding box center [220, 288] width 25 height 25
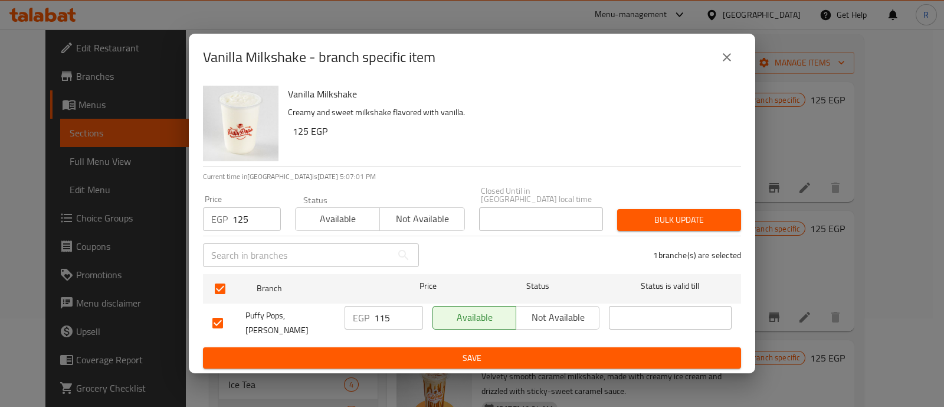
click at [657, 220] on span "Bulk update" at bounding box center [679, 219] width 105 height 15
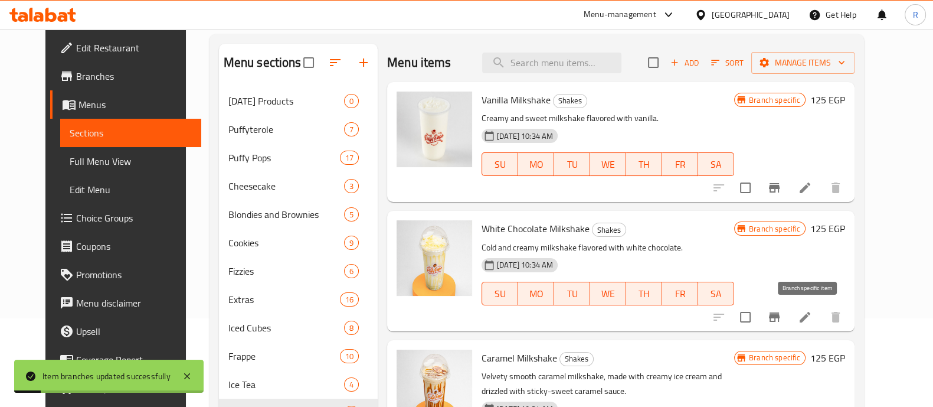
click at [781, 314] on icon "Branch-specific-item" at bounding box center [774, 317] width 14 height 14
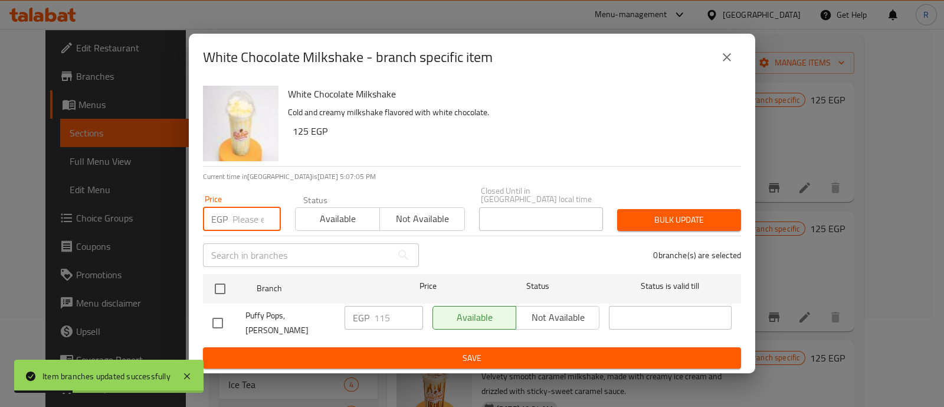
click at [239, 223] on input "number" at bounding box center [257, 219] width 48 height 24
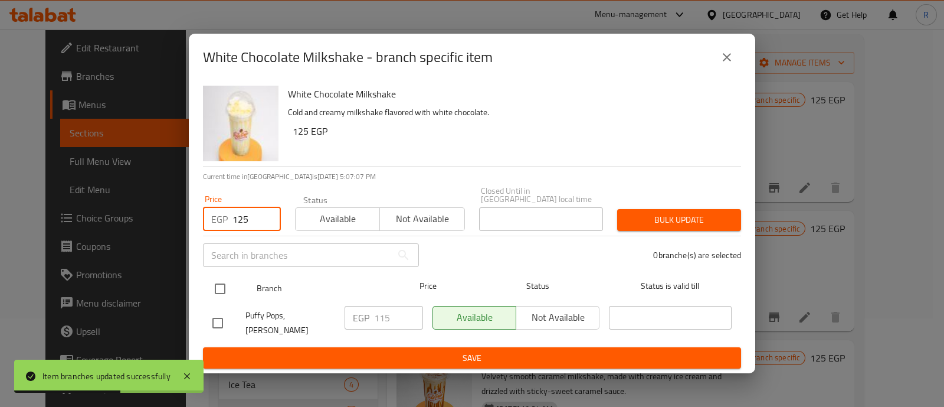
click at [223, 283] on input "checkbox" at bounding box center [220, 288] width 25 height 25
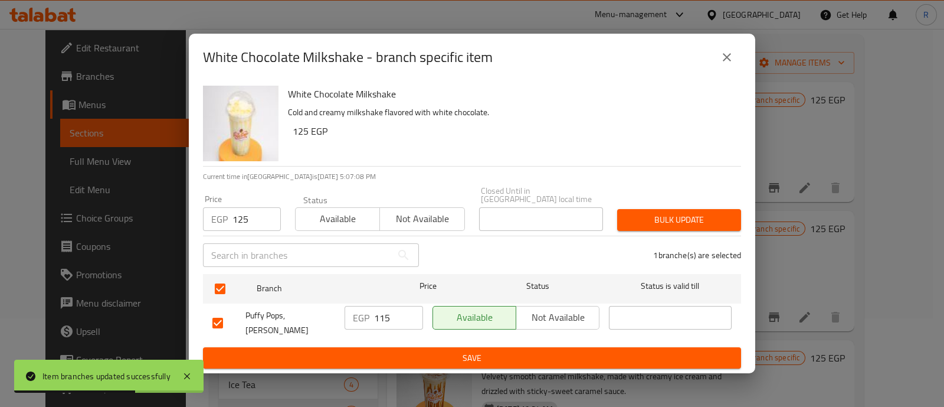
click at [630, 215] on span "Bulk update" at bounding box center [679, 219] width 105 height 15
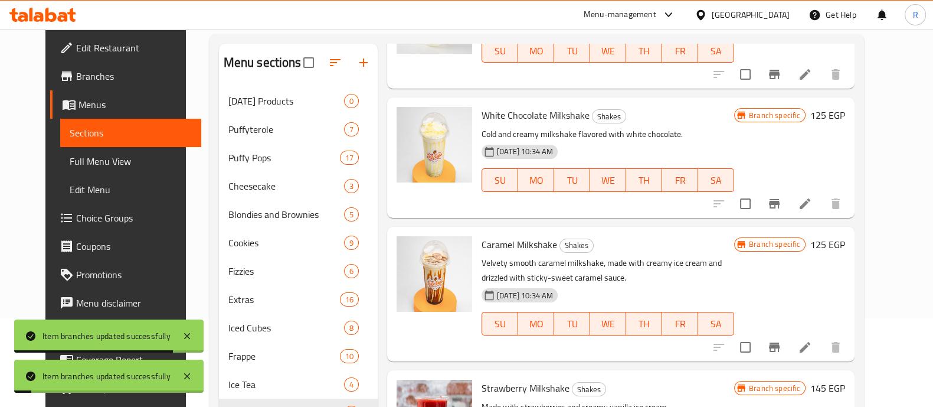
scroll to position [158, 0]
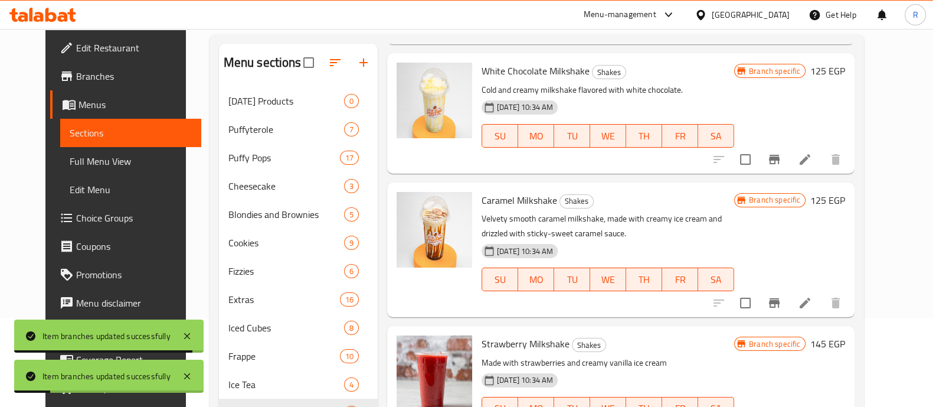
click at [781, 303] on icon "Branch-specific-item" at bounding box center [774, 303] width 14 height 14
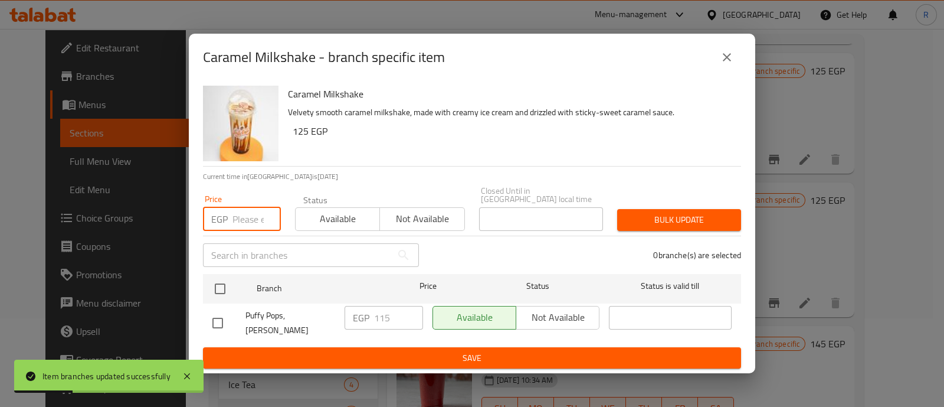
click at [240, 221] on input "number" at bounding box center [257, 219] width 48 height 24
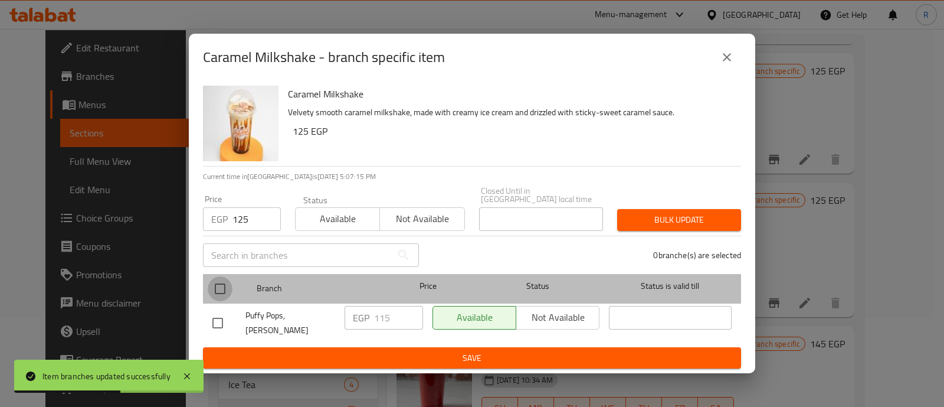
click at [218, 287] on input "checkbox" at bounding box center [220, 288] width 25 height 25
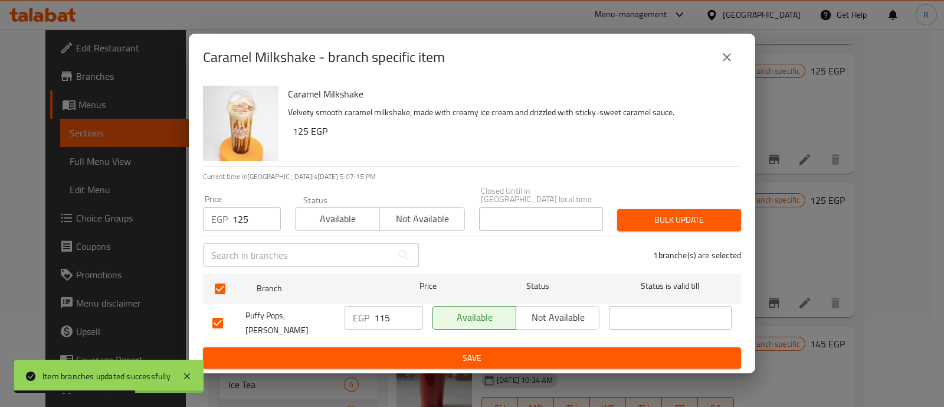
click at [626, 211] on button "Bulk update" at bounding box center [679, 220] width 124 height 22
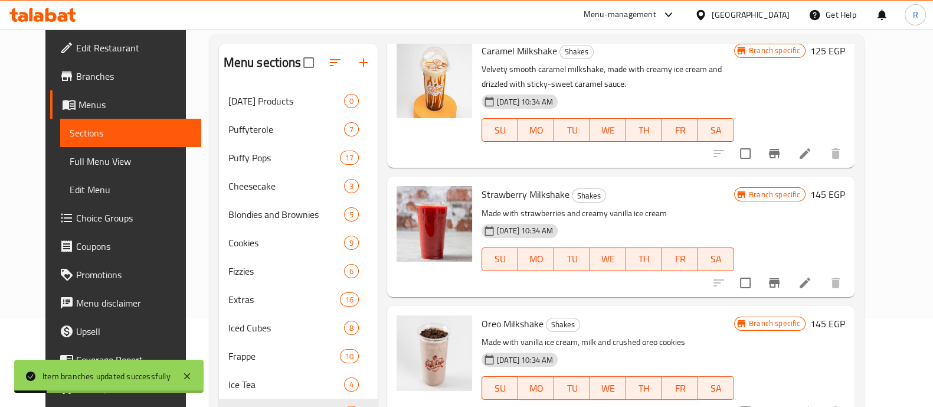
scroll to position [308, 0]
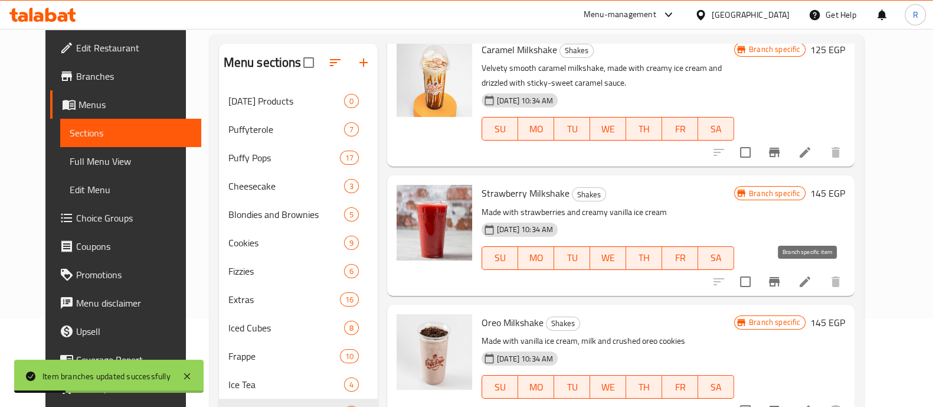
click at [780, 277] on icon "Branch-specific-item" at bounding box center [774, 281] width 11 height 9
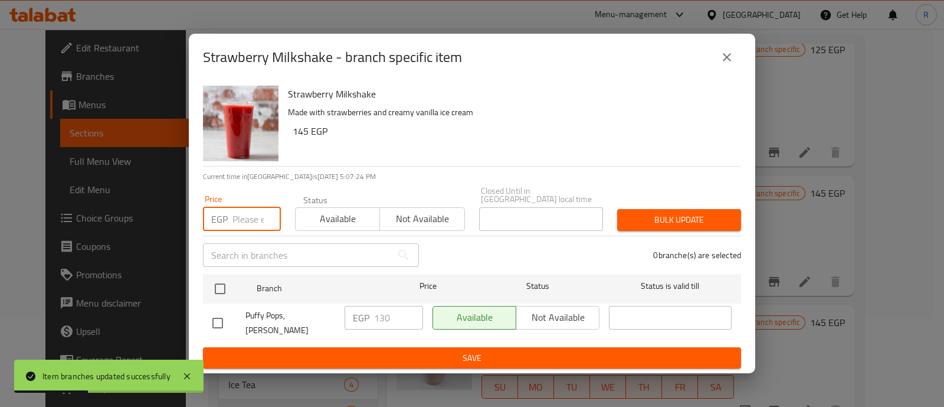
click at [253, 218] on input "number" at bounding box center [257, 219] width 48 height 24
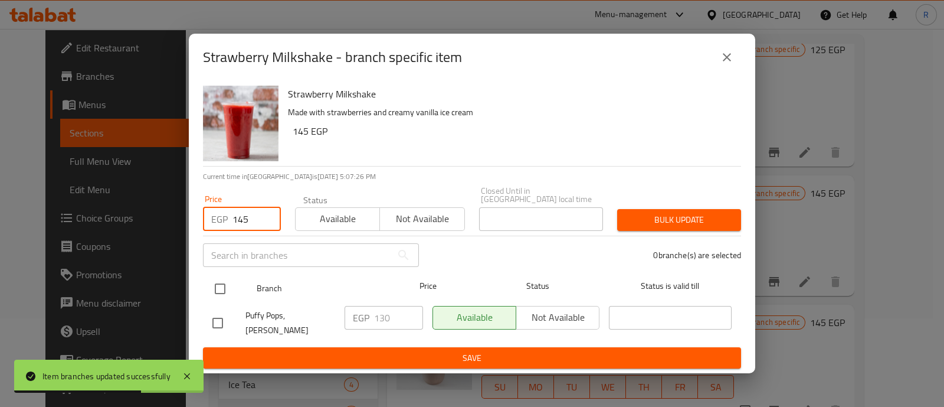
click at [225, 286] on input "checkbox" at bounding box center [220, 288] width 25 height 25
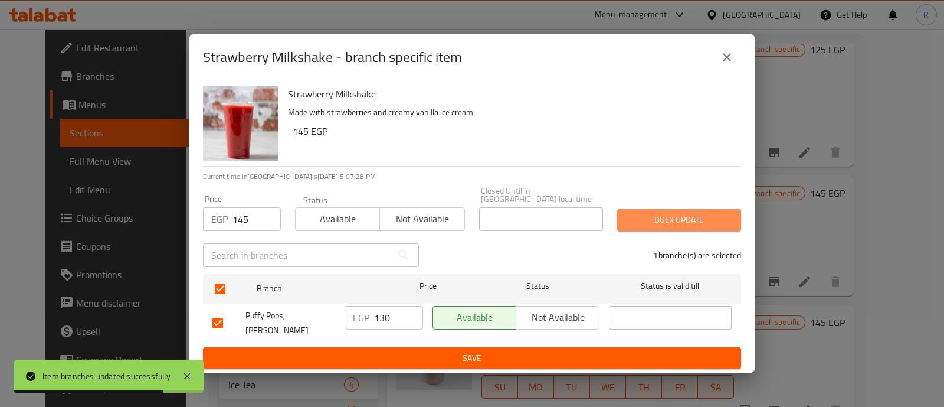
click at [628, 226] on span "Bulk update" at bounding box center [679, 219] width 105 height 15
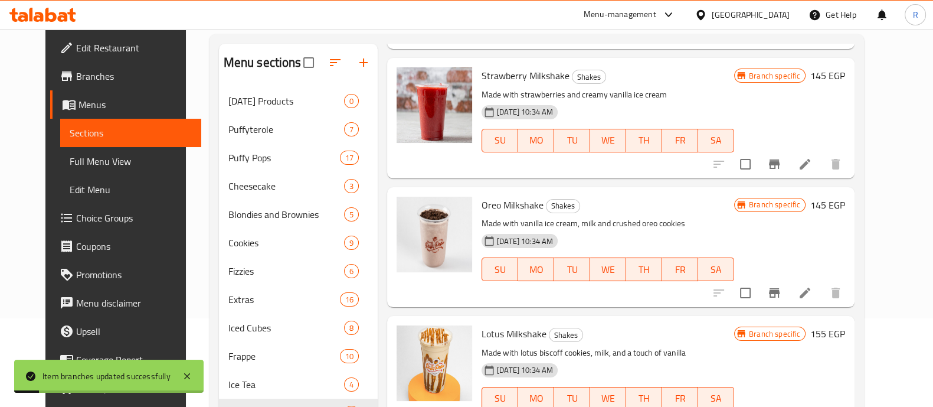
scroll to position [426, 0]
click at [780, 289] on icon "Branch-specific-item" at bounding box center [774, 291] width 11 height 9
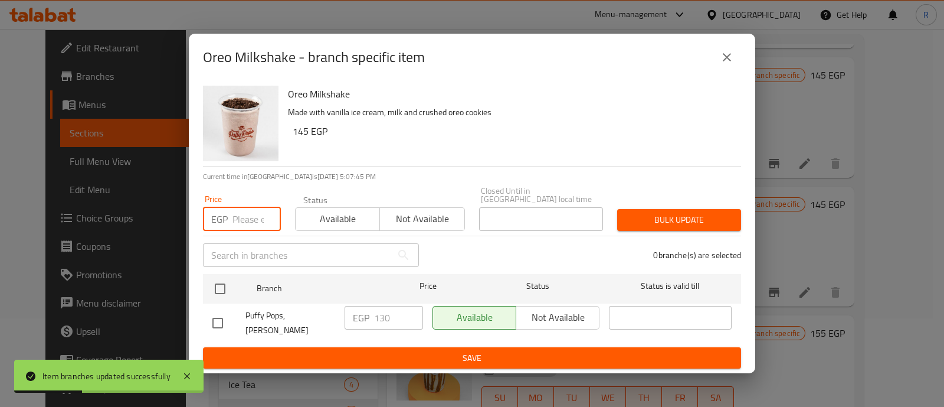
click at [240, 219] on input "number" at bounding box center [257, 219] width 48 height 24
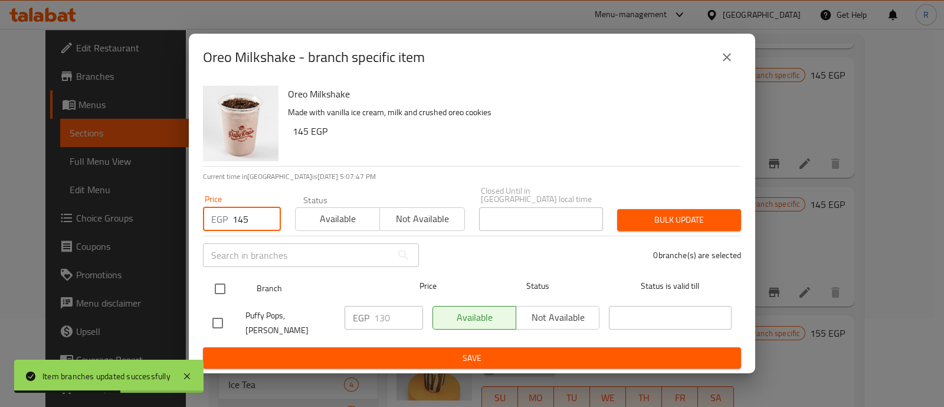
click at [221, 283] on input "checkbox" at bounding box center [220, 288] width 25 height 25
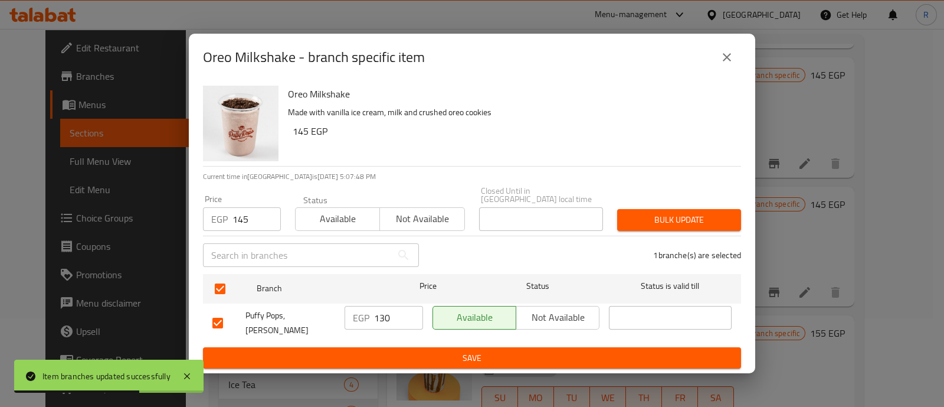
click at [632, 211] on button "Bulk update" at bounding box center [679, 220] width 124 height 22
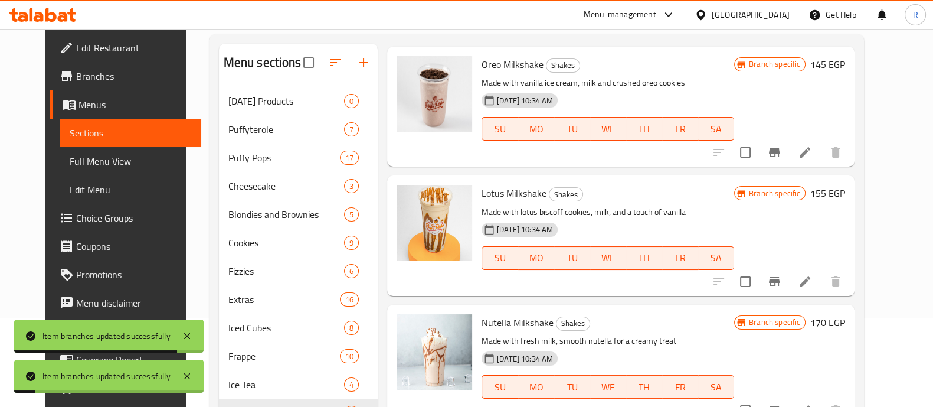
scroll to position [568, 0]
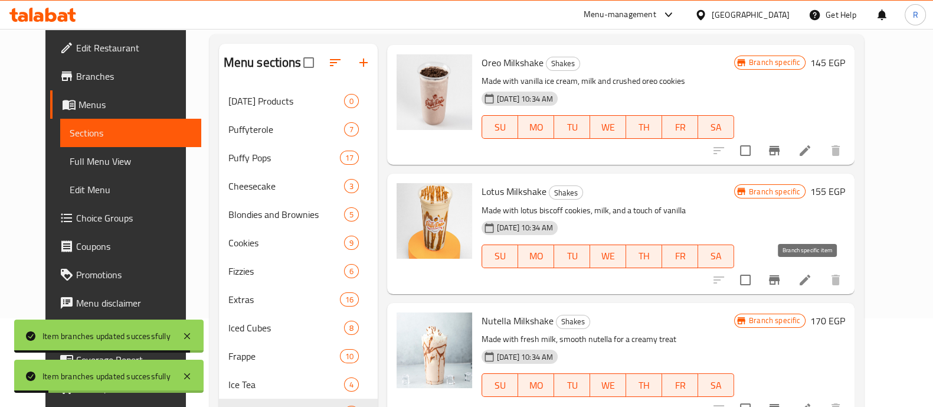
click at [780, 276] on icon "Branch-specific-item" at bounding box center [774, 279] width 11 height 9
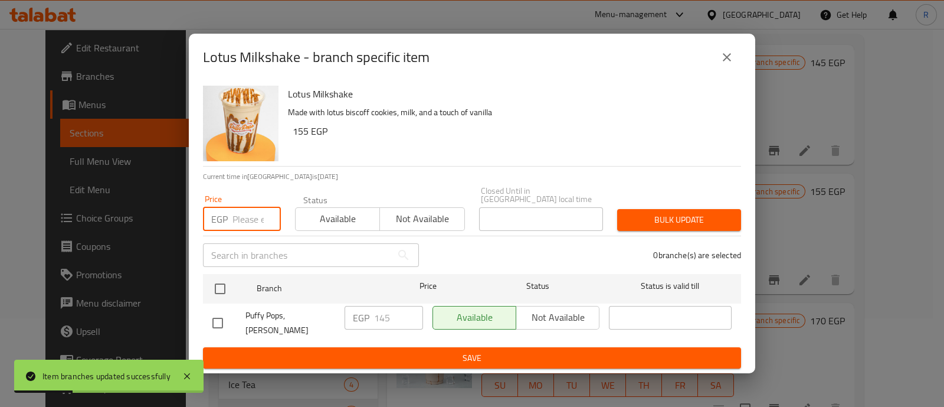
click at [238, 212] on input "number" at bounding box center [257, 219] width 48 height 24
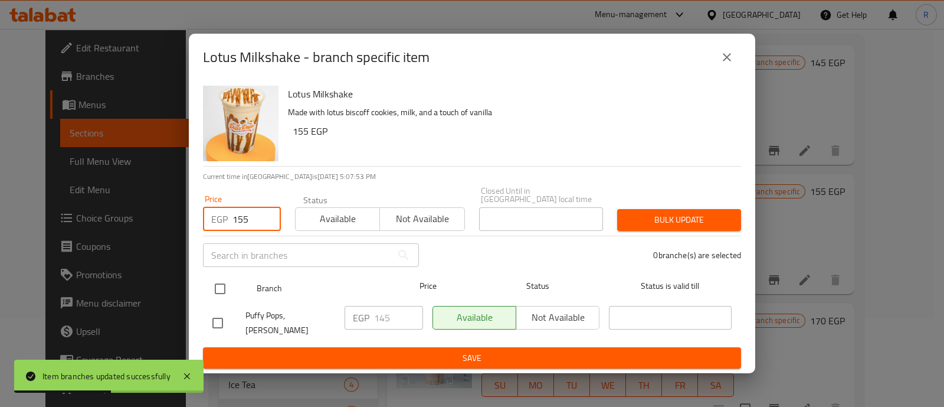
click at [222, 284] on input "checkbox" at bounding box center [220, 288] width 25 height 25
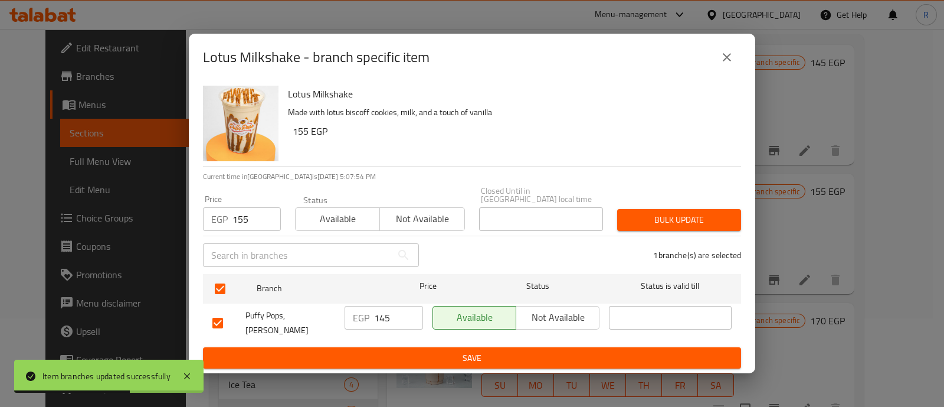
click at [643, 220] on span "Bulk update" at bounding box center [679, 219] width 105 height 15
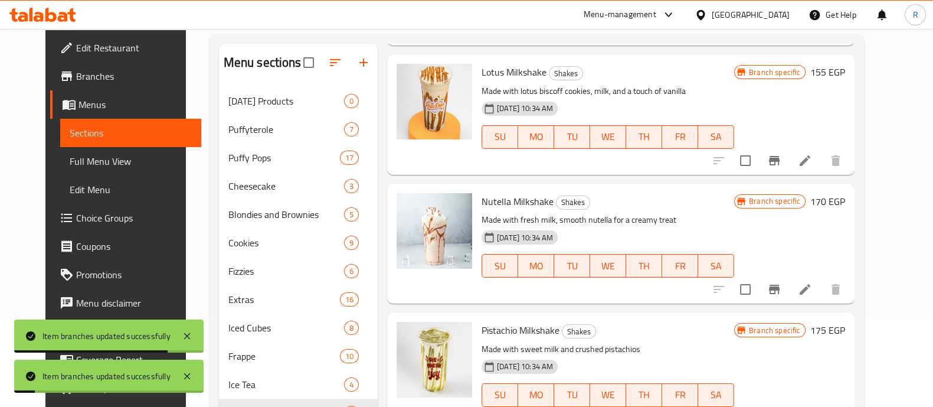
scroll to position [688, 0]
click at [781, 284] on icon "Branch-specific-item" at bounding box center [774, 289] width 14 height 14
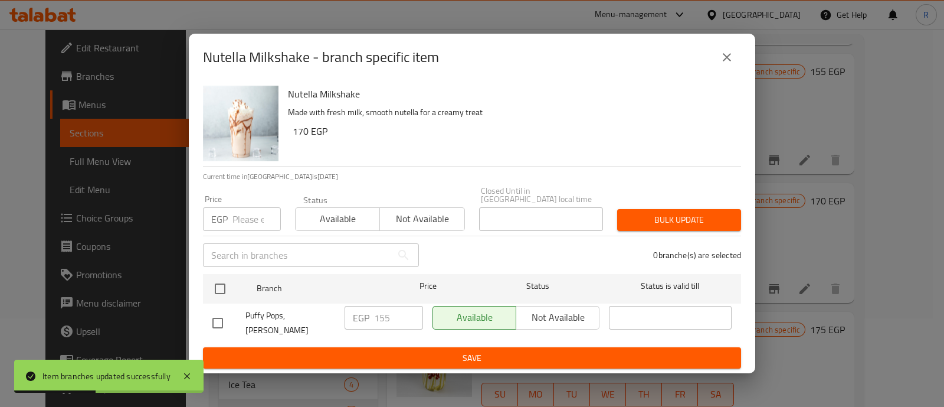
click at [246, 220] on input "number" at bounding box center [257, 219] width 48 height 24
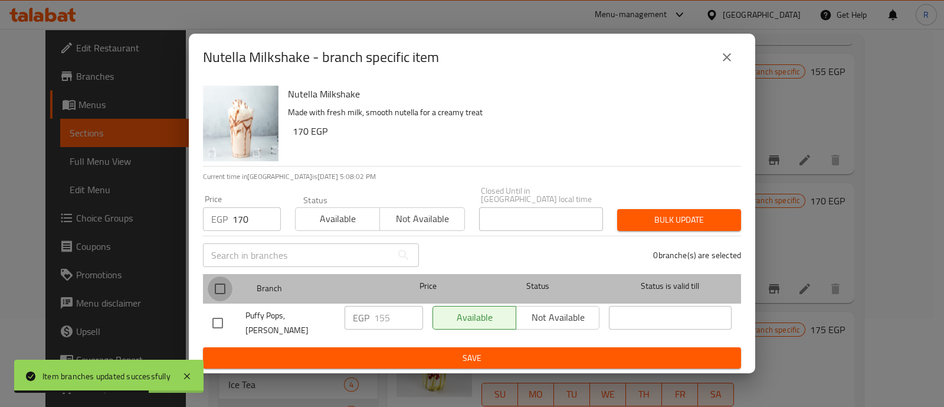
click at [218, 293] on input "checkbox" at bounding box center [220, 288] width 25 height 25
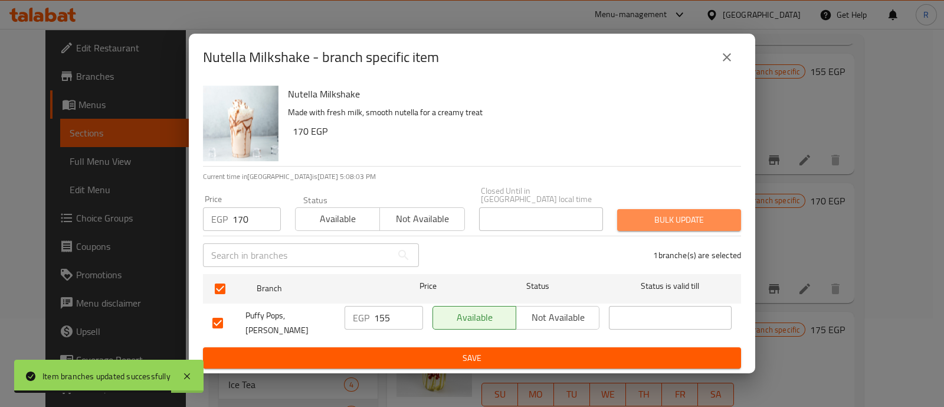
click at [630, 225] on span "Bulk update" at bounding box center [679, 219] width 105 height 15
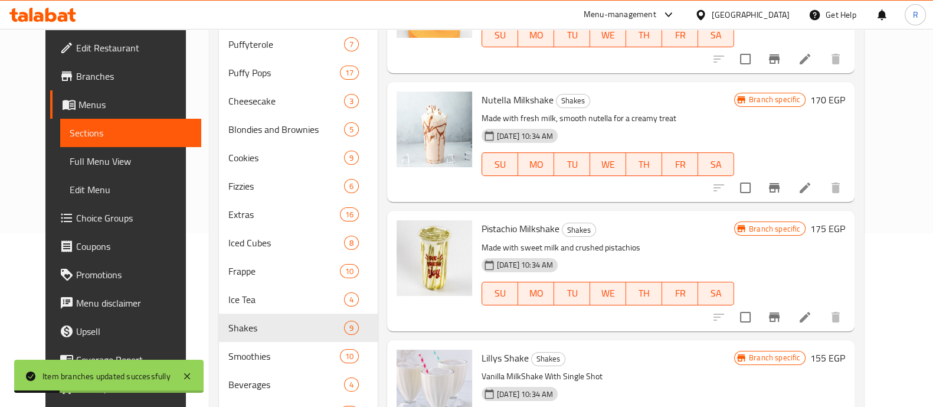
scroll to position [174, 0]
click at [781, 316] on icon "Branch-specific-item" at bounding box center [774, 316] width 14 height 14
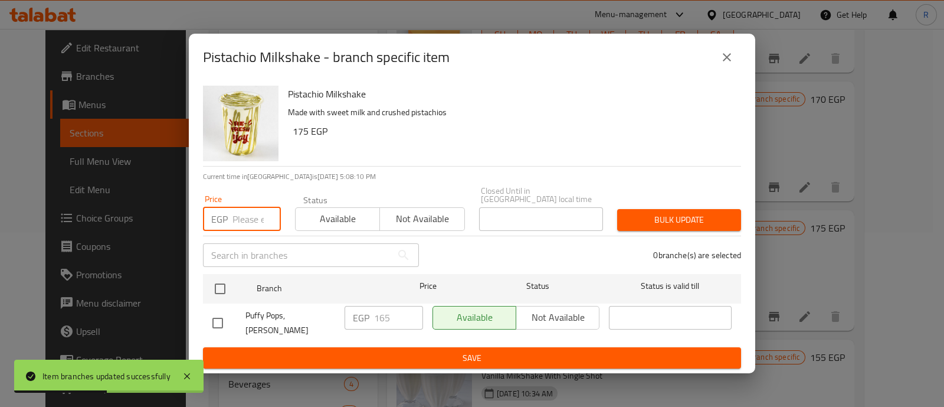
click at [256, 217] on input "number" at bounding box center [257, 219] width 48 height 24
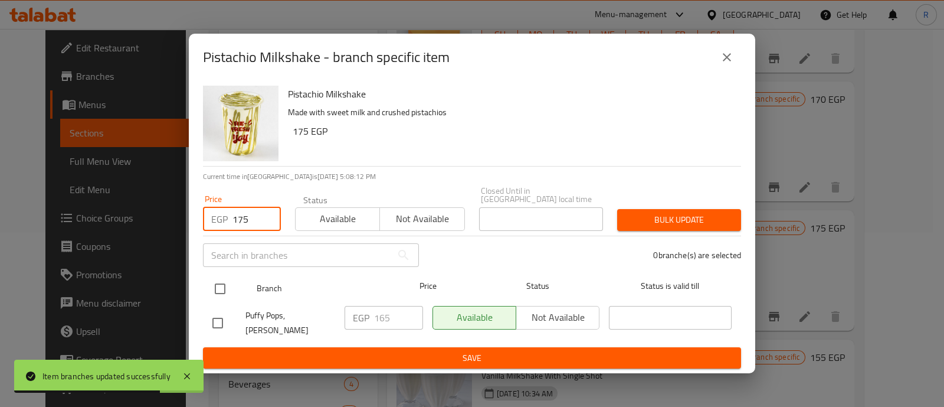
click at [220, 287] on input "checkbox" at bounding box center [220, 288] width 25 height 25
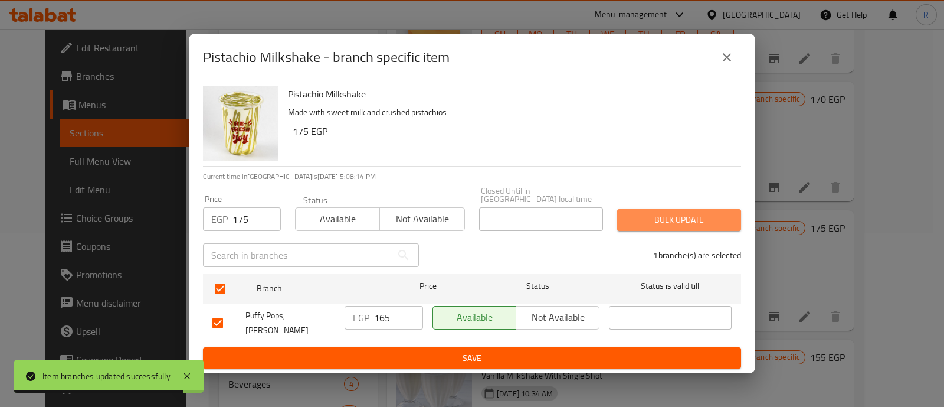
click at [652, 216] on span "Bulk update" at bounding box center [679, 219] width 105 height 15
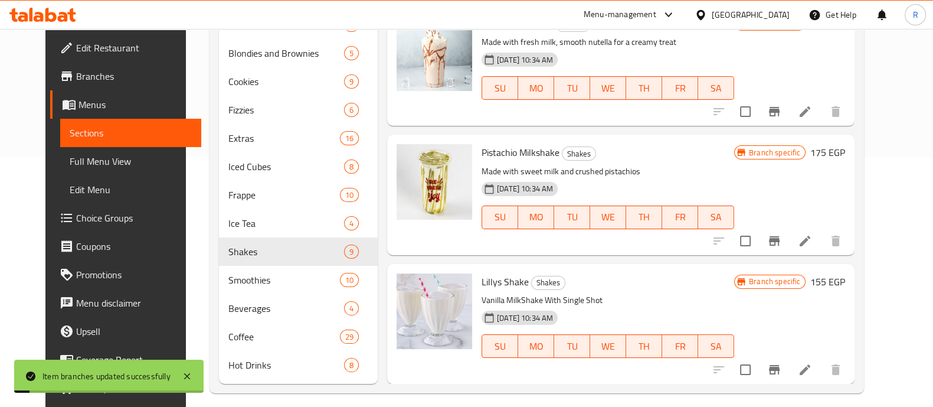
scroll to position [259, 0]
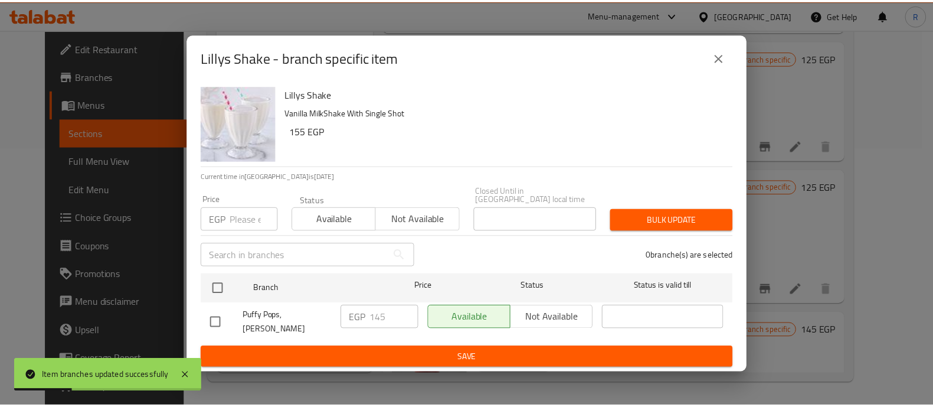
scroll to position [704, 0]
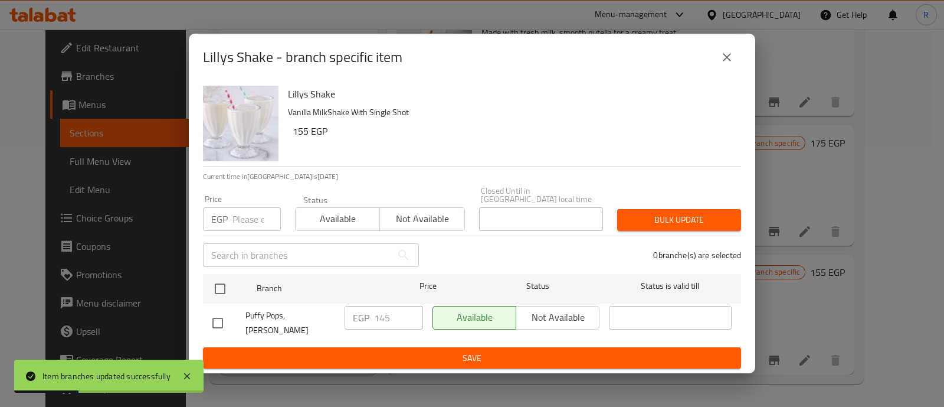
click at [252, 213] on input "number" at bounding box center [257, 219] width 48 height 24
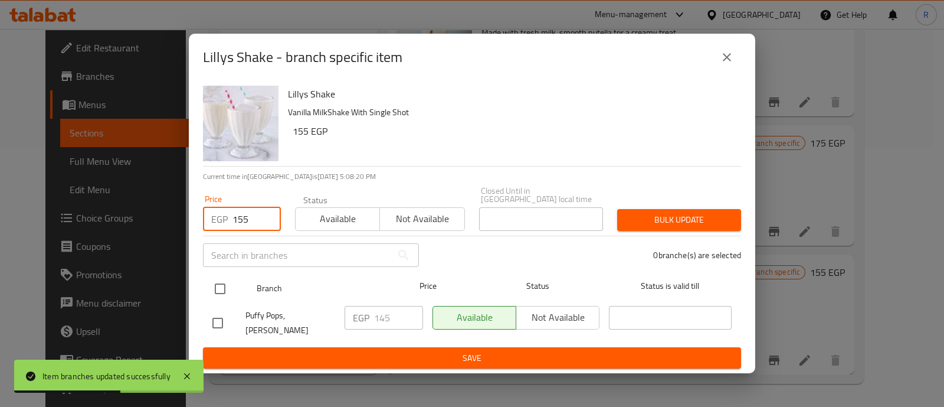
type input "155"
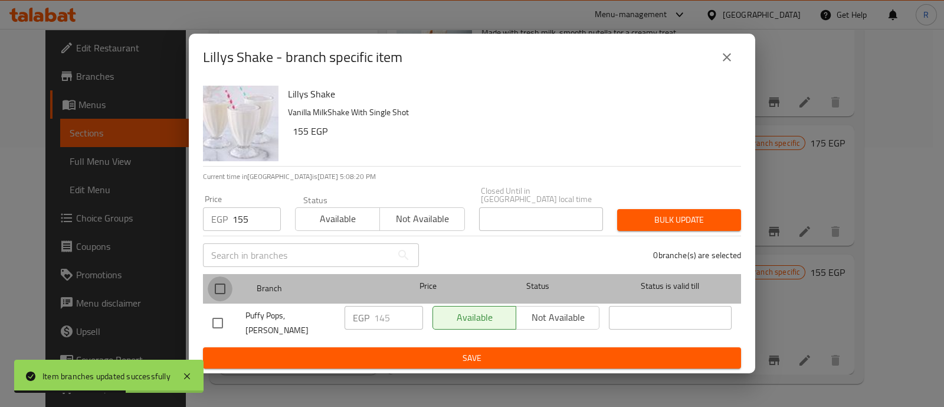
click at [223, 292] on input "checkbox" at bounding box center [220, 288] width 25 height 25
checkbox input "true"
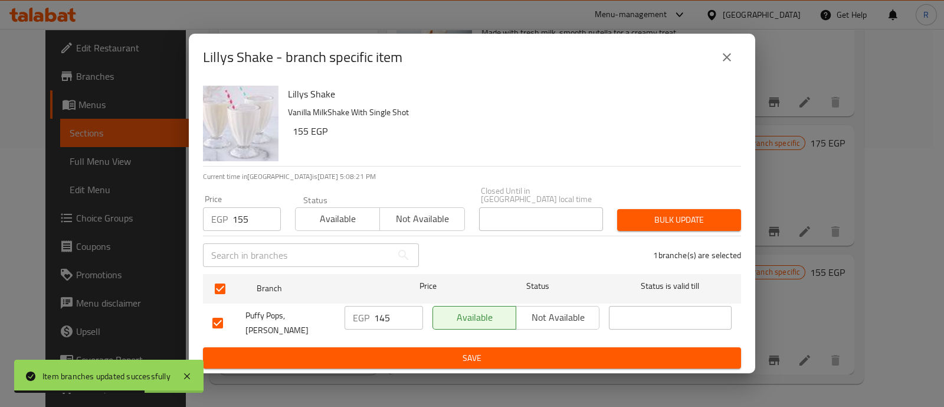
click at [658, 212] on span "Bulk update" at bounding box center [679, 219] width 105 height 15
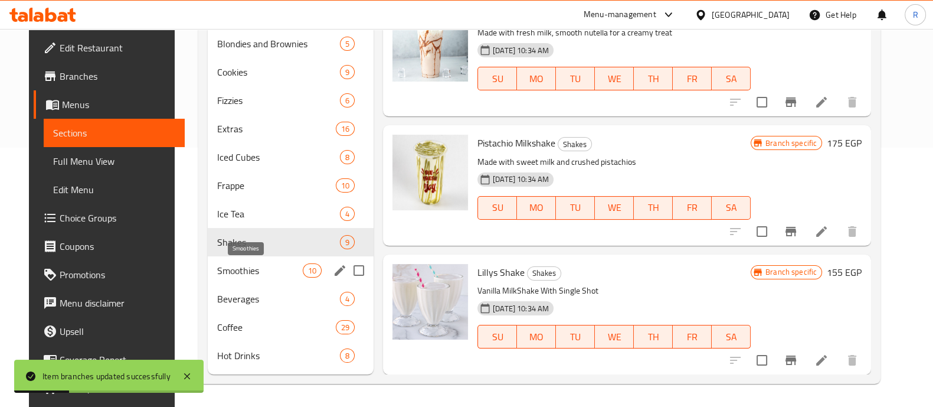
click at [284, 269] on span "Smoothies" at bounding box center [260, 270] width 86 height 14
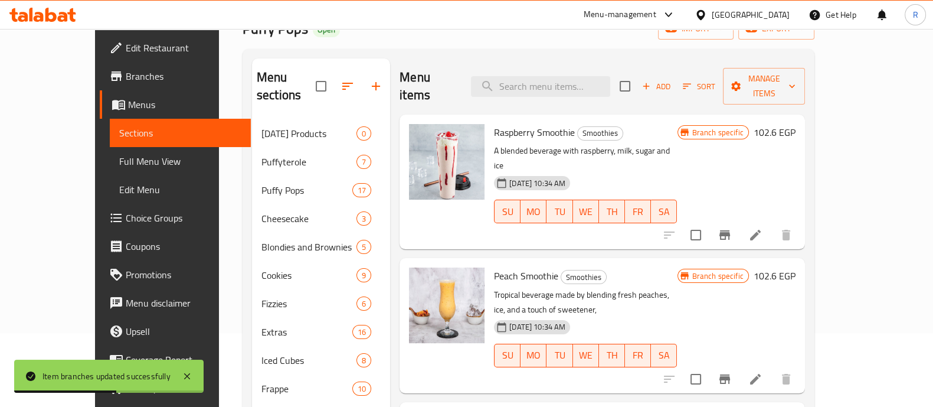
scroll to position [25, 0]
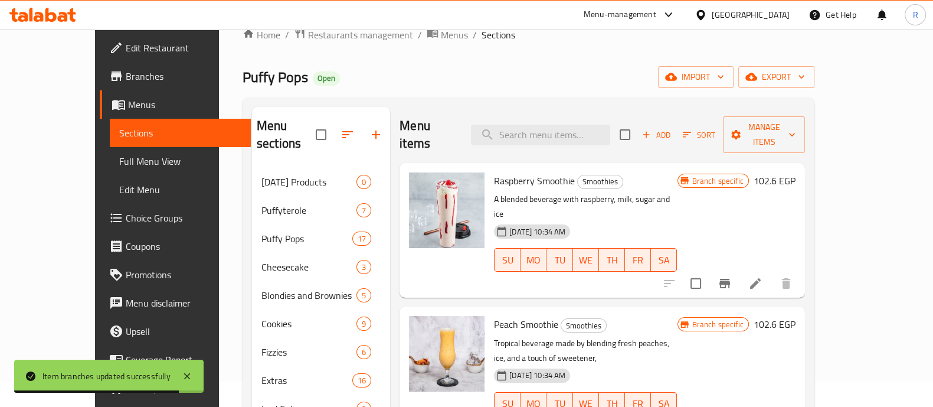
click at [730, 279] on icon "Branch-specific-item" at bounding box center [724, 283] width 11 height 9
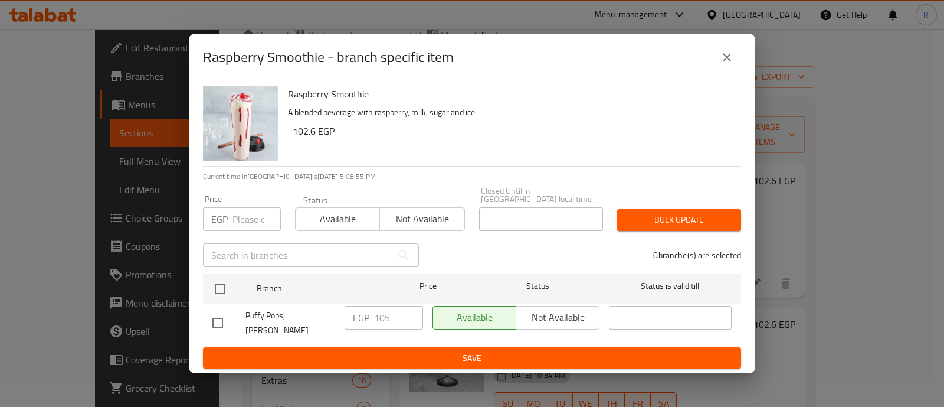
click at [726, 64] on icon "close" at bounding box center [727, 57] width 14 height 14
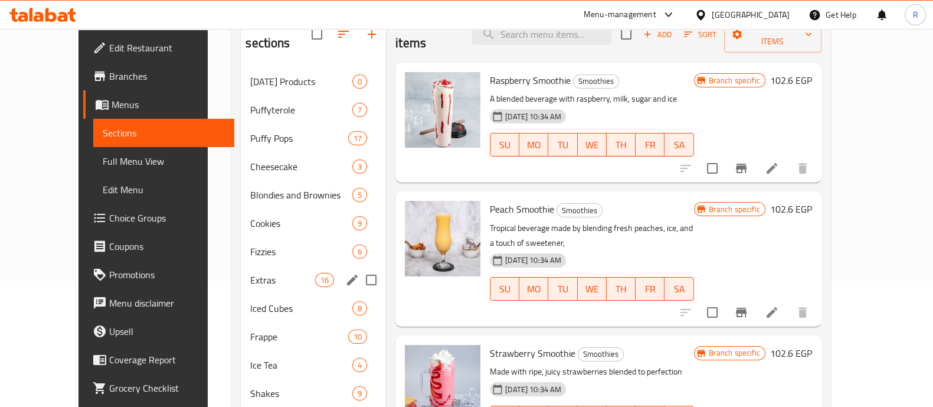
scroll to position [259, 0]
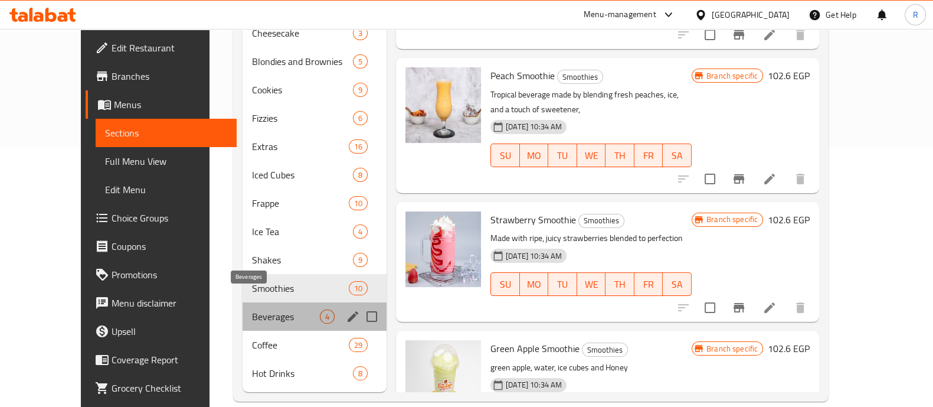
click at [252, 309] on span "Beverages" at bounding box center [286, 316] width 68 height 14
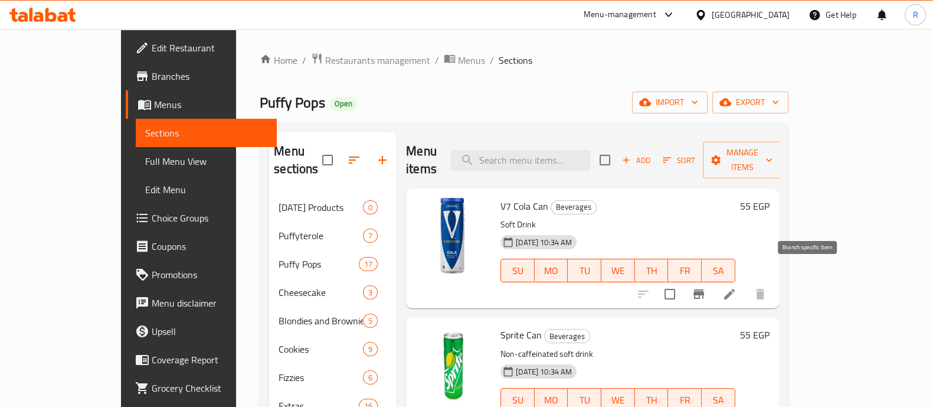
click at [706, 287] on icon "Branch-specific-item" at bounding box center [699, 294] width 14 height 14
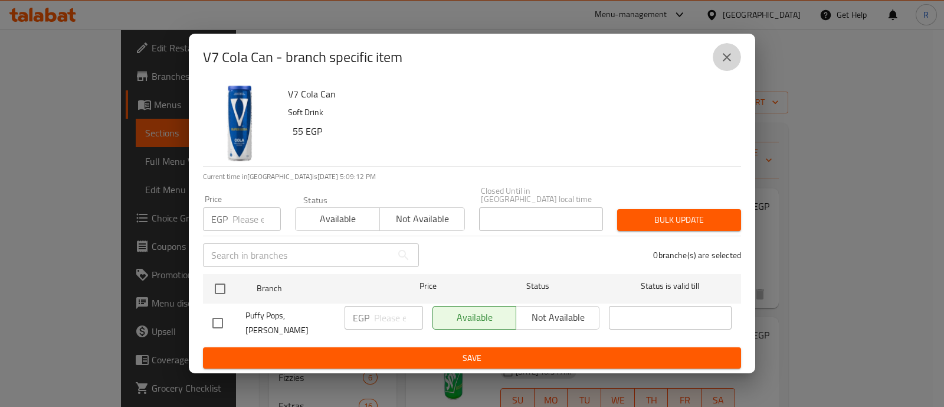
click at [720, 60] on icon "close" at bounding box center [727, 57] width 14 height 14
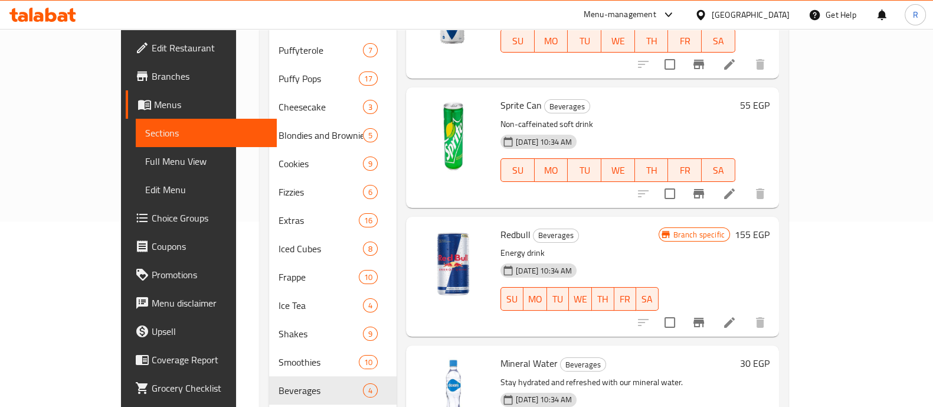
scroll to position [186, 0]
click at [706, 315] on icon "Branch-specific-item" at bounding box center [699, 322] width 14 height 14
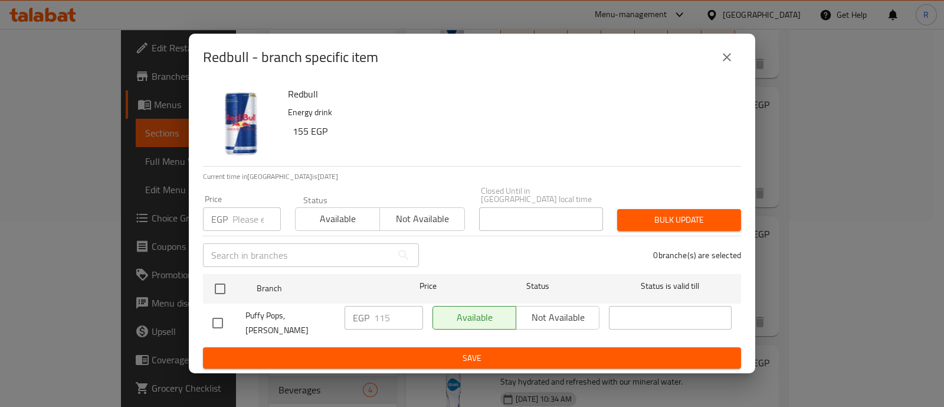
click at [246, 217] on input "number" at bounding box center [257, 219] width 48 height 24
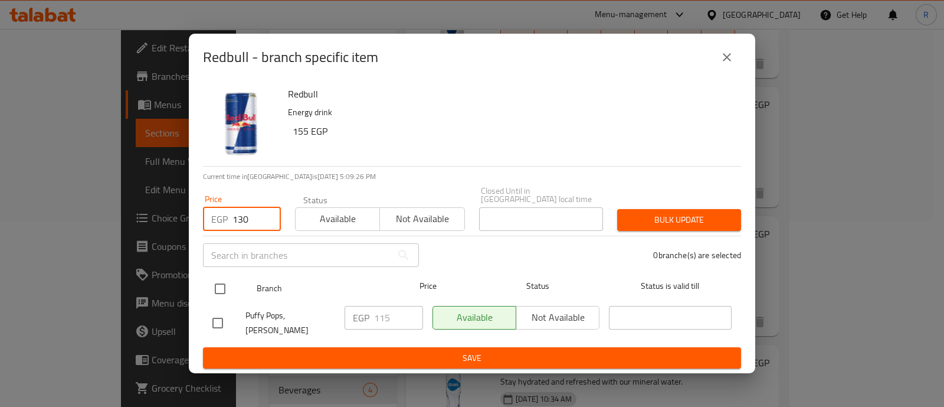
type input "130"
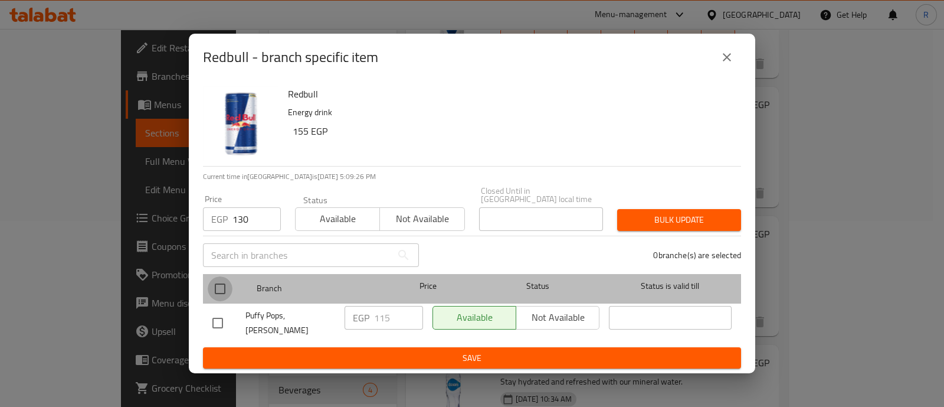
click at [219, 288] on input "checkbox" at bounding box center [220, 288] width 25 height 25
checkbox input "true"
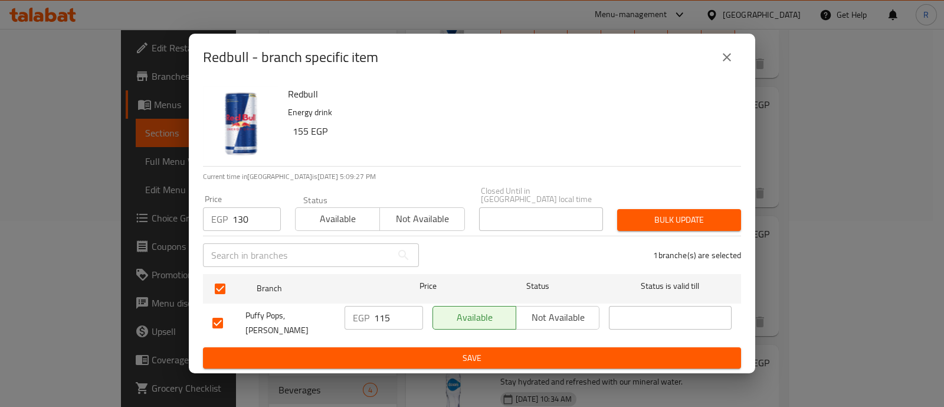
click at [647, 226] on span "Bulk update" at bounding box center [679, 219] width 105 height 15
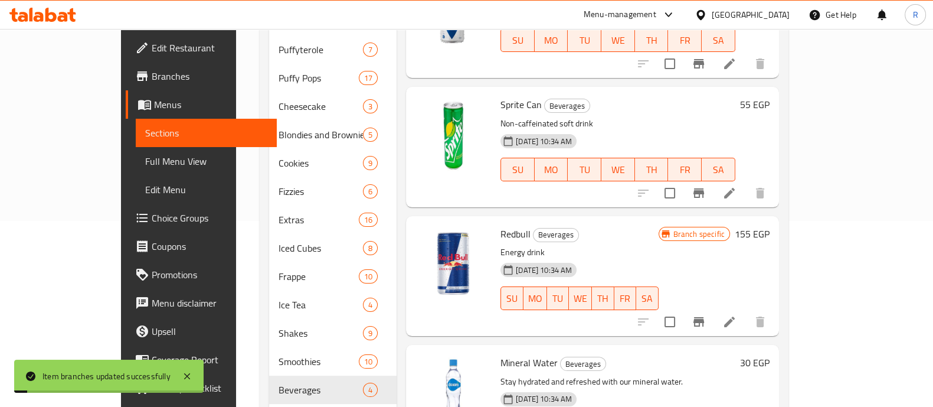
scroll to position [259, 0]
